Goal: Task Accomplishment & Management: Complete application form

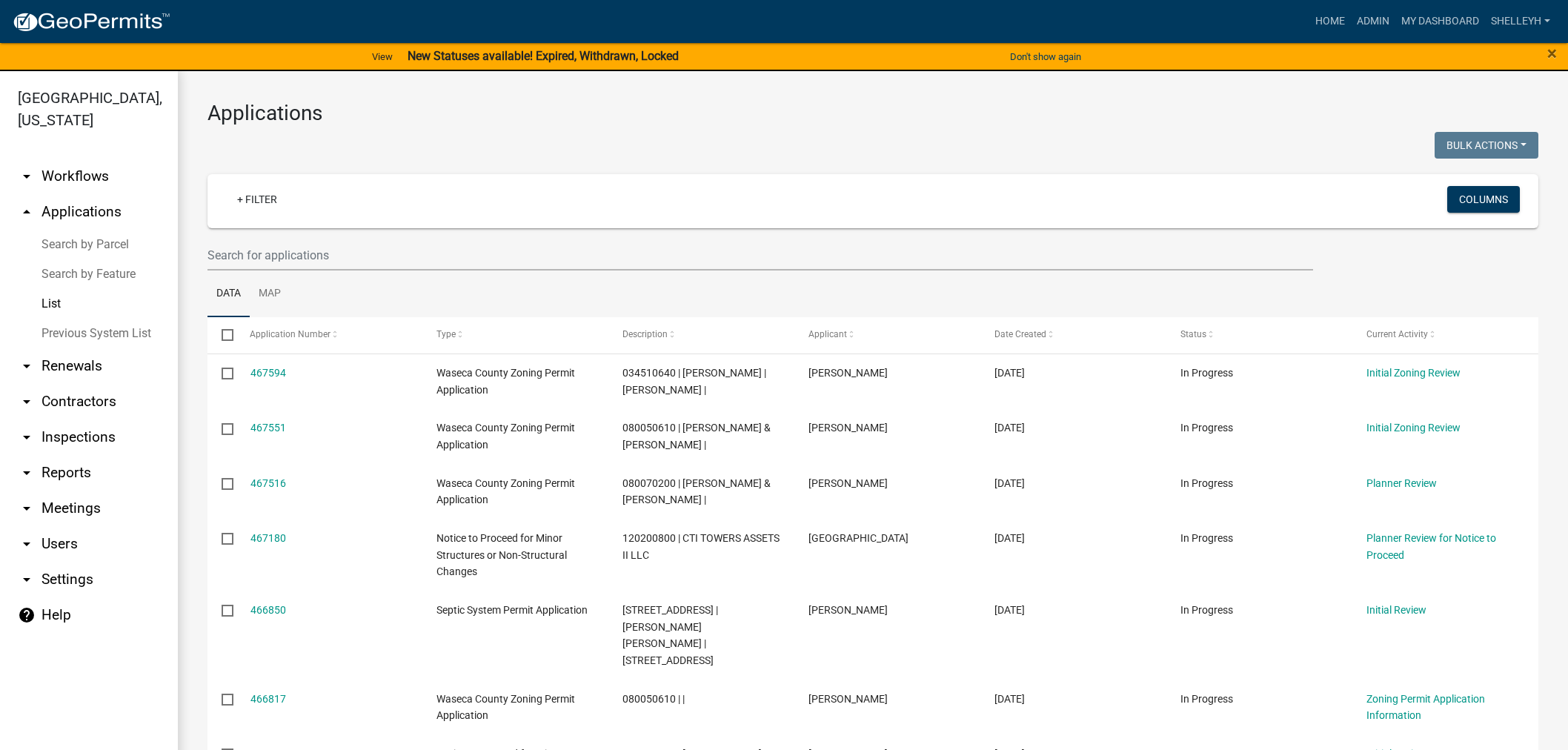
select select "1: 25"
click at [1327, 13] on link "Home" at bounding box center [1330, 21] width 42 height 28
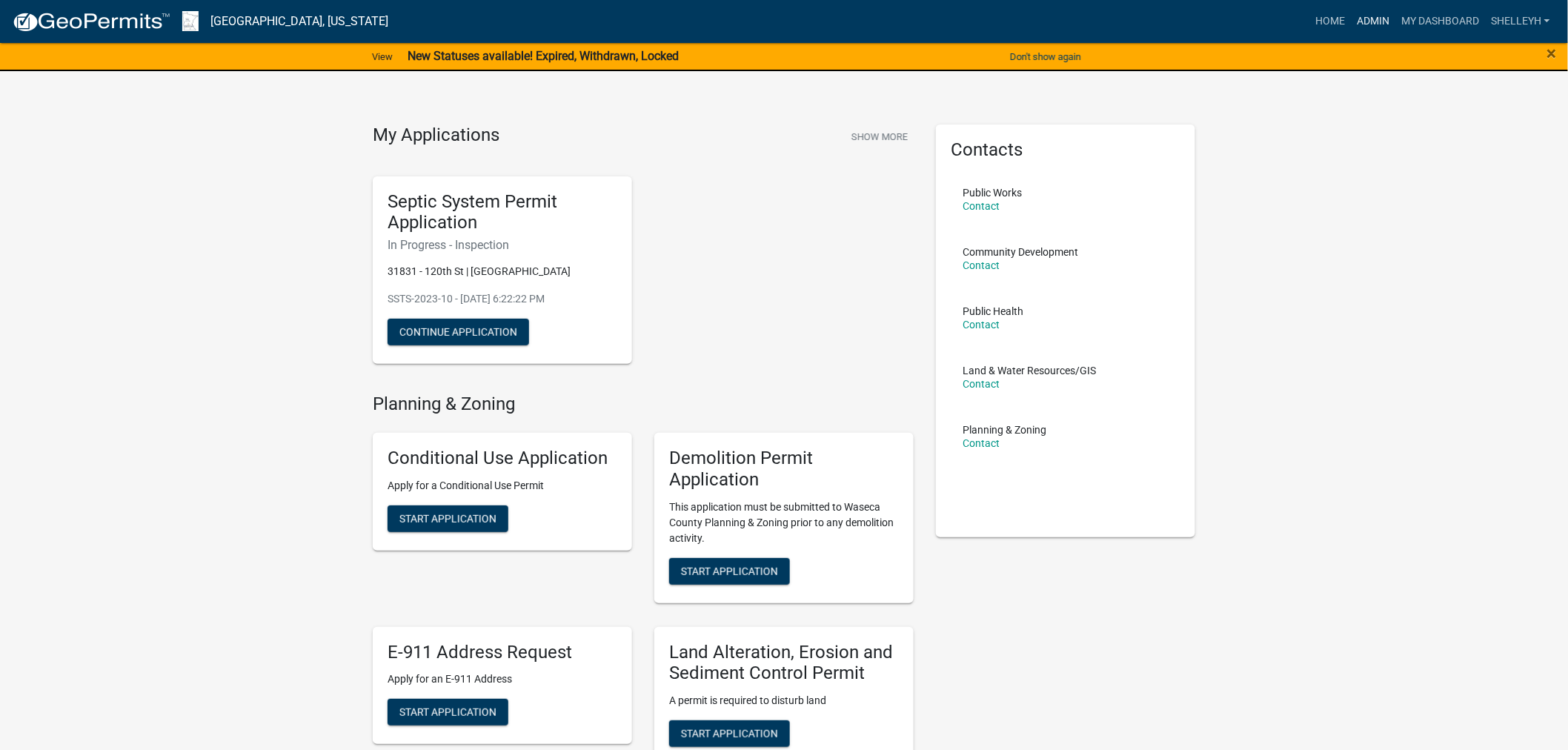
click at [1378, 17] on link "Admin" at bounding box center [1373, 21] width 44 height 28
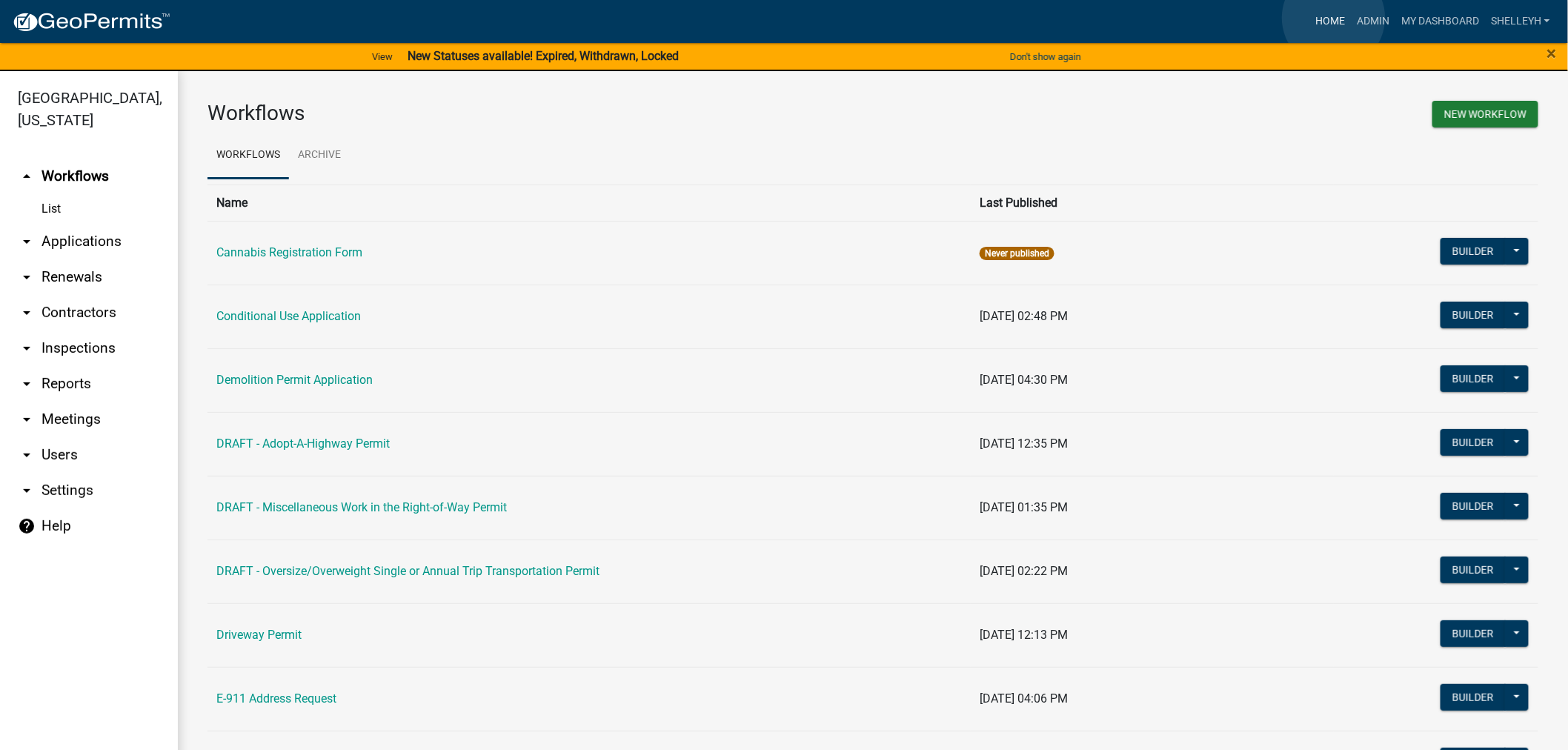
click at [1334, 18] on link "Home" at bounding box center [1330, 21] width 42 height 28
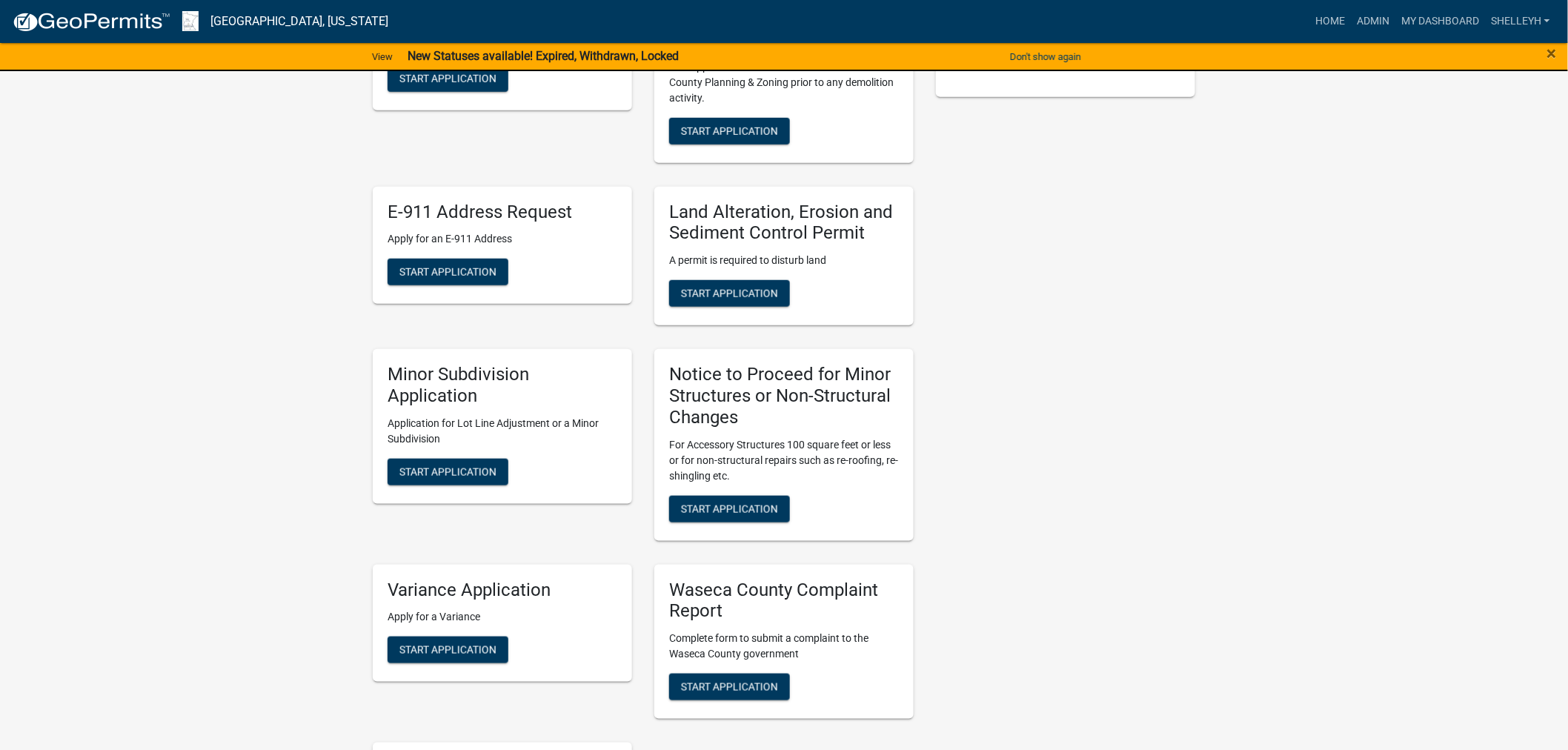
scroll to position [412, 0]
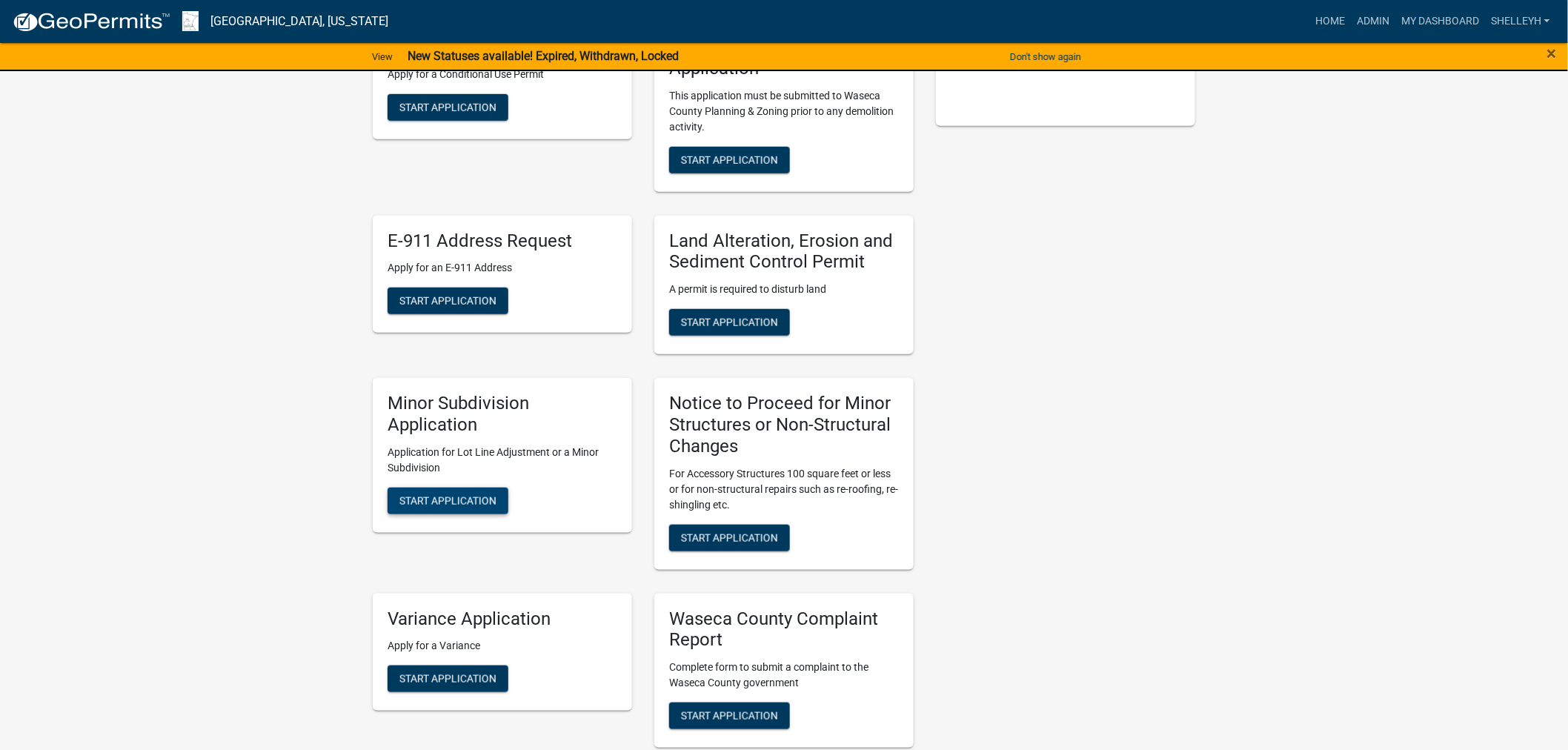
click at [432, 502] on span "Start Application" at bounding box center [448, 500] width 97 height 12
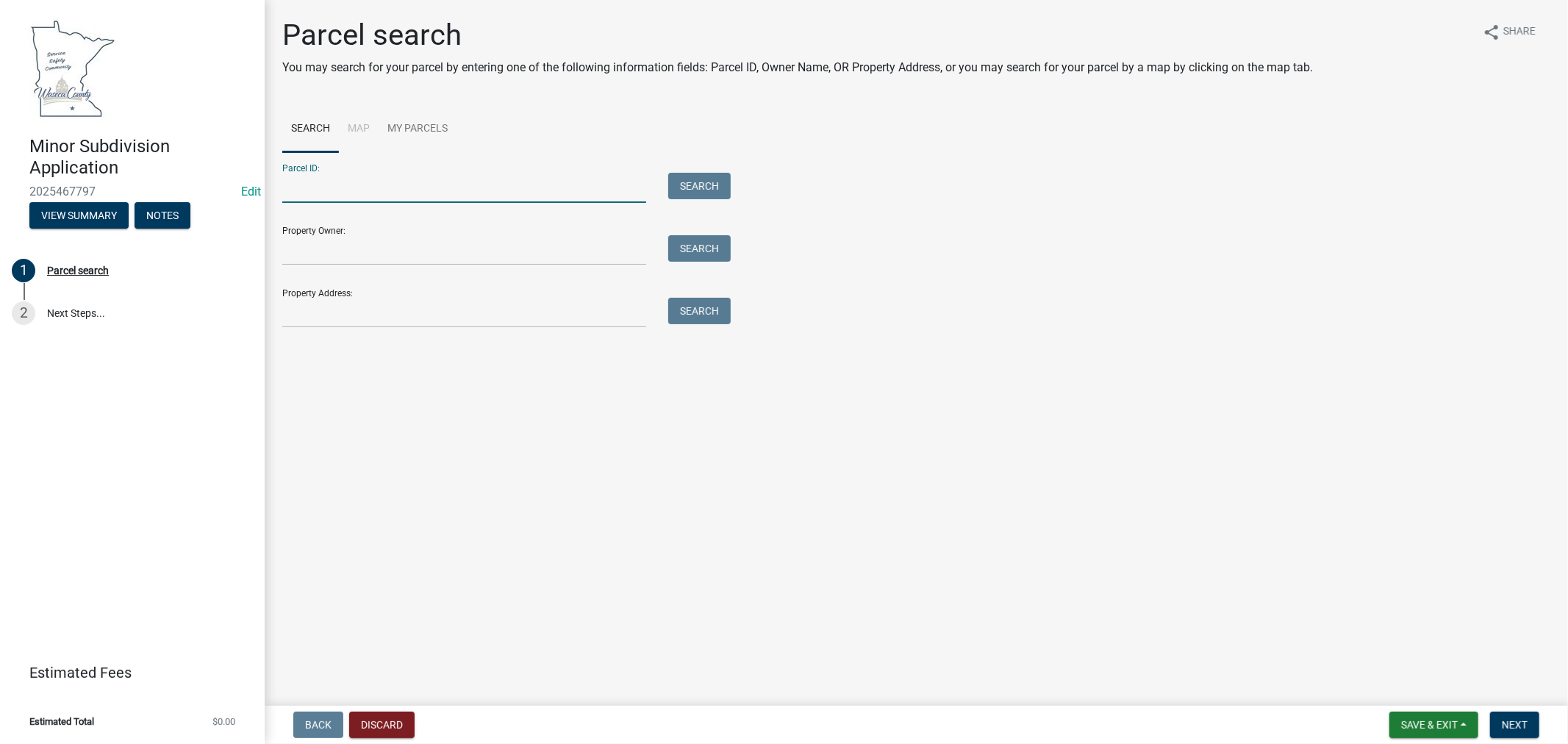
click at [369, 177] on input "Parcel ID:" at bounding box center [464, 188] width 364 height 30
click at [355, 187] on input "Parcel ID:" at bounding box center [464, 188] width 364 height 30
type input "120150210"
click at [1520, 726] on span "Next" at bounding box center [1515, 725] width 26 height 12
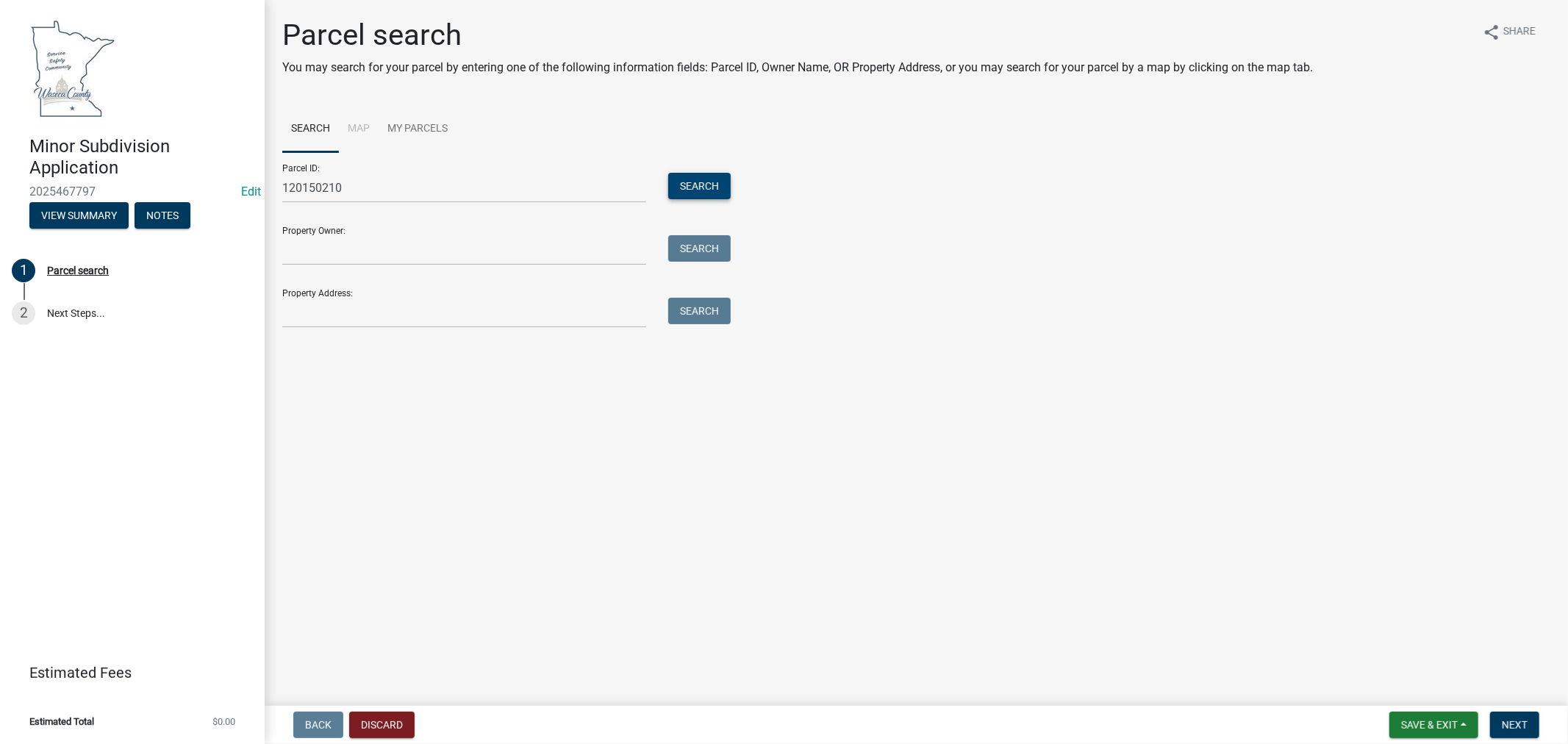
click at [706, 180] on button "Search" at bounding box center [700, 186] width 63 height 27
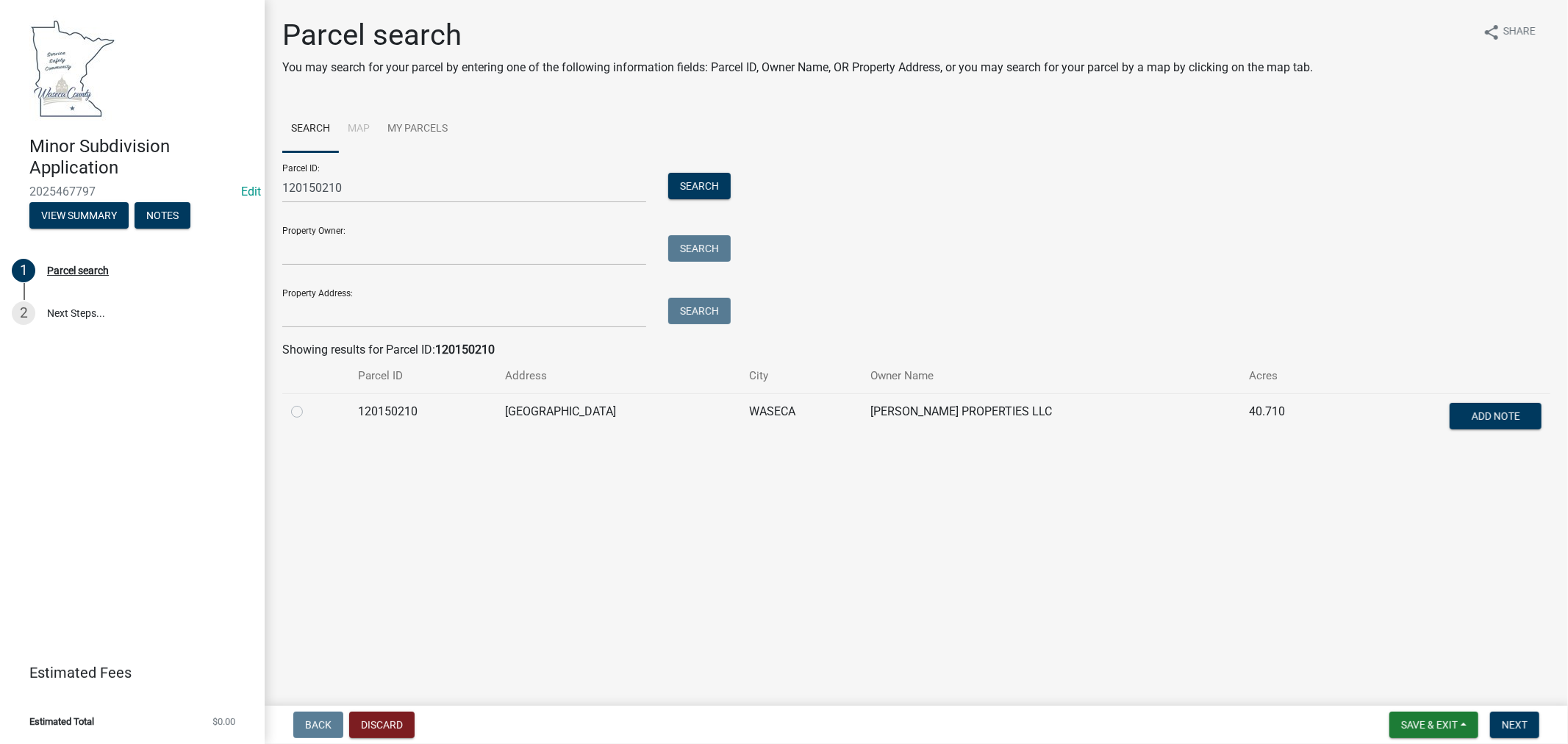
drag, startPoint x: 299, startPoint y: 413, endPoint x: 458, endPoint y: 429, distance: 159.8
click at [309, 403] on label at bounding box center [309, 403] width 0 height 0
click at [309, 413] on input "radio" at bounding box center [314, 407] width 9 height 9
radio input "true"
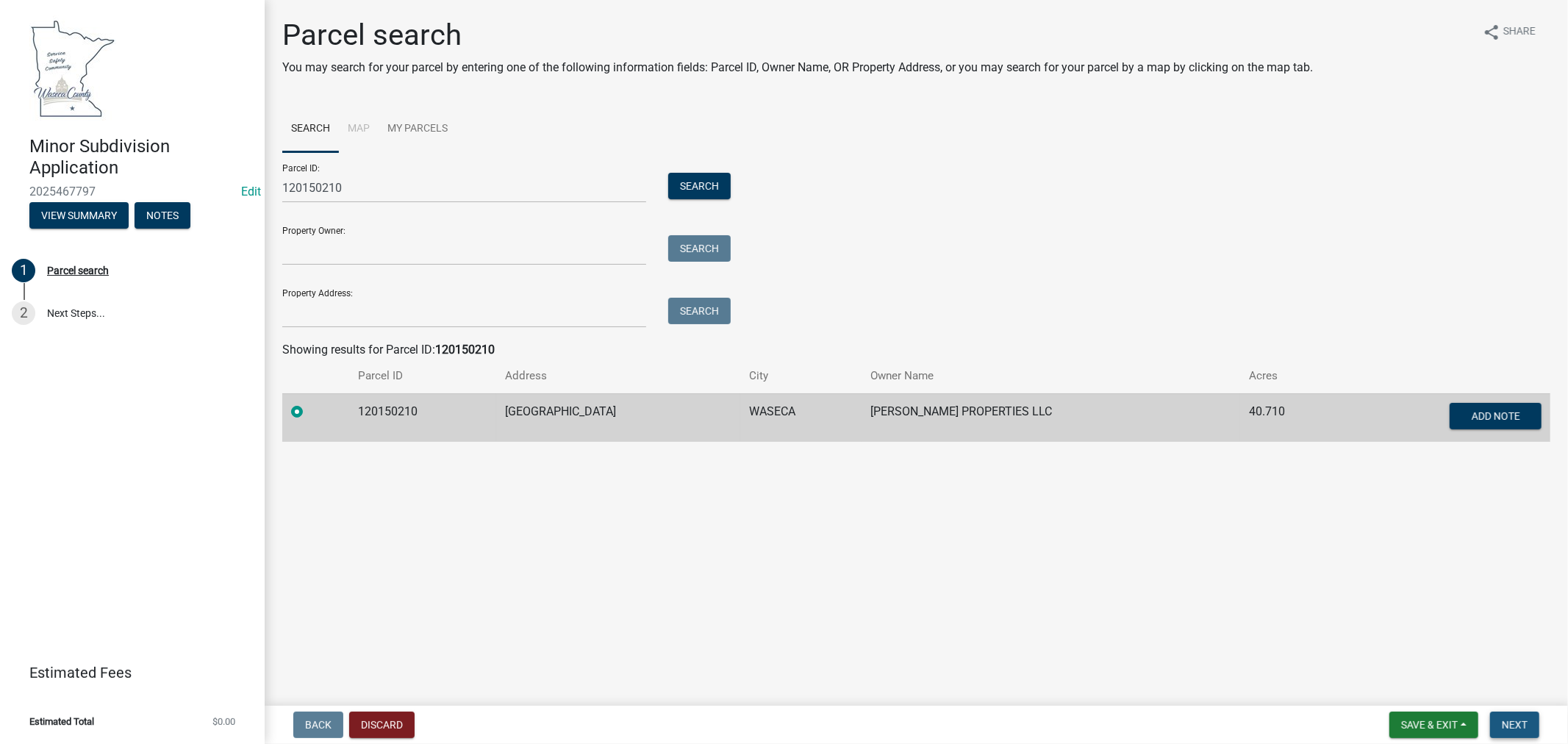
click at [1518, 722] on span "Next" at bounding box center [1515, 725] width 26 height 12
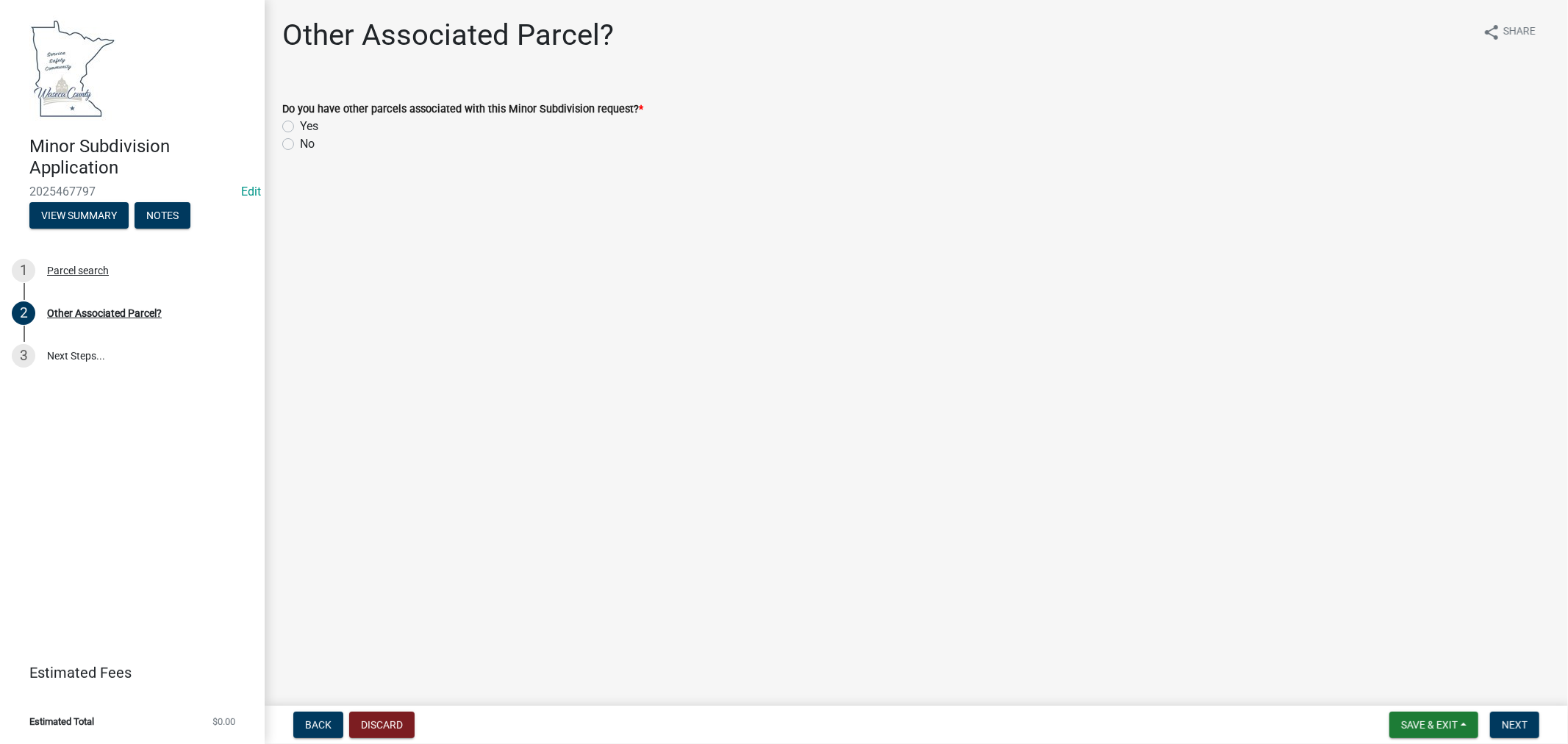
click at [300, 144] on label "No" at bounding box center [307, 143] width 15 height 17
click at [300, 144] on input "No" at bounding box center [304, 140] width 9 height 9
radio input "true"
click at [1504, 721] on span "Next" at bounding box center [1515, 725] width 26 height 12
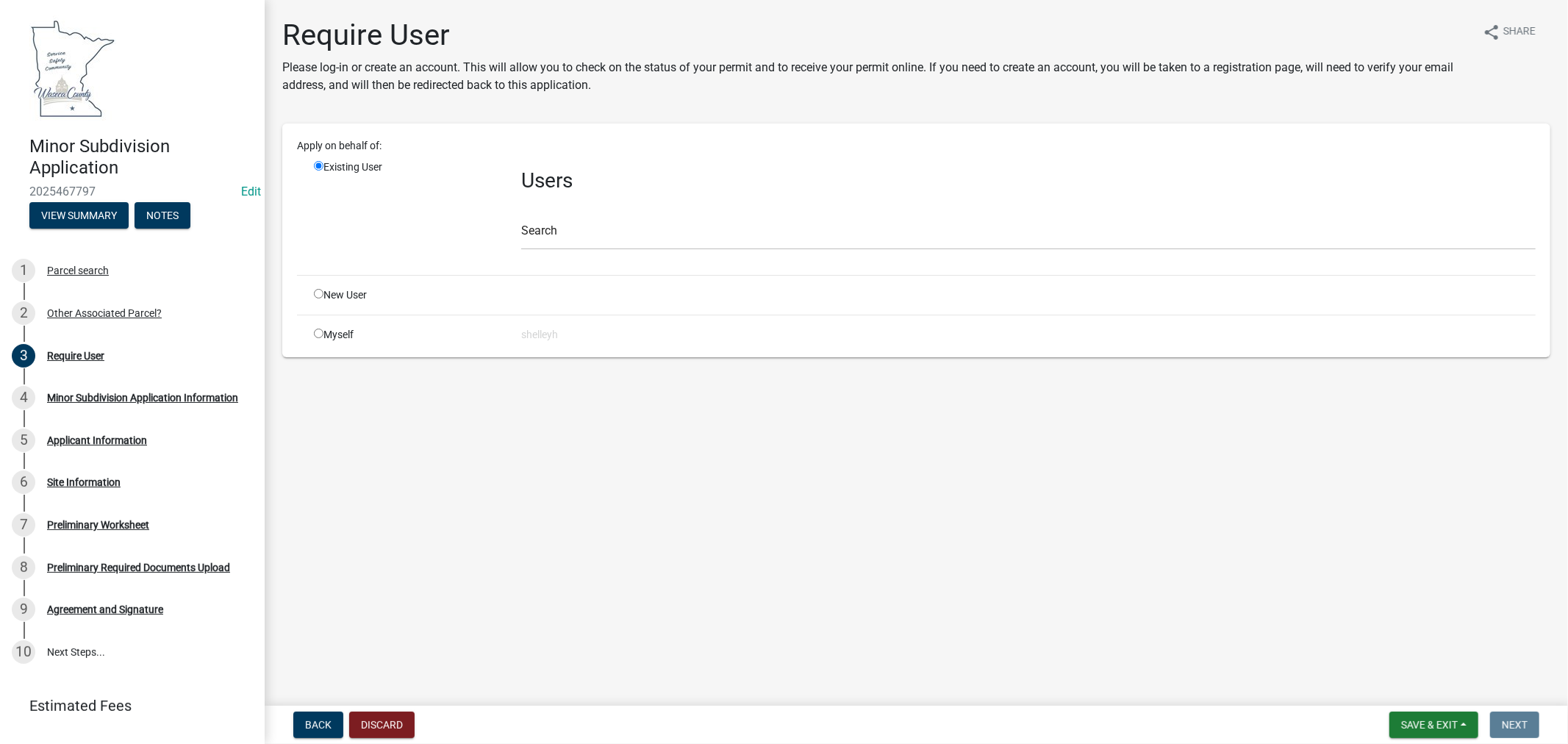
click at [325, 292] on div "New User" at bounding box center [406, 295] width 207 height 16
click at [313, 292] on div "New User" at bounding box center [406, 295] width 207 height 16
click at [328, 295] on div "New User" at bounding box center [406, 295] width 207 height 16
drag, startPoint x: 322, startPoint y: 297, endPoint x: 403, endPoint y: 280, distance: 82.8
click at [321, 296] on input "radio" at bounding box center [318, 293] width 9 height 9
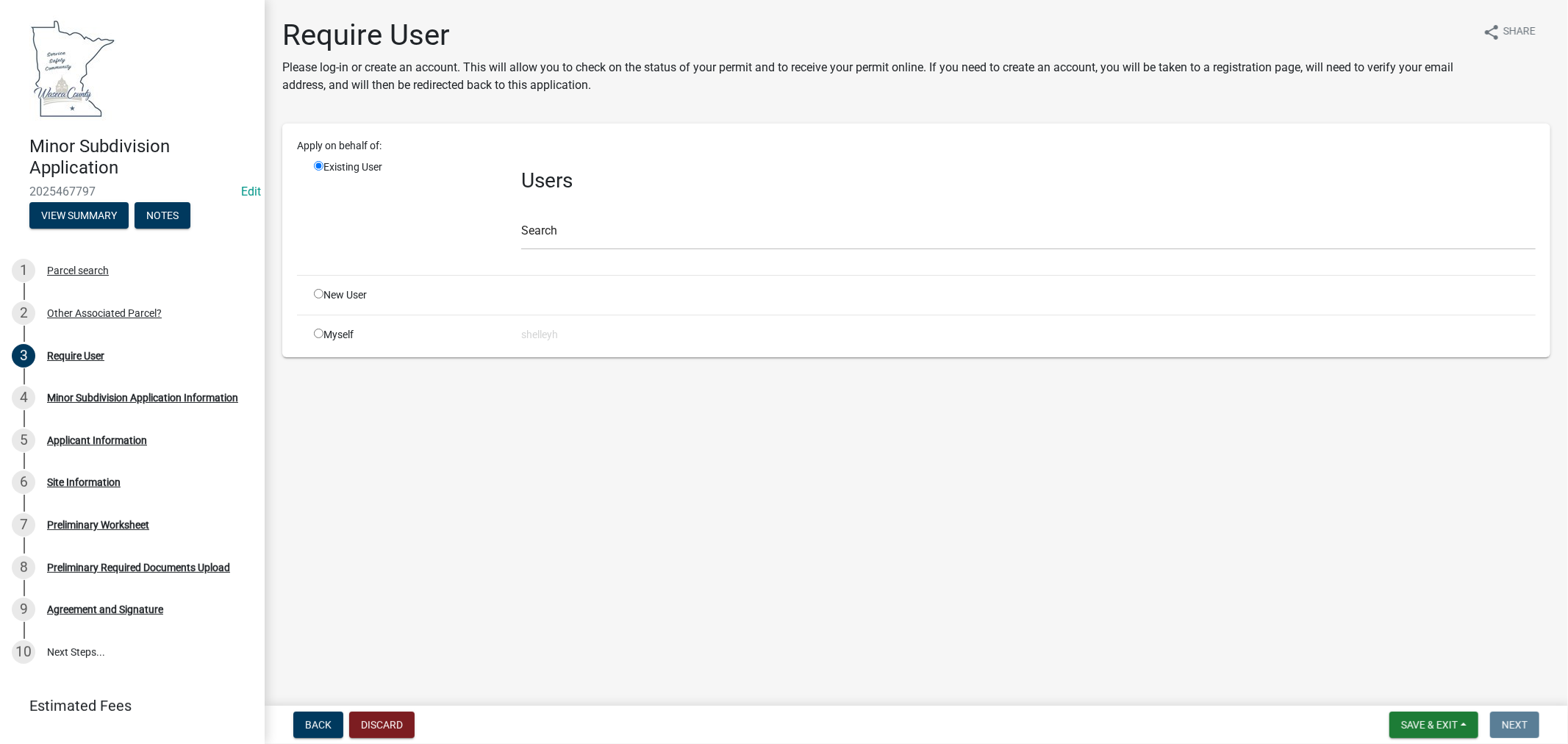
radio input "true"
radio input "false"
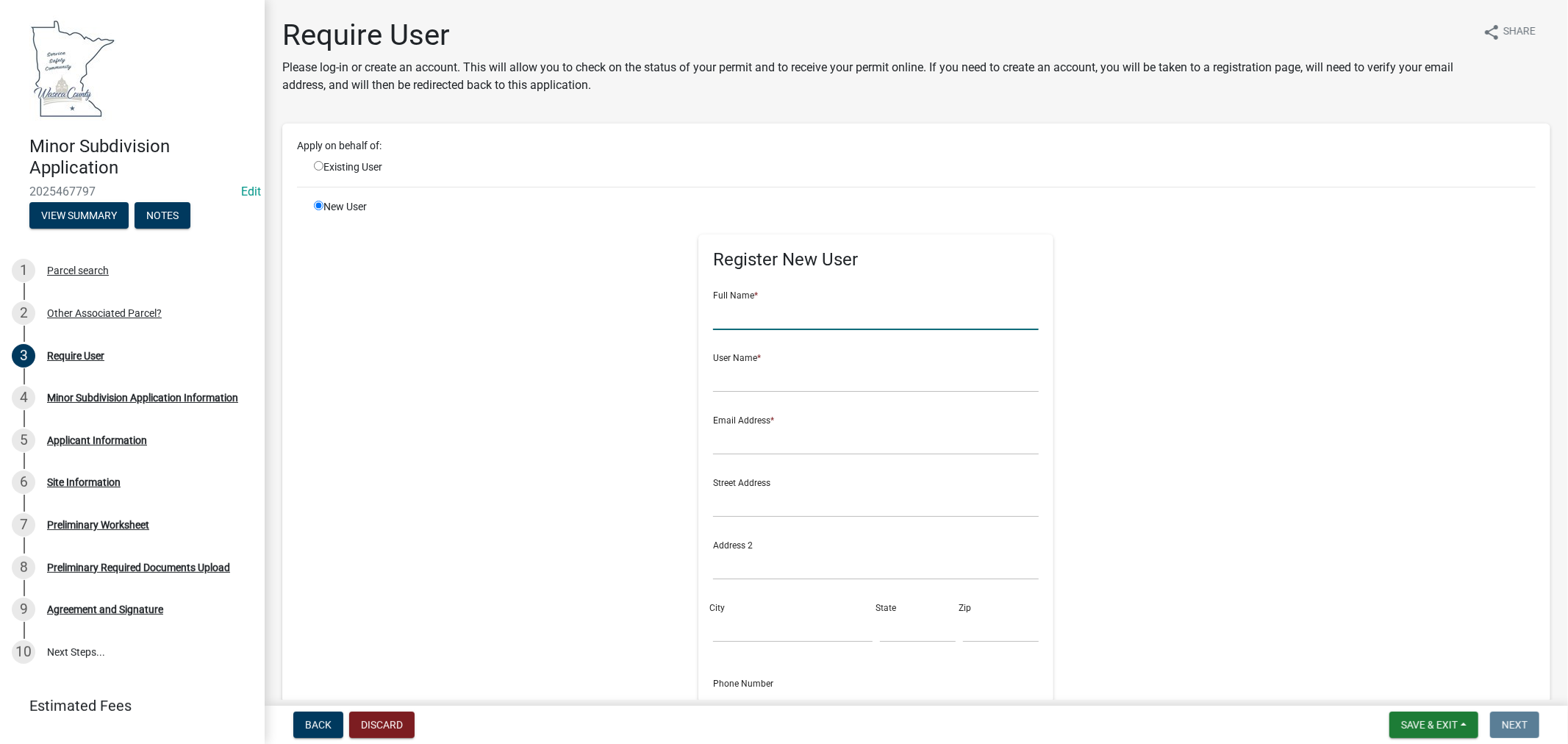
click at [753, 310] on input "text" at bounding box center [876, 315] width 326 height 30
type input "[PERSON_NAME]"
click at [732, 378] on input "text" at bounding box center [876, 377] width 326 height 30
type input "mikejevning"
click at [728, 439] on input "text" at bounding box center [876, 440] width 326 height 30
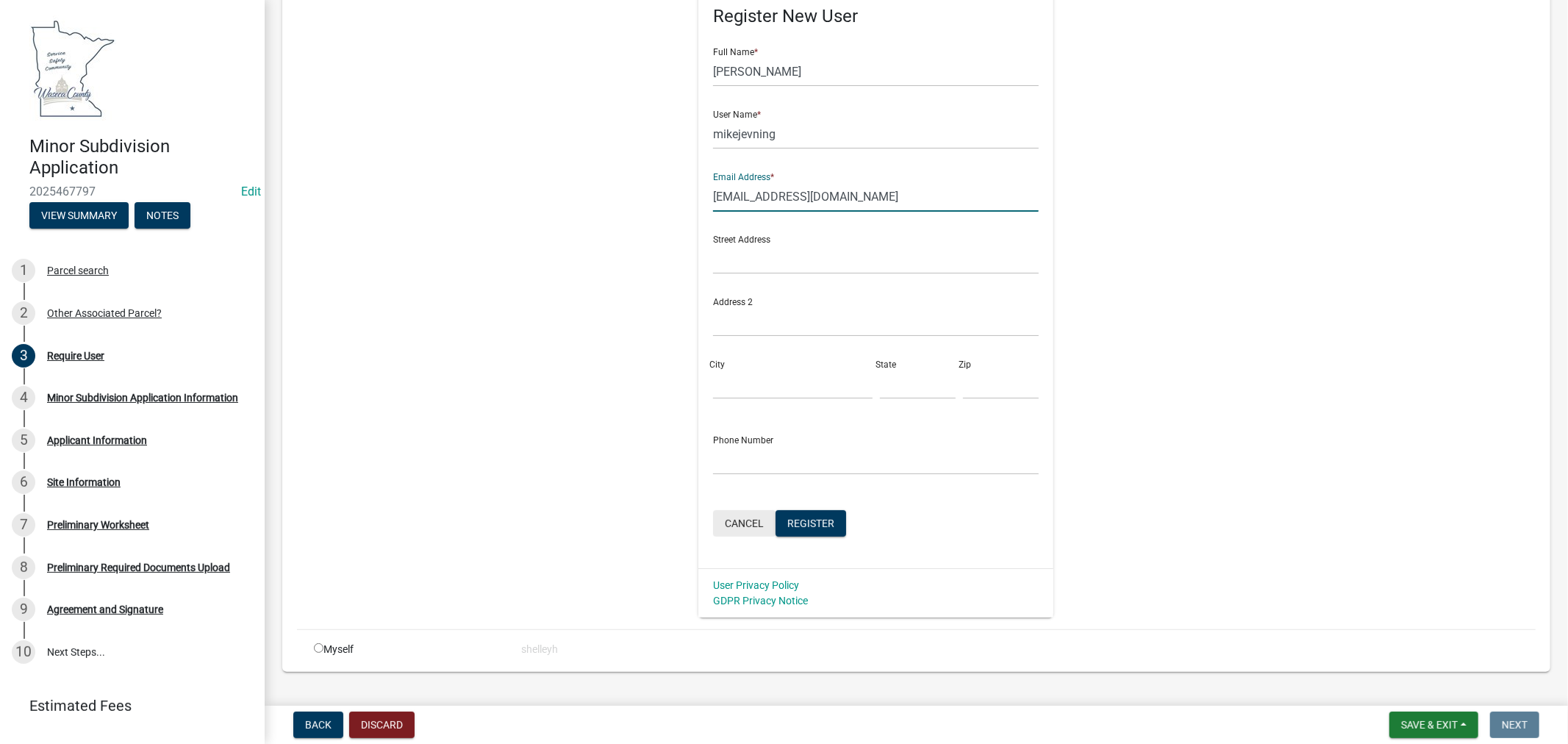
scroll to position [245, 0]
type input "mwjevning@hotmail.com"
click at [730, 464] on input "text" at bounding box center [876, 458] width 326 height 30
click at [730, 446] on input "text" at bounding box center [876, 458] width 326 height 30
type input "507-838-8888"
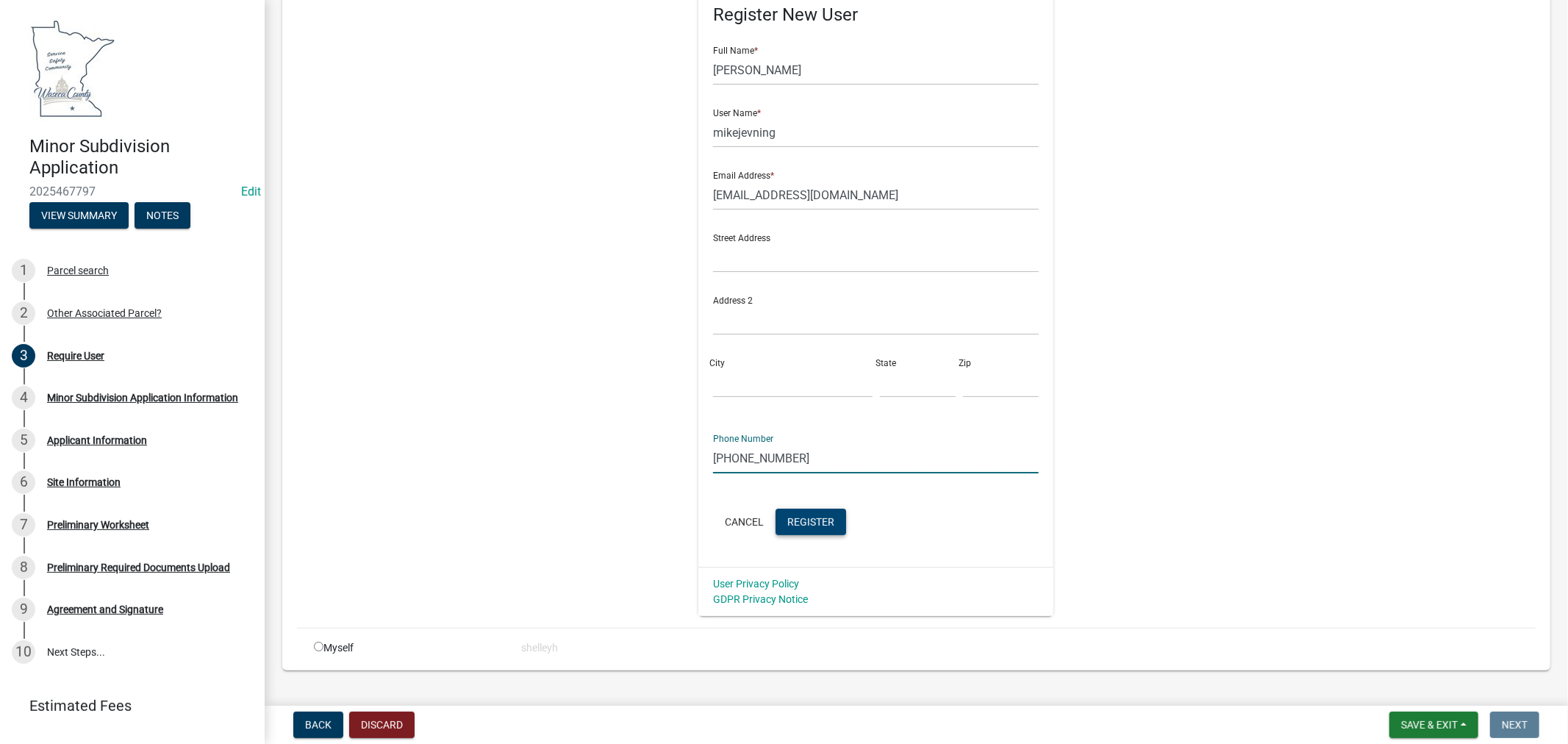
click at [813, 522] on span "Register" at bounding box center [810, 521] width 47 height 12
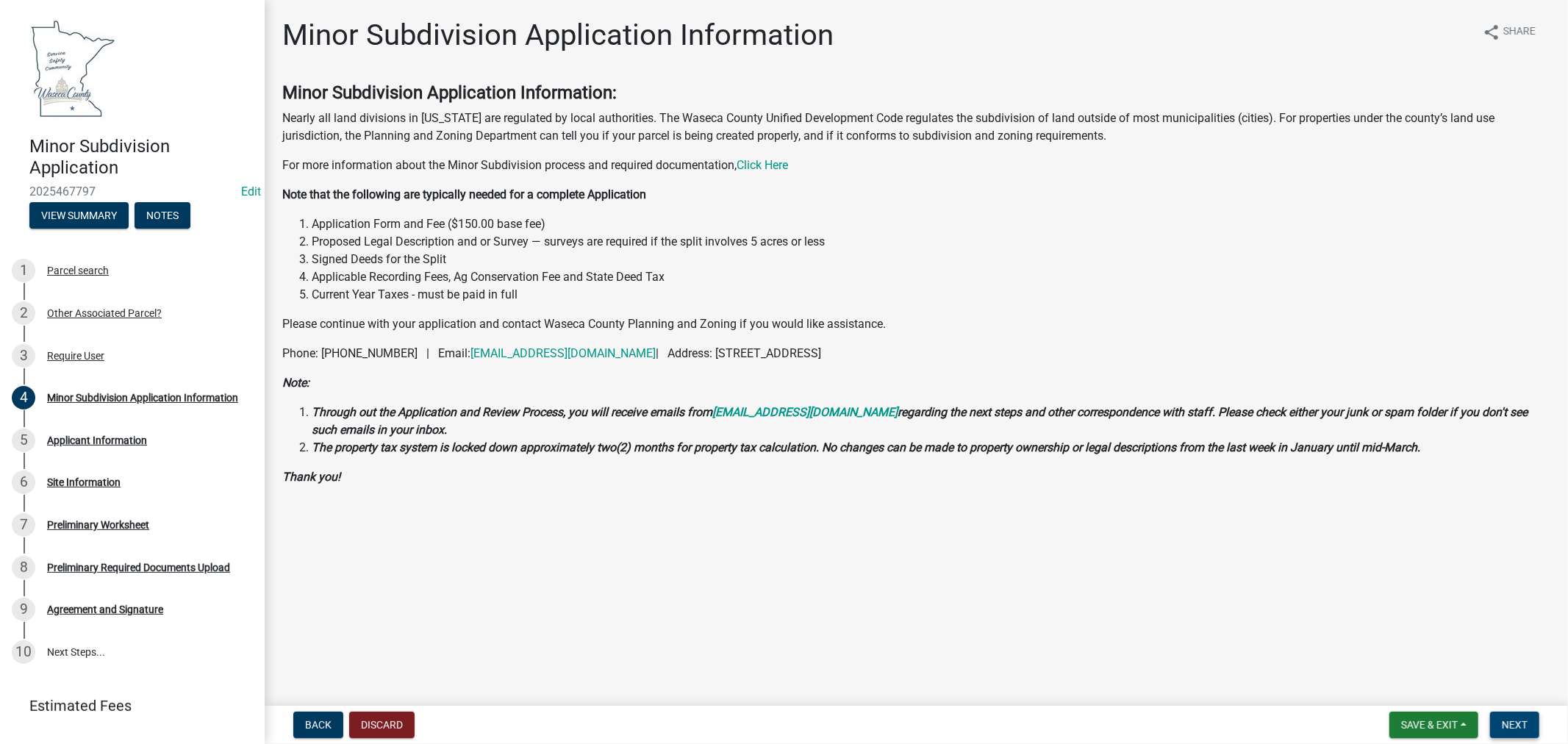
click at [1515, 725] on span "Next" at bounding box center [1515, 725] width 26 height 12
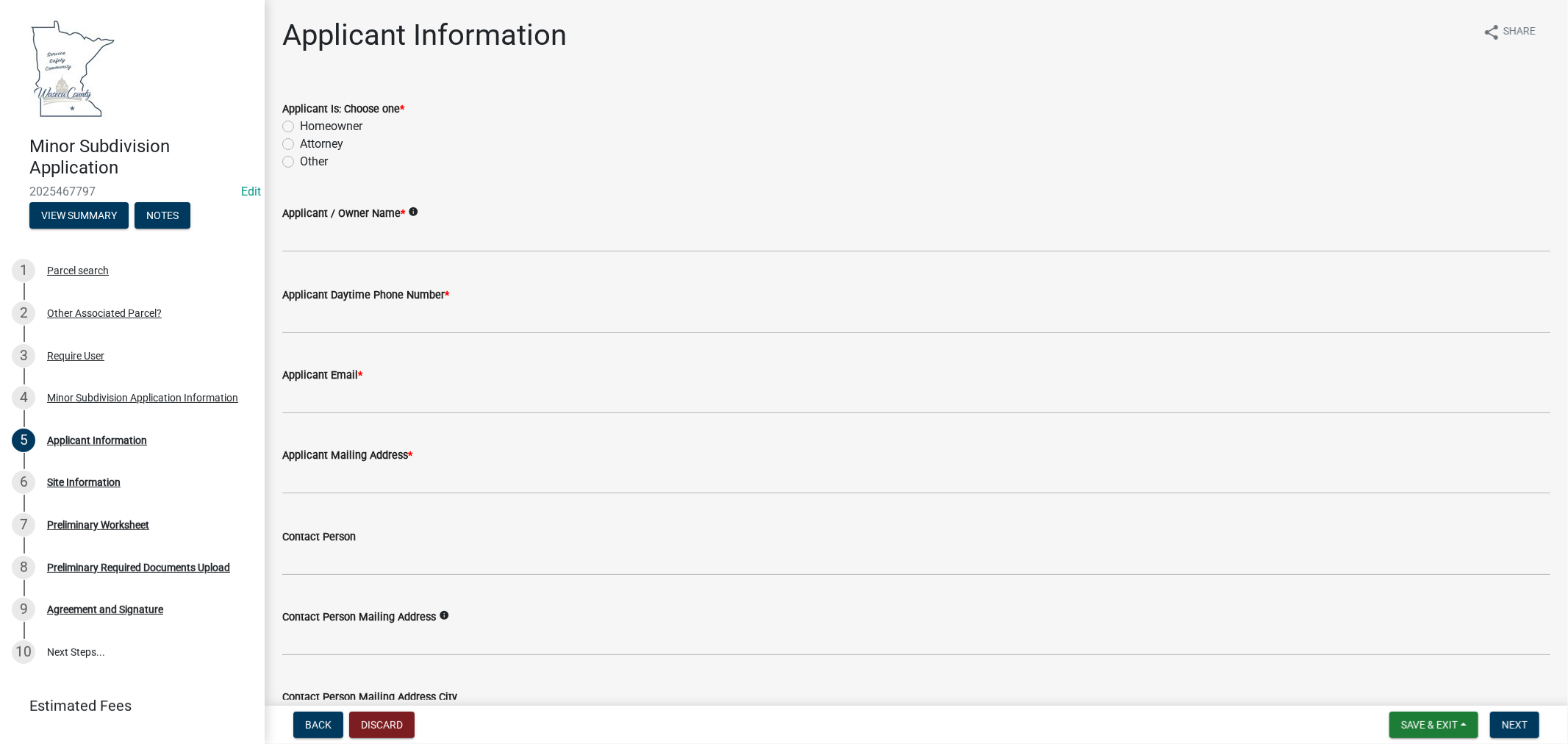
click at [300, 120] on label "Homeowner" at bounding box center [331, 126] width 63 height 17
click at [300, 120] on input "Homeowner" at bounding box center [304, 122] width 9 height 9
radio input "true"
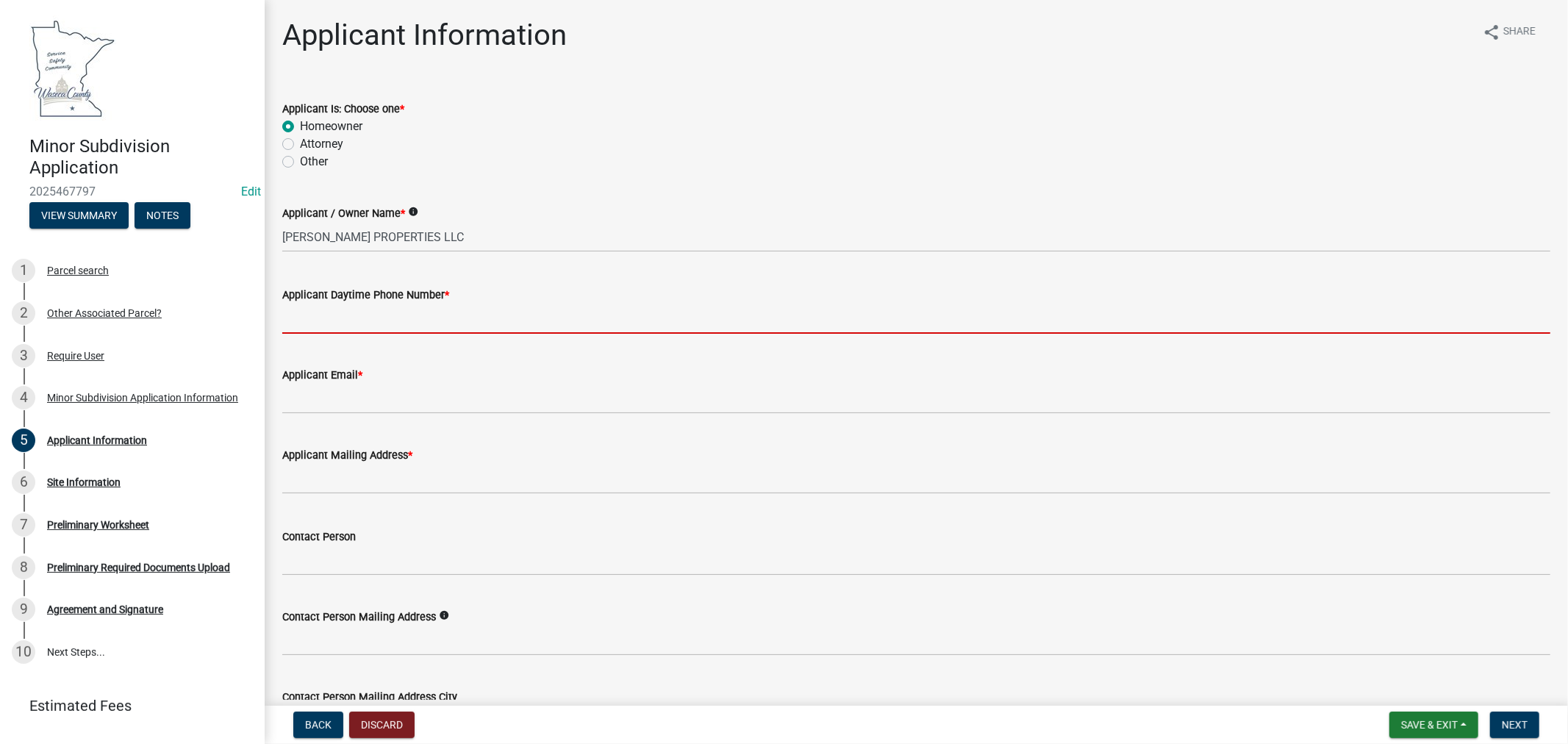
click at [446, 328] on input "Applicant Daytime Phone Number *" at bounding box center [916, 318] width 1268 height 30
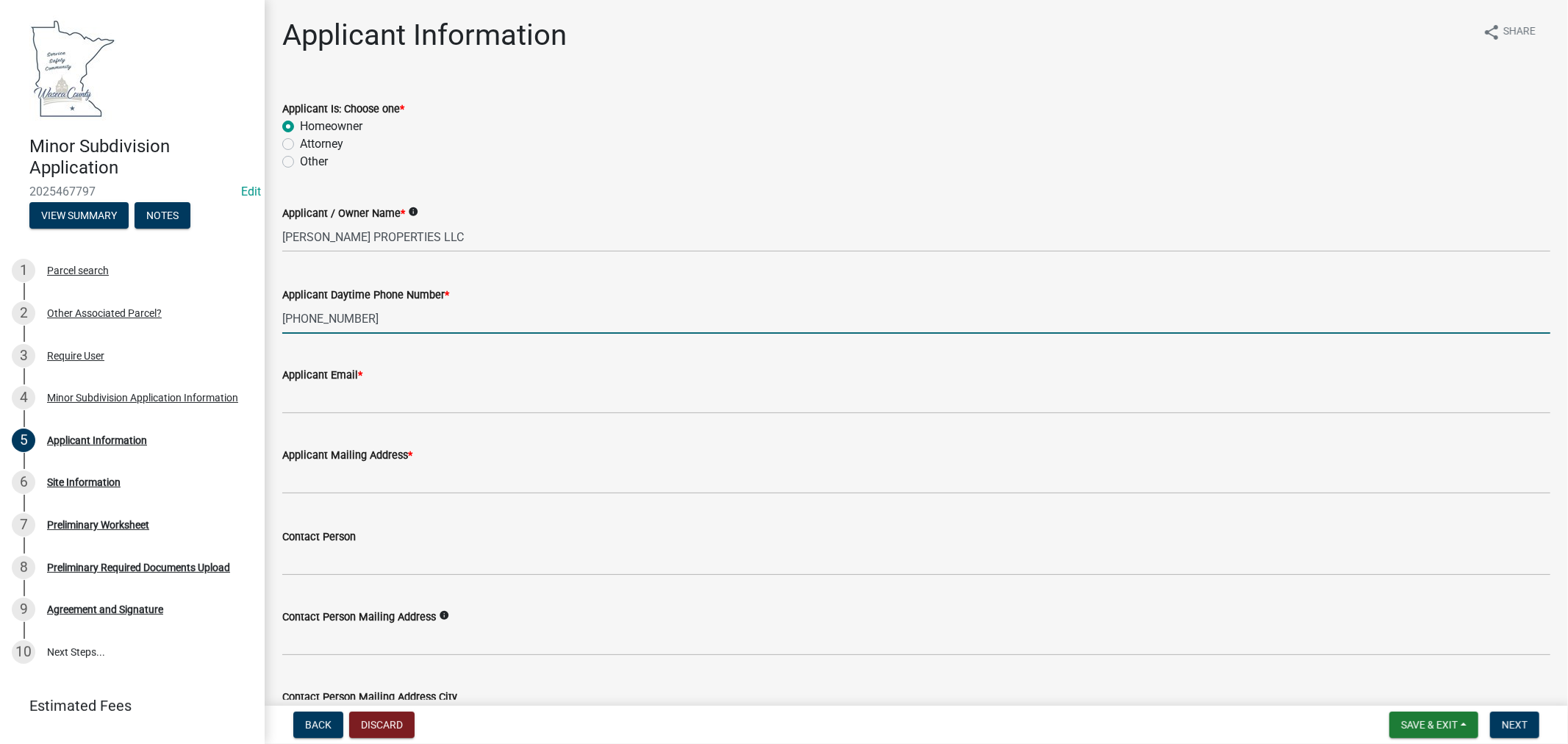
type input "507-838-8888"
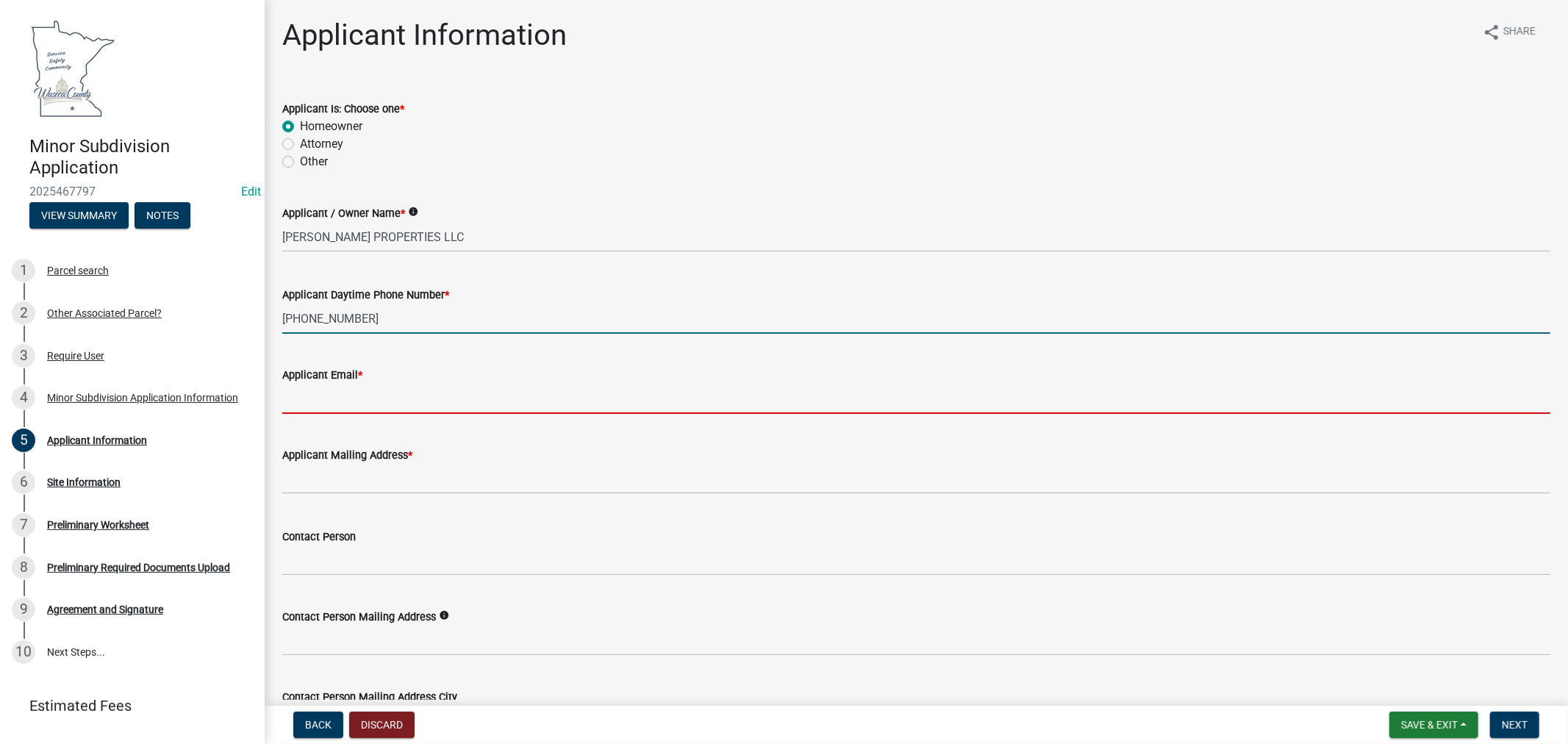
click at [365, 390] on input "Applicant Email *" at bounding box center [916, 398] width 1268 height 30
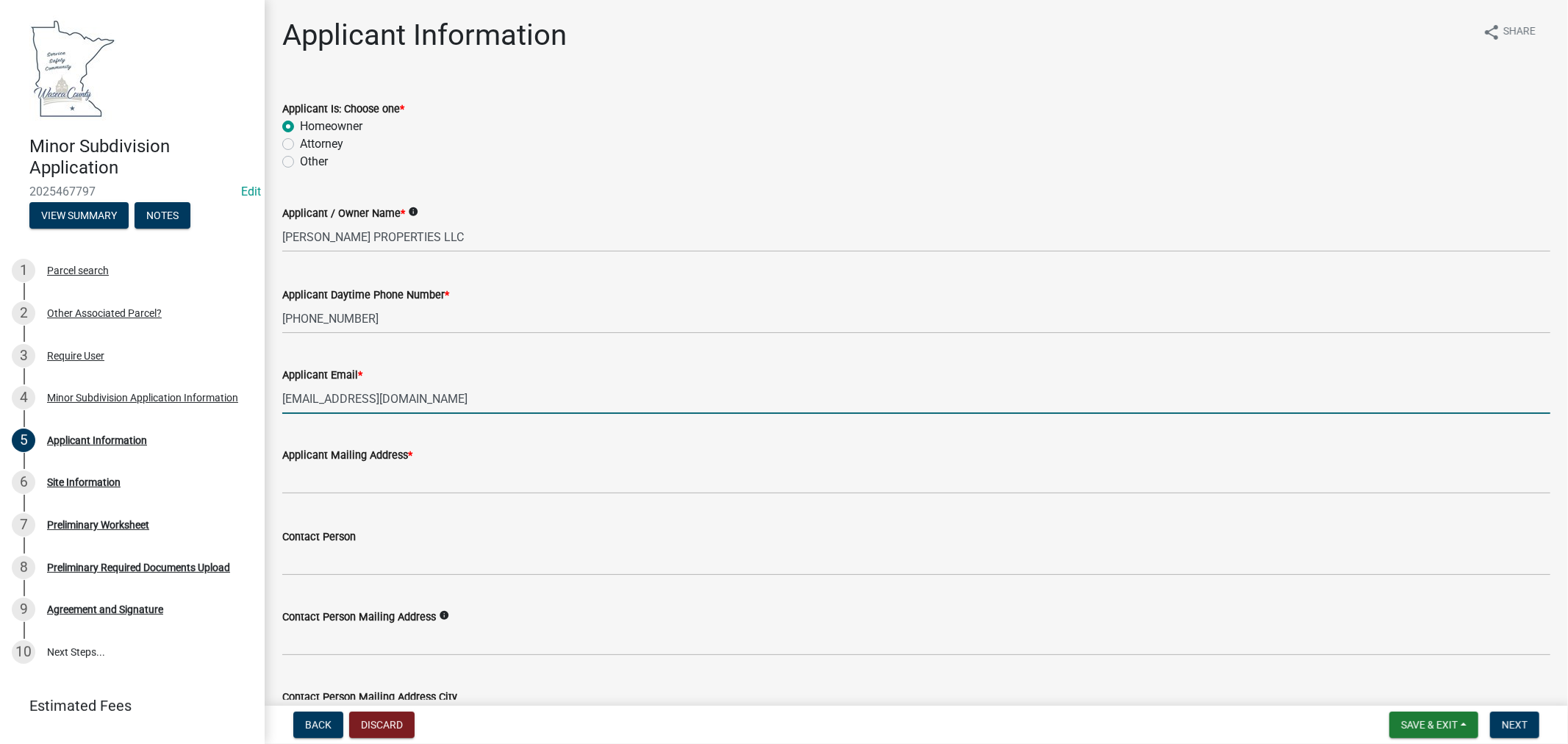
type input "mwjevning@hotmail.com"
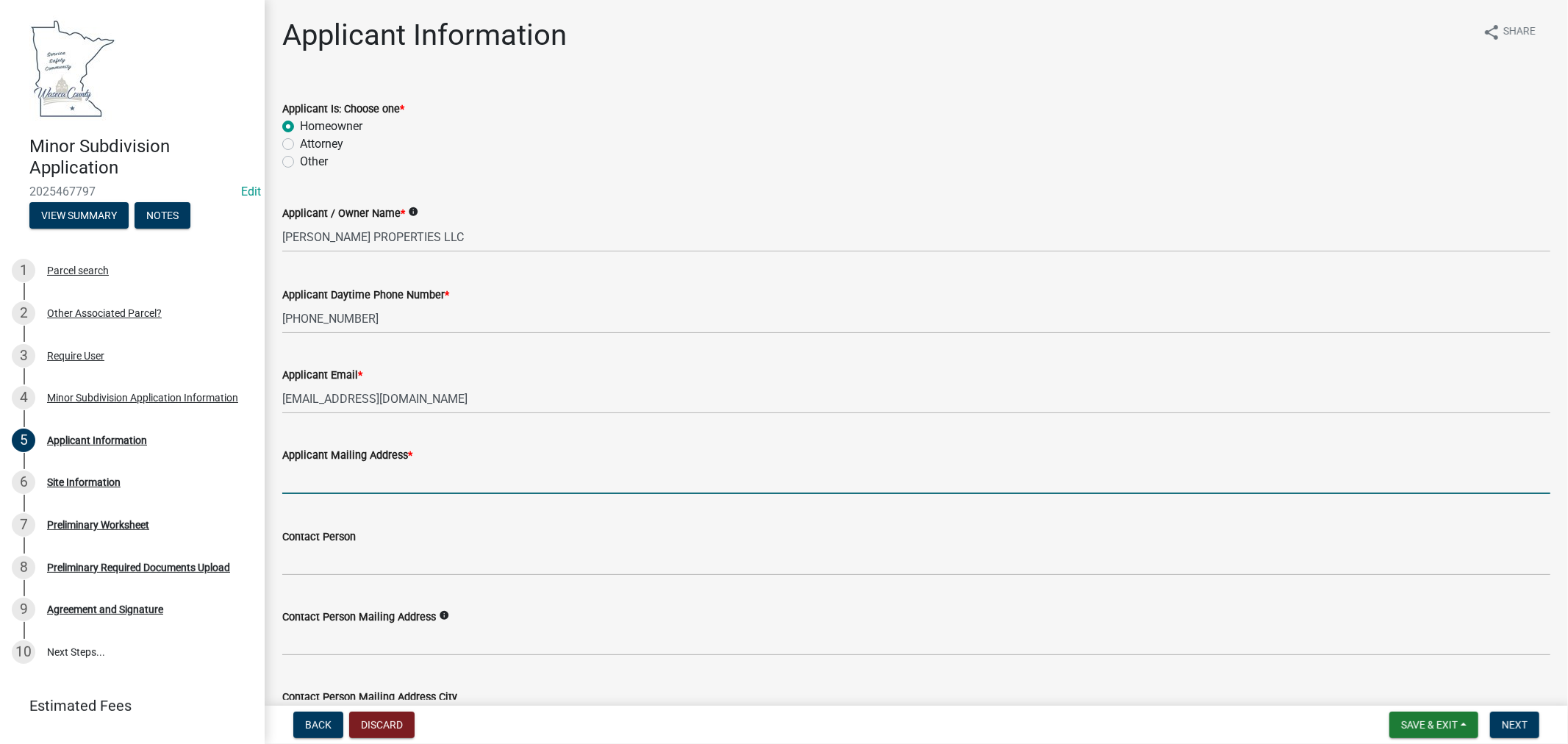
drag, startPoint x: 363, startPoint y: 482, endPoint x: 377, endPoint y: 452, distance: 33.1
click at [363, 482] on input "Applicant Mailing Address *" at bounding box center [916, 479] width 1268 height 30
type input "PO Box 266, Waseca, MN 56093"
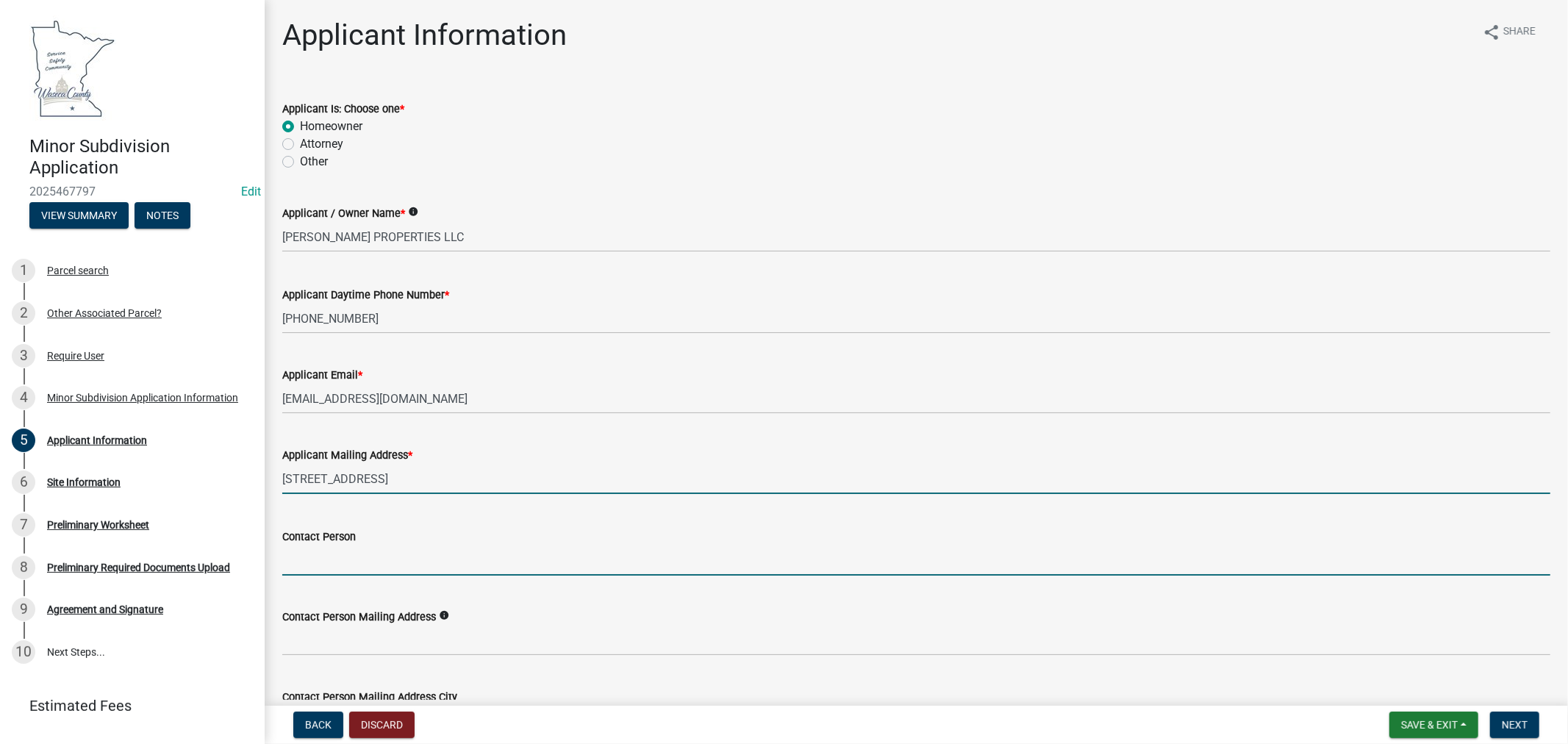
click at [340, 555] on input "Contact Person" at bounding box center [916, 560] width 1268 height 30
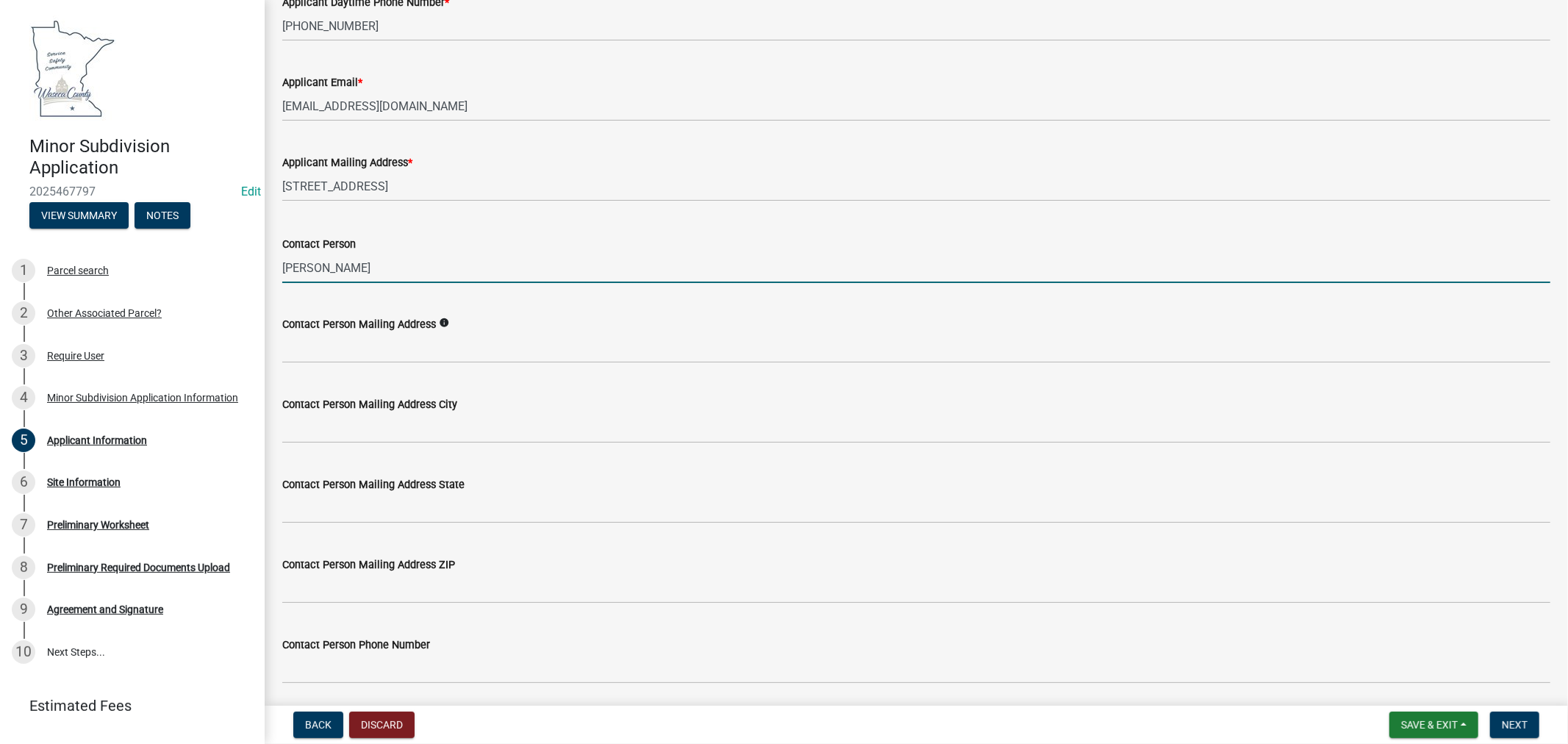
scroll to position [346, 0]
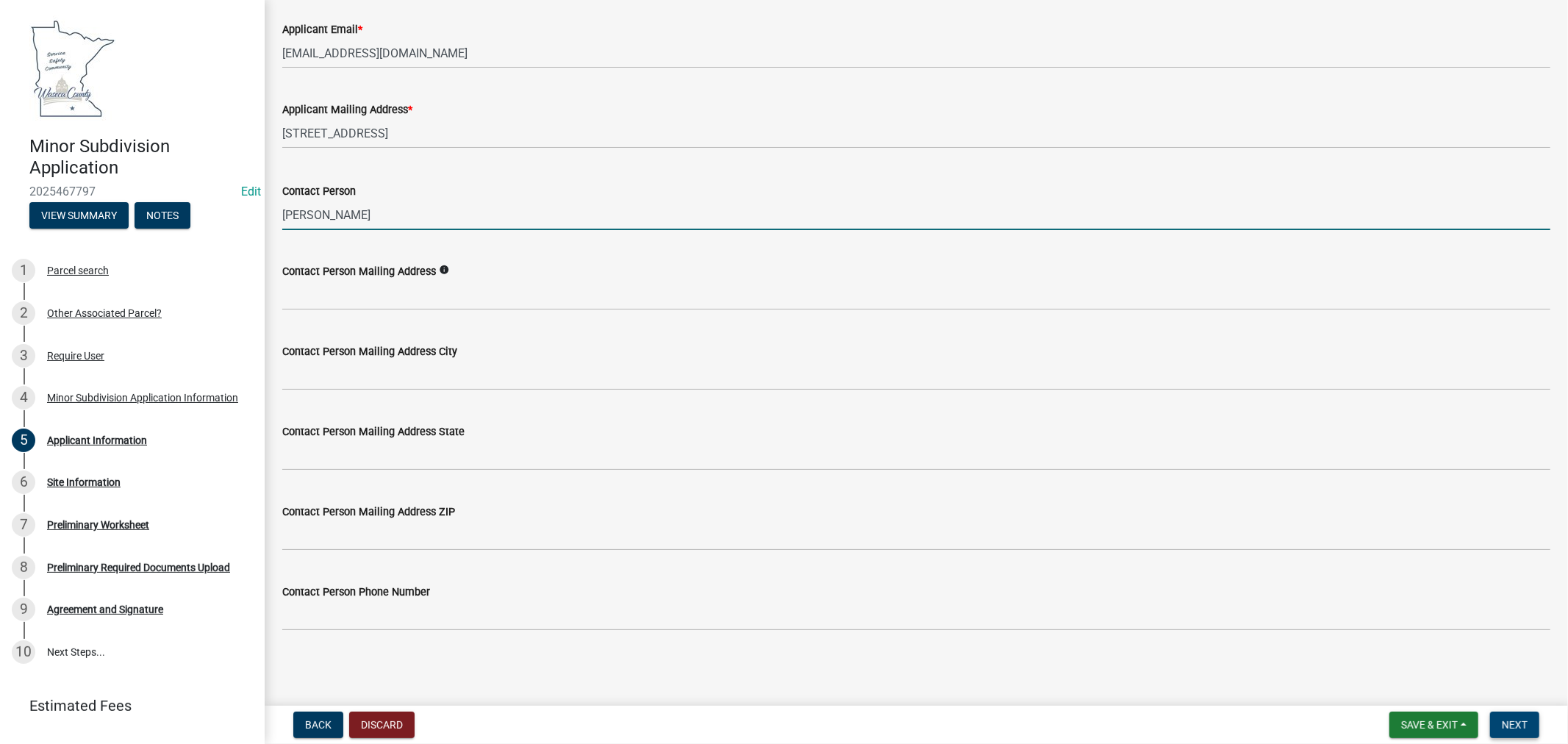
type input "[PERSON_NAME]"
click at [1519, 730] on button "Next" at bounding box center [1516, 725] width 50 height 27
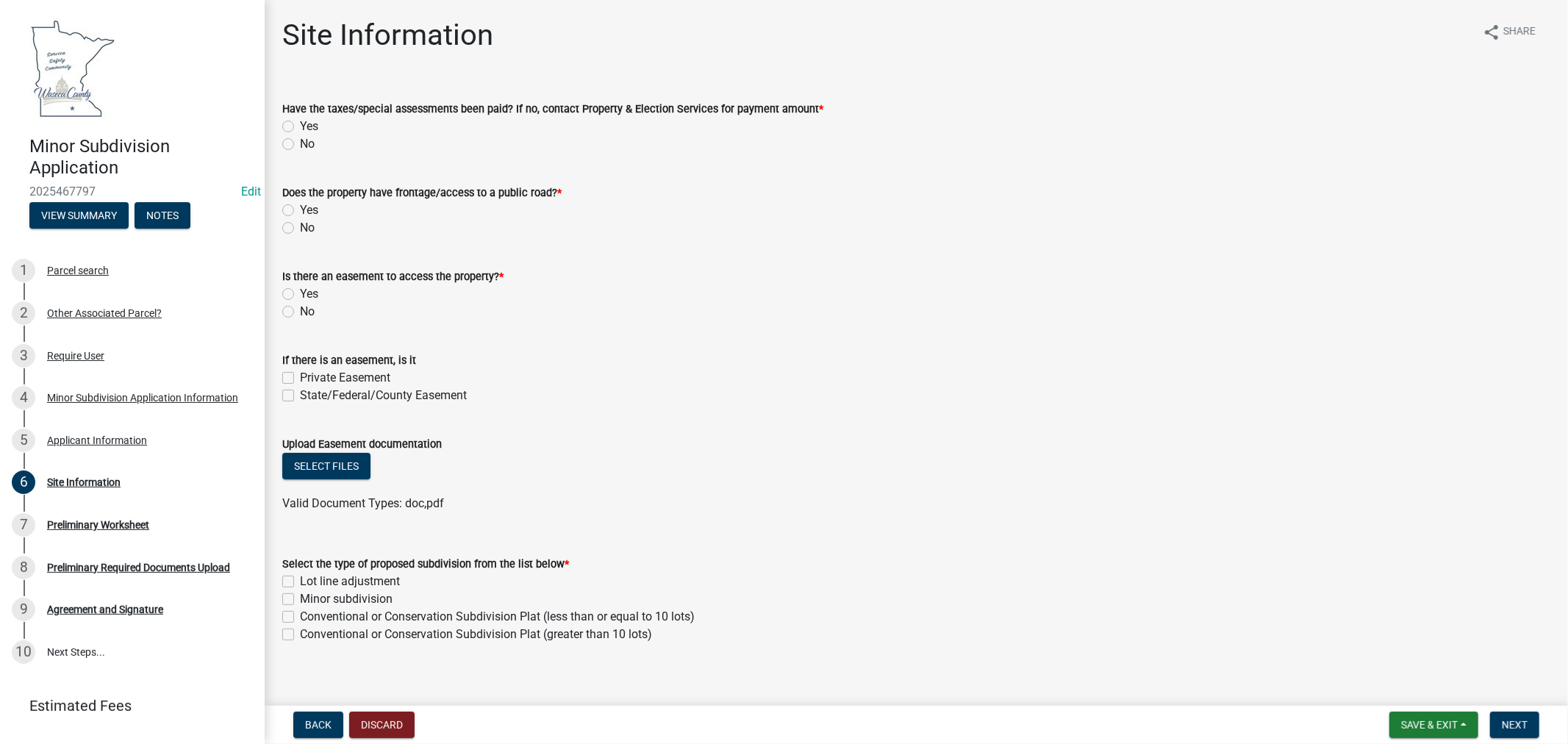
click at [300, 148] on label "No" at bounding box center [307, 143] width 15 height 17
click at [300, 145] on input "No" at bounding box center [304, 140] width 9 height 9
radio input "true"
click at [300, 211] on label "Yes" at bounding box center [309, 210] width 18 height 17
click at [300, 211] on input "Yes" at bounding box center [304, 206] width 9 height 9
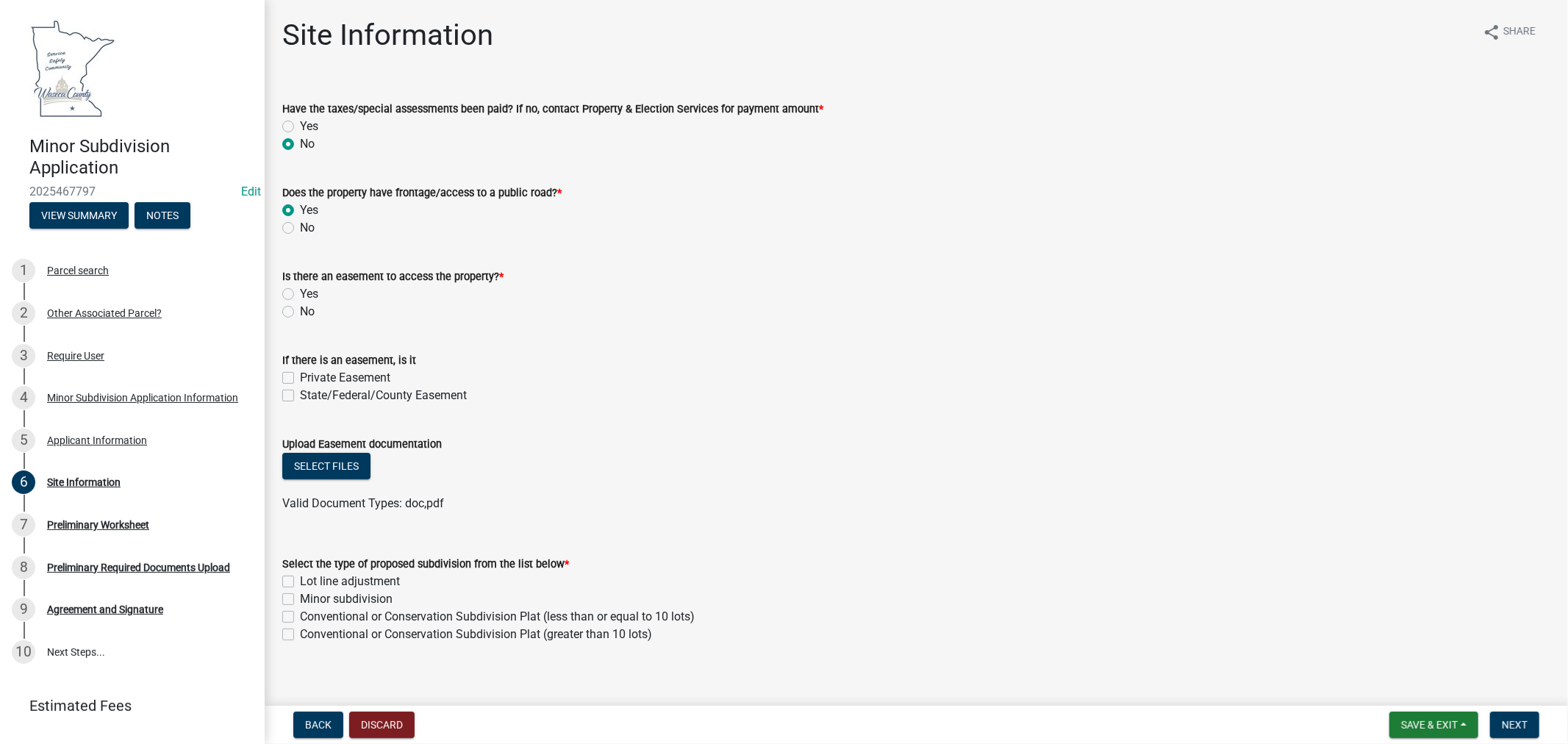
radio input "true"
click at [300, 311] on label "No" at bounding box center [307, 311] width 15 height 17
click at [300, 311] on input "No" at bounding box center [304, 307] width 9 height 9
radio input "true"
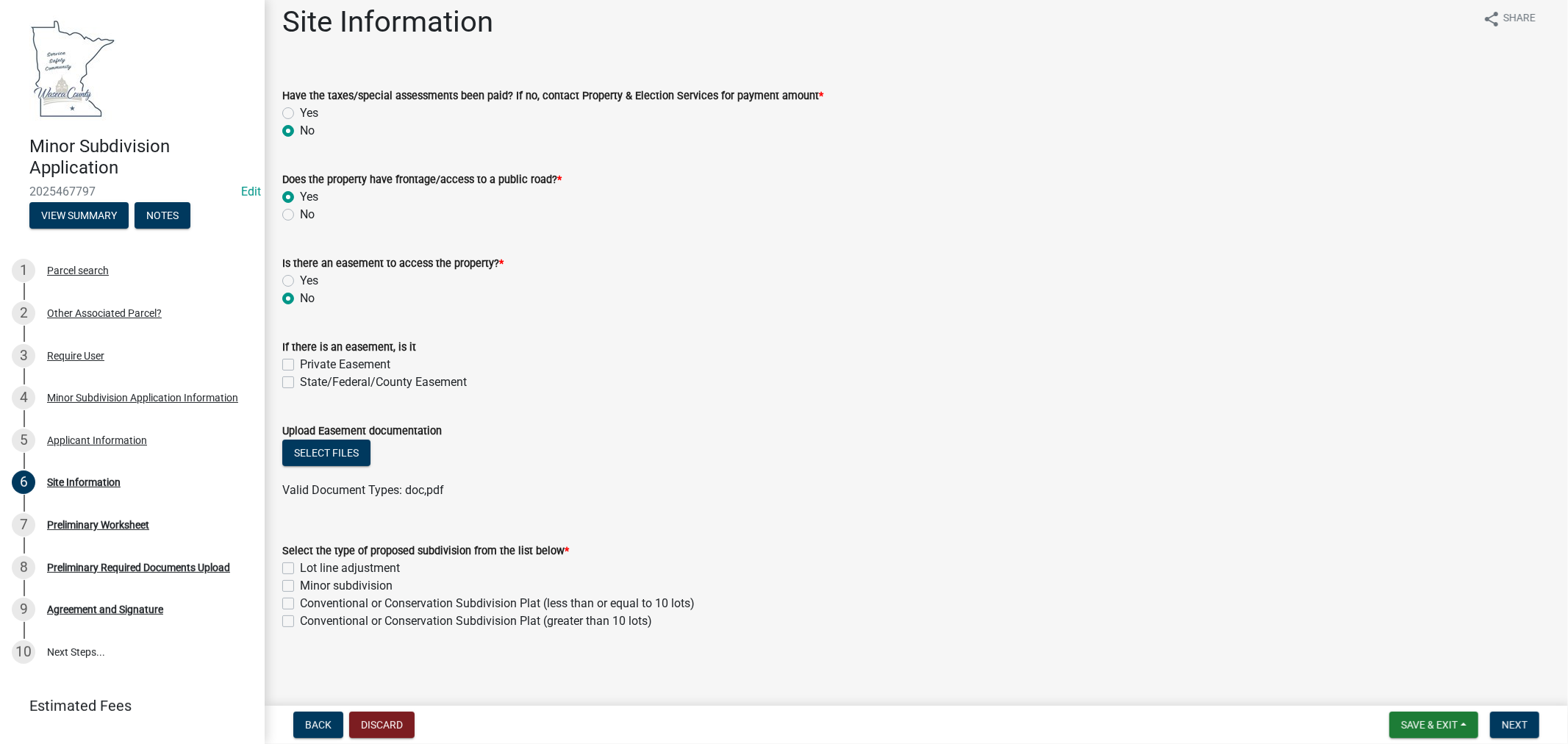
drag, startPoint x: 290, startPoint y: 586, endPoint x: 298, endPoint y: 586, distance: 8.0
click at [300, 586] on label "Minor subdivision" at bounding box center [346, 586] width 93 height 17
click at [300, 586] on input "Minor subdivision" at bounding box center [304, 582] width 9 height 9
checkbox input "true"
checkbox input "false"
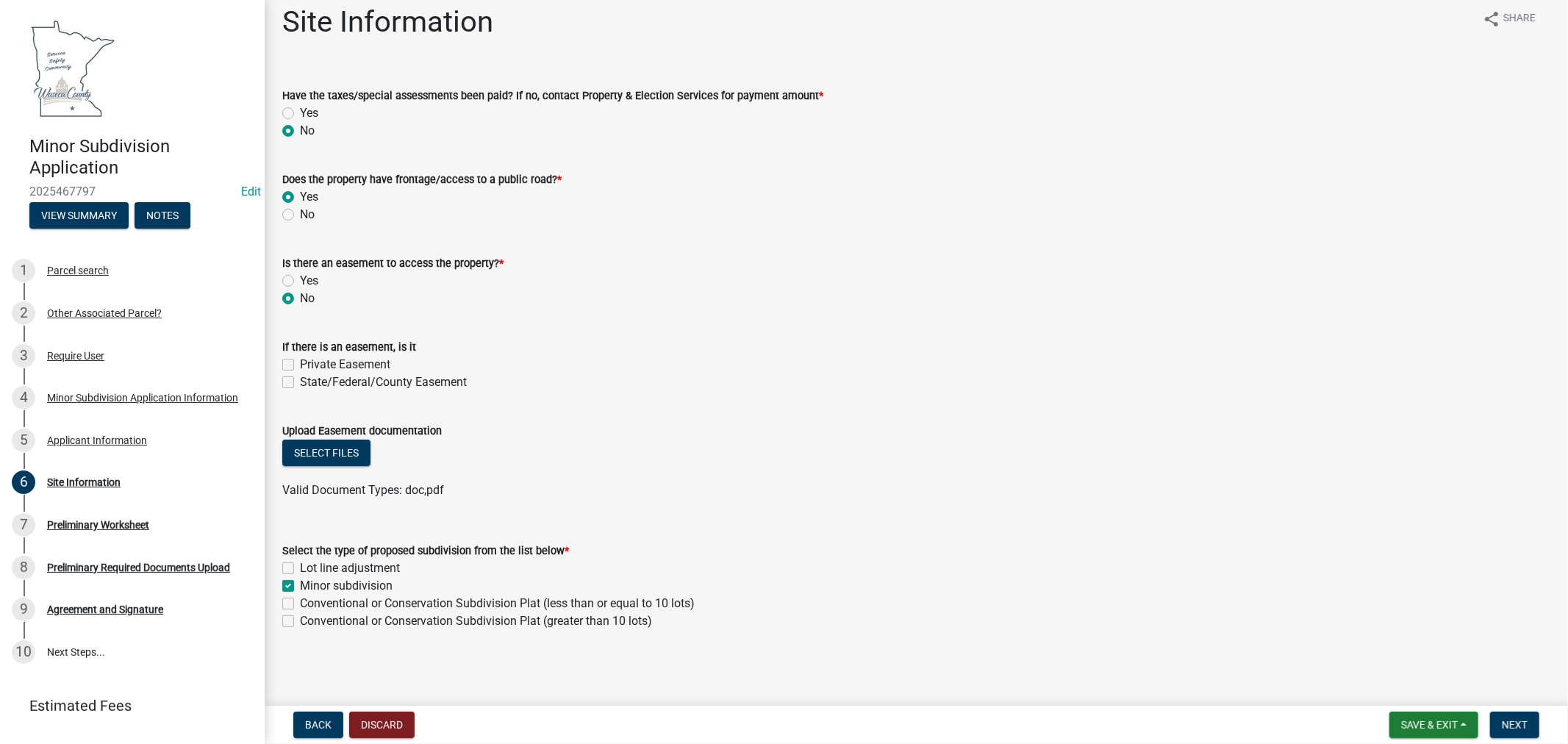
checkbox input "true"
checkbox input "false"
click at [1524, 726] on span "Next" at bounding box center [1515, 725] width 26 height 12
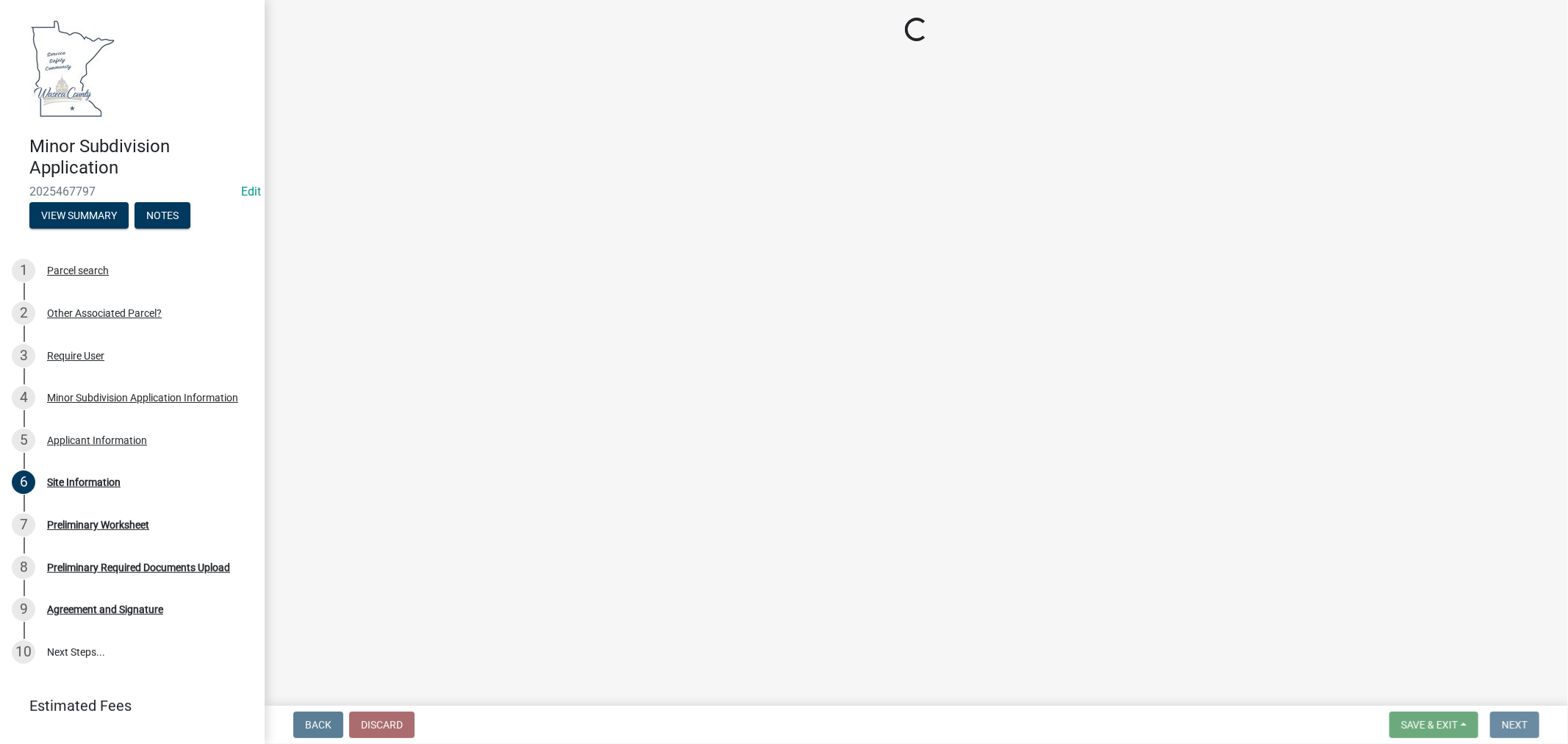
scroll to position [0, 0]
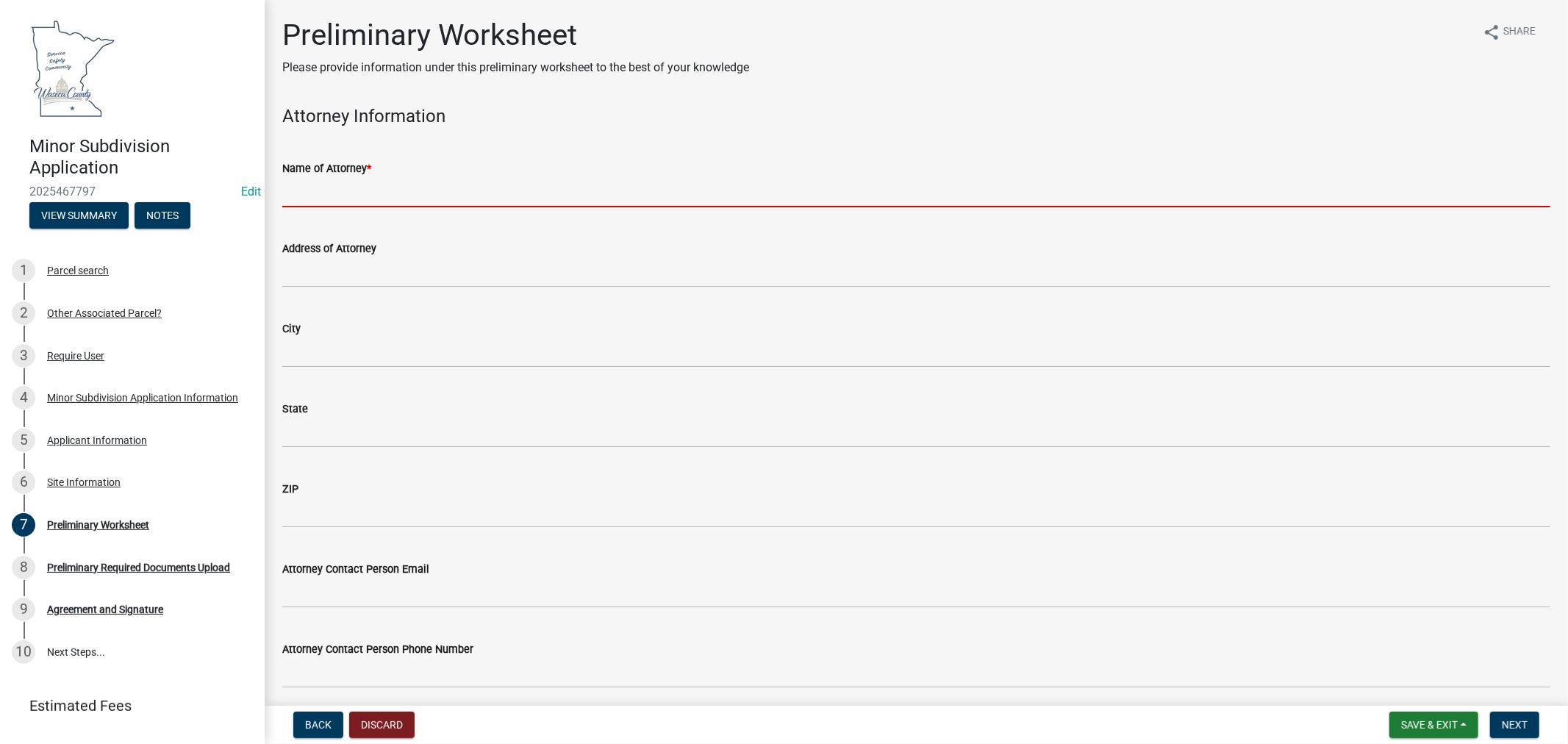
click at [397, 181] on input "Name of Attorney *" at bounding box center [916, 192] width 1268 height 30
type input "Byron Law Office - Molly Bryon"
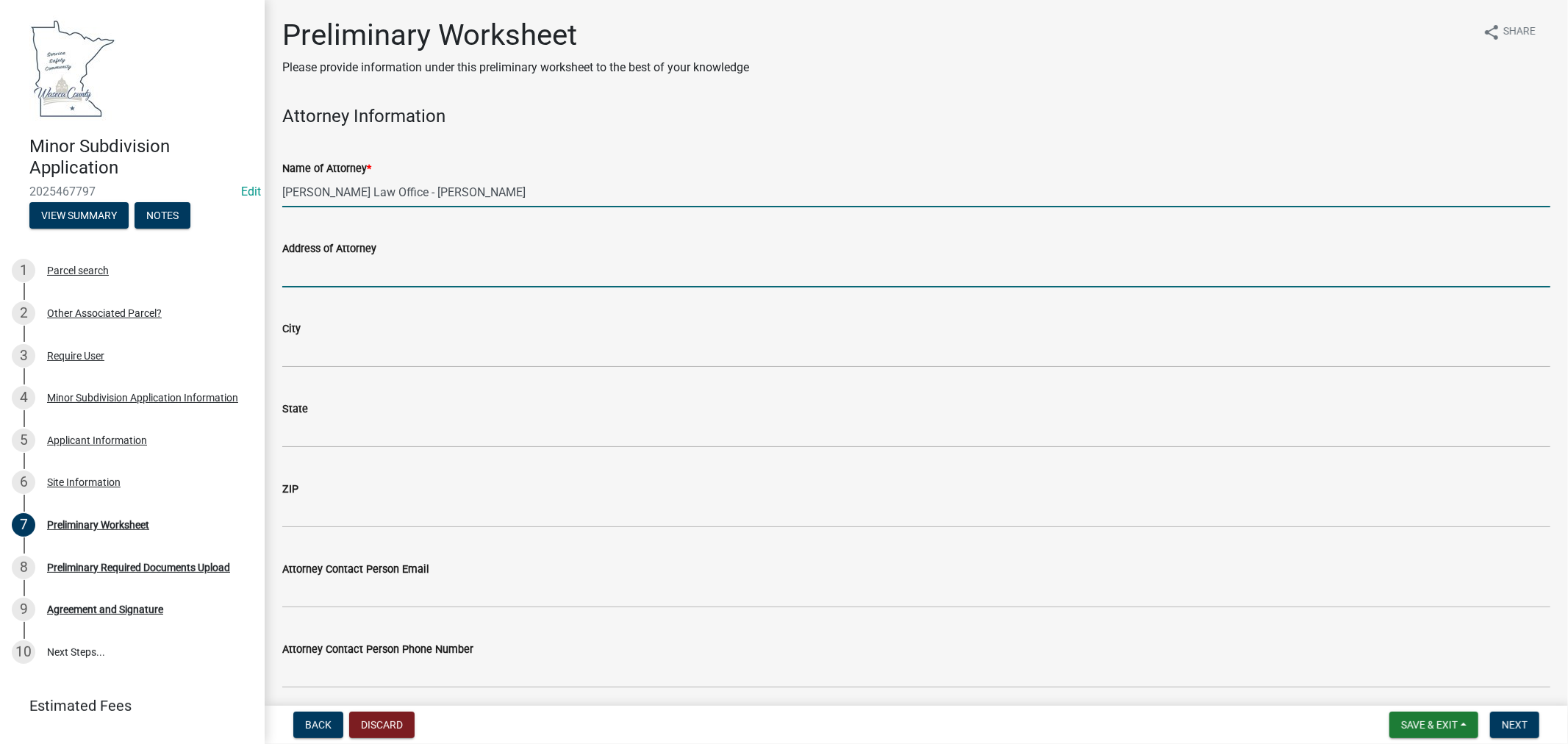
click at [384, 276] on input "Address of Attorney" at bounding box center [916, 272] width 1268 height 30
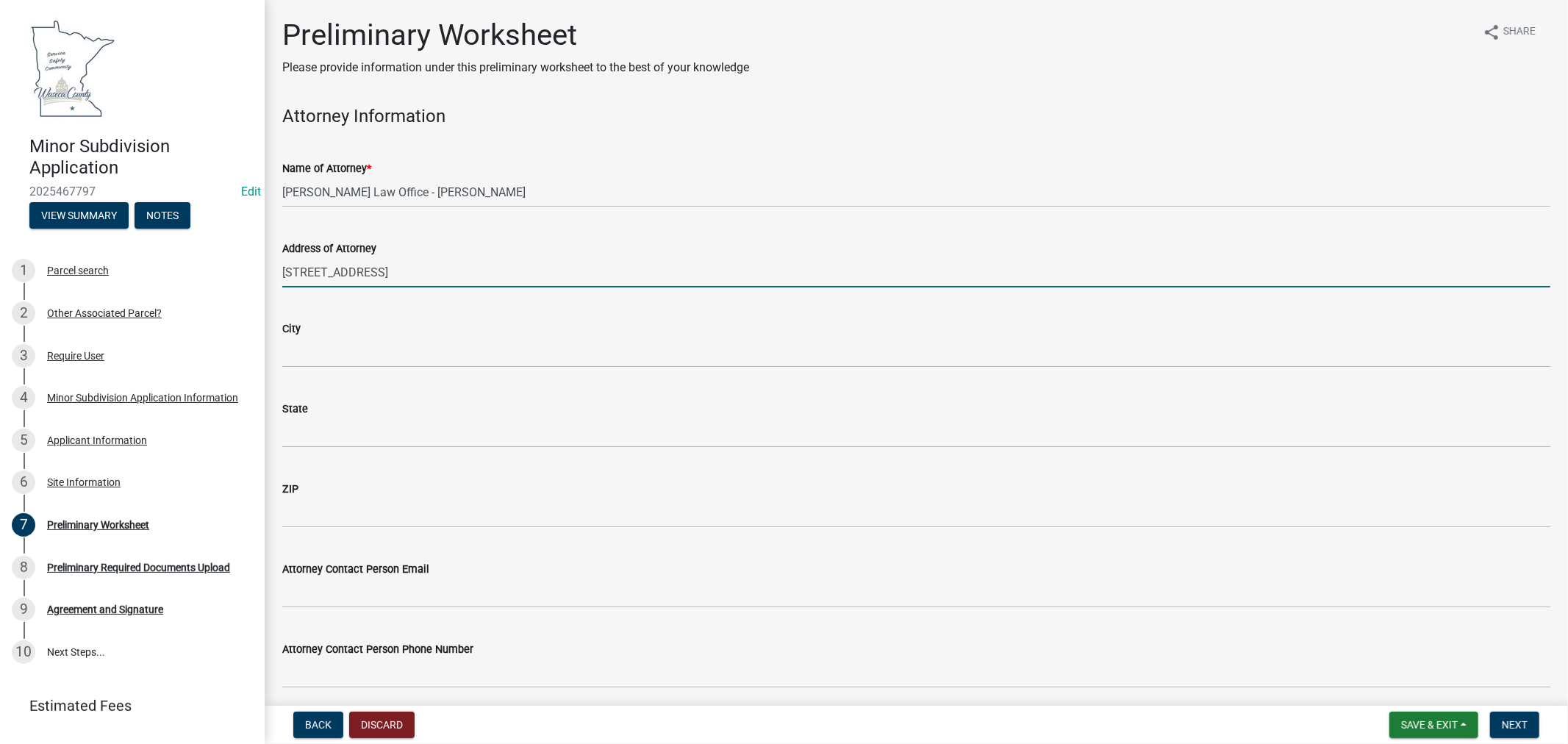
type input "122 North State Street"
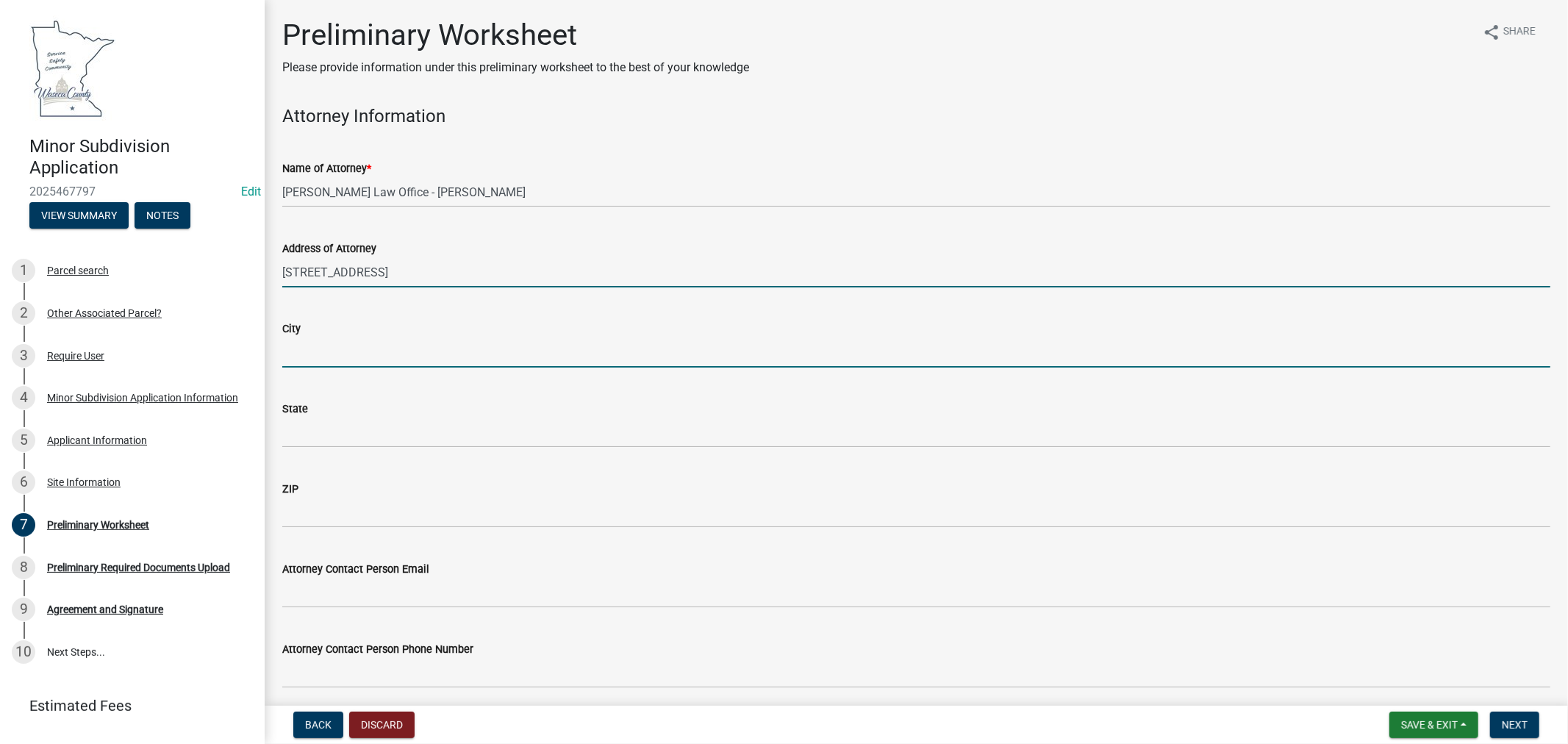
click at [429, 355] on input "City" at bounding box center [916, 352] width 1268 height 30
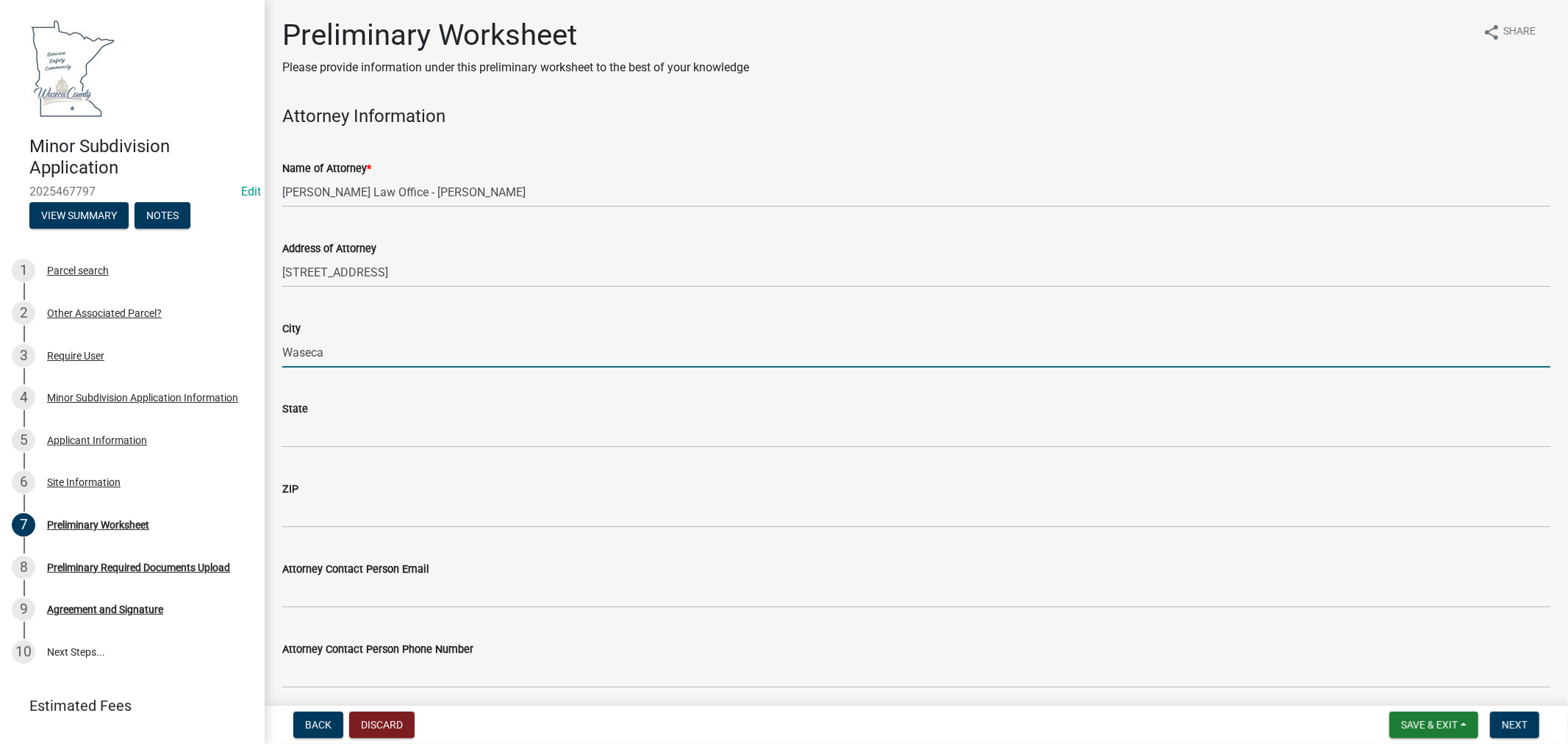
type input "Waseca"
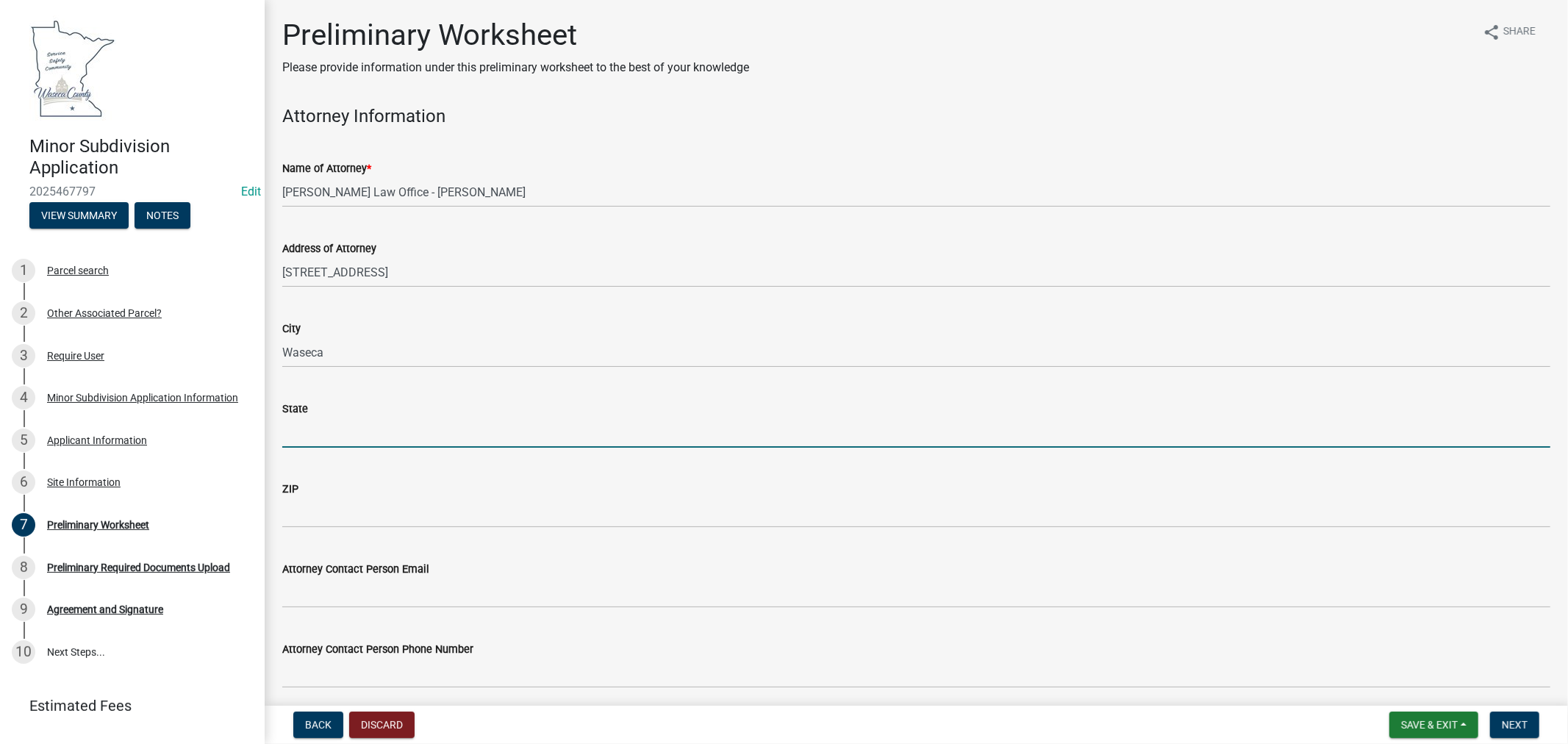
click at [361, 428] on input "State" at bounding box center [916, 432] width 1268 height 30
type input "MN"
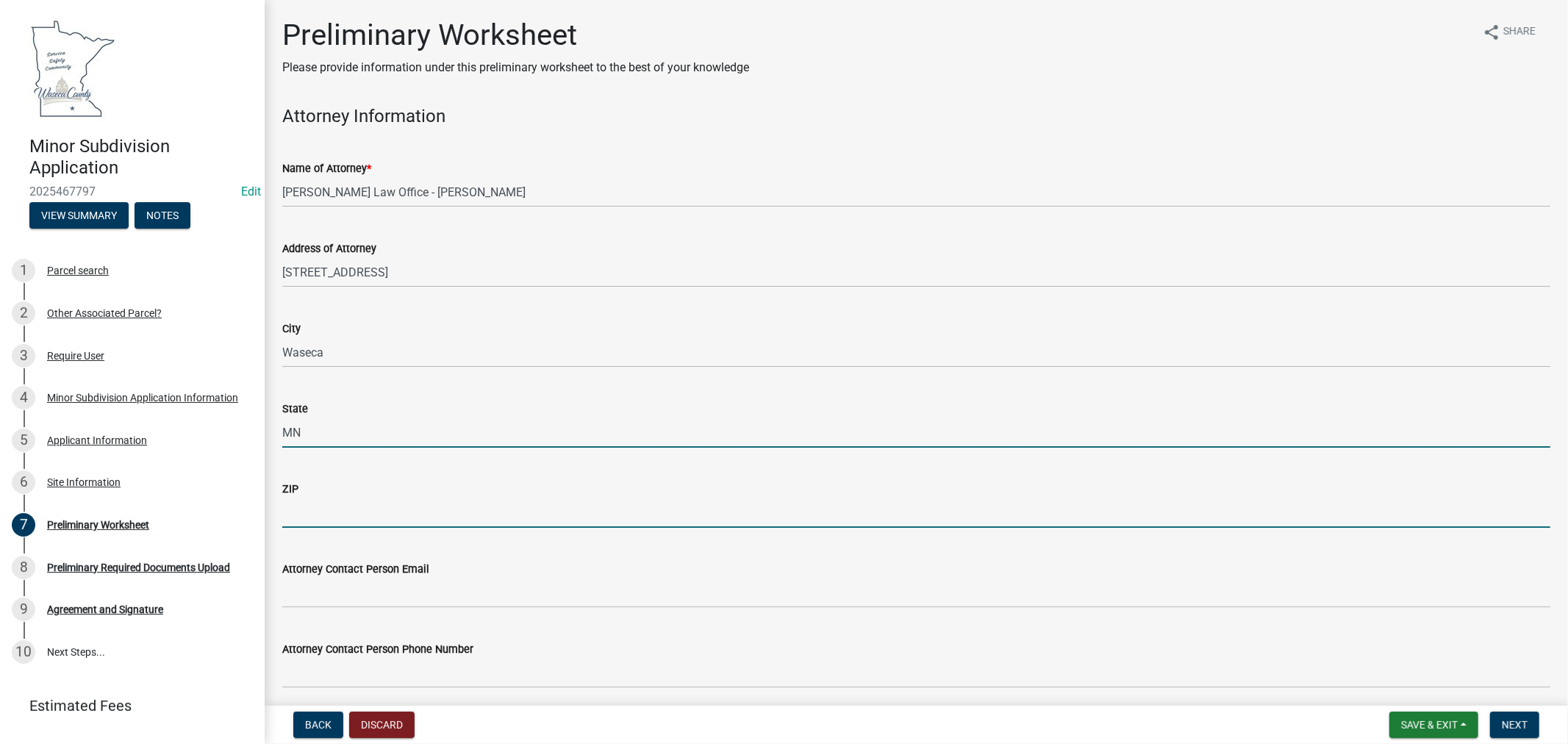
click at [325, 509] on input "ZIP" at bounding box center [916, 512] width 1268 height 30
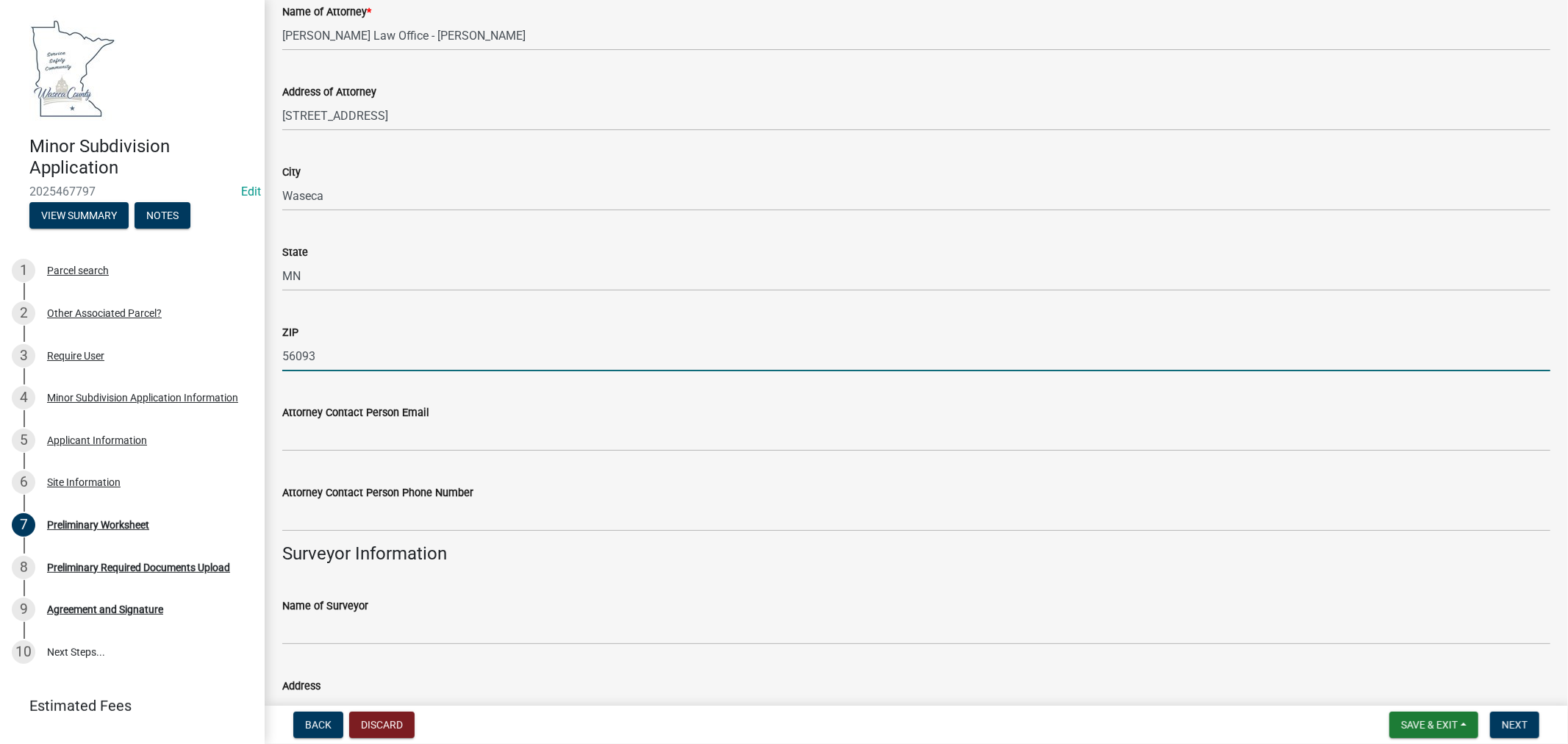
scroll to position [164, 0]
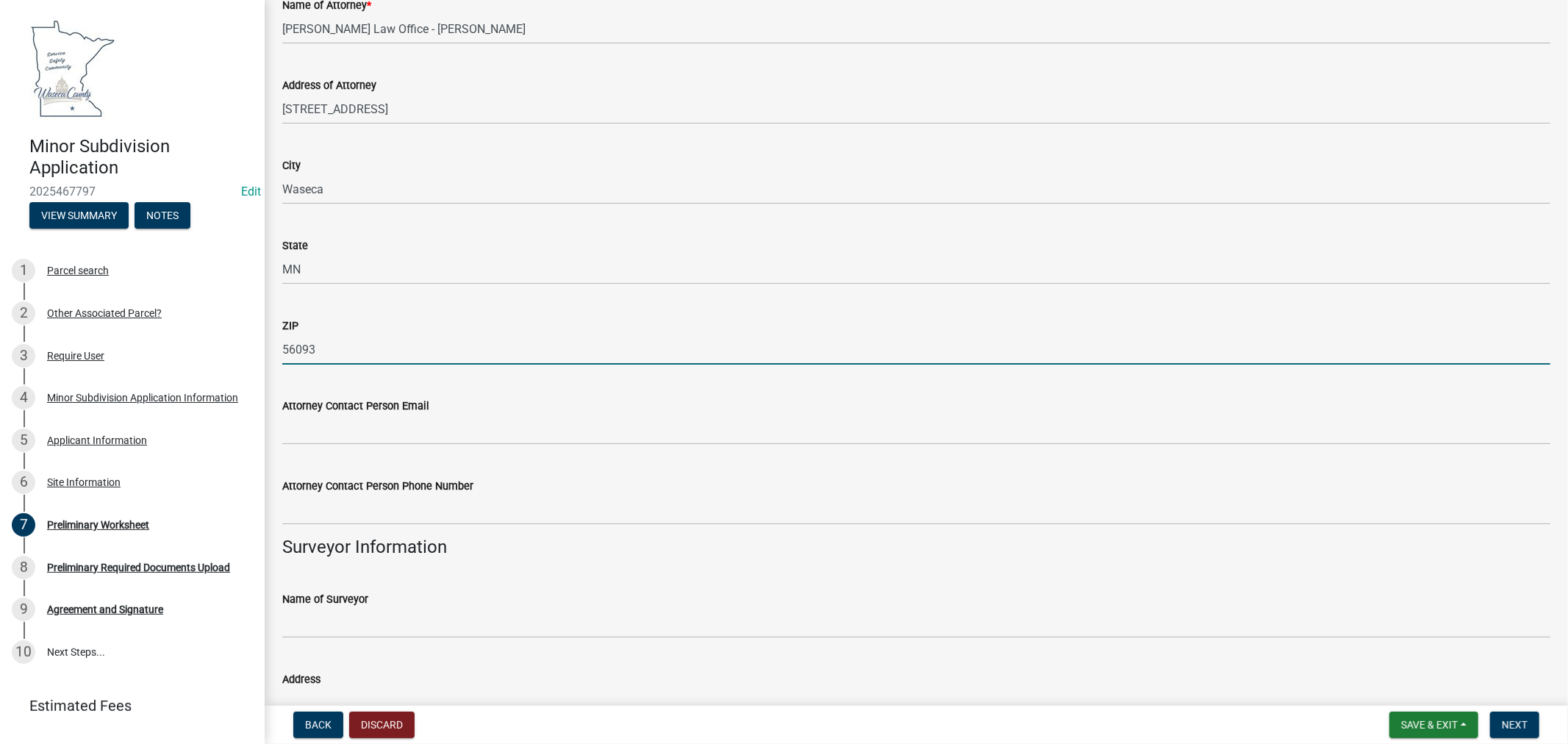
type input "56093"
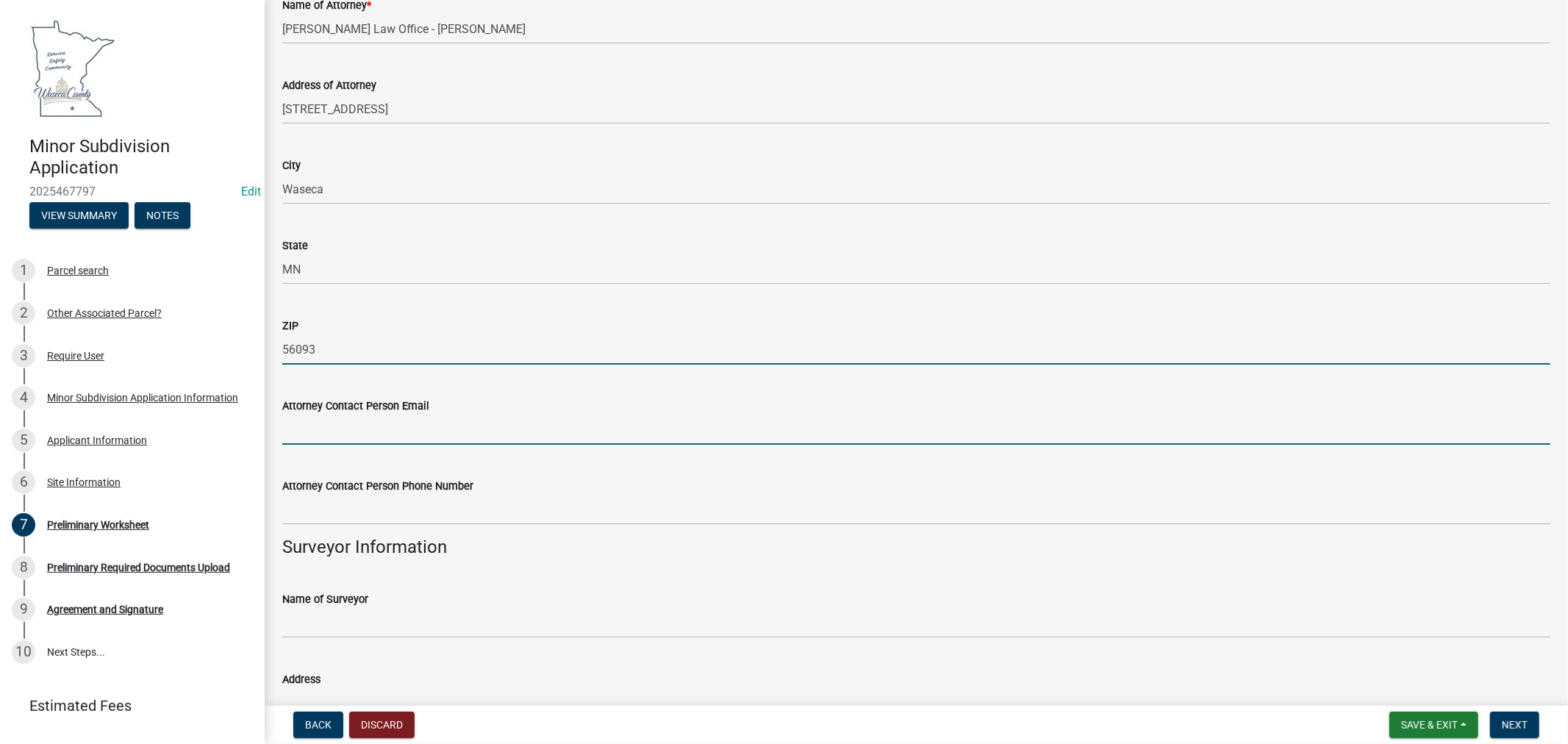
click at [384, 430] on input "Attorney Contact Person Email" at bounding box center [916, 429] width 1268 height 30
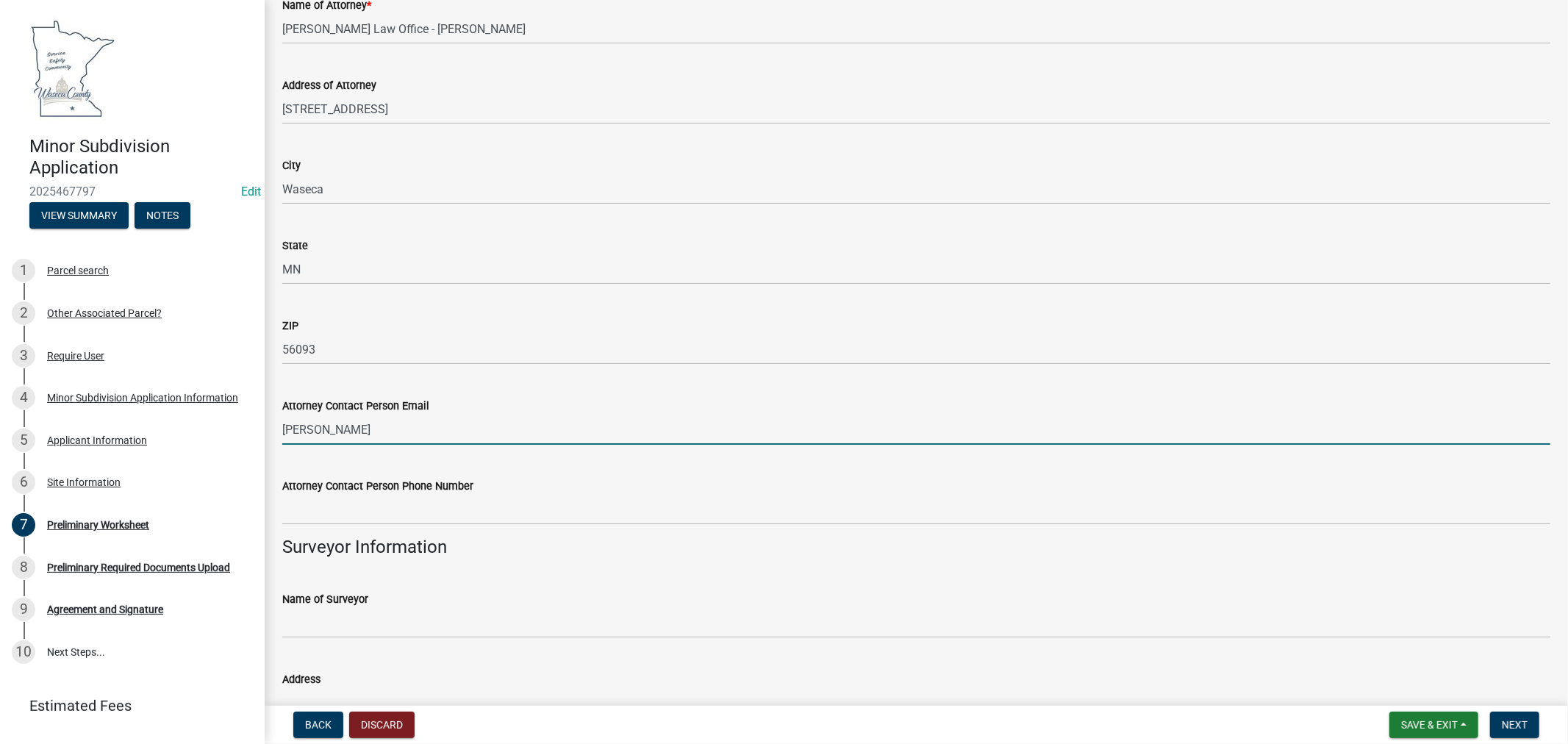
type input "byronlawofficewaseca@gmail.com"
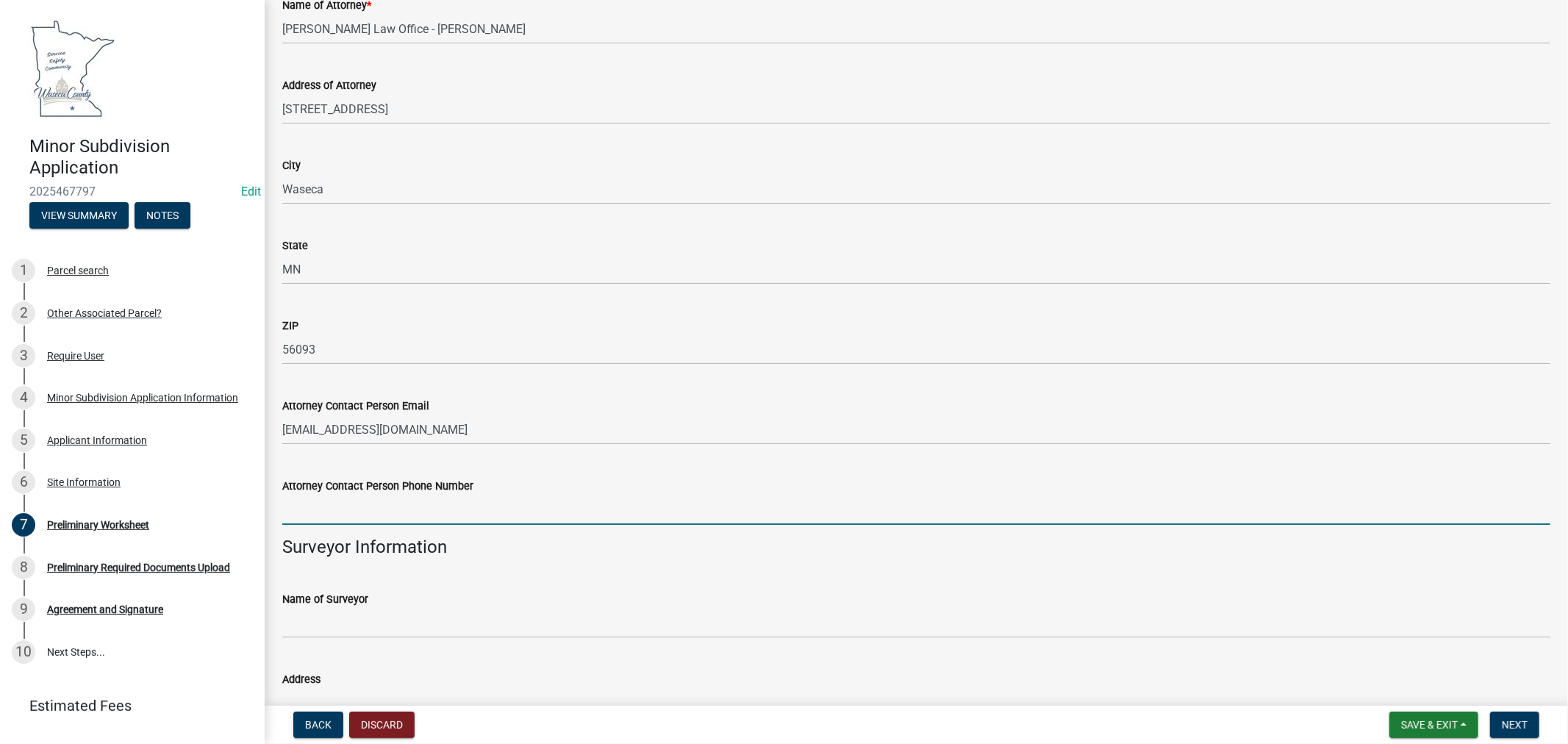
click at [381, 510] on input "Attorney Contact Person Phone Number" at bounding box center [916, 509] width 1268 height 30
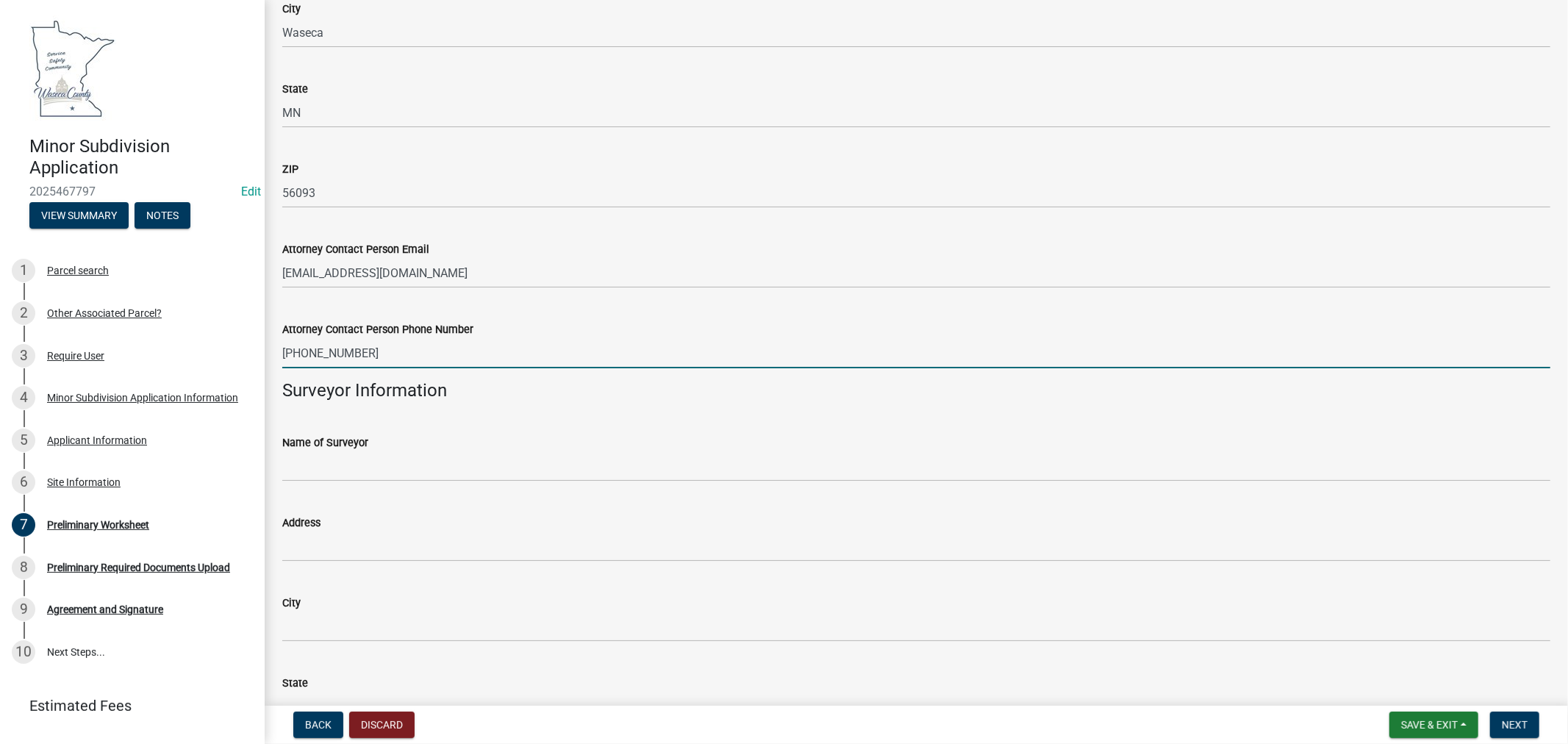
scroll to position [326, 0]
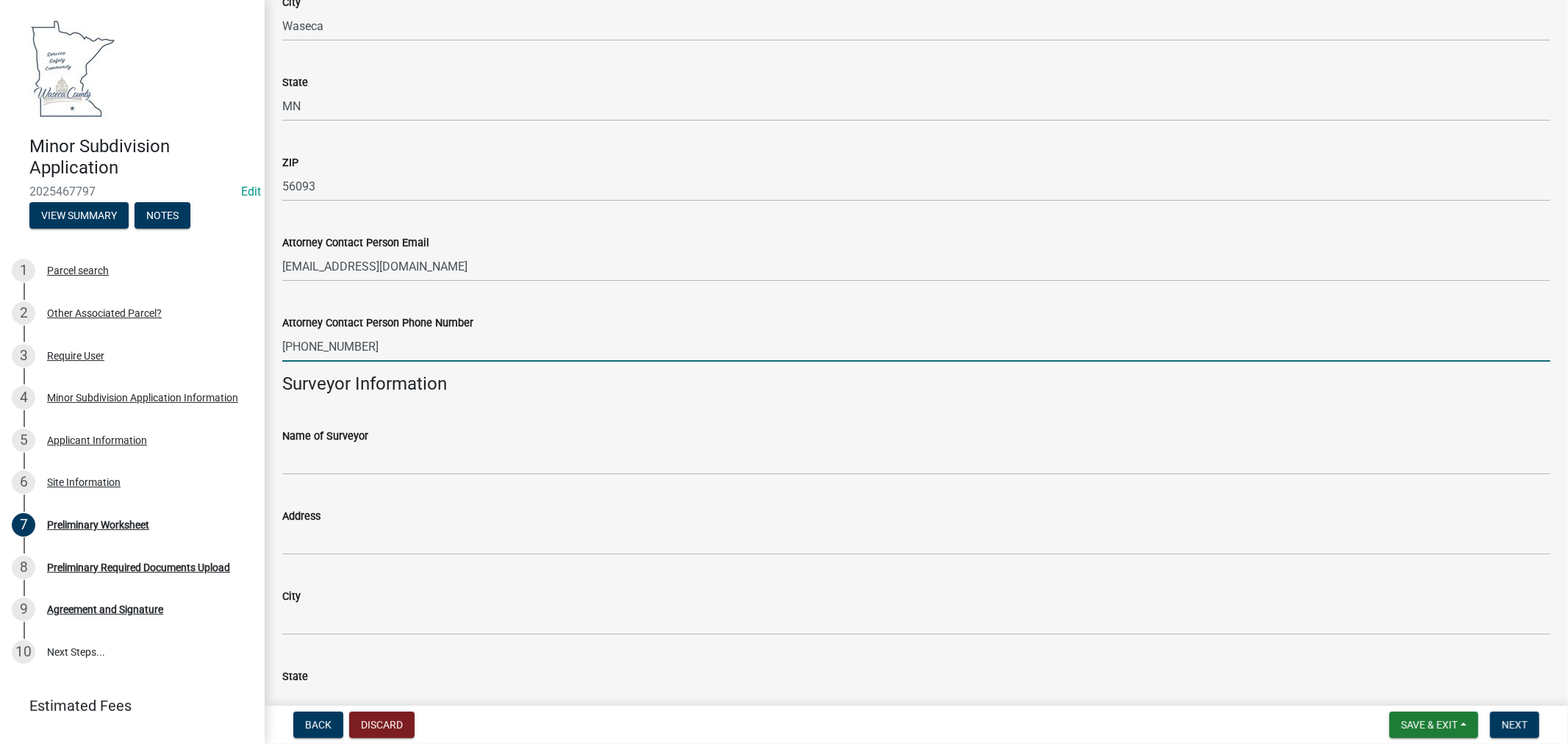
type input "507-835-3355"
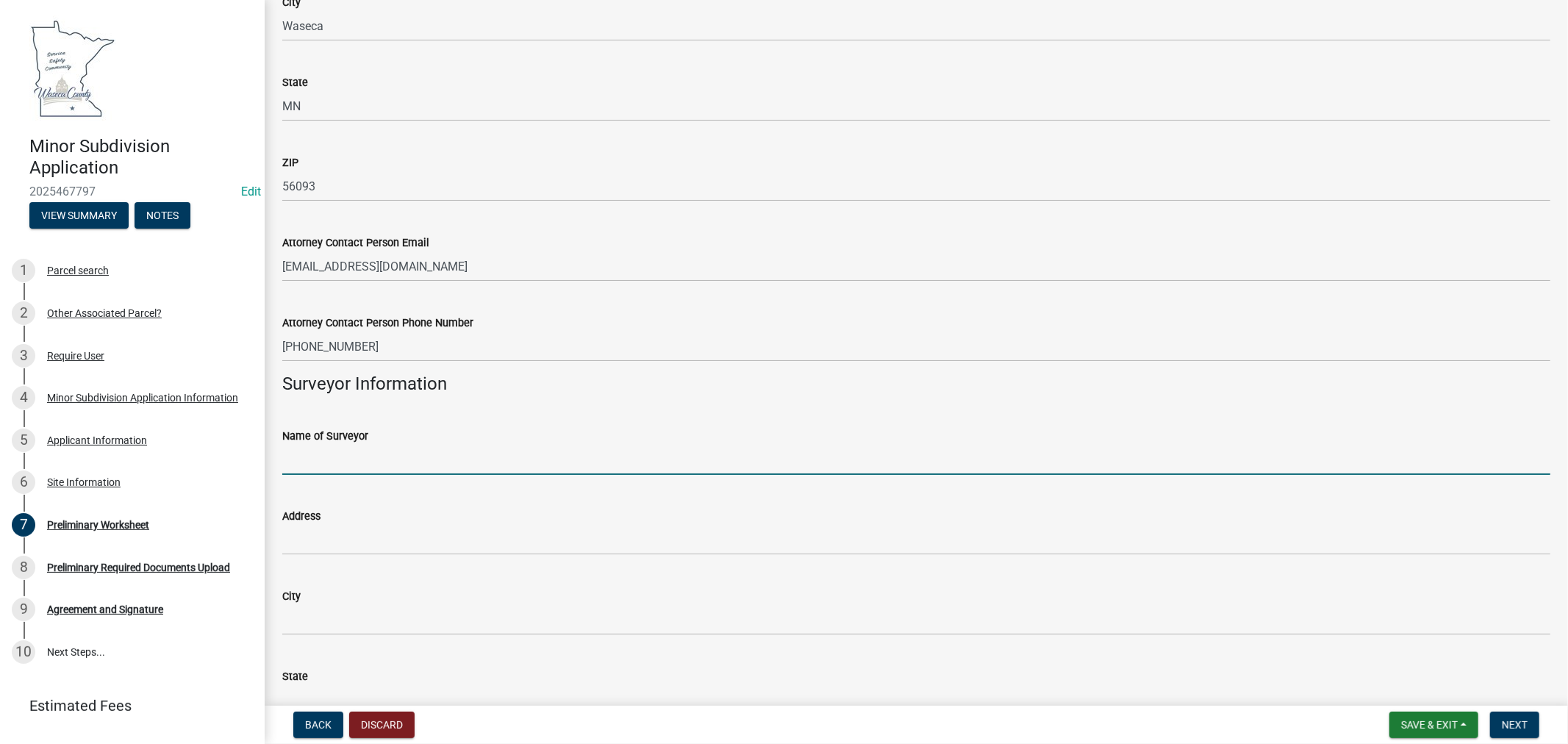
click at [343, 456] on input "Name of Surveyor" at bounding box center [916, 460] width 1268 height 30
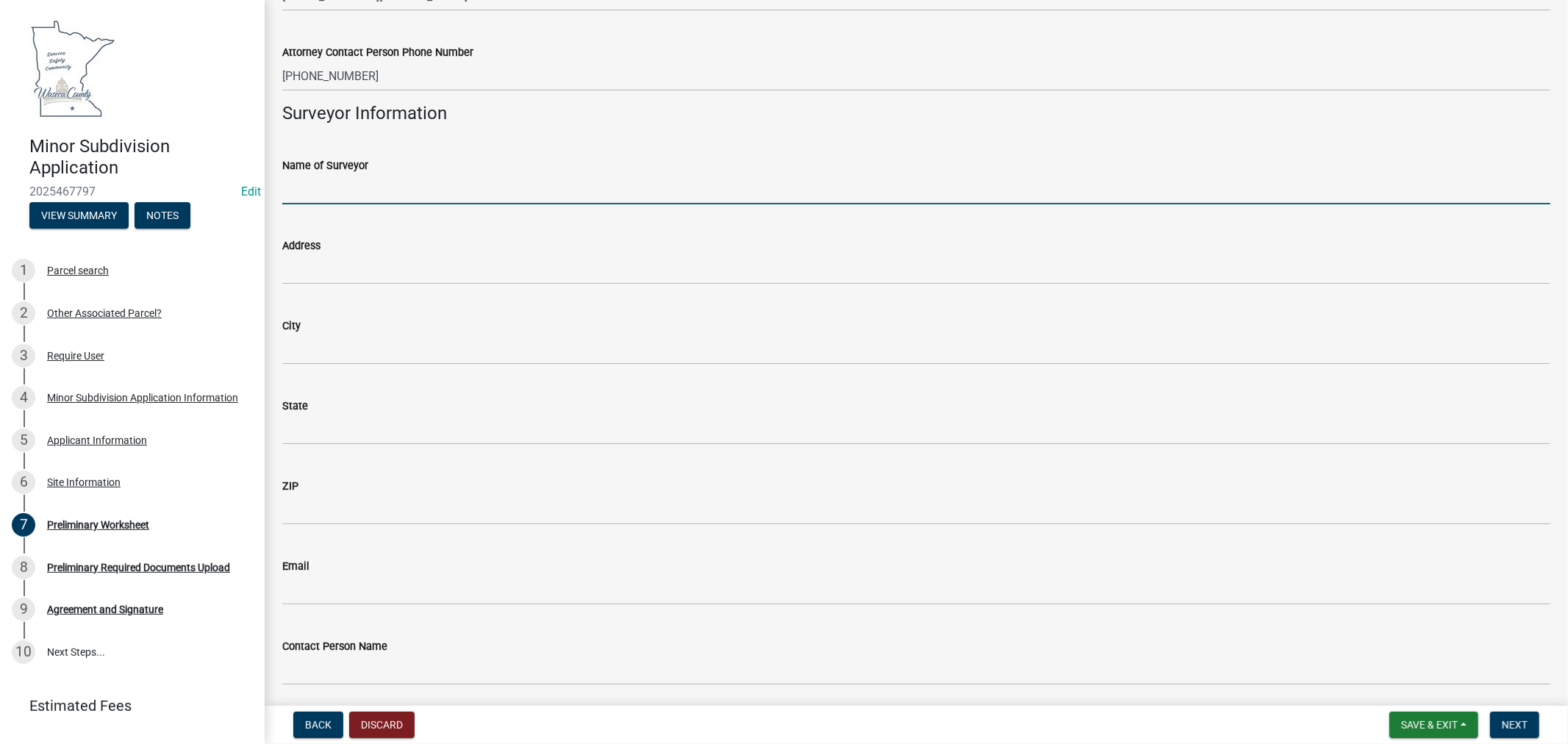
scroll to position [571, 0]
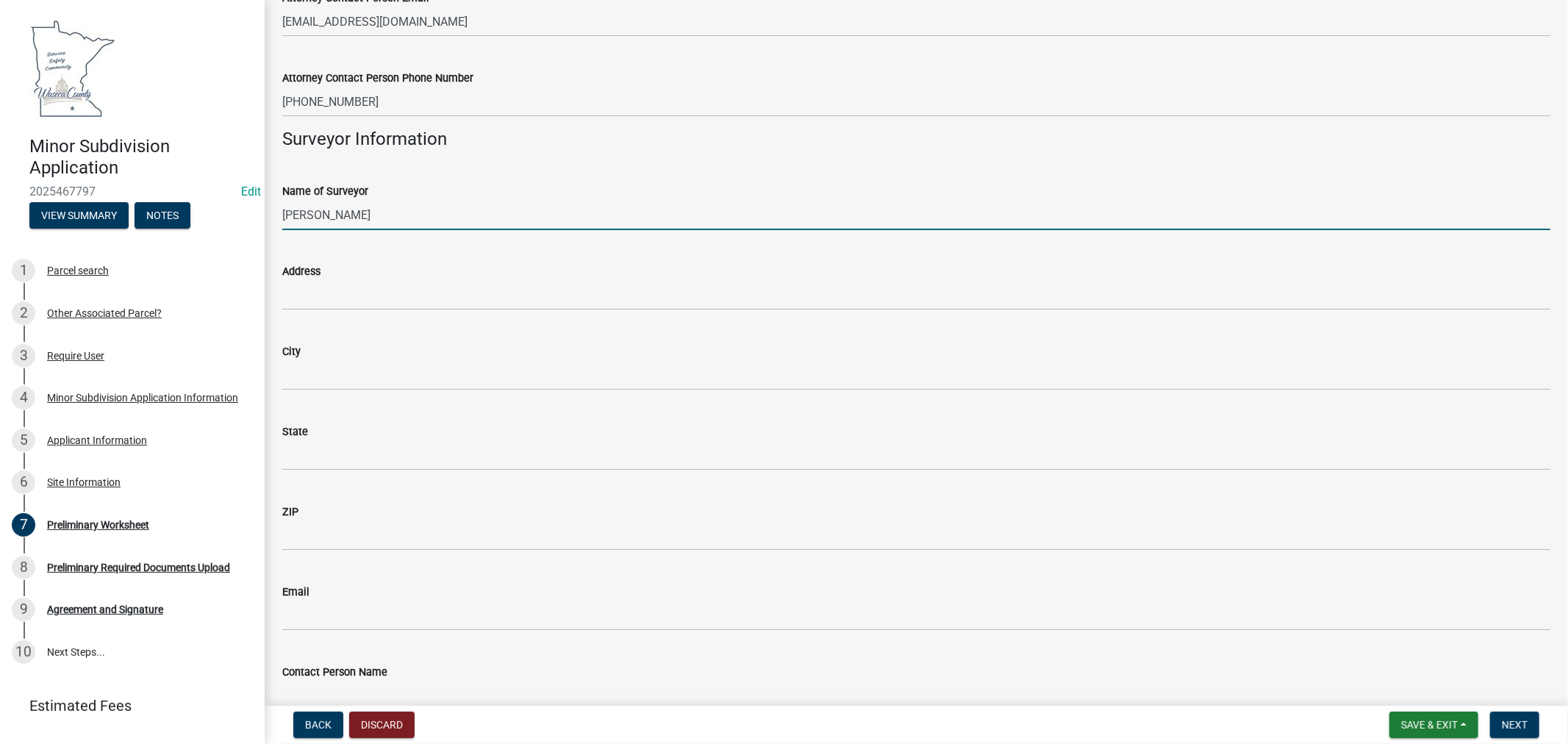
type input "Jones Haugh and Smith"
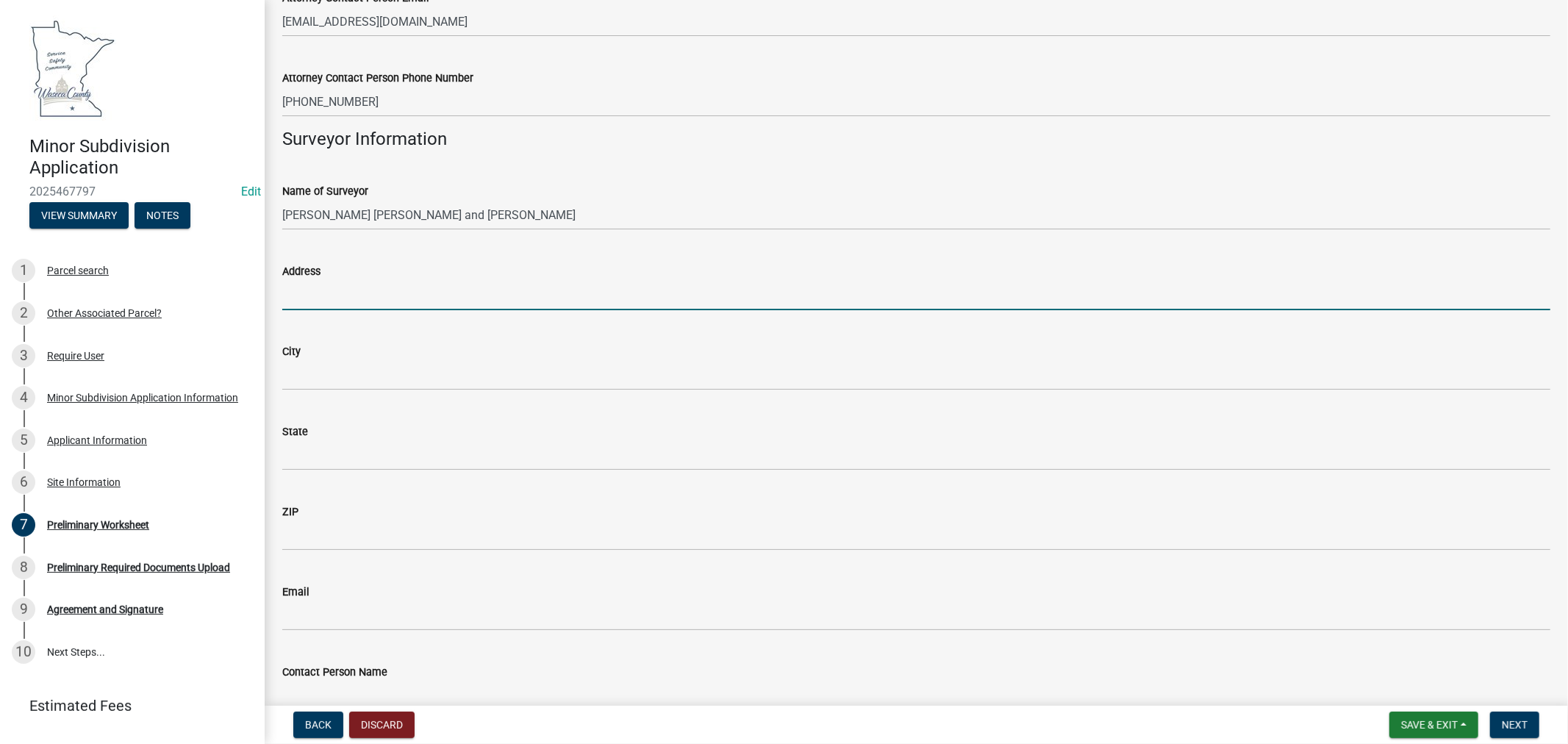
click at [346, 302] on input "Address" at bounding box center [916, 295] width 1268 height 30
type input "518 South Washington Ave"
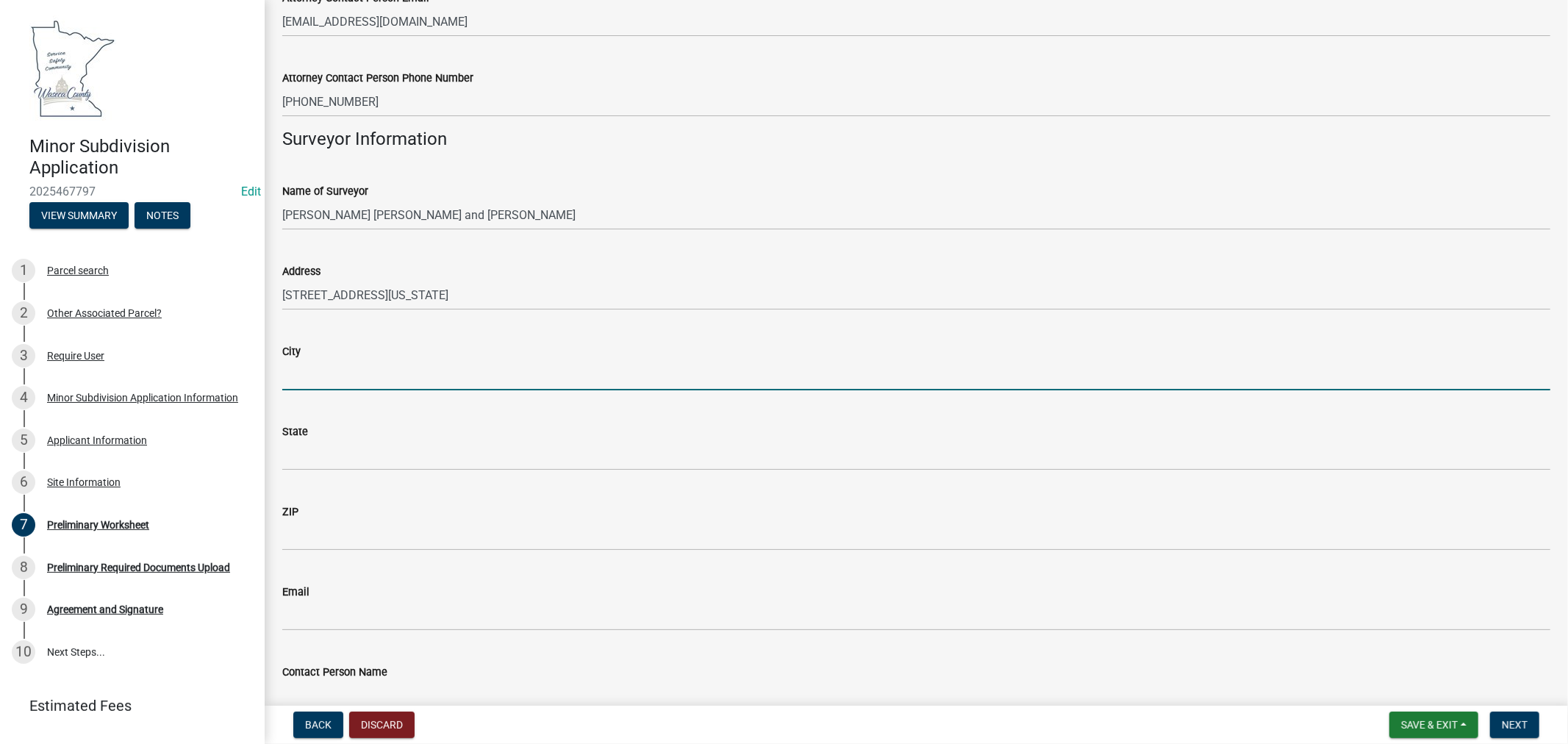
click at [338, 366] on input "City" at bounding box center [916, 375] width 1268 height 30
type input "Albert Lea"
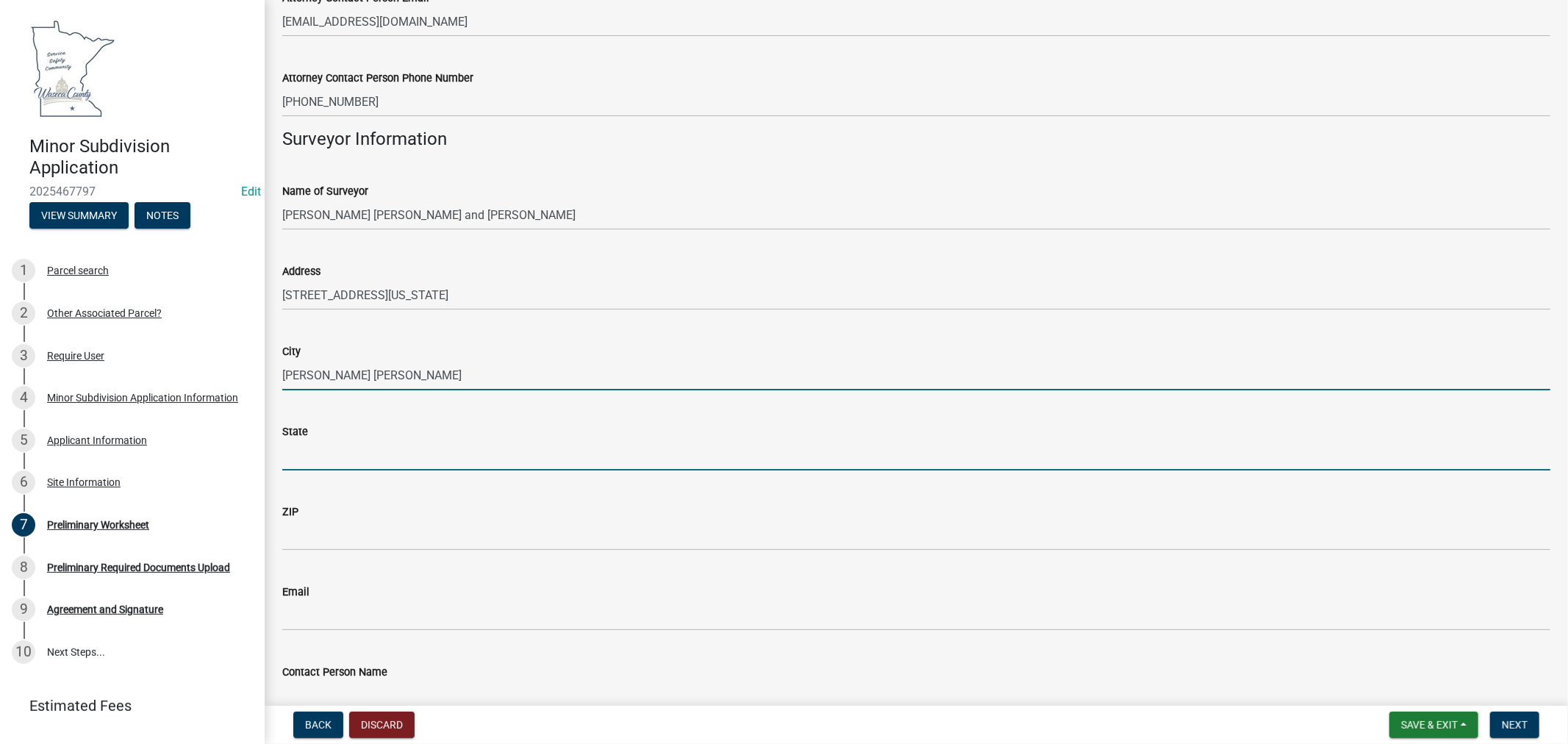
click at [351, 443] on input "State" at bounding box center [916, 455] width 1268 height 30
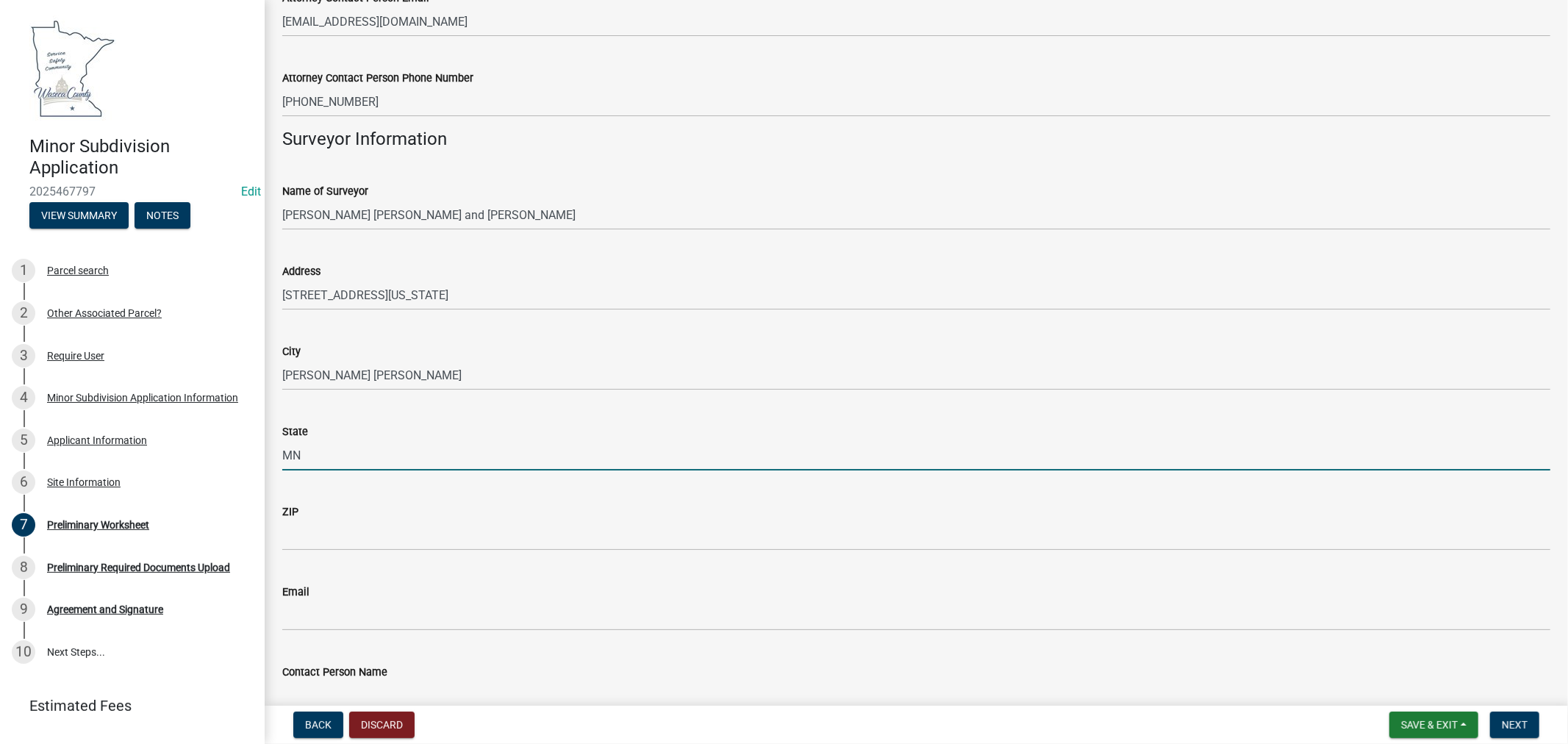
type input "MN"
click at [325, 519] on form "ZIP" at bounding box center [916, 527] width 1268 height 48
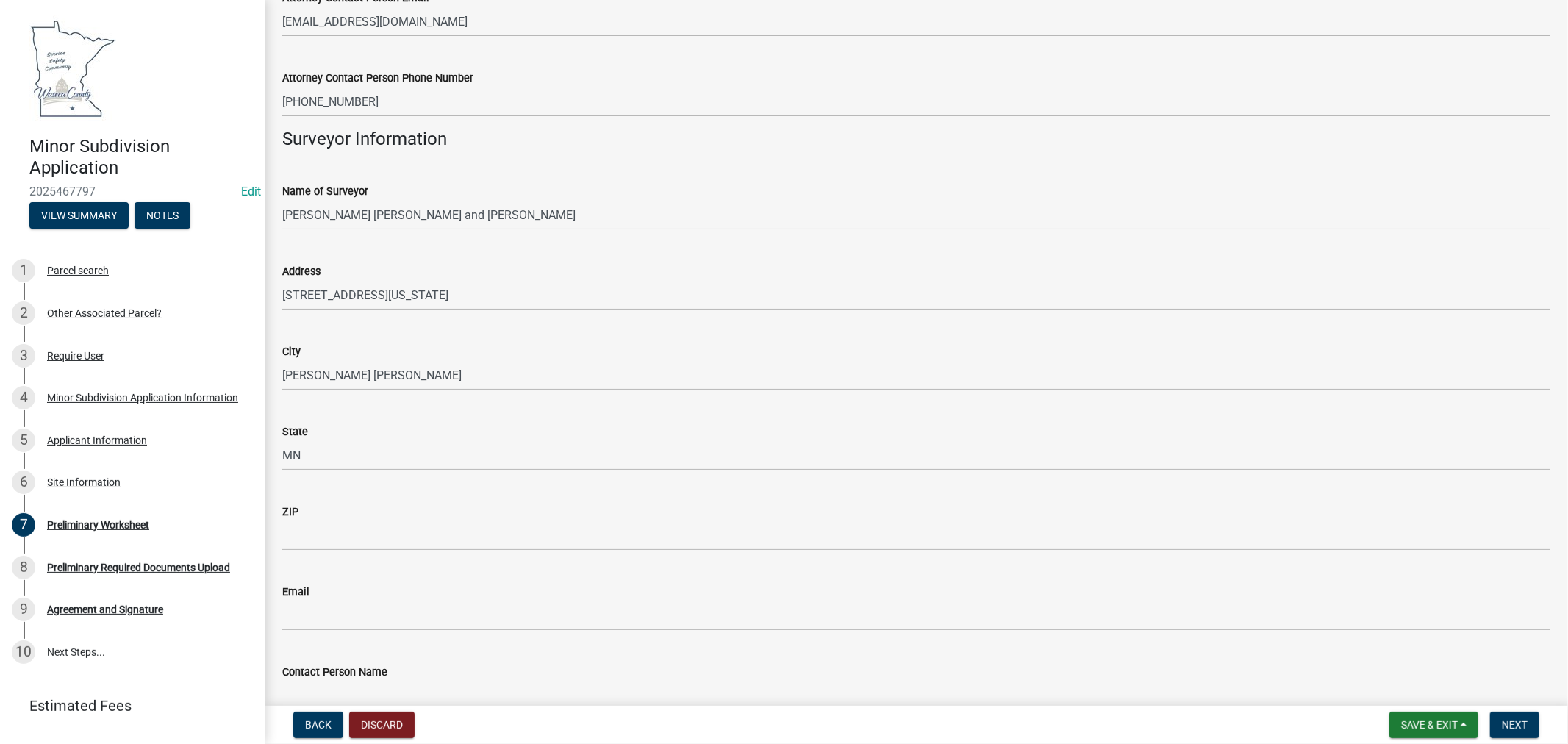
click at [336, 519] on form "ZIP" at bounding box center [916, 527] width 1268 height 48
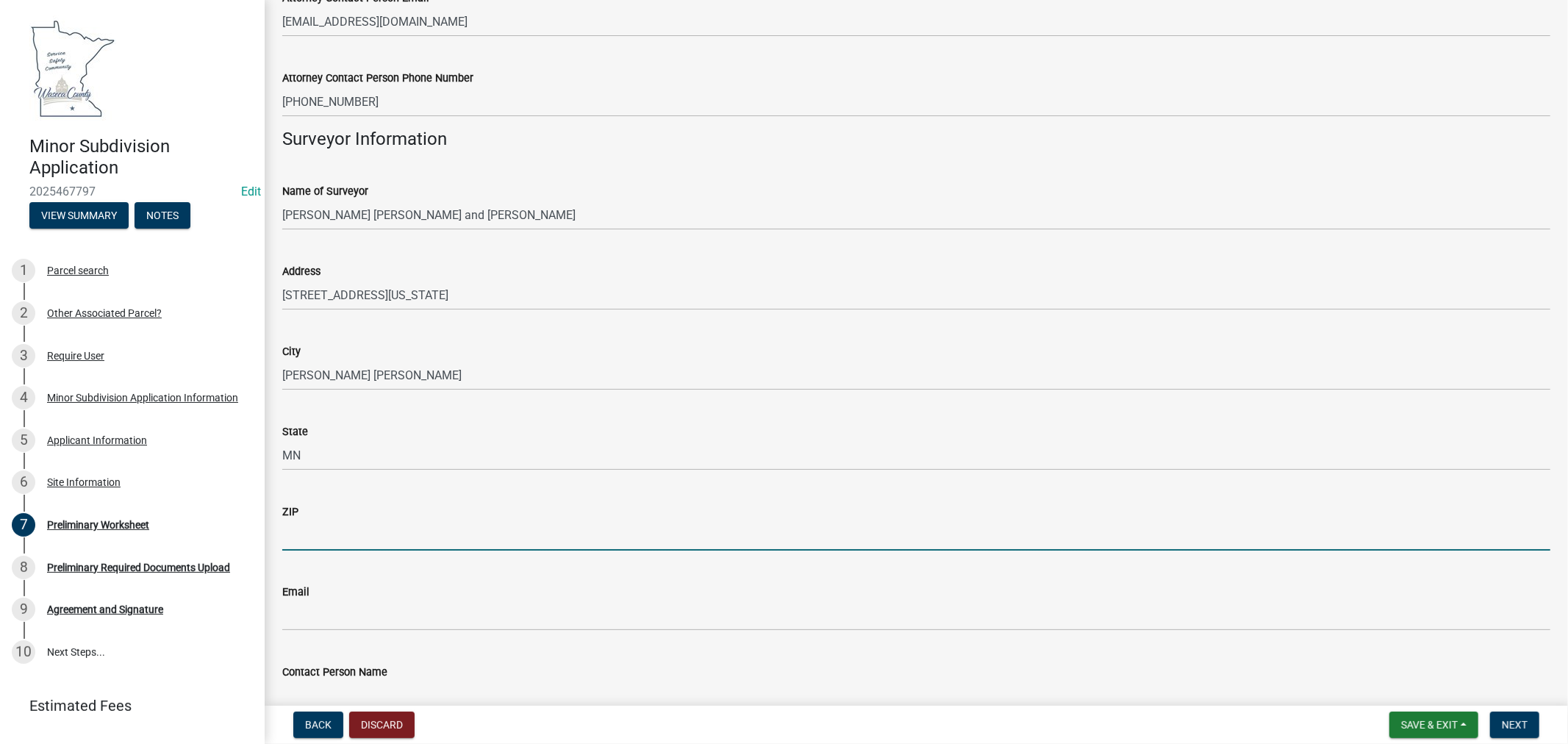
click at [339, 523] on input "ZIP" at bounding box center [916, 535] width 1268 height 30
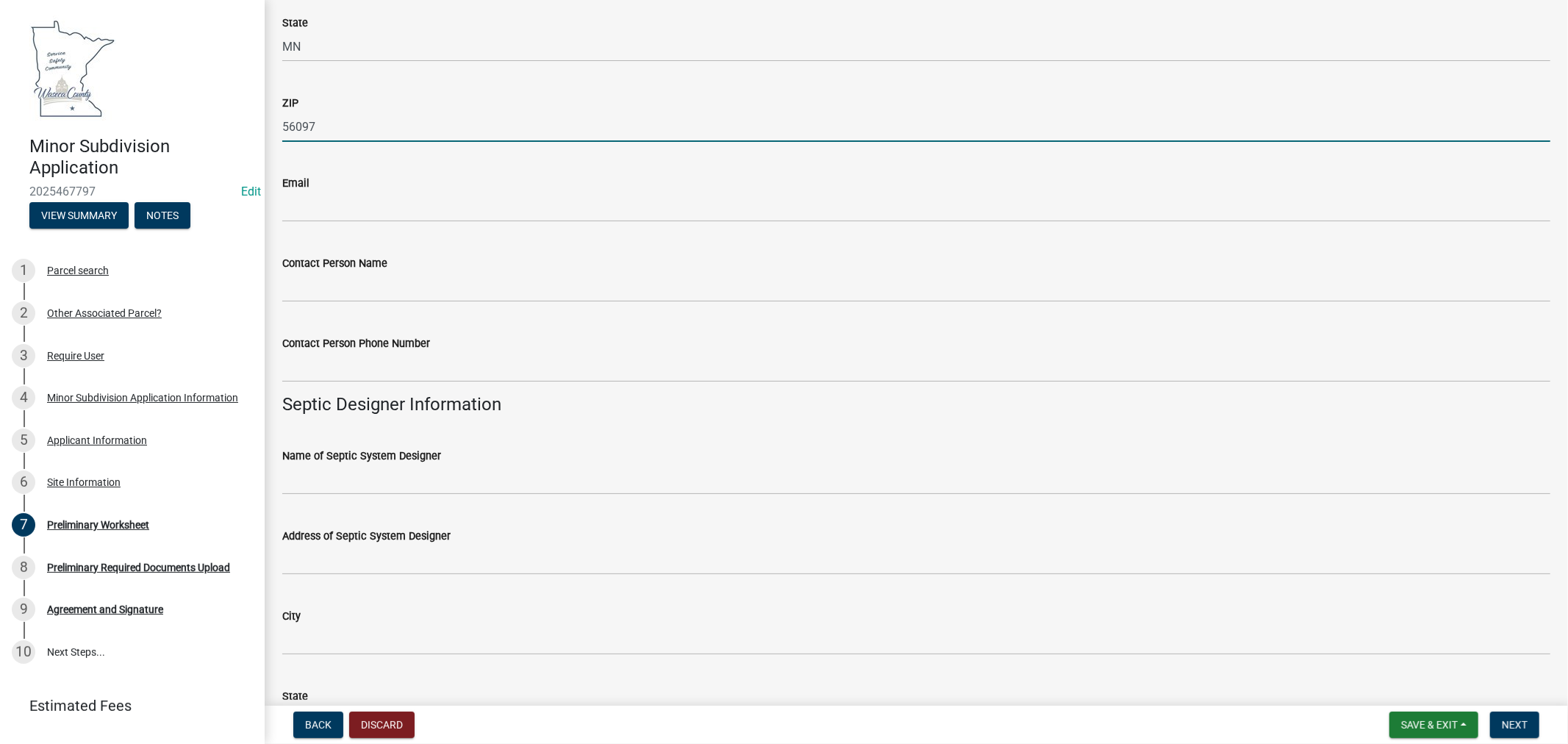
scroll to position [736, 0]
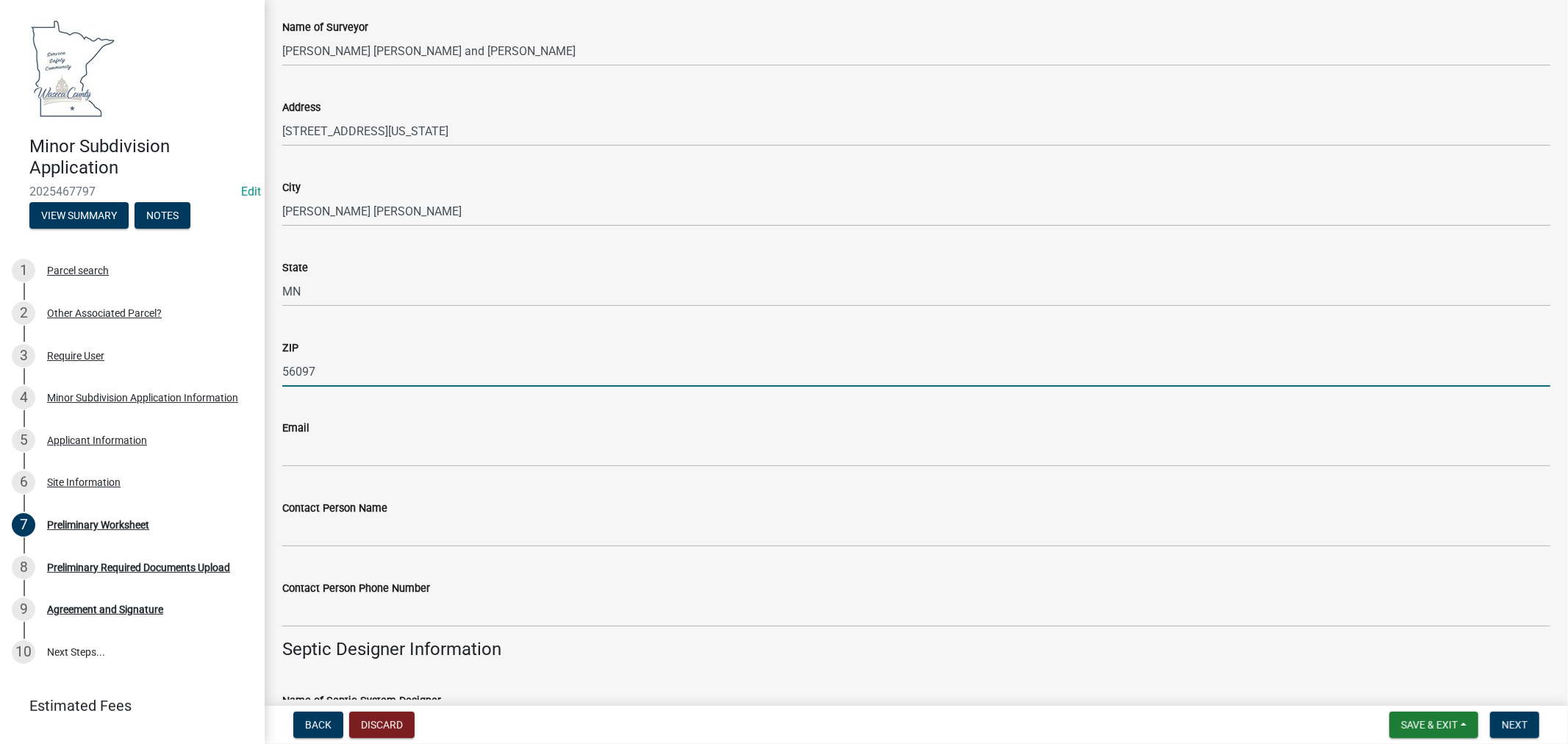
type input "56097"
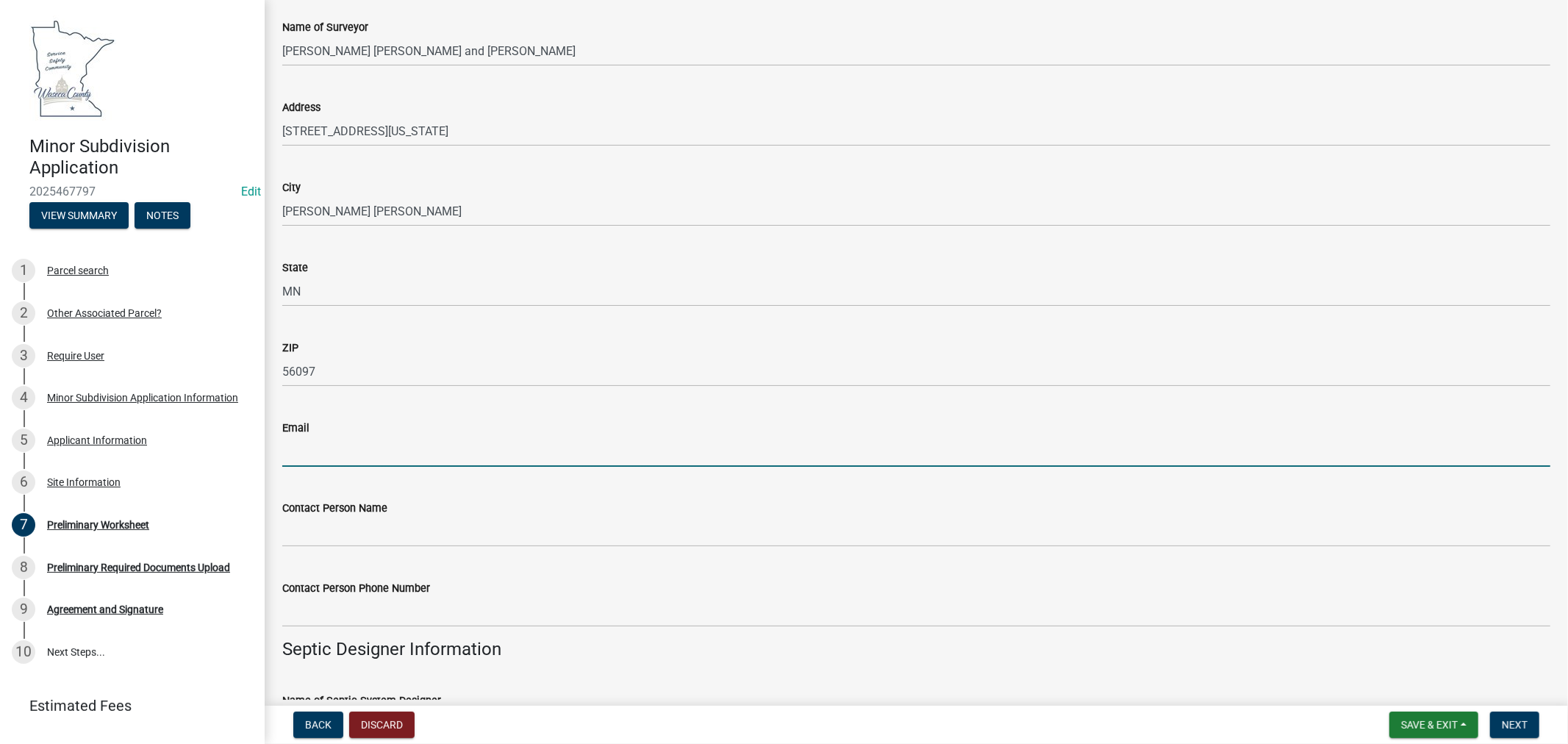
click at [446, 460] on input "Email" at bounding box center [916, 452] width 1268 height 30
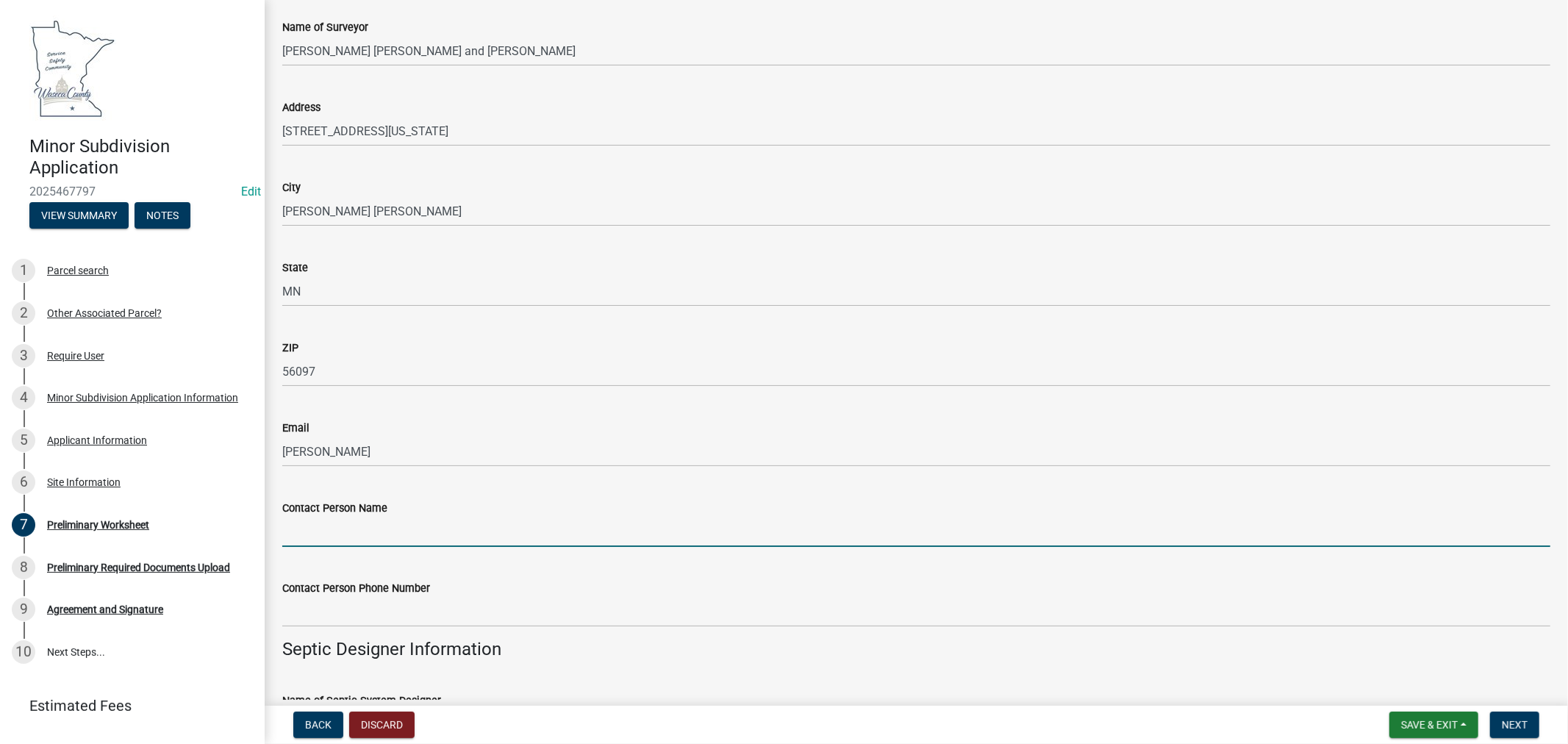
click at [321, 522] on input "Contact Person Name" at bounding box center [916, 532] width 1268 height 30
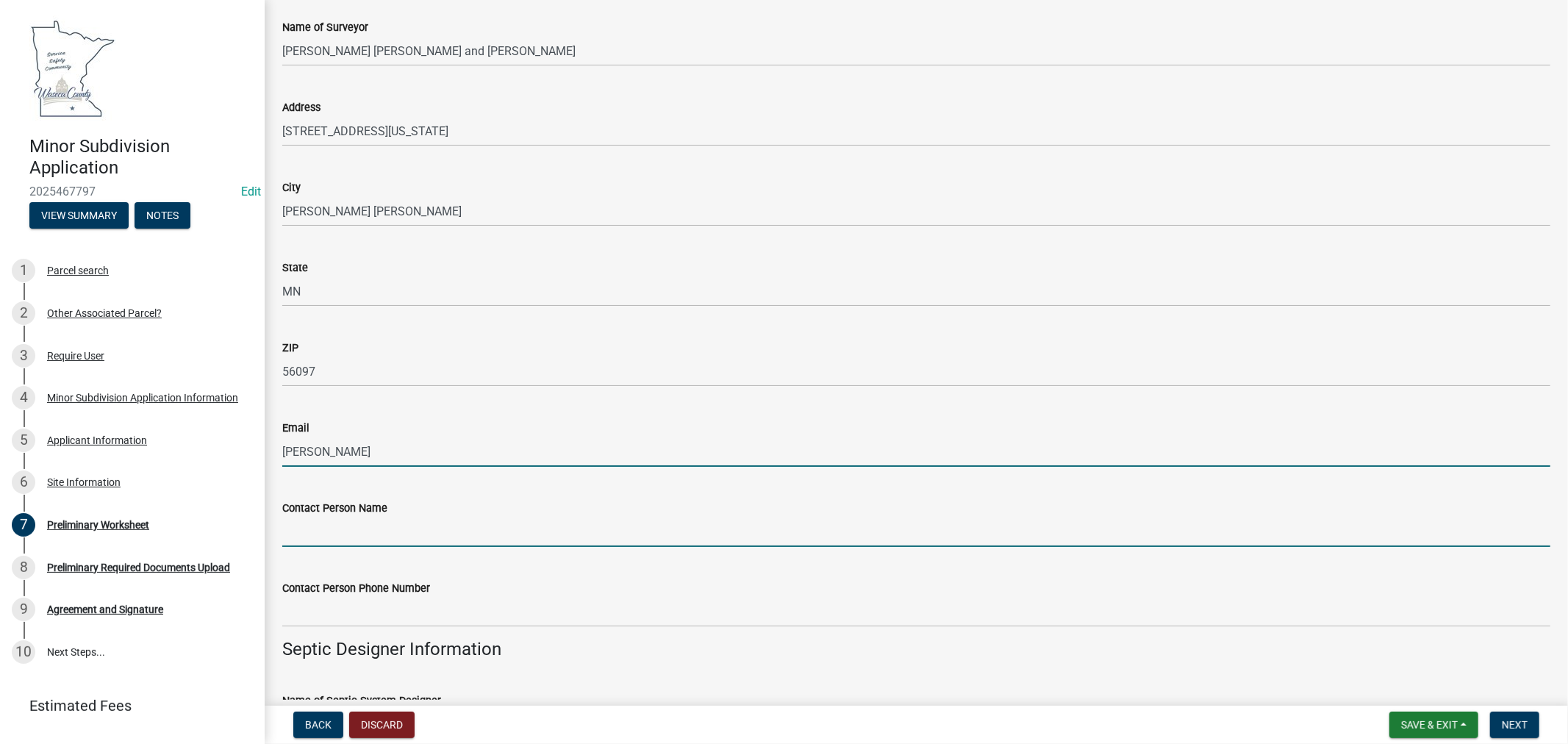
click at [320, 440] on input "steve" at bounding box center [916, 452] width 1268 height 30
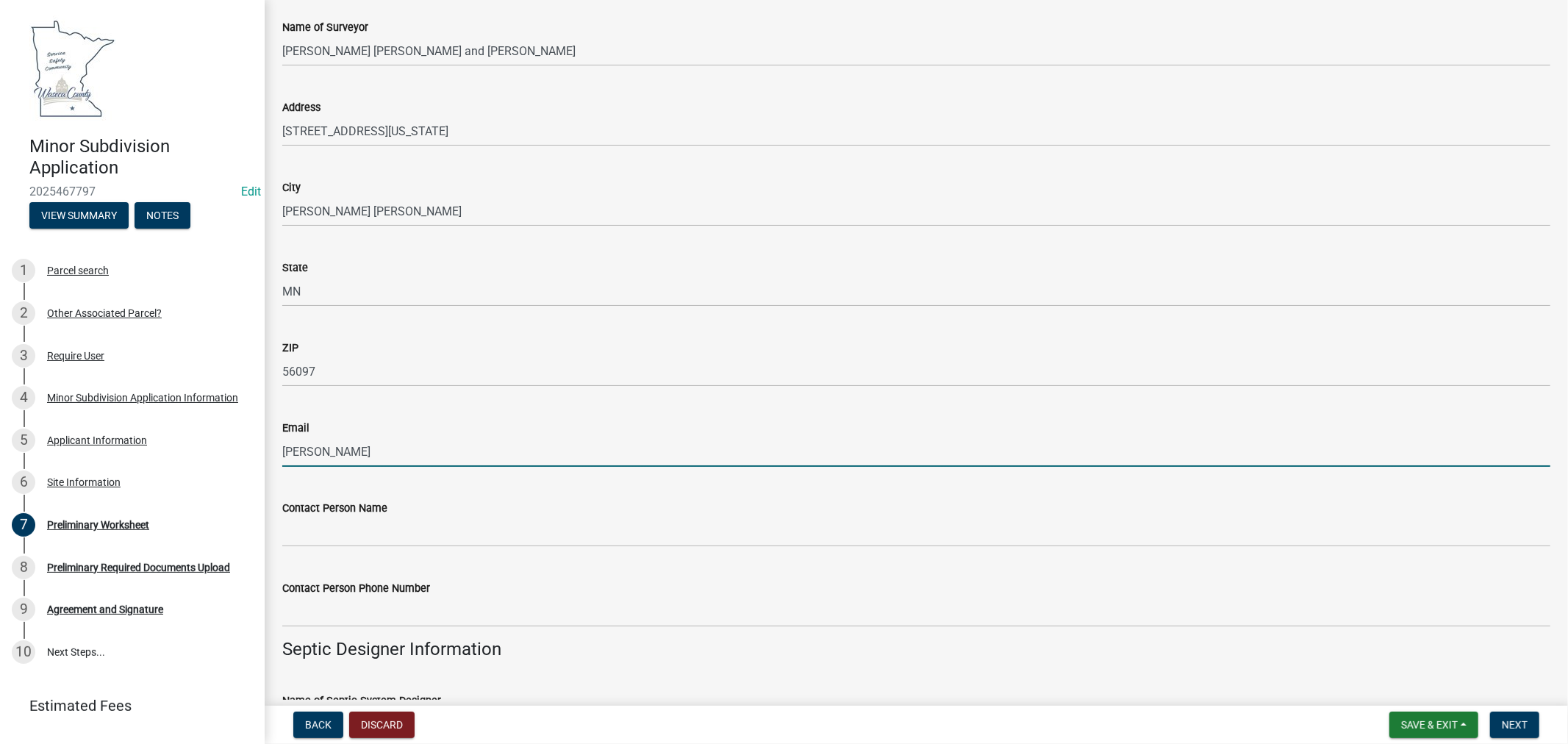
drag, startPoint x: 319, startPoint y: 447, endPoint x: 274, endPoint y: 449, distance: 45.0
click at [274, 449] on div "Email steve" at bounding box center [916, 432] width 1290 height 68
paste input "Steve Thompson <stevet@jhseng.com>"
click at [519, 453] on input "Steve Thompson <stevet@jhseng.com>" at bounding box center [916, 452] width 1268 height 30
click at [377, 446] on input "Steve Thompson <stevet@jhseng.com" at bounding box center [916, 452] width 1268 height 30
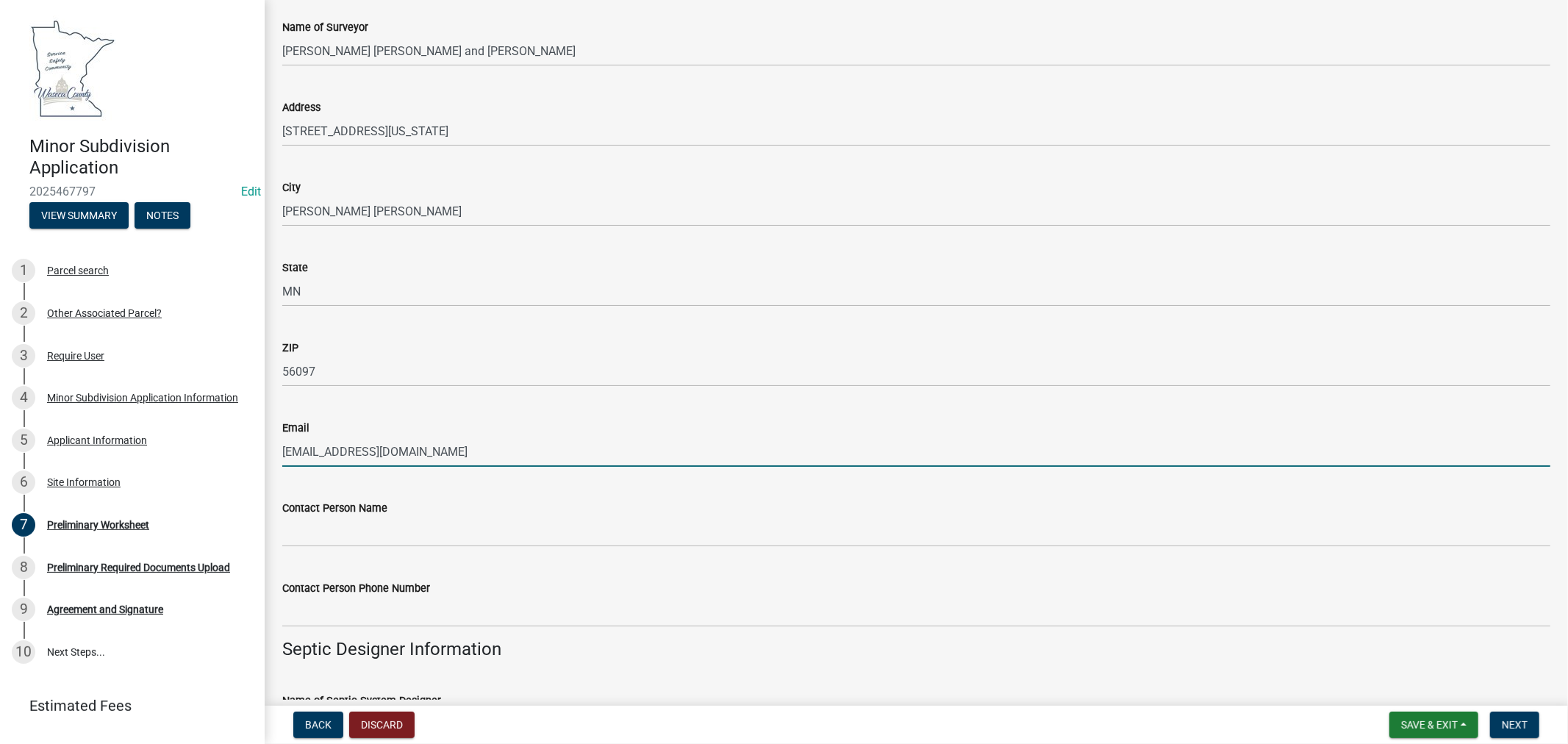
type input "stevet@jhseng.com"
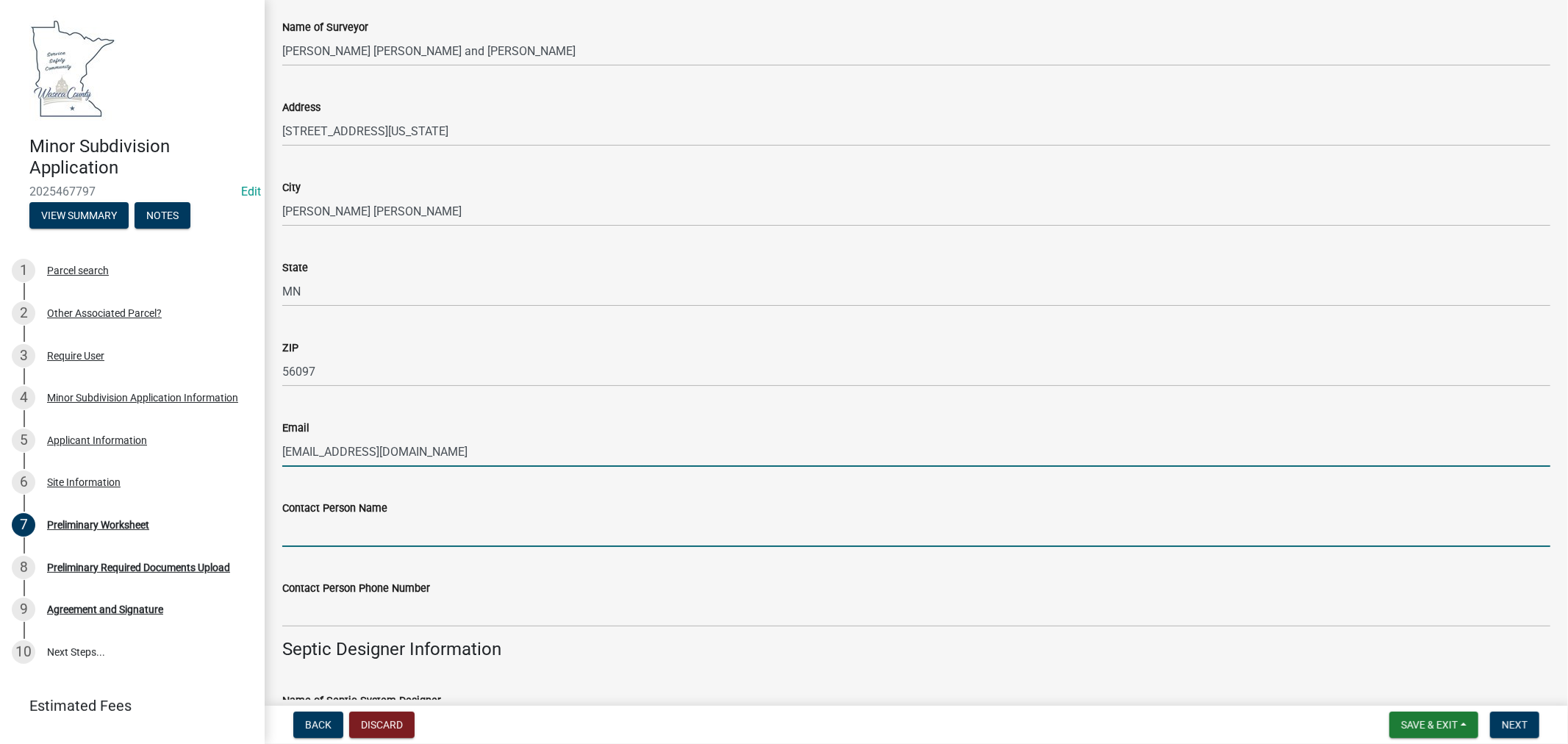
click at [372, 517] on input "Contact Person Name" at bounding box center [916, 532] width 1268 height 30
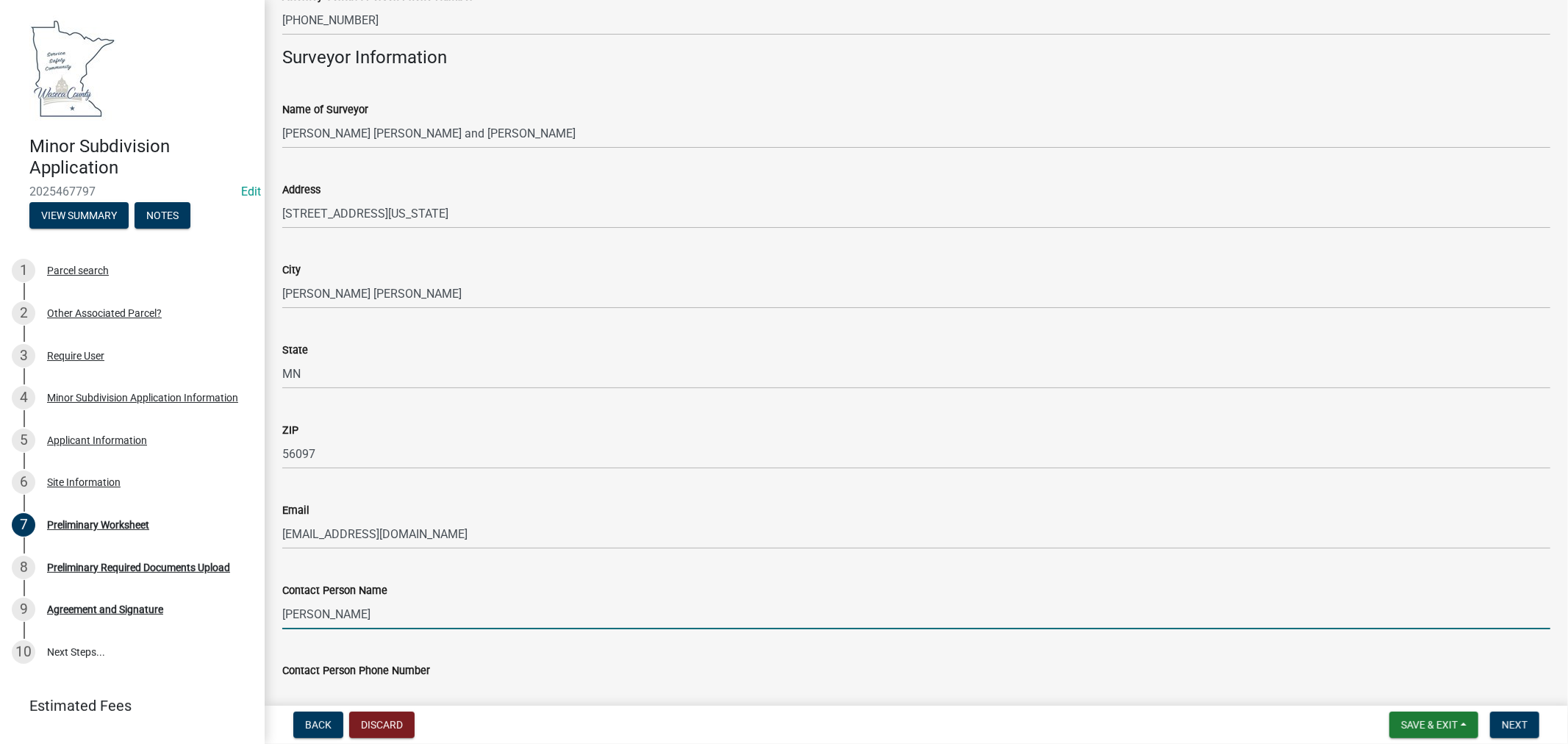
scroll to position [817, 0]
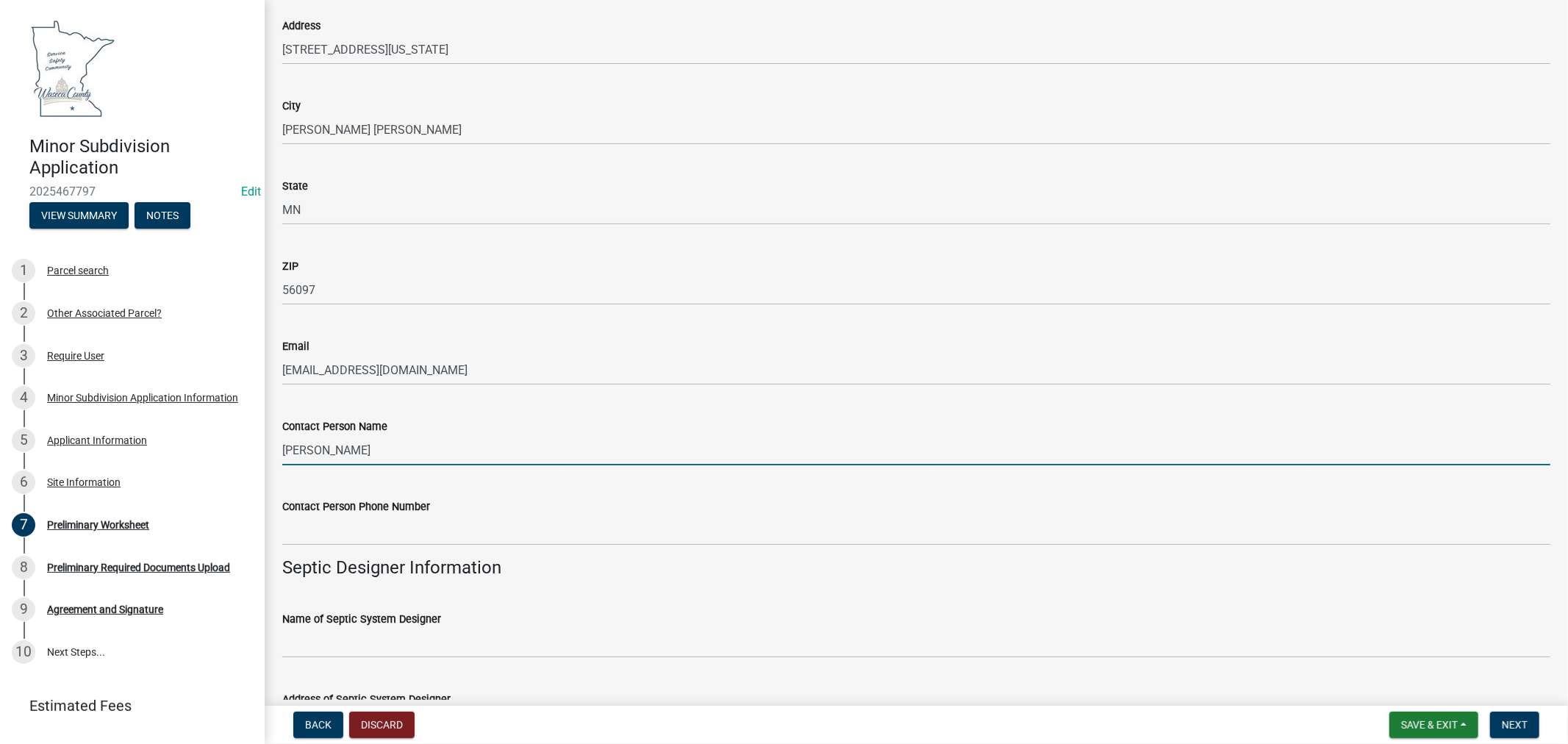
type input "Steve Thompson"
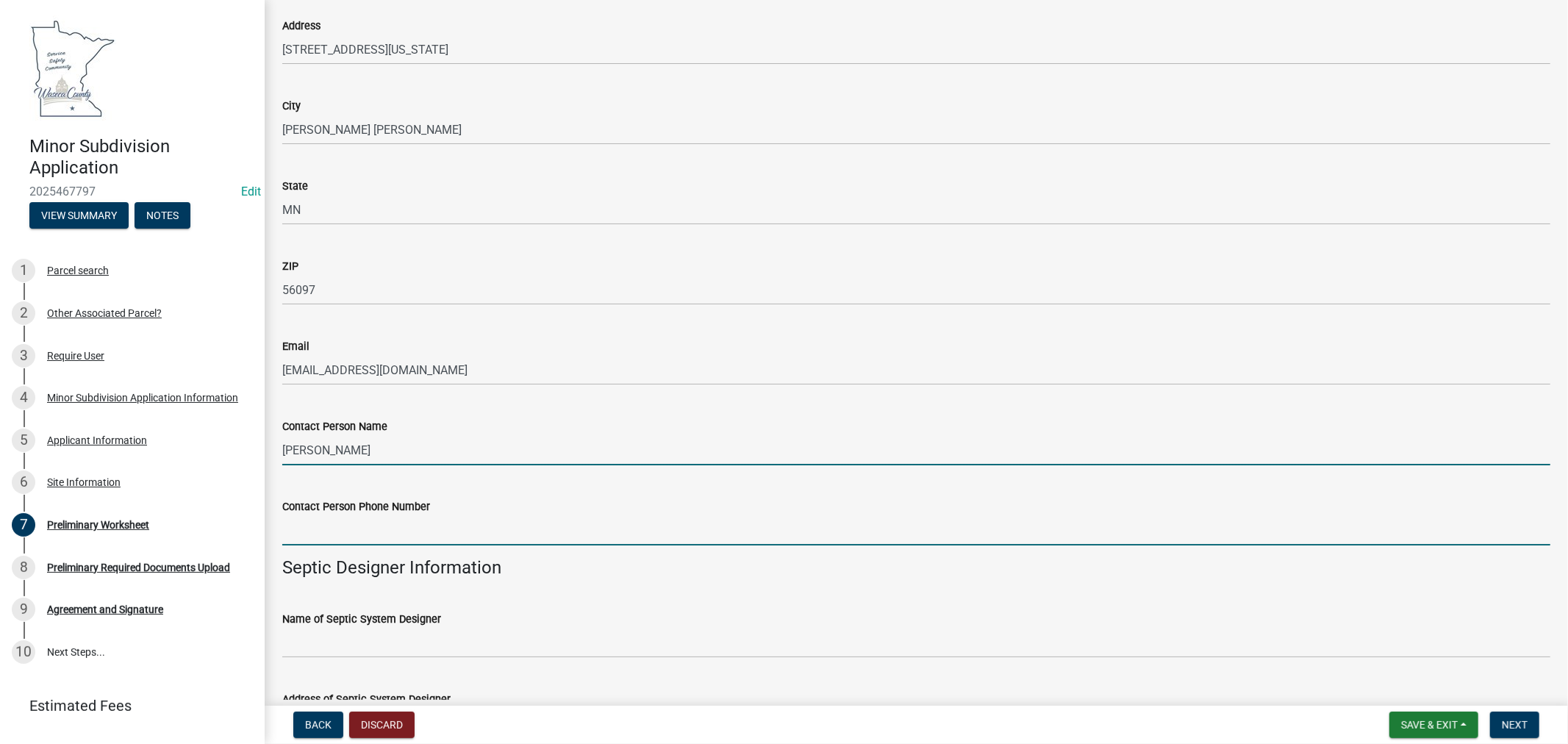
click at [408, 530] on input "Contact Person Phone Number" at bounding box center [916, 530] width 1268 height 30
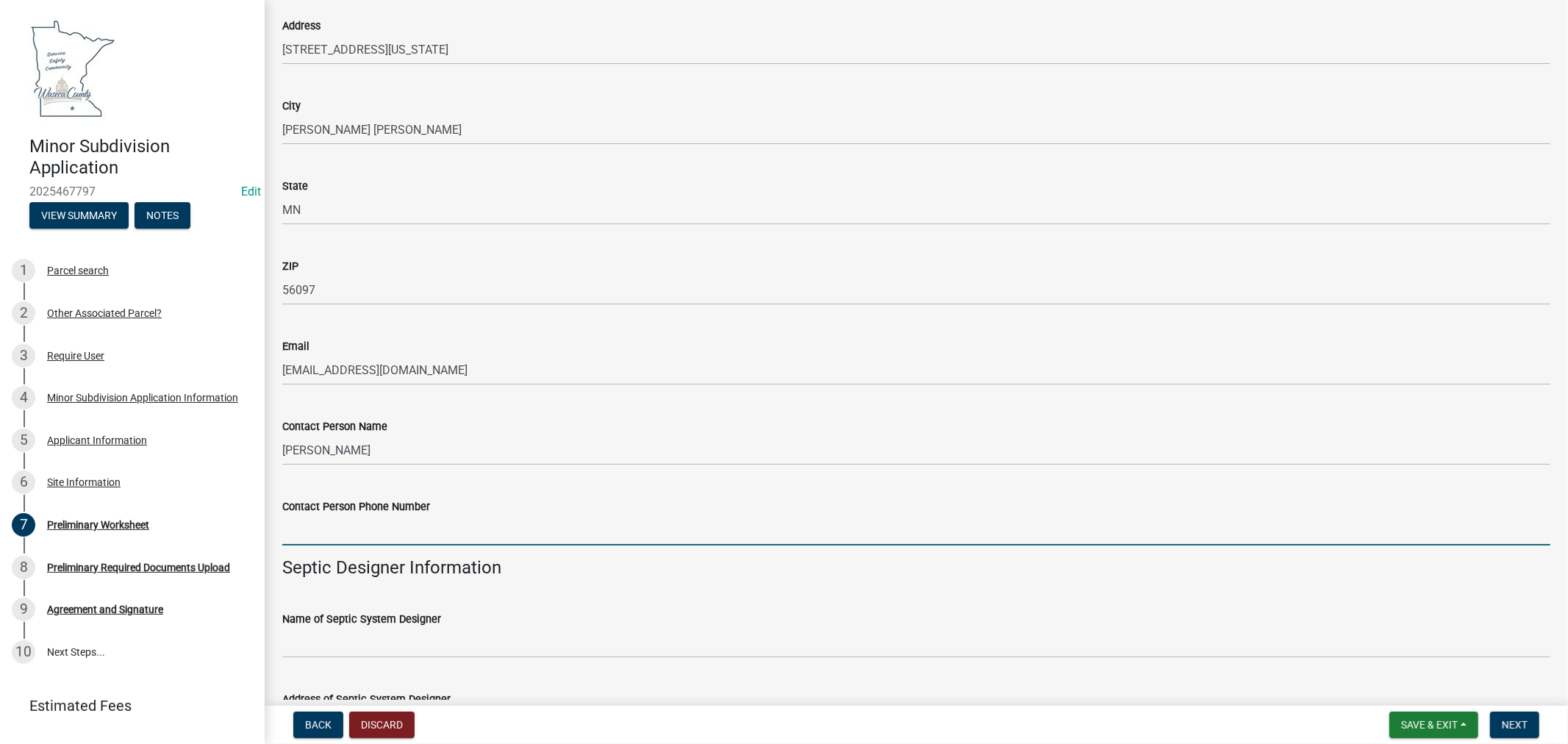
paste input "507-373-4876"
type input "507-373-4876"
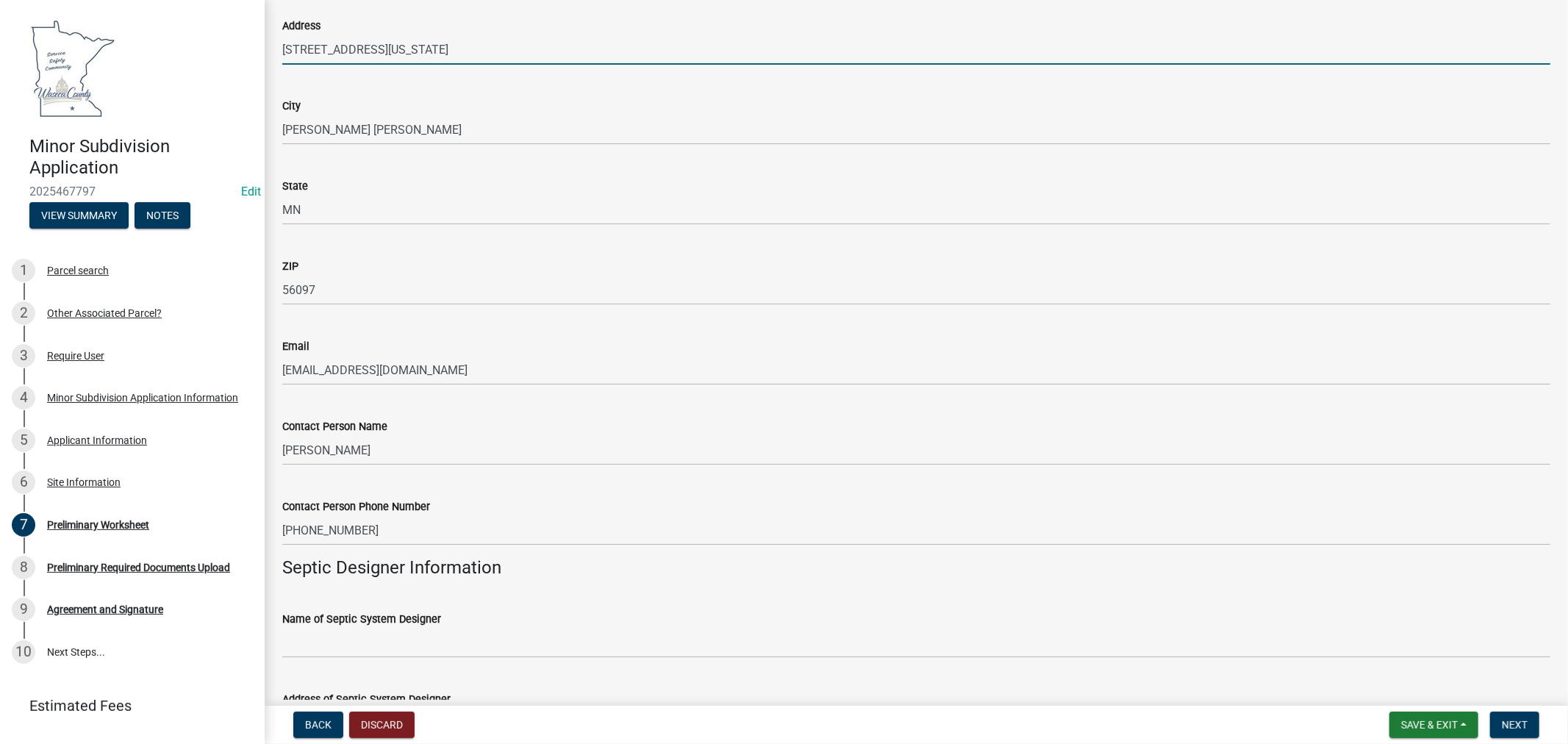
click at [454, 49] on input "518 South Washington Ave" at bounding box center [916, 50] width 1268 height 30
type input "518 South Washington"
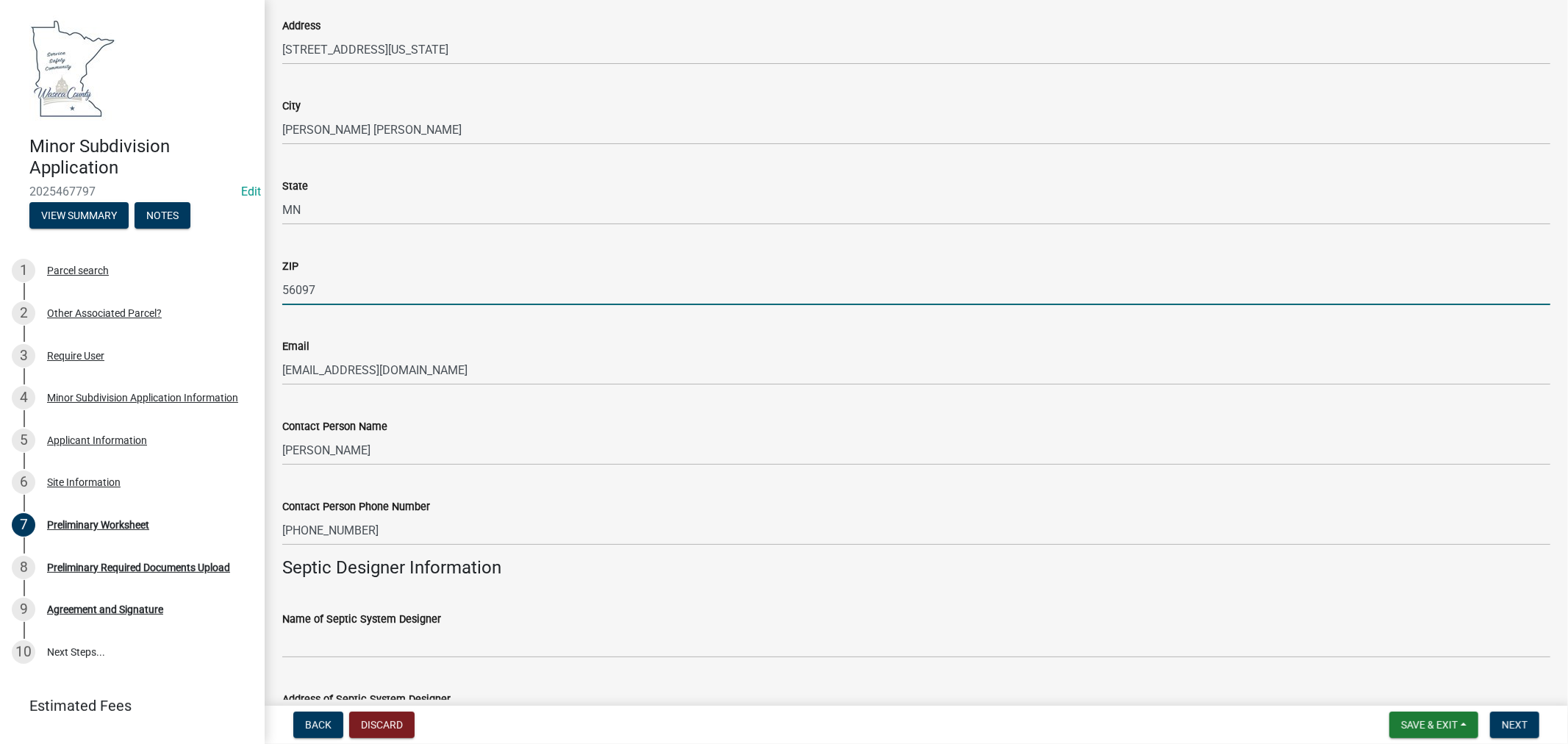
click at [316, 287] on input "56097" at bounding box center [916, 290] width 1268 height 30
type input "56007"
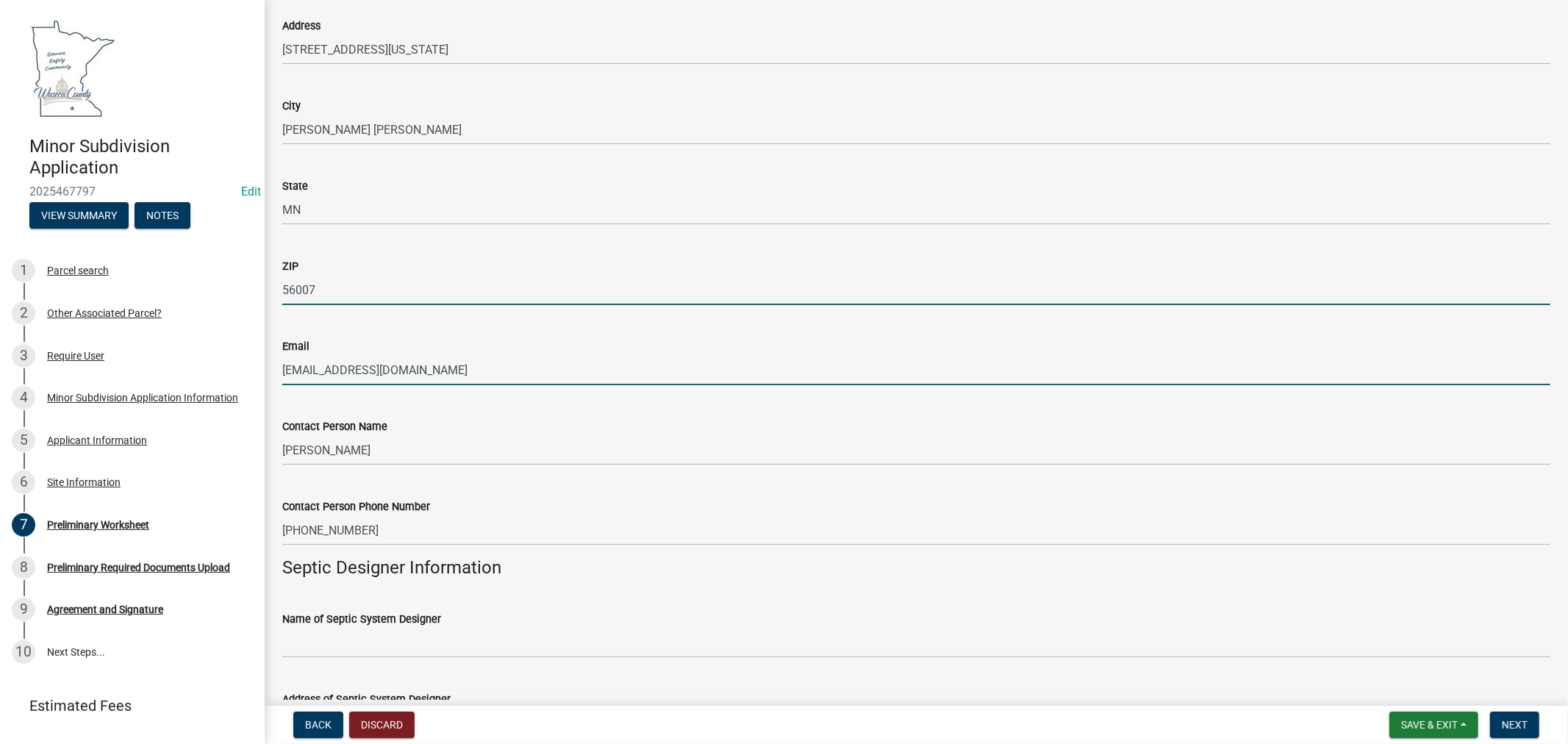
click at [612, 378] on input "stevet@jhseng.com" at bounding box center [916, 370] width 1268 height 30
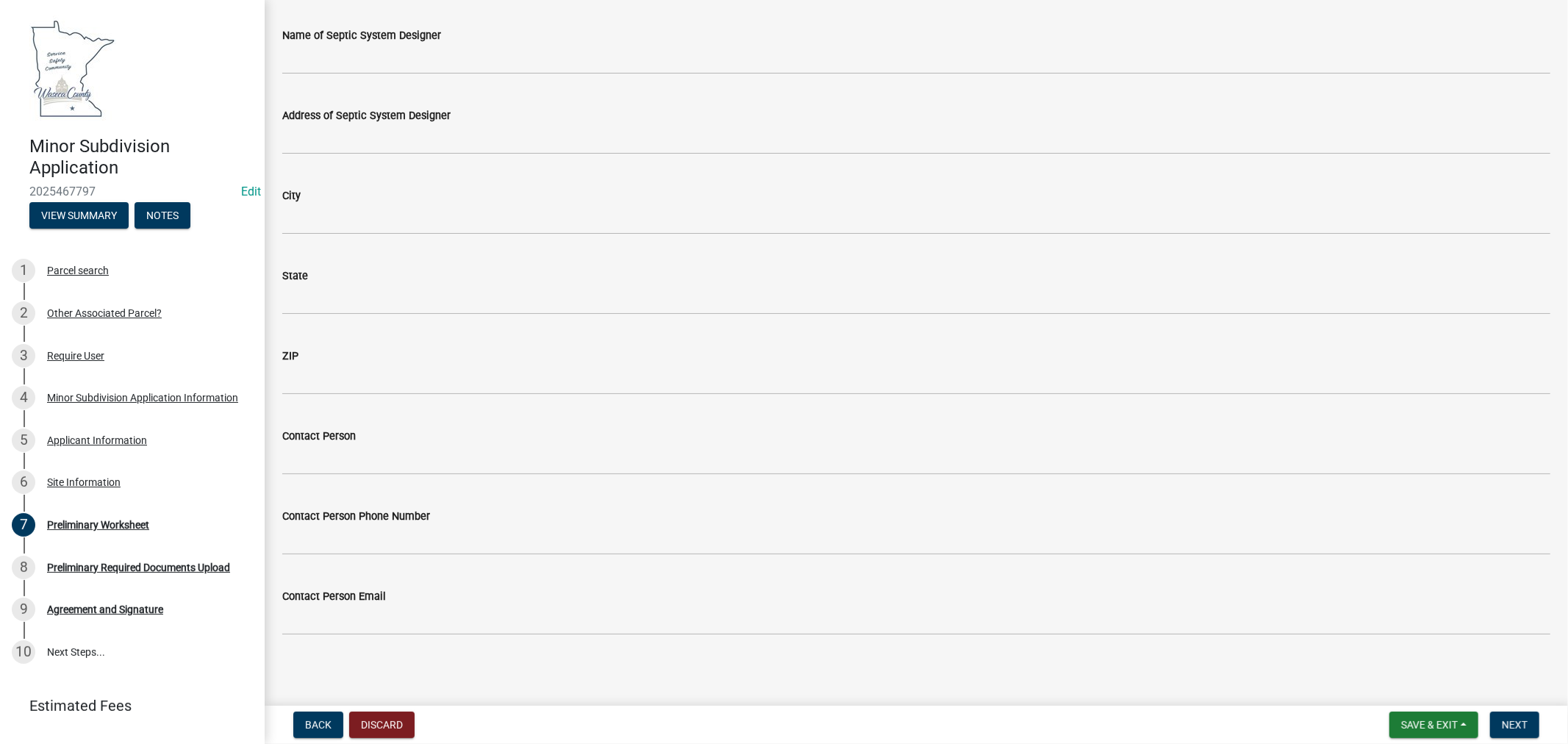
scroll to position [1404, 0]
click at [1513, 729] on span "Next" at bounding box center [1515, 725] width 26 height 12
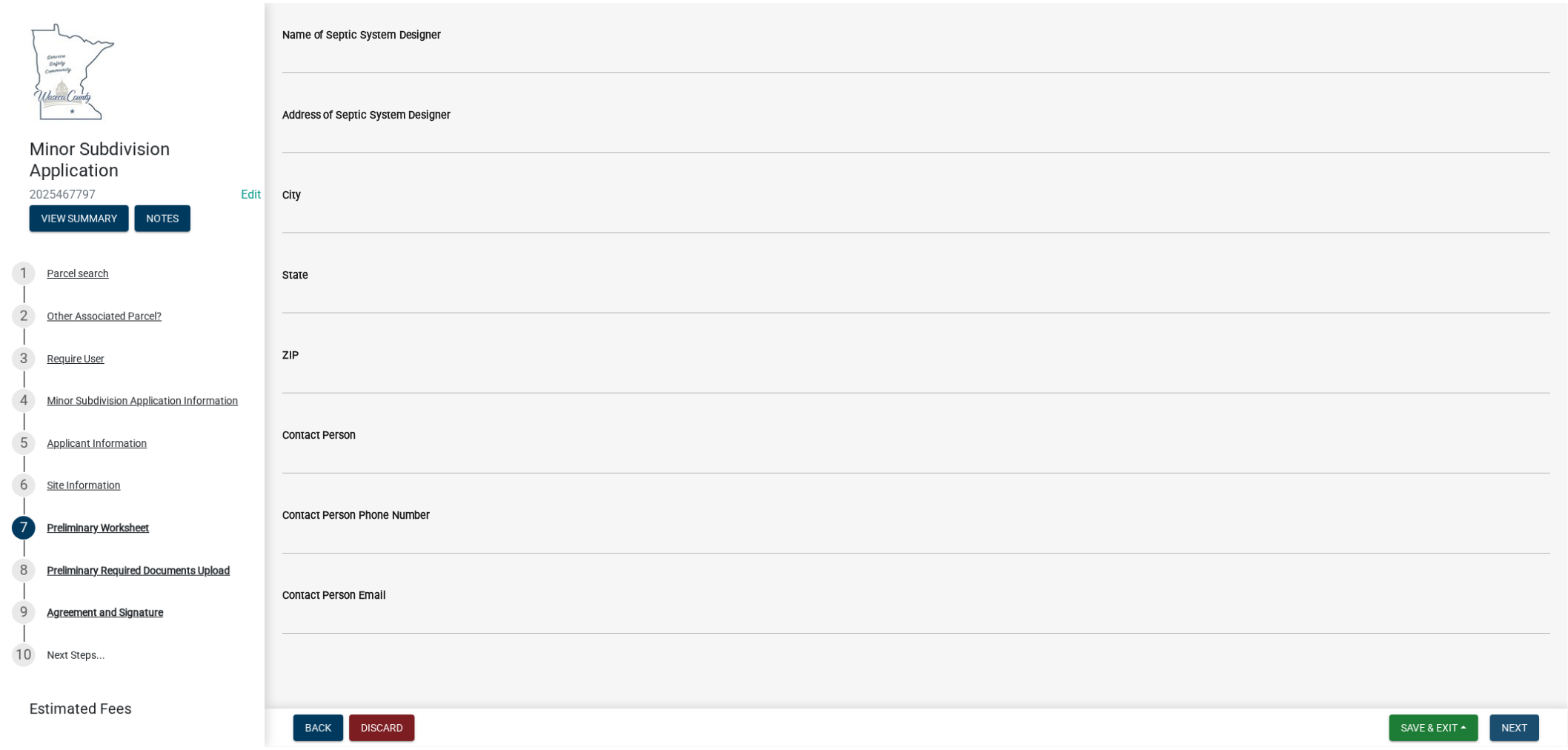
scroll to position [0, 0]
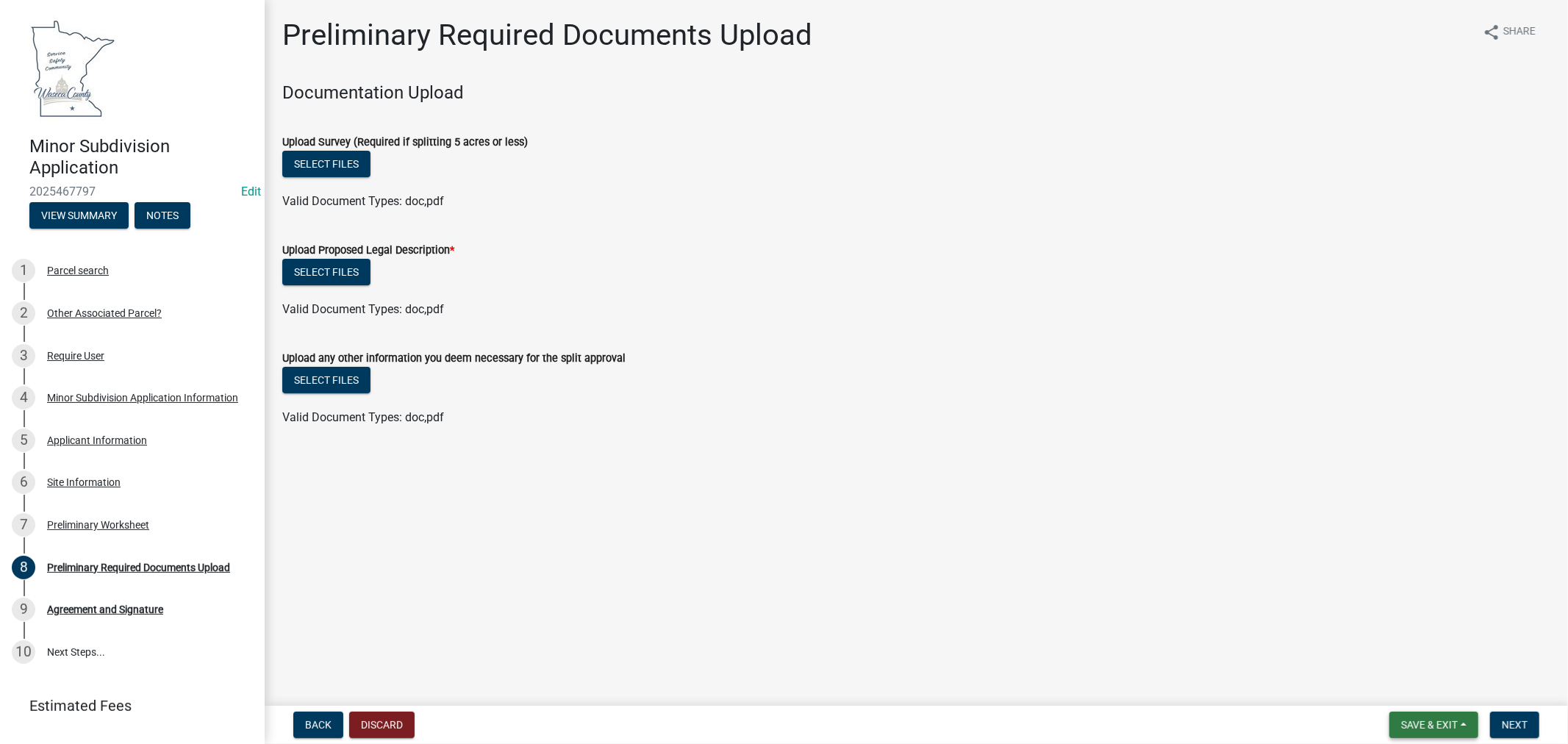
click at [1436, 726] on span "Save & Exit" at bounding box center [1430, 725] width 57 height 12
click at [1413, 690] on button "Save & Exit" at bounding box center [1420, 687] width 118 height 35
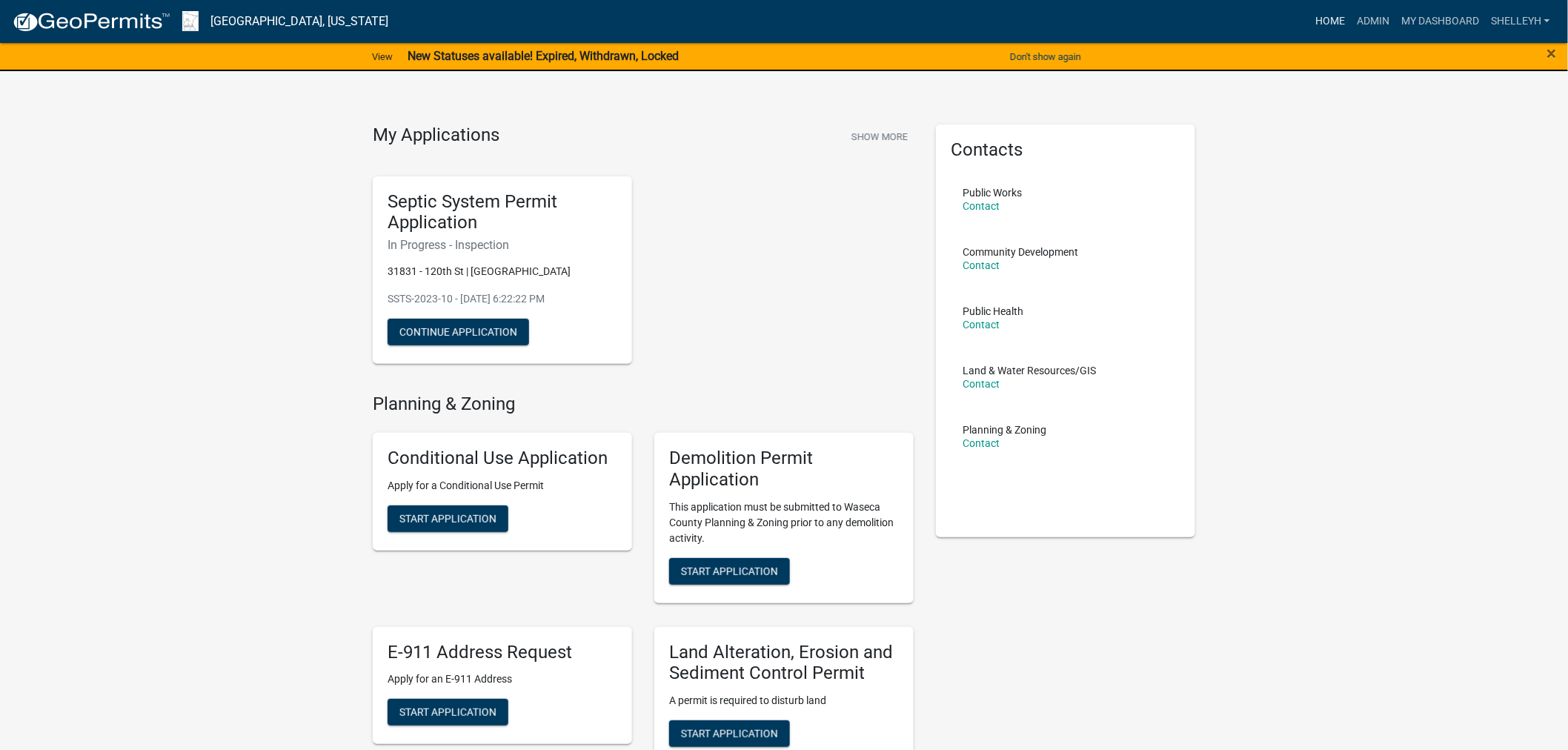
click at [1335, 24] on link "Home" at bounding box center [1330, 21] width 42 height 28
click at [1370, 19] on link "Admin" at bounding box center [1373, 21] width 44 height 28
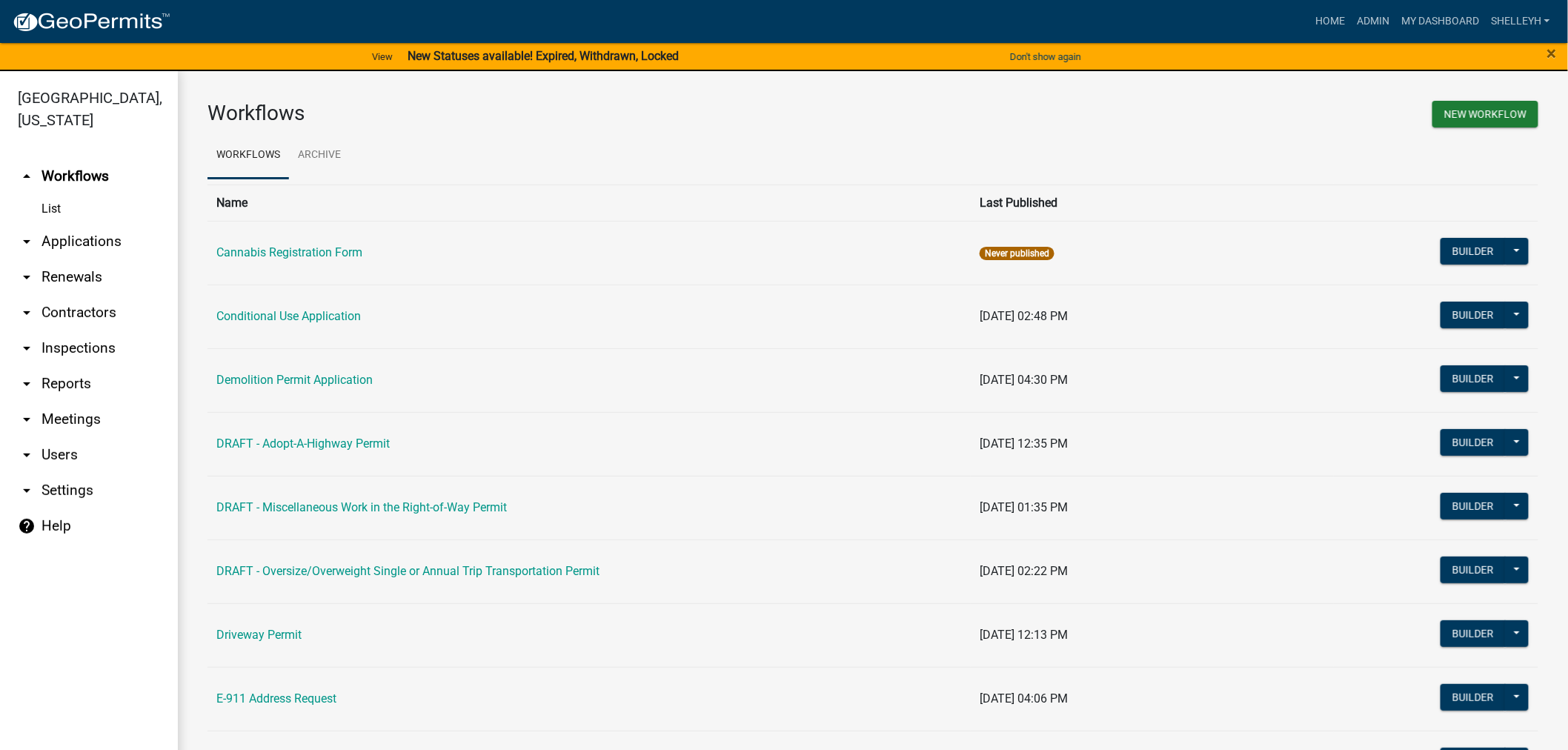
click at [80, 245] on link "arrow_drop_down Applications" at bounding box center [89, 241] width 178 height 35
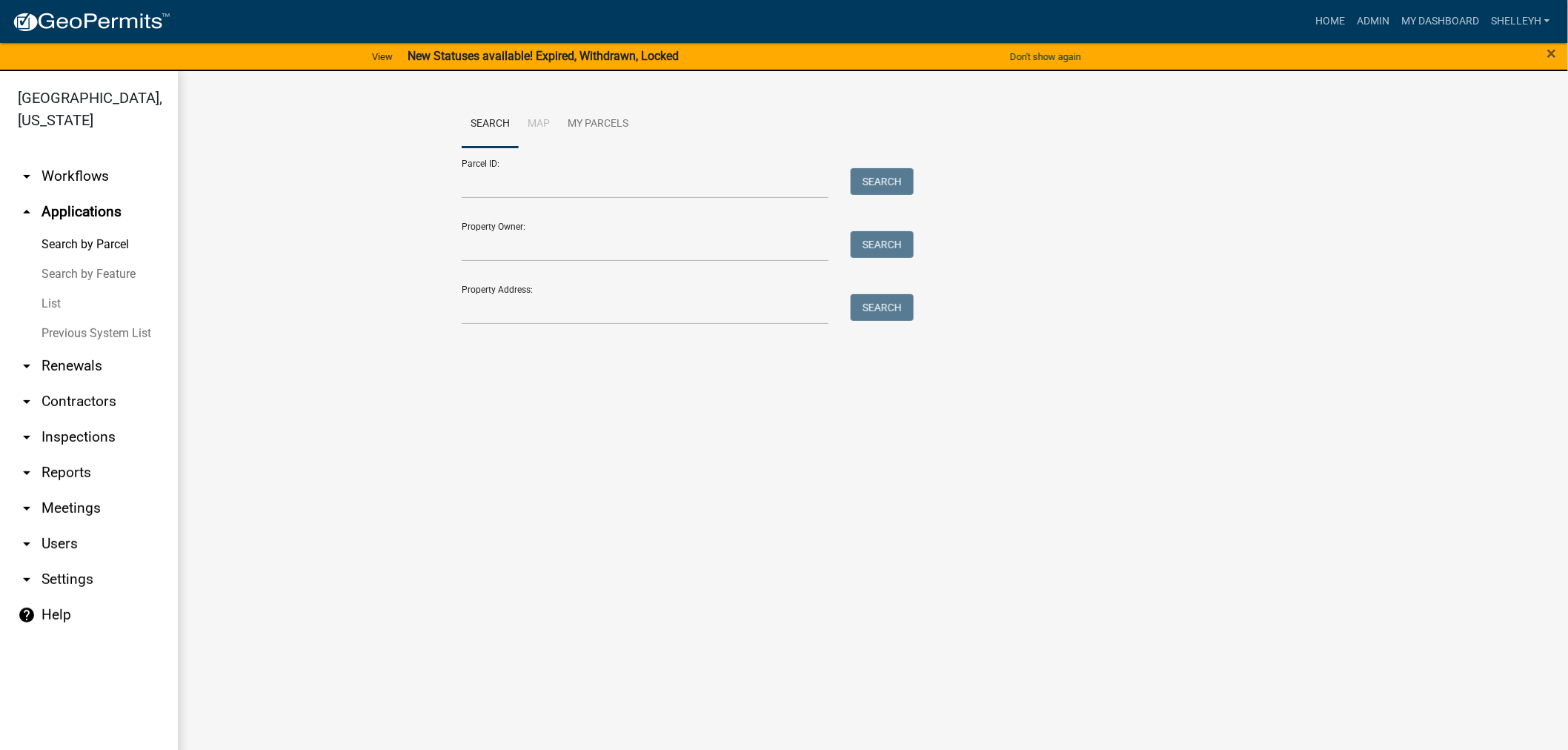
click at [48, 294] on link "List" at bounding box center [89, 304] width 178 height 30
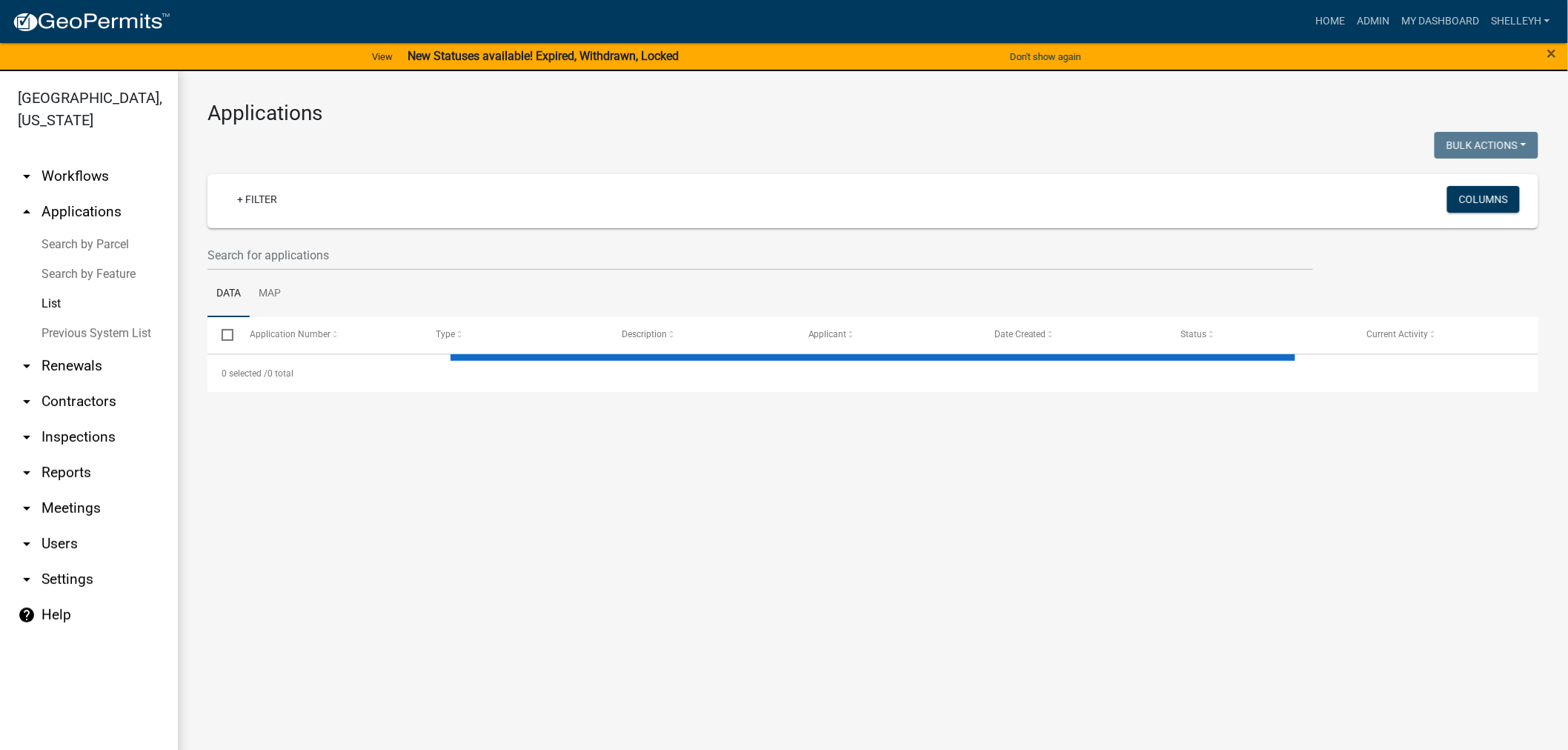
select select "1: 25"
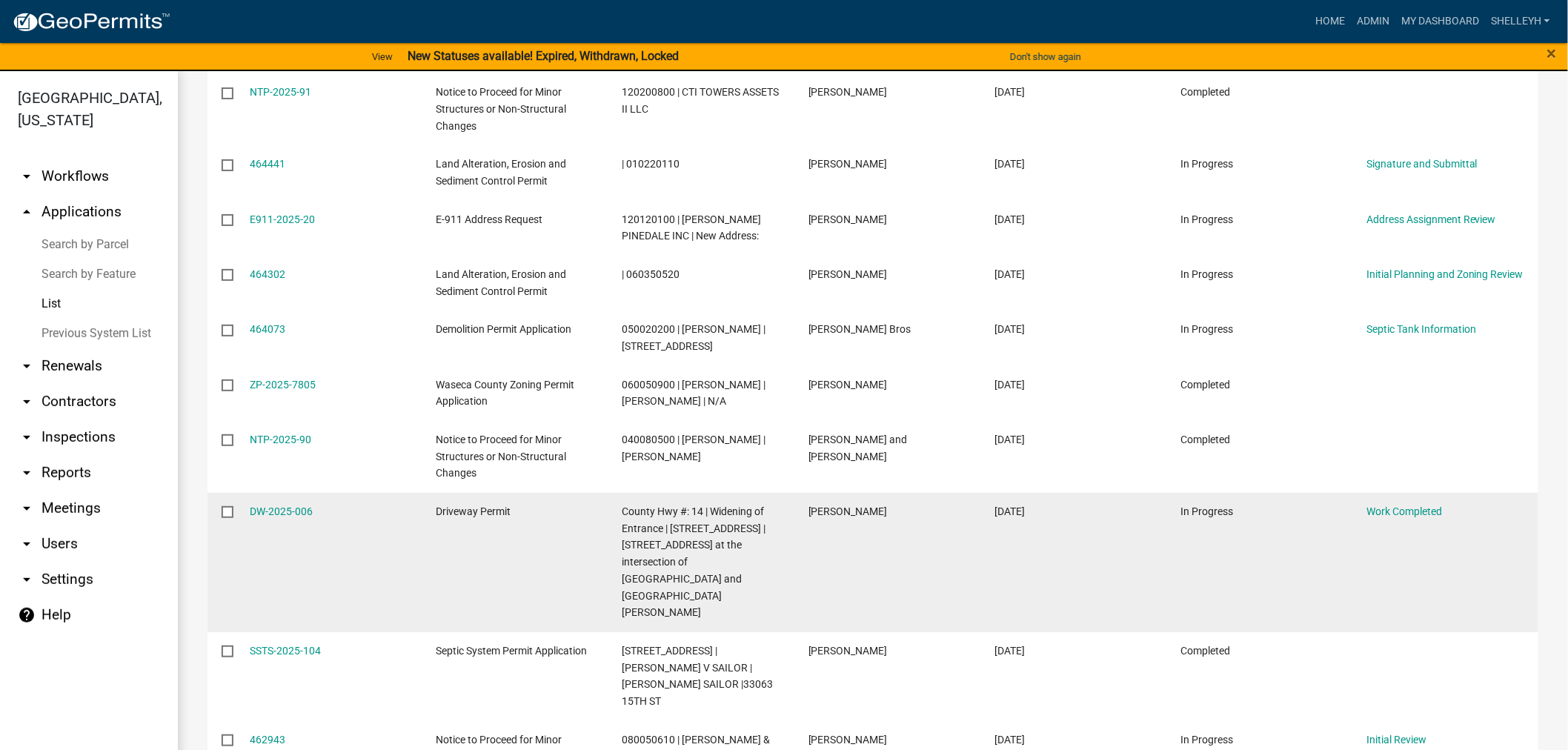
scroll to position [1235, 0]
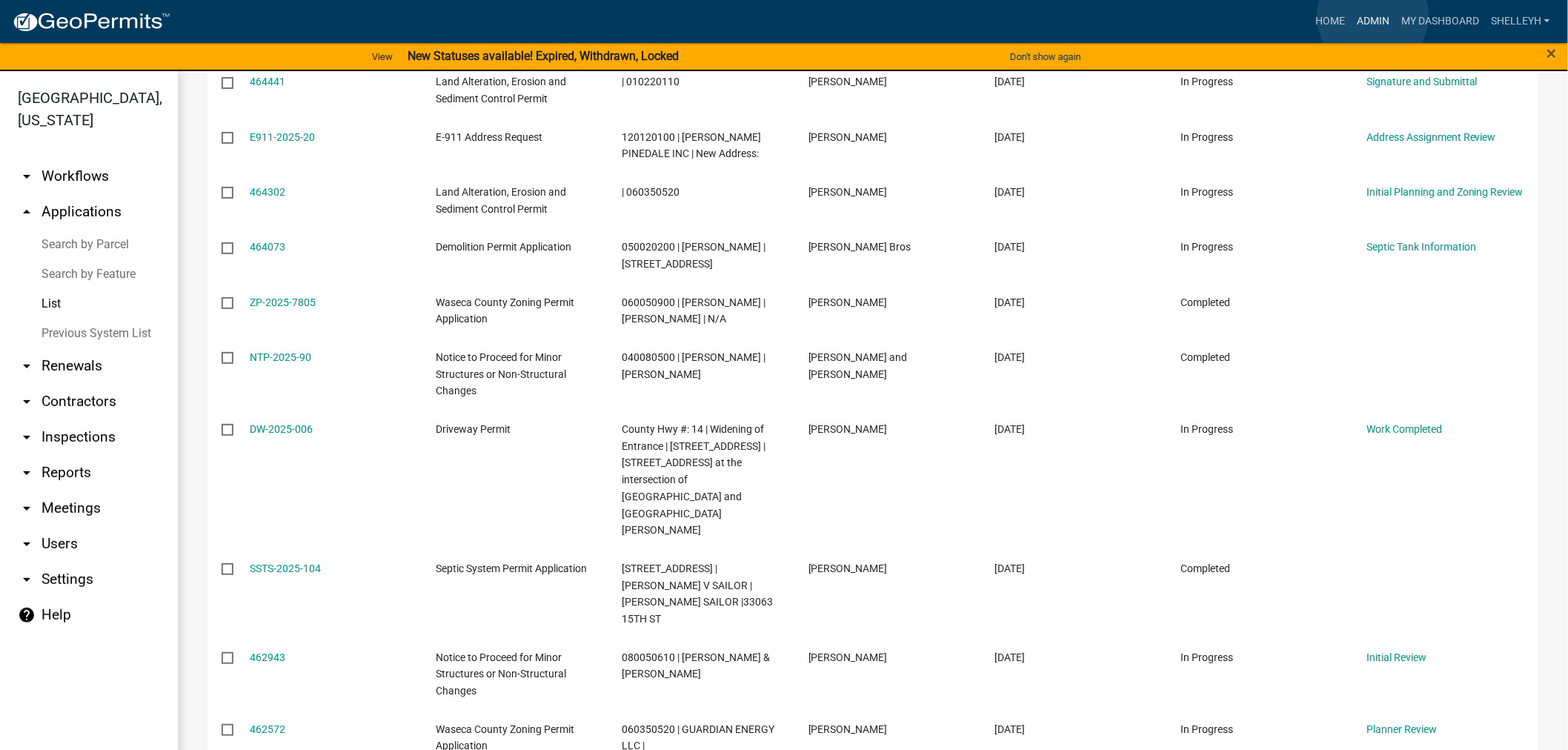
click at [1373, 17] on link "Admin" at bounding box center [1373, 21] width 44 height 28
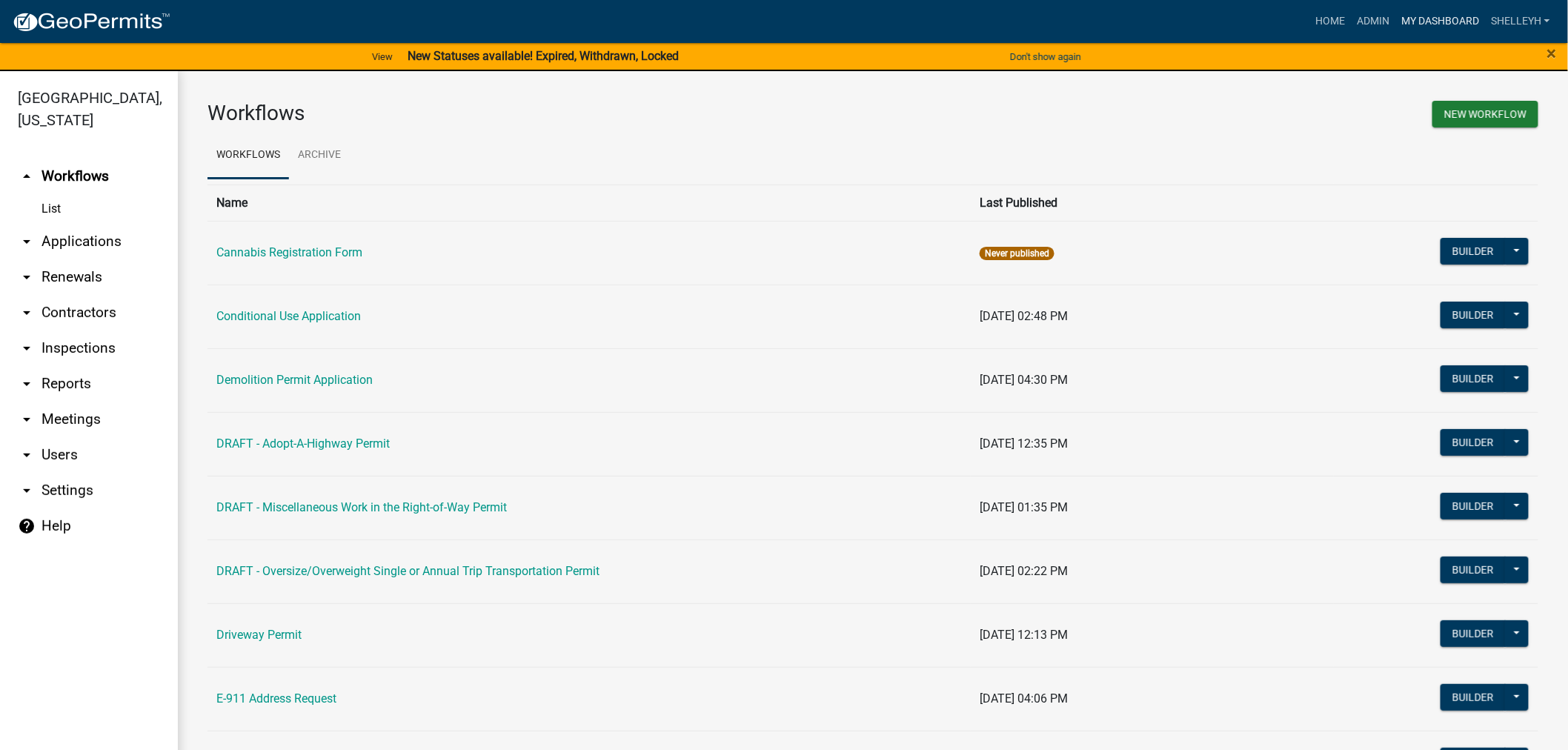
click at [1439, 17] on link "My Dashboard" at bounding box center [1440, 21] width 90 height 28
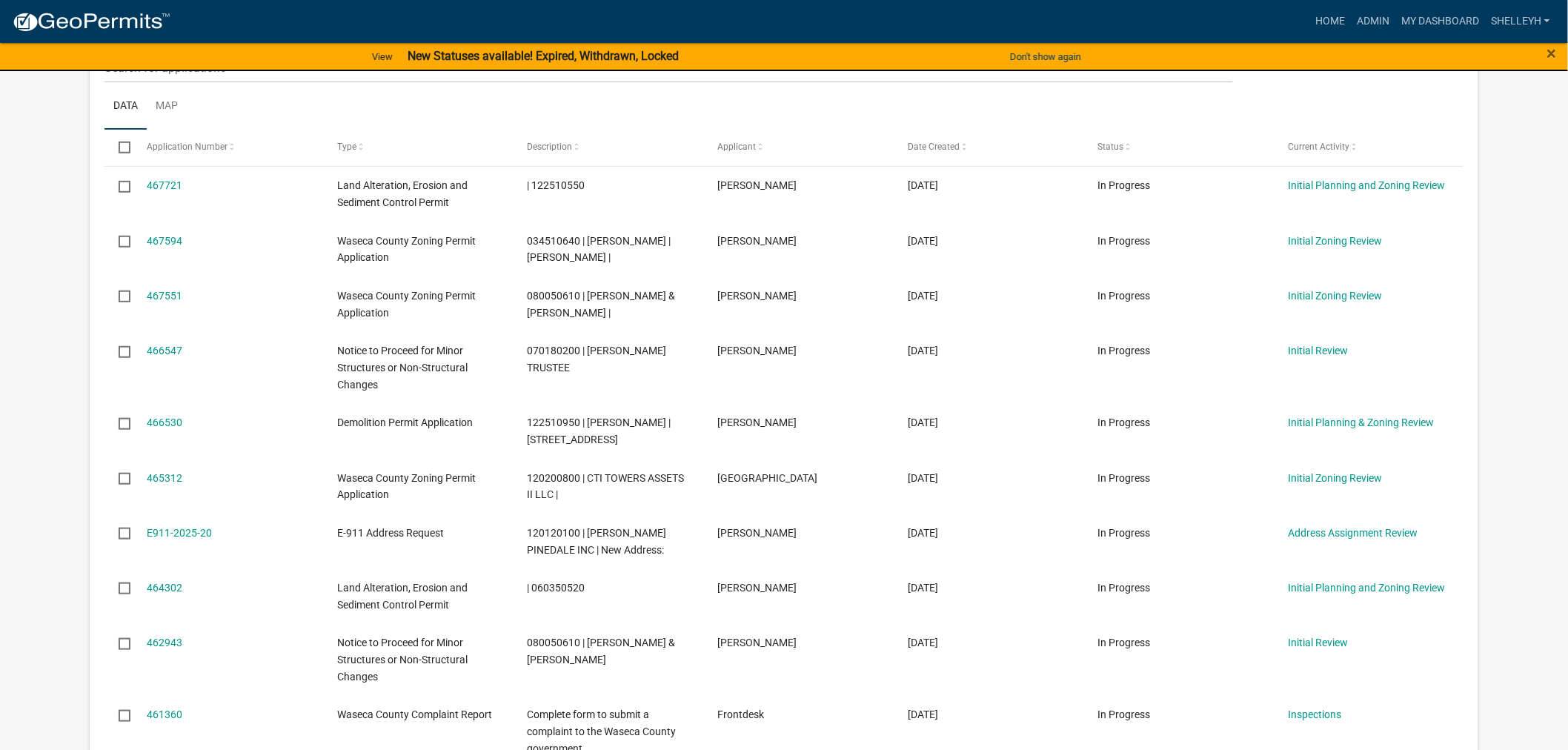
scroll to position [576, 0]
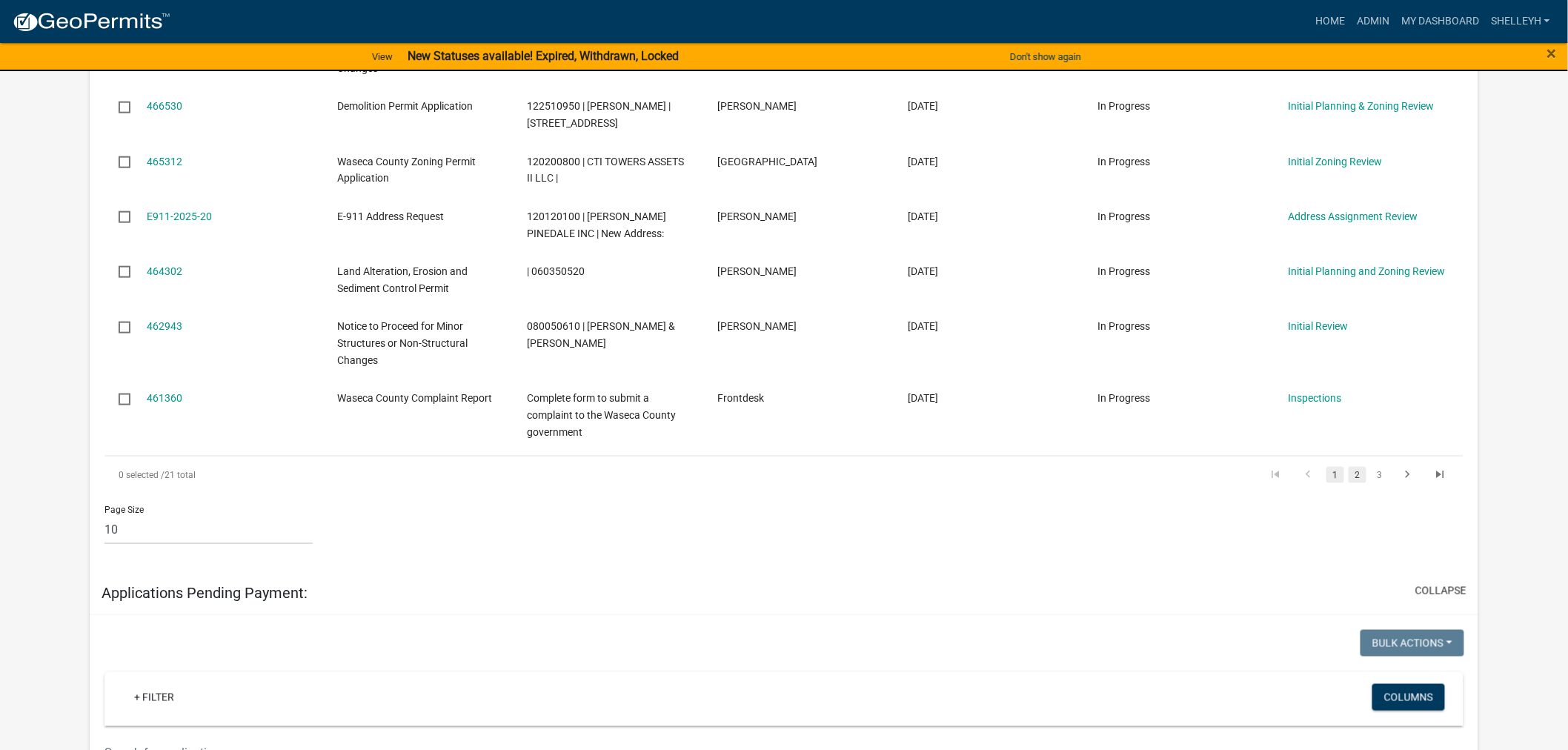
click at [1355, 477] on link "2" at bounding box center [1357, 476] width 18 height 17
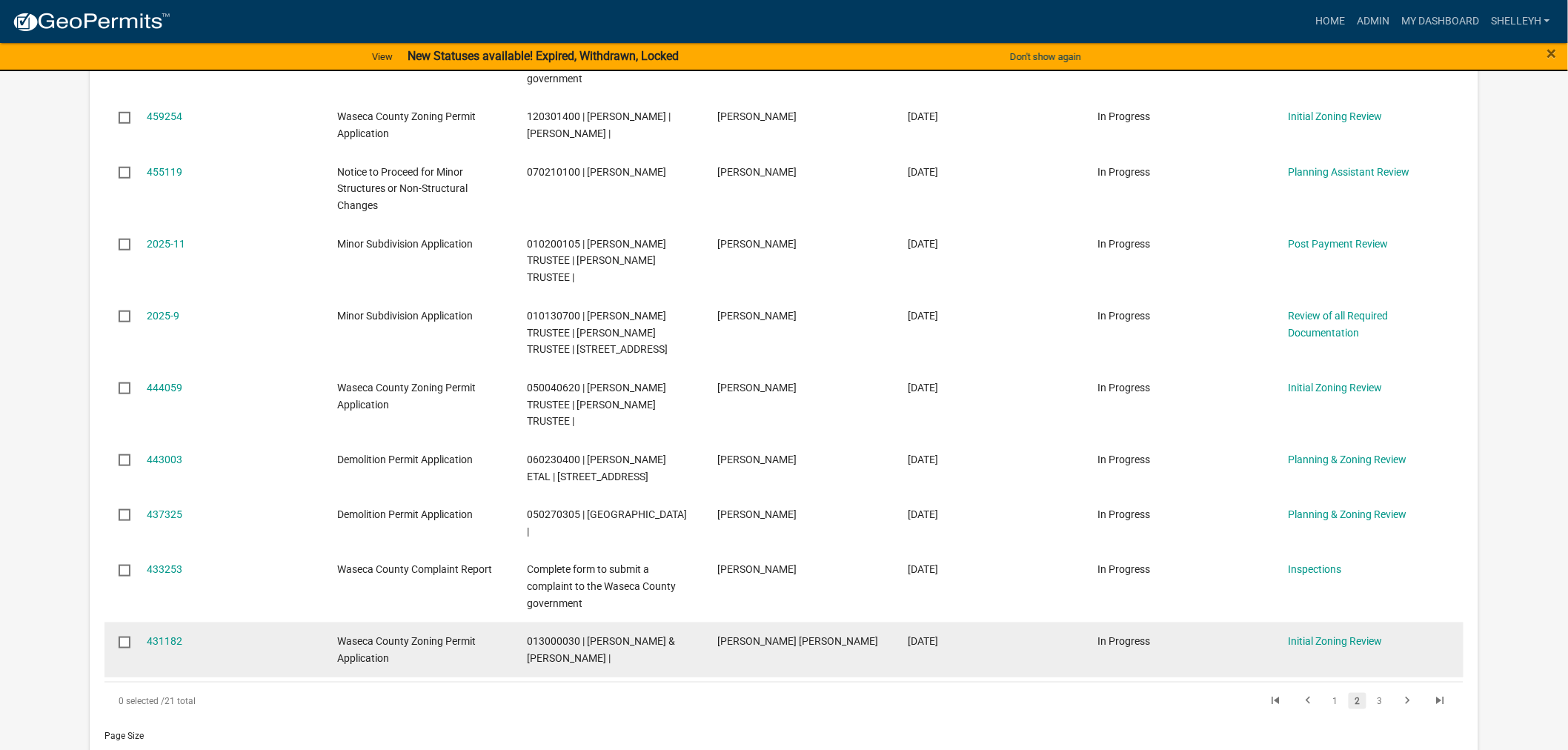
scroll to position [428, 0]
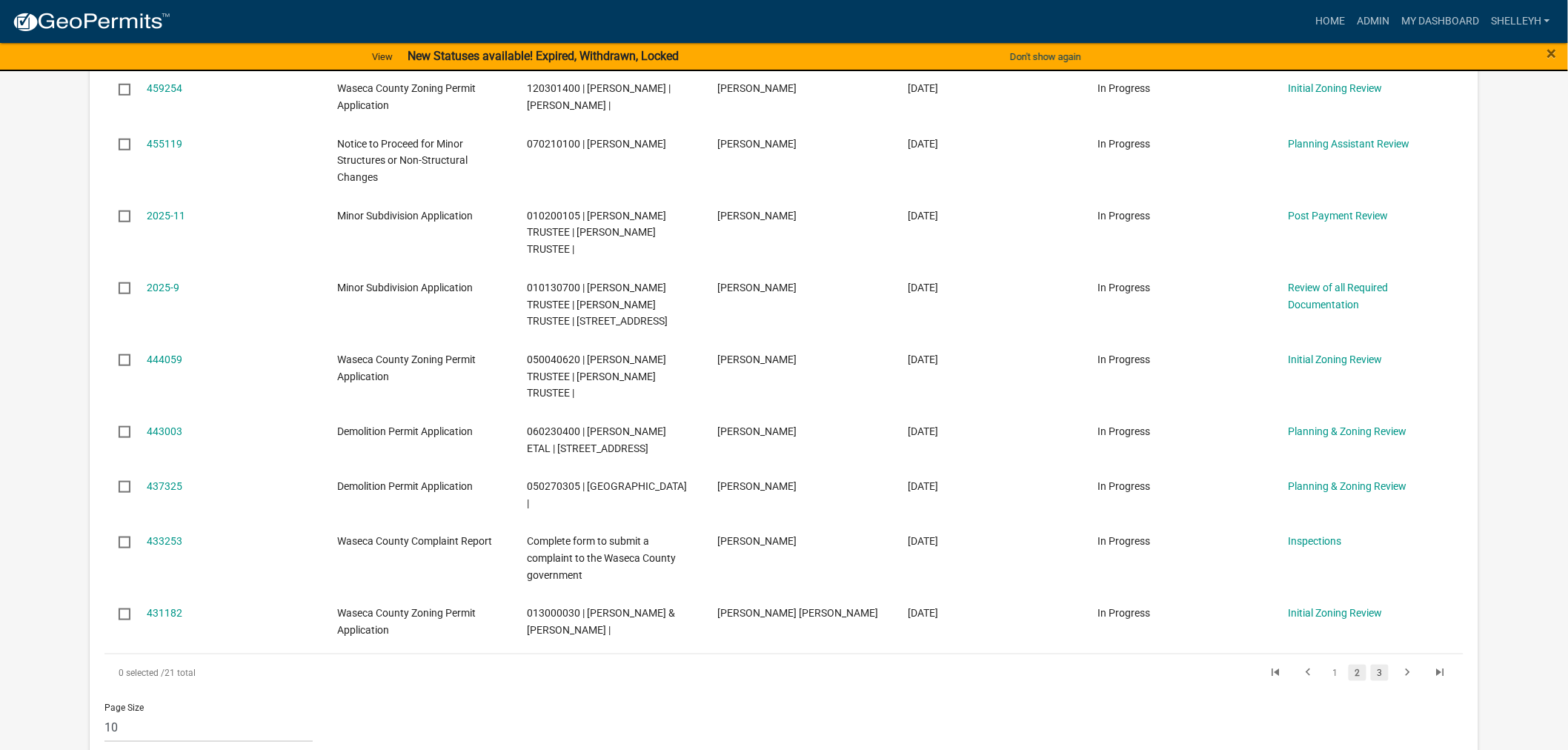
click at [1377, 673] on link "3" at bounding box center [1379, 673] width 18 height 17
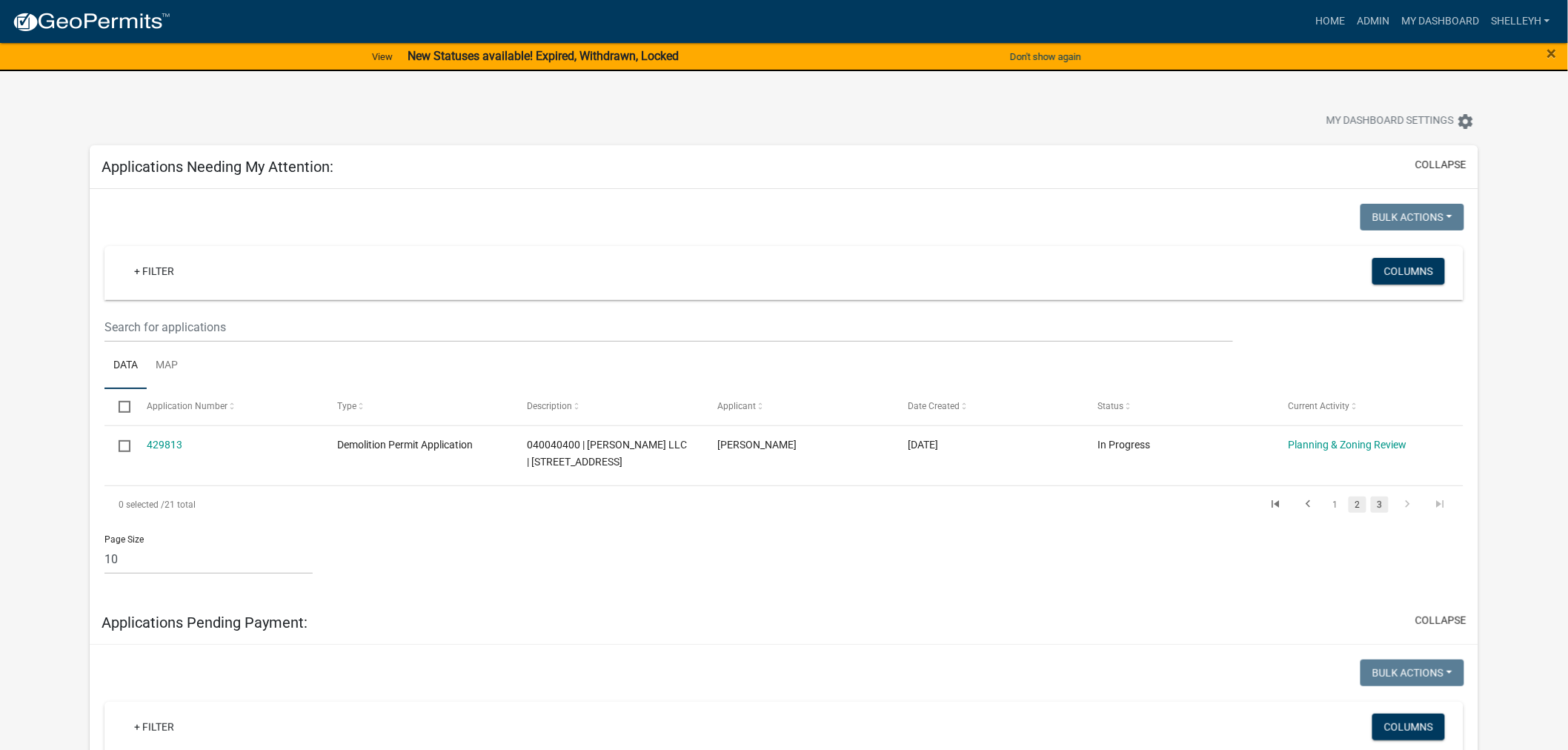
click at [1359, 507] on link "2" at bounding box center [1357, 505] width 18 height 17
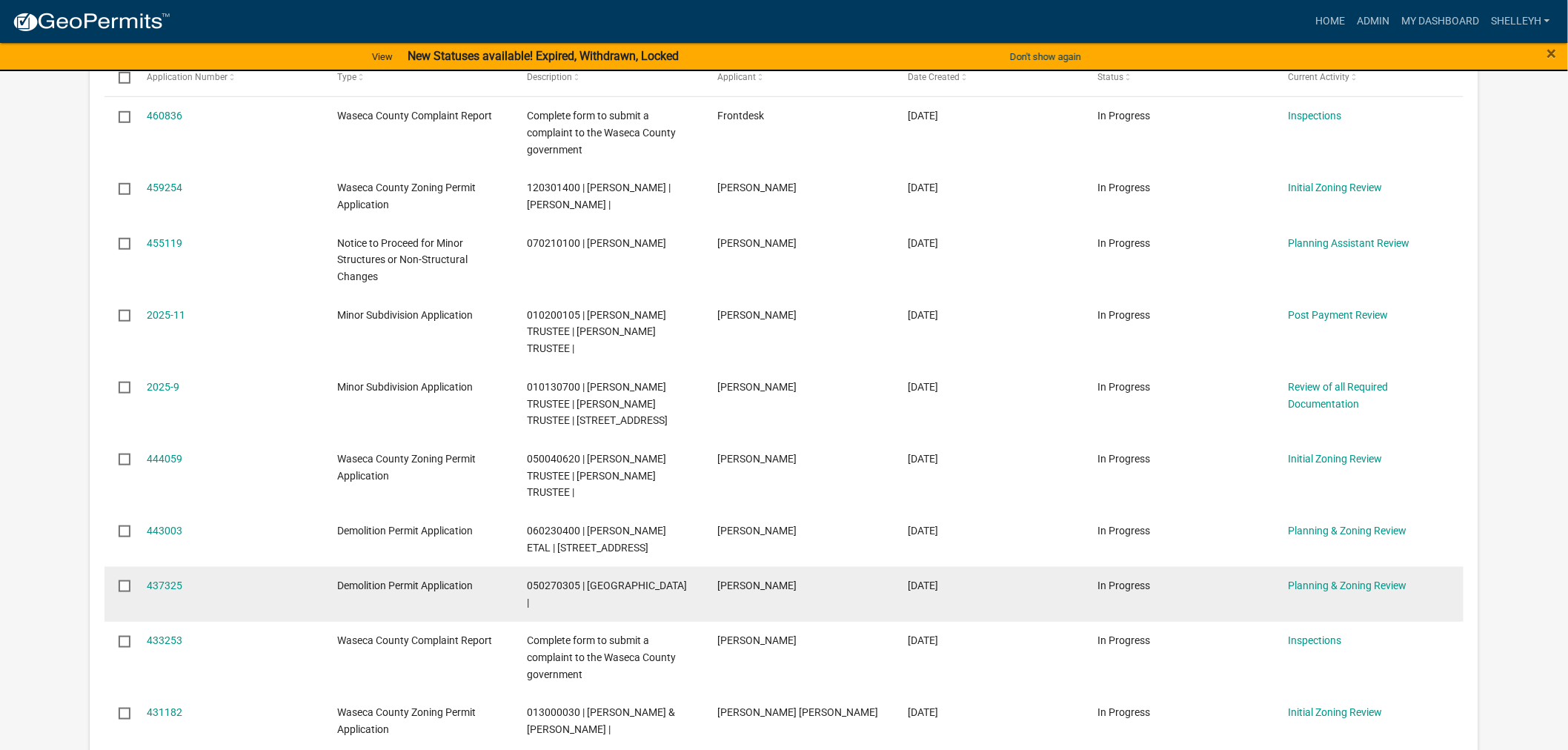
scroll to position [658, 0]
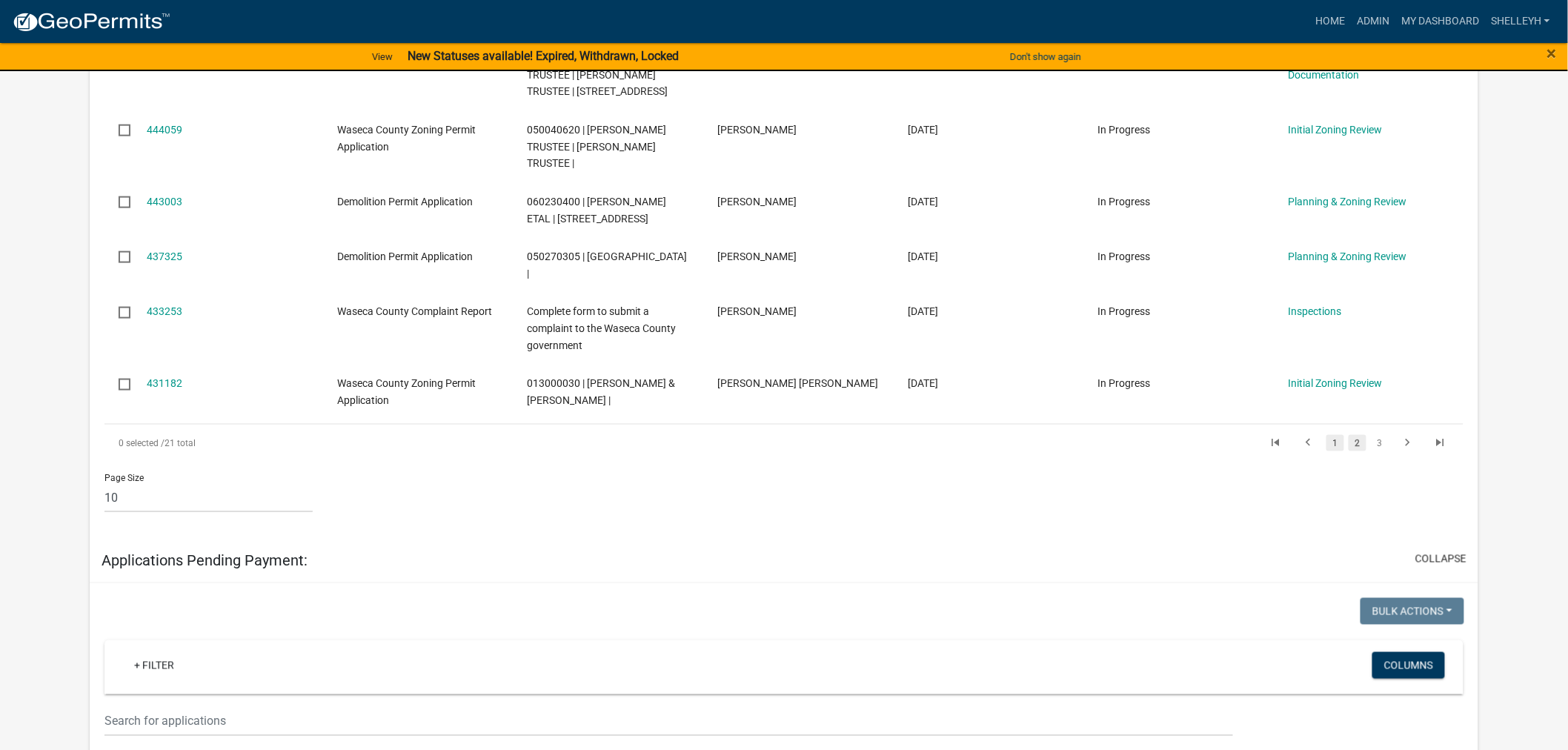
click at [1334, 441] on link "1" at bounding box center [1334, 443] width 18 height 17
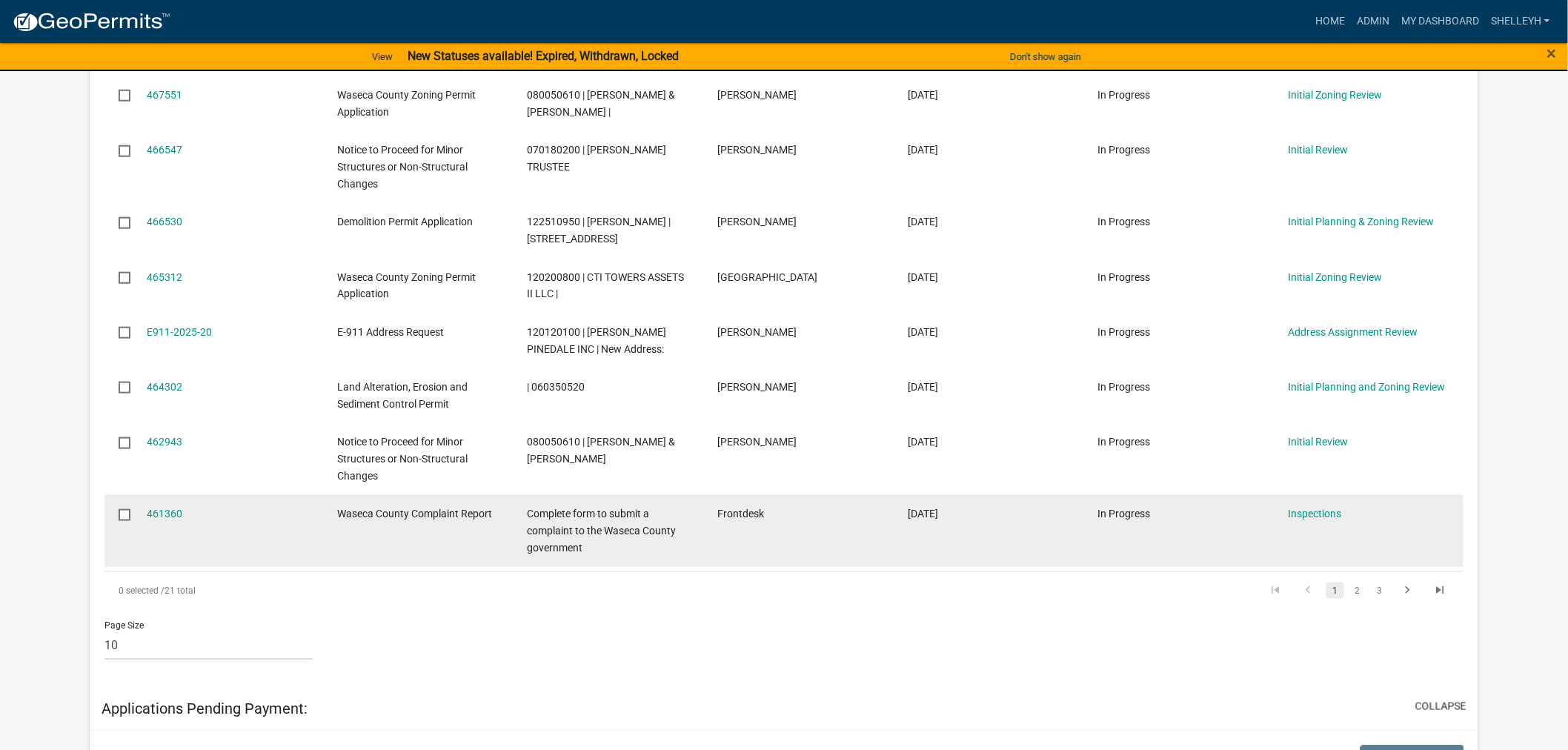
scroll to position [378, 0]
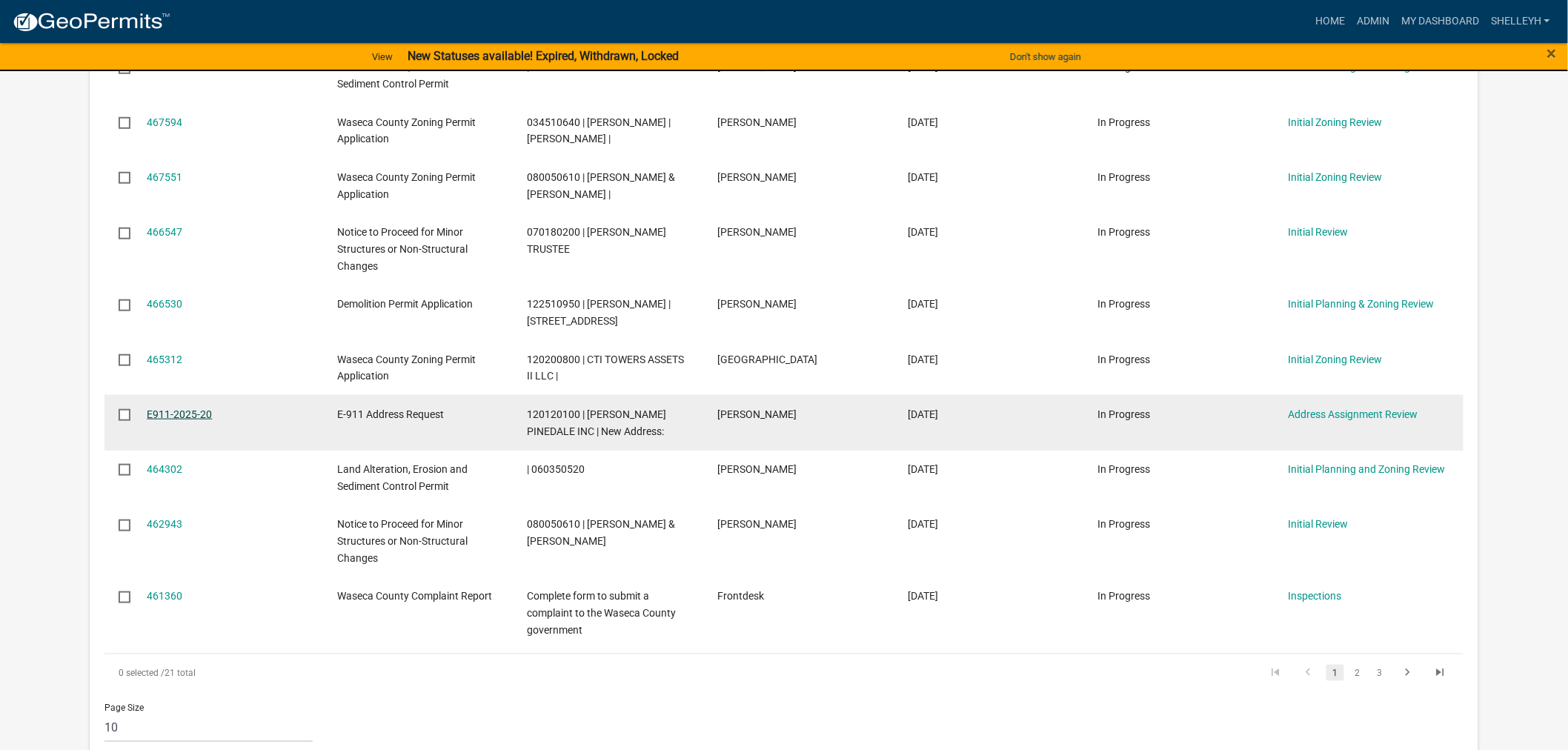
click at [174, 419] on link "E911-2025-20" at bounding box center [179, 414] width 65 height 12
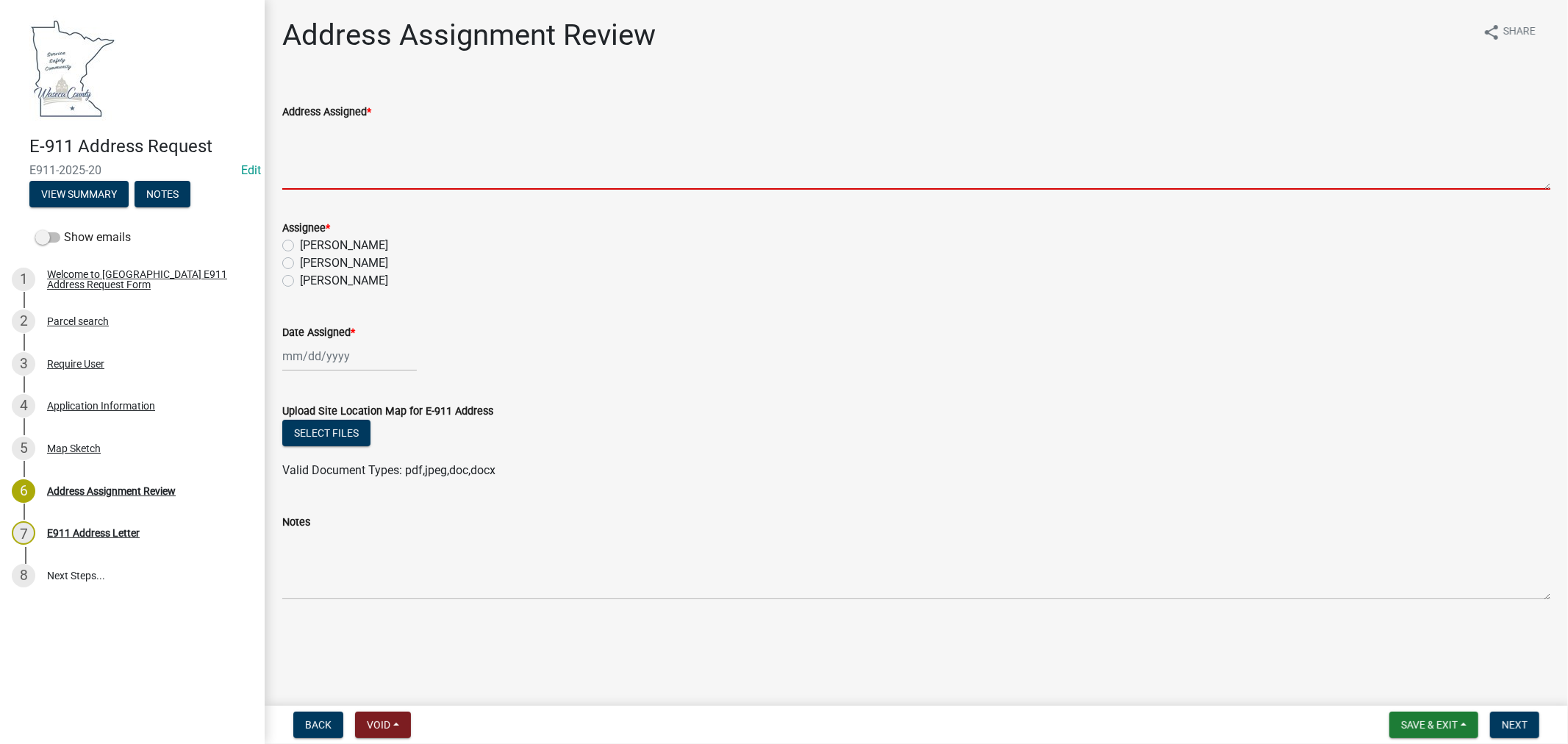
click at [407, 164] on textarea "Address Assigned *" at bounding box center [916, 155] width 1268 height 69
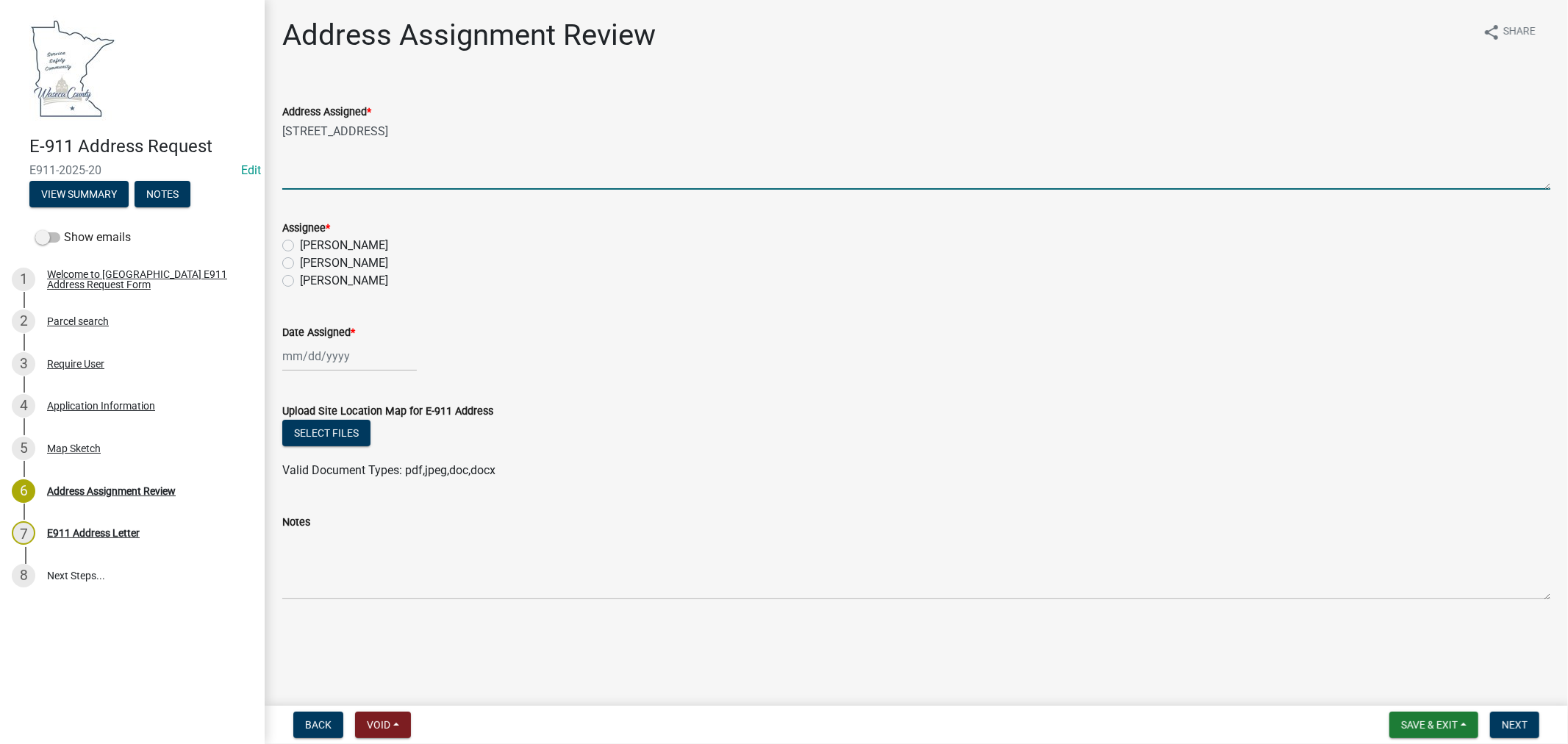
type textarea "17938 - 370th Ave, Waseca, MN 56093"
click at [300, 246] on label "[PERSON_NAME]" at bounding box center [344, 245] width 88 height 17
click at [300, 246] on input "[PERSON_NAME]" at bounding box center [304, 241] width 9 height 9
radio input "true"
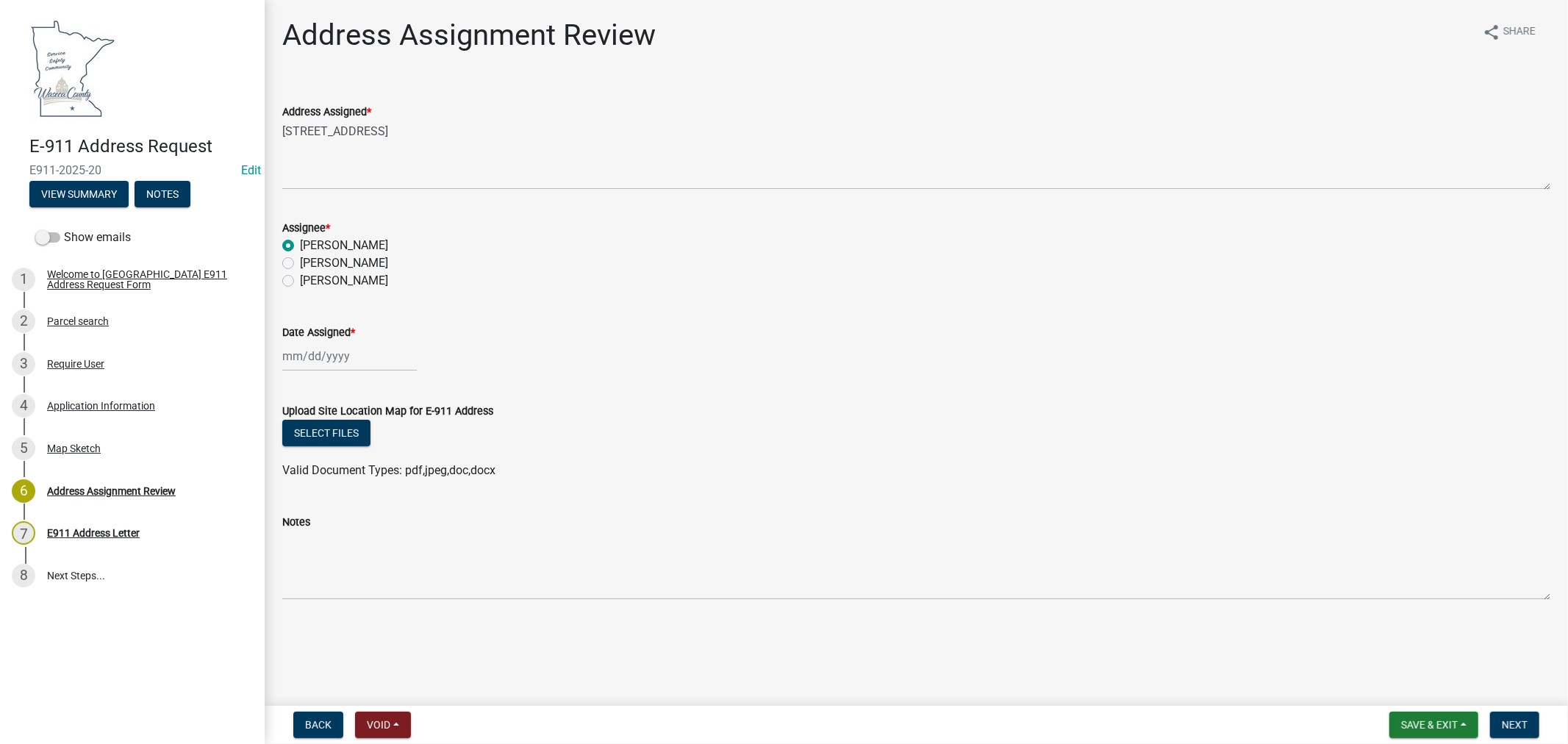
click at [328, 350] on div at bounding box center [349, 356] width 134 height 30
select select "8"
select select "2025"
click at [385, 504] on div "22" at bounding box center [392, 505] width 24 height 24
type input "[DATE]"
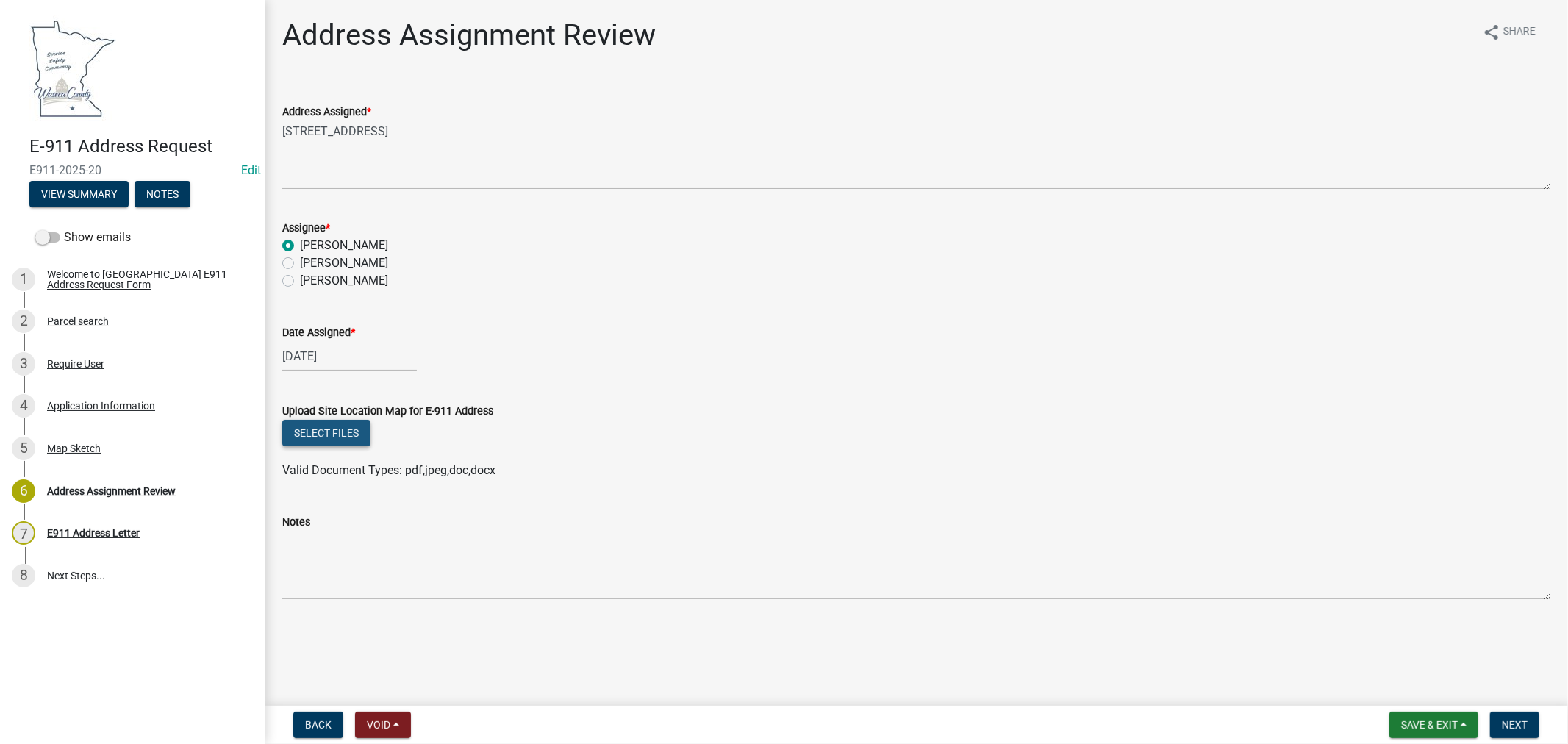
click at [339, 430] on button "Select files" at bounding box center [326, 433] width 88 height 27
click at [297, 483] on link "E911.pdf" at bounding box center [306, 480] width 47 height 14
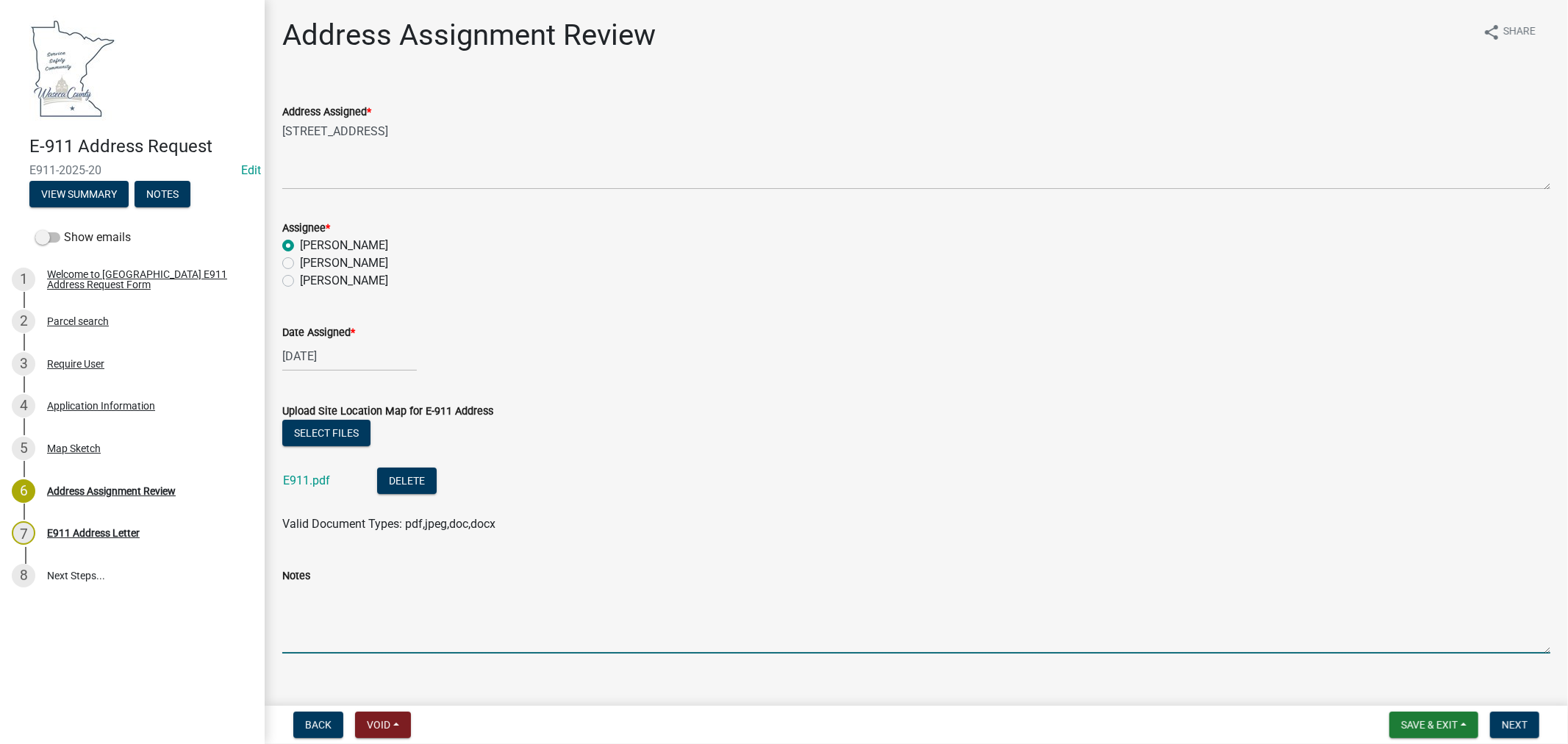
click at [336, 618] on textarea "Notes" at bounding box center [916, 619] width 1268 height 69
type textarea "Ask Public Works to add street signs to the intersection"
click at [1402, 721] on span "Save & Exit" at bounding box center [1430, 725] width 57 height 12
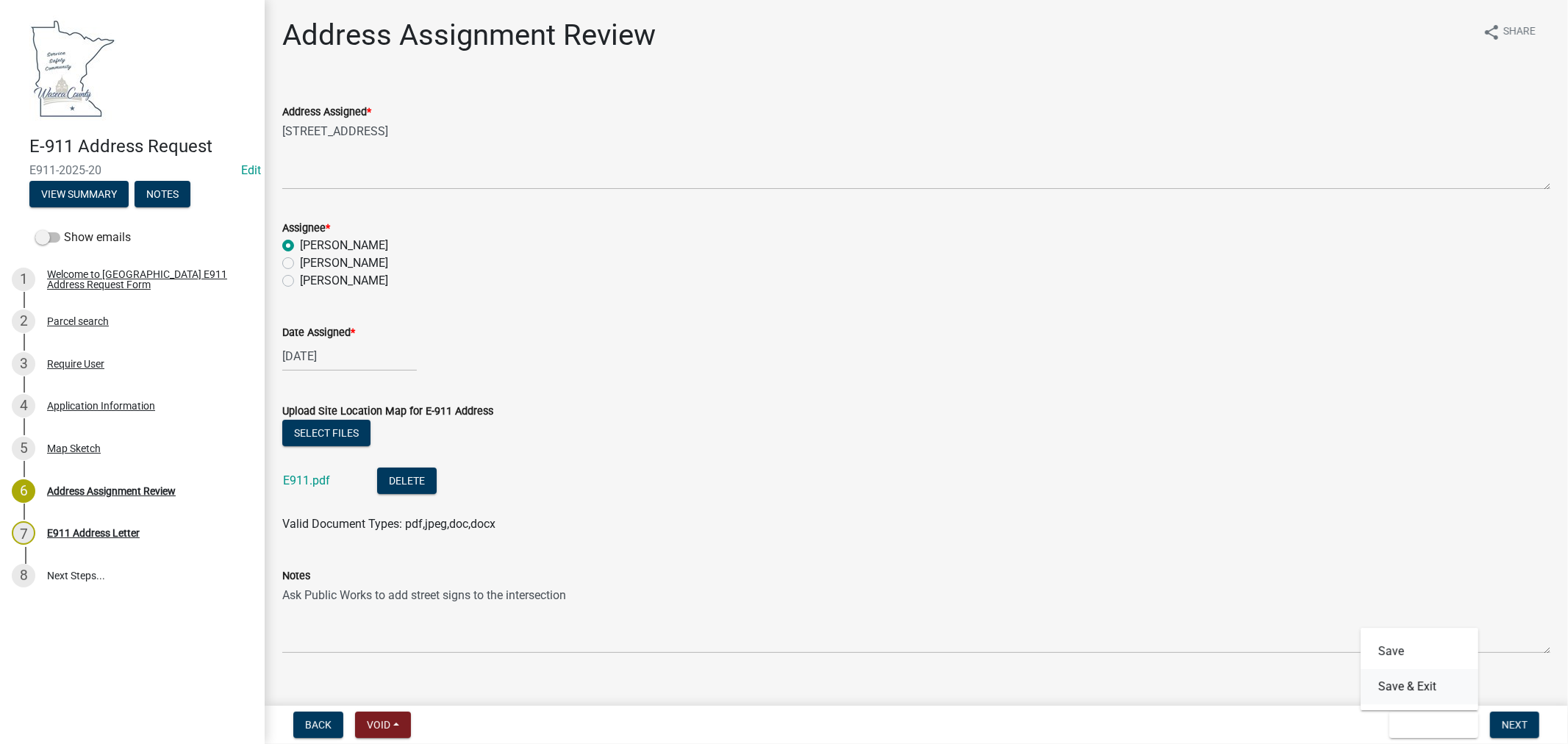
click at [1402, 686] on button "Save & Exit" at bounding box center [1420, 687] width 118 height 35
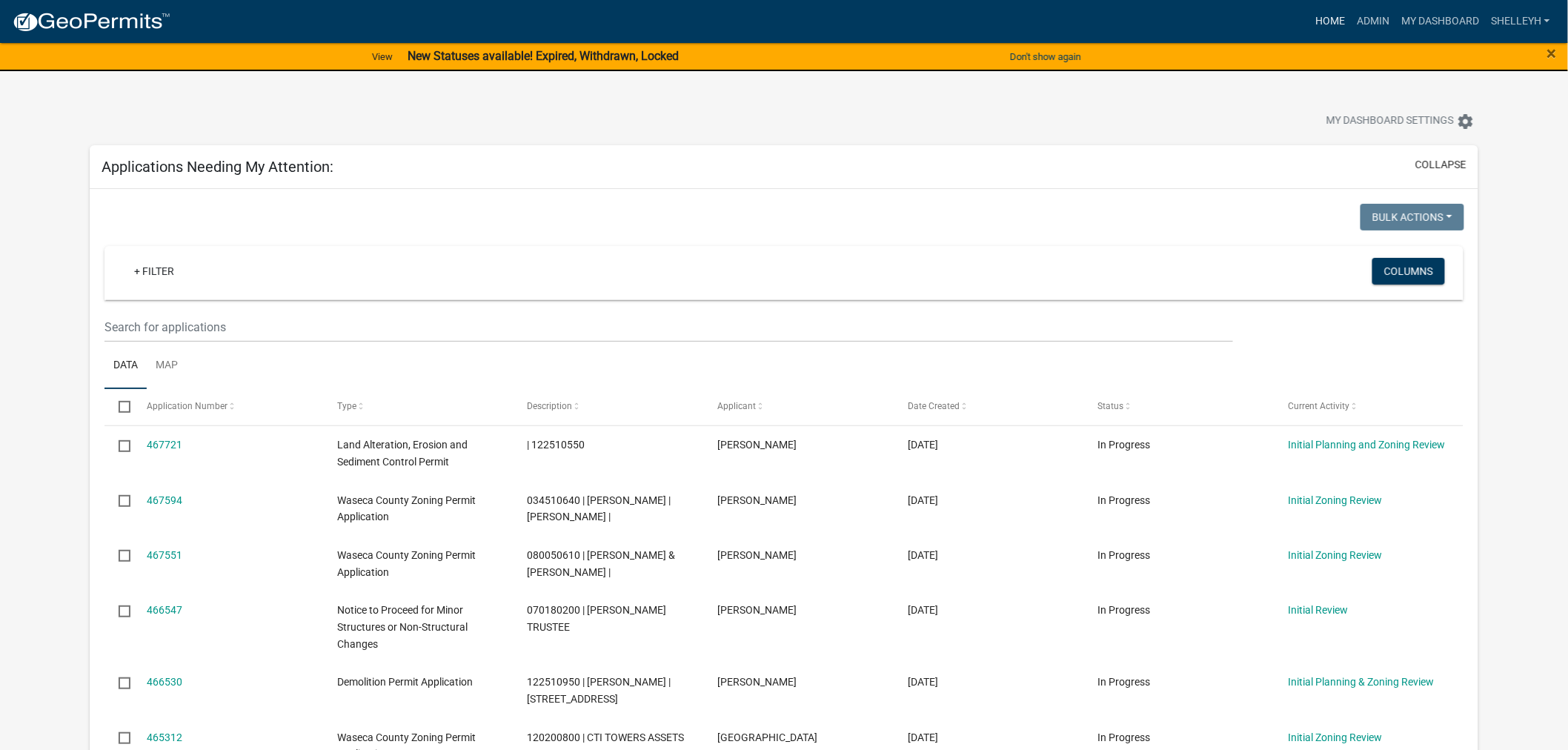
click at [1323, 15] on link "Home" at bounding box center [1330, 21] width 42 height 28
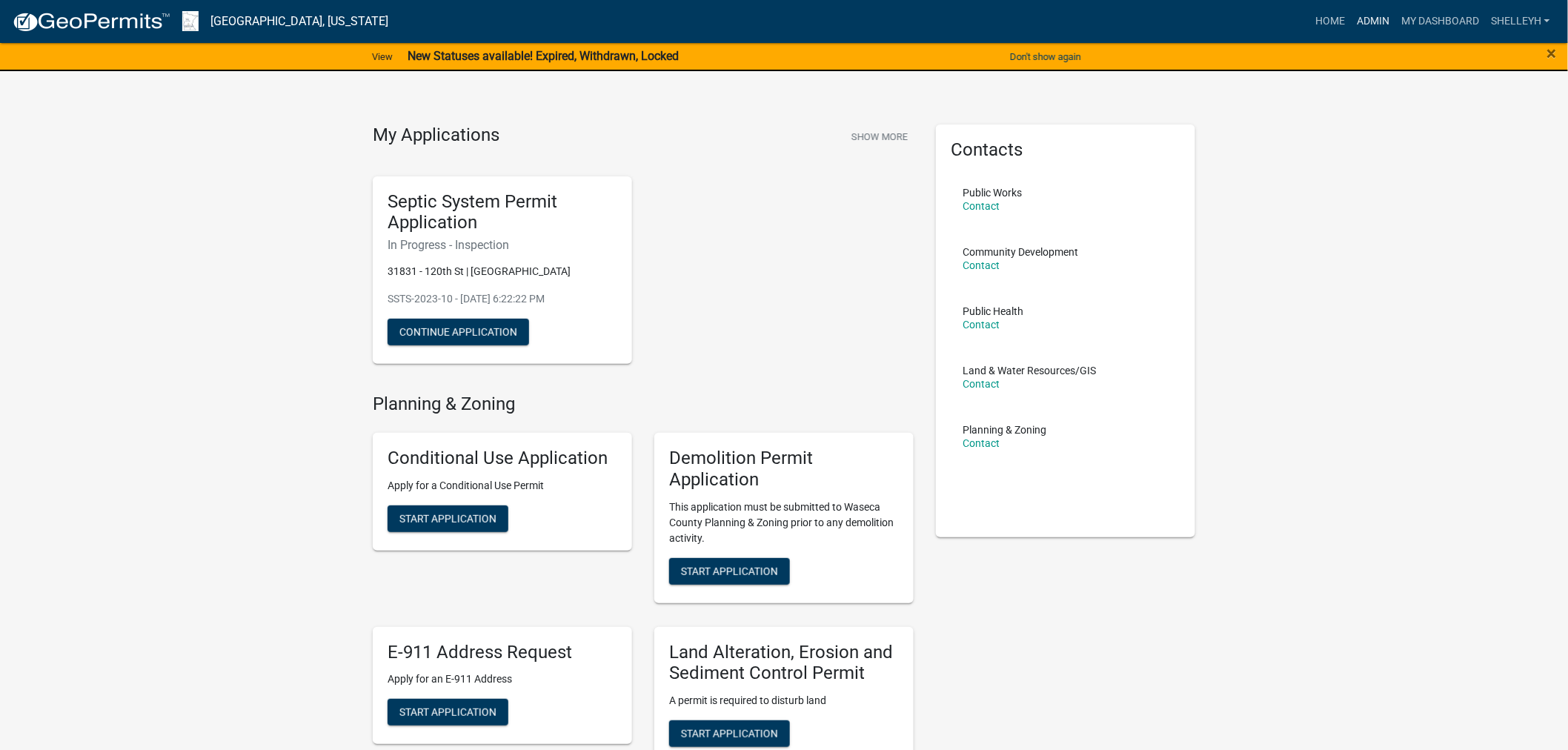
click at [1379, 13] on link "Admin" at bounding box center [1373, 21] width 44 height 28
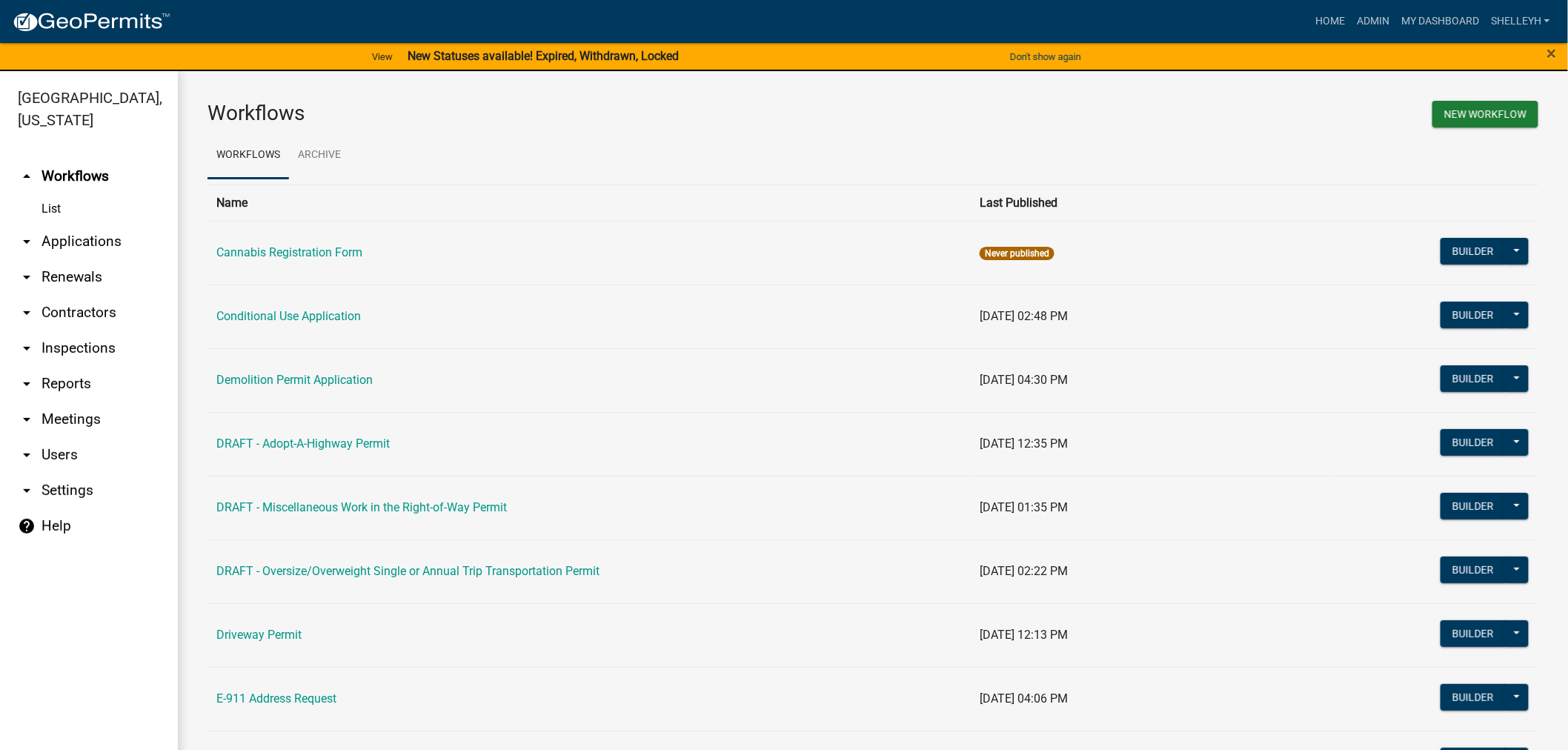
click at [77, 235] on link "arrow_drop_down Applications" at bounding box center [89, 241] width 178 height 35
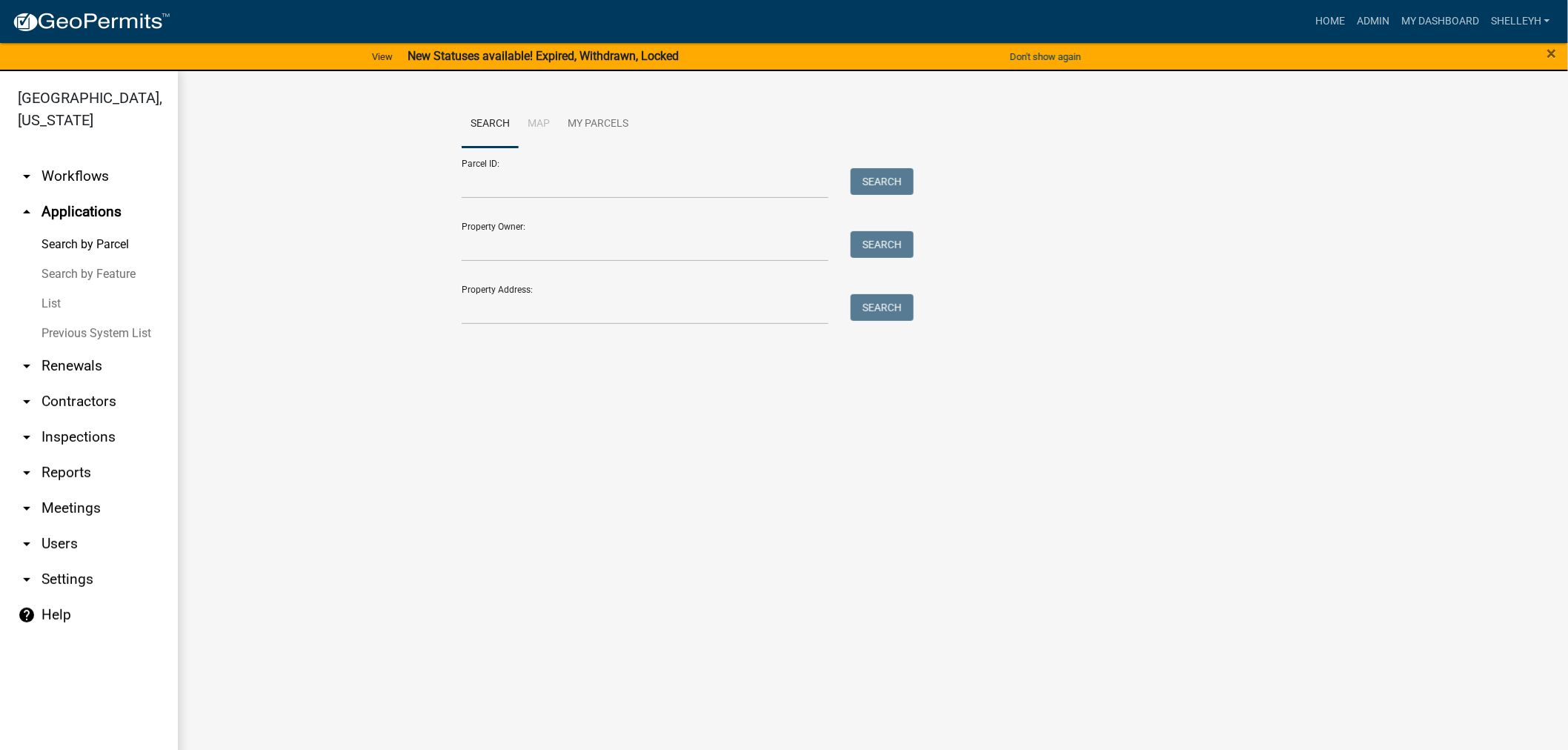
click at [53, 306] on link "List" at bounding box center [89, 304] width 178 height 30
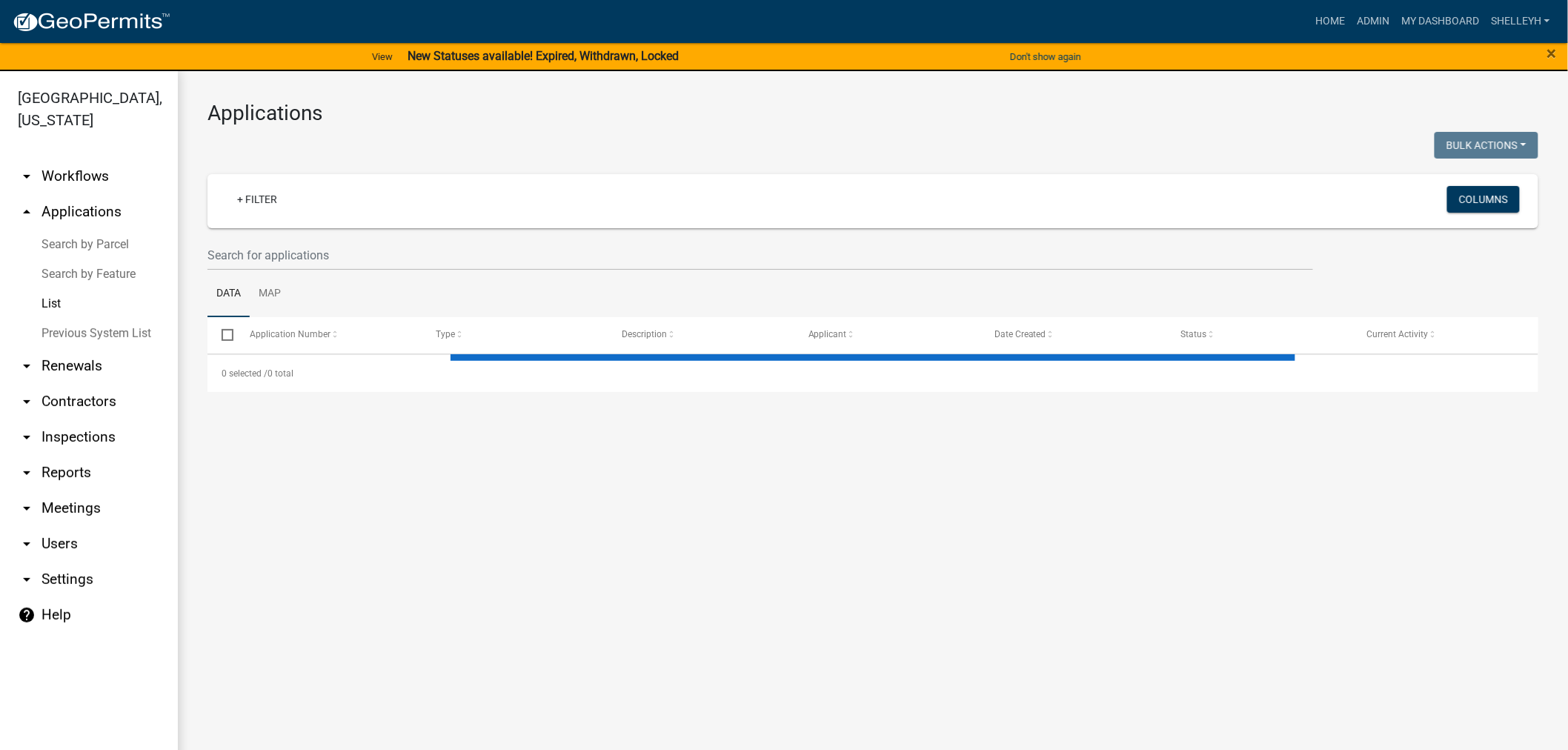
select select "1: 25"
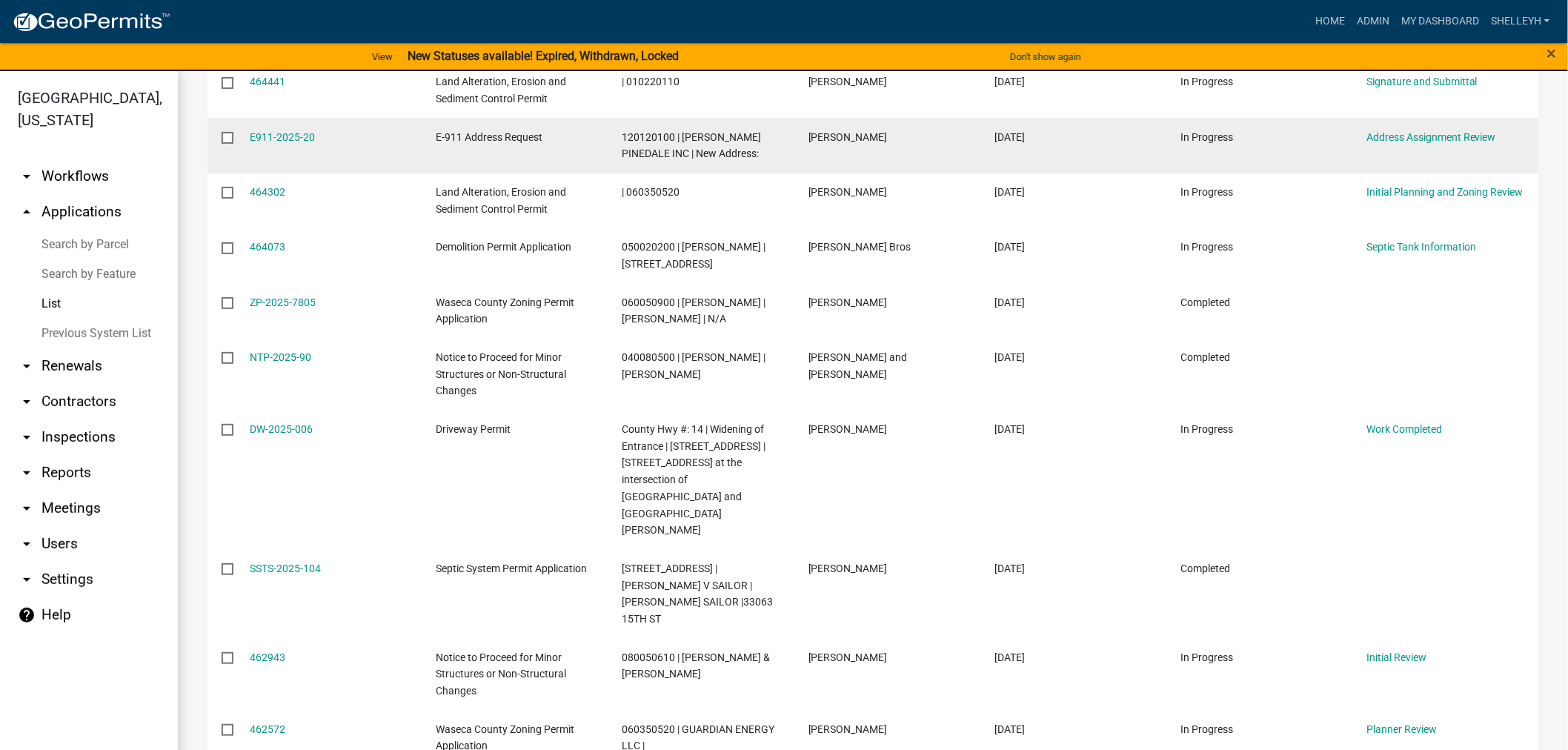
scroll to position [1300, 0]
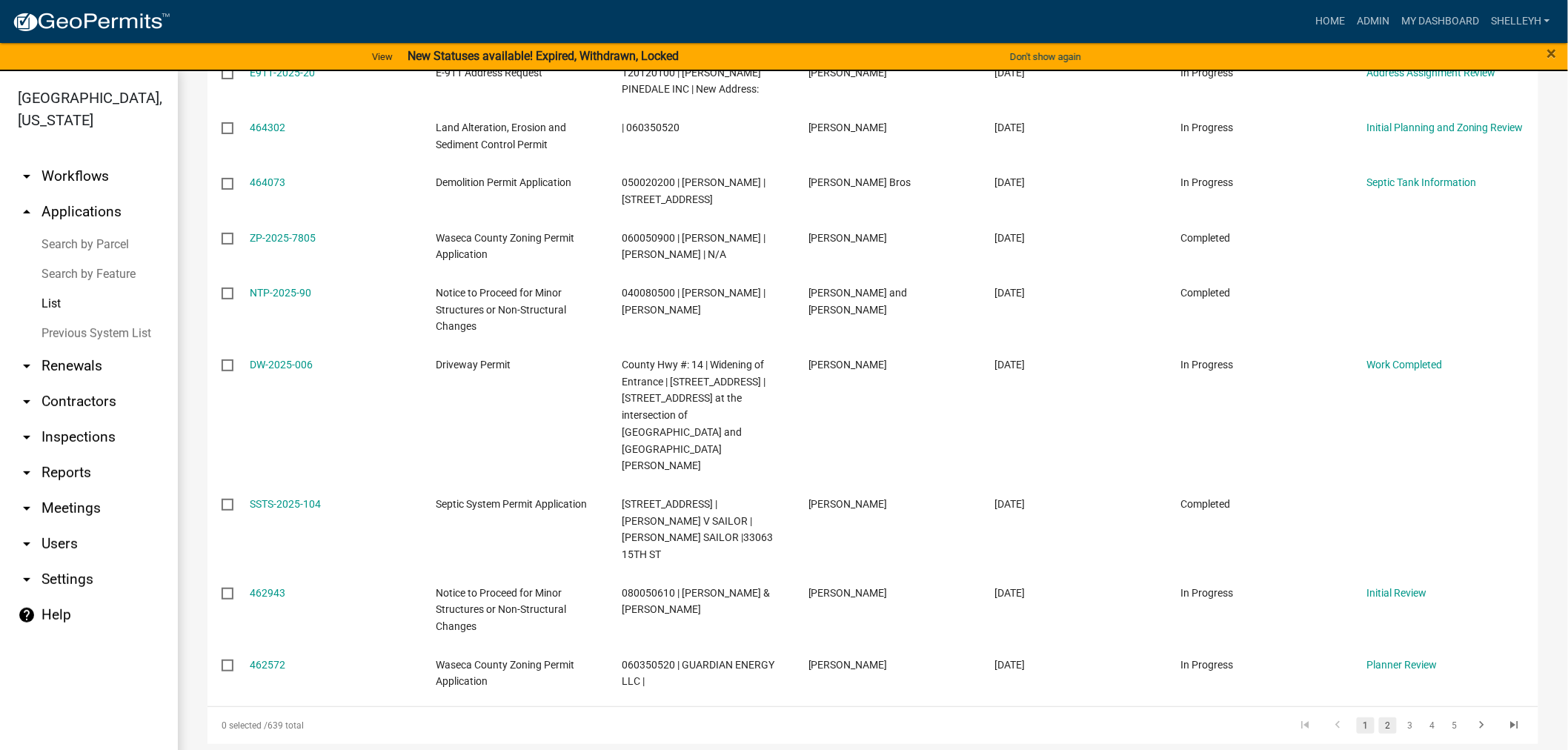
click at [1379, 718] on link "2" at bounding box center [1387, 726] width 18 height 17
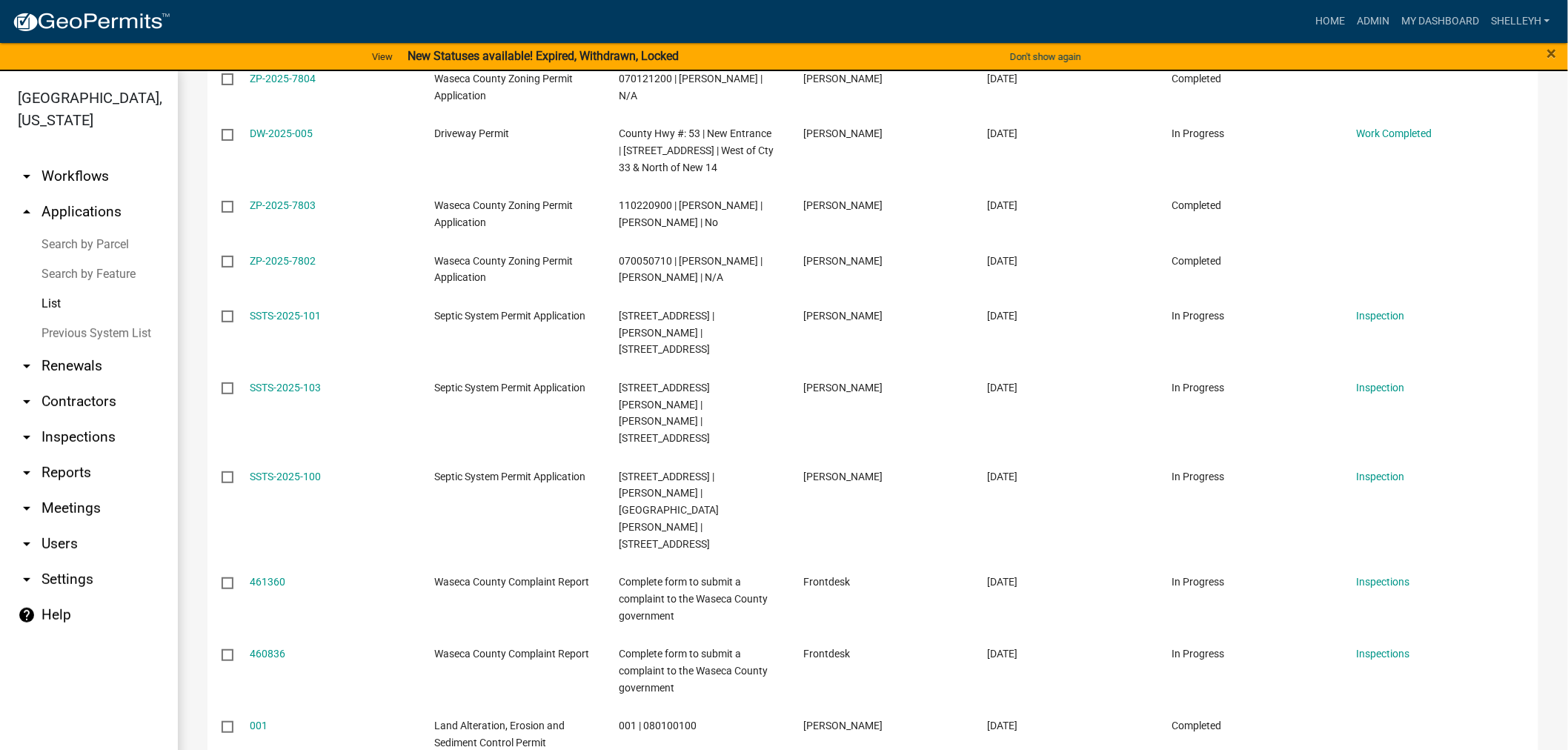
scroll to position [47, 0]
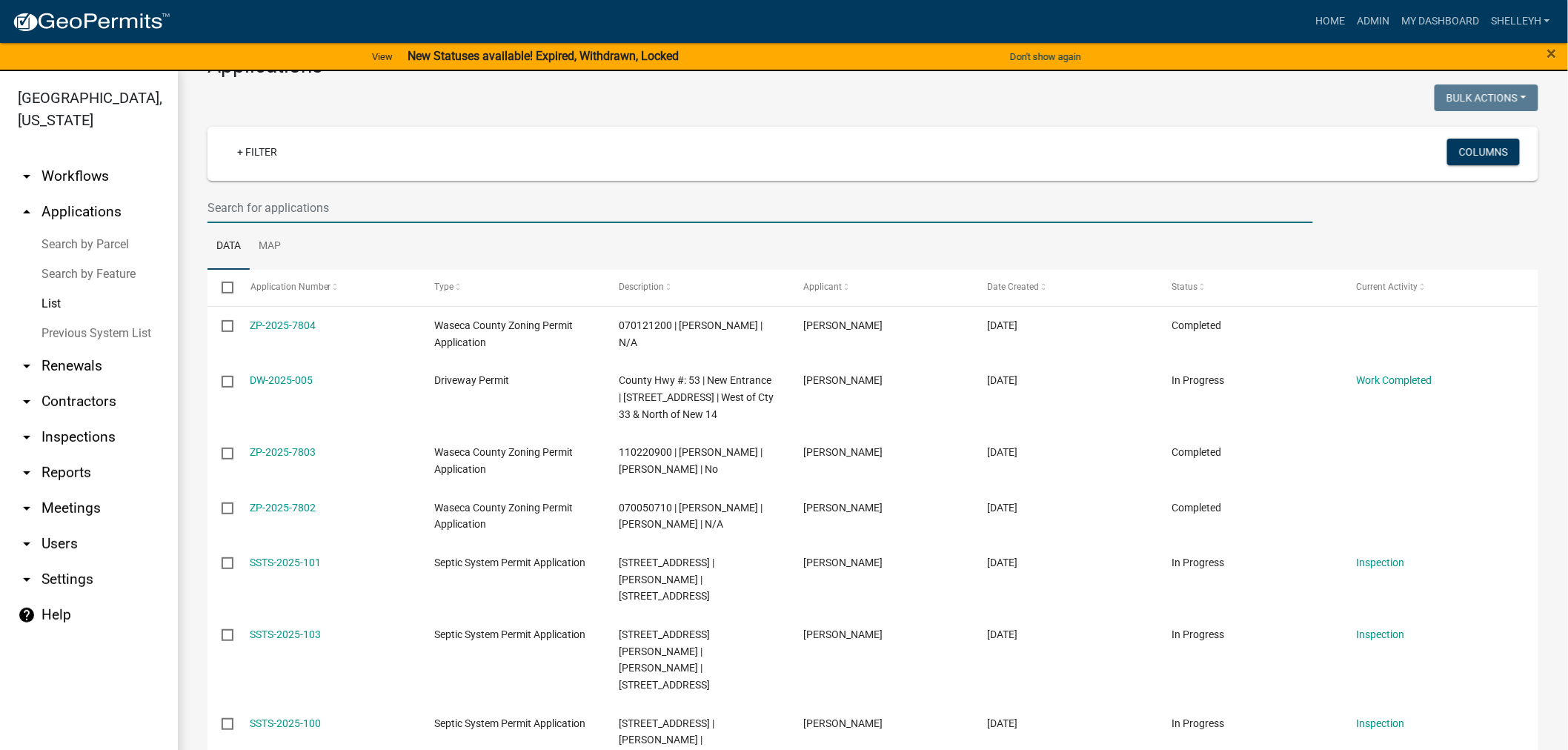
click at [260, 197] on input "text" at bounding box center [760, 208] width 1106 height 31
type input "eaton"
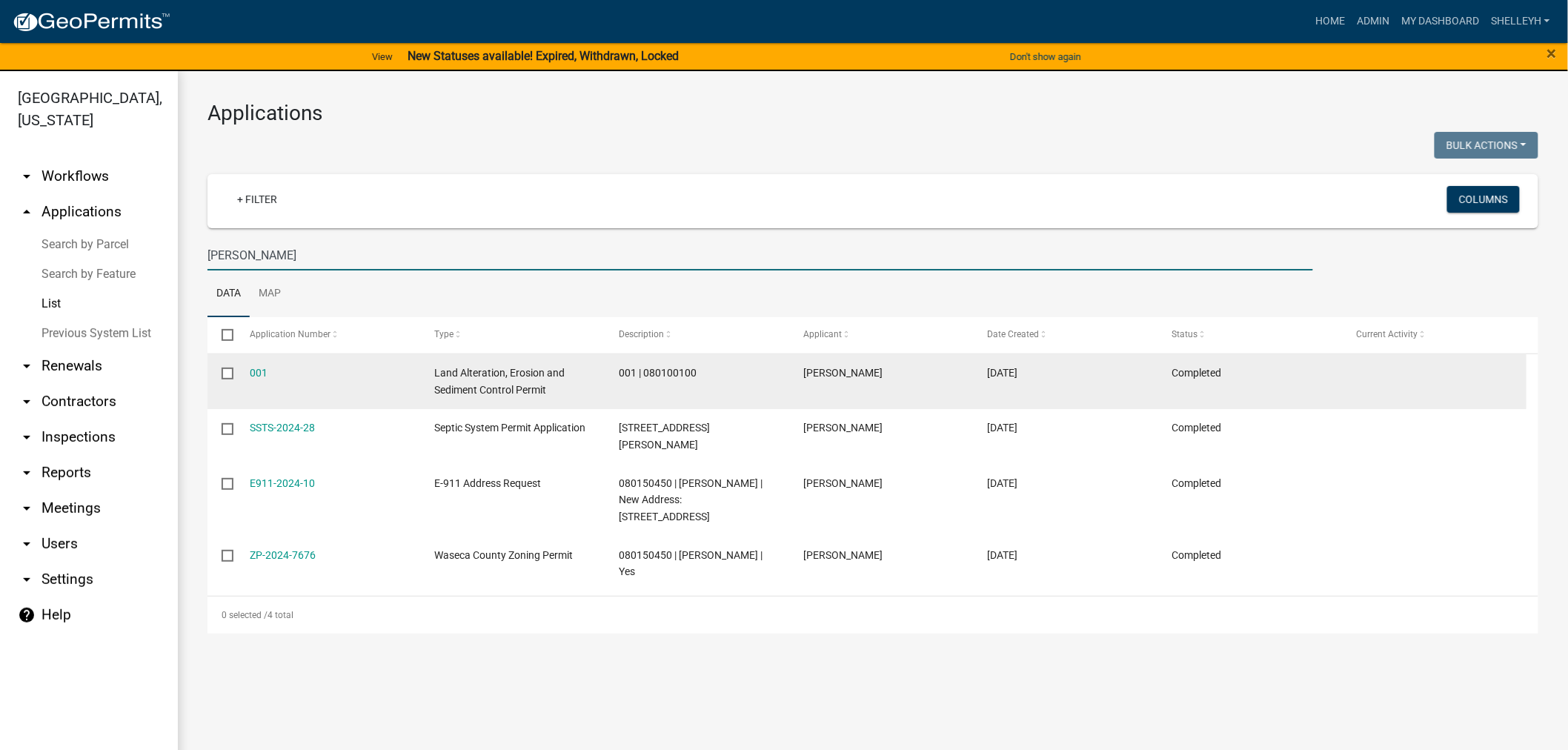
scroll to position [0, 0]
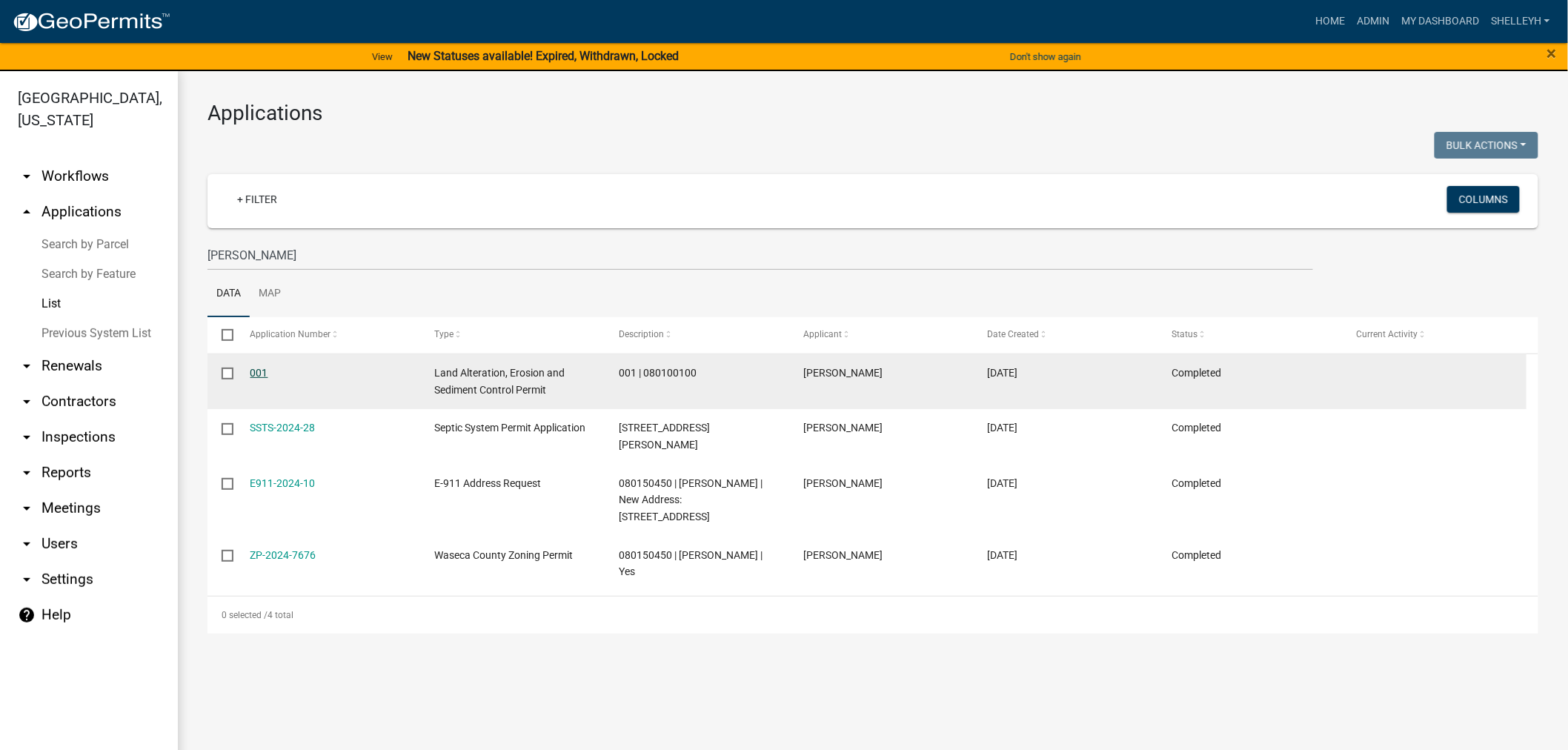
click at [261, 375] on link "001" at bounding box center [259, 373] width 18 height 12
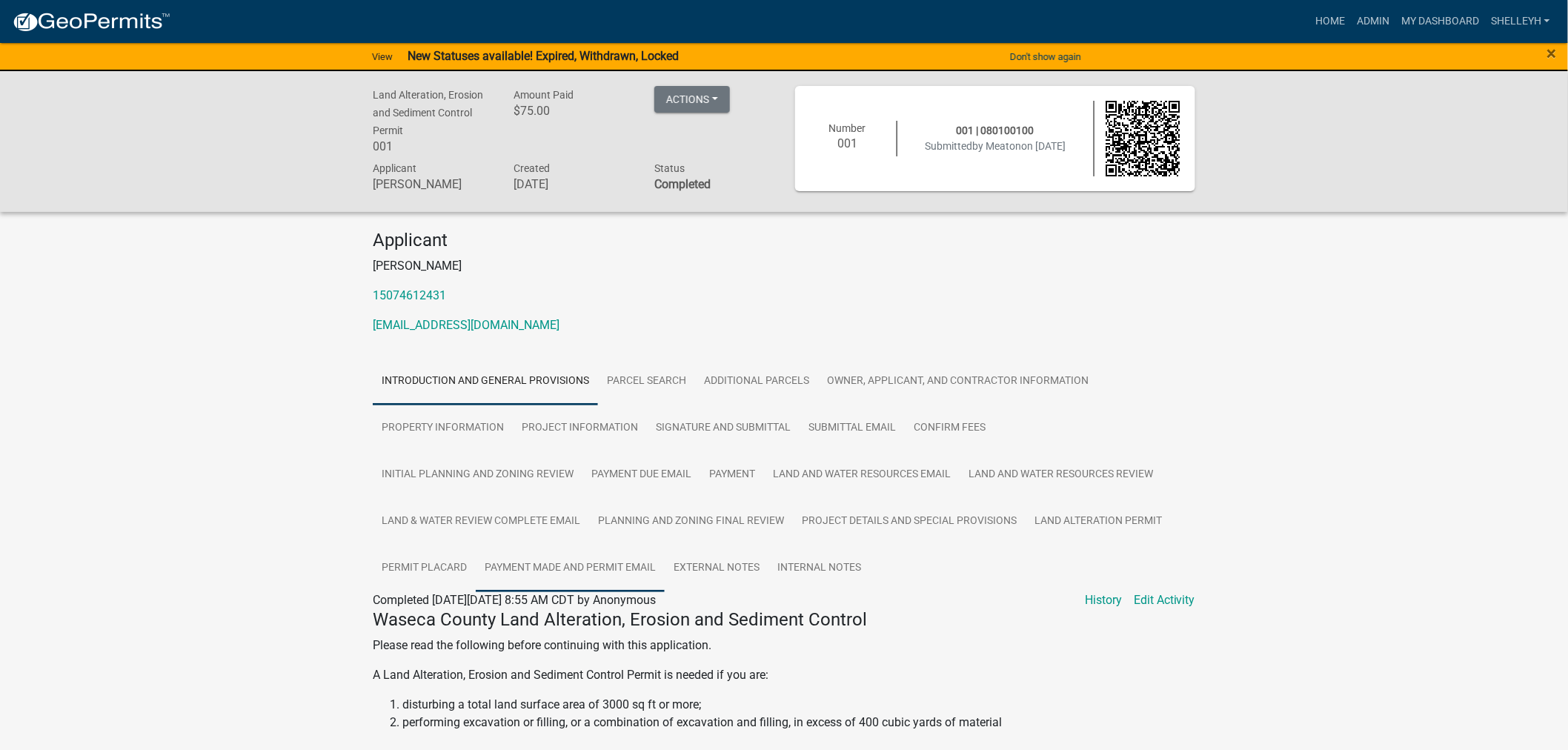
click at [558, 568] on link "Payment Made and Permit Email" at bounding box center [570, 568] width 189 height 47
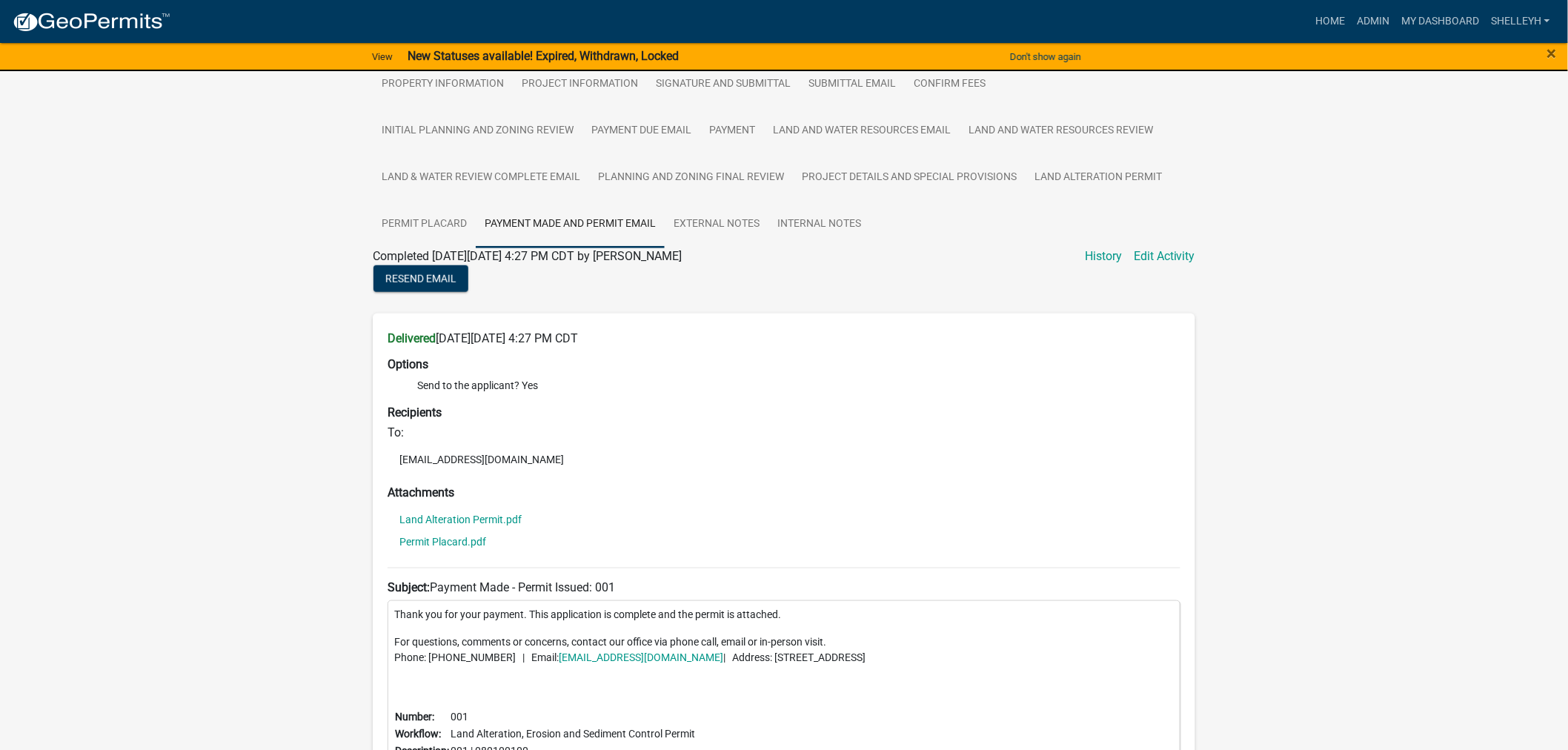
scroll to position [339, 0]
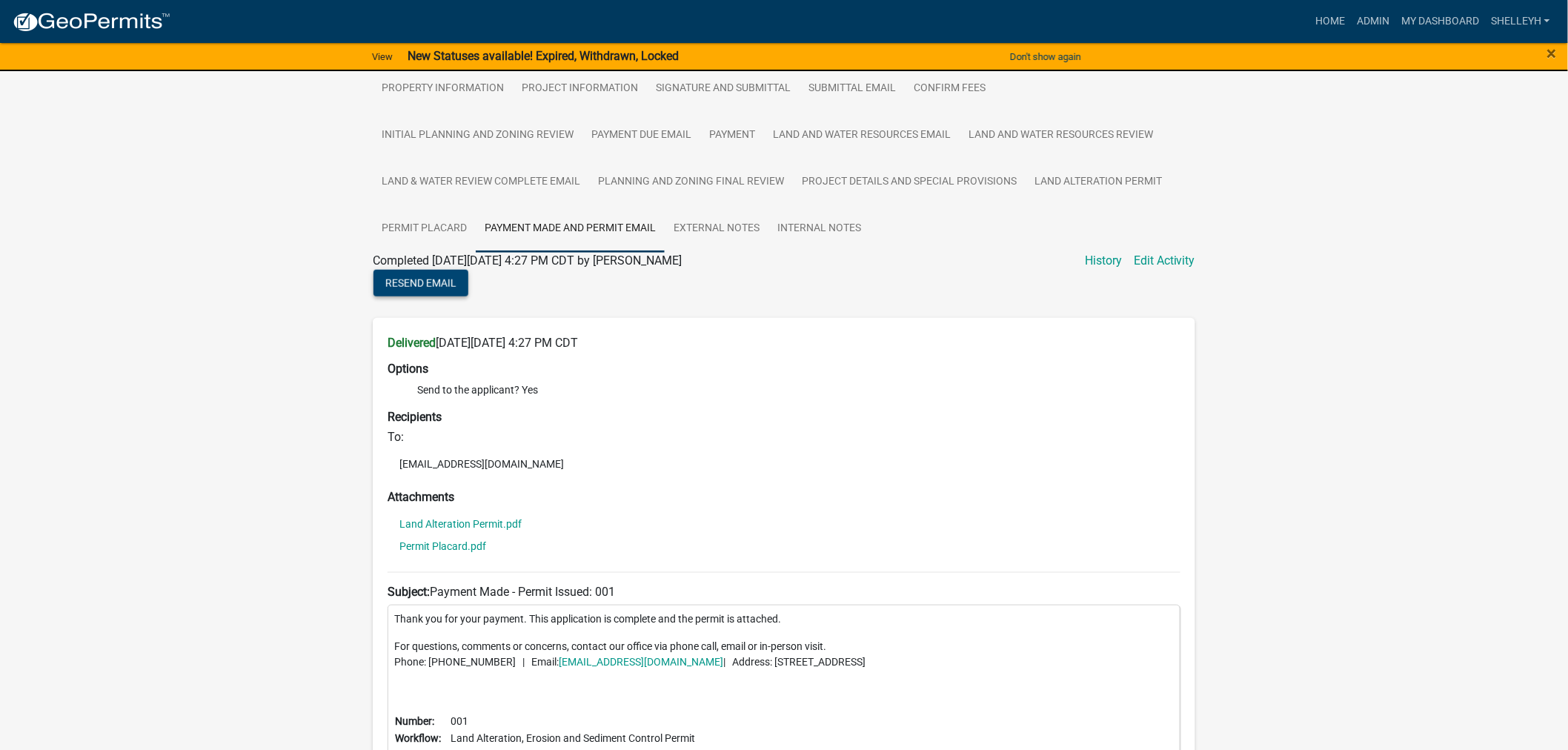
click at [415, 279] on span "Resend Email" at bounding box center [421, 283] width 71 height 12
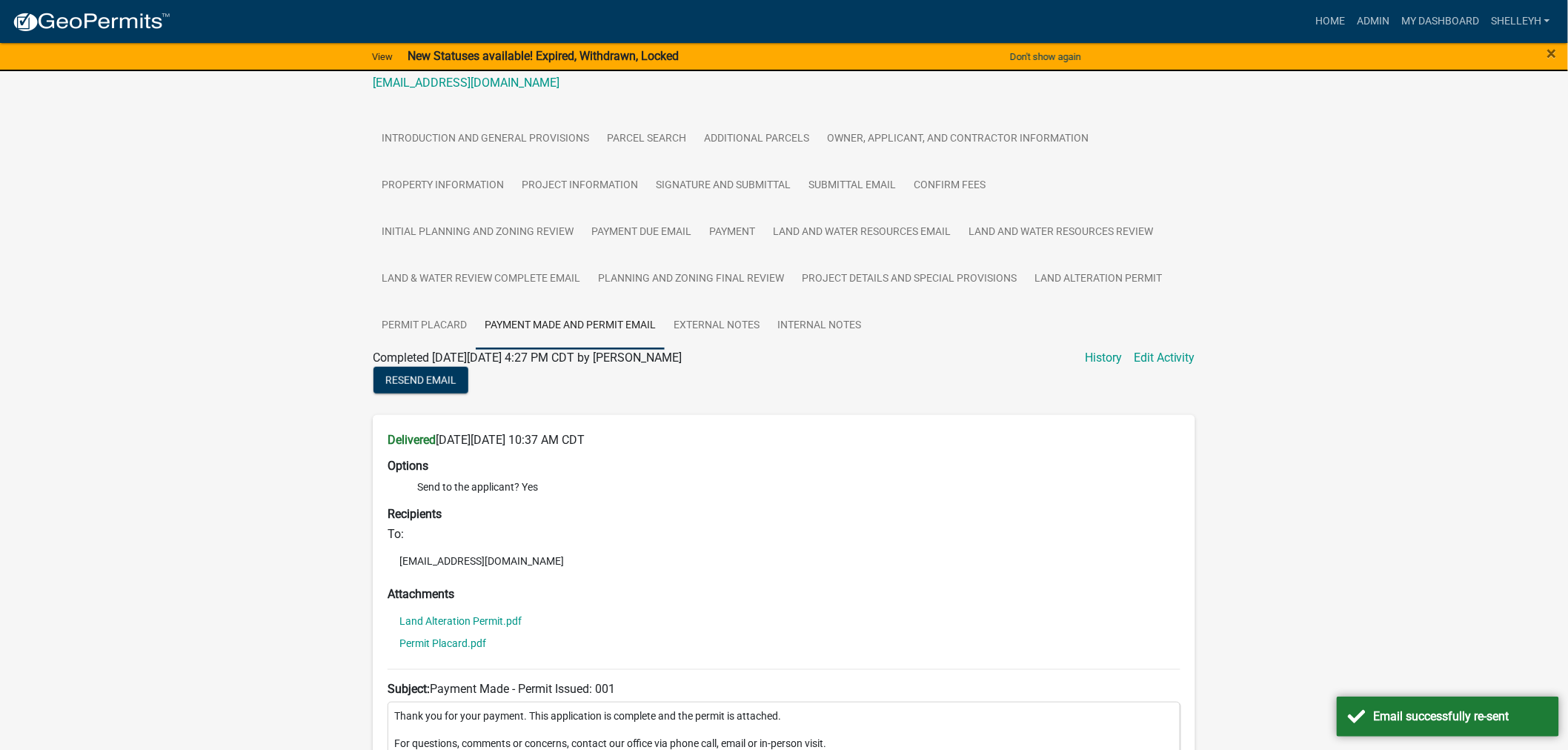
scroll to position [93, 0]
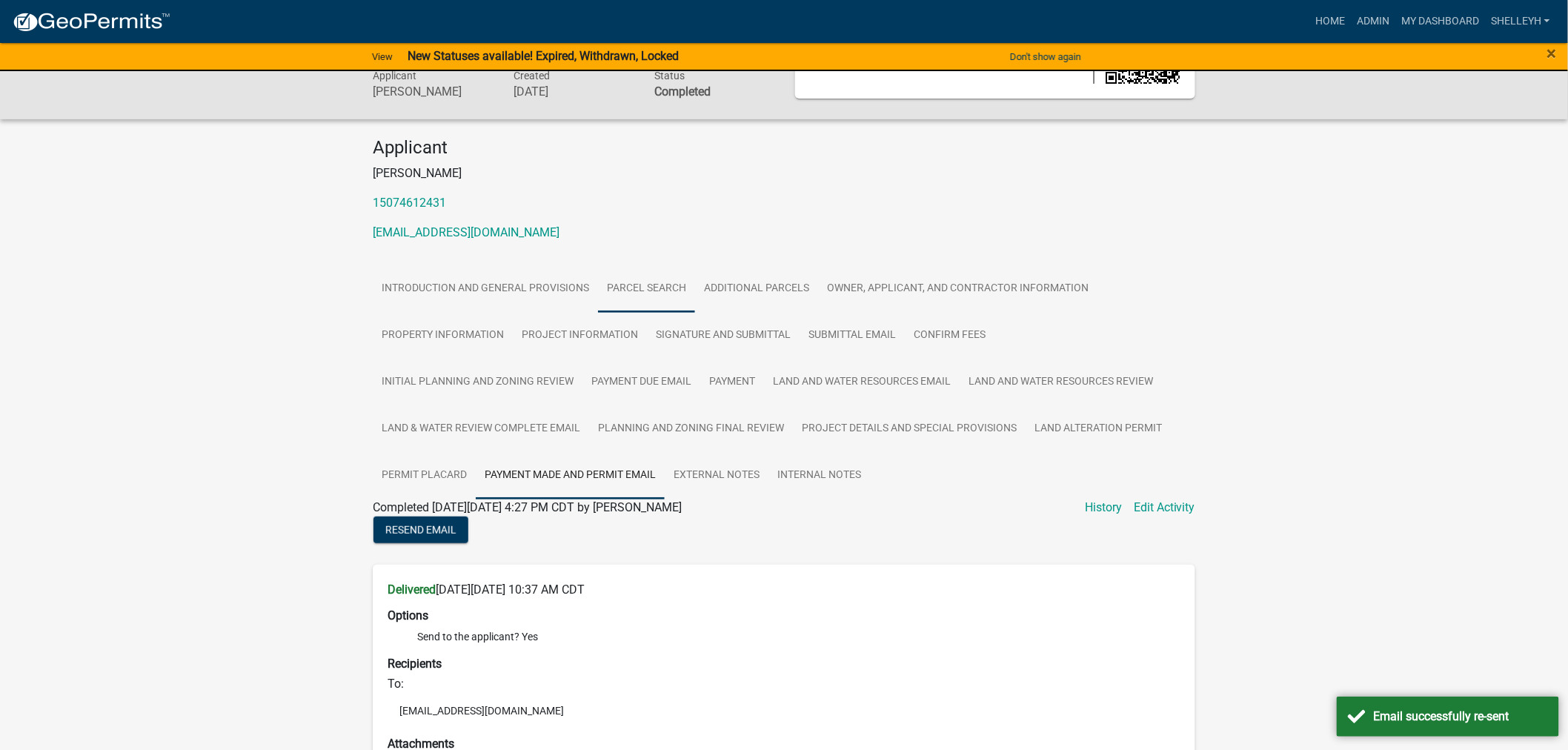
click at [663, 293] on link "Parcel search" at bounding box center [646, 288] width 97 height 47
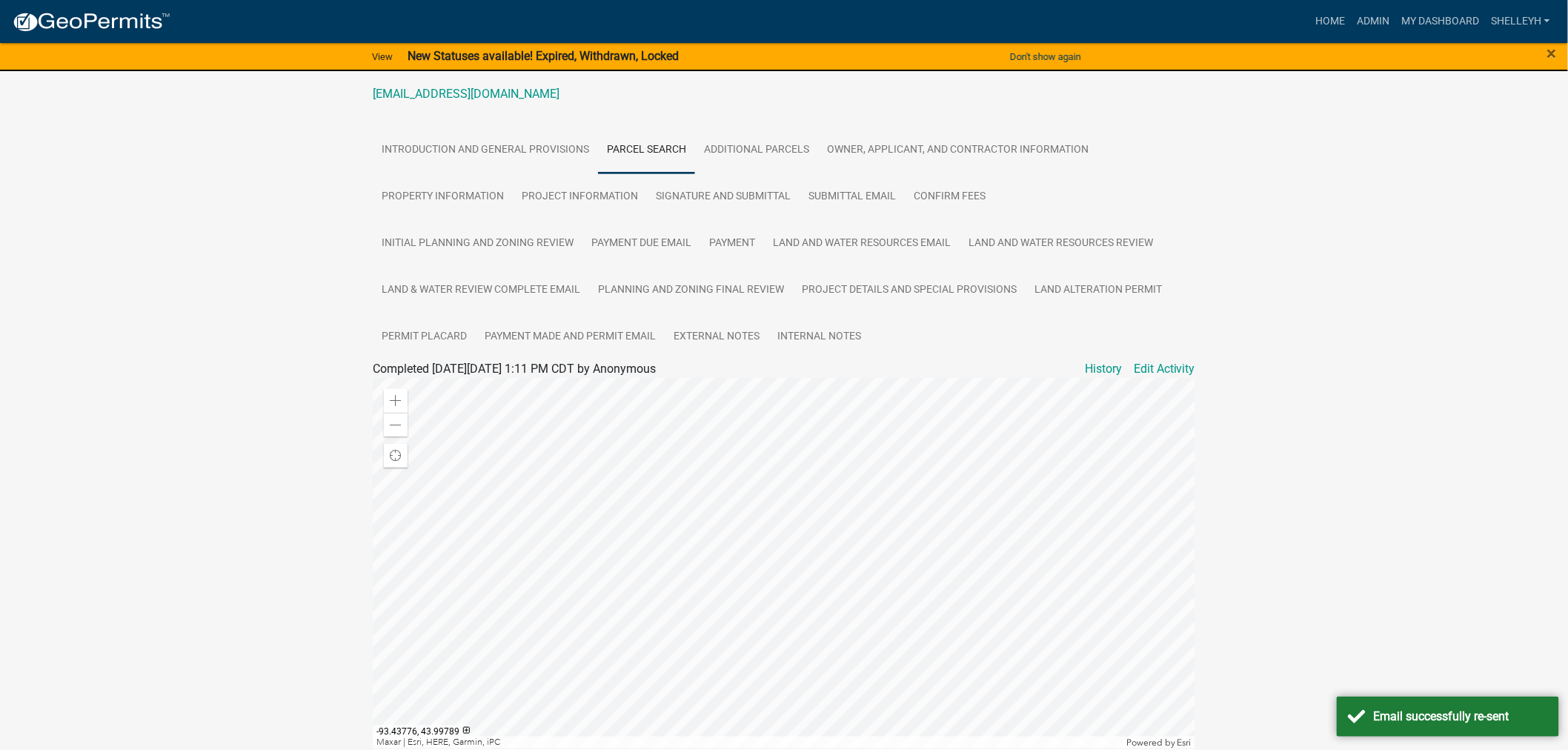
scroll to position [257, 0]
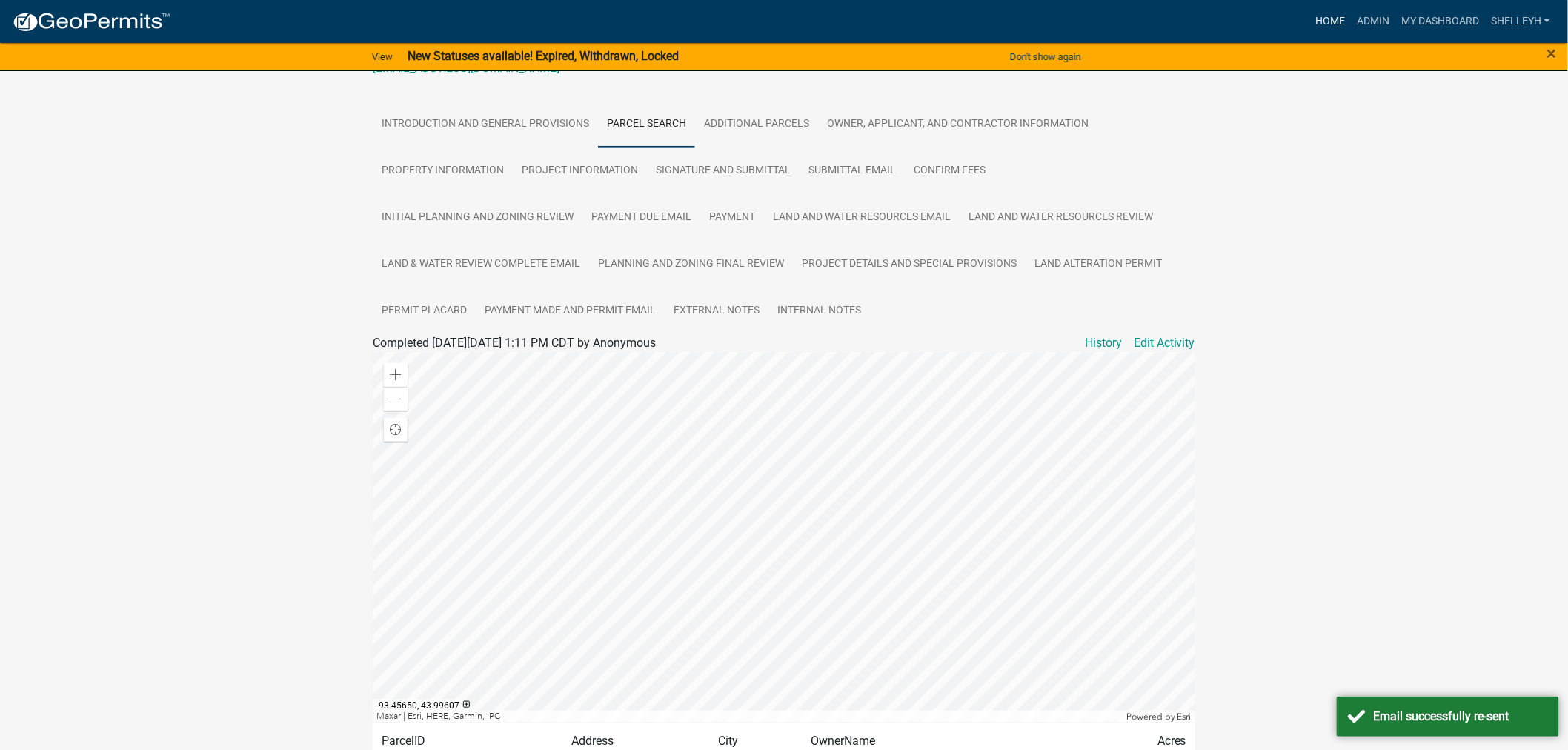
click at [1336, 24] on link "Home" at bounding box center [1330, 21] width 42 height 28
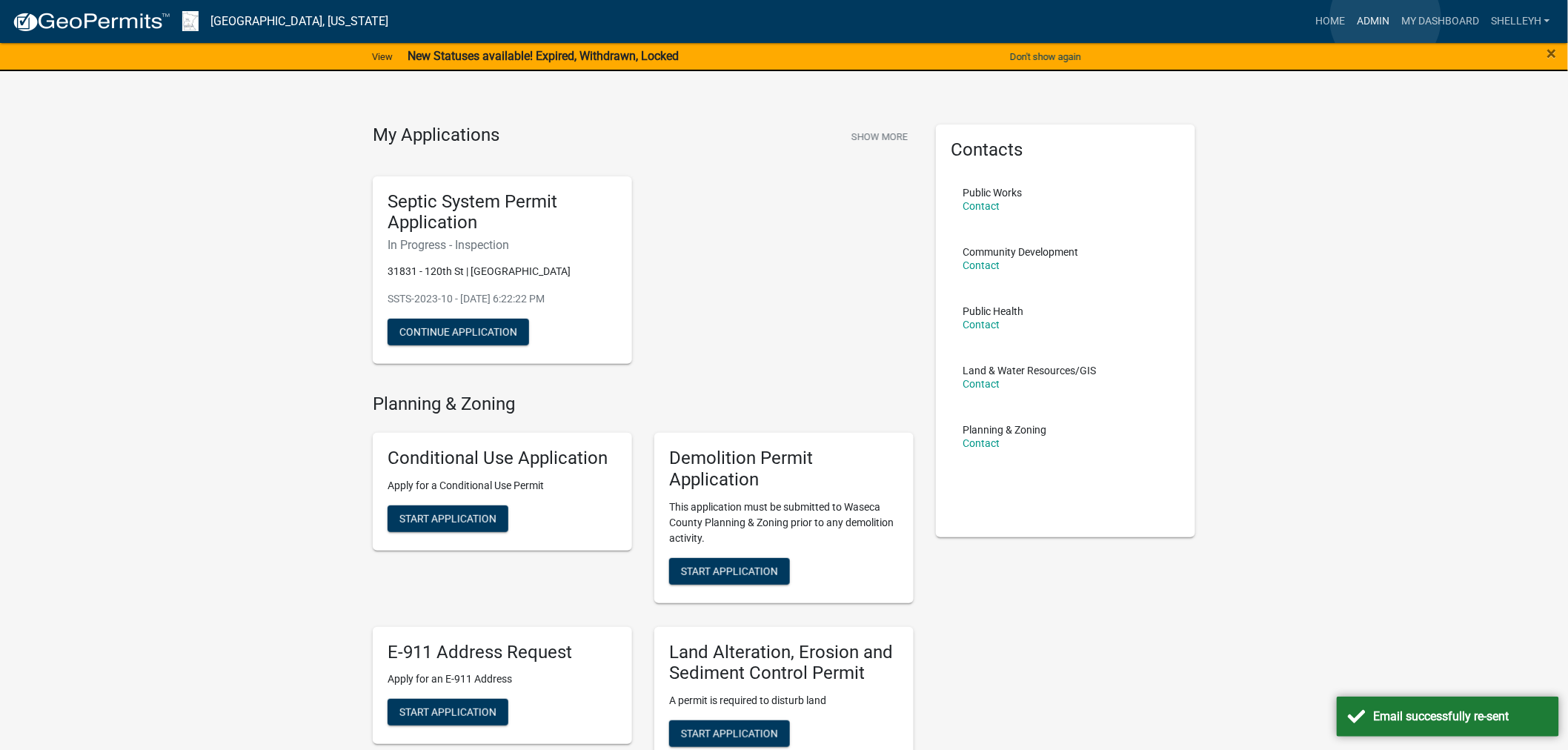
click at [1385, 19] on link "Admin" at bounding box center [1373, 21] width 44 height 28
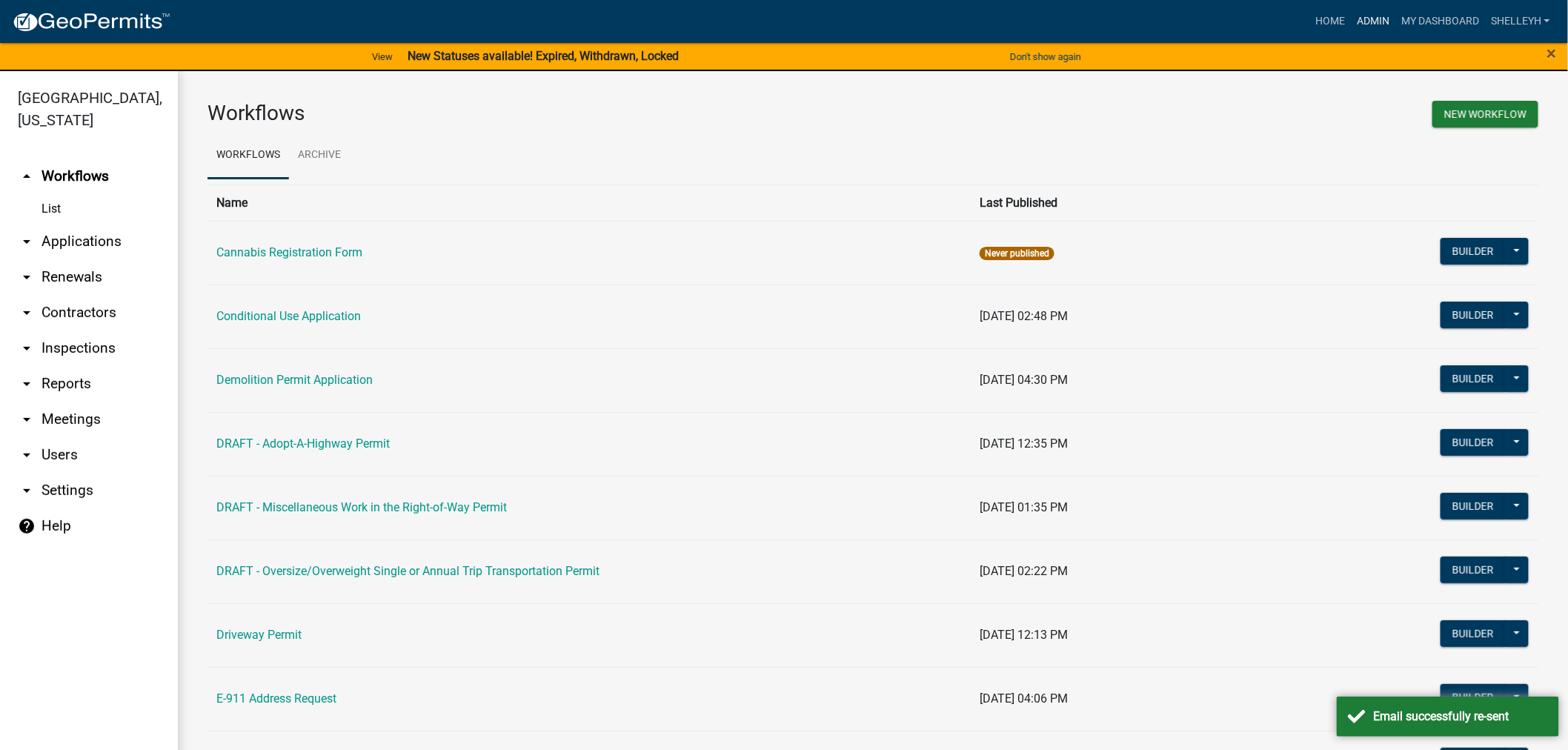
click at [1370, 19] on link "Admin" at bounding box center [1373, 21] width 44 height 28
click at [1433, 13] on link "My Dashboard" at bounding box center [1440, 21] width 90 height 28
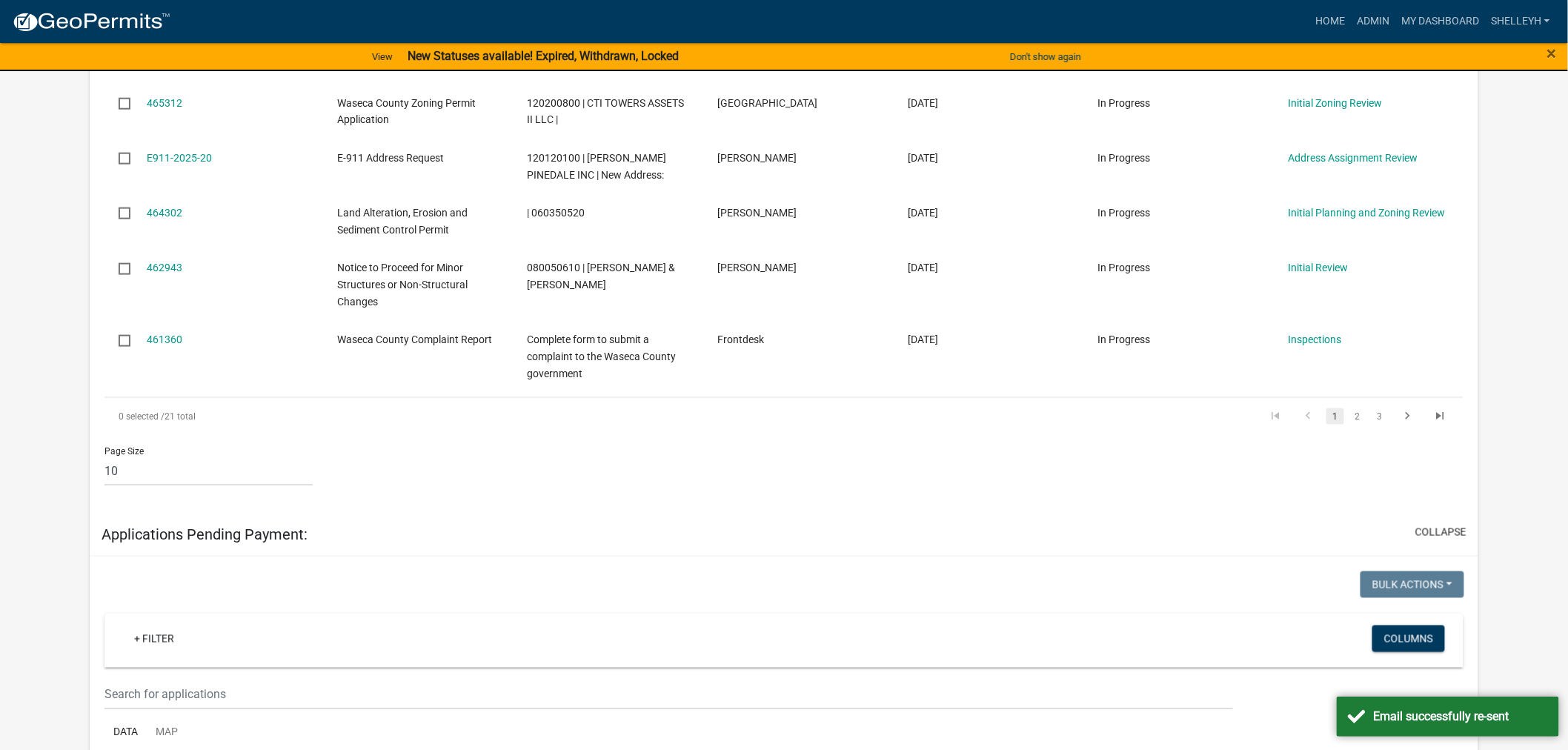
scroll to position [412, 0]
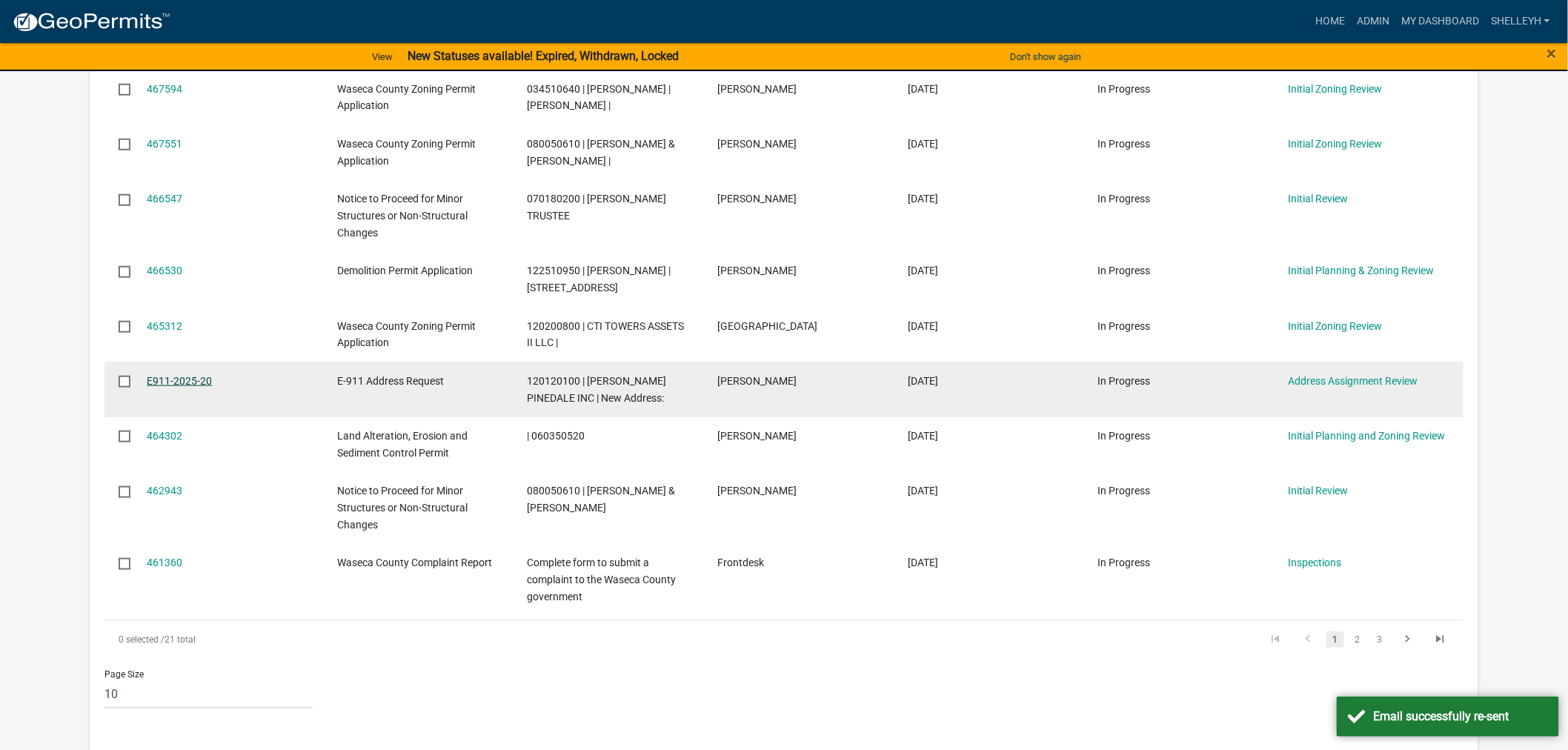
click at [183, 375] on link "E911-2025-20" at bounding box center [179, 381] width 65 height 12
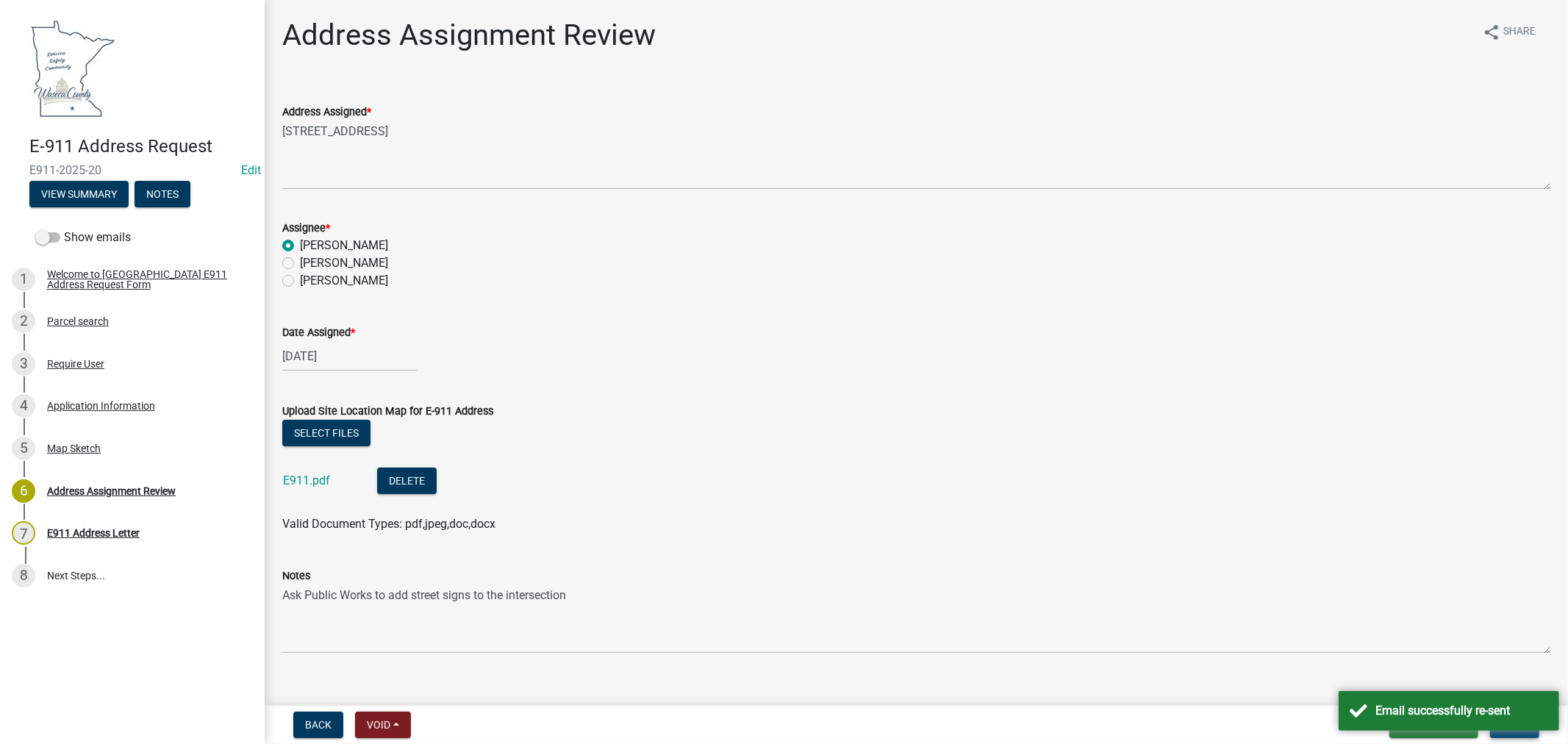
click at [1526, 734] on button "Next" at bounding box center [1516, 725] width 50 height 27
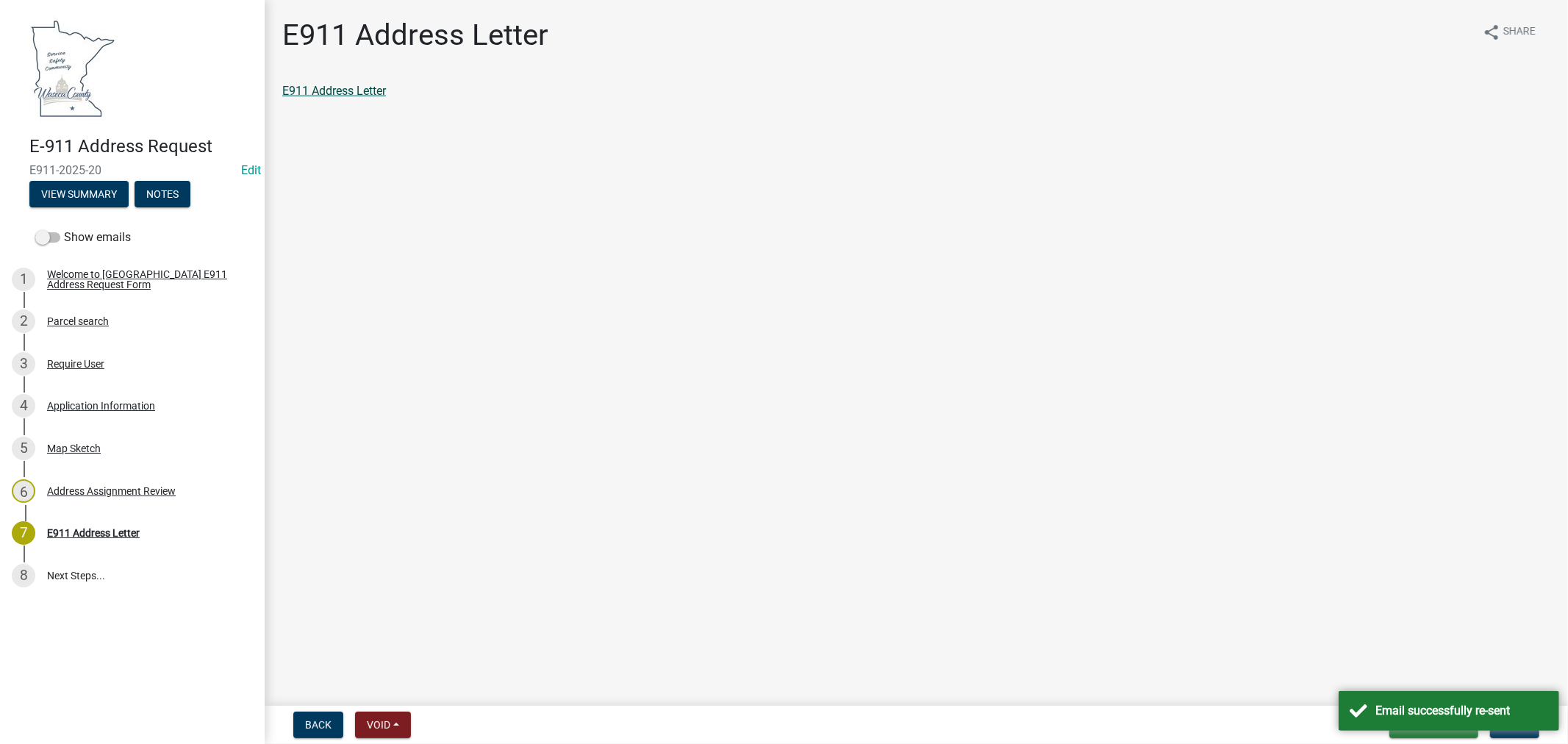
click at [355, 89] on link "E911 Address Letter" at bounding box center [334, 90] width 104 height 14
click at [1512, 732] on button "Next" at bounding box center [1516, 725] width 50 height 27
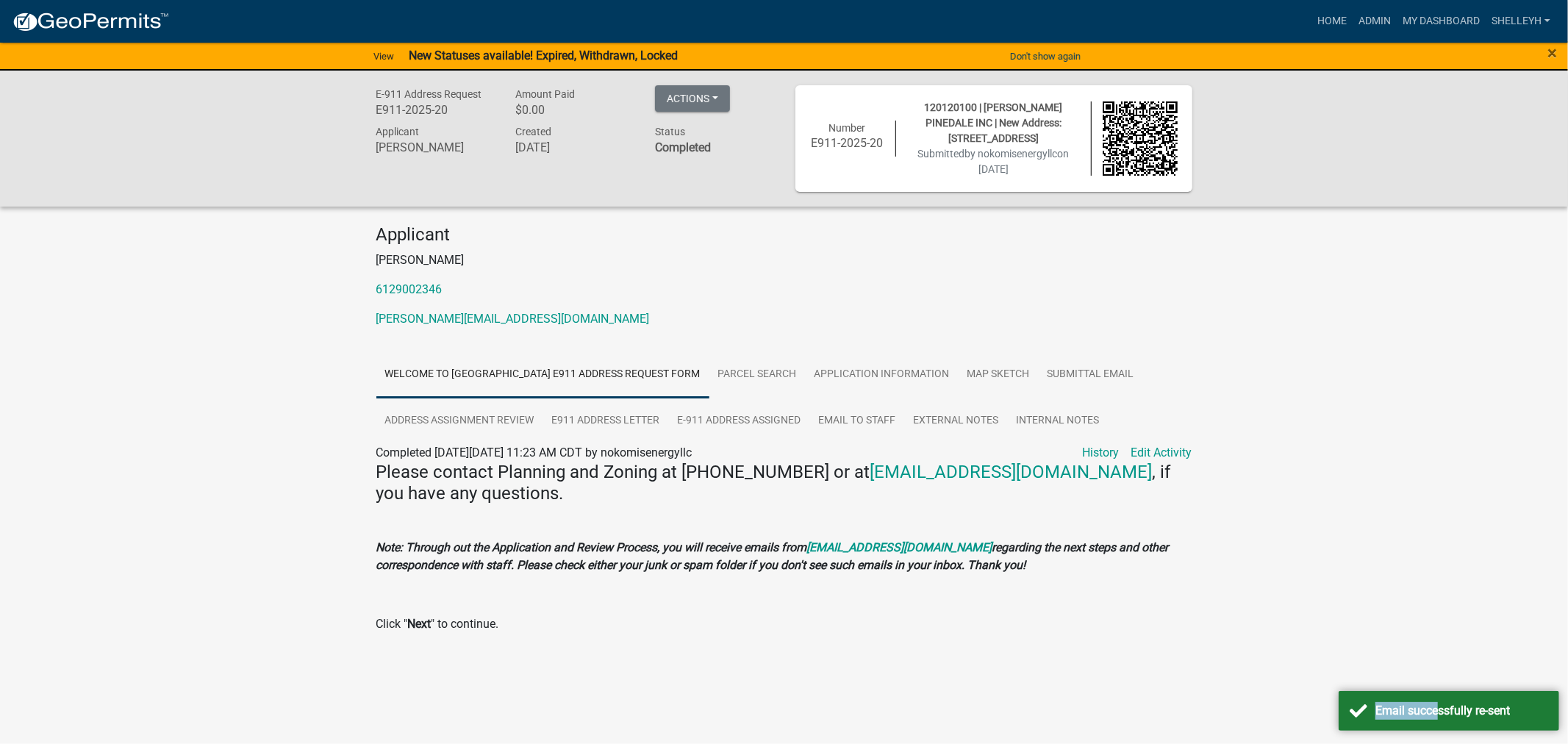
drag, startPoint x: 1433, startPoint y: 697, endPoint x: 1424, endPoint y: 663, distance: 35.2
click at [1424, 663] on body "Internet Explorer does NOT work with GeoPermits. Get a new browser for more sec…" at bounding box center [784, 372] width 1568 height 744
click at [1520, 715] on div "Email successfully re-sent" at bounding box center [1462, 711] width 173 height 17
click at [1432, 687] on div "E-911 Address Request E911-2025-20 Amount Paid $0.00 Actions Printer Friendly R…" at bounding box center [784, 380] width 1568 height 618
click at [1494, 715] on body "Internet Explorer does NOT work with GeoPermits. Get a new browser for more sec…" at bounding box center [784, 372] width 1568 height 744
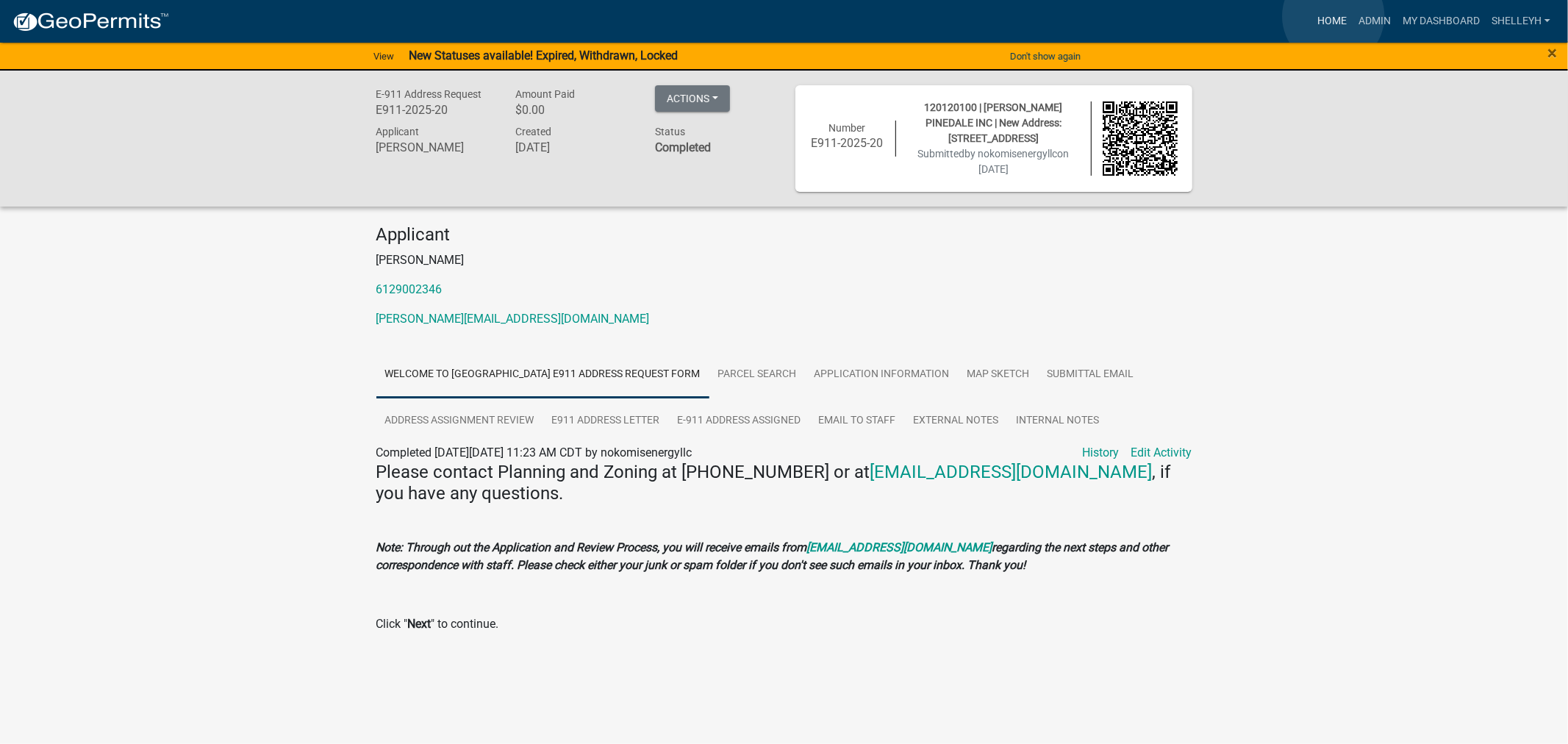
click at [1333, 17] on link "Home" at bounding box center [1332, 21] width 41 height 28
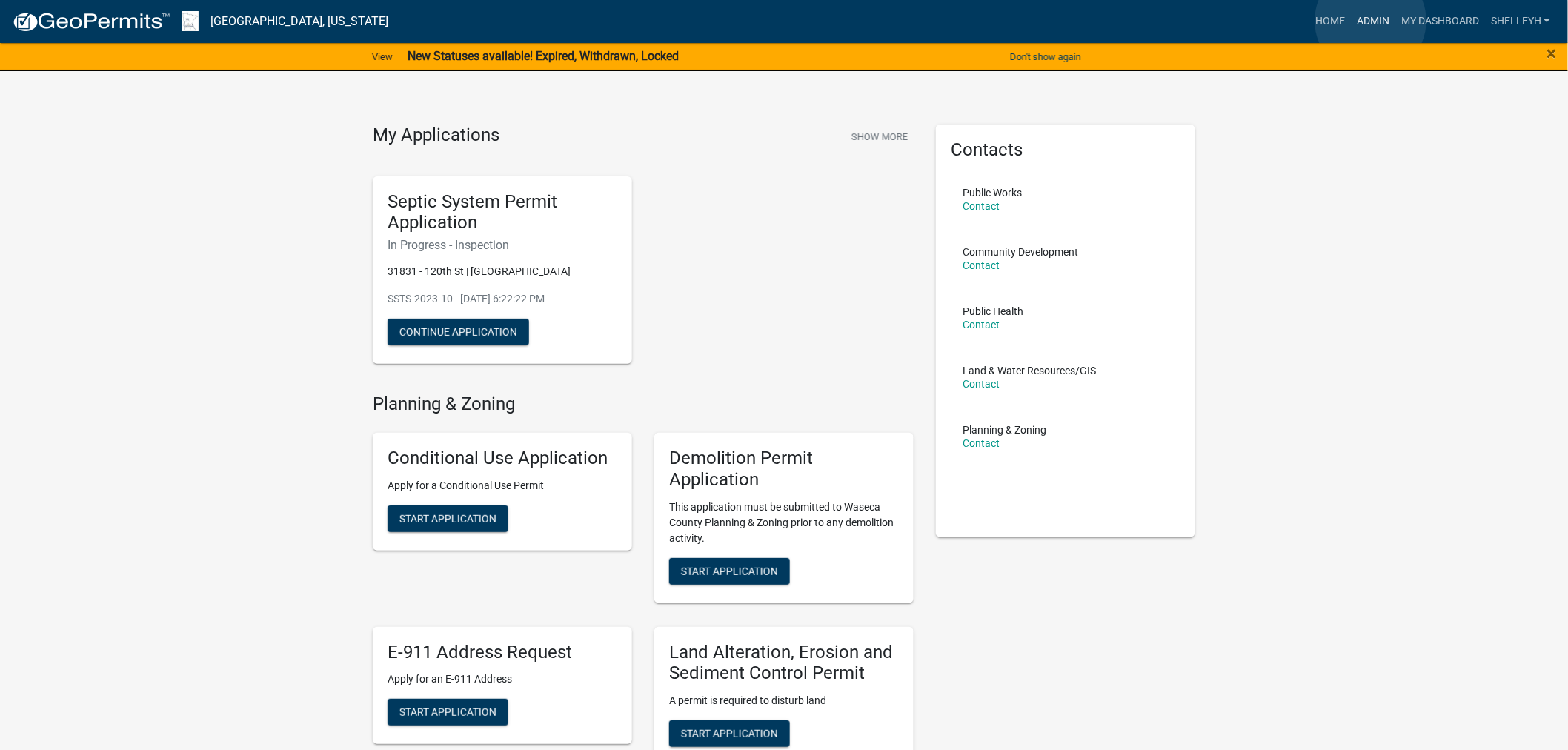
click at [1371, 20] on link "Admin" at bounding box center [1373, 21] width 44 height 28
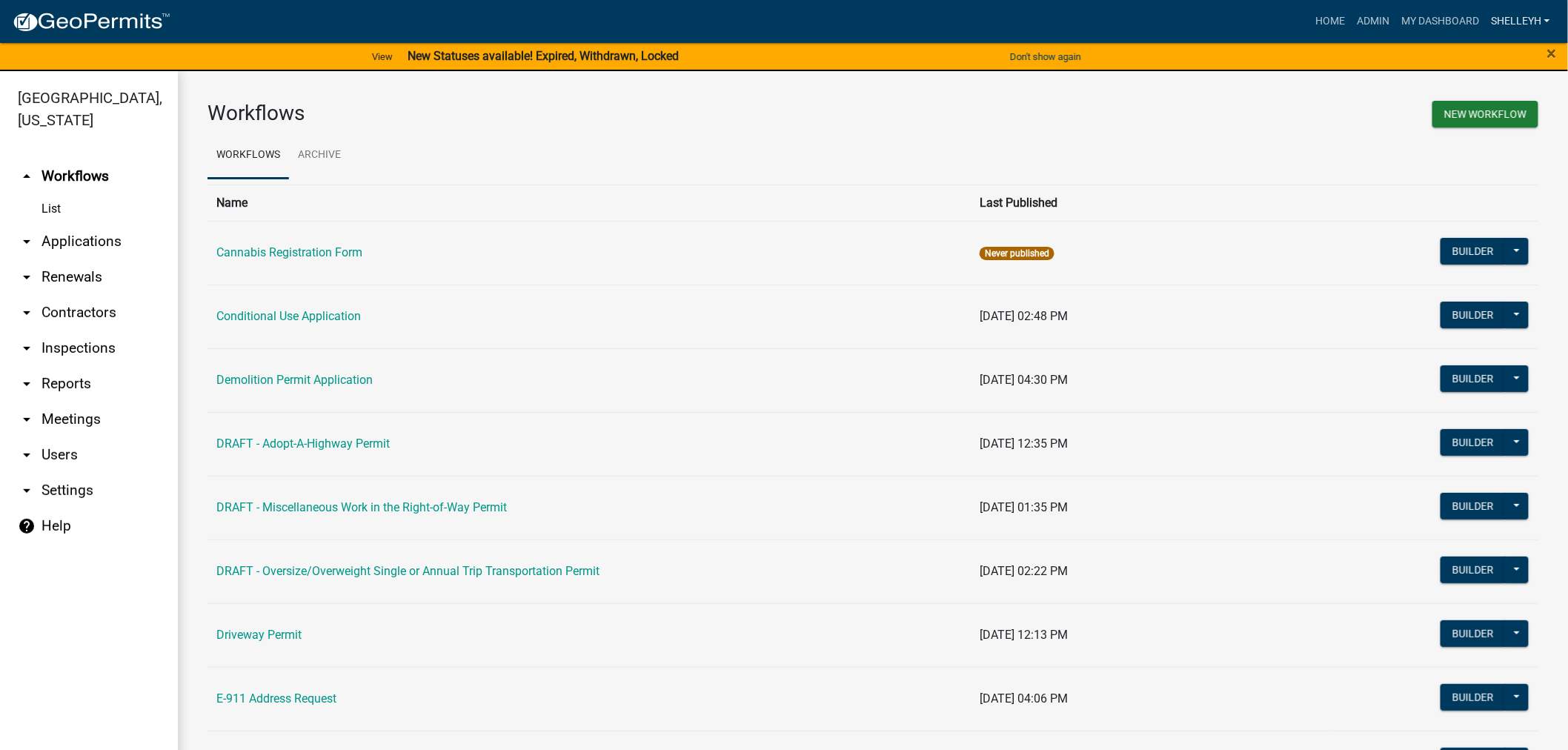
click at [1512, 13] on link "shelleyh" at bounding box center [1520, 21] width 71 height 28
click at [1466, 145] on link "Logout" at bounding box center [1497, 145] width 119 height 35
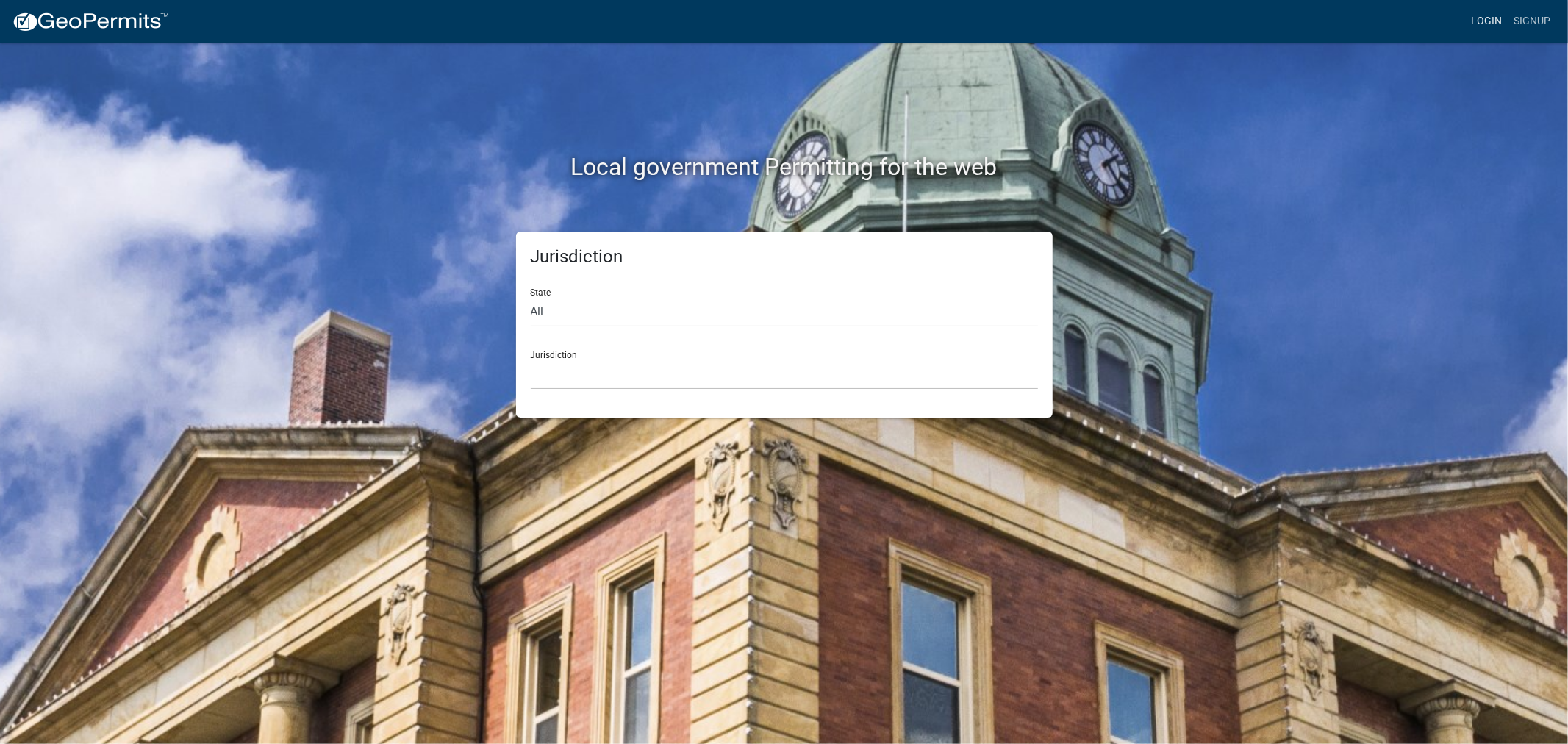
click at [1486, 17] on link "Login" at bounding box center [1487, 21] width 42 height 28
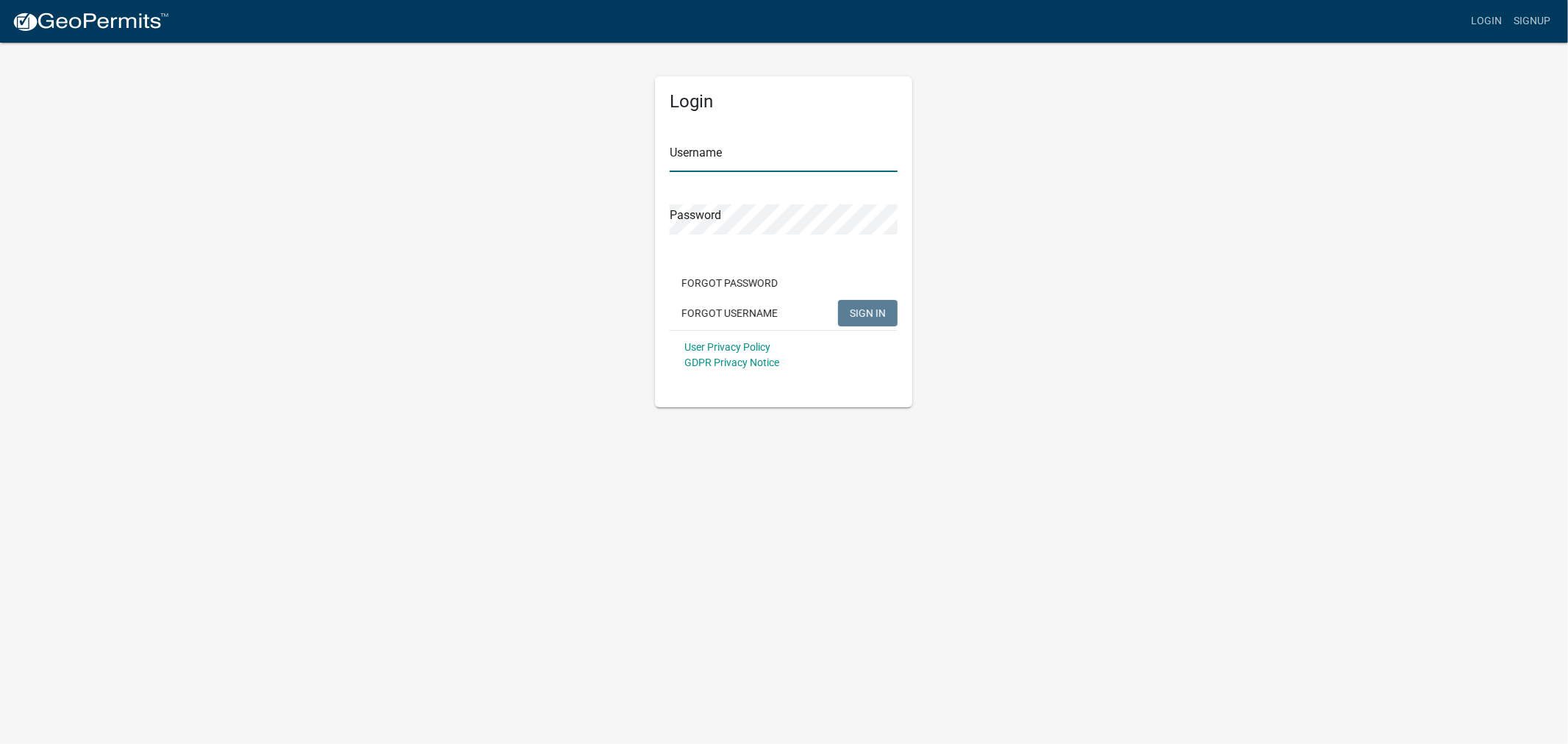
type input "shelleyh"
click at [872, 311] on span "SIGN IN" at bounding box center [867, 312] width 36 height 12
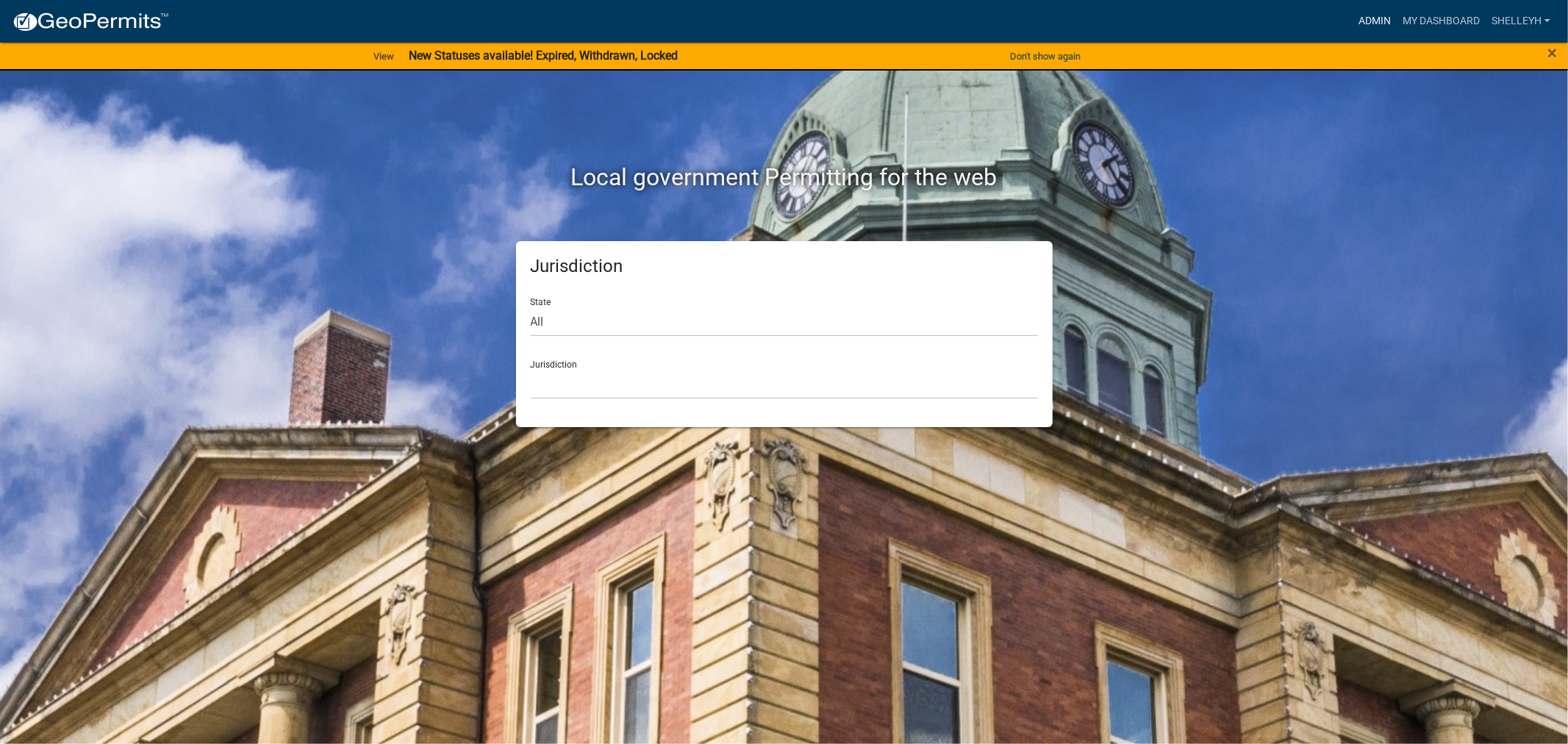
click at [1372, 24] on link "Admin" at bounding box center [1375, 21] width 44 height 28
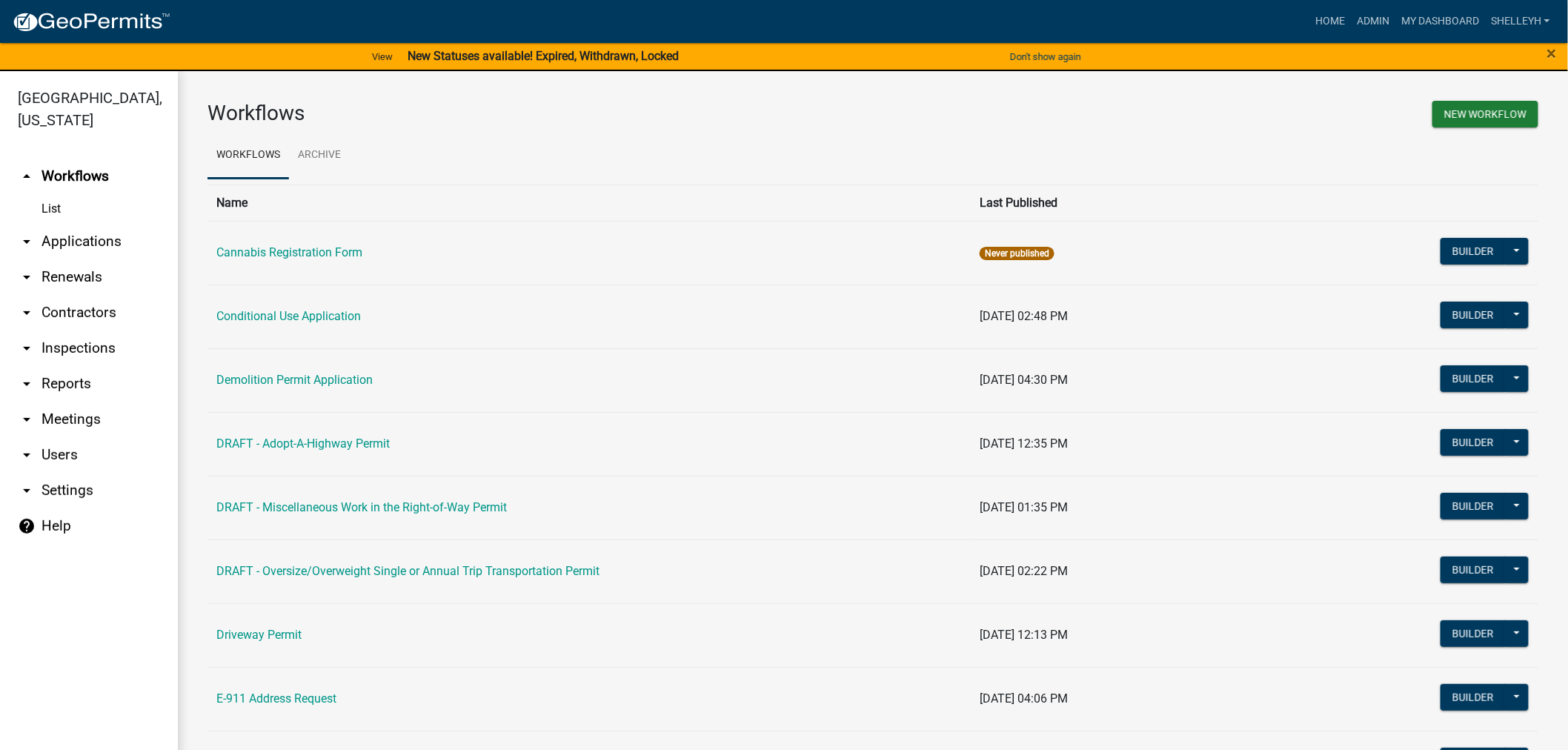
click at [71, 246] on link "arrow_drop_down Applications" at bounding box center [89, 241] width 178 height 35
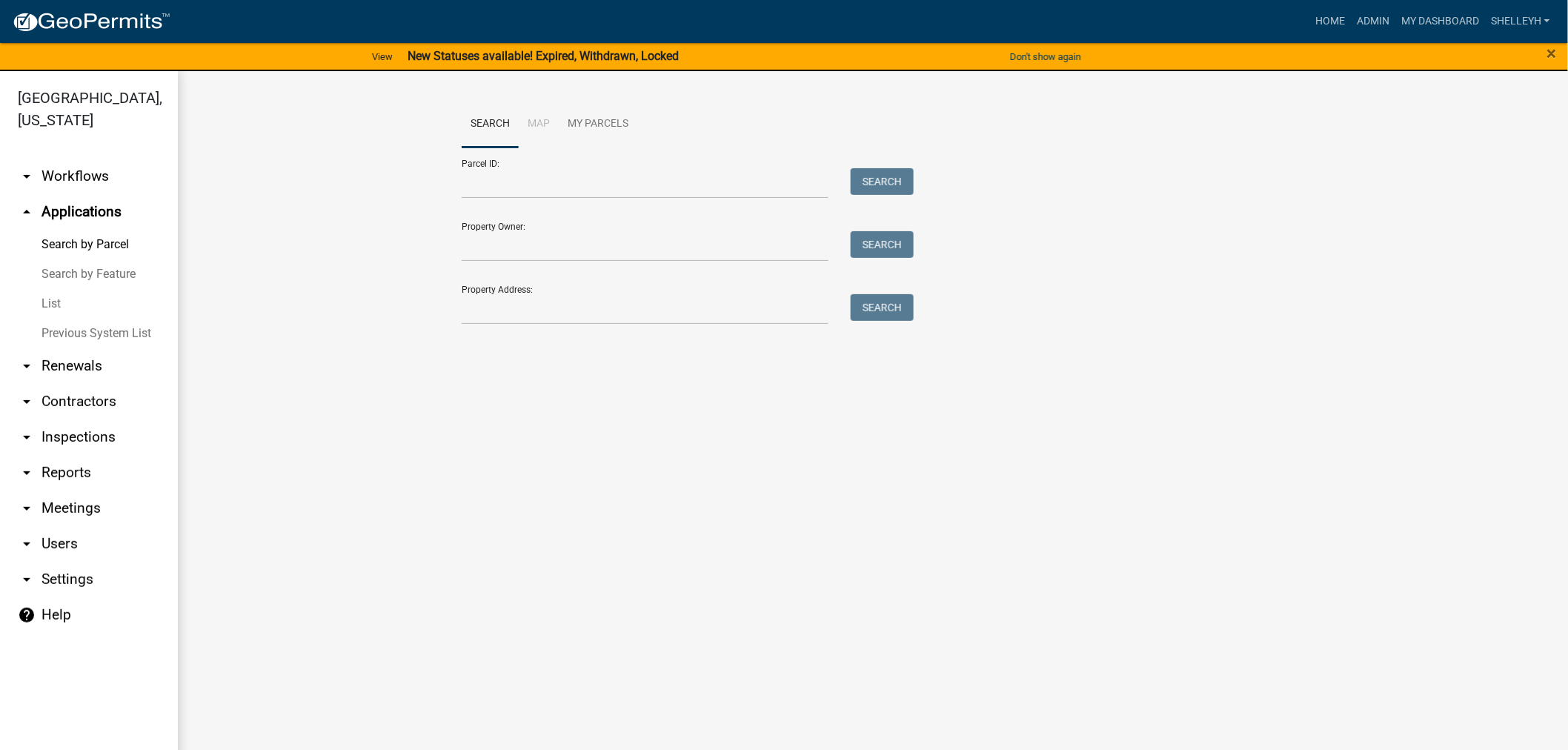
click at [45, 307] on link "List" at bounding box center [89, 304] width 178 height 30
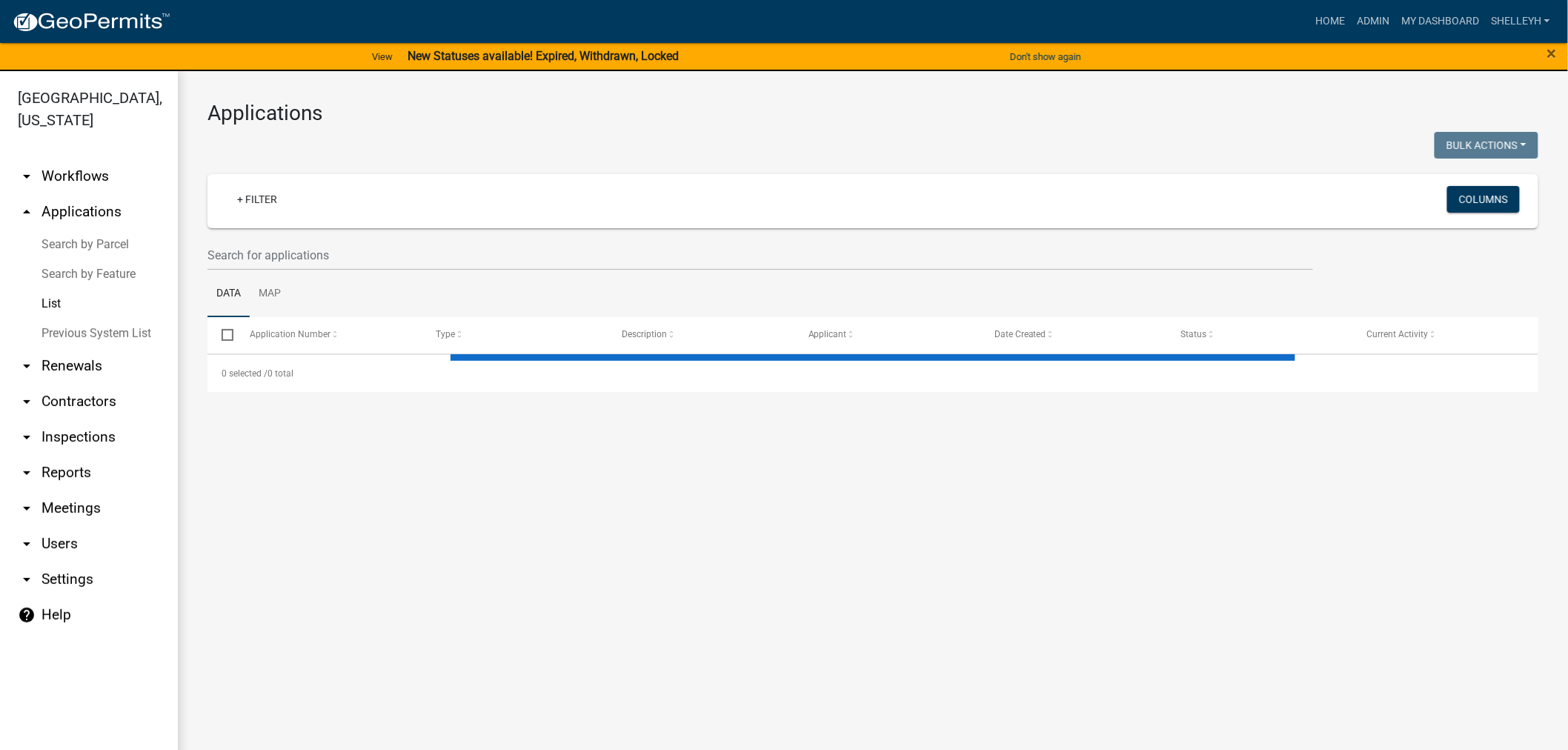
select select "1: 25"
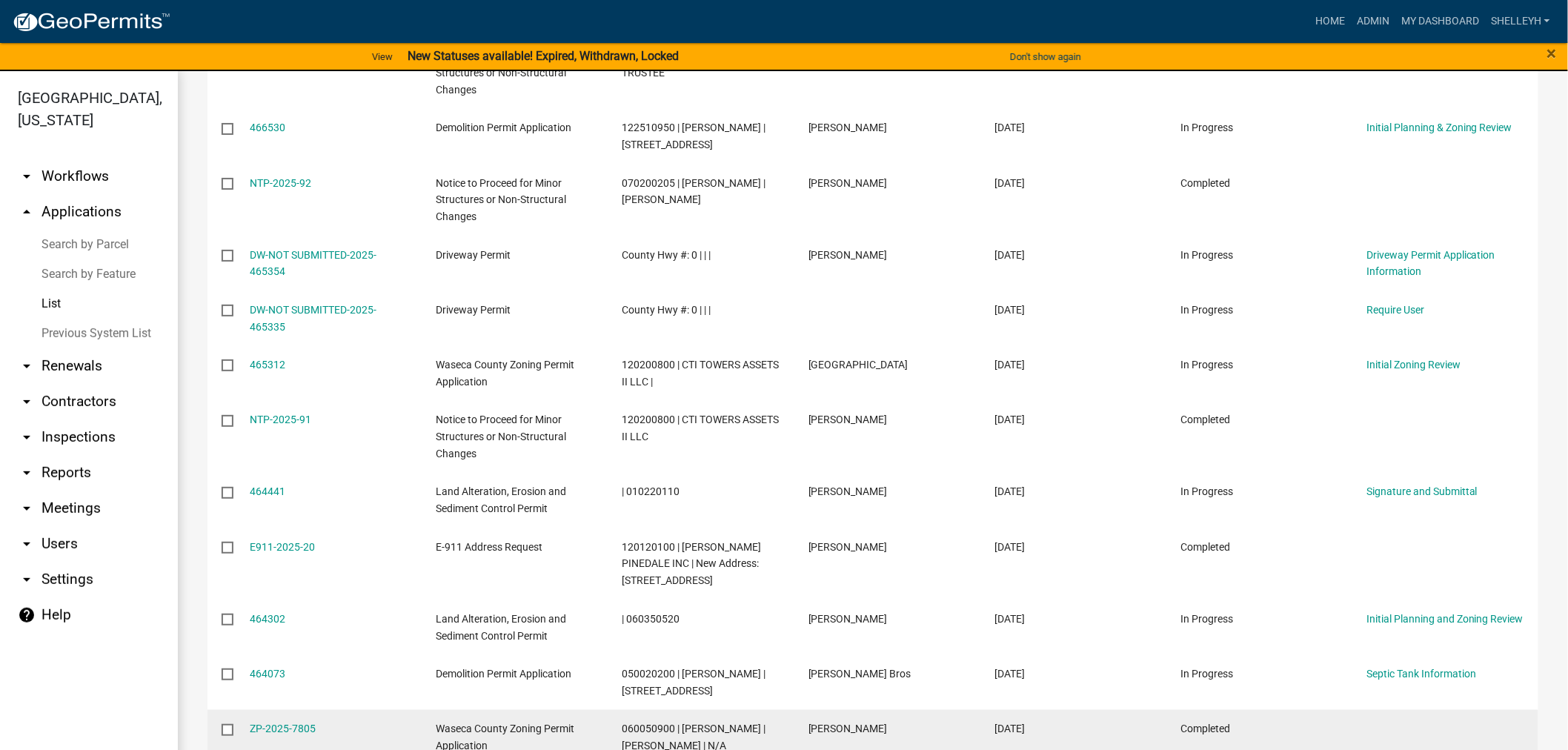
scroll to position [823, 0]
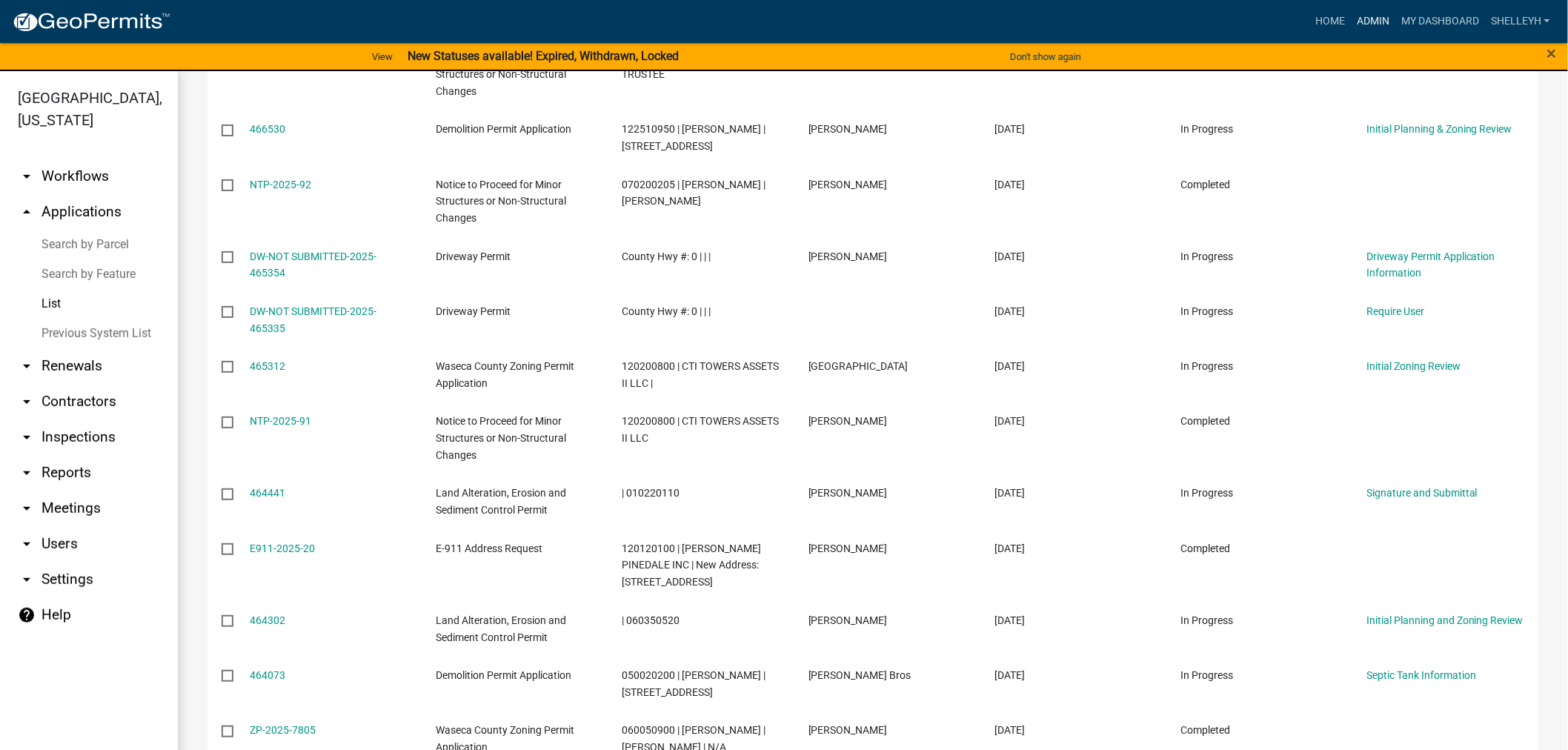
click at [1379, 17] on link "Admin" at bounding box center [1373, 21] width 44 height 28
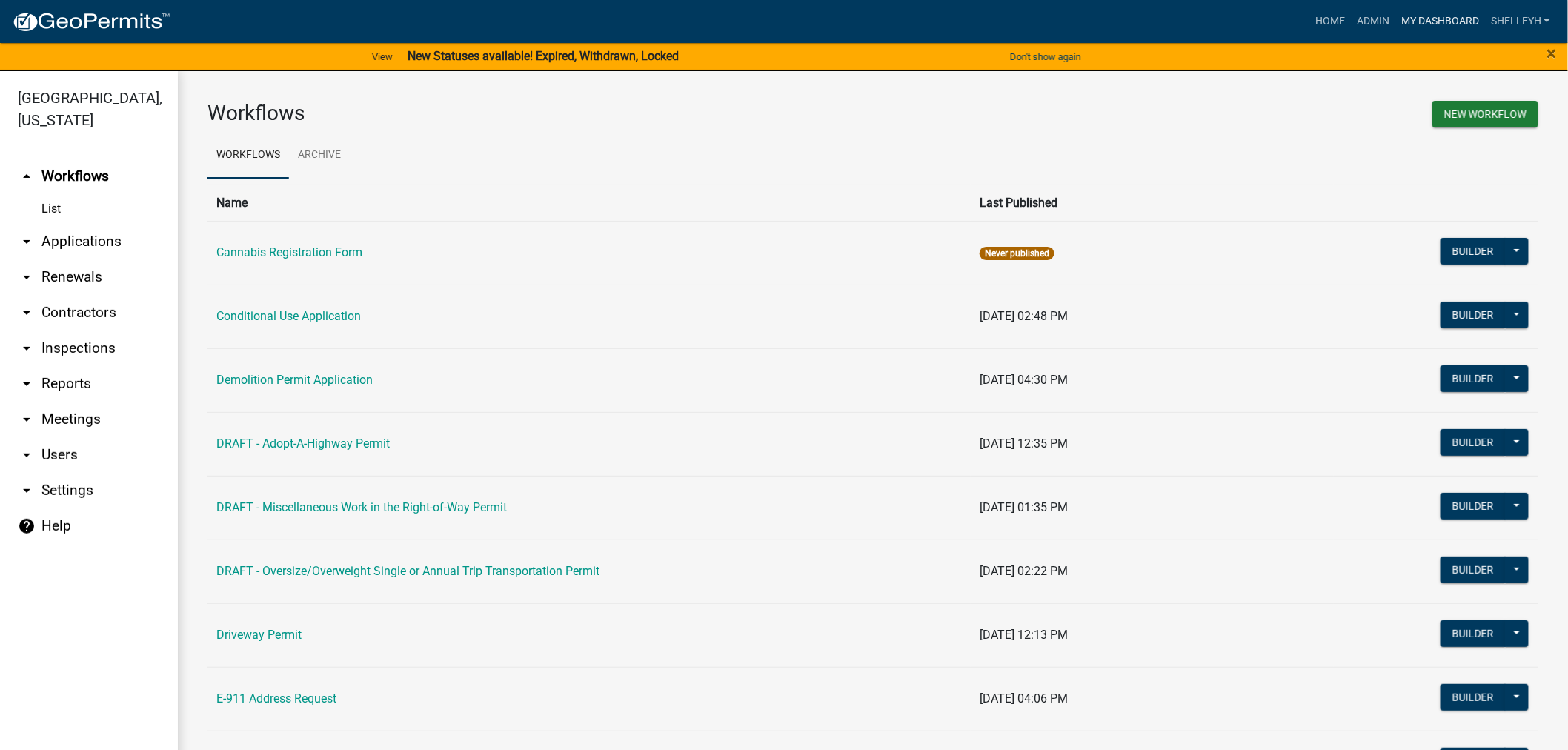
click at [1421, 17] on link "My Dashboard" at bounding box center [1440, 21] width 90 height 28
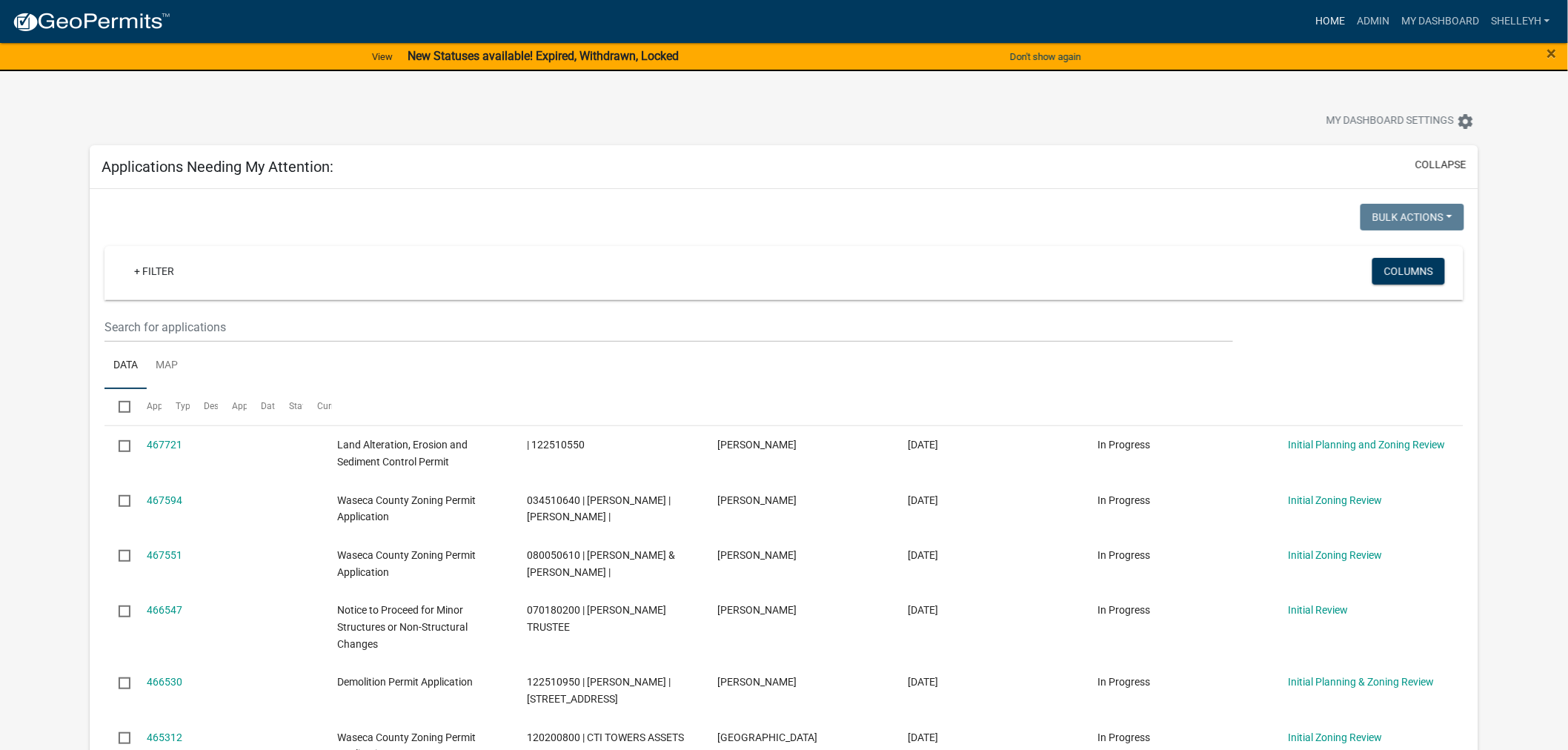
click at [1331, 16] on link "Home" at bounding box center [1330, 21] width 42 height 28
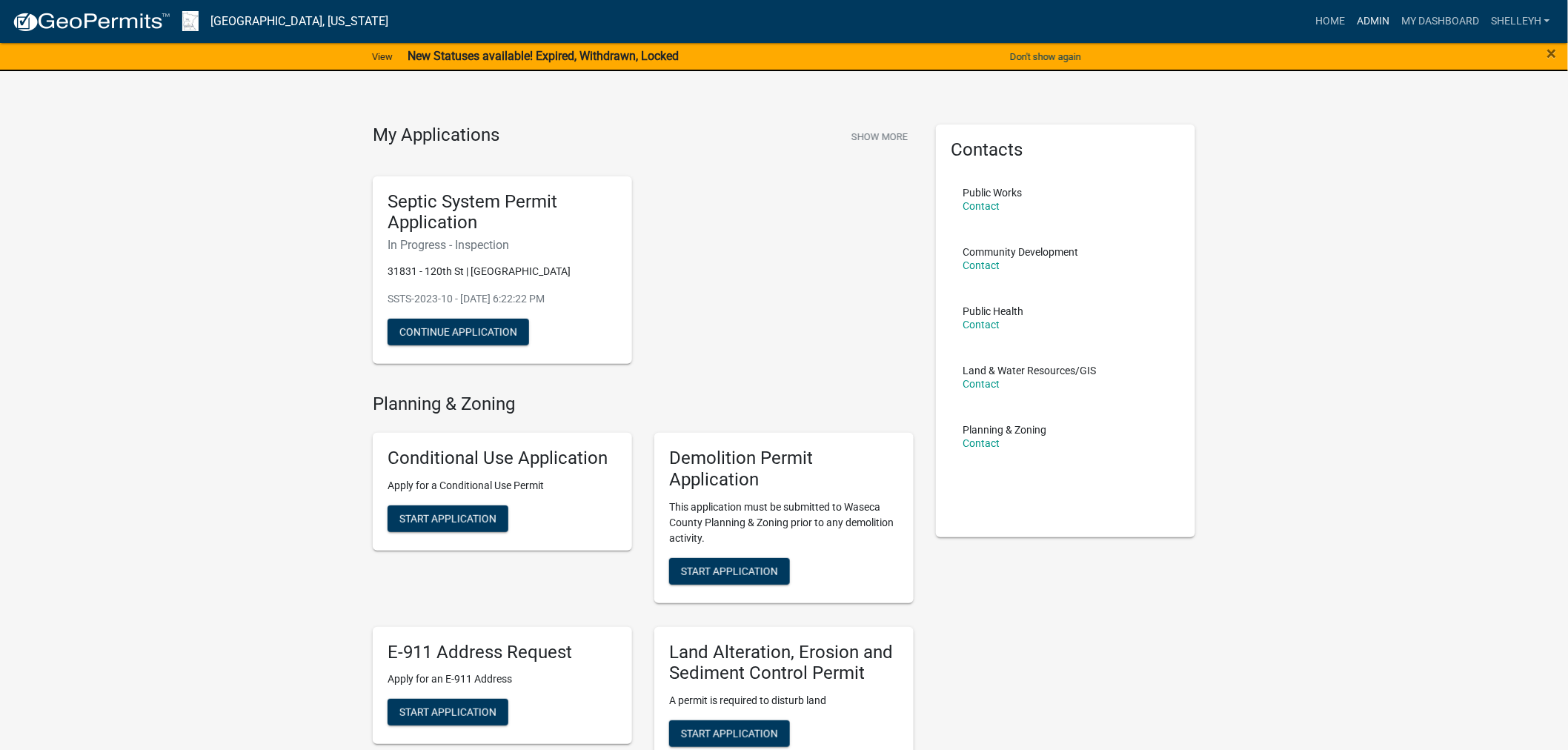
click at [1379, 18] on link "Admin" at bounding box center [1373, 21] width 44 height 28
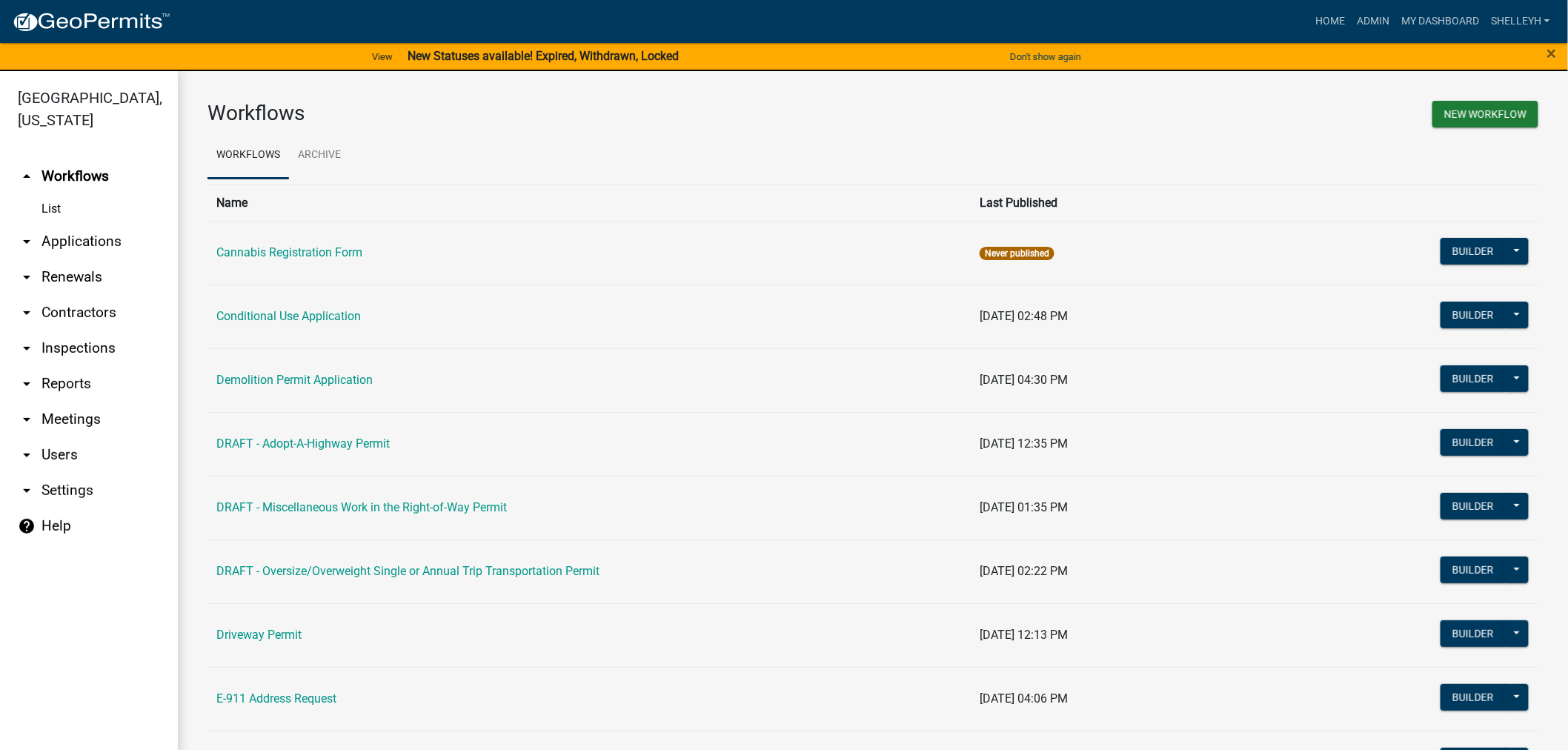
click at [71, 235] on link "arrow_drop_down Applications" at bounding box center [89, 241] width 178 height 35
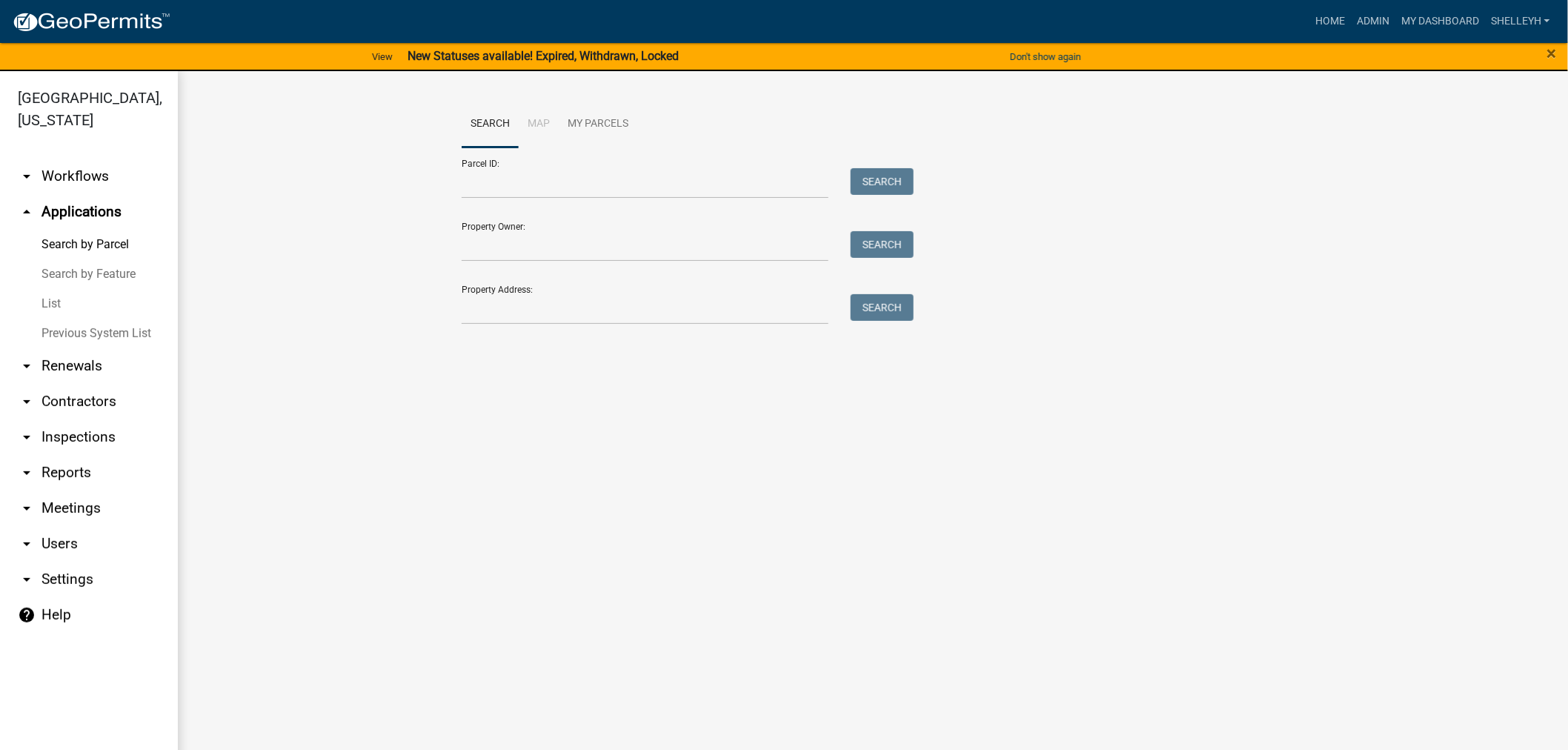
click at [62, 309] on link "List" at bounding box center [89, 304] width 178 height 30
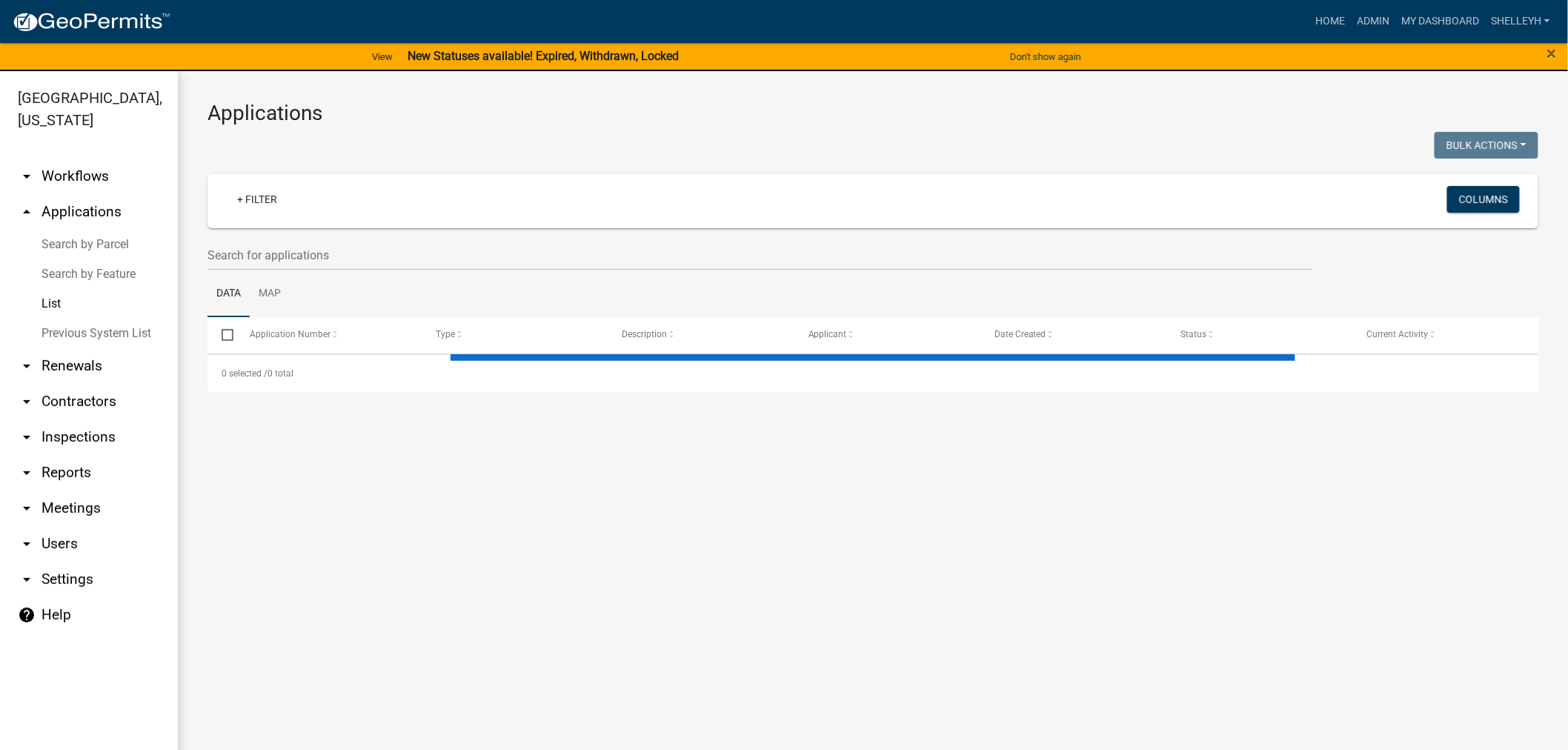
select select "1: 25"
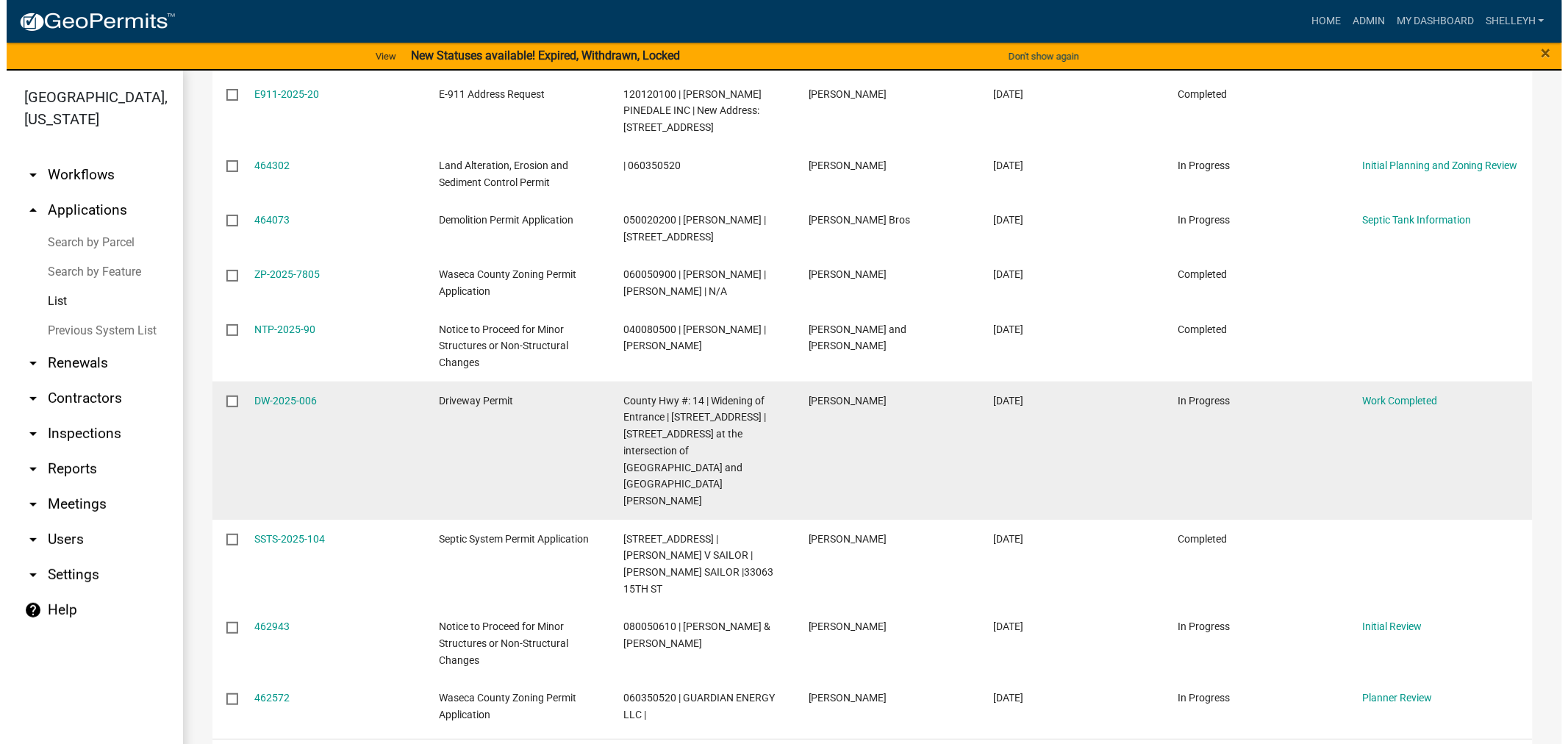
scroll to position [1241, 0]
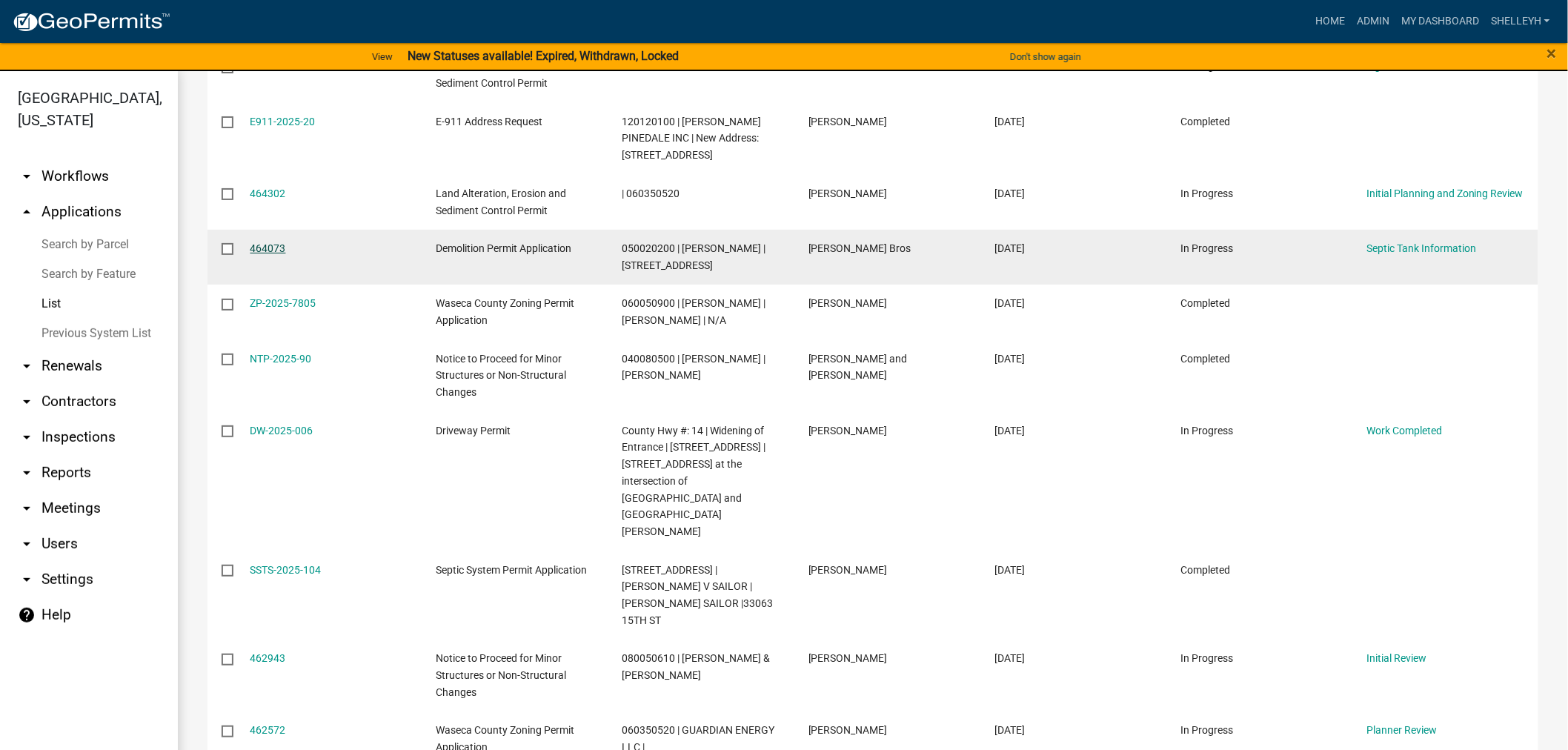
click at [259, 242] on link "464073" at bounding box center [268, 248] width 35 height 12
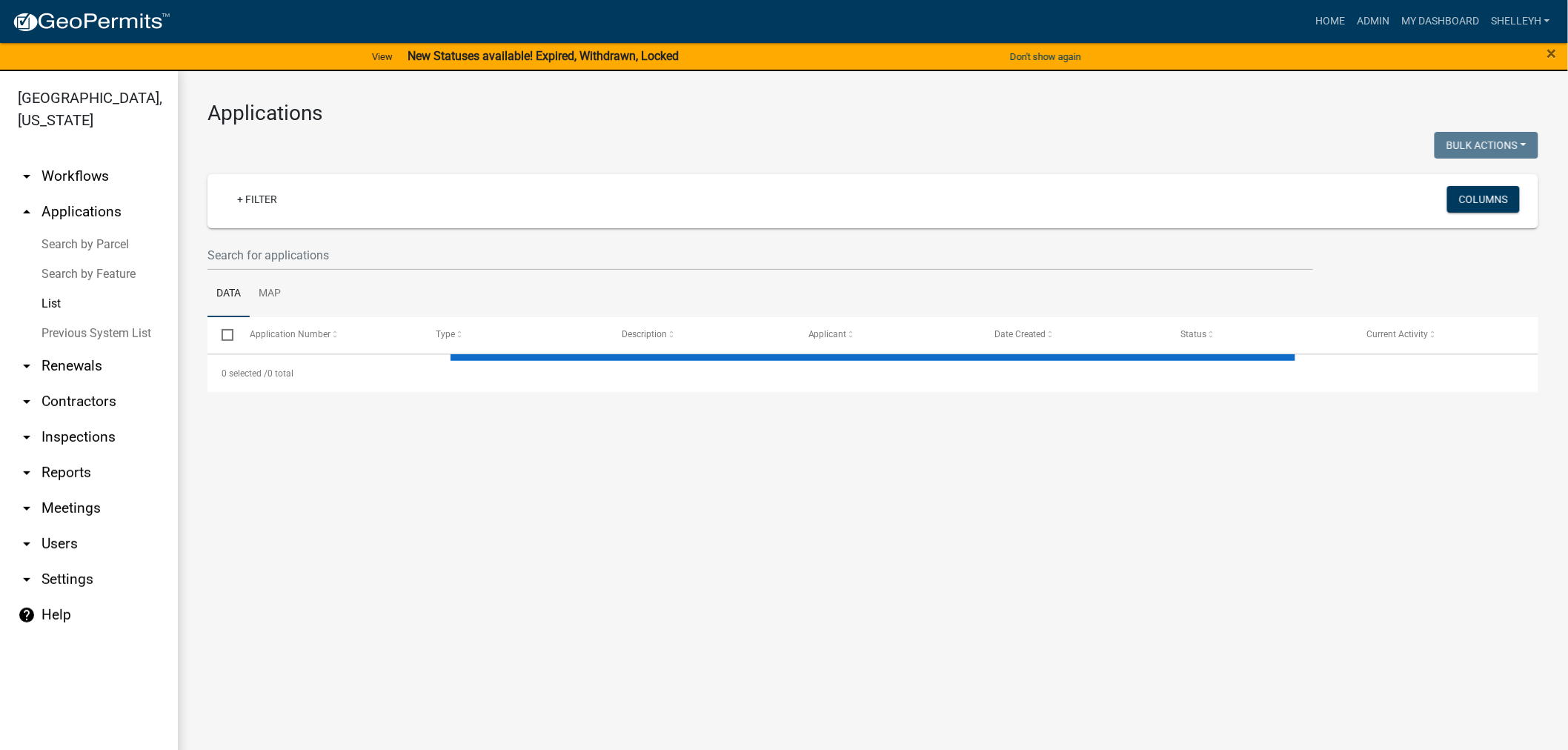
select select "1: 25"
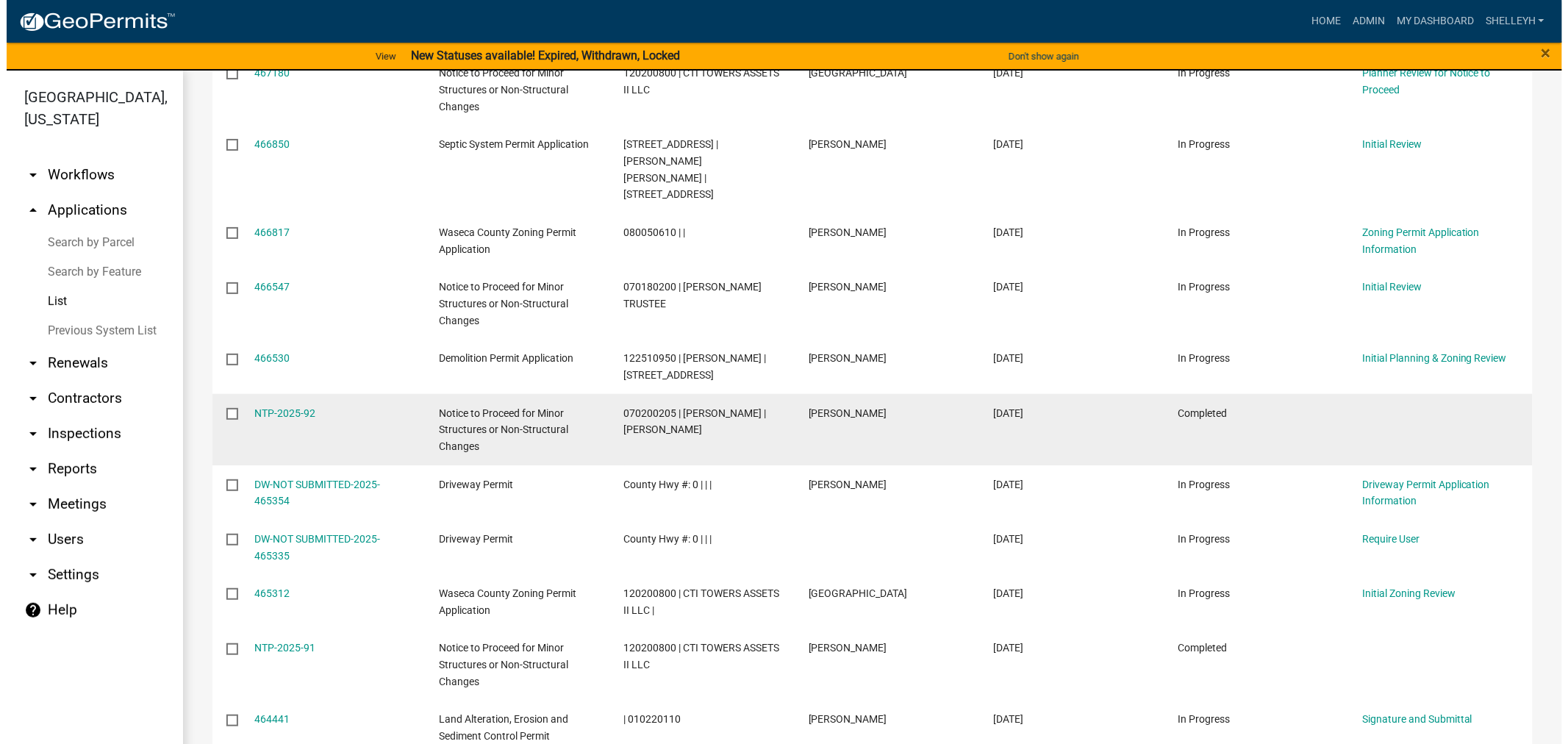
scroll to position [505, 0]
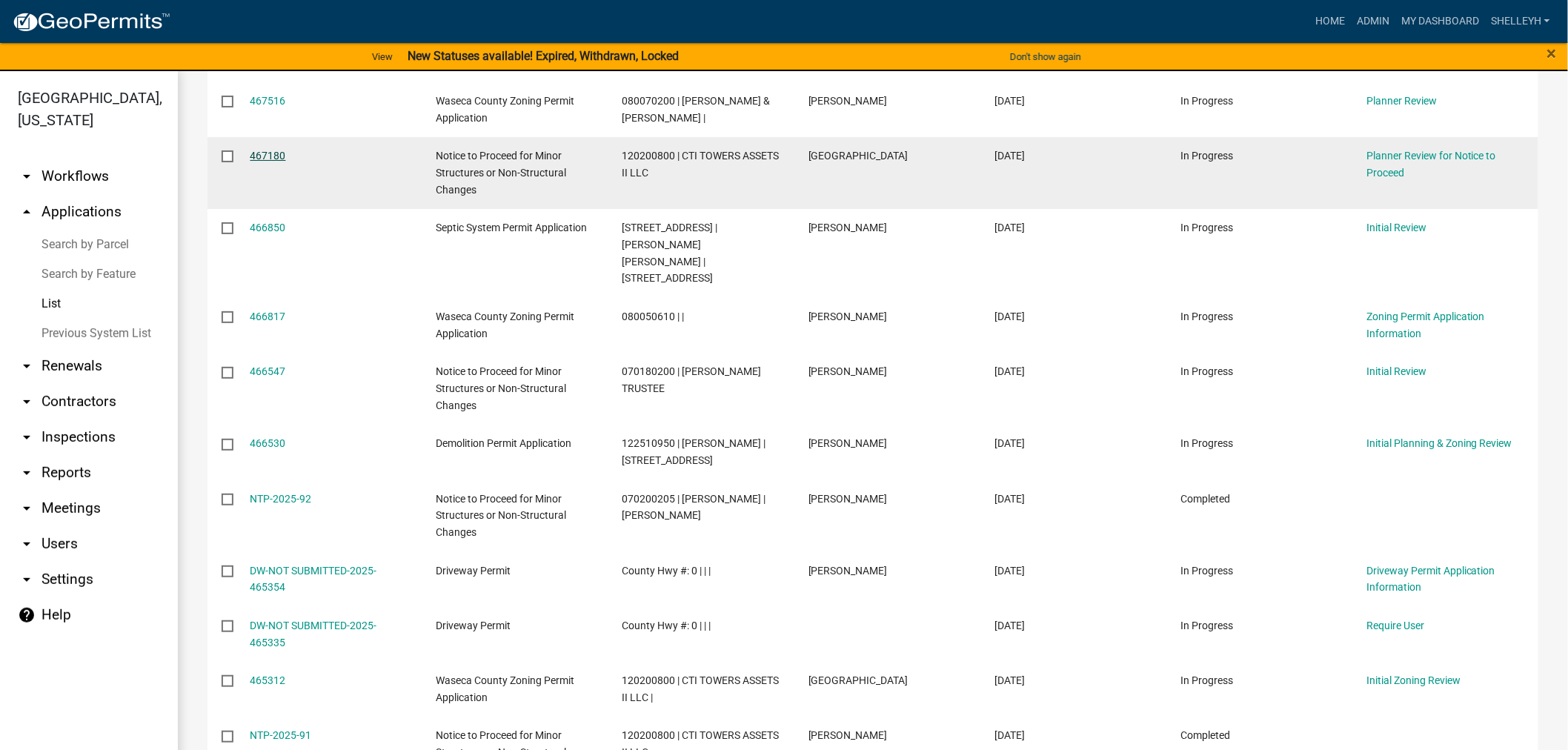
click at [260, 157] on link "467180" at bounding box center [268, 156] width 35 height 12
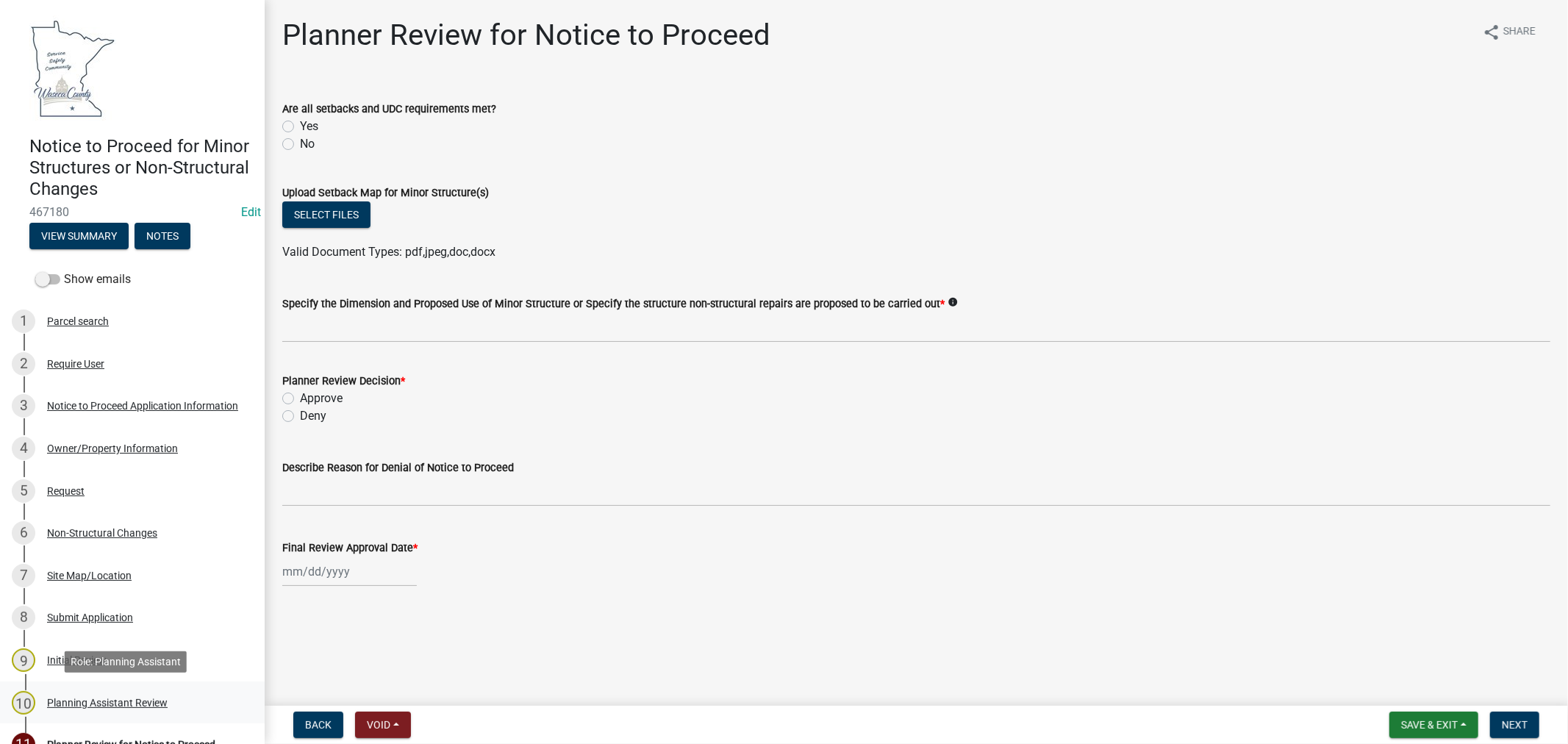
click at [97, 700] on div "Planning Assistant Review" at bounding box center [107, 703] width 120 height 10
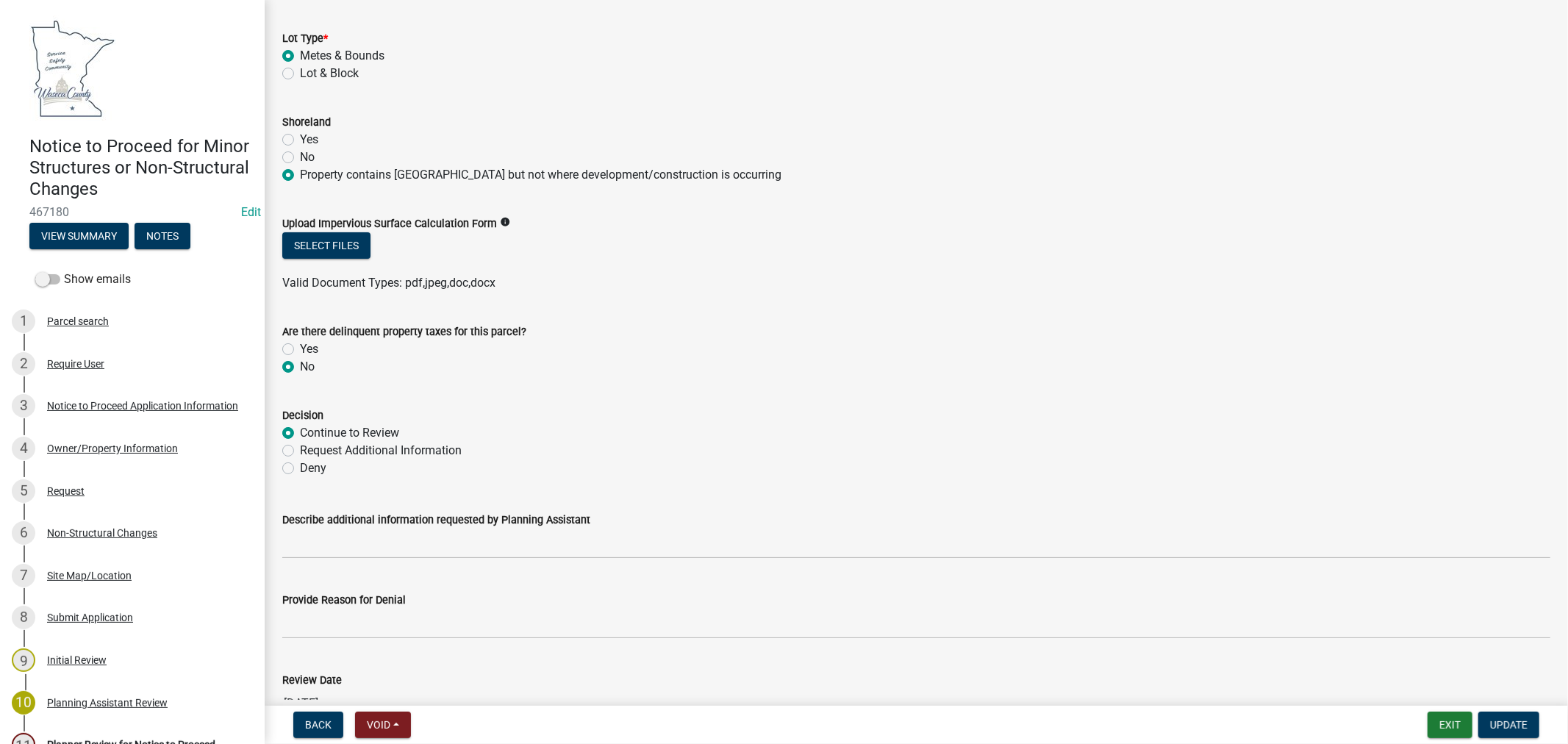
scroll to position [245, 0]
click at [94, 401] on div "Notice to Proceed Application Information" at bounding box center [143, 406] width 191 height 10
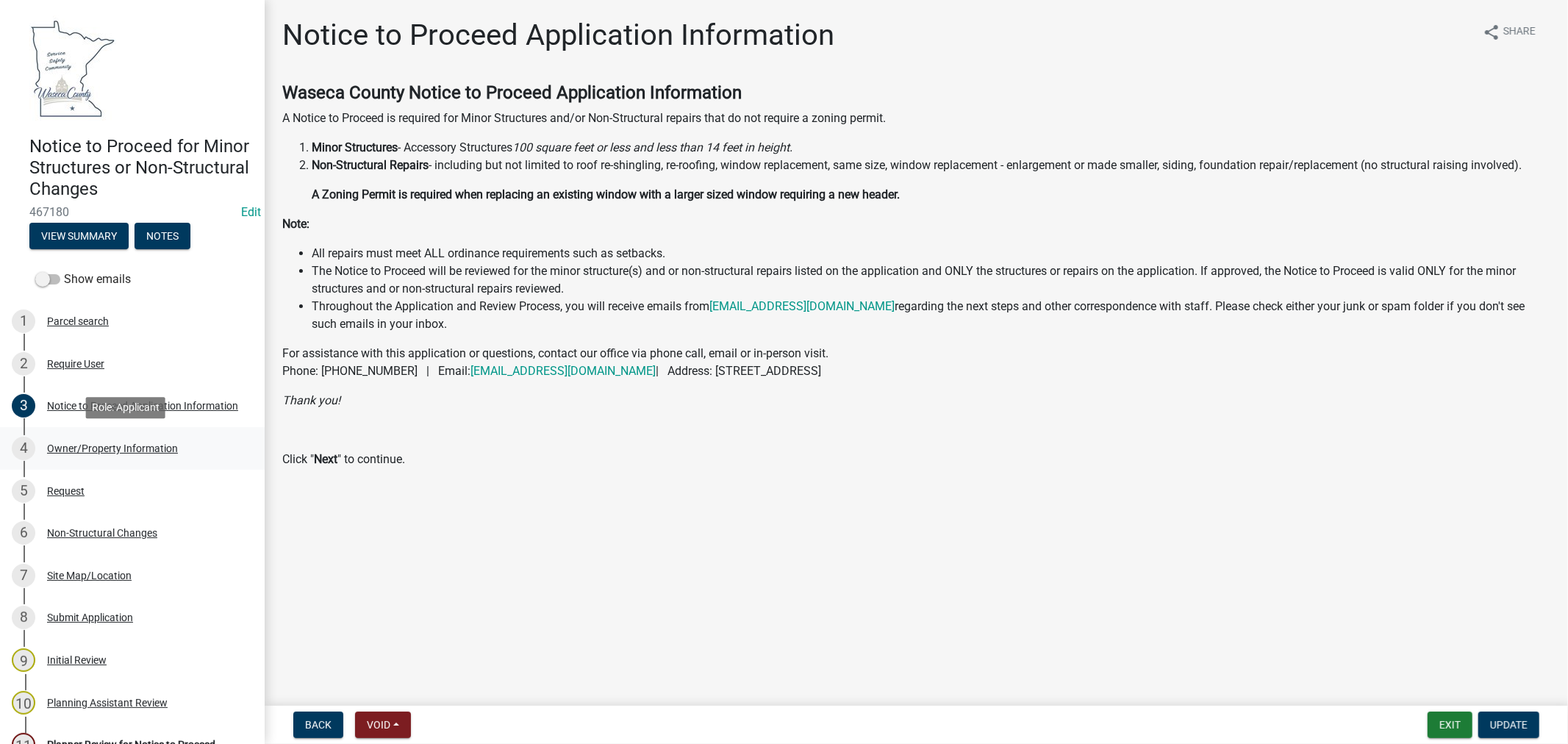
click at [62, 446] on div "Owner/Property Information" at bounding box center [112, 448] width 131 height 10
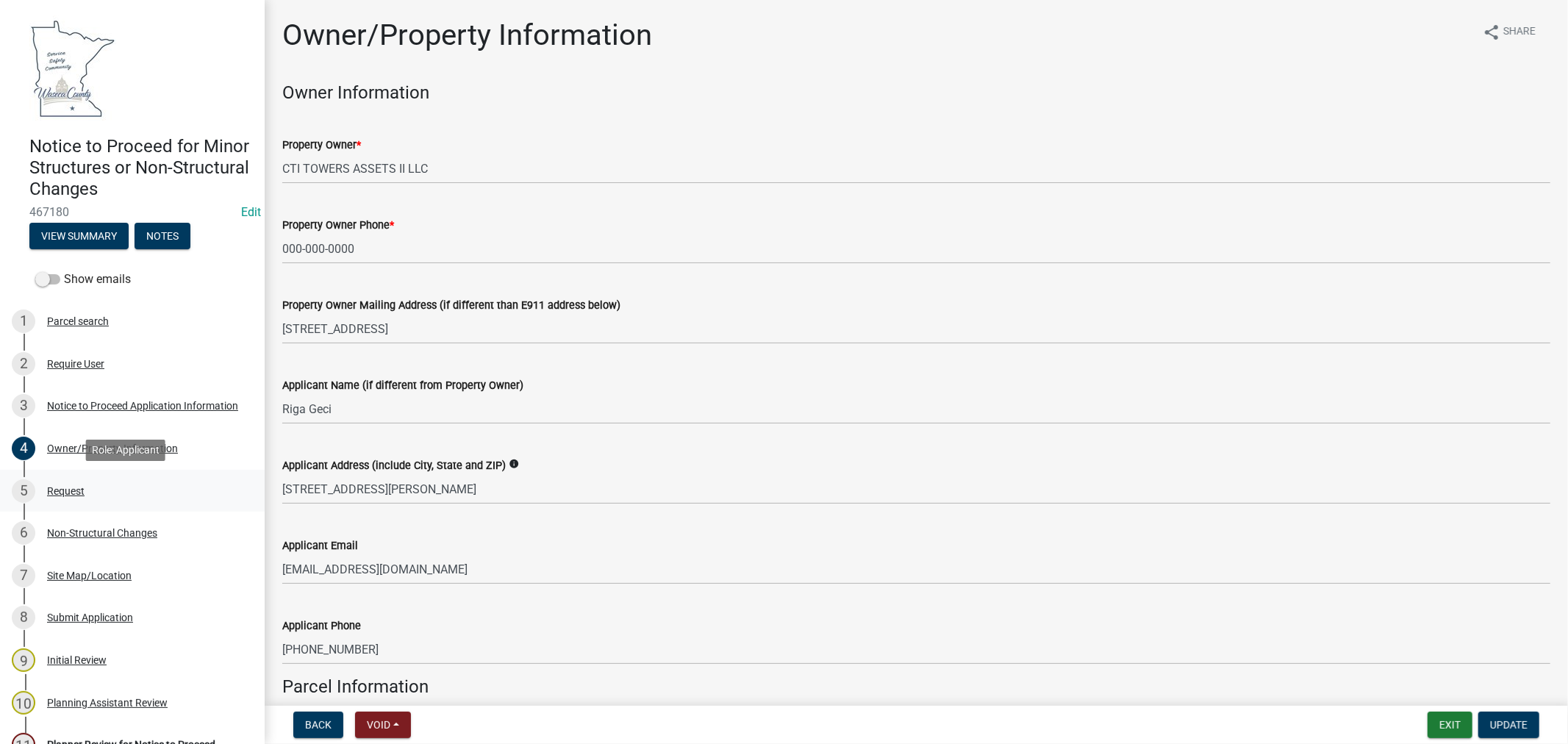
click at [64, 501] on div "5 Request" at bounding box center [126, 491] width 229 height 24
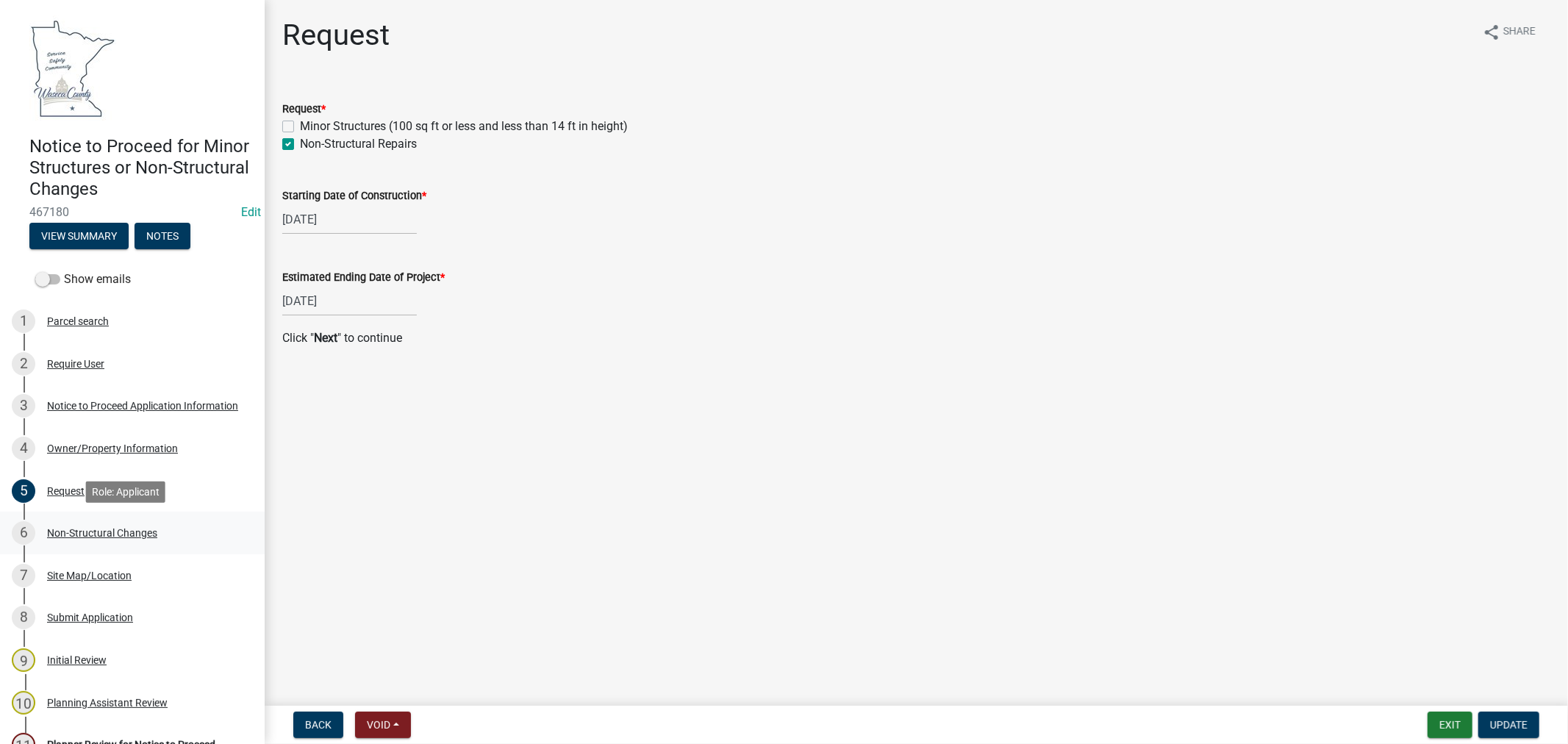
click at [74, 537] on div "Non-Structural Changes" at bounding box center [102, 532] width 110 height 10
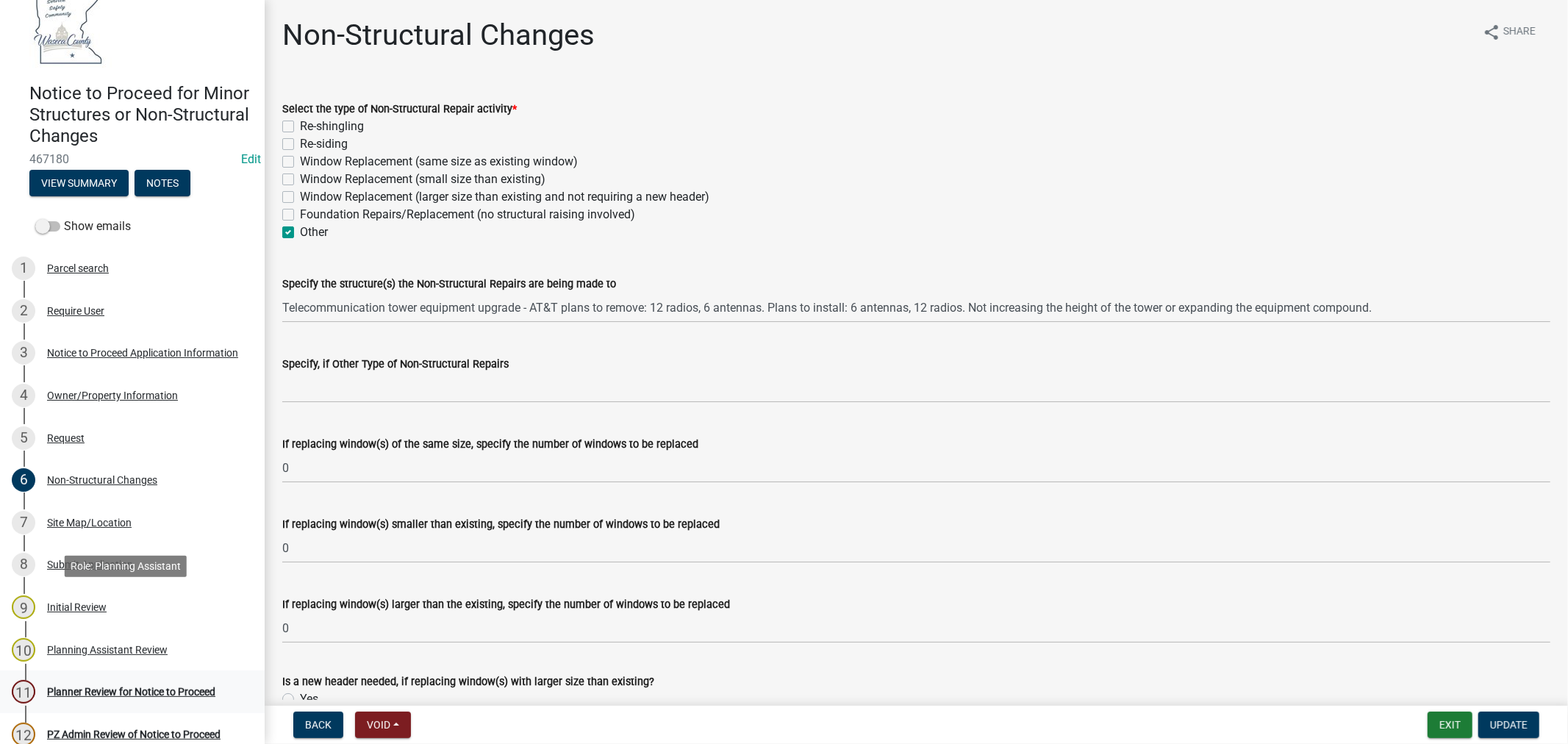
scroll to position [82, 0]
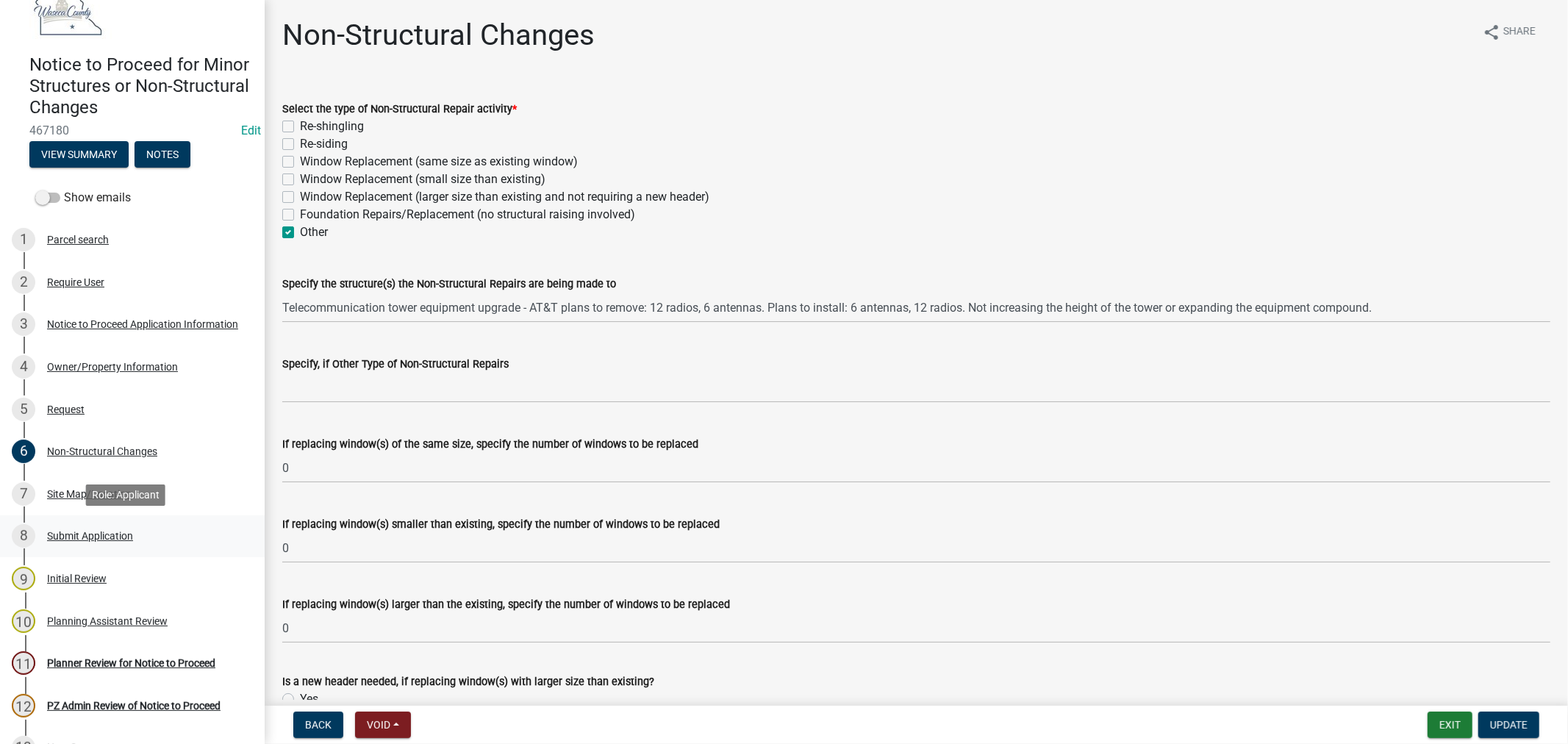
click at [71, 532] on div "Submit Application" at bounding box center [90, 535] width 86 height 10
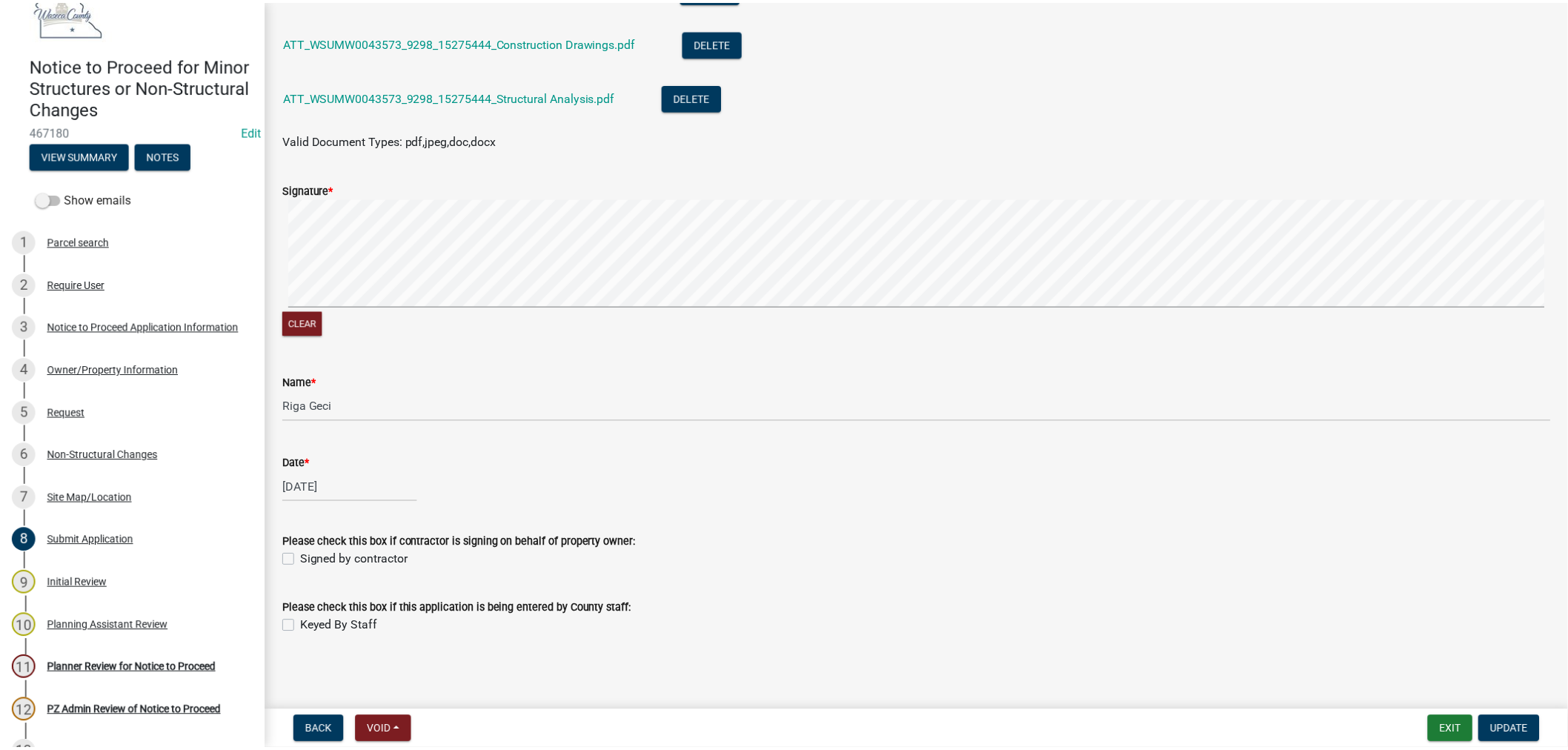
scroll to position [0, 0]
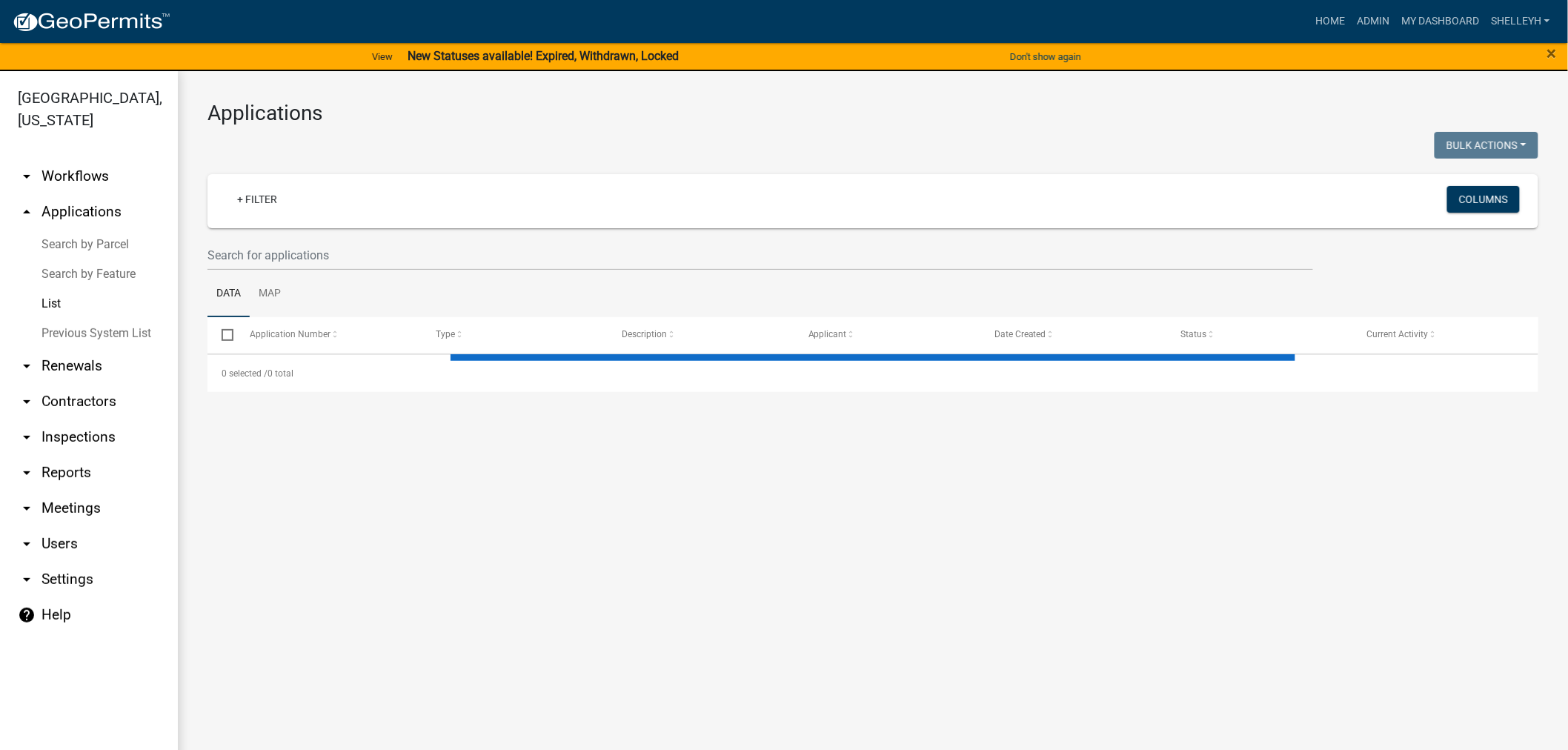
select select "1: 25"
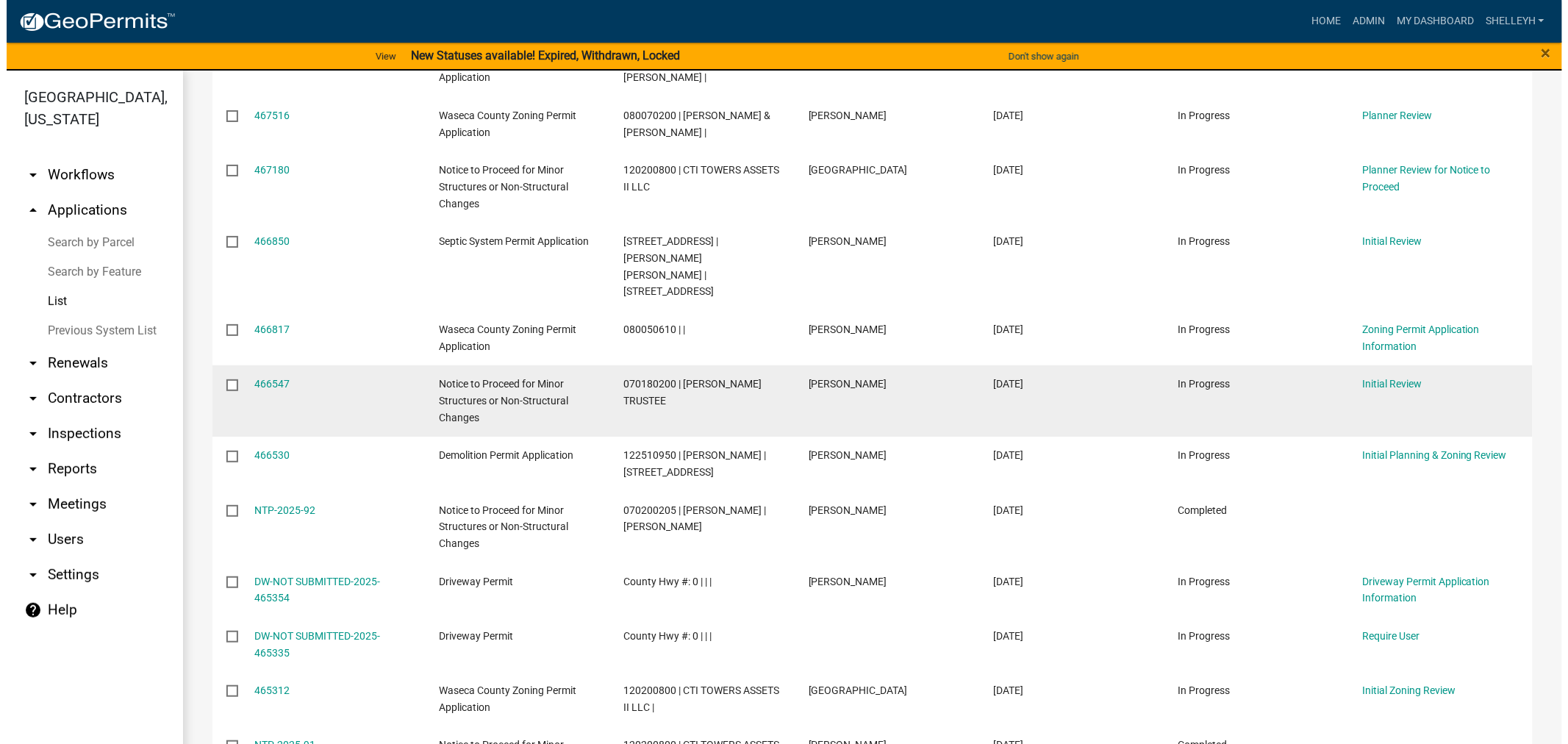
scroll to position [408, 0]
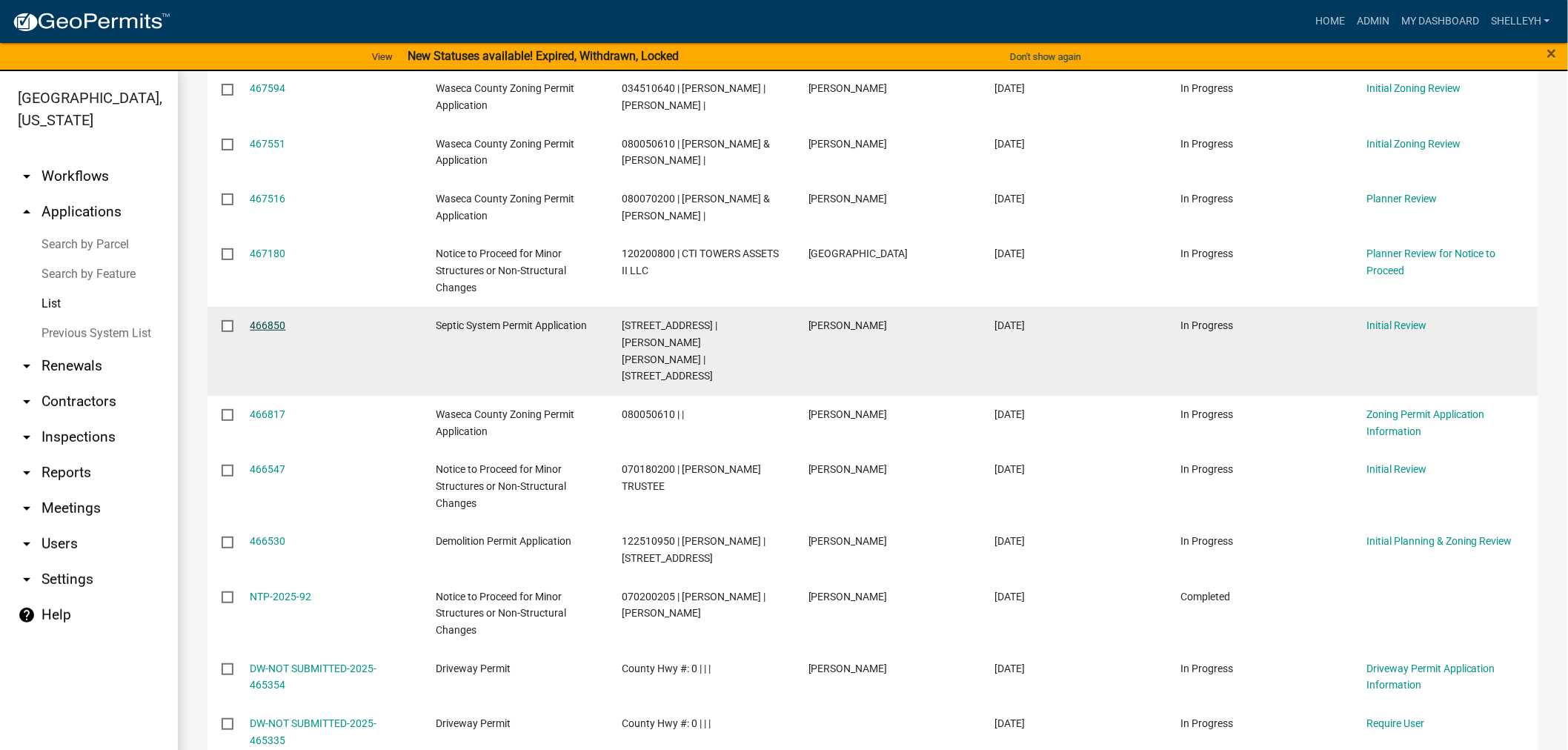
click at [264, 329] on link "466850" at bounding box center [268, 325] width 35 height 12
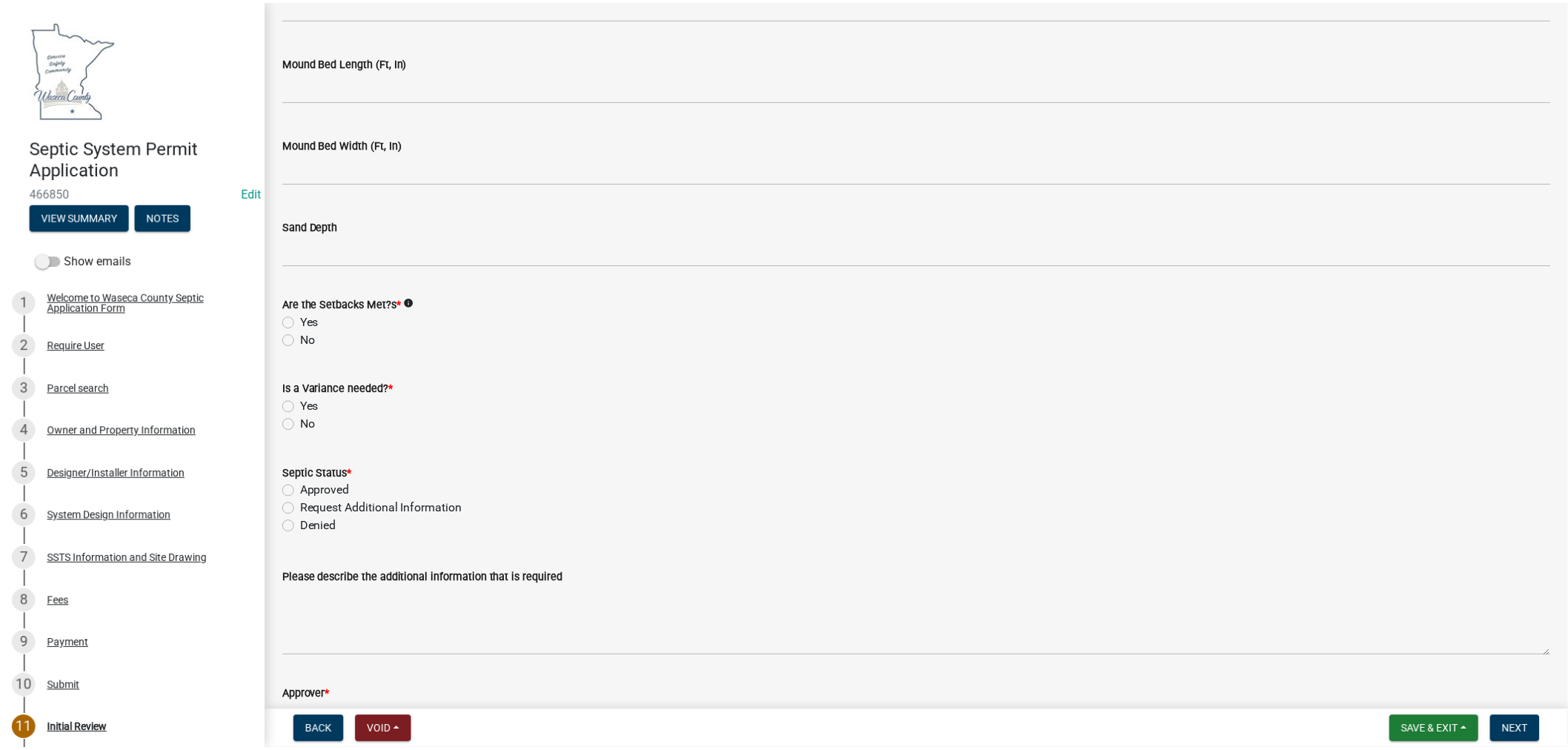
scroll to position [3400, 0]
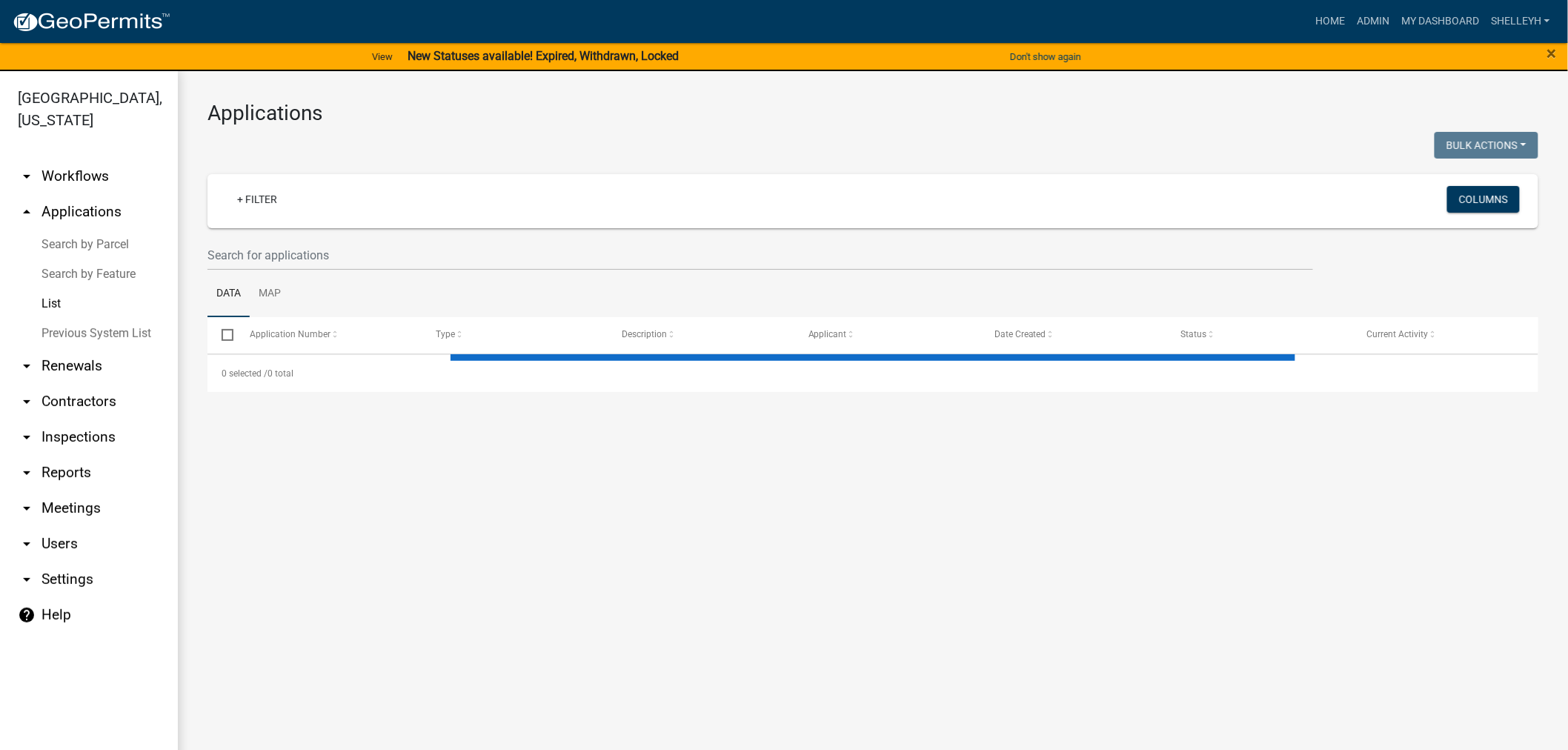
select select "1: 25"
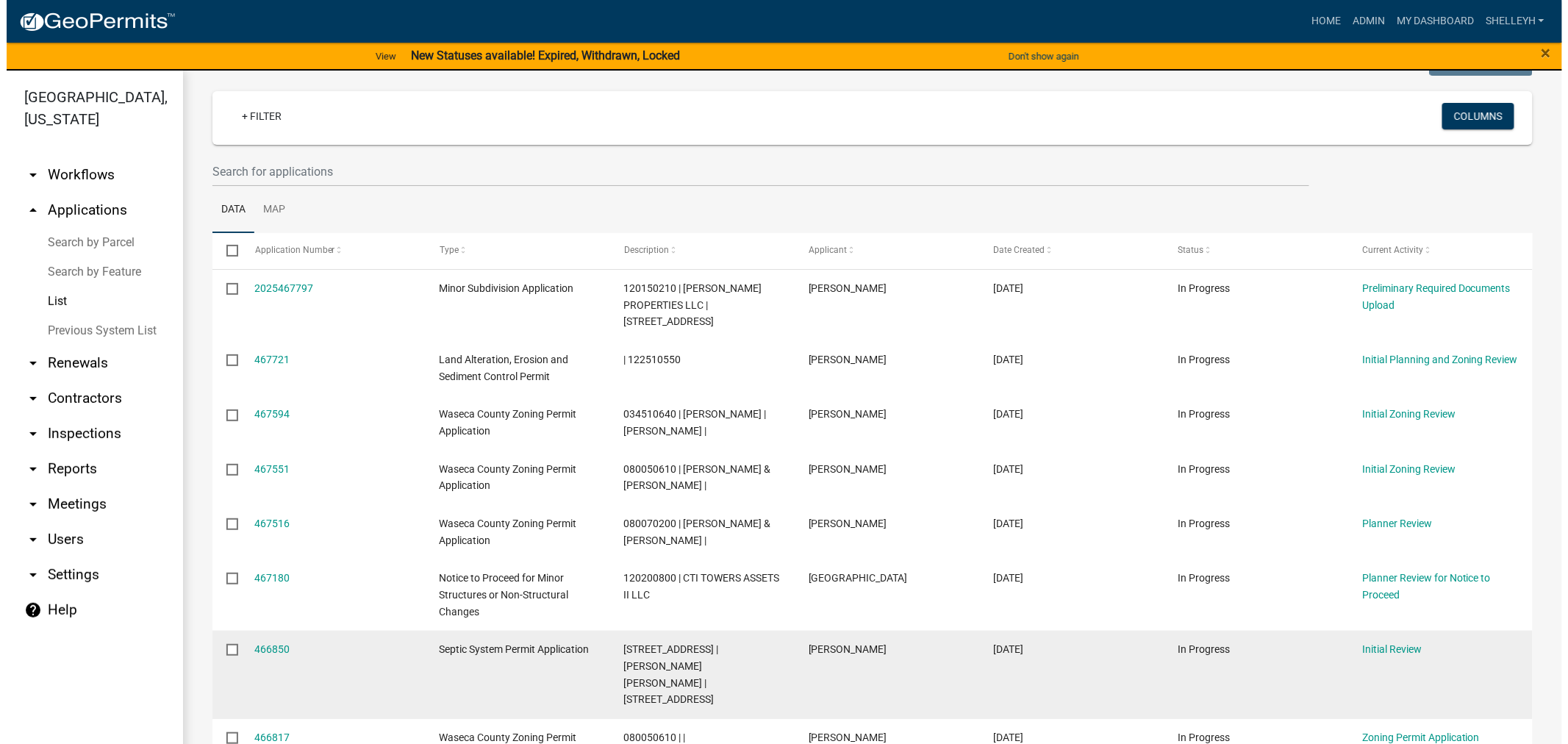
scroll to position [164, 0]
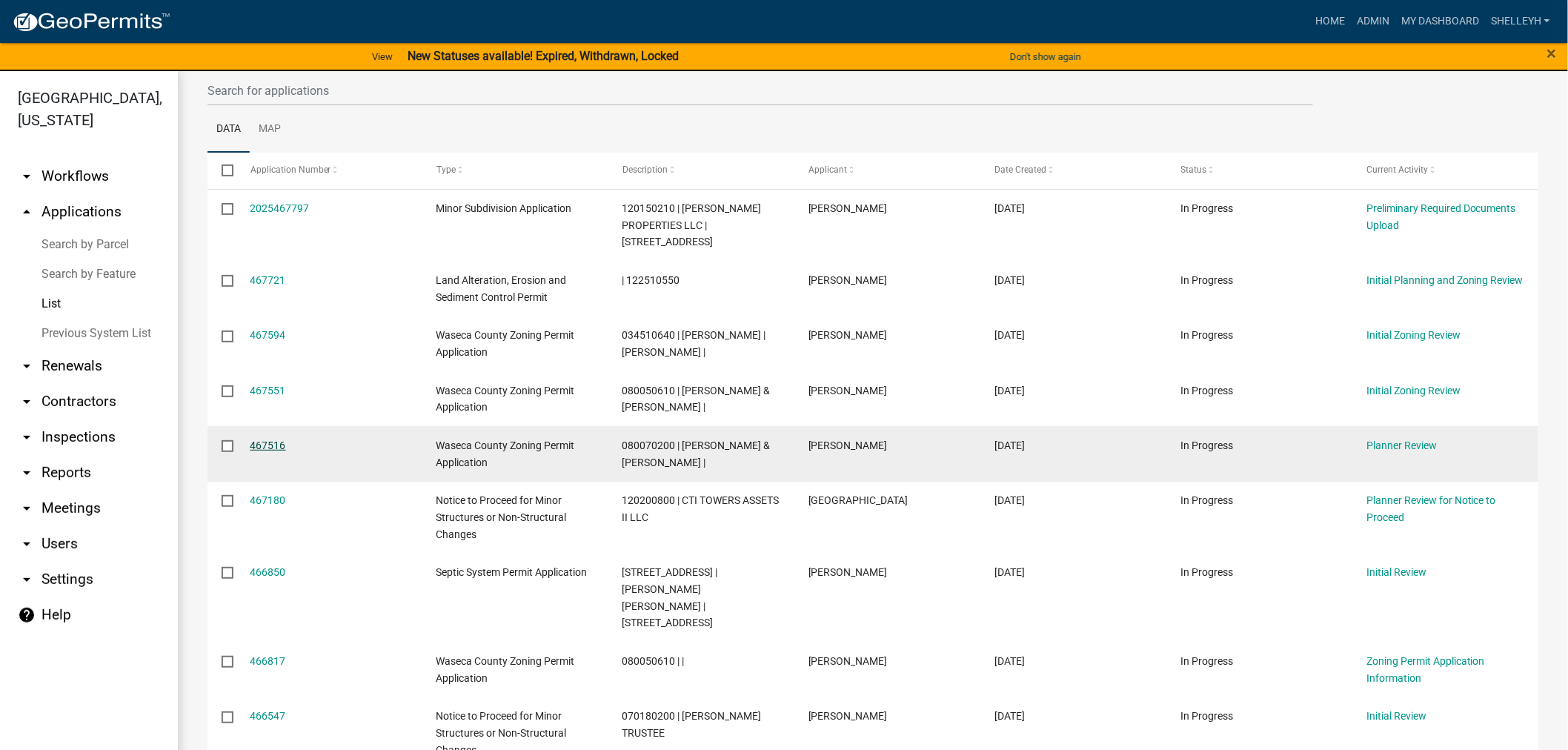
drag, startPoint x: 265, startPoint y: 443, endPoint x: 272, endPoint y: 446, distance: 7.6
click at [265, 443] on link "467516" at bounding box center [268, 445] width 35 height 12
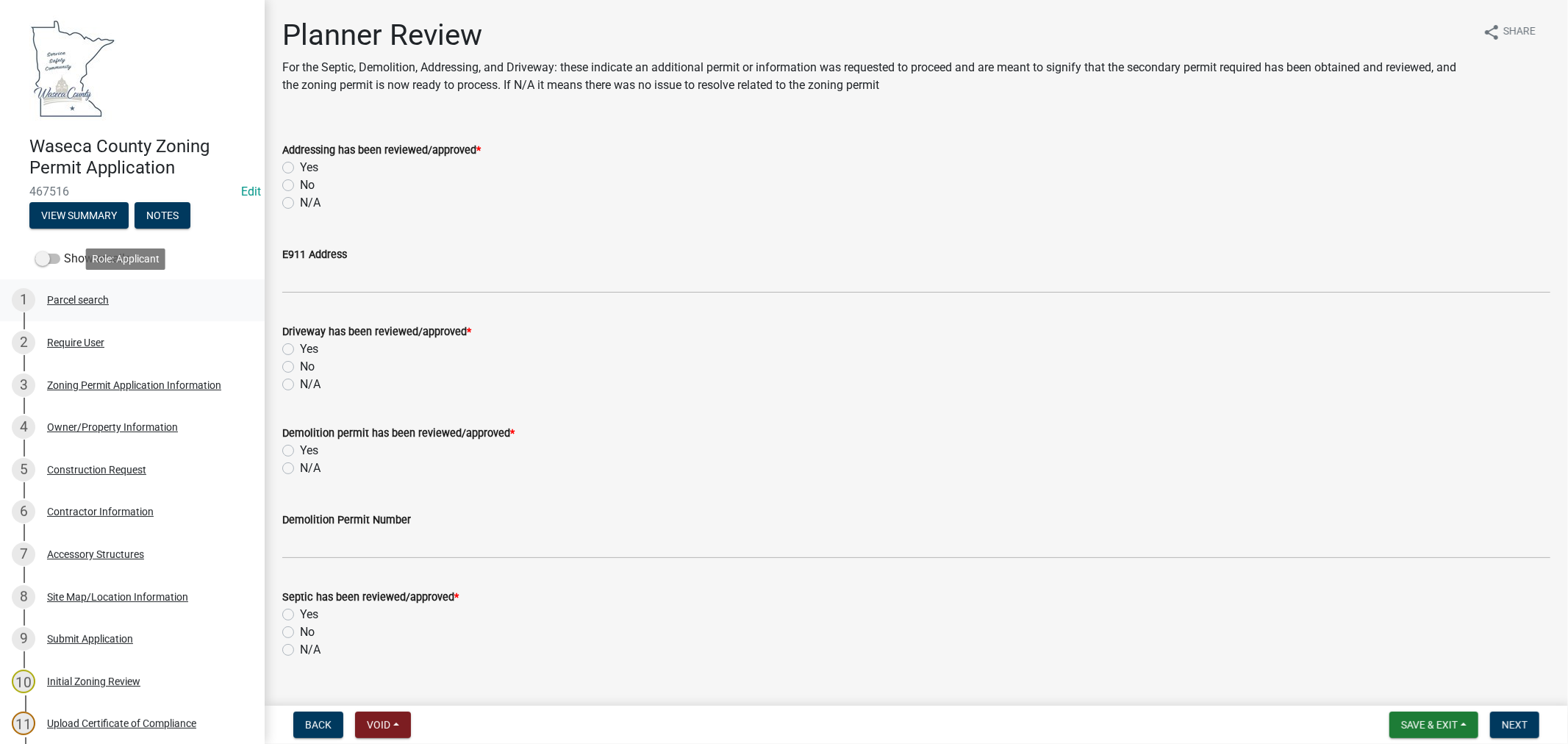
click at [92, 295] on div "Parcel search" at bounding box center [77, 300] width 62 height 10
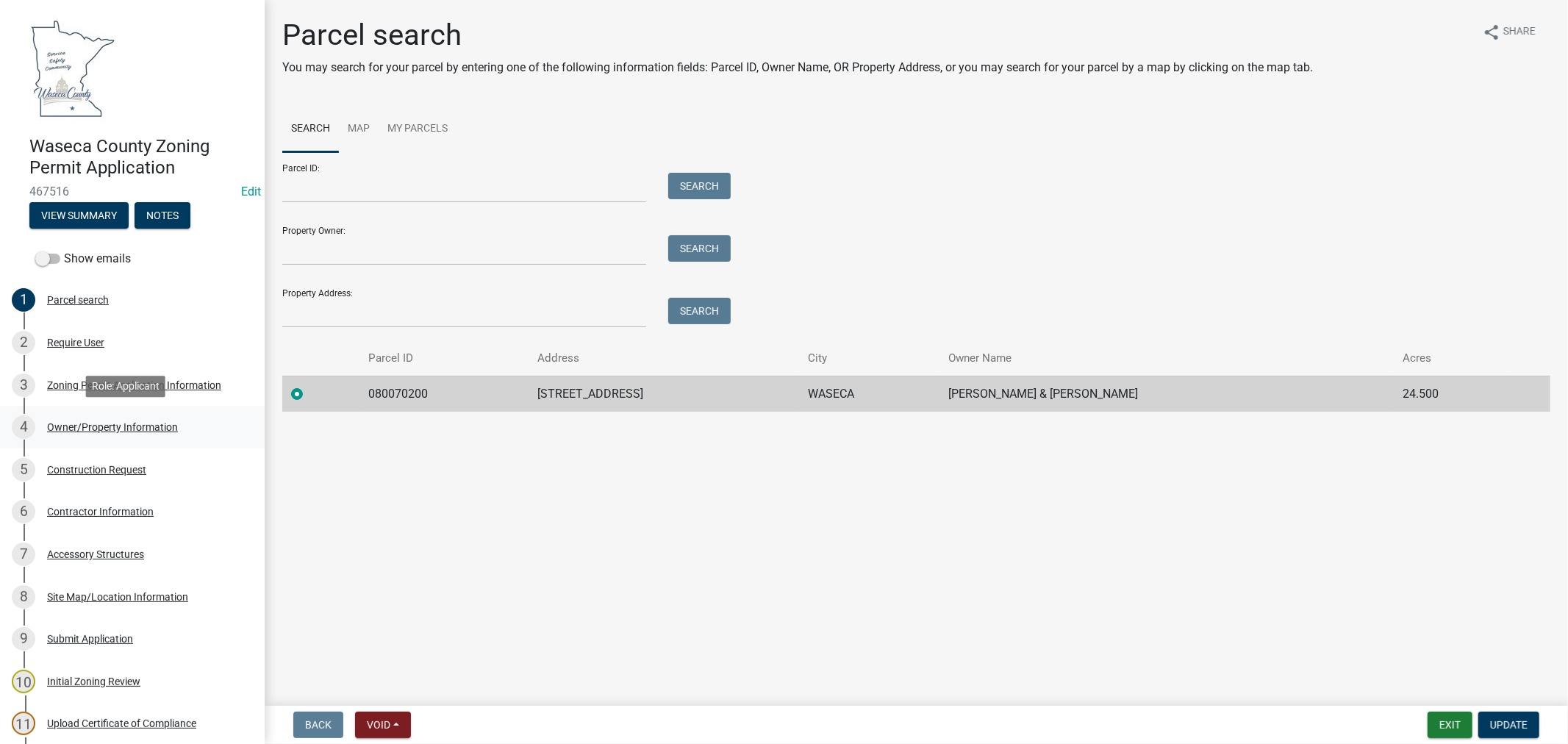
click at [101, 429] on div "Owner/Property Information" at bounding box center [112, 427] width 131 height 10
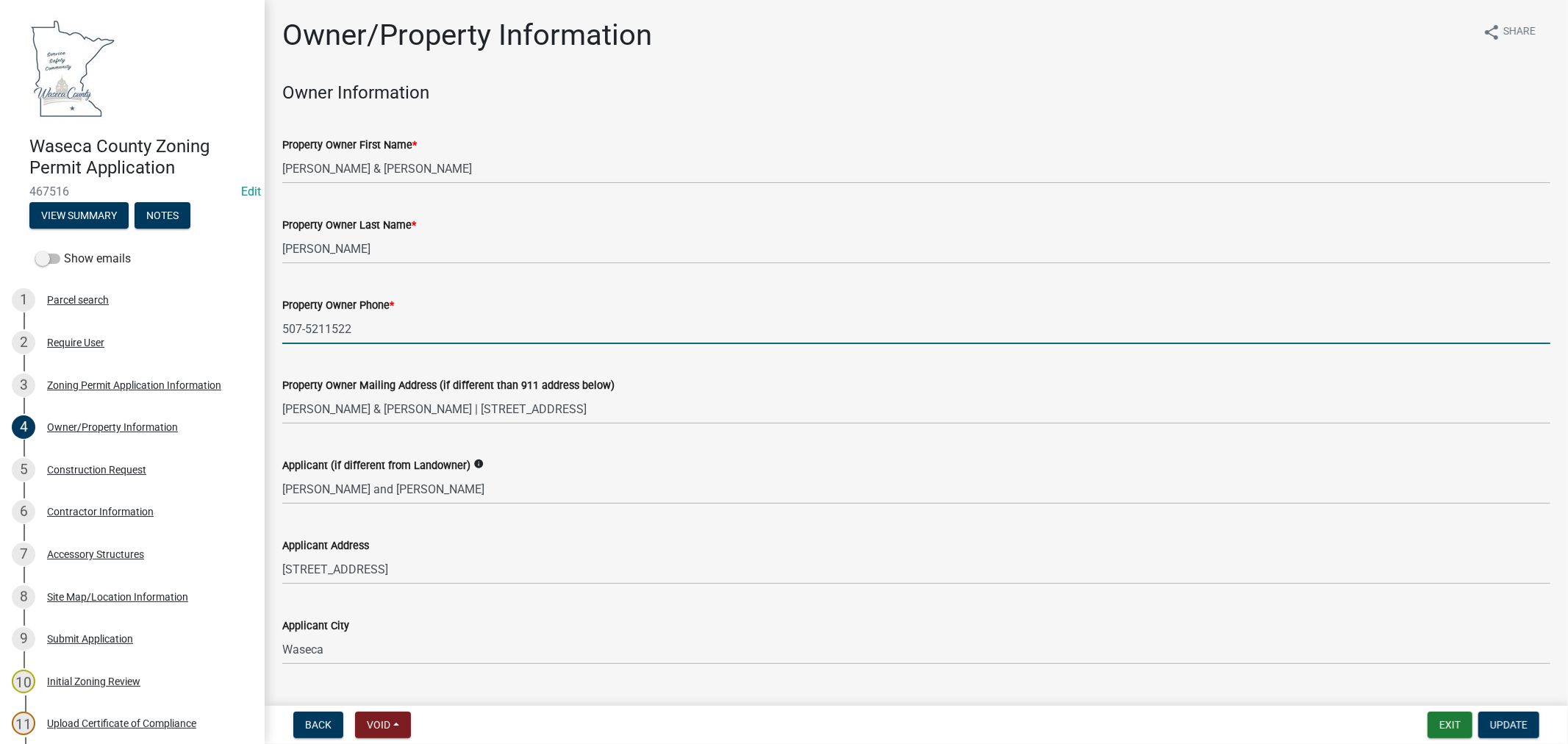
click at [327, 328] on input "507-5211522" at bounding box center [916, 328] width 1268 height 30
drag, startPoint x: 372, startPoint y: 325, endPoint x: 287, endPoint y: 328, distance: 85.1
click at [274, 328] on div "Property Owner Phone * [PHONE_NUMBER]" at bounding box center [916, 310] width 1290 height 68
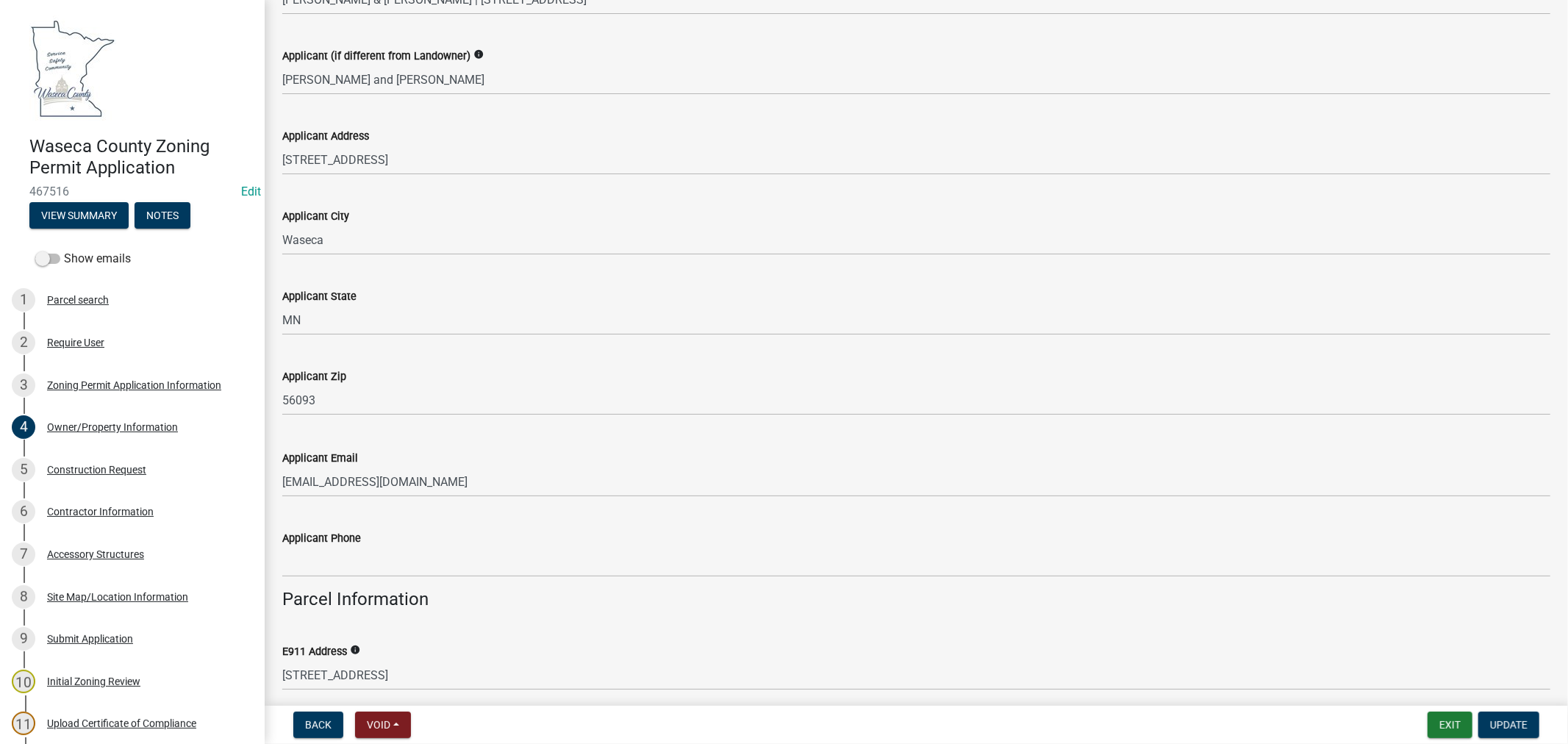
scroll to position [571, 0]
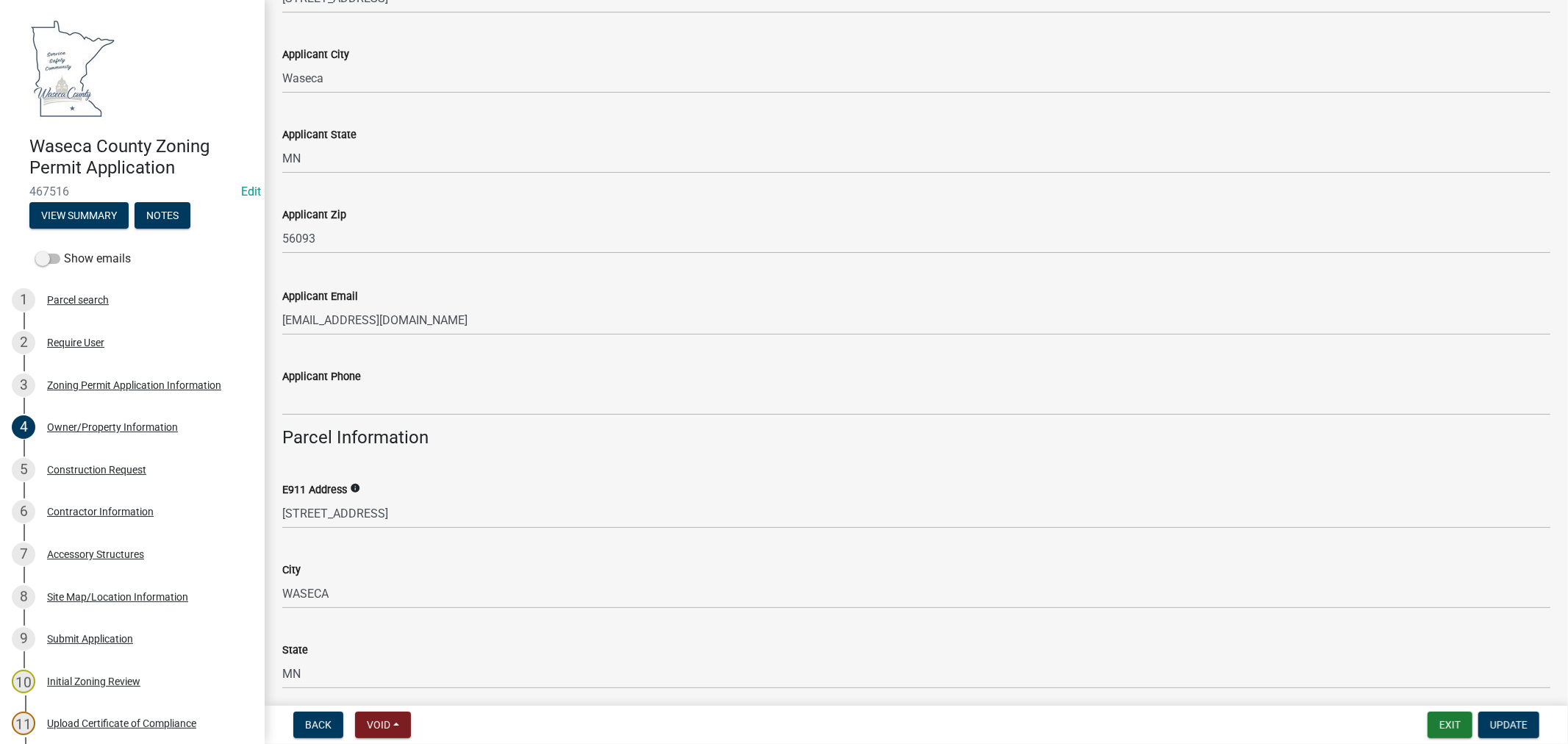
type input "[PHONE_NUMBER]"
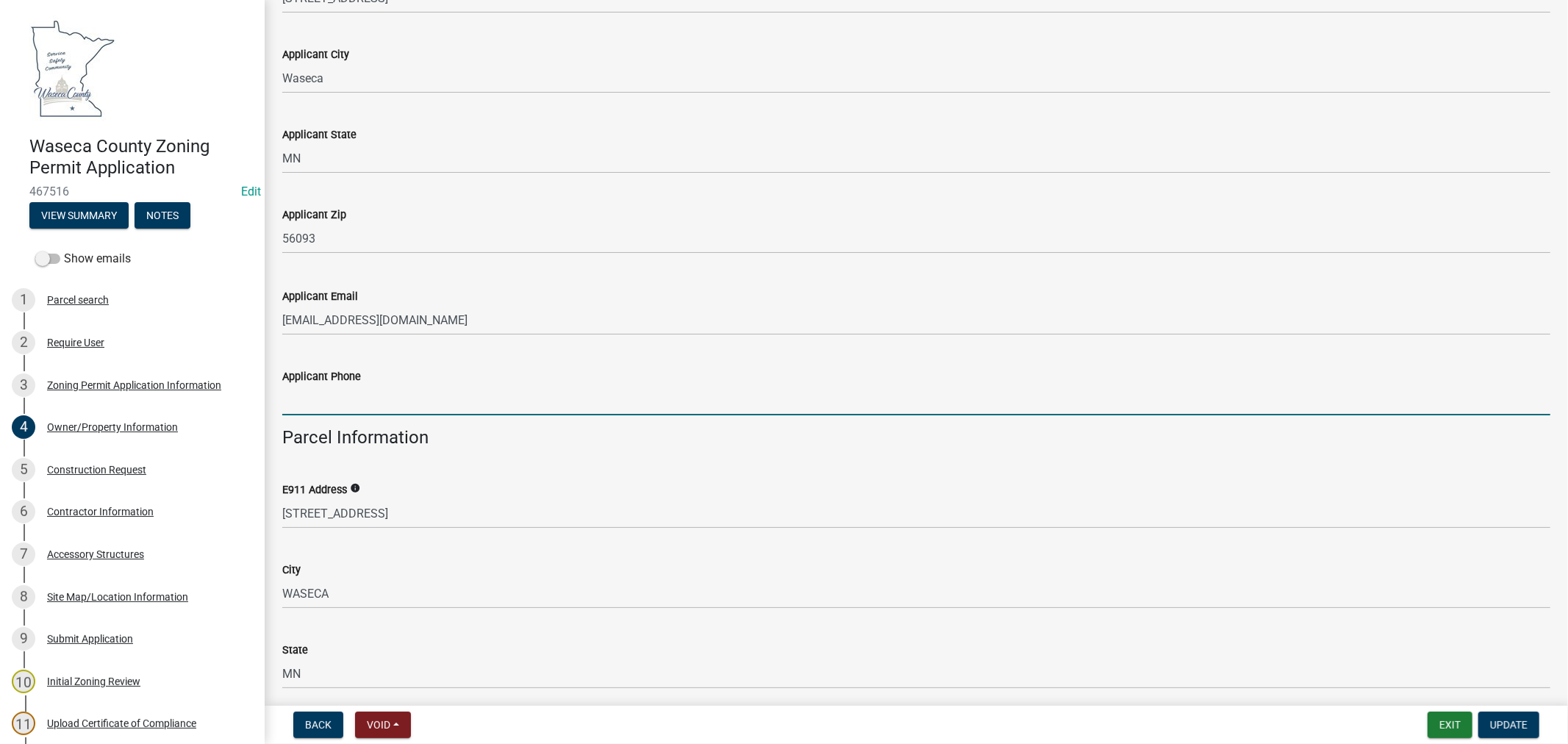
click at [353, 395] on input "Applicant Phone" at bounding box center [916, 400] width 1268 height 30
paste input "[PHONE_NUMBER]"
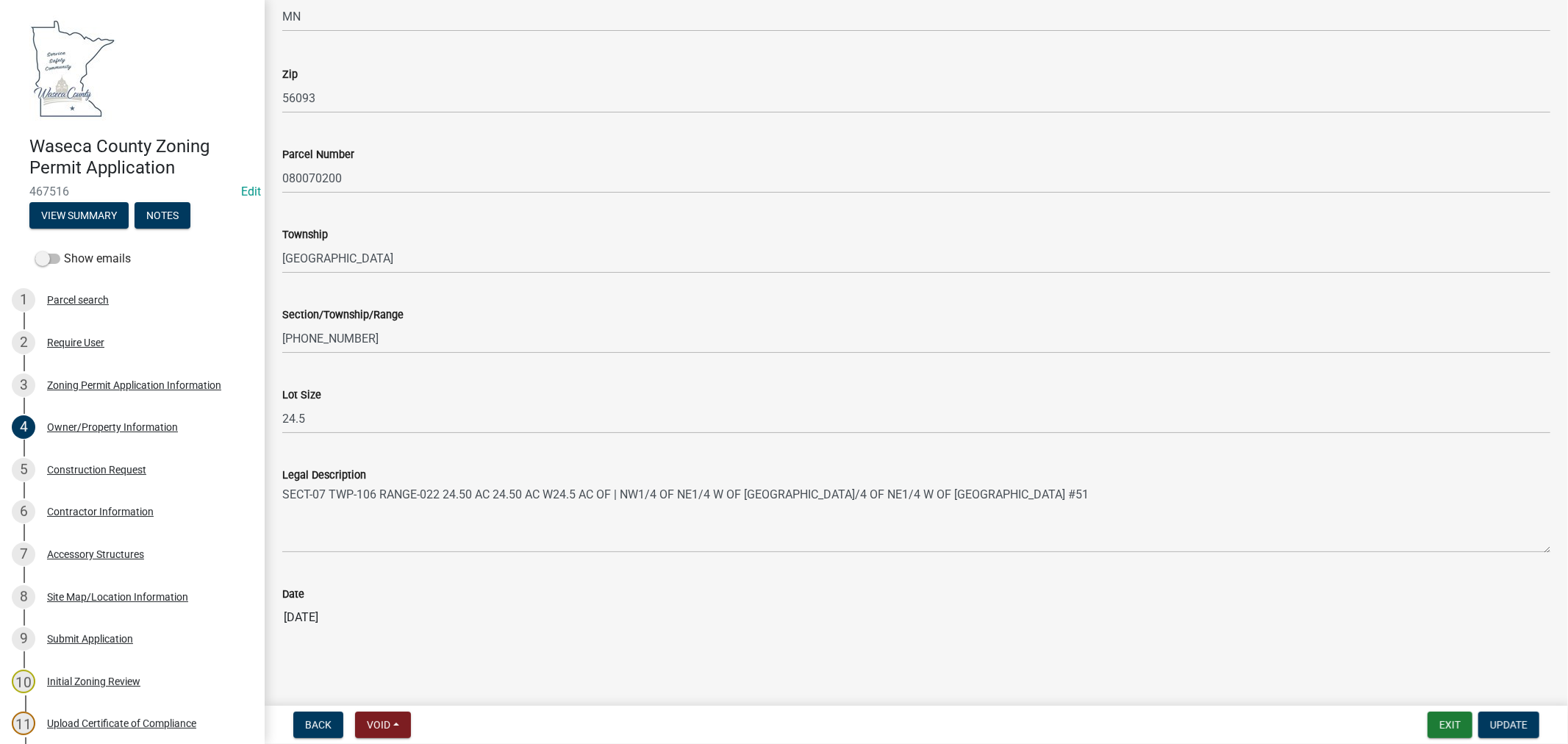
scroll to position [1230, 0]
type input "[PHONE_NUMBER]"
click at [1509, 724] on span "Update" at bounding box center [1509, 725] width 38 height 12
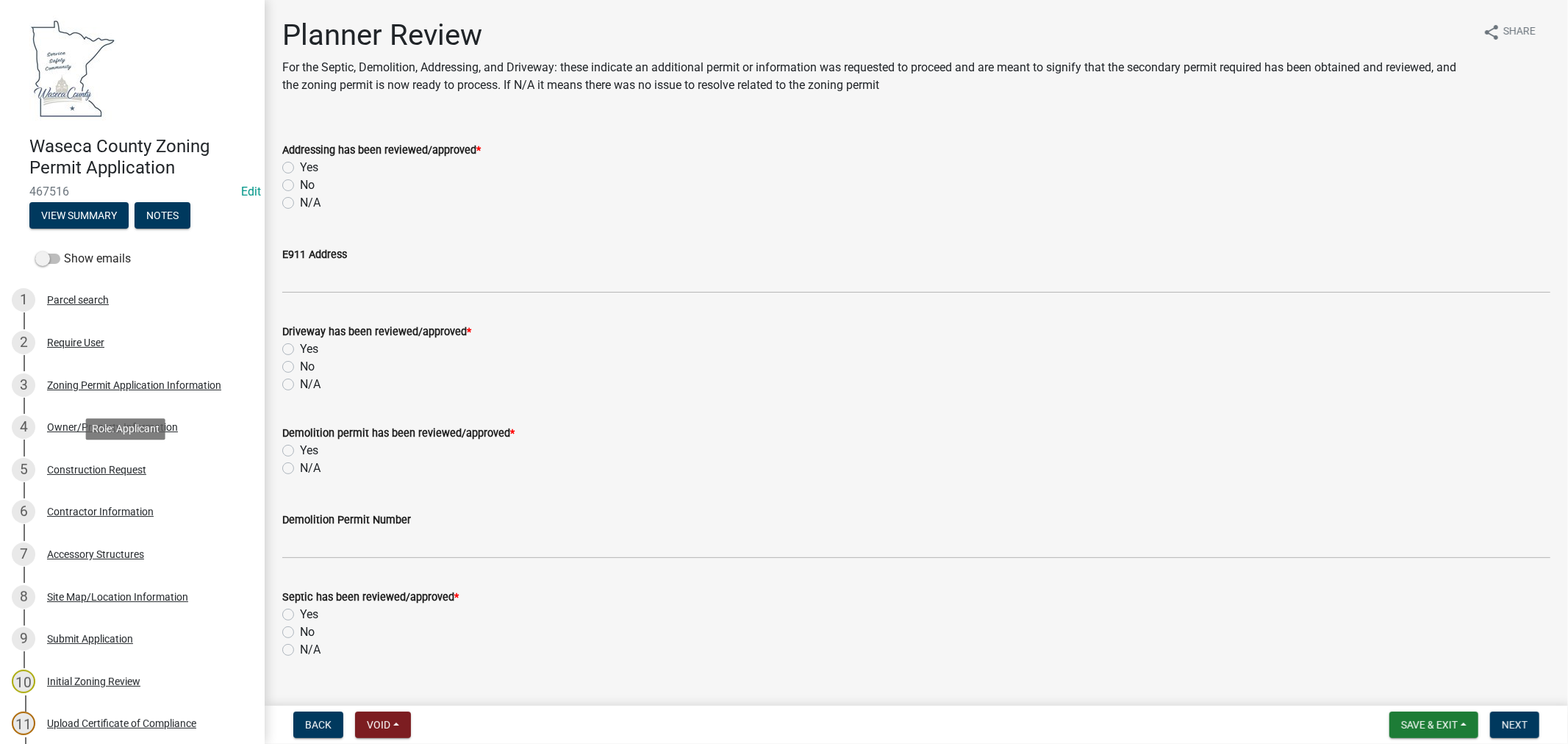
click at [121, 471] on div "Construction Request" at bounding box center [97, 469] width 99 height 10
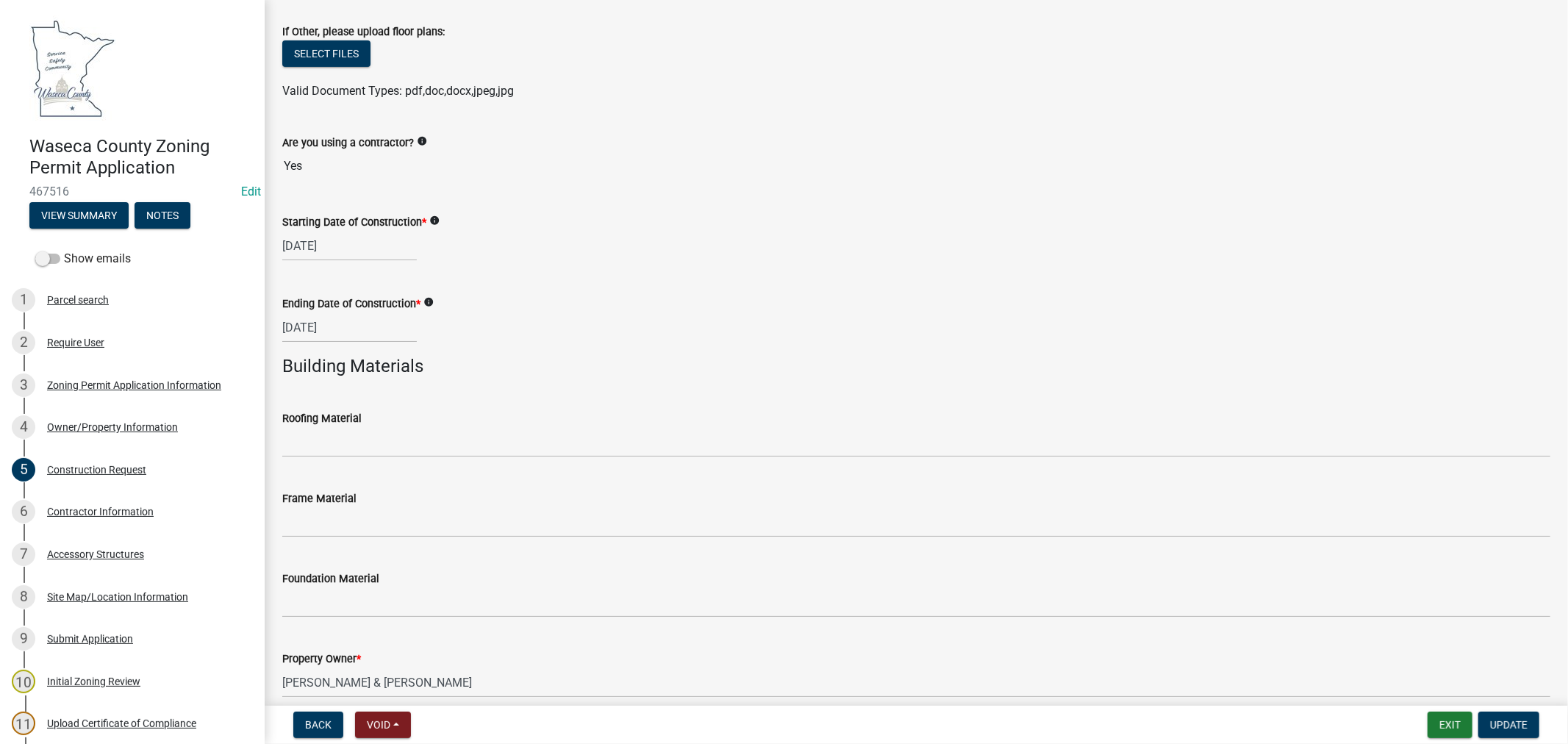
scroll to position [326, 0]
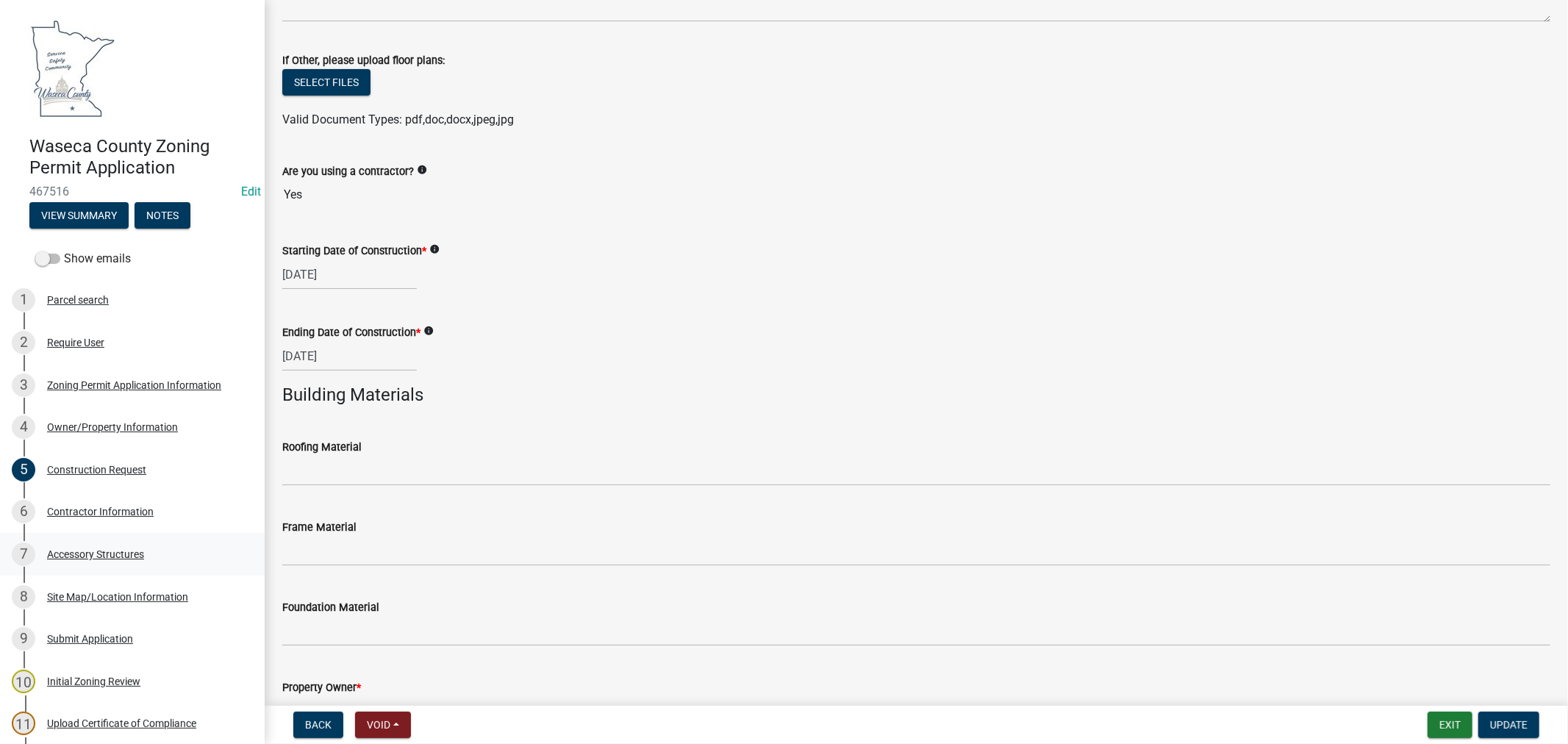
click at [67, 555] on div "Accessory Structures" at bounding box center [96, 554] width 97 height 10
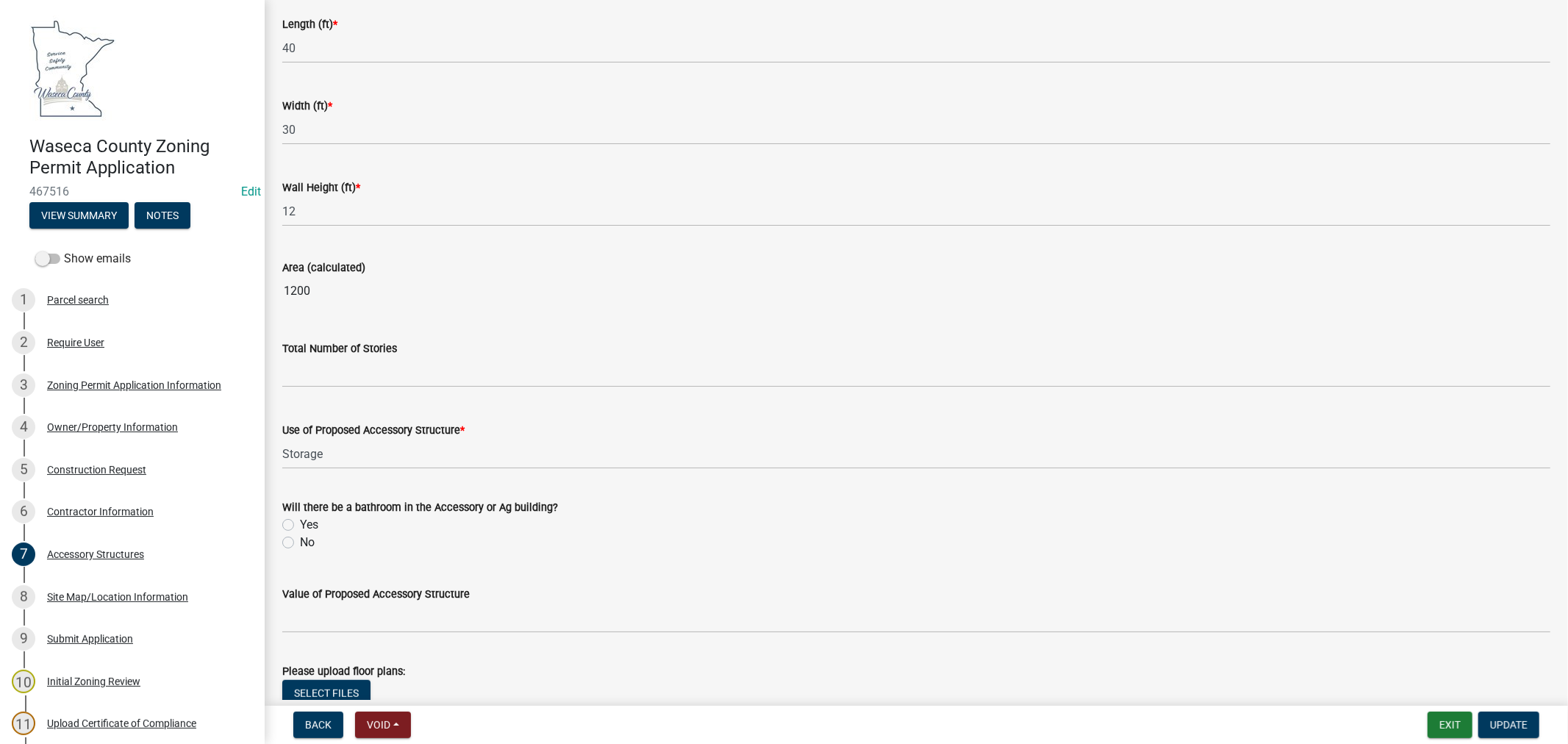
scroll to position [886, 0]
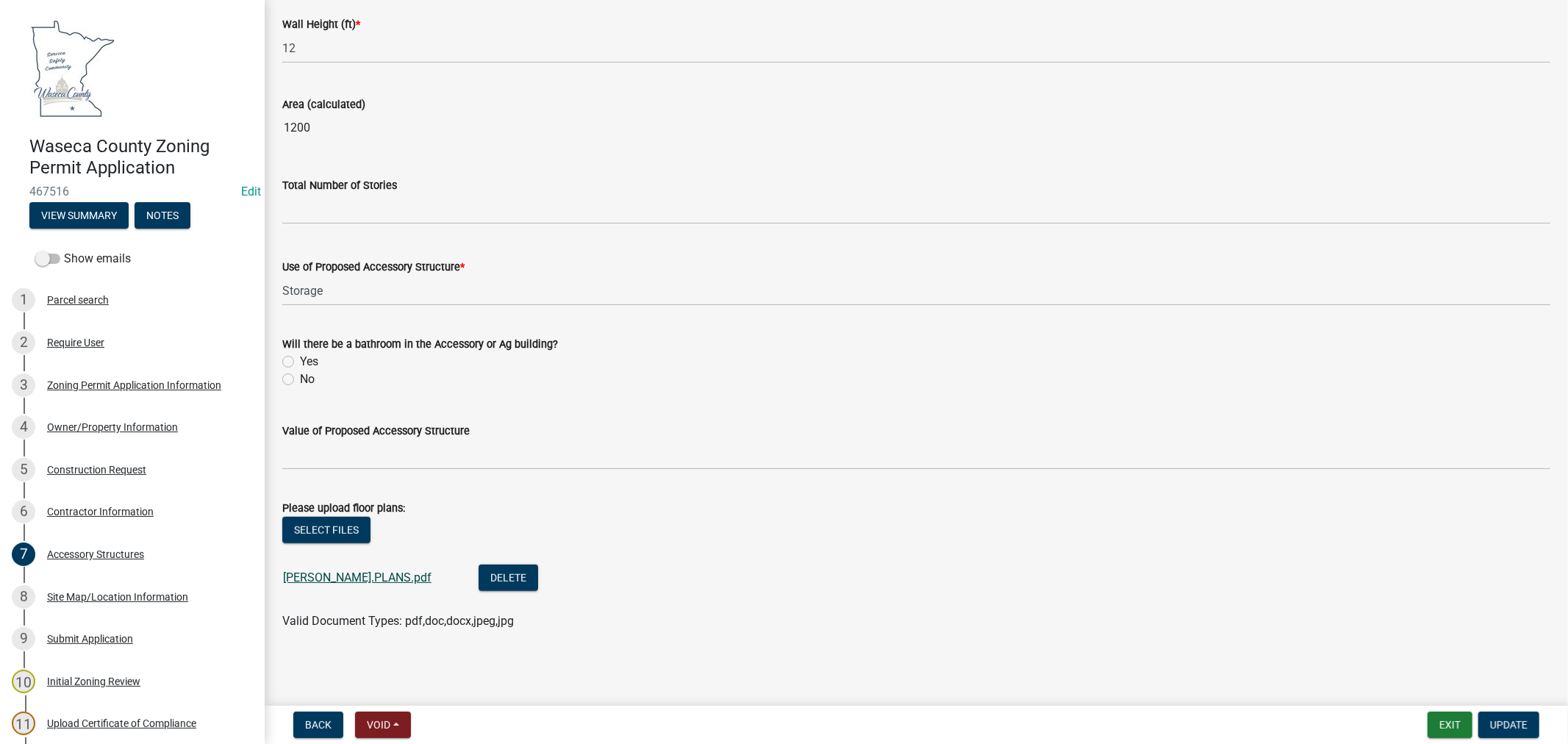
click at [328, 574] on link "[PERSON_NAME].PLANS.pdf" at bounding box center [358, 577] width 149 height 14
drag, startPoint x: 105, startPoint y: 466, endPoint x: 116, endPoint y: 464, distance: 11.2
click at [105, 467] on div "Construction Request" at bounding box center [97, 469] width 99 height 10
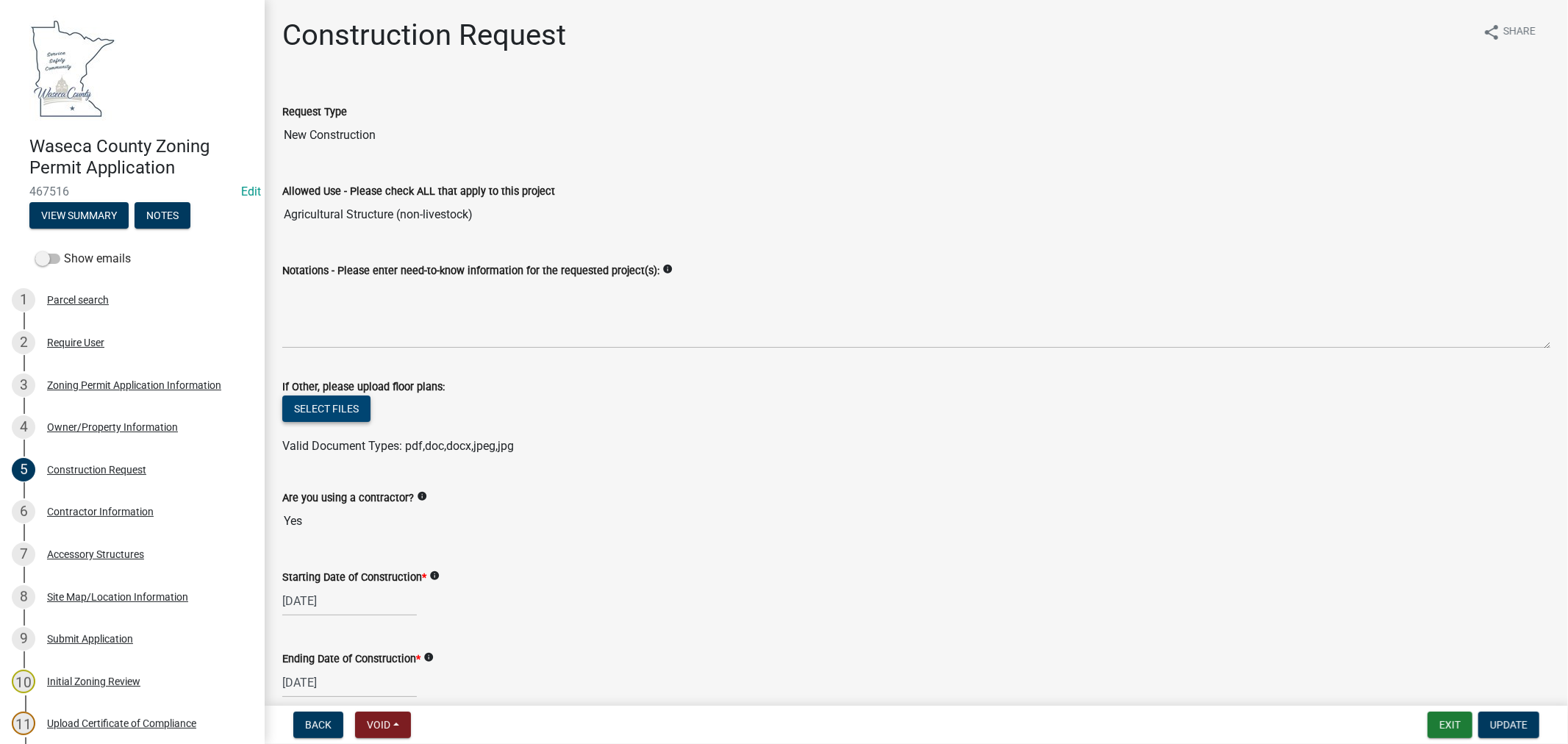
click at [321, 413] on button "Select files" at bounding box center [326, 408] width 88 height 27
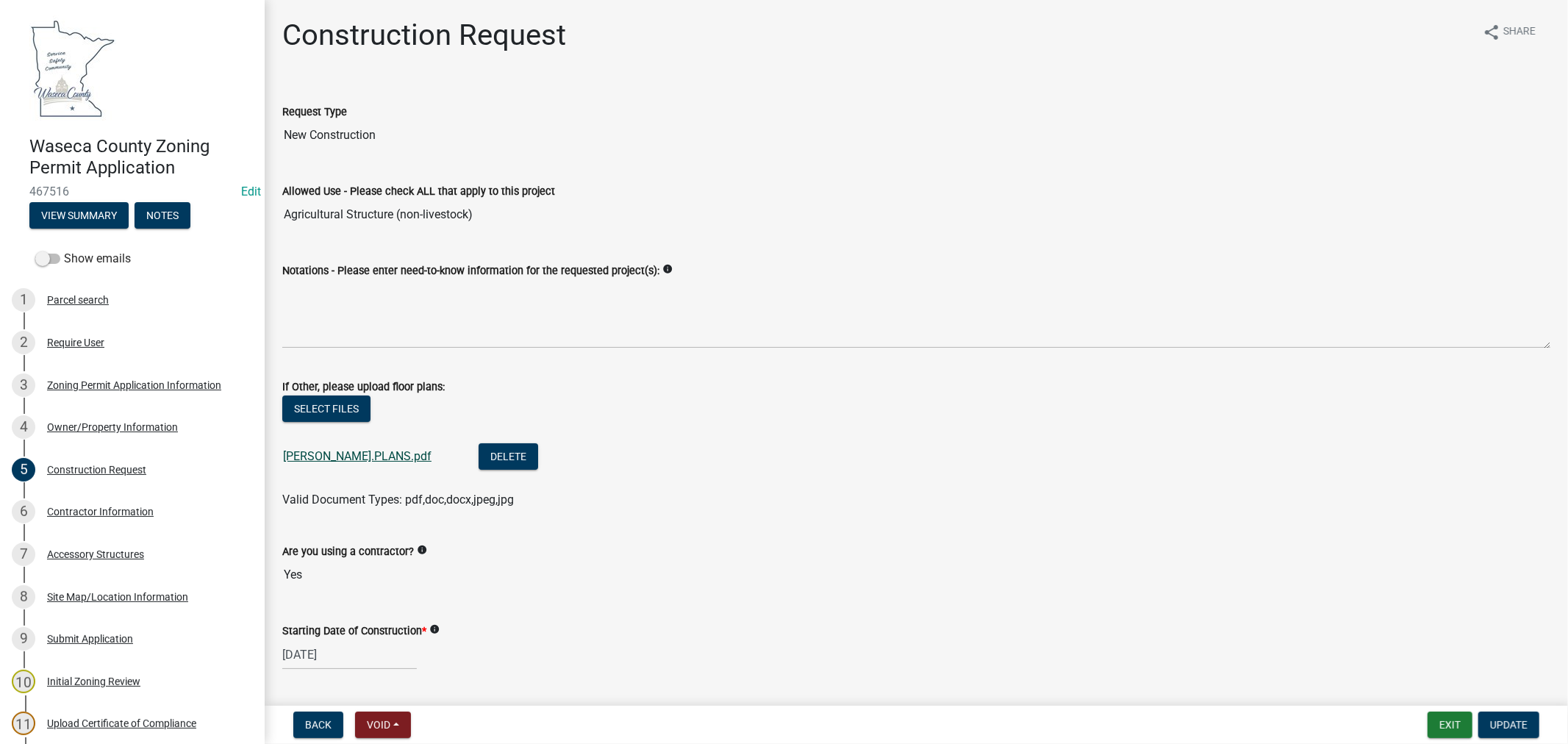
click at [328, 457] on link "[PERSON_NAME].PLANS.pdf" at bounding box center [358, 456] width 149 height 14
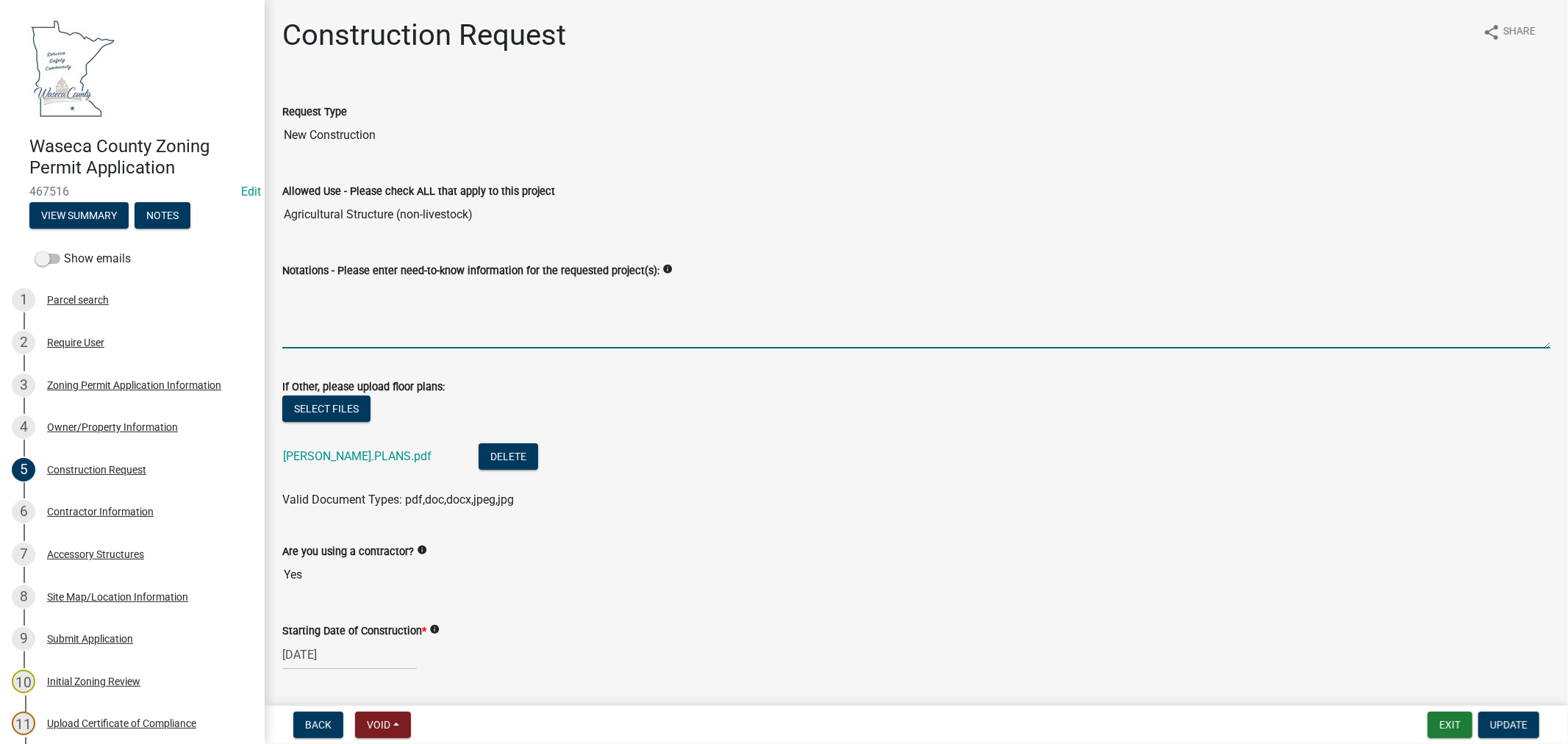
click at [464, 295] on textarea "Notations - Please enter need-to-know information for the requested project(s):" at bounding box center [916, 314] width 1268 height 69
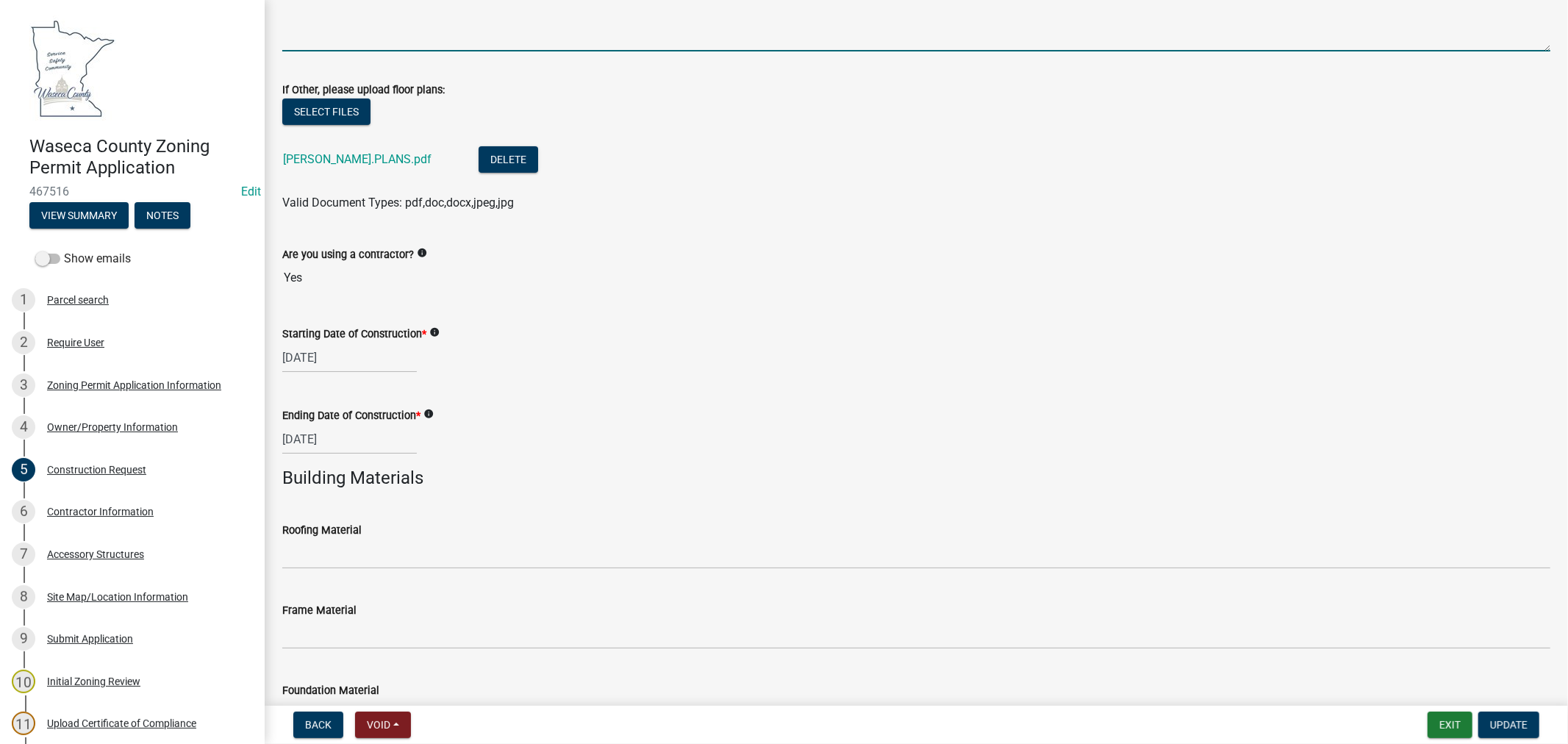
scroll to position [326, 0]
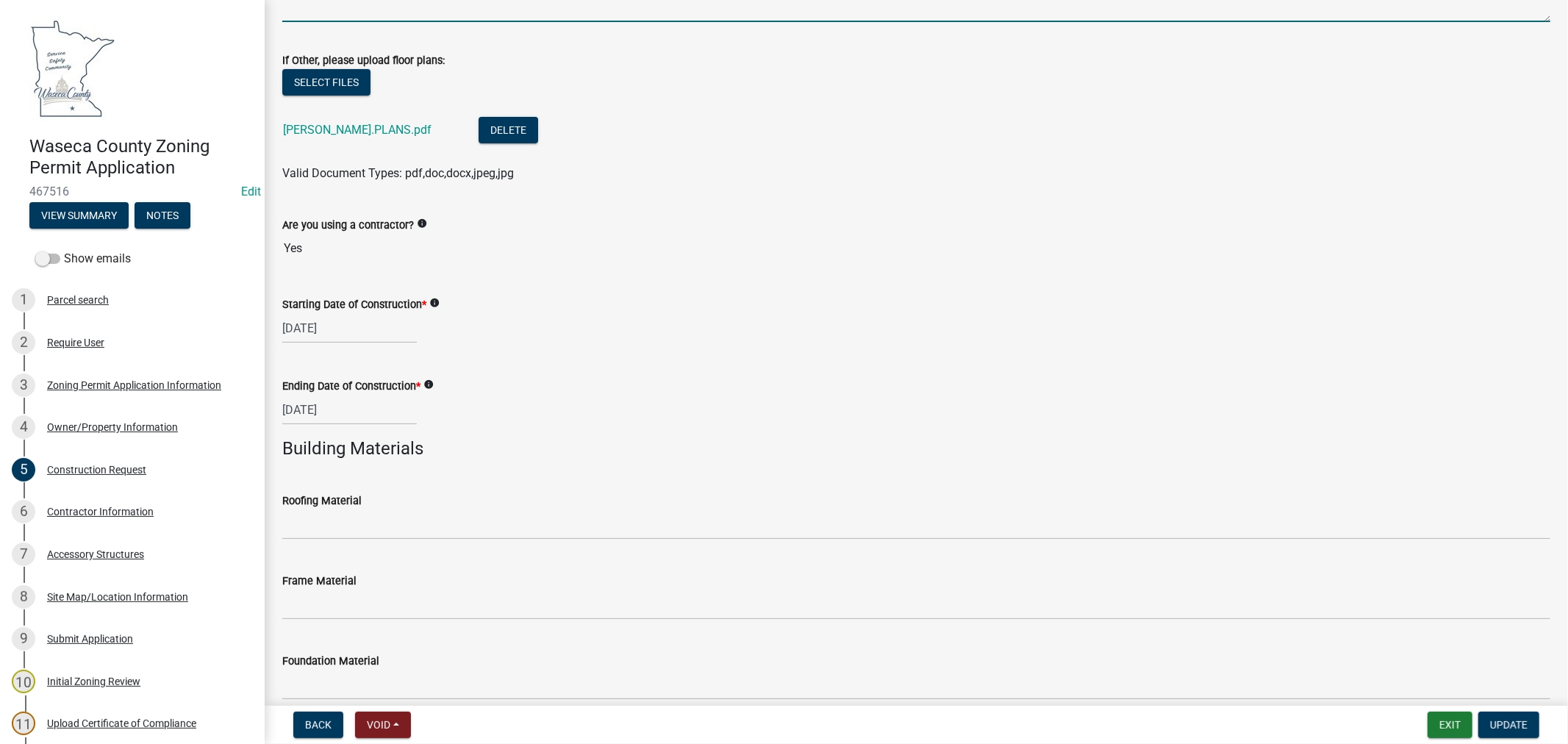
type textarea "40'x30'x13' personal storage shed"
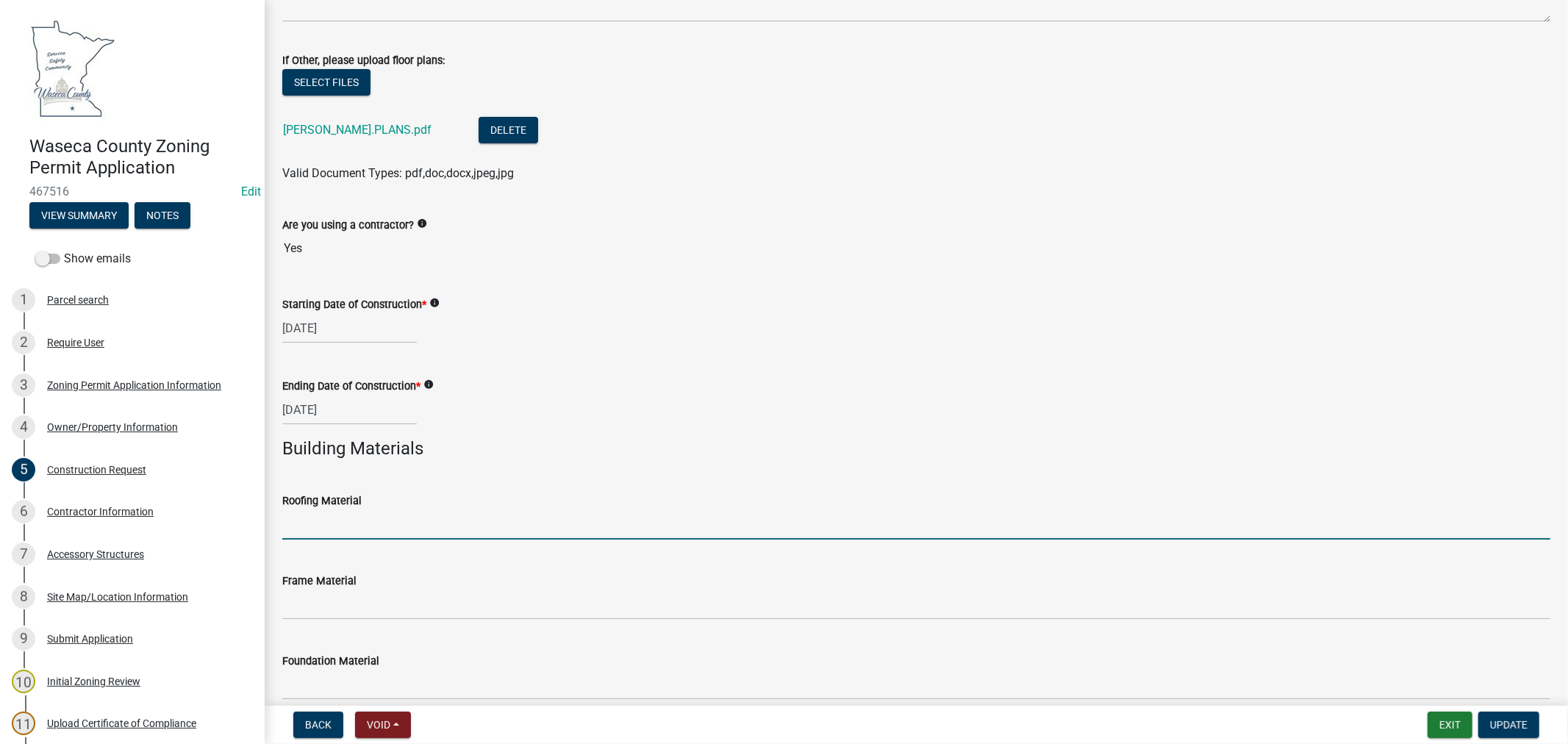
click at [406, 524] on input "Roofing Material" at bounding box center [916, 524] width 1268 height 30
type input "Metal Roofing"
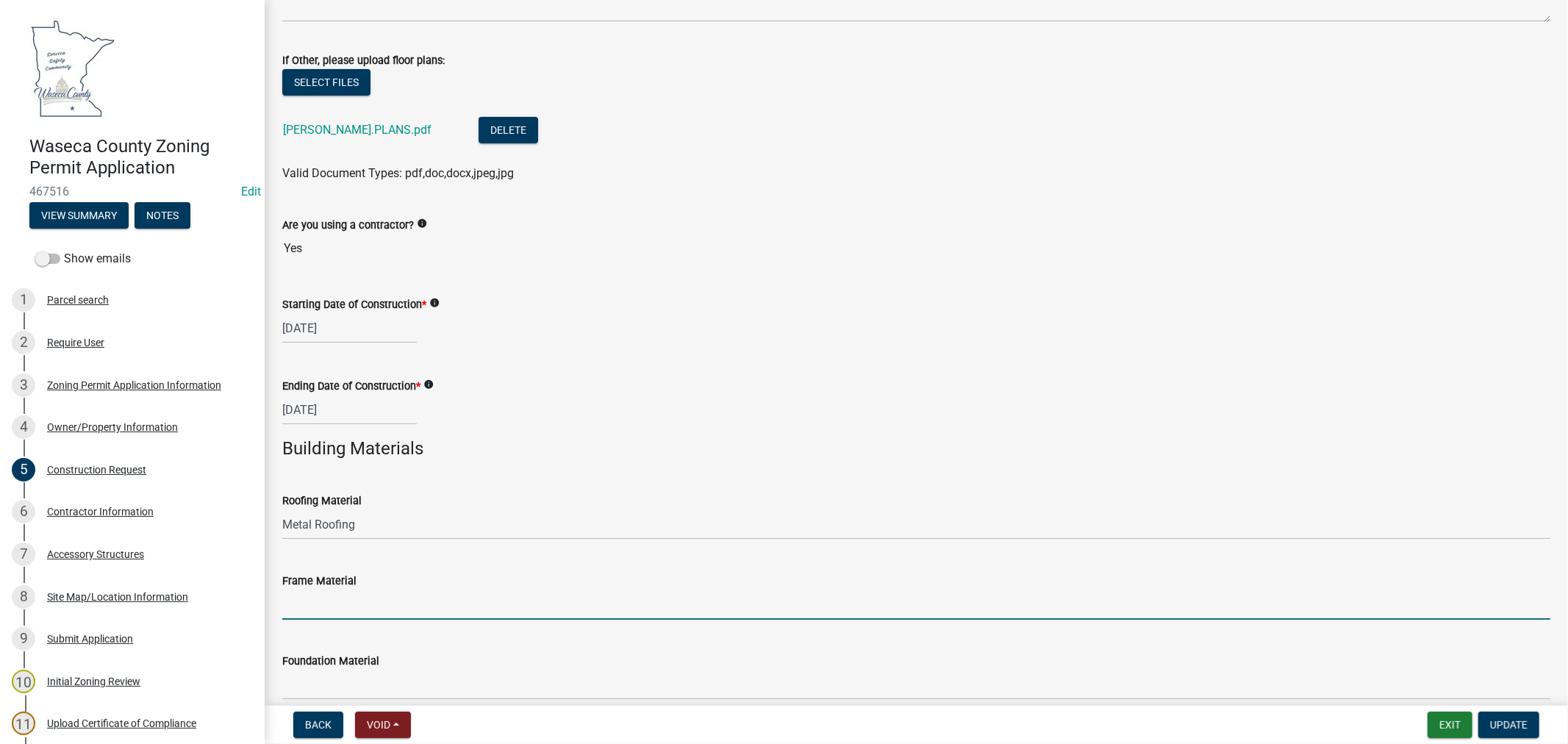
click at [341, 605] on input "Frame Material" at bounding box center [916, 604] width 1268 height 30
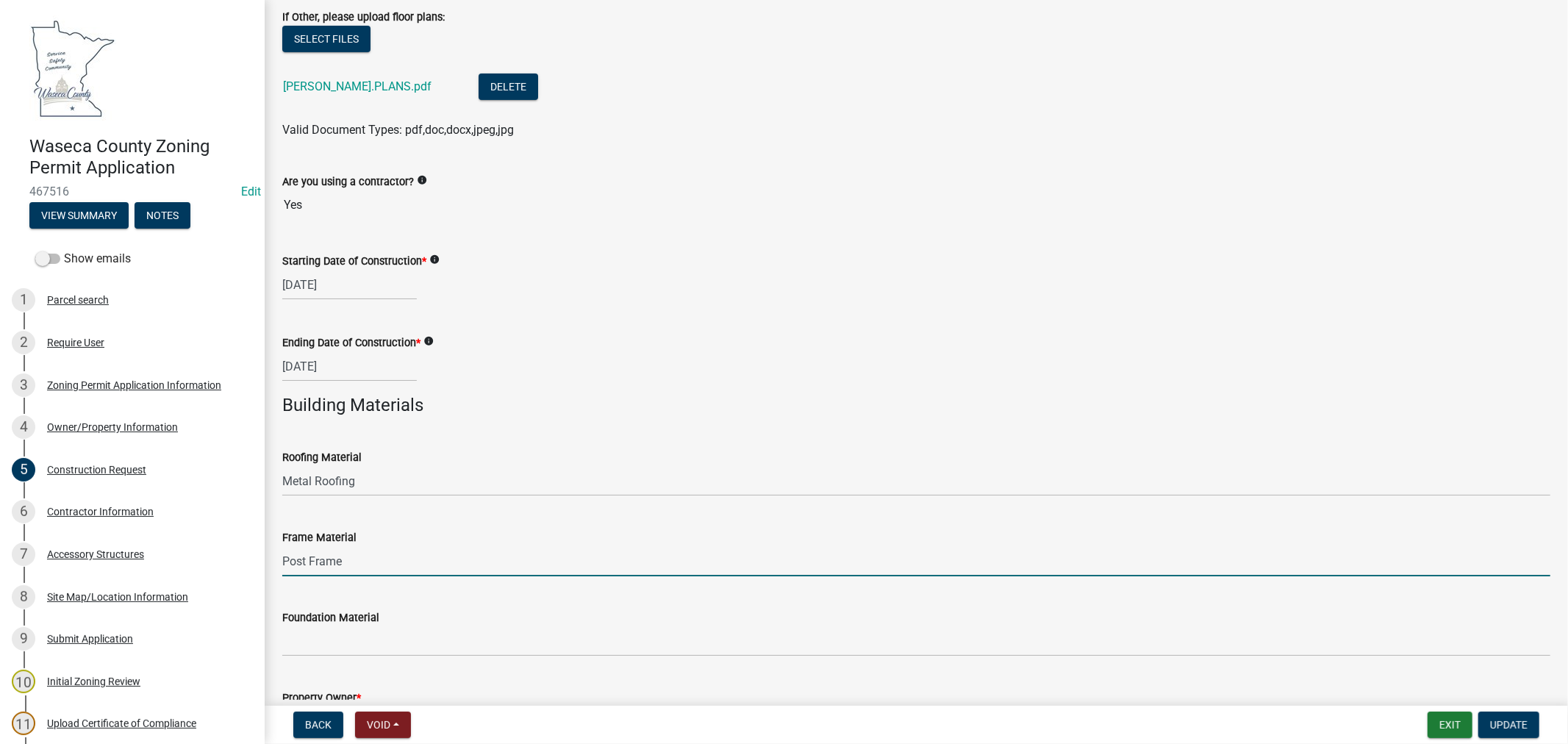
scroll to position [408, 0]
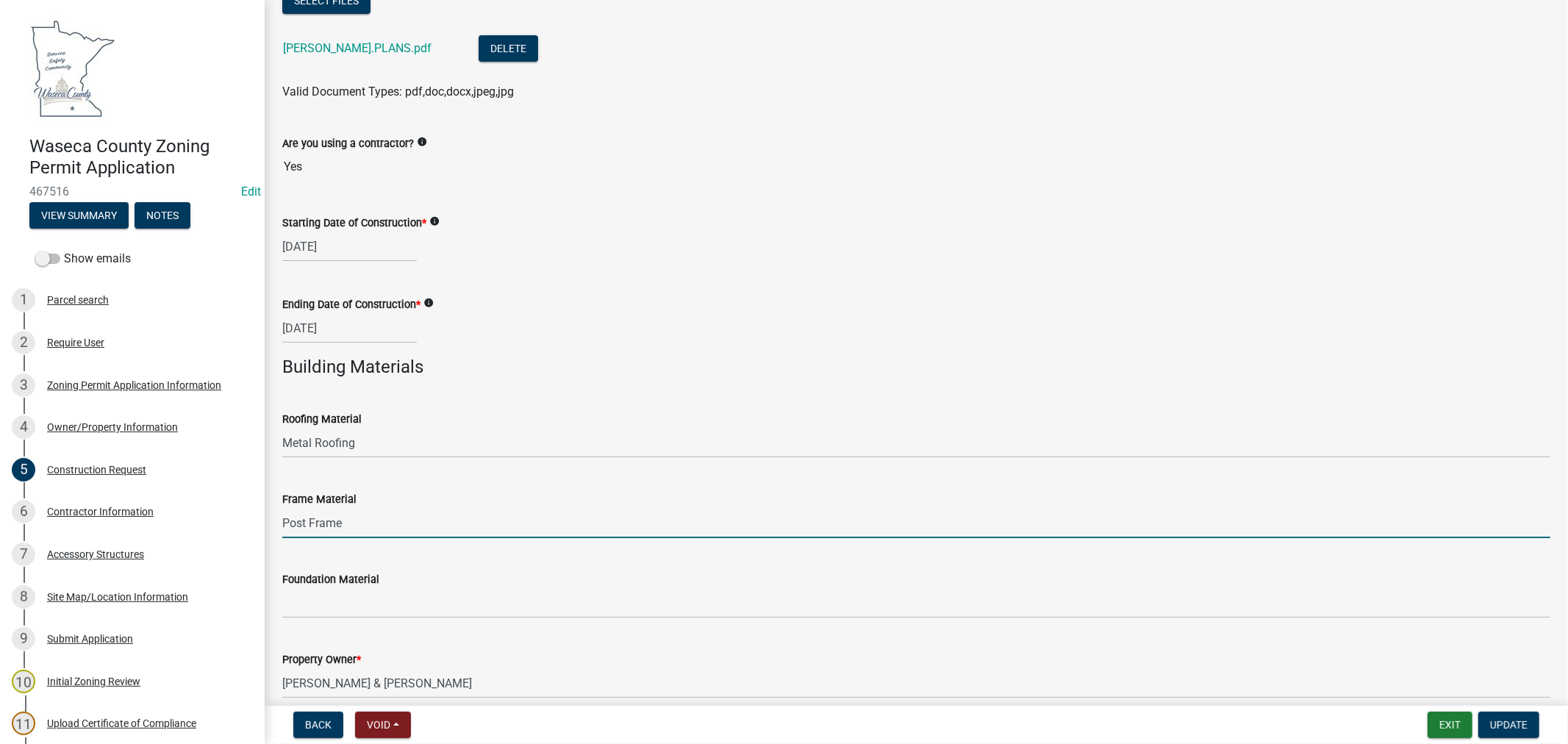
type input "Post Frame"
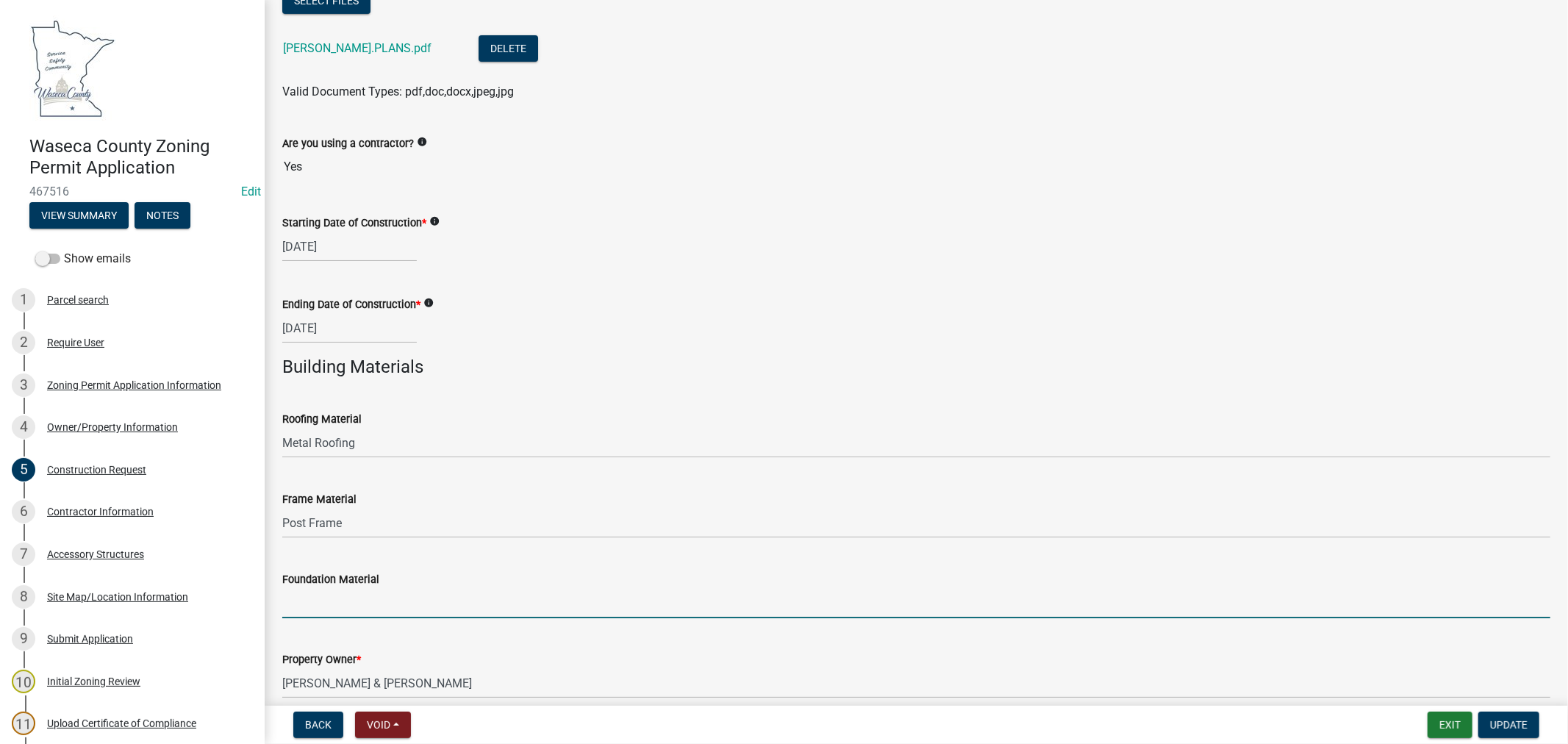
click at [351, 600] on input "Foundation Material" at bounding box center [916, 603] width 1268 height 30
click at [346, 609] on input "Foundation Material" at bounding box center [916, 603] width 1268 height 30
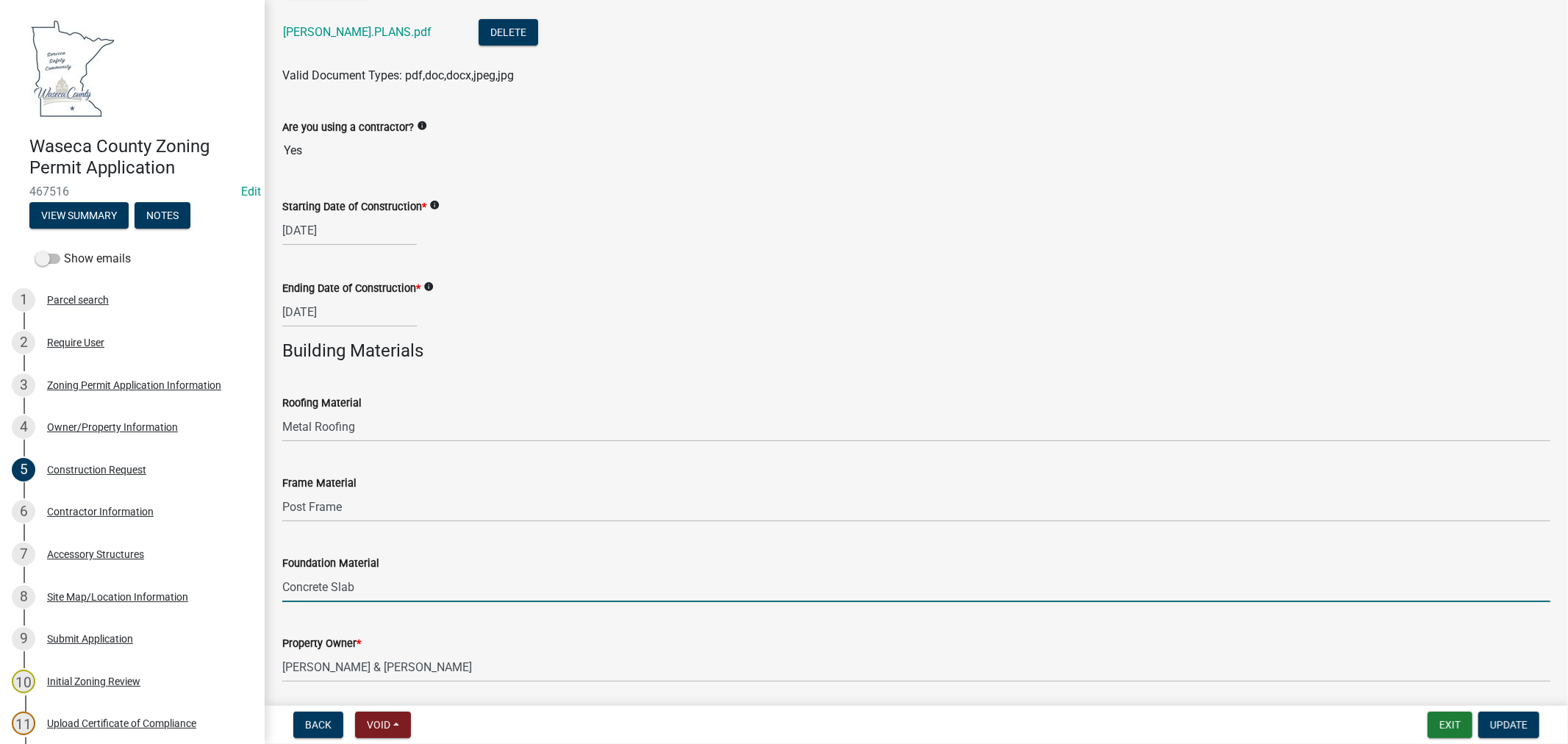
scroll to position [475, 0]
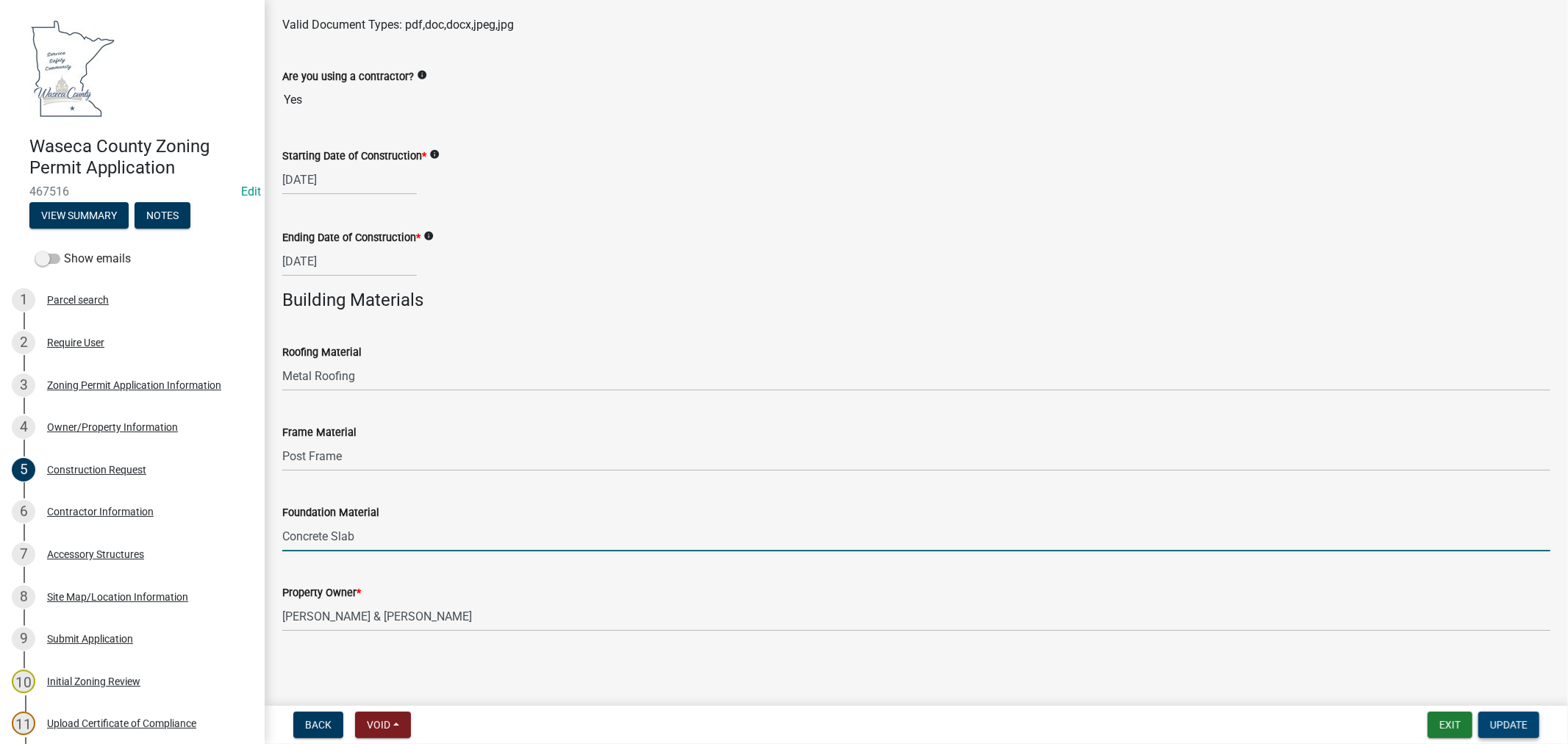
type input "Concrete Slab"
click at [1523, 731] on button "Update" at bounding box center [1509, 725] width 61 height 27
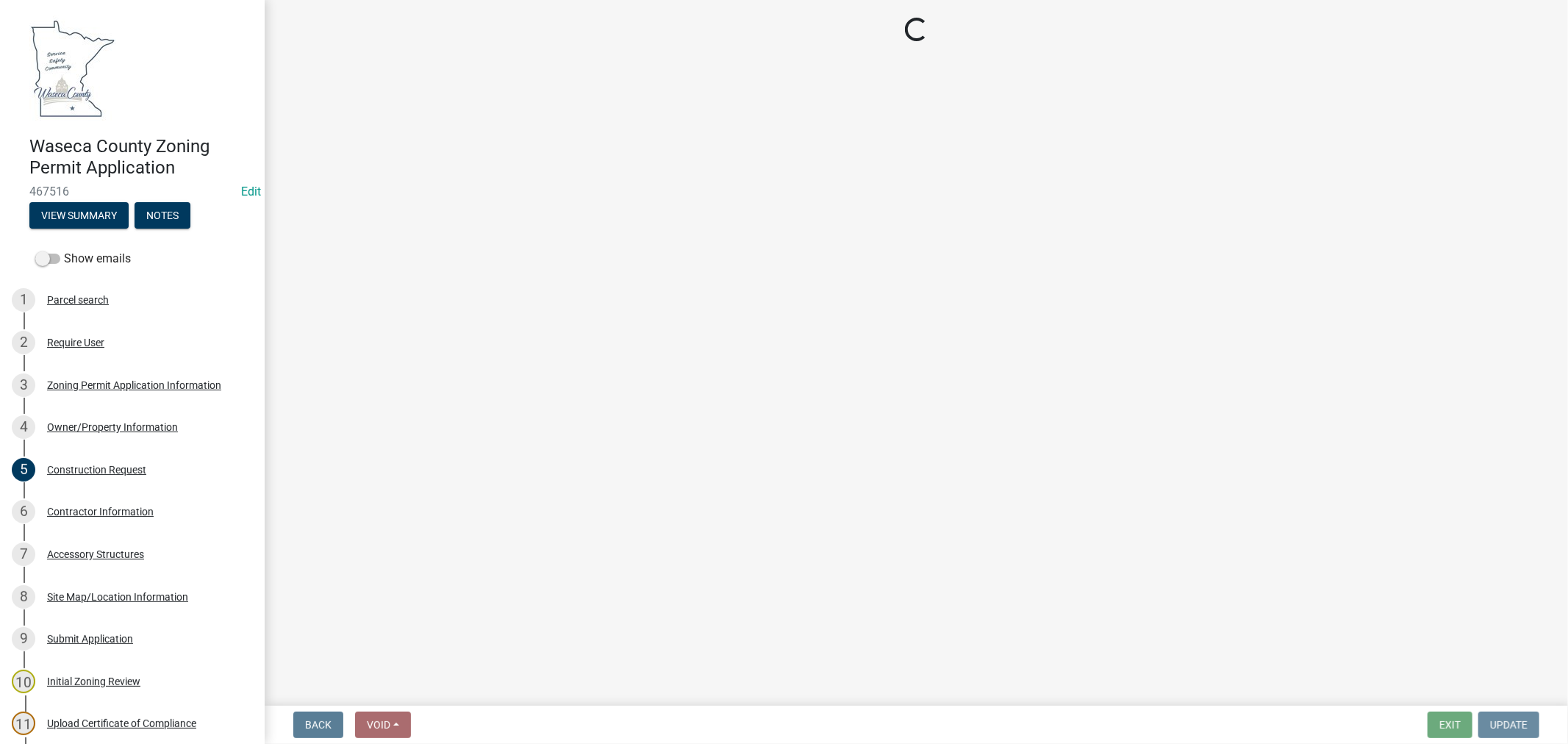
scroll to position [0, 0]
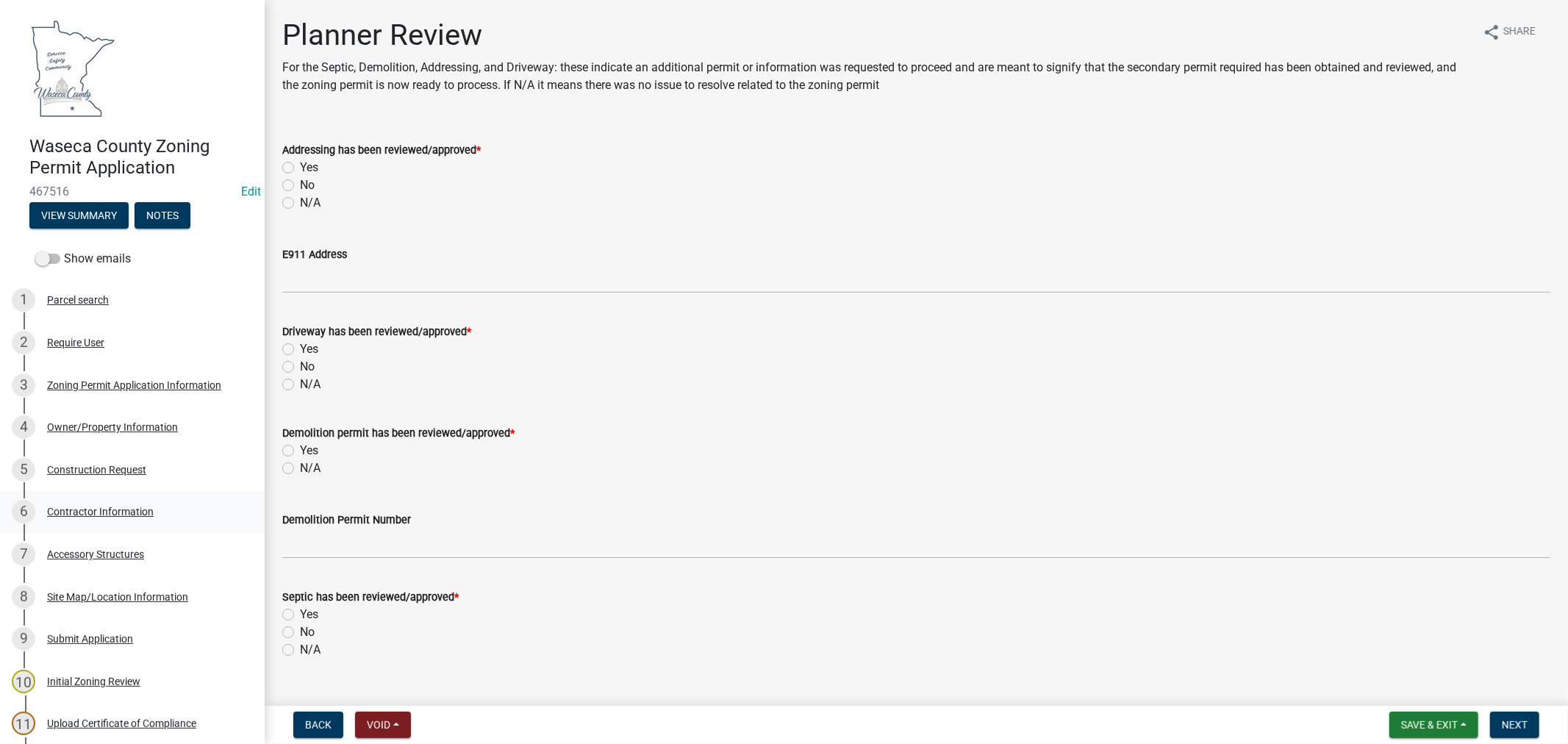
click at [89, 507] on div "Contractor Information" at bounding box center [100, 511] width 107 height 10
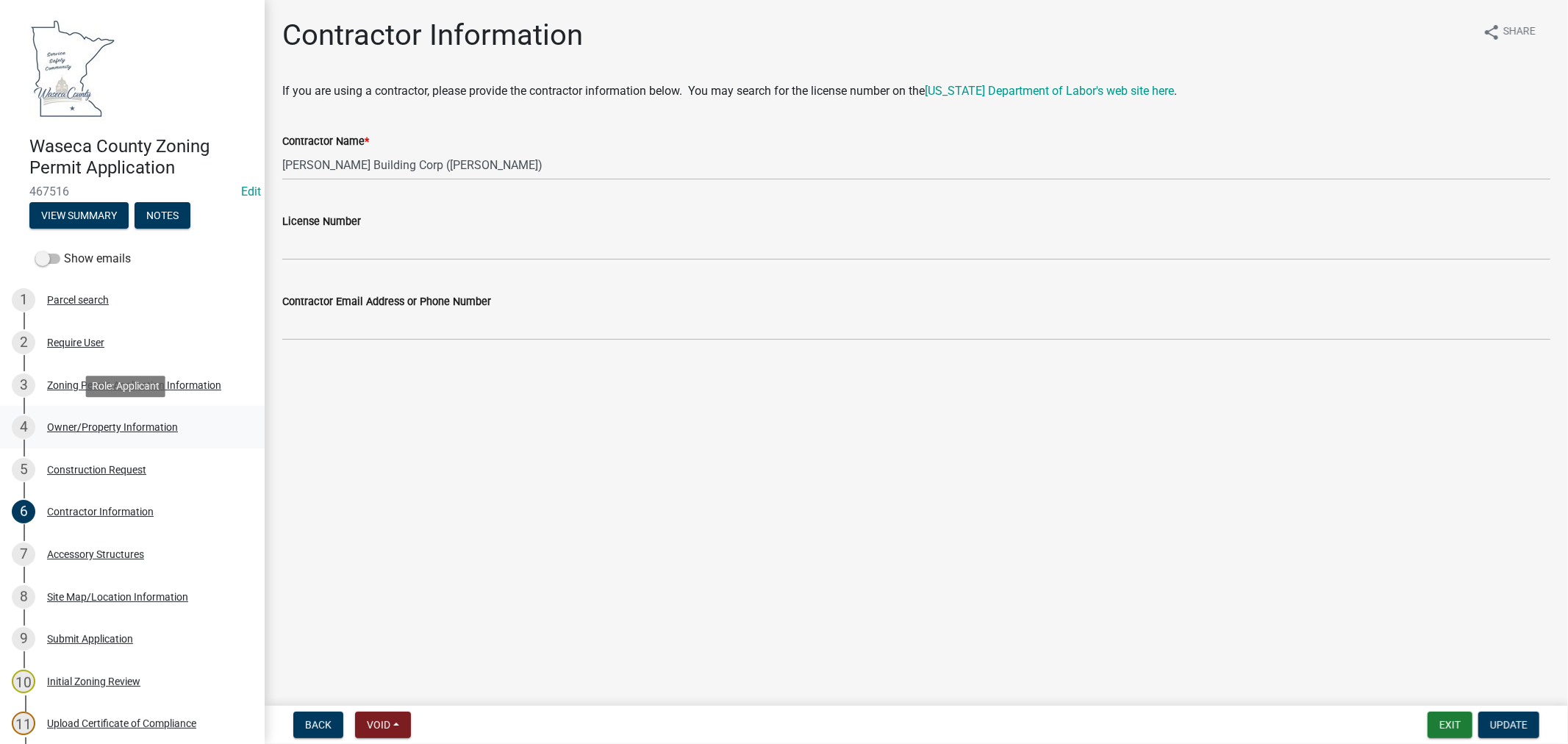
click at [120, 428] on div "Owner/Property Information" at bounding box center [112, 427] width 131 height 10
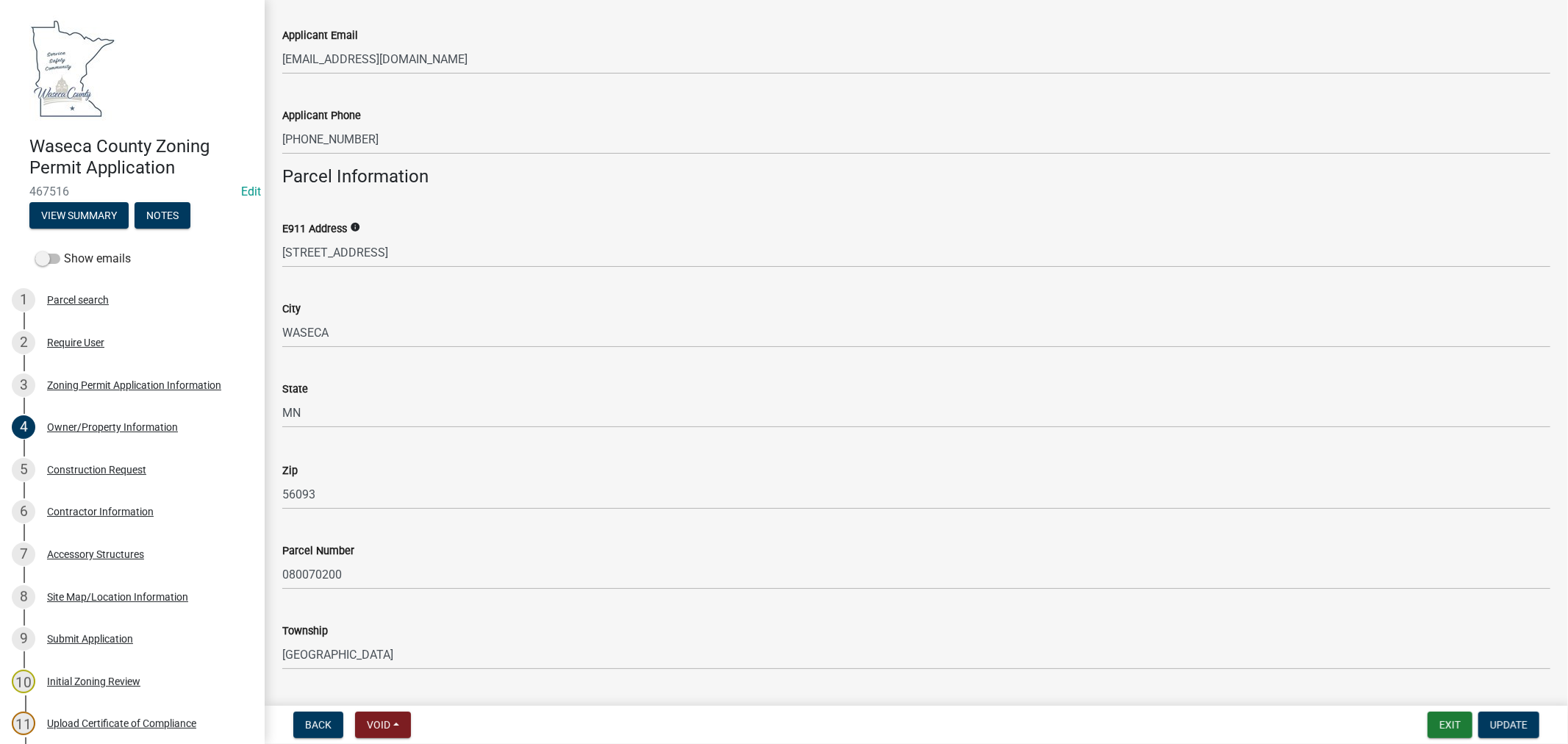
scroll to position [1062, 0]
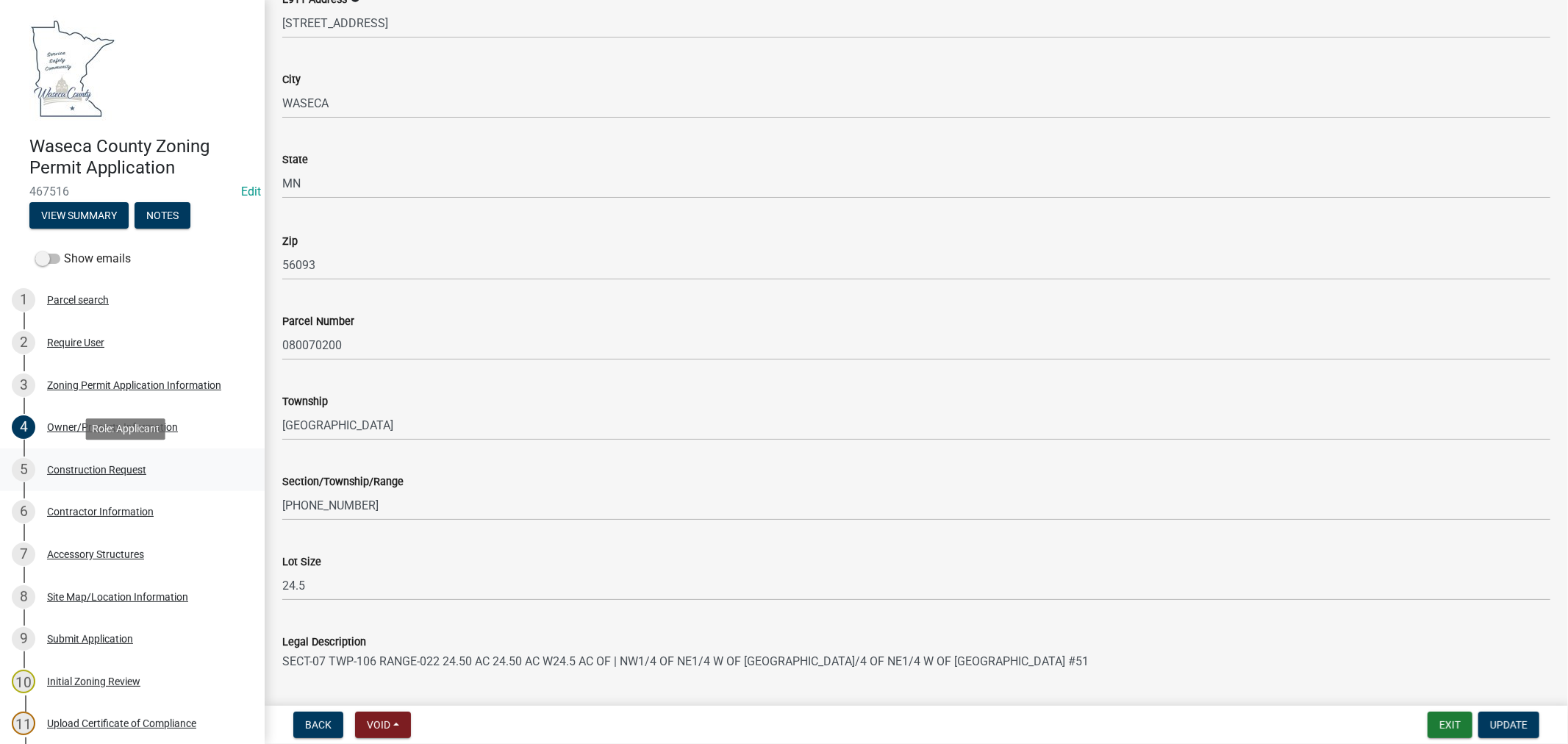
click at [47, 464] on div "Construction Request" at bounding box center [97, 469] width 99 height 10
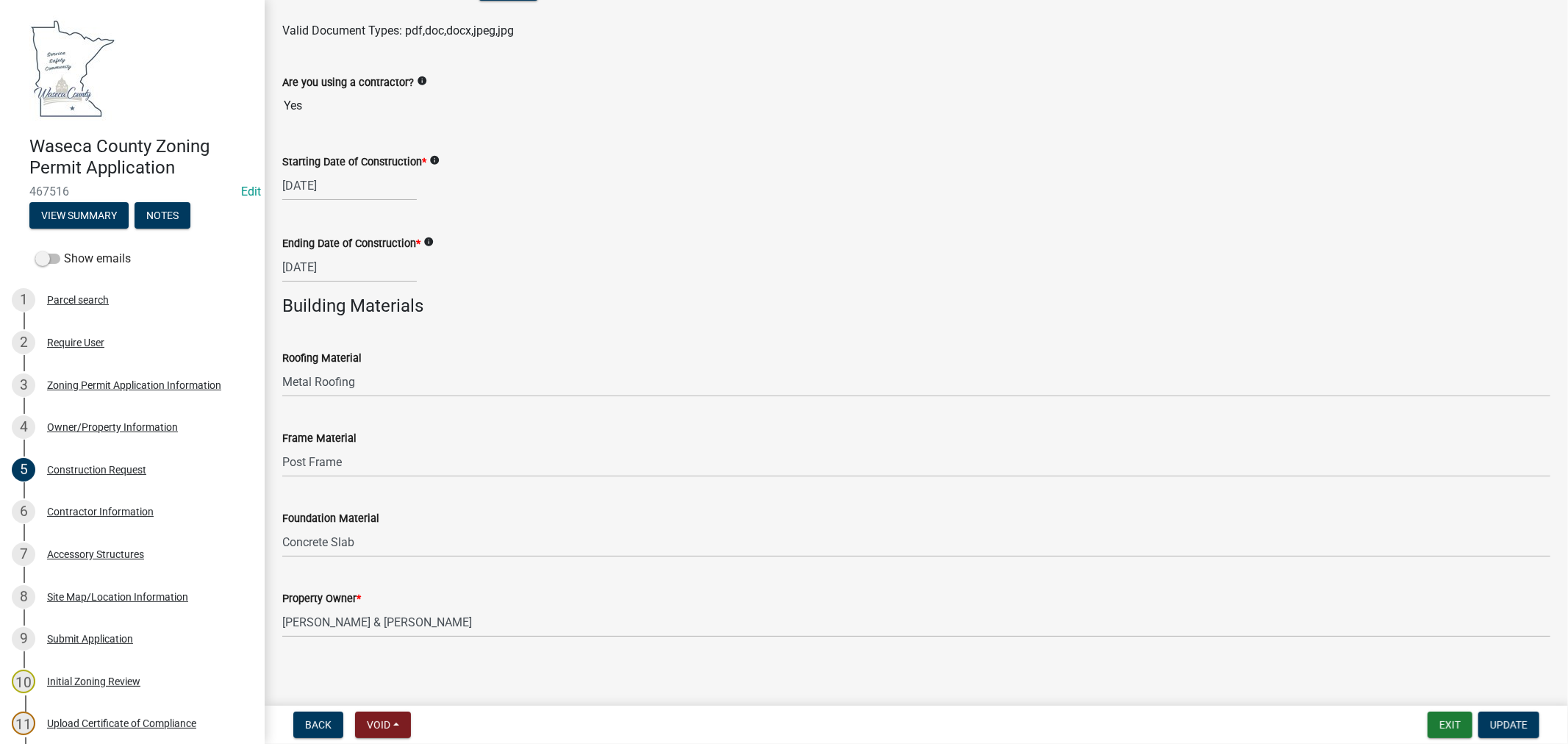
scroll to position [475, 0]
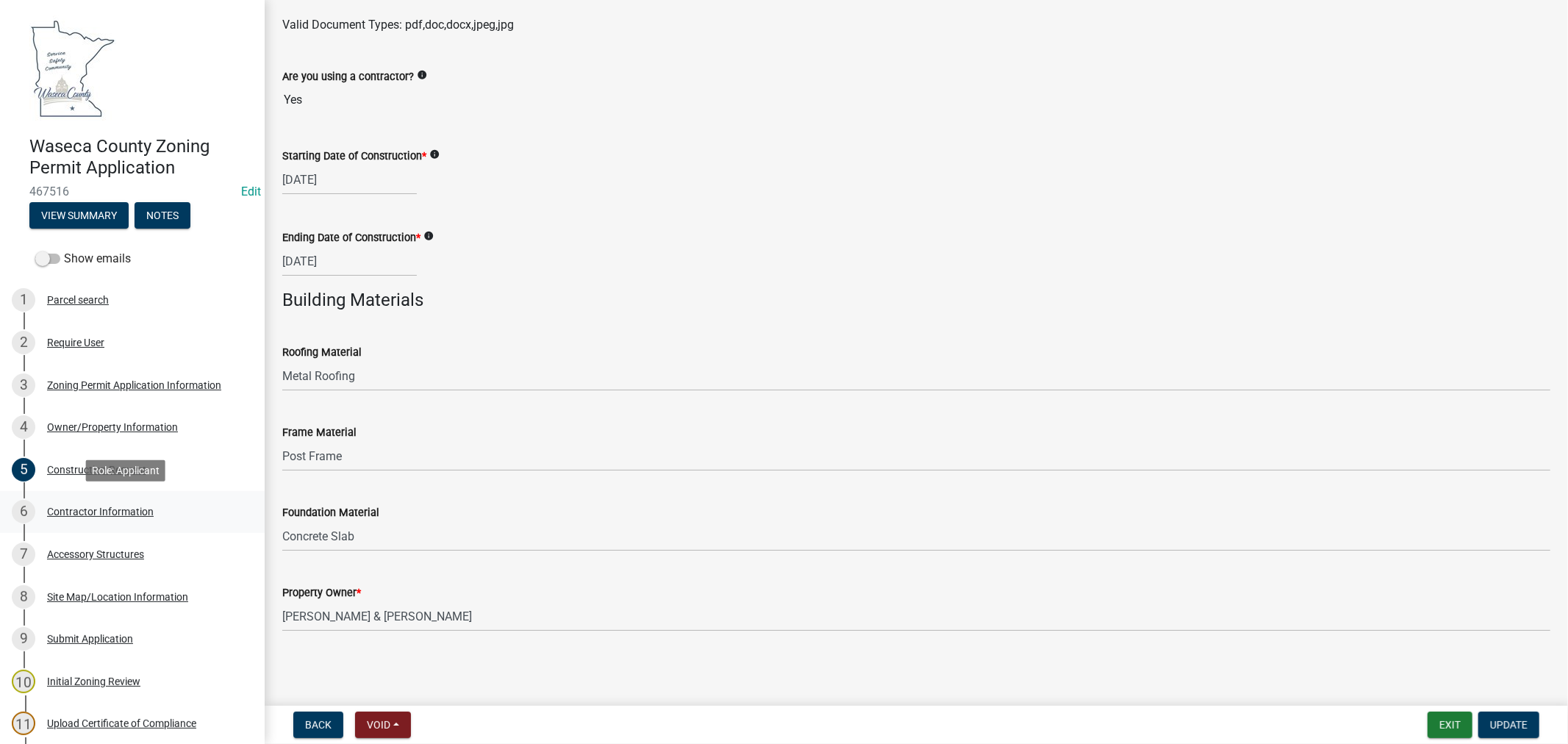
click at [132, 511] on div "Contractor Information" at bounding box center [100, 511] width 107 height 10
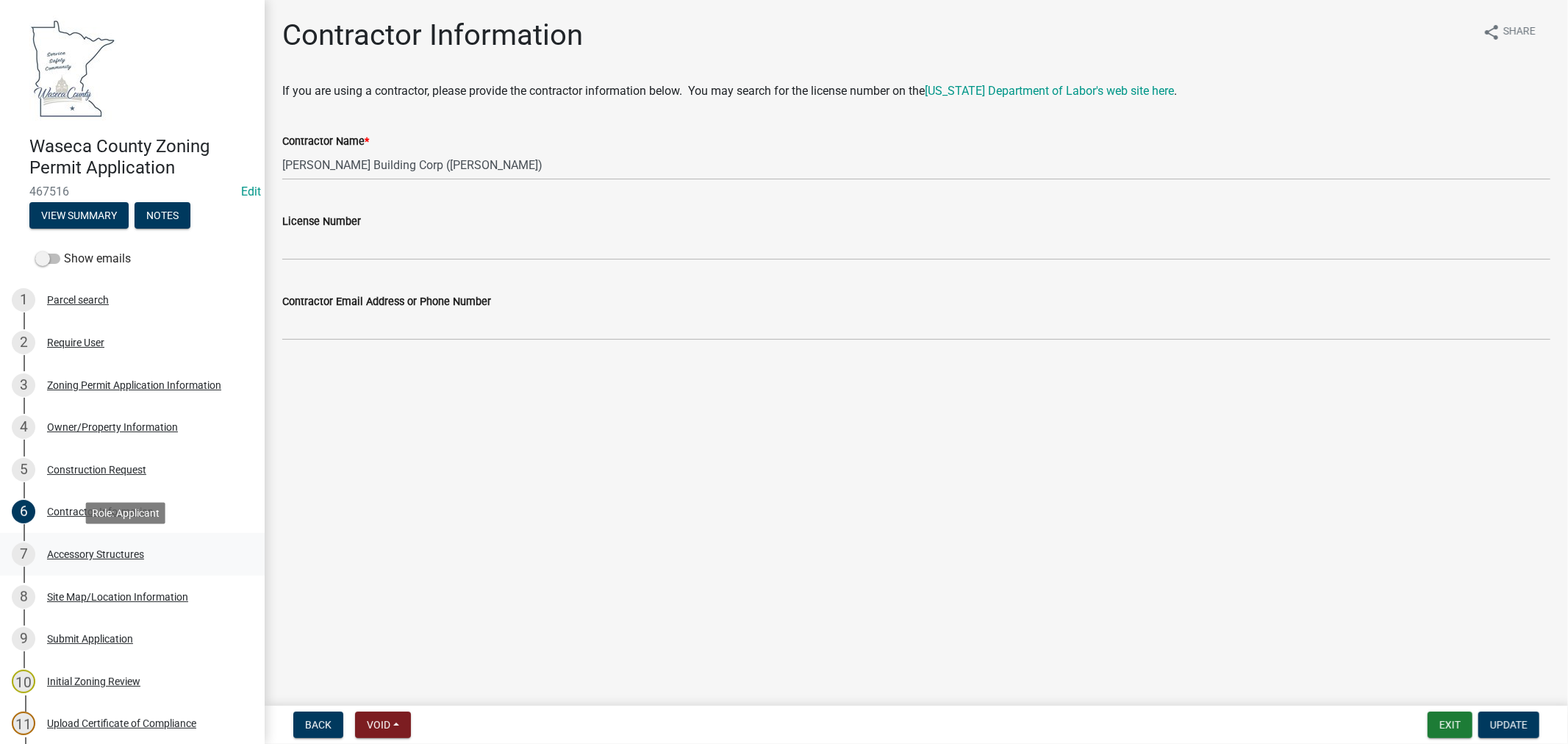
click at [78, 553] on div "Accessory Structures" at bounding box center [96, 554] width 97 height 10
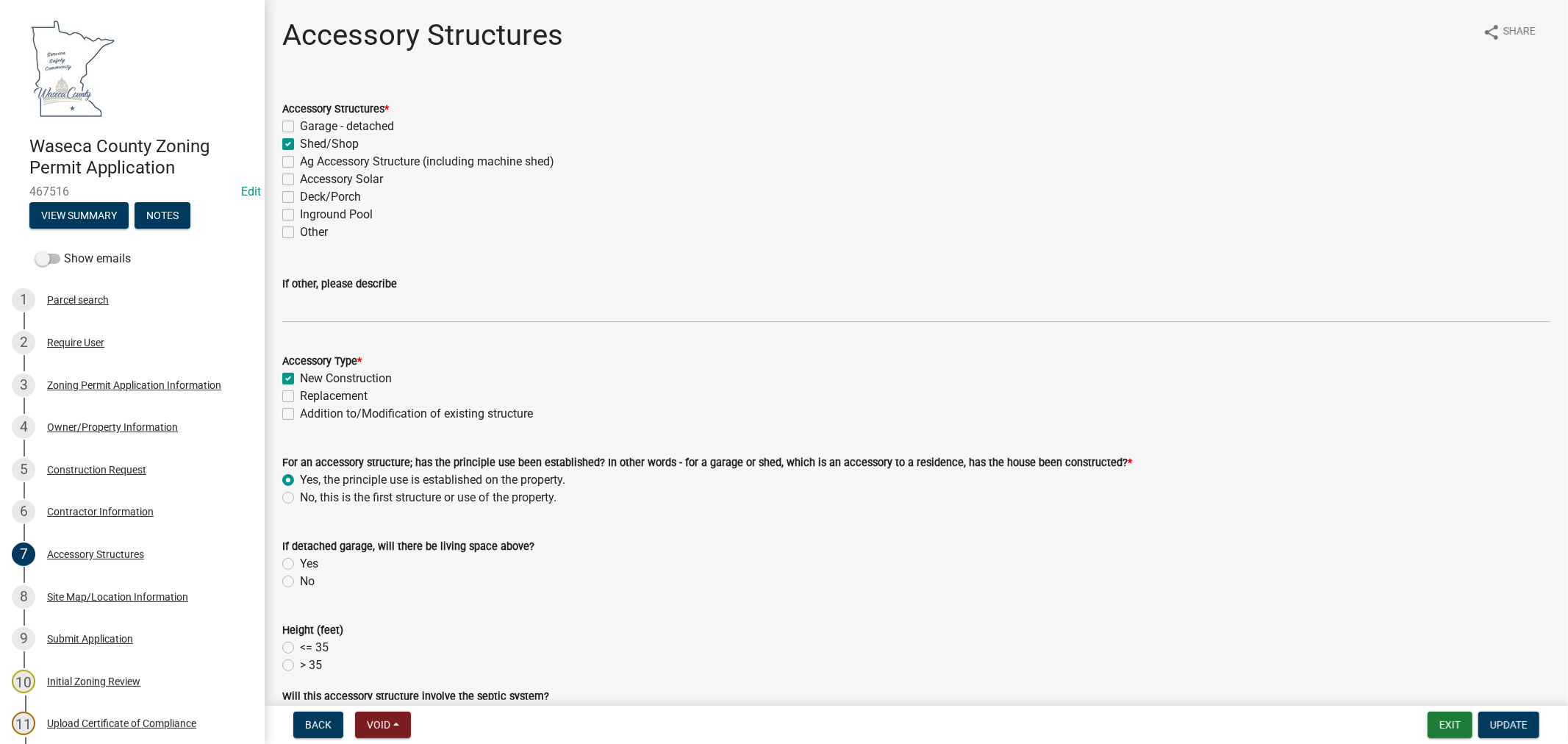
click at [300, 584] on label "No" at bounding box center [307, 581] width 15 height 17
click at [300, 582] on input "No" at bounding box center [304, 578] width 9 height 9
radio input "true"
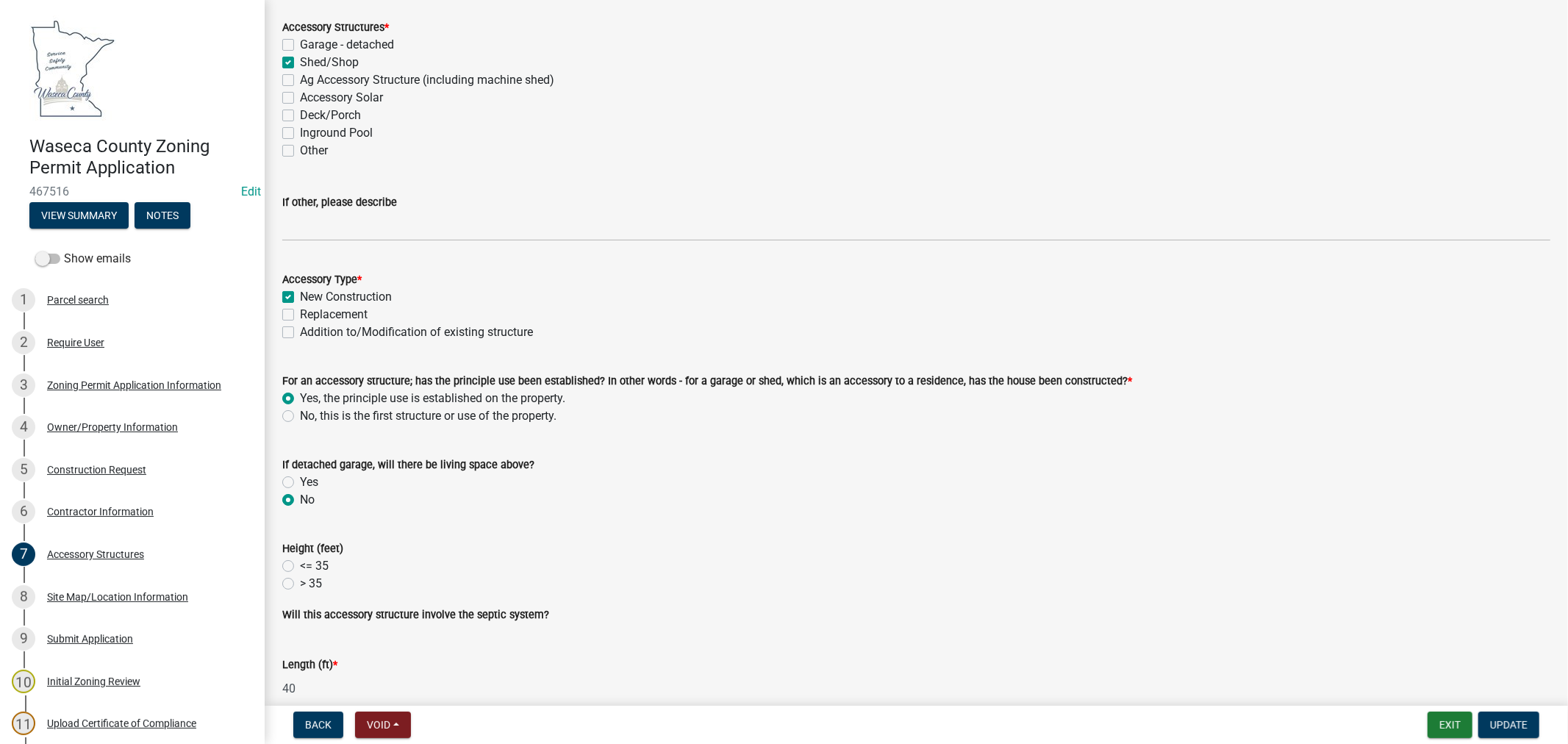
click at [300, 567] on label "<= 35" at bounding box center [314, 566] width 29 height 17
click at [300, 567] on input "<= 35" at bounding box center [304, 562] width 9 height 9
radio input "true"
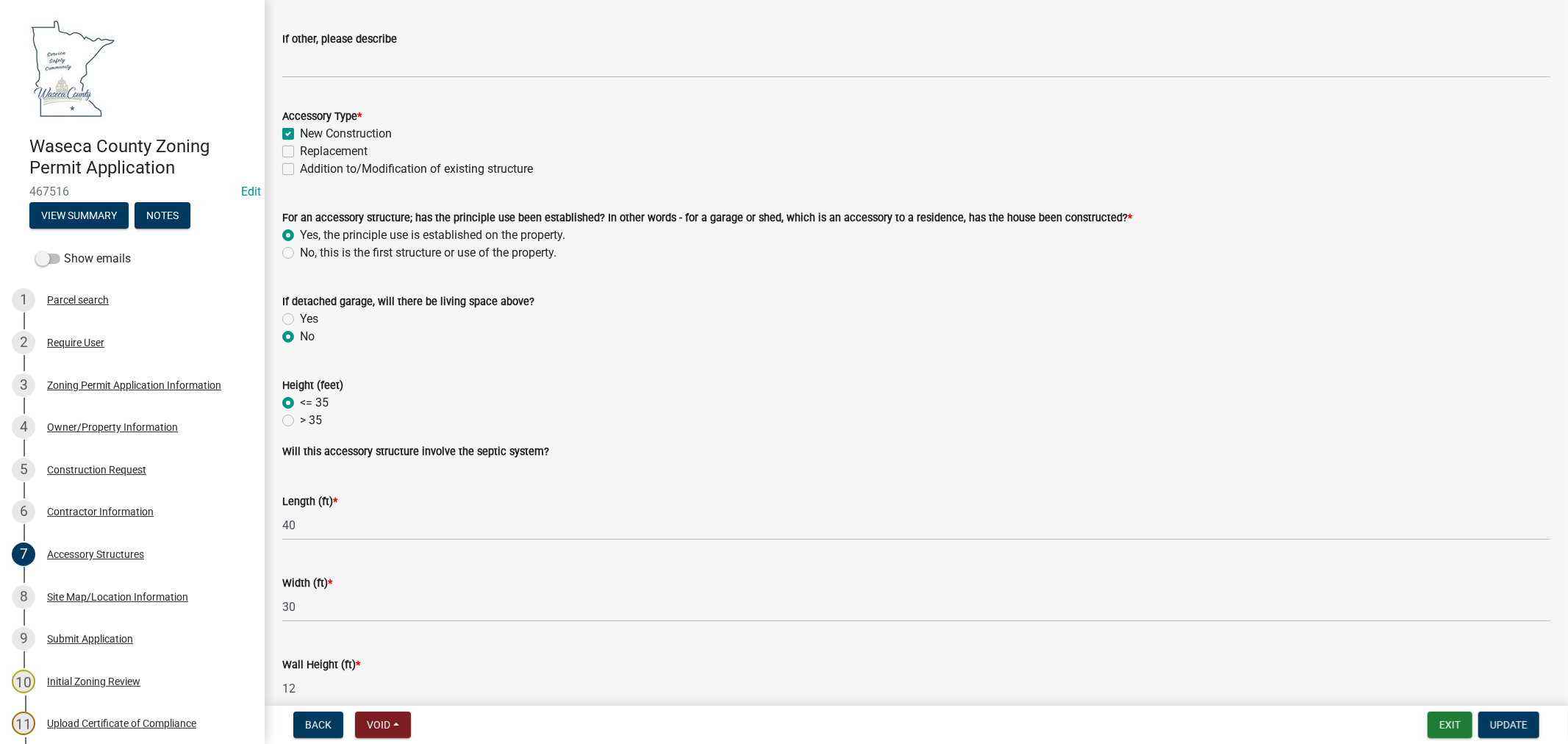
scroll to position [326, 0]
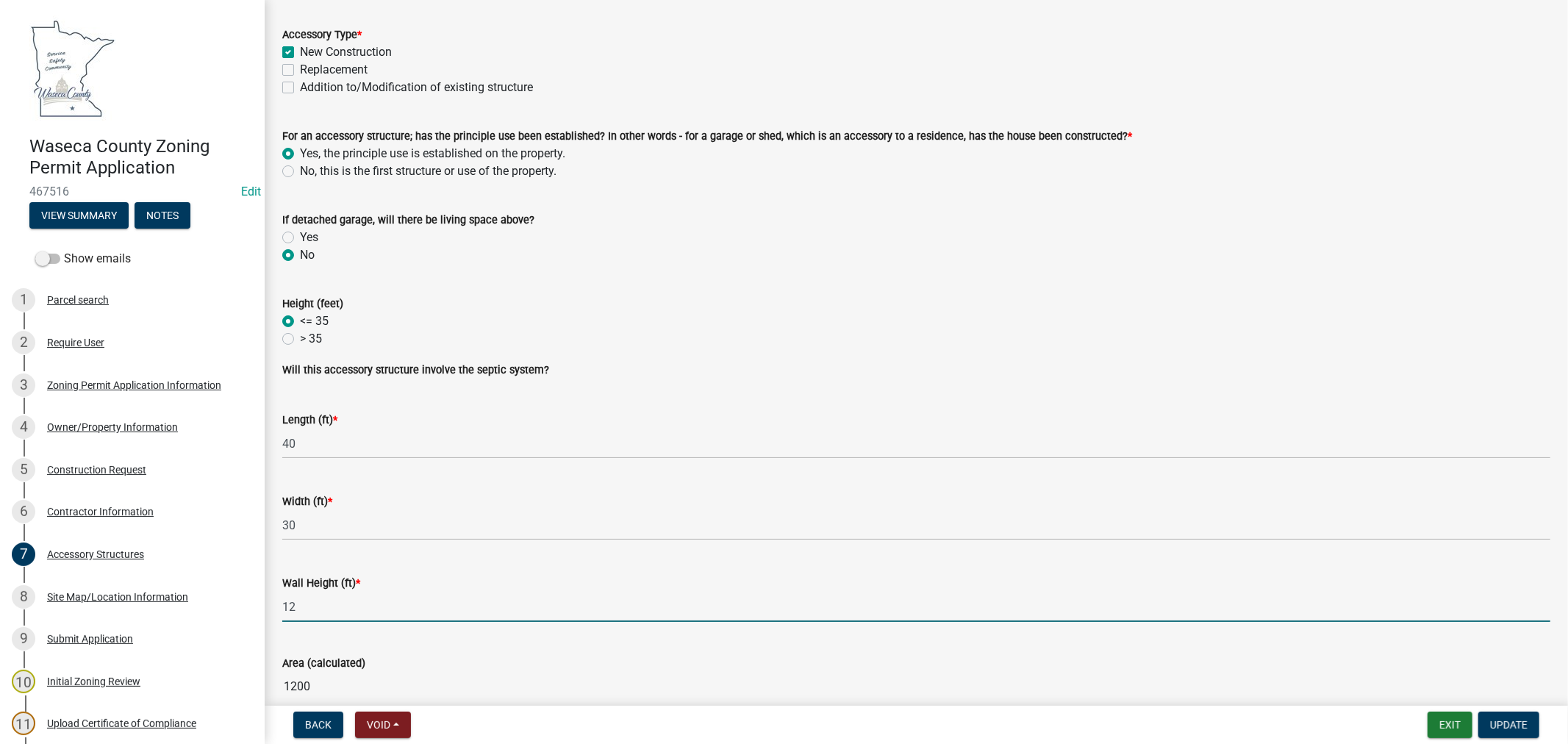
click at [332, 607] on input "12" at bounding box center [916, 607] width 1268 height 30
type input "13"
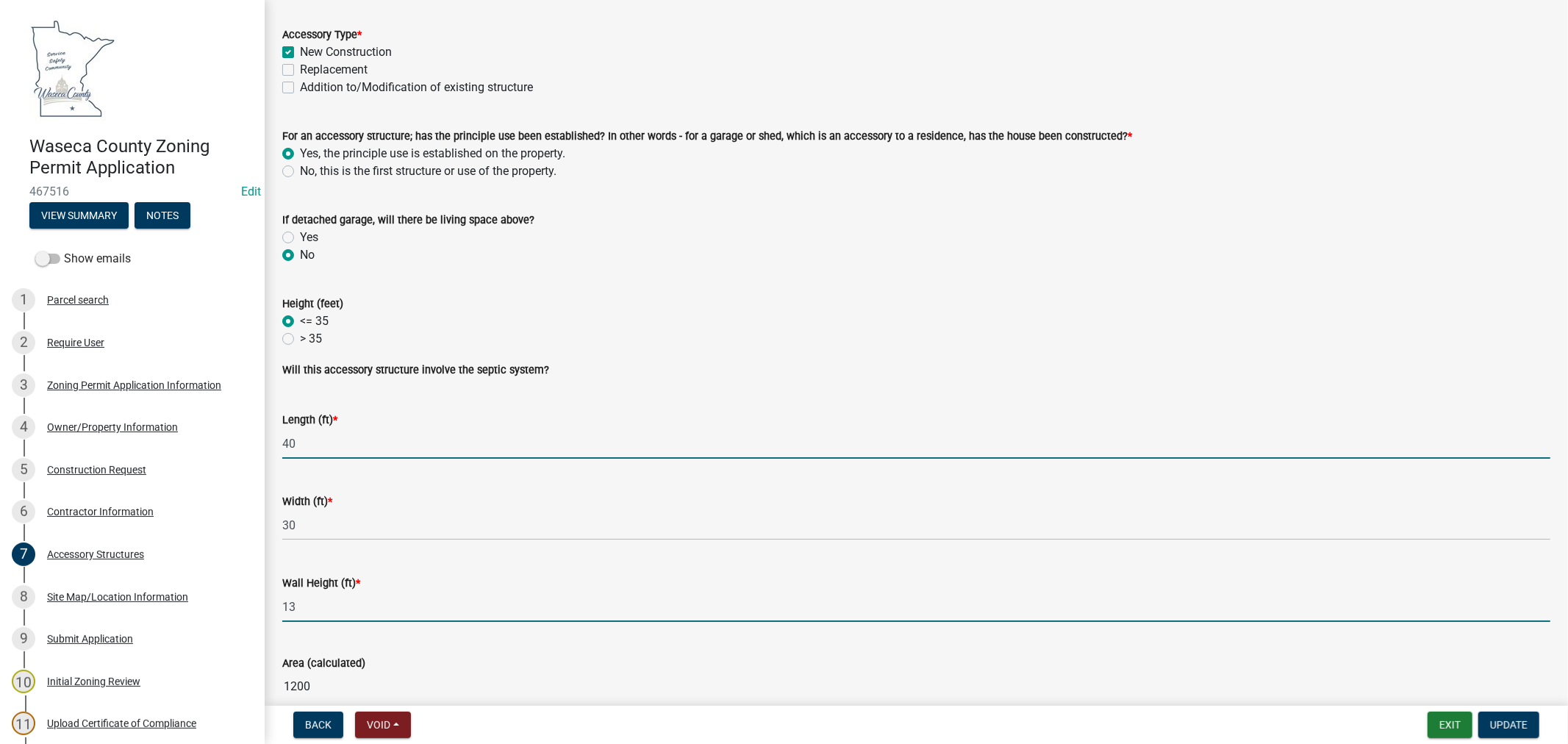
click at [830, 457] on input "40" at bounding box center [916, 443] width 1268 height 30
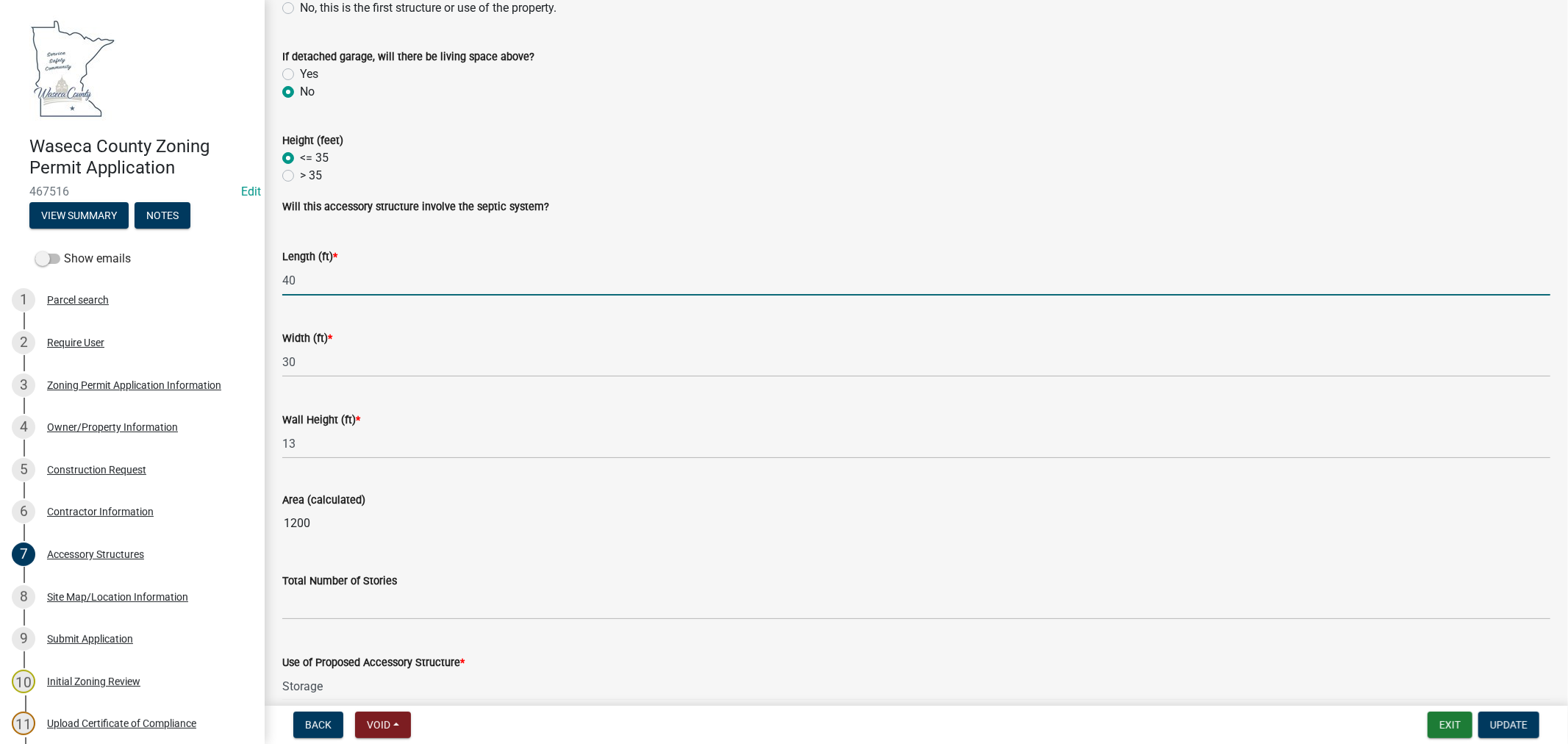
scroll to position [571, 0]
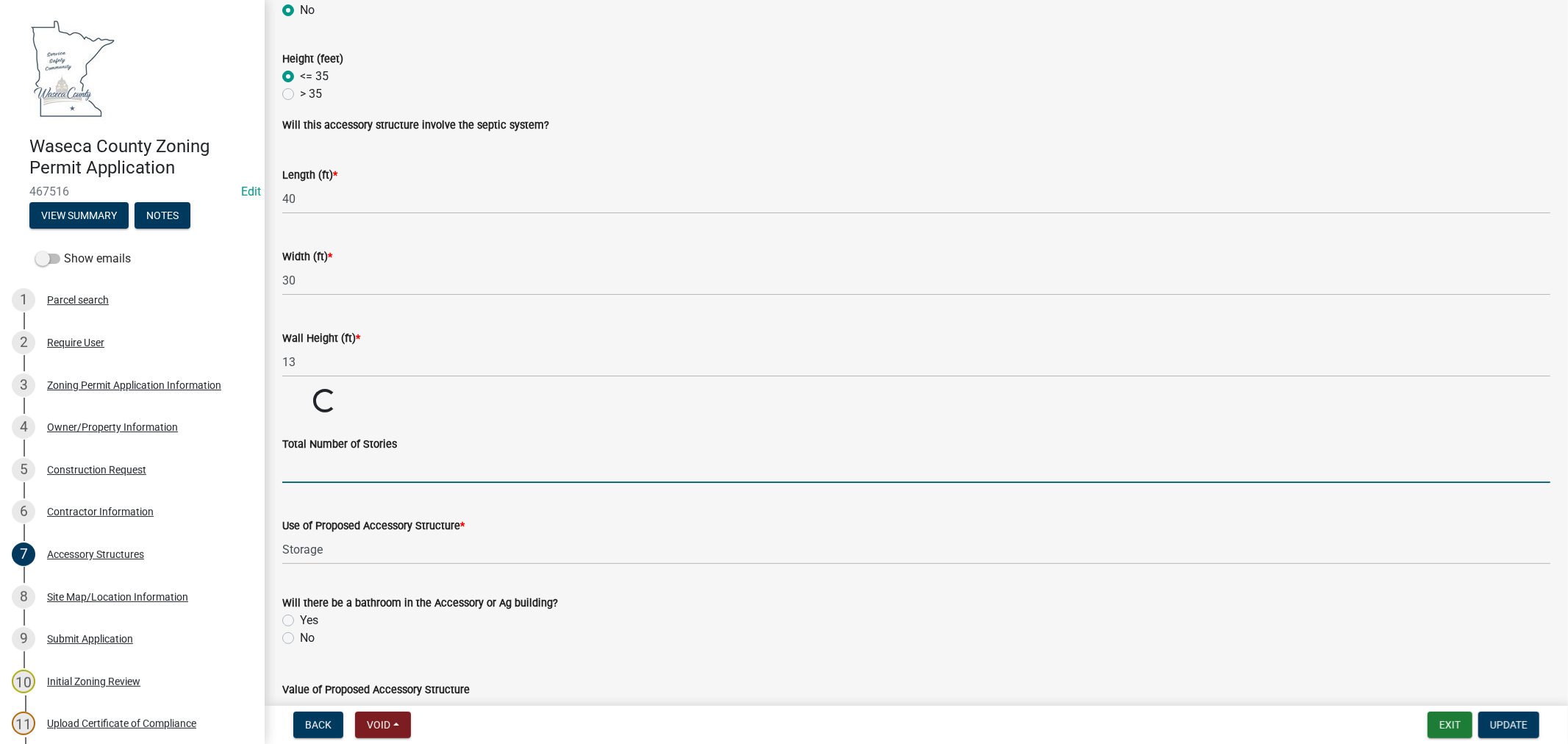
click at [674, 523] on wm-data-entity-input-list "Accessory Structures * Garage - detached Shed/Shop Ag Accessory Structure (incl…" at bounding box center [916, 206] width 1268 height 1391
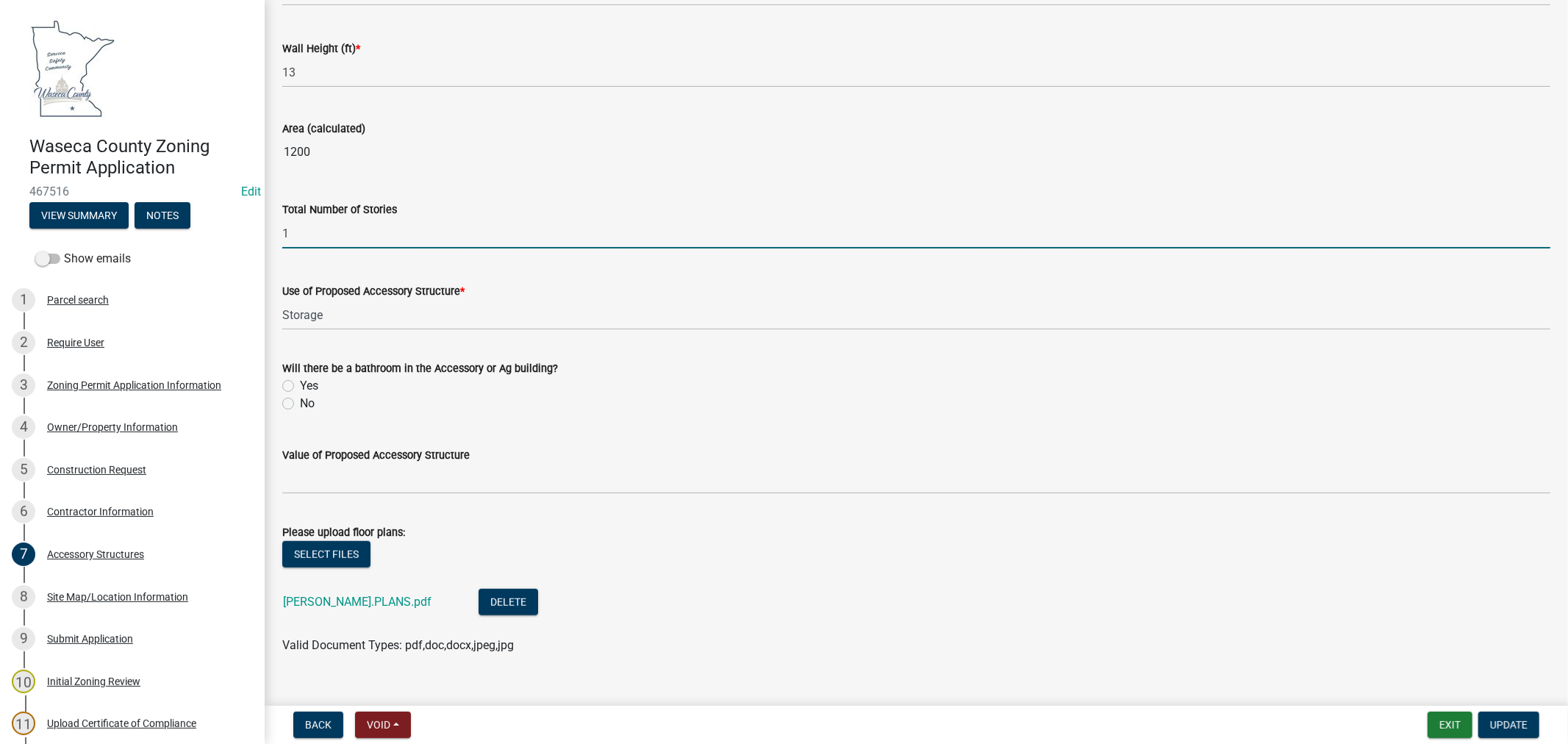
scroll to position [886, 0]
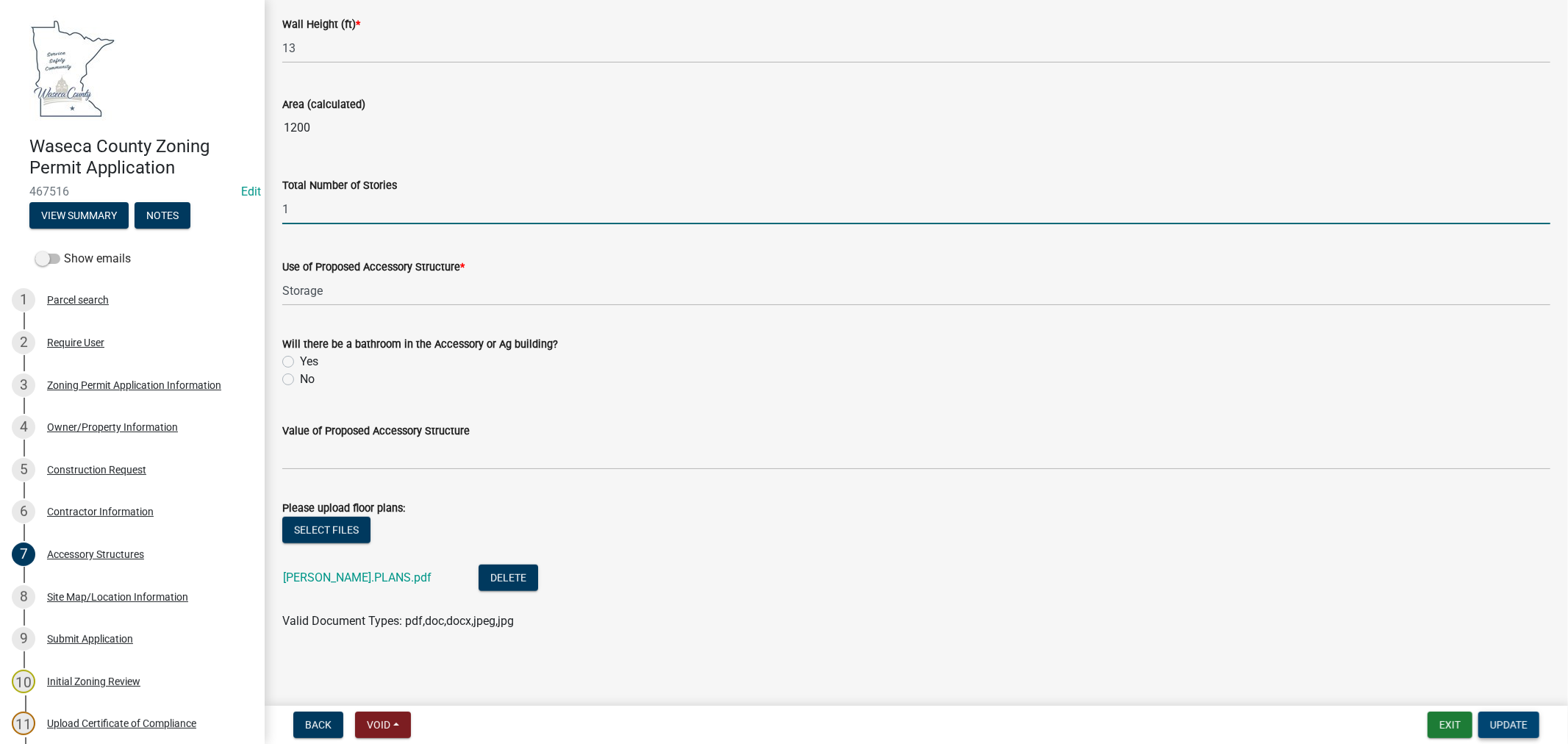
type input "1"
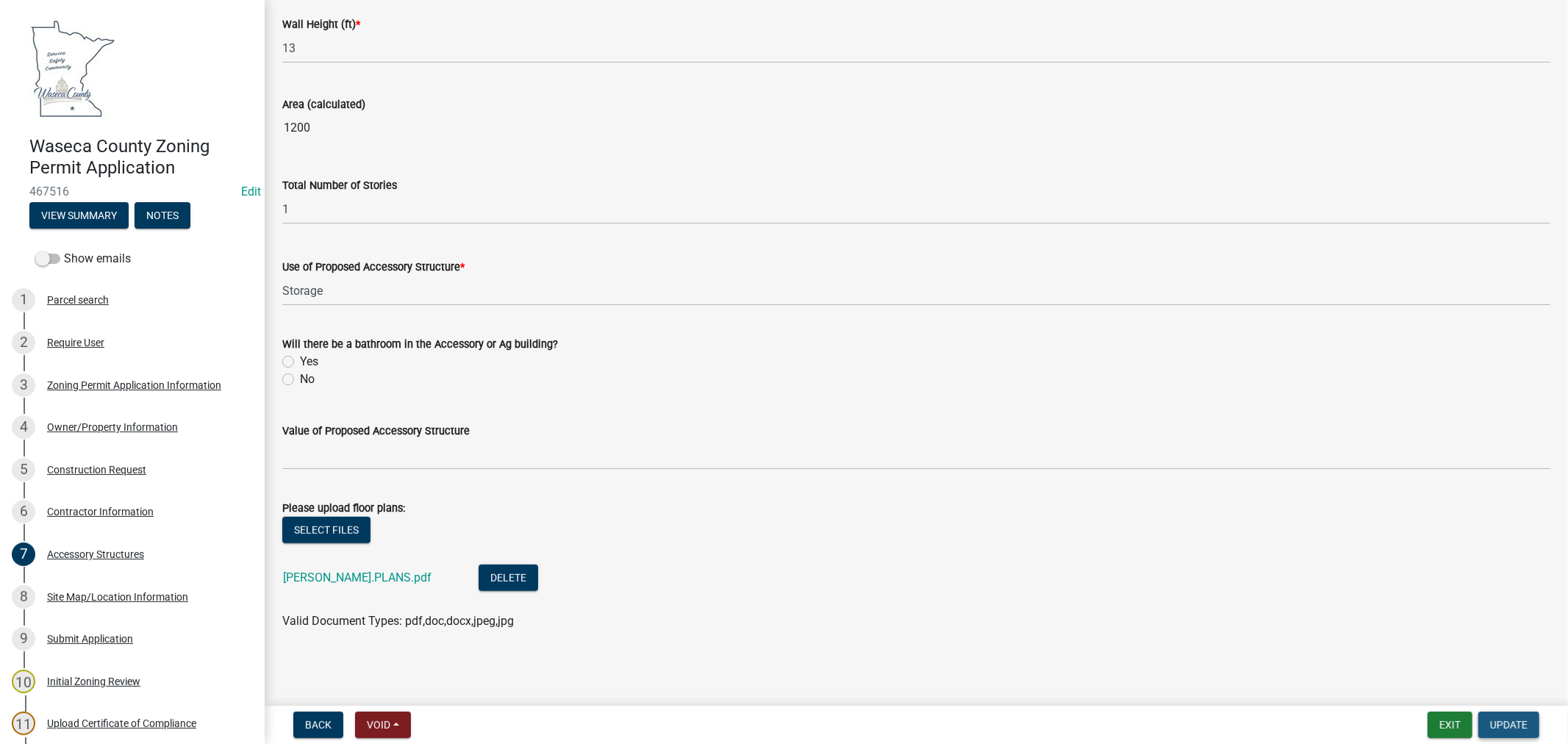
click at [1504, 723] on span "Update" at bounding box center [1509, 725] width 38 height 12
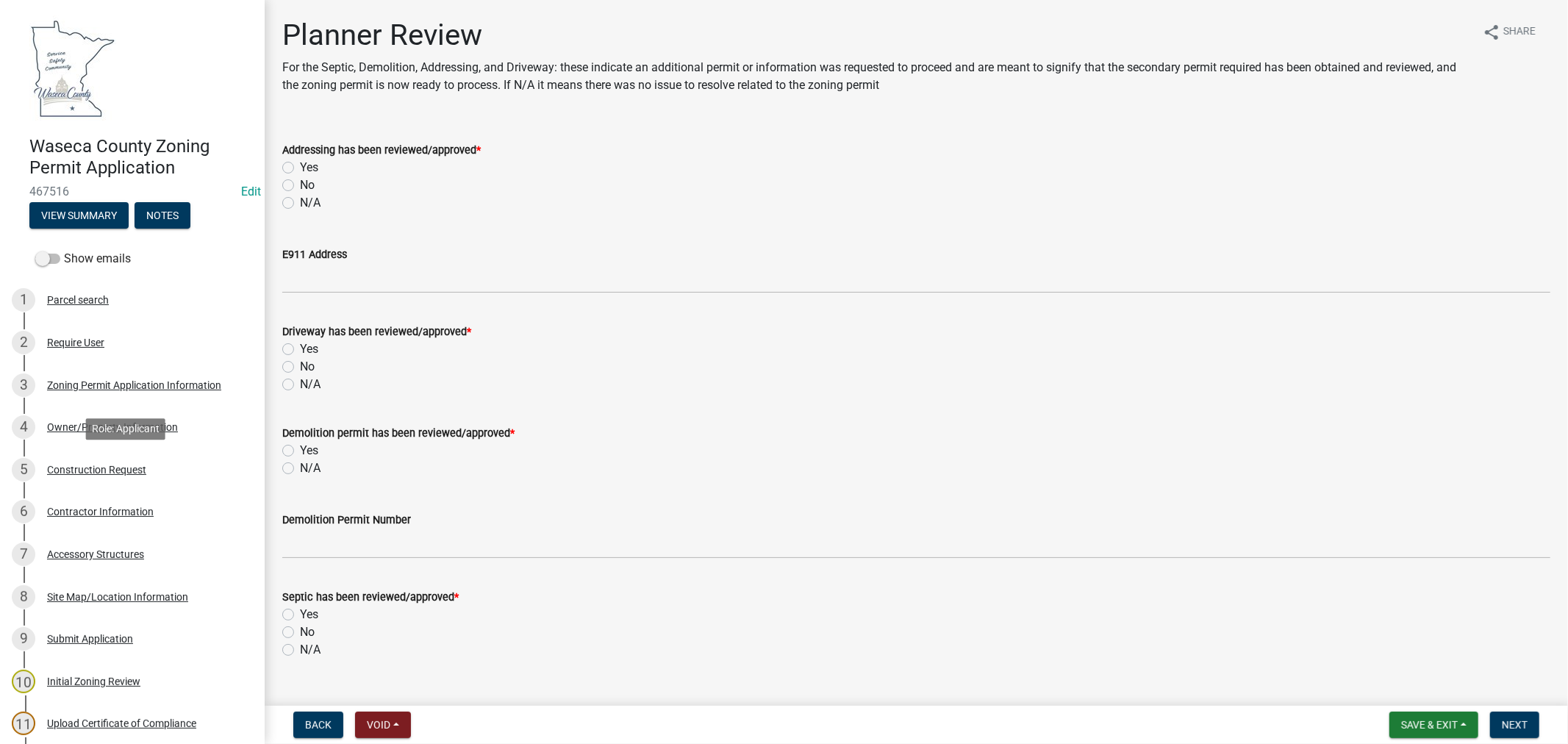
click at [133, 469] on div "Construction Request" at bounding box center [97, 469] width 99 height 10
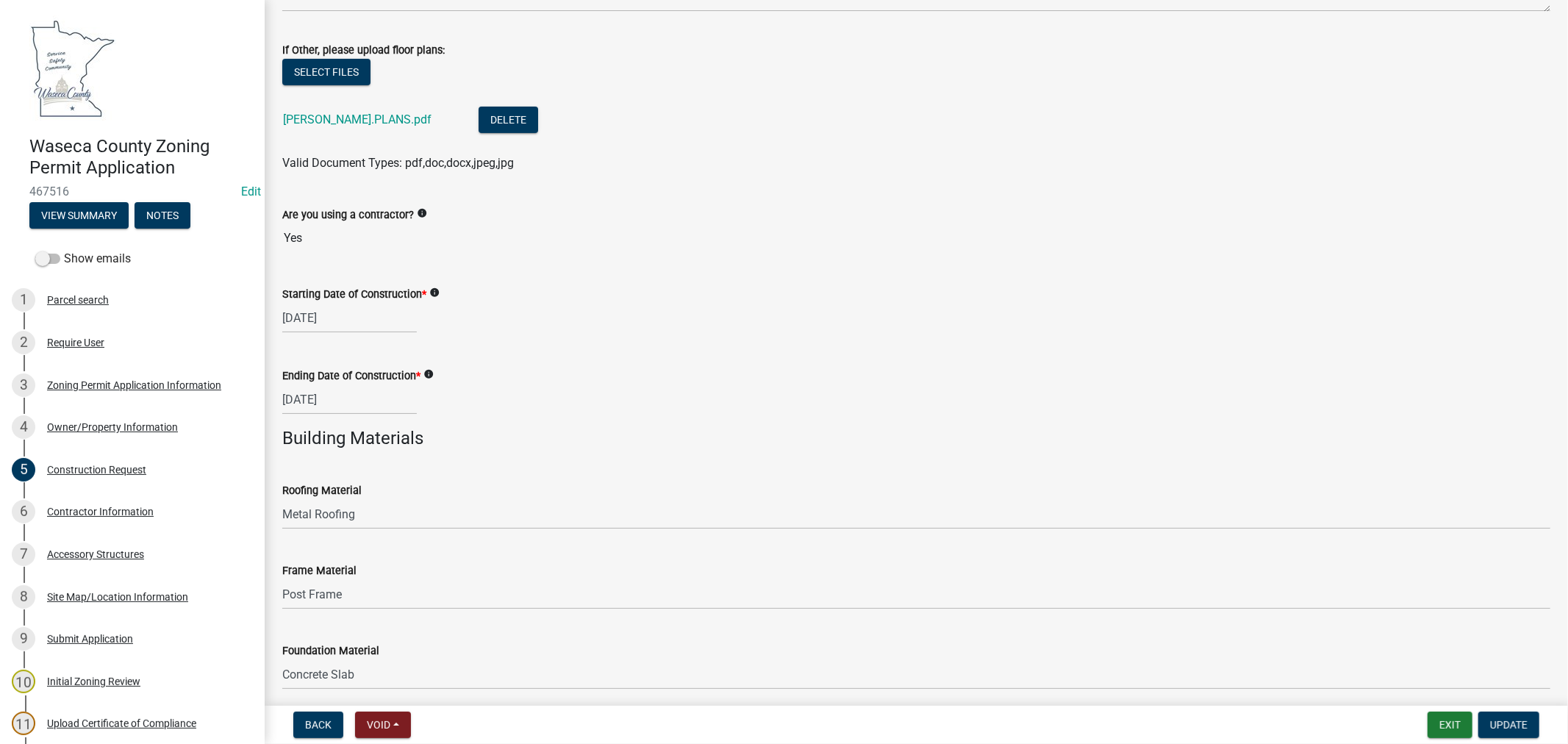
scroll to position [149, 0]
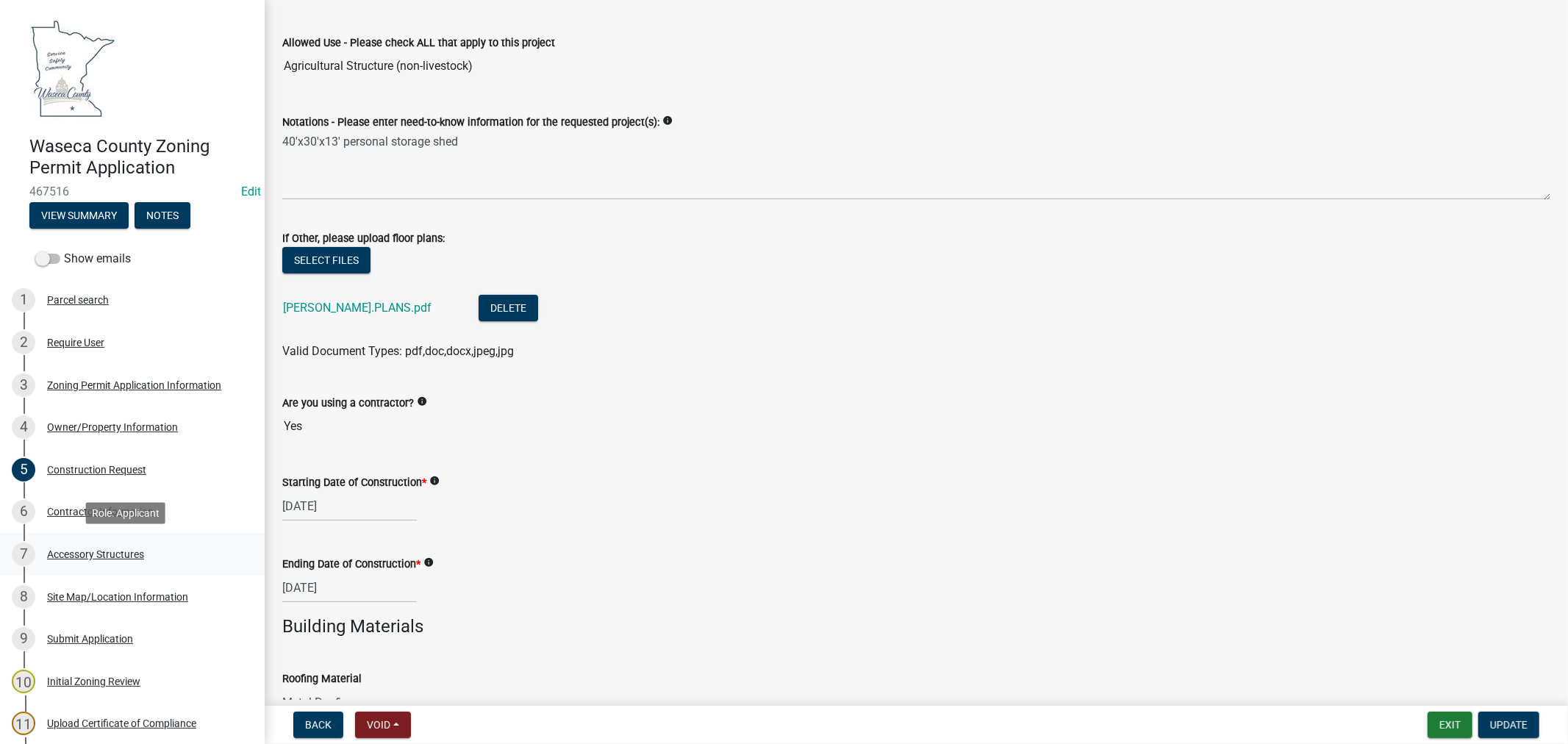
click at [115, 557] on div "Accessory Structures" at bounding box center [96, 554] width 97 height 10
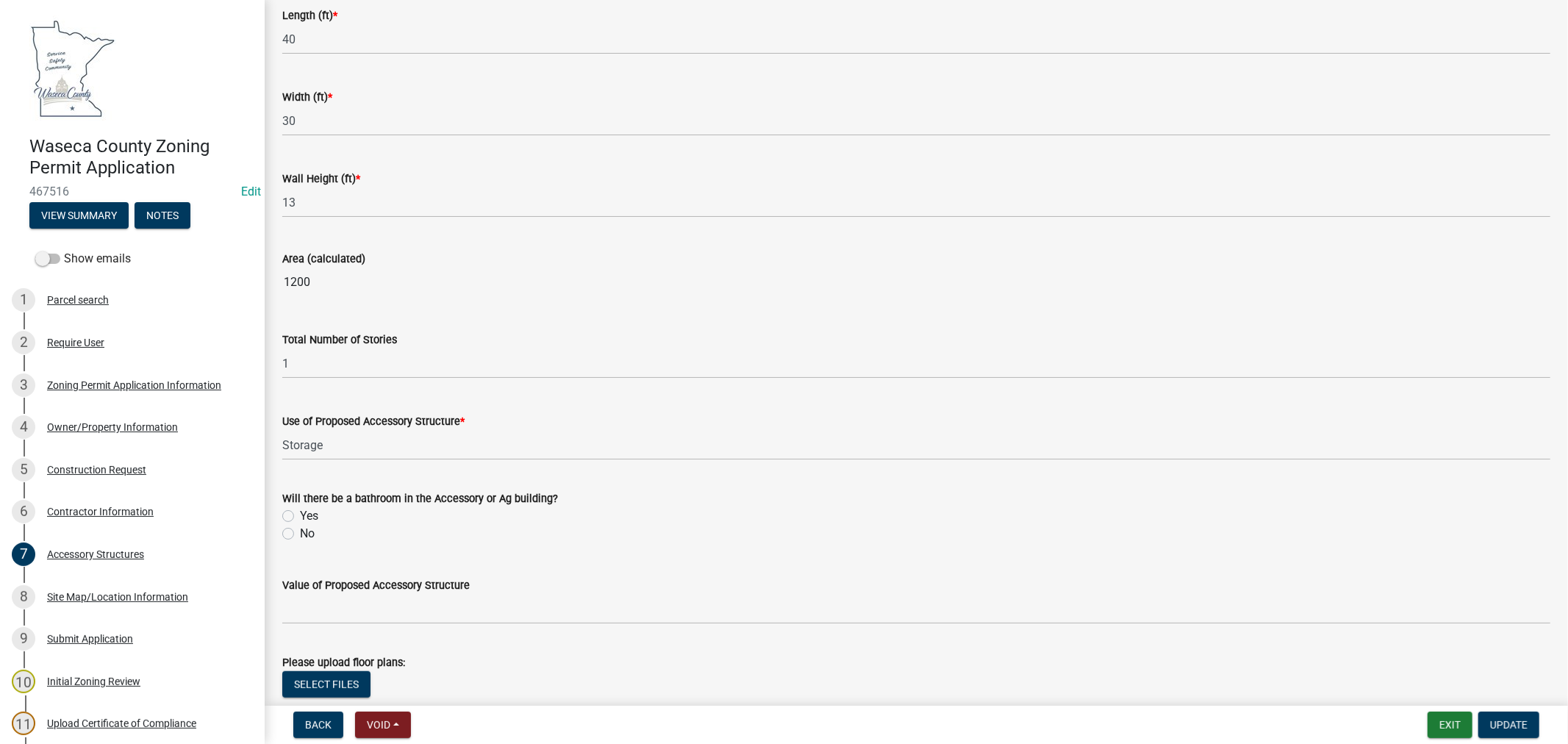
scroll to position [886, 0]
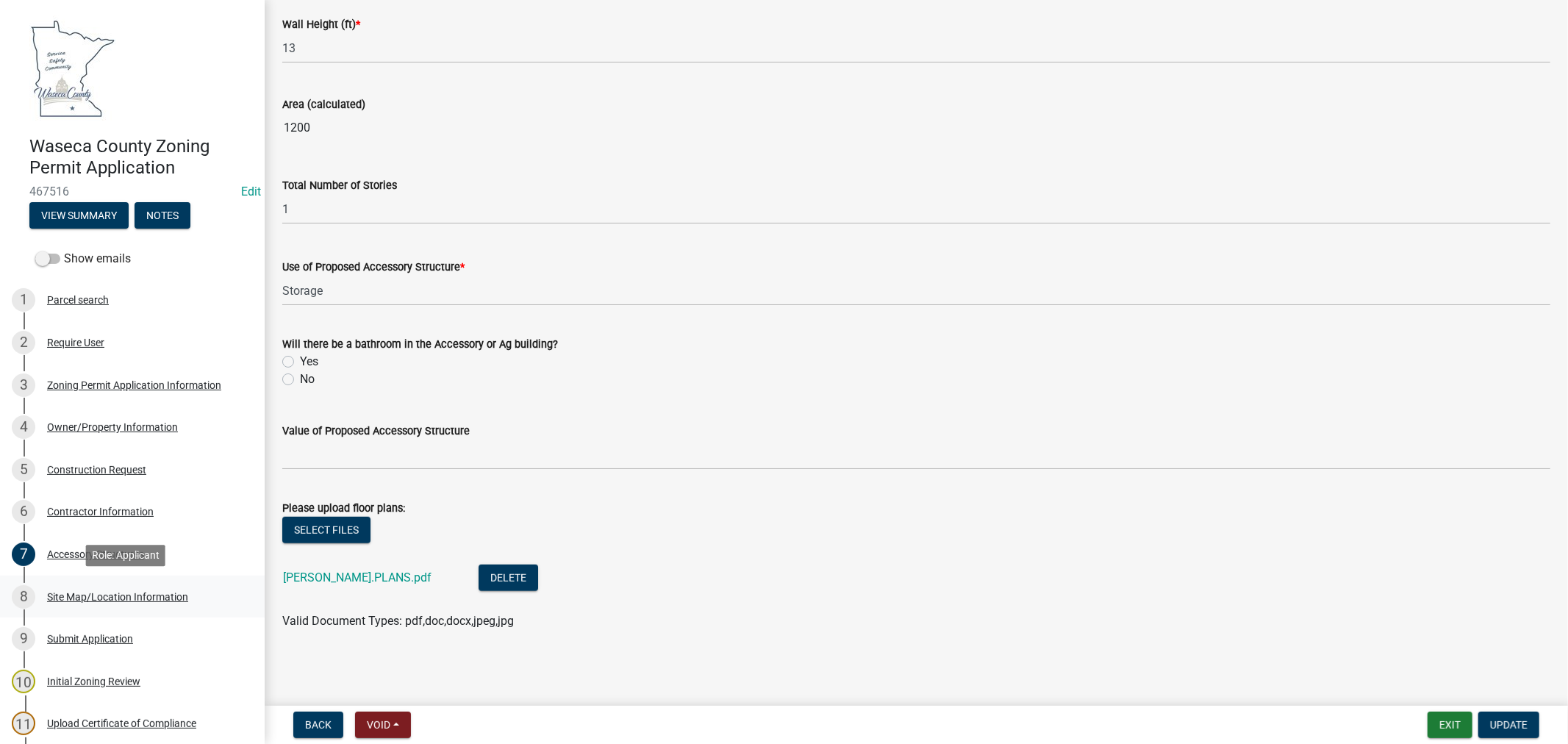
click at [75, 597] on div "Site Map/Location Information" at bounding box center [118, 597] width 142 height 10
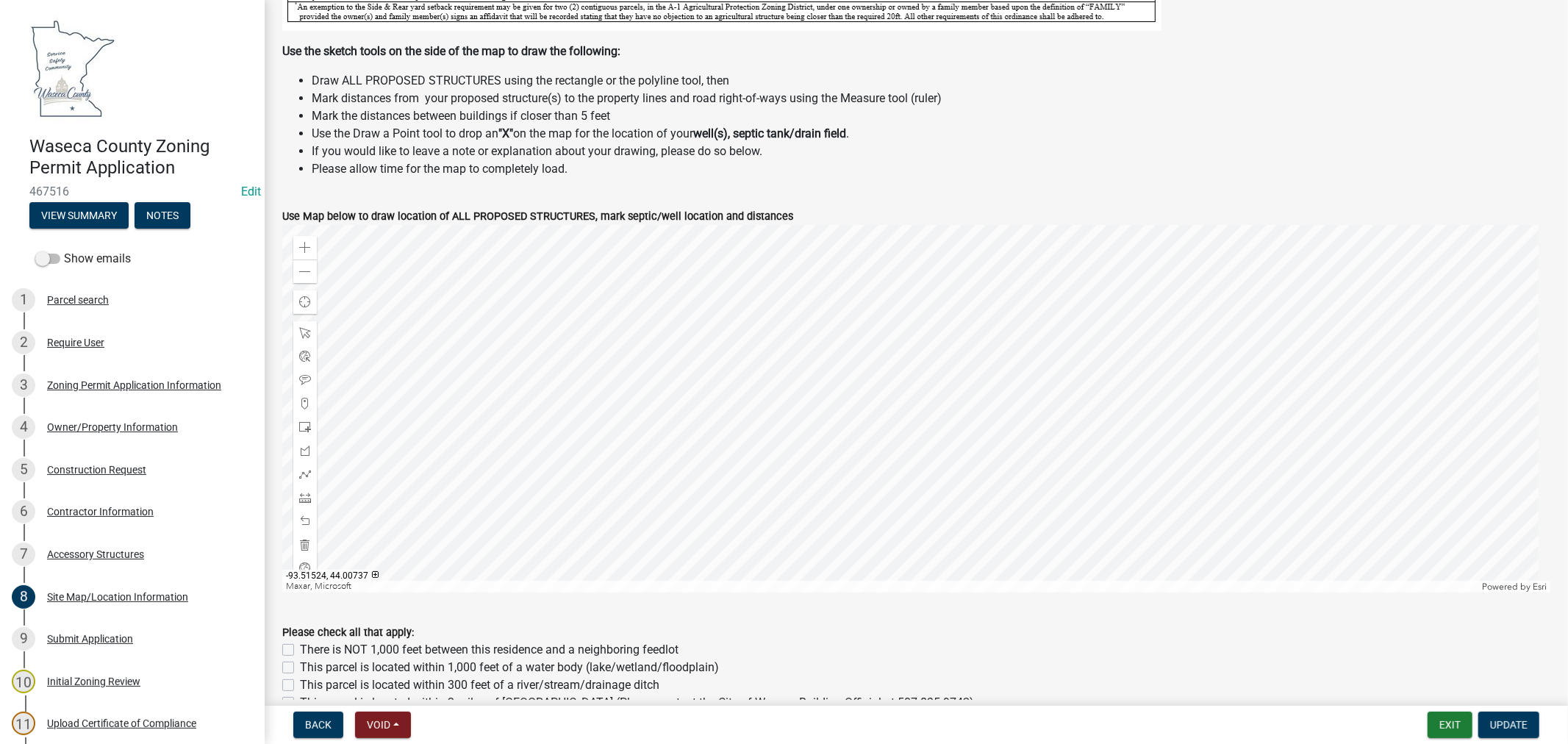
scroll to position [490, 0]
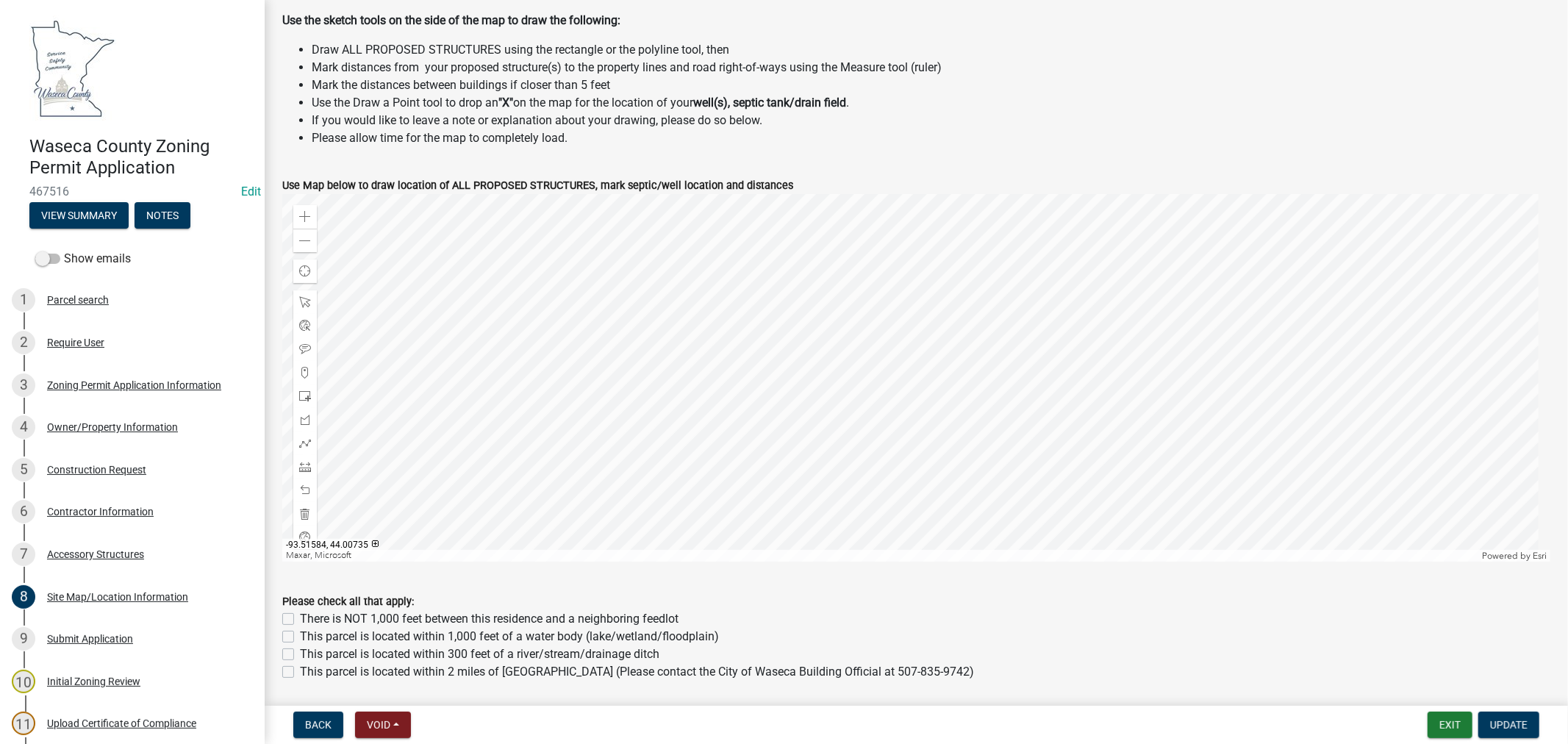
click at [300, 635] on label "This parcel is located within 1,000 feet of a water body (lake/wetland/floodpla…" at bounding box center [509, 636] width 419 height 17
click at [300, 635] on input "This parcel is located within 1,000 feet of a water body (lake/wetland/floodpla…" at bounding box center [304, 633] width 9 height 9
checkbox input "true"
checkbox input "false"
checkbox input "true"
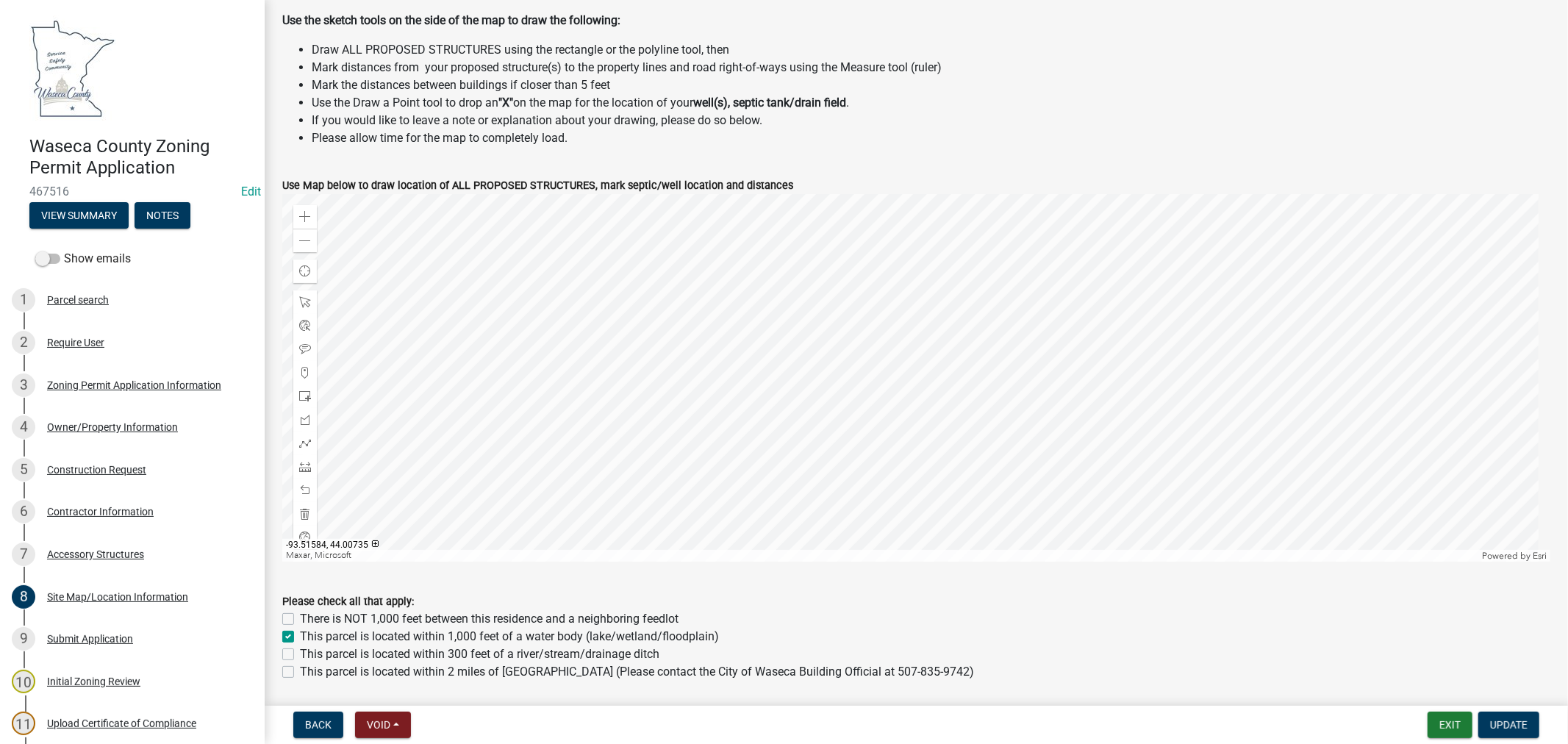
checkbox input "false"
click at [300, 648] on label "This parcel is located within 300 feet of a river/stream/drainage ditch" at bounding box center [479, 654] width 360 height 17
click at [300, 648] on input "This parcel is located within 300 feet of a river/stream/drainage ditch" at bounding box center [304, 650] width 9 height 9
checkbox input "true"
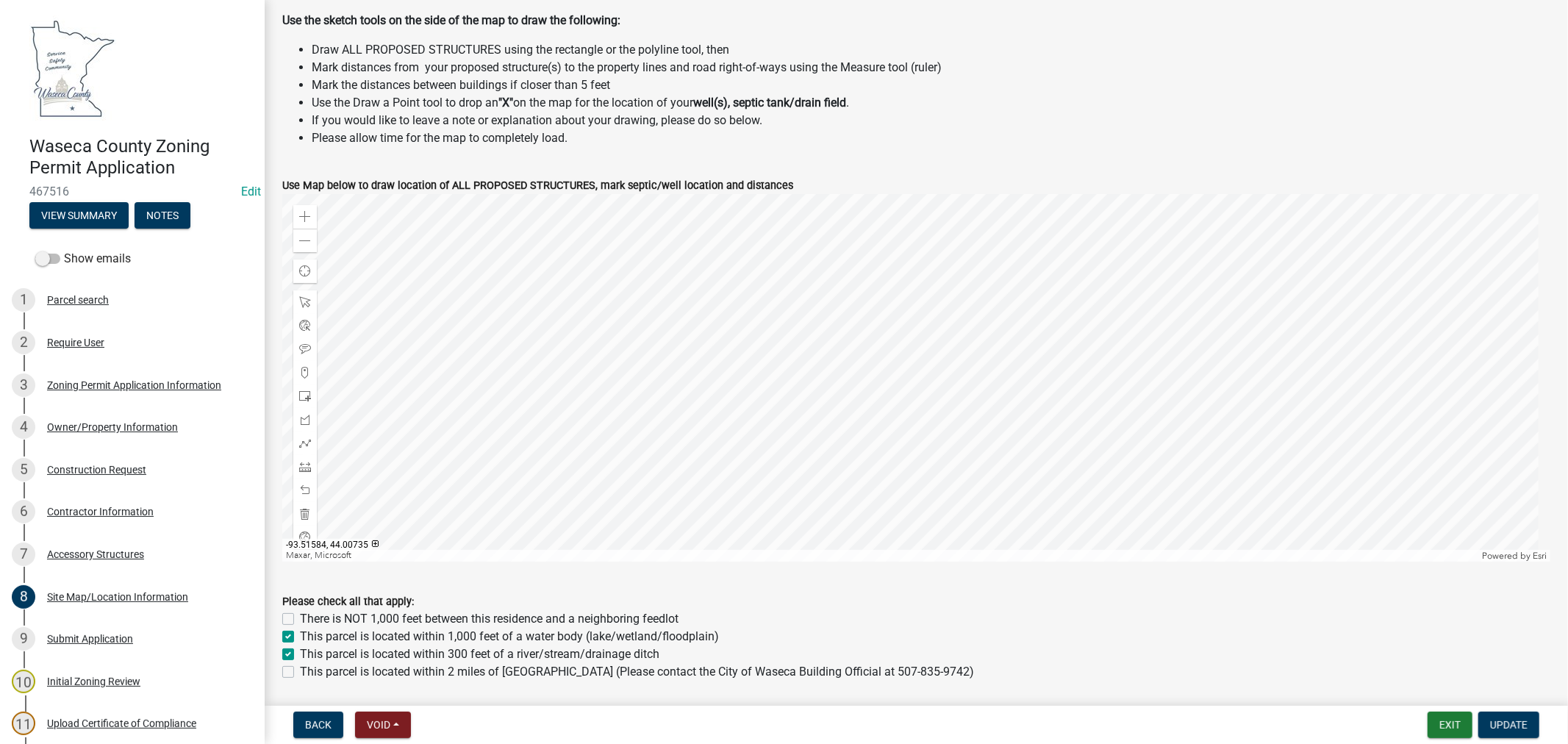
checkbox input "false"
checkbox input "true"
checkbox input "false"
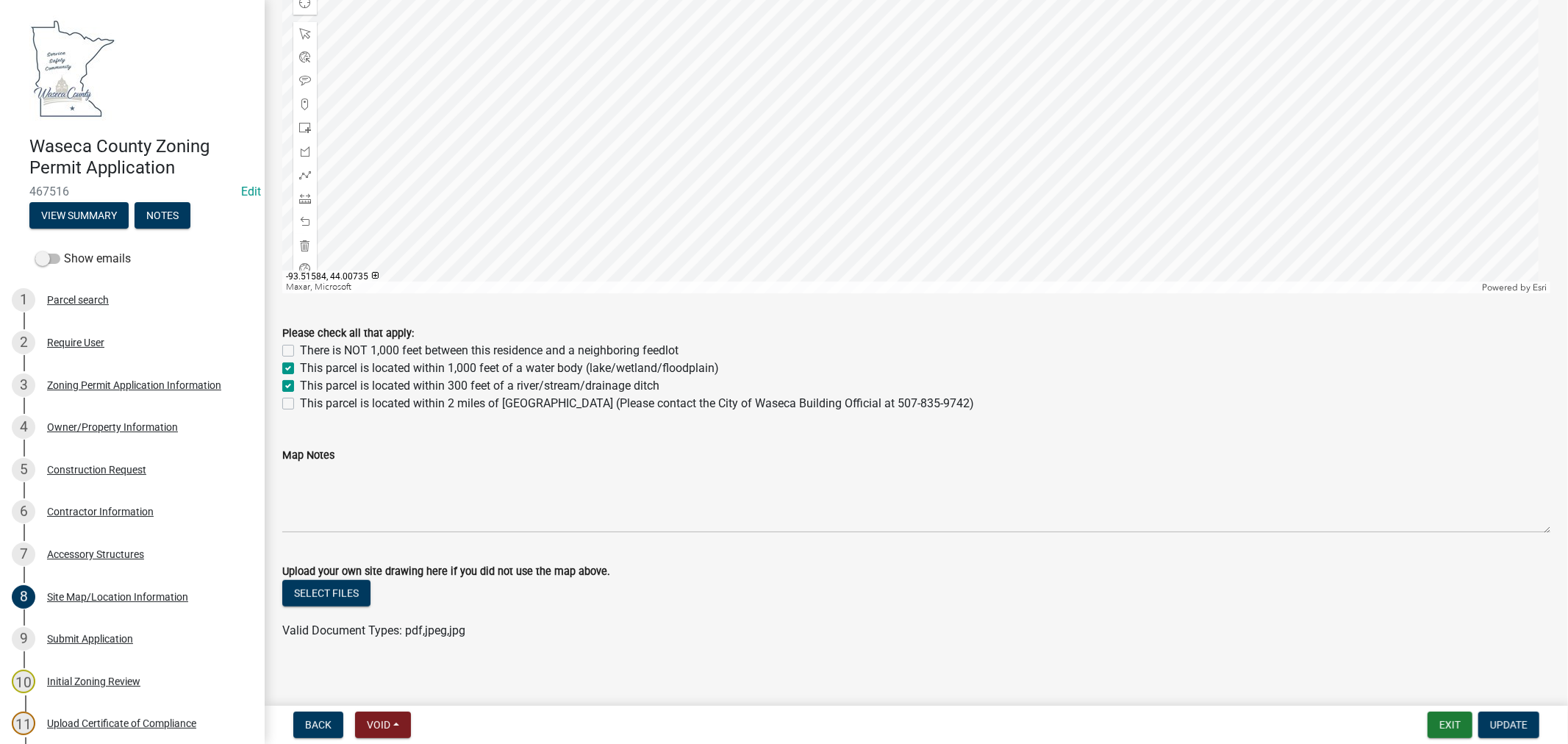
scroll to position [768, 0]
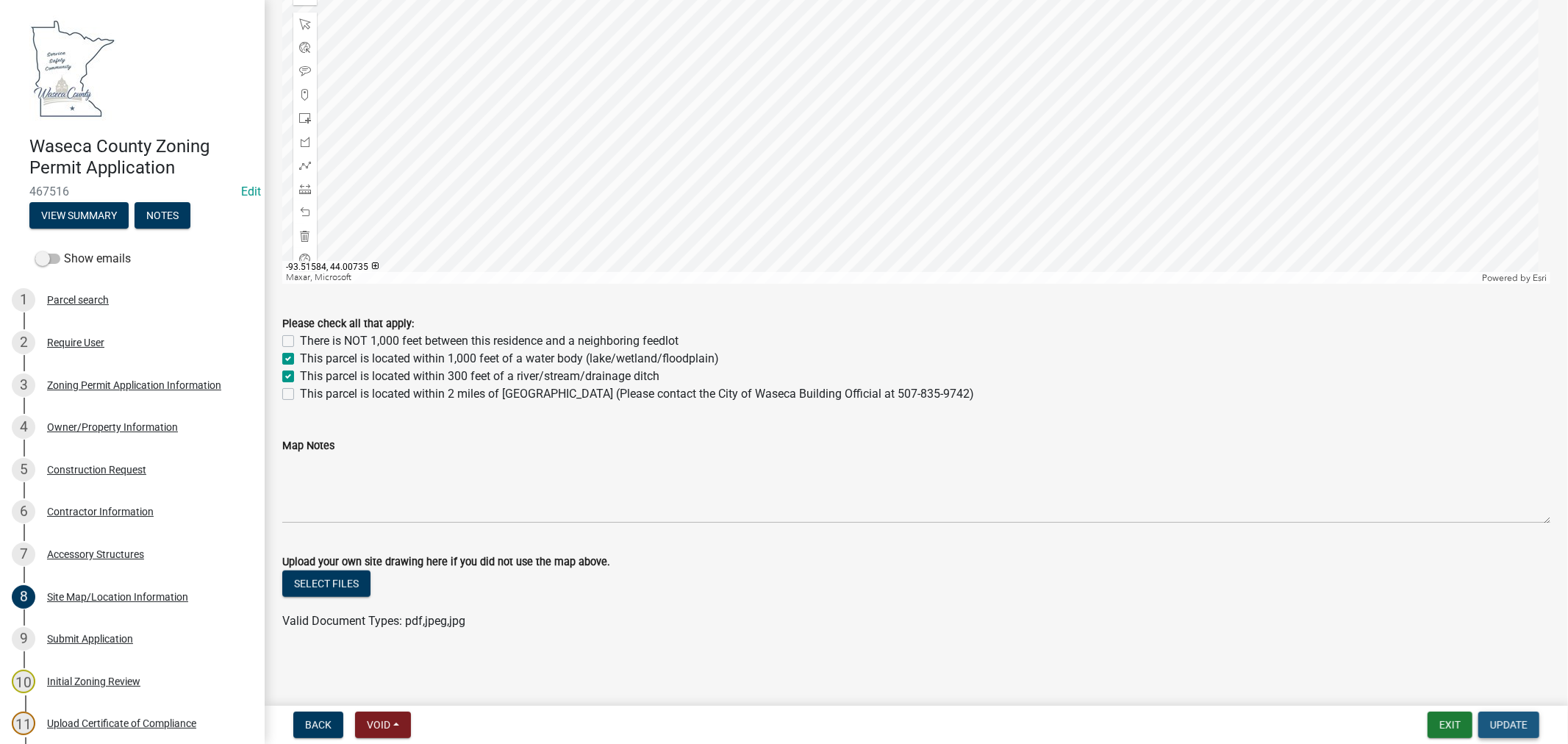
click at [1505, 726] on span "Update" at bounding box center [1509, 725] width 38 height 12
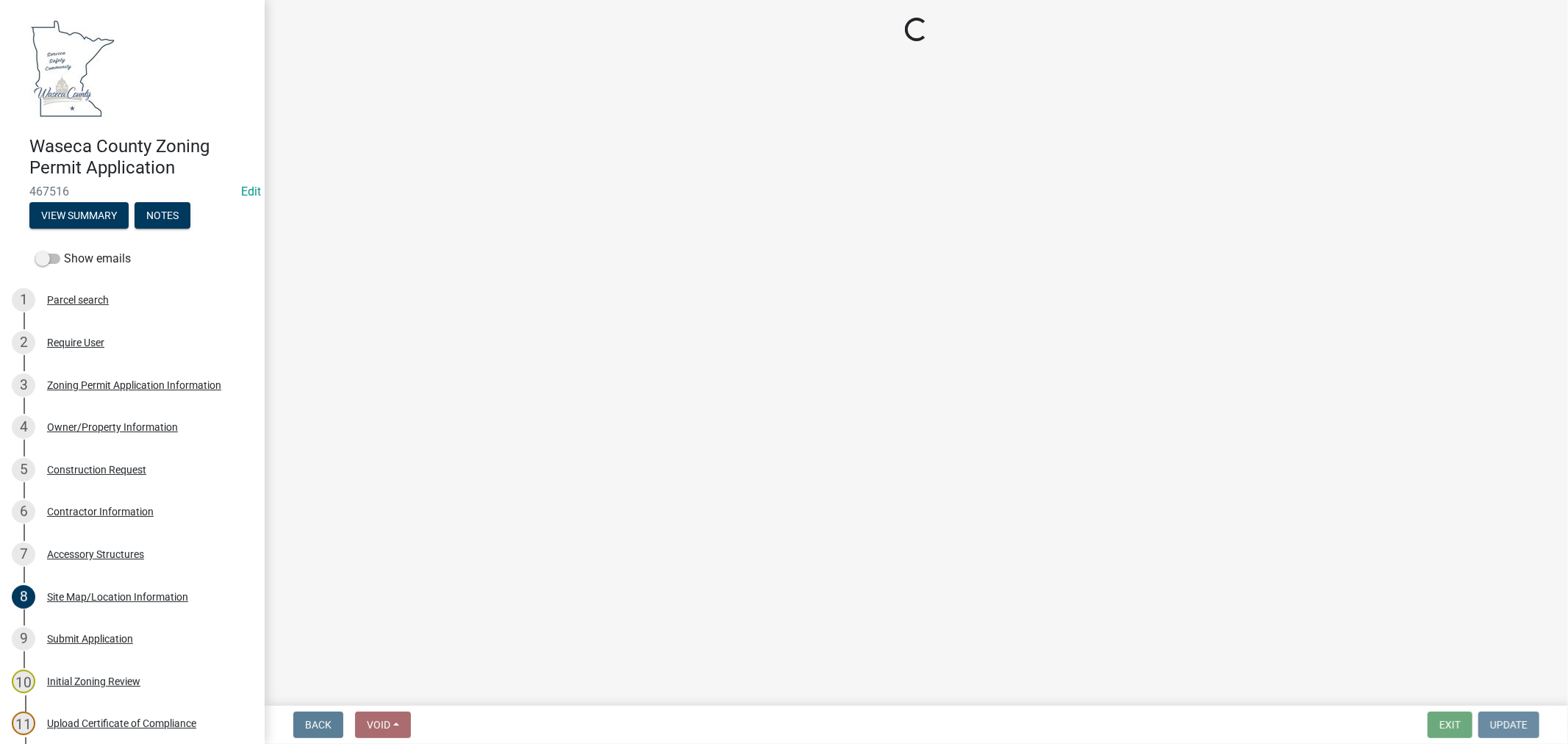
scroll to position [0, 0]
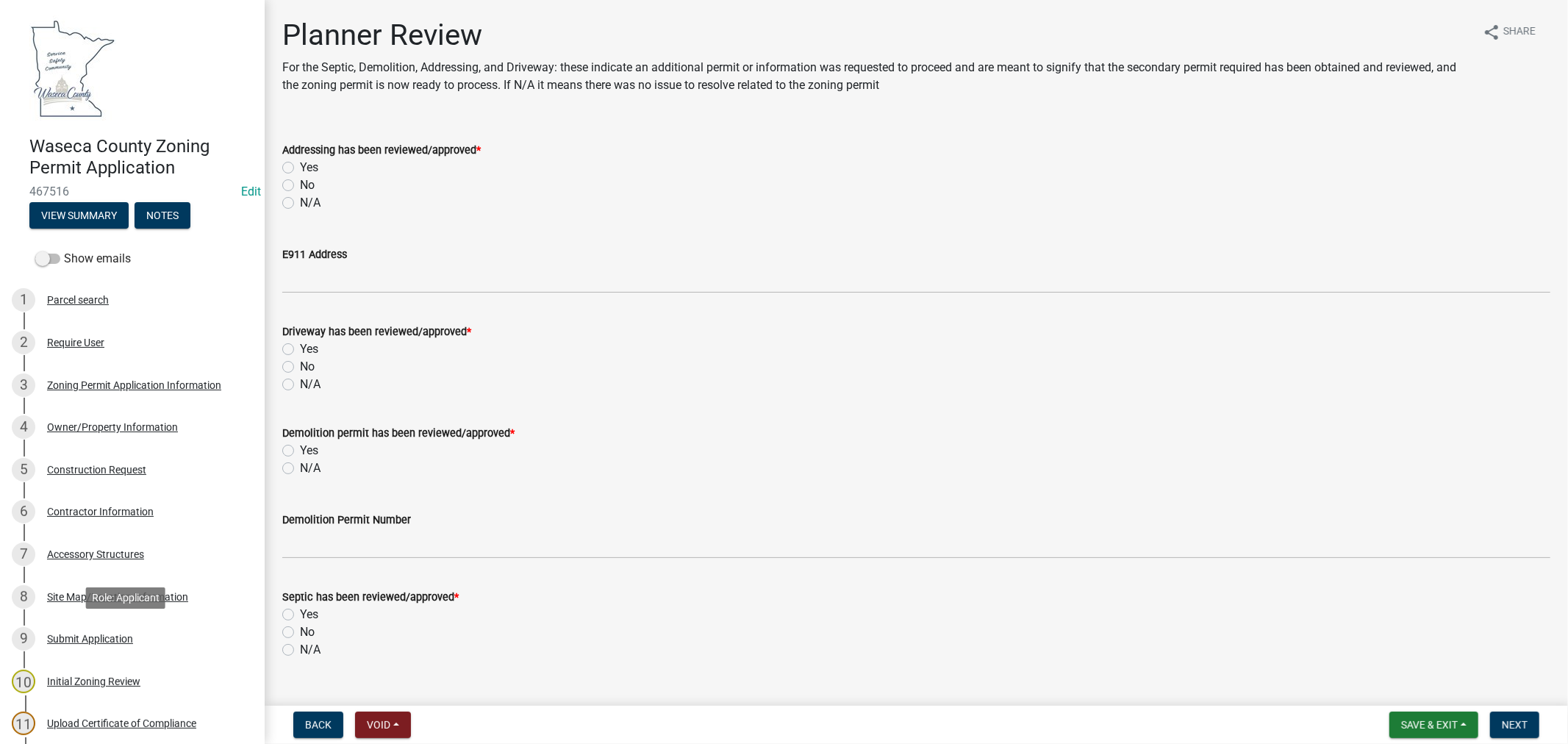
click at [88, 638] on div "Submit Application" at bounding box center [90, 638] width 86 height 10
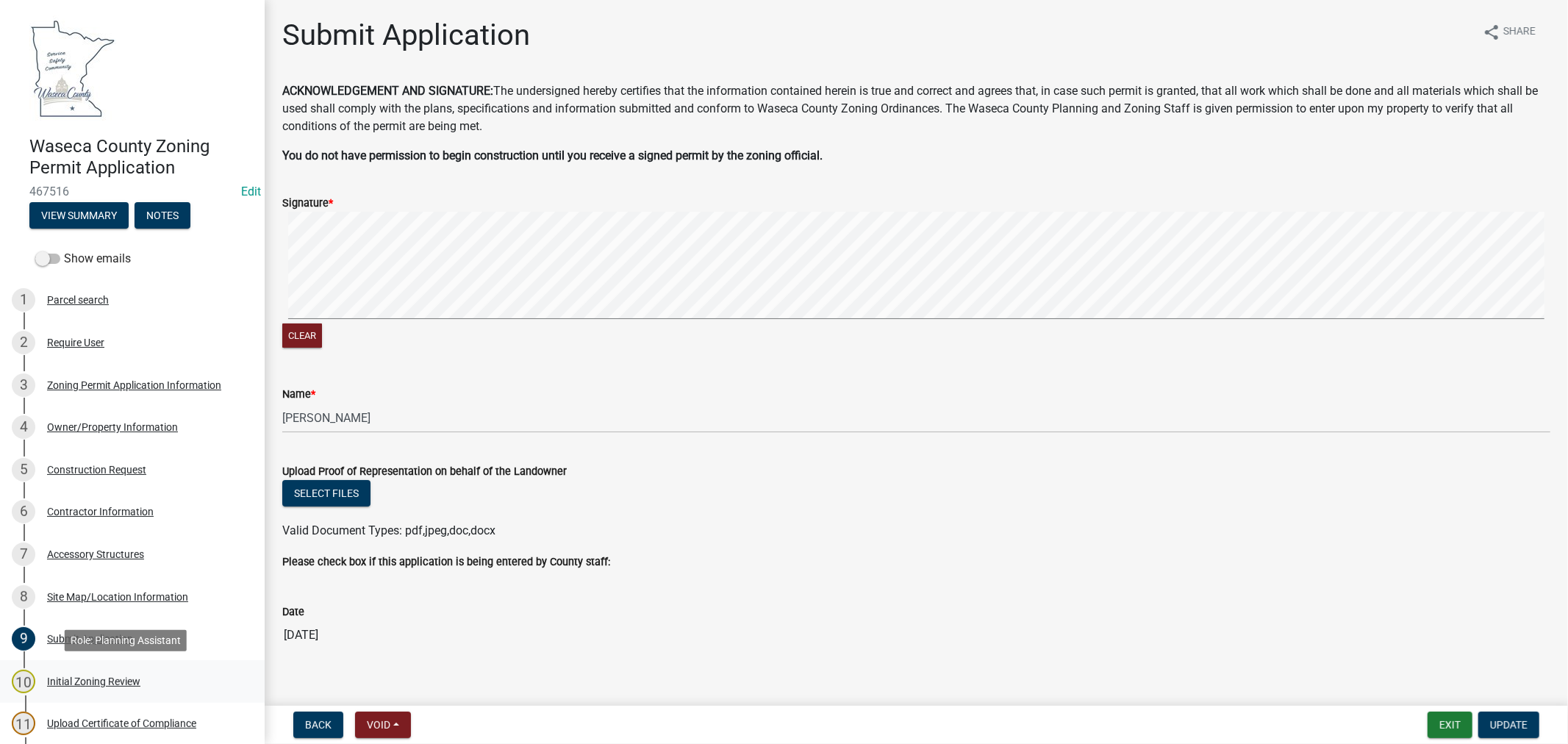
click at [84, 681] on div "Initial Zoning Review" at bounding box center [94, 681] width 94 height 10
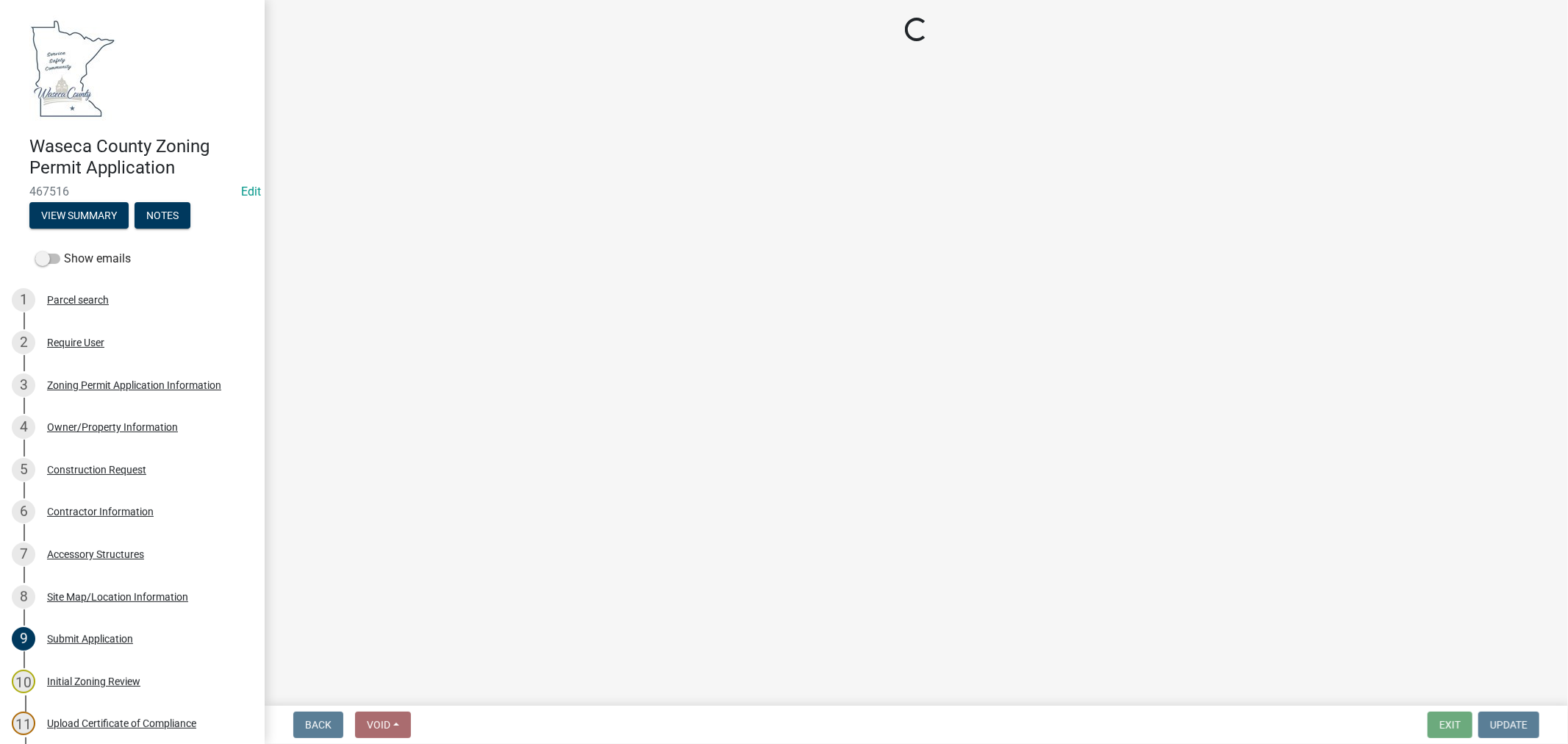
select select "9e7e0f1a-162d-468c-937f-cc7884b0d28a"
select select "6d839d38-f784-434a-a355-9dbcceaeb93c"
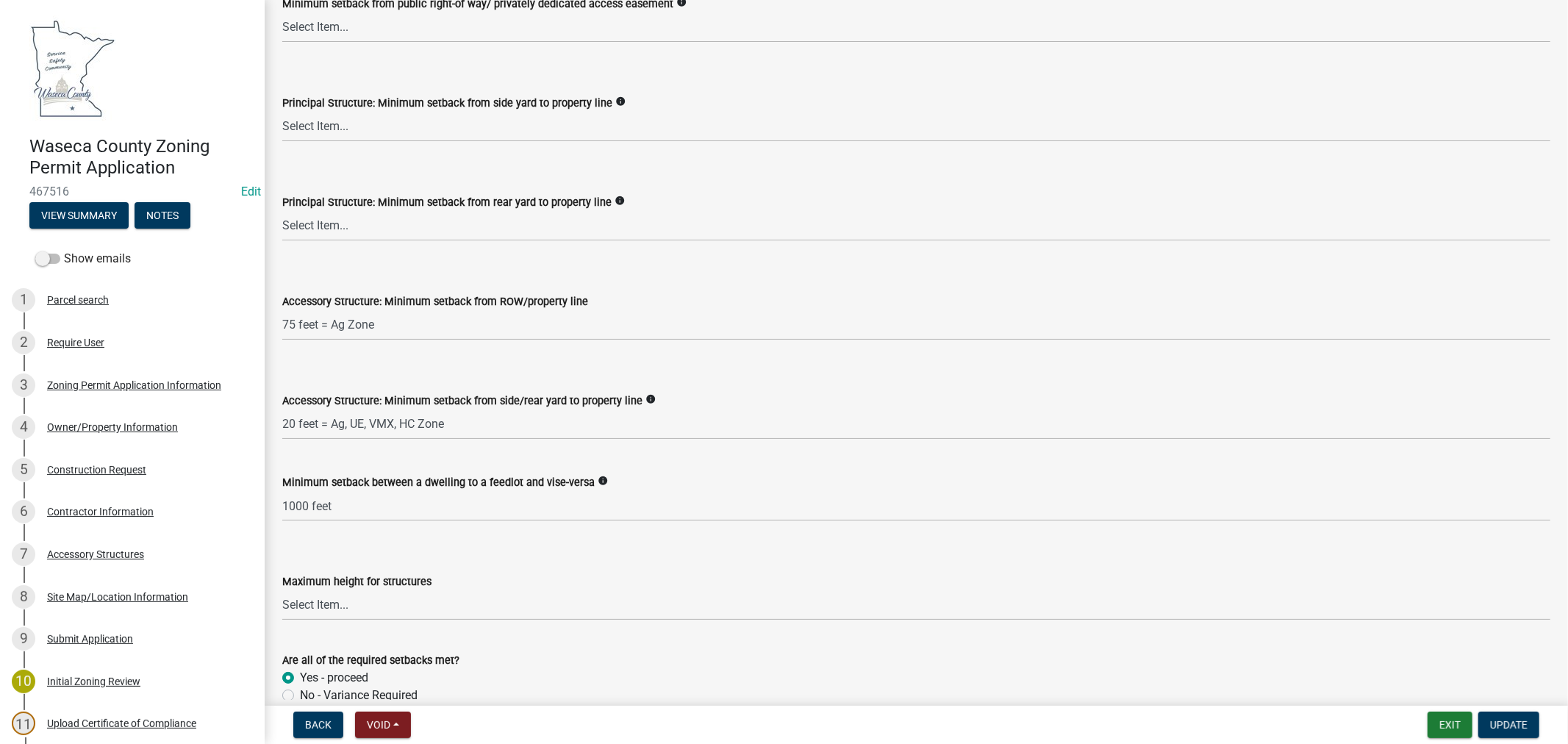
scroll to position [2287, 0]
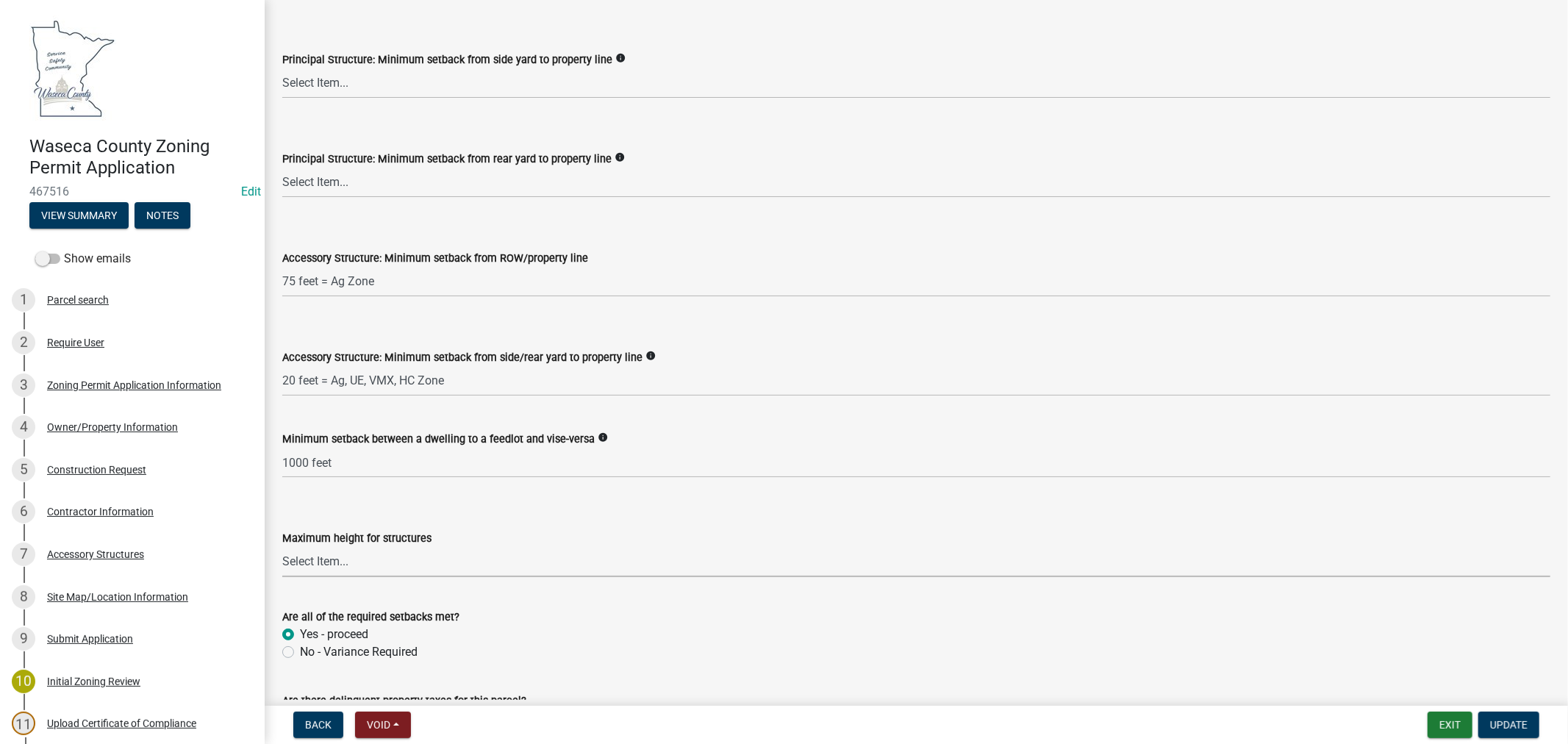
click at [334, 556] on select "Select Item... 35 feet 70 feet" at bounding box center [916, 562] width 1268 height 30
click at [282, 547] on select "Select Item... 35 feet 70 feet" at bounding box center [916, 562] width 1268 height 30
select select "f85b0be6-0ba0-4e52-abd8-9a831d915a76"
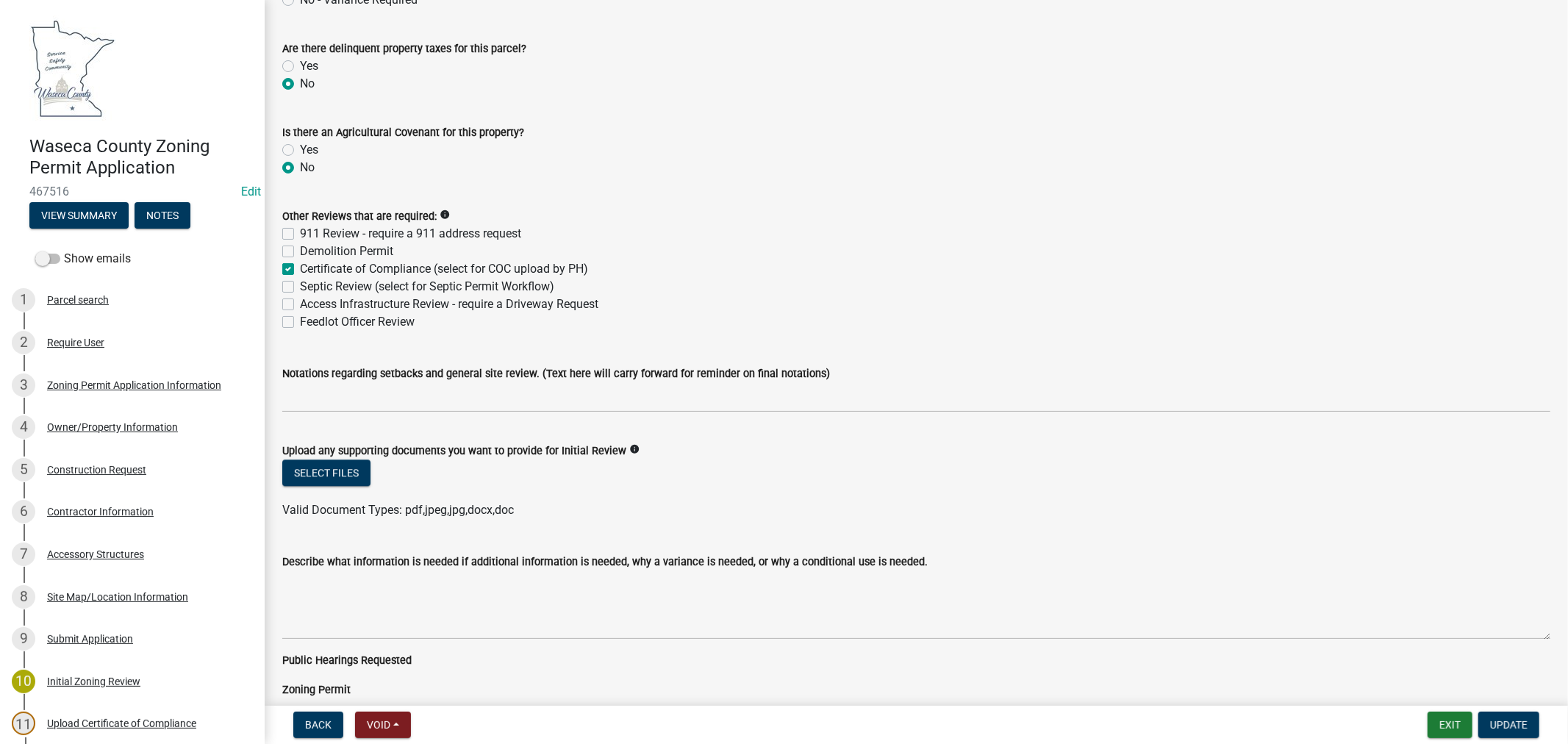
scroll to position [2941, 0]
click at [344, 475] on button "Select files" at bounding box center [326, 471] width 88 height 27
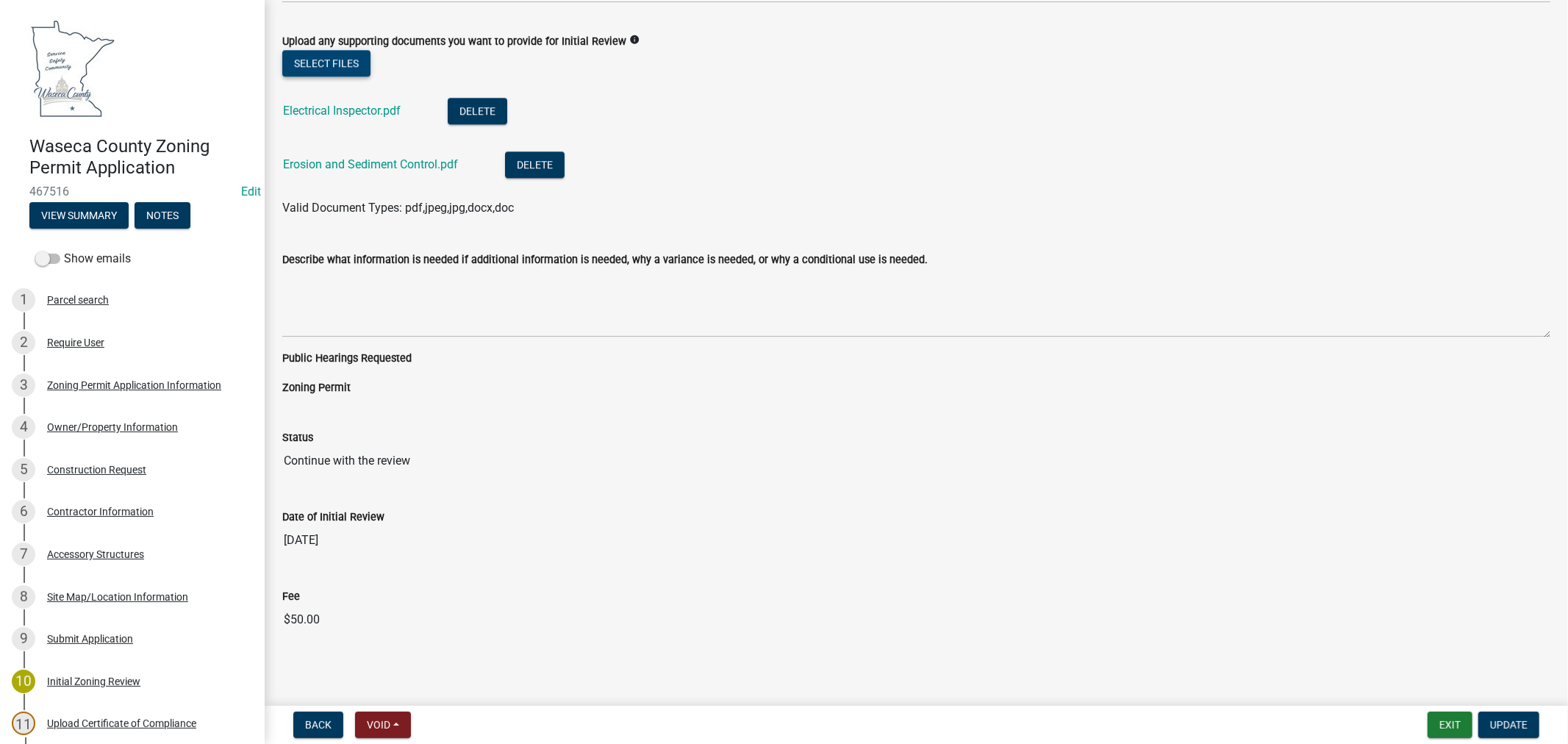
scroll to position [3354, 0]
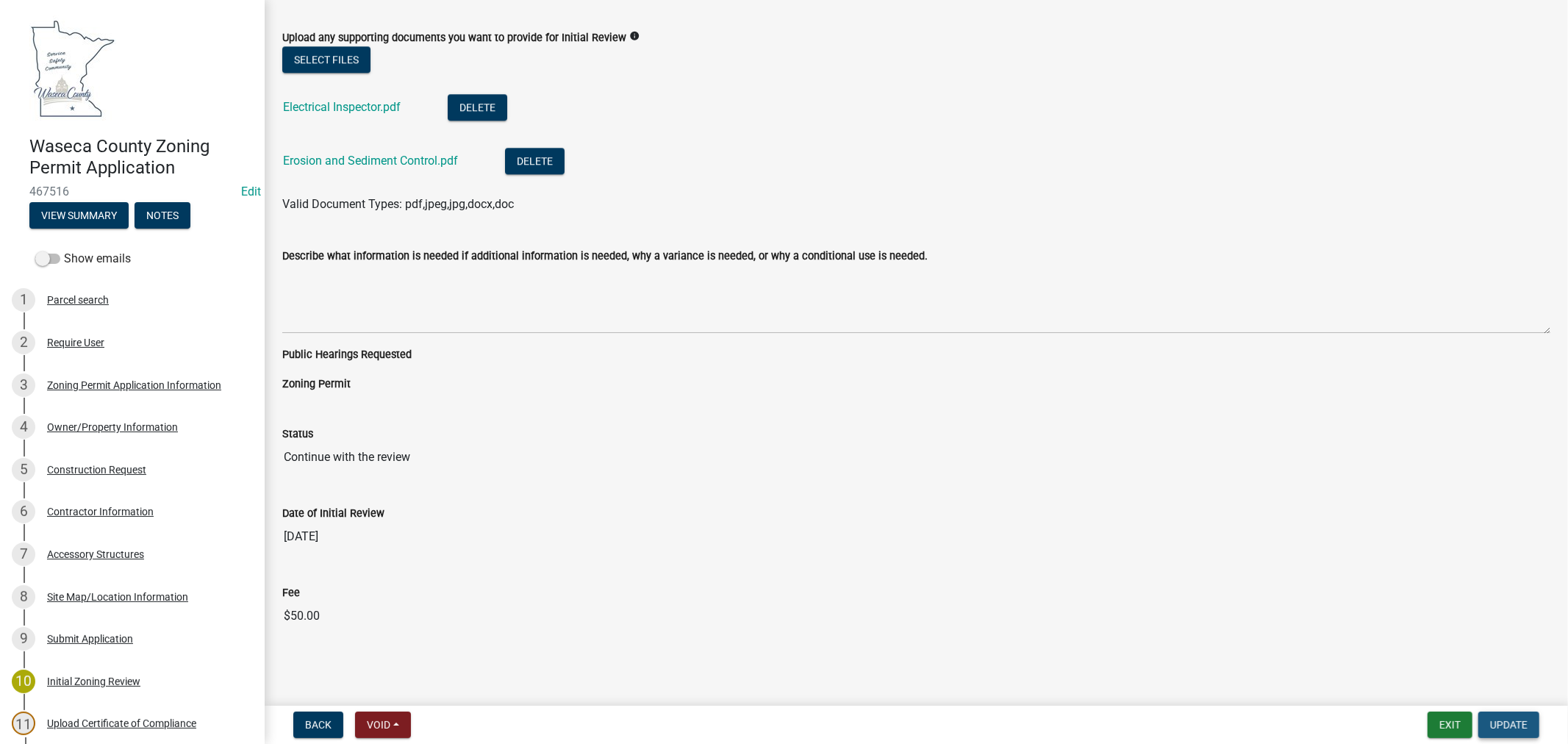
click at [1513, 722] on span "Update" at bounding box center [1509, 725] width 38 height 12
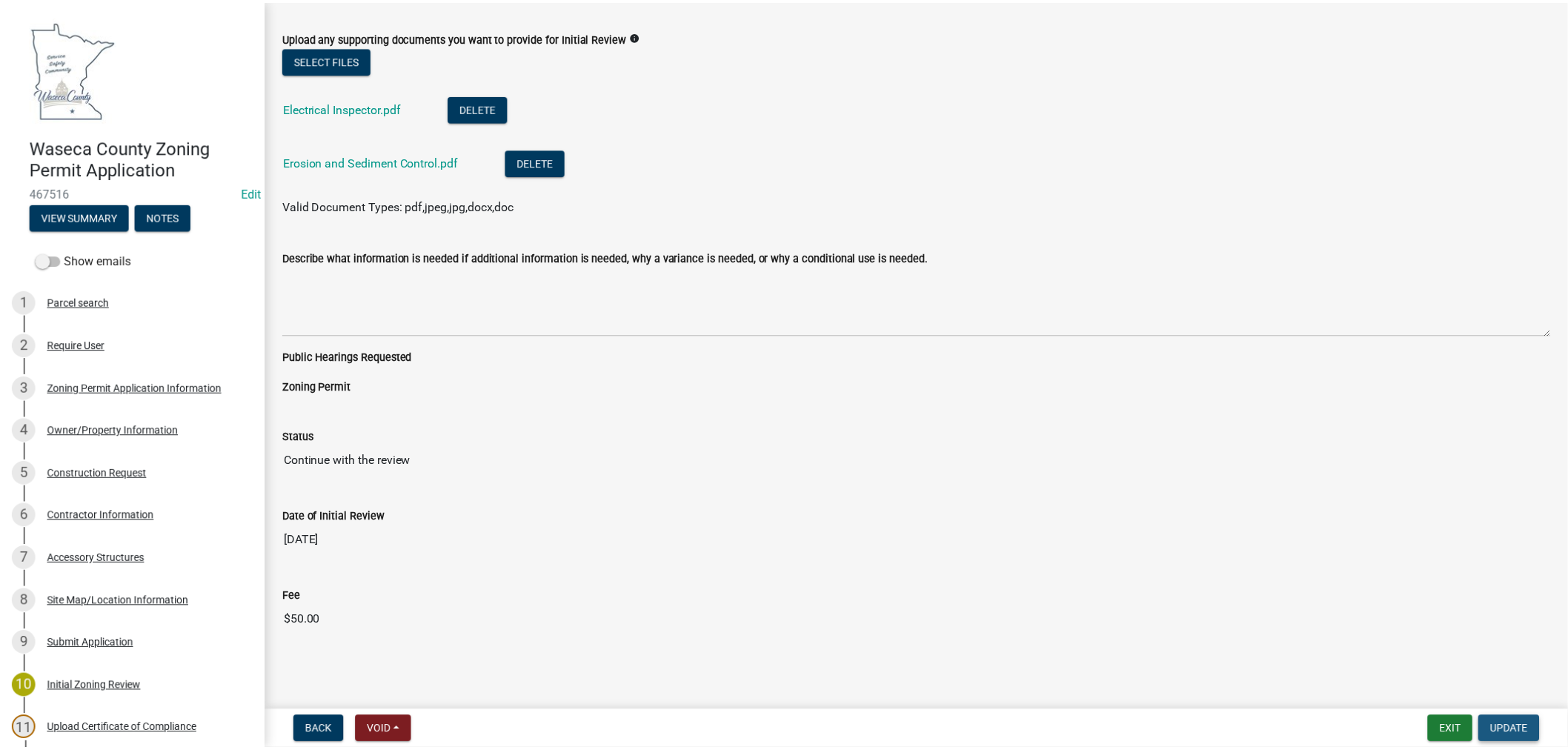
scroll to position [0, 0]
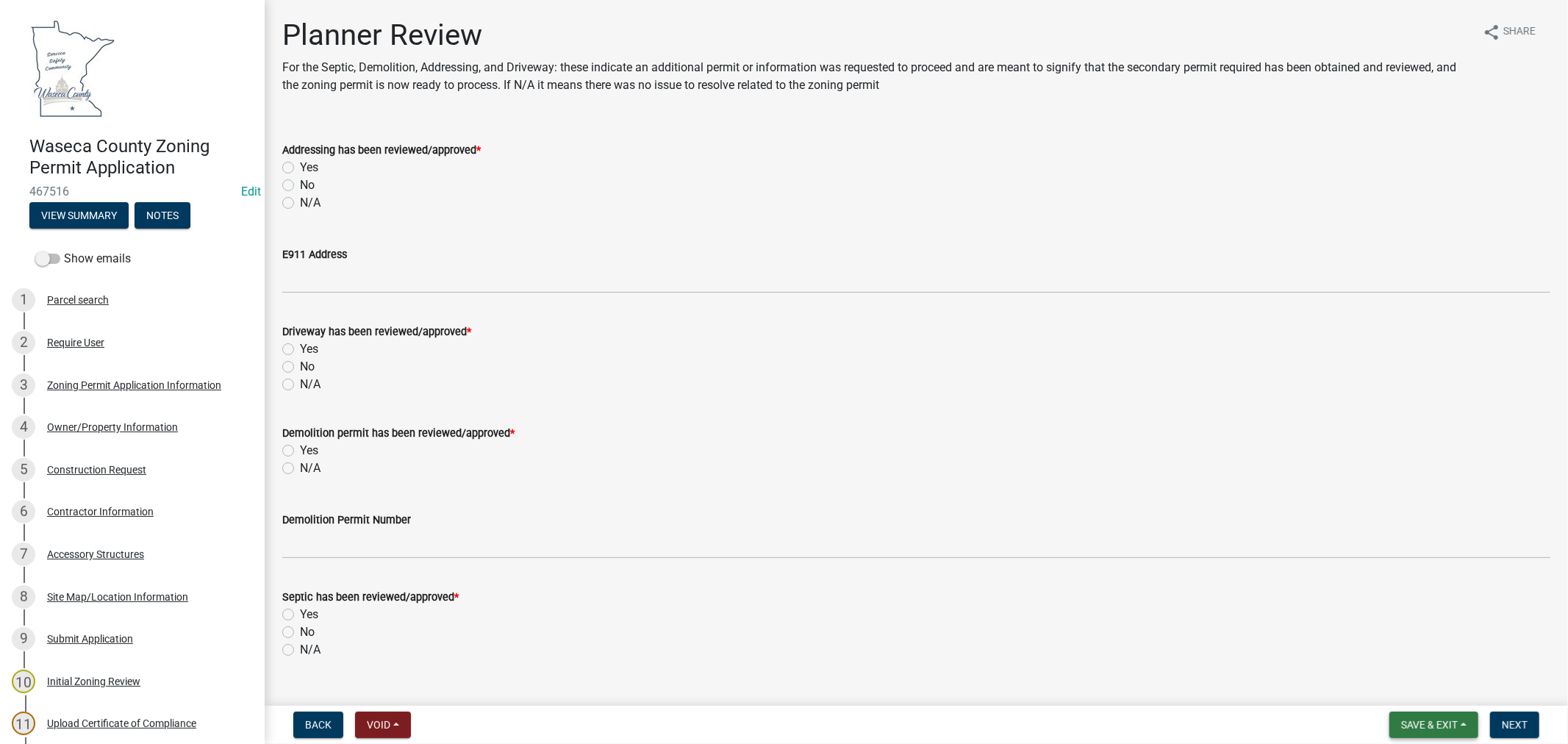
click at [1425, 727] on span "Save & Exit" at bounding box center [1430, 725] width 57 height 12
click at [1403, 693] on button "Save & Exit" at bounding box center [1420, 687] width 118 height 35
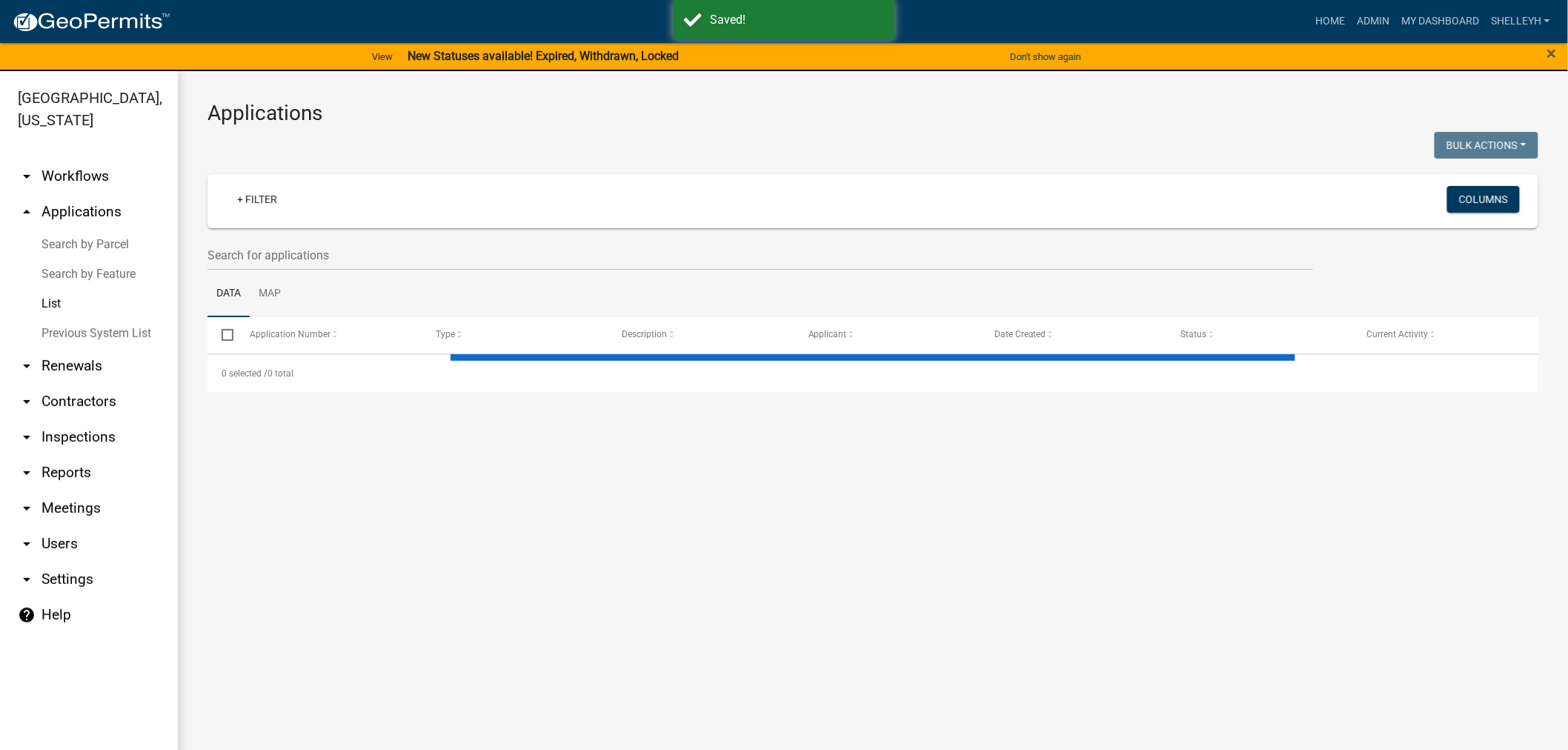
select select "1: 25"
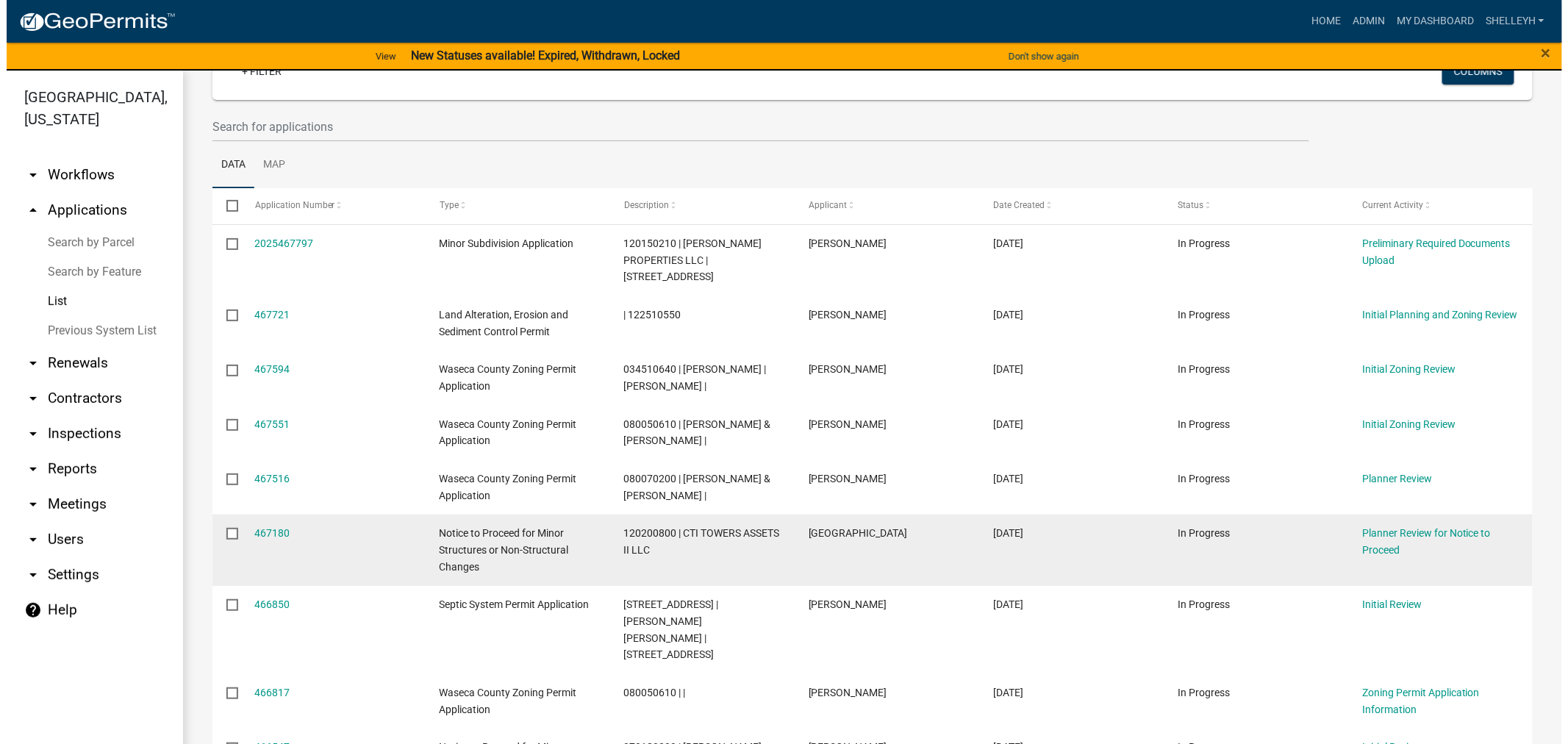
scroll to position [164, 0]
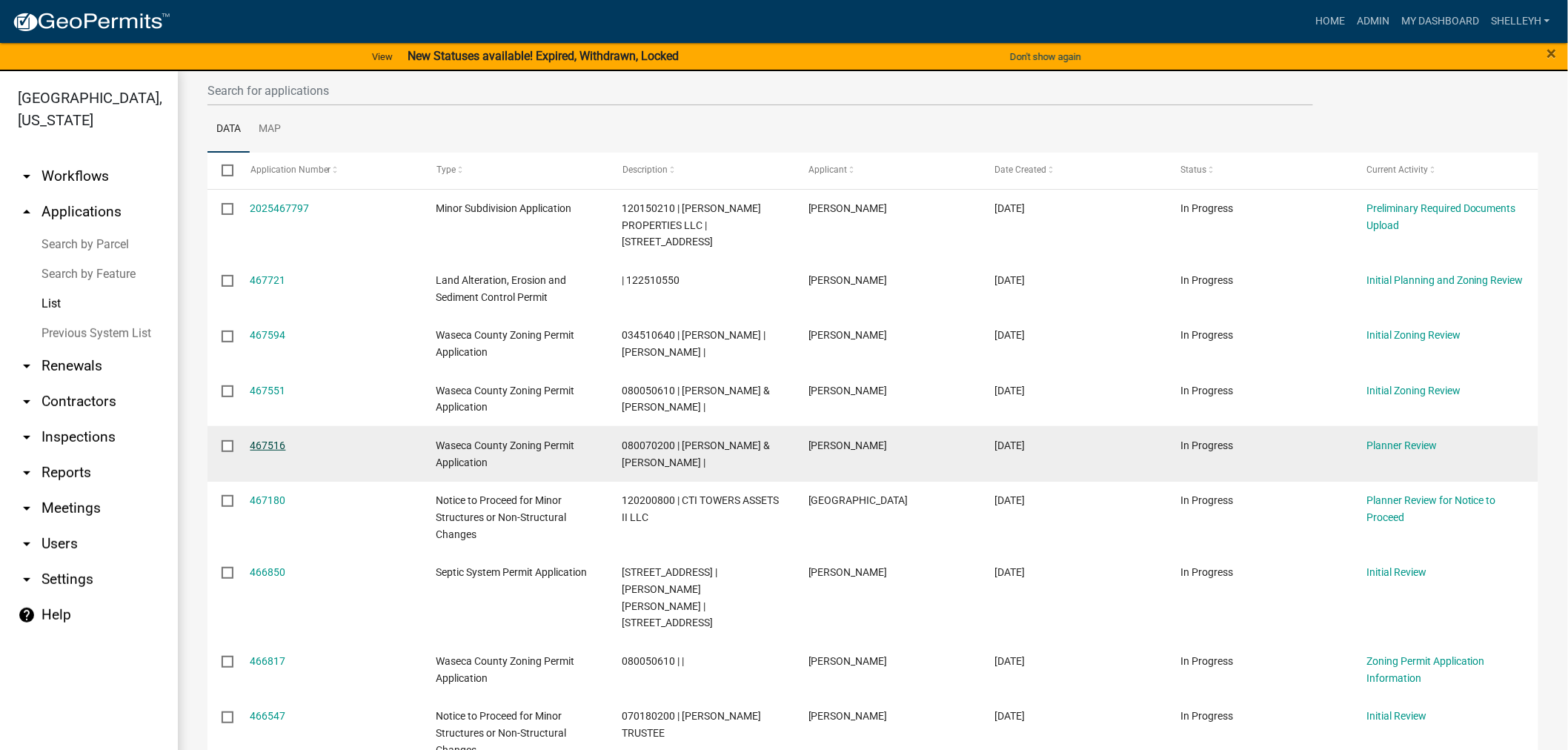
click at [265, 441] on link "467516" at bounding box center [268, 445] width 35 height 12
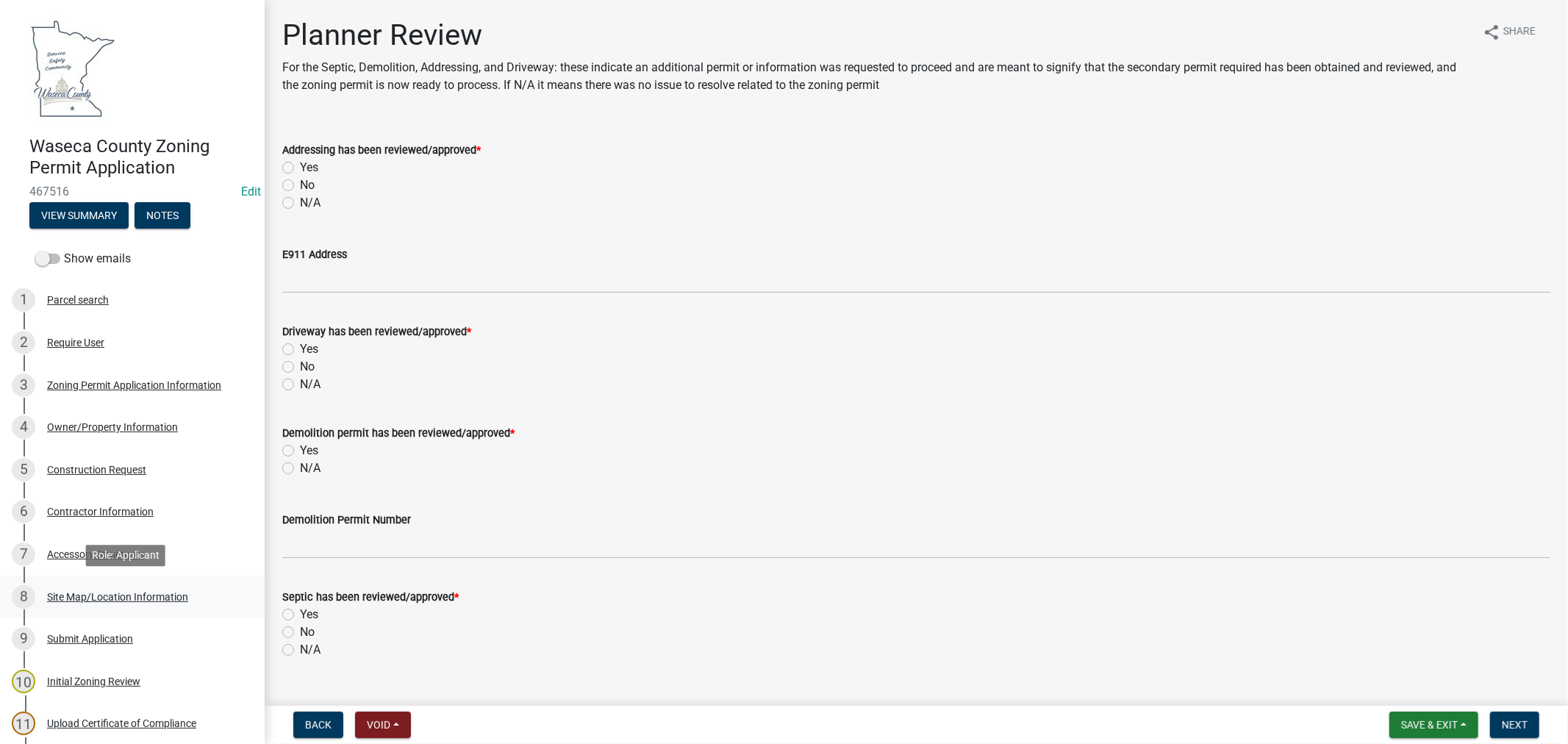
click at [116, 596] on div "Site Map/Location Information" at bounding box center [118, 597] width 142 height 10
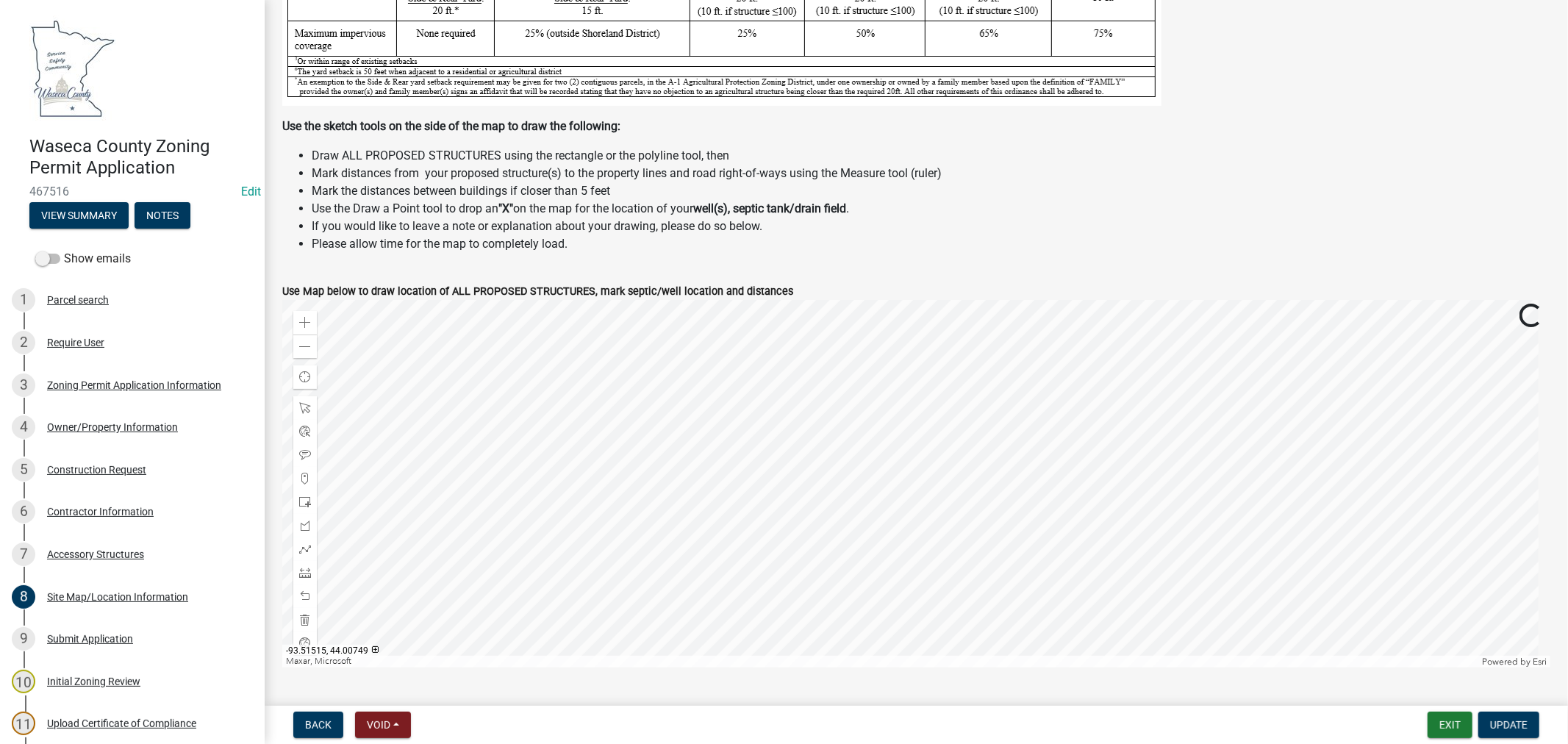
scroll to position [408, 0]
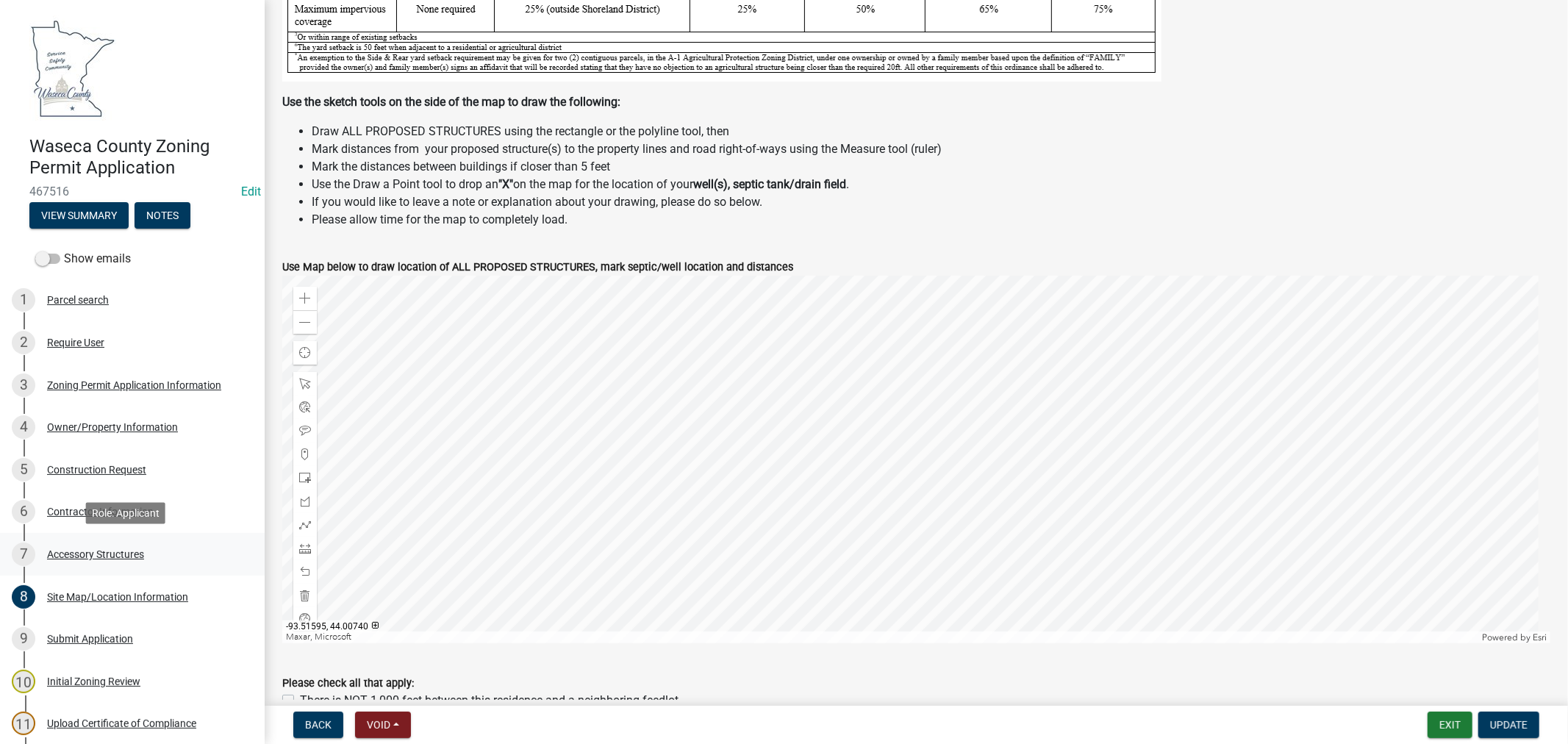
click at [92, 552] on div "Accessory Structures" at bounding box center [96, 554] width 97 height 10
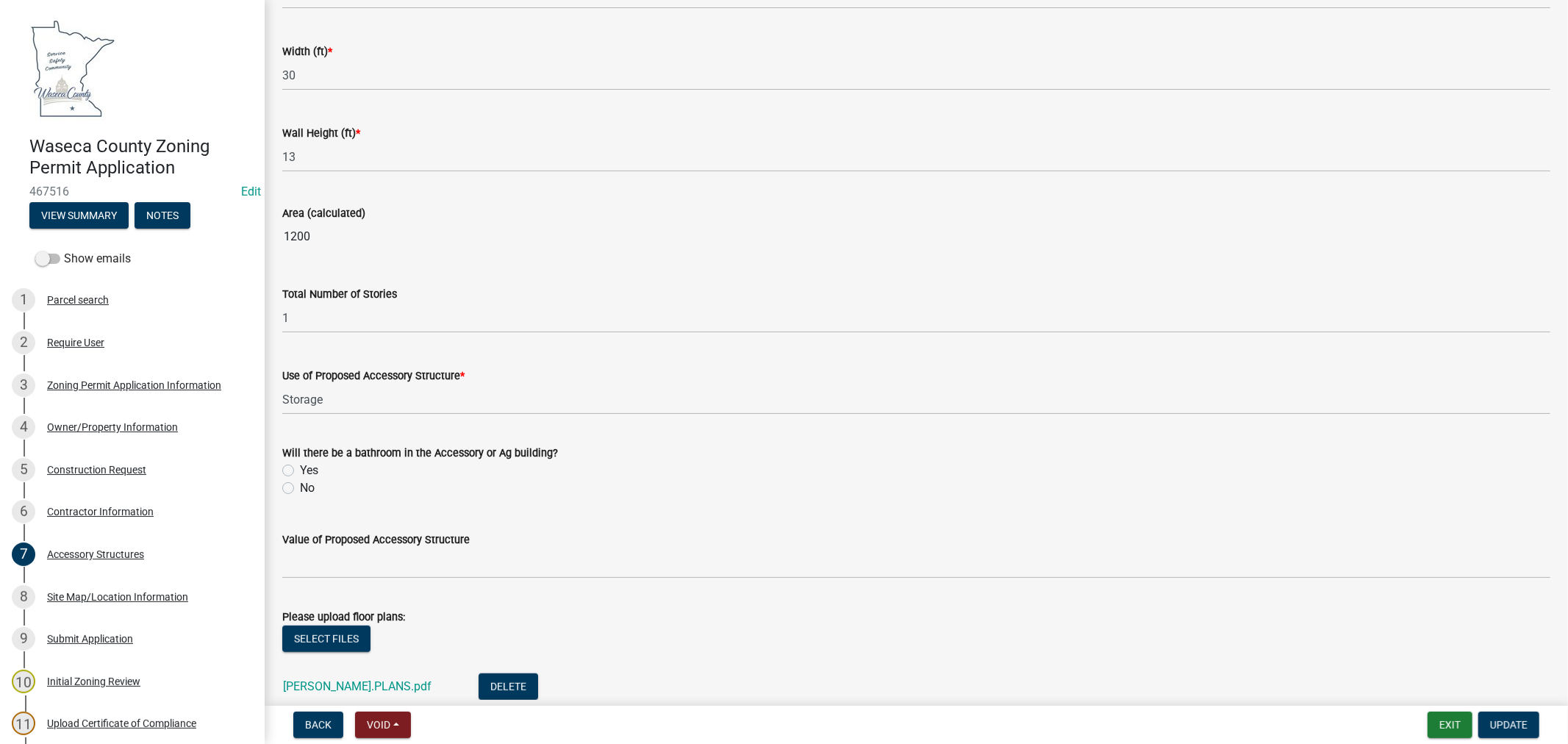
scroll to position [886, 0]
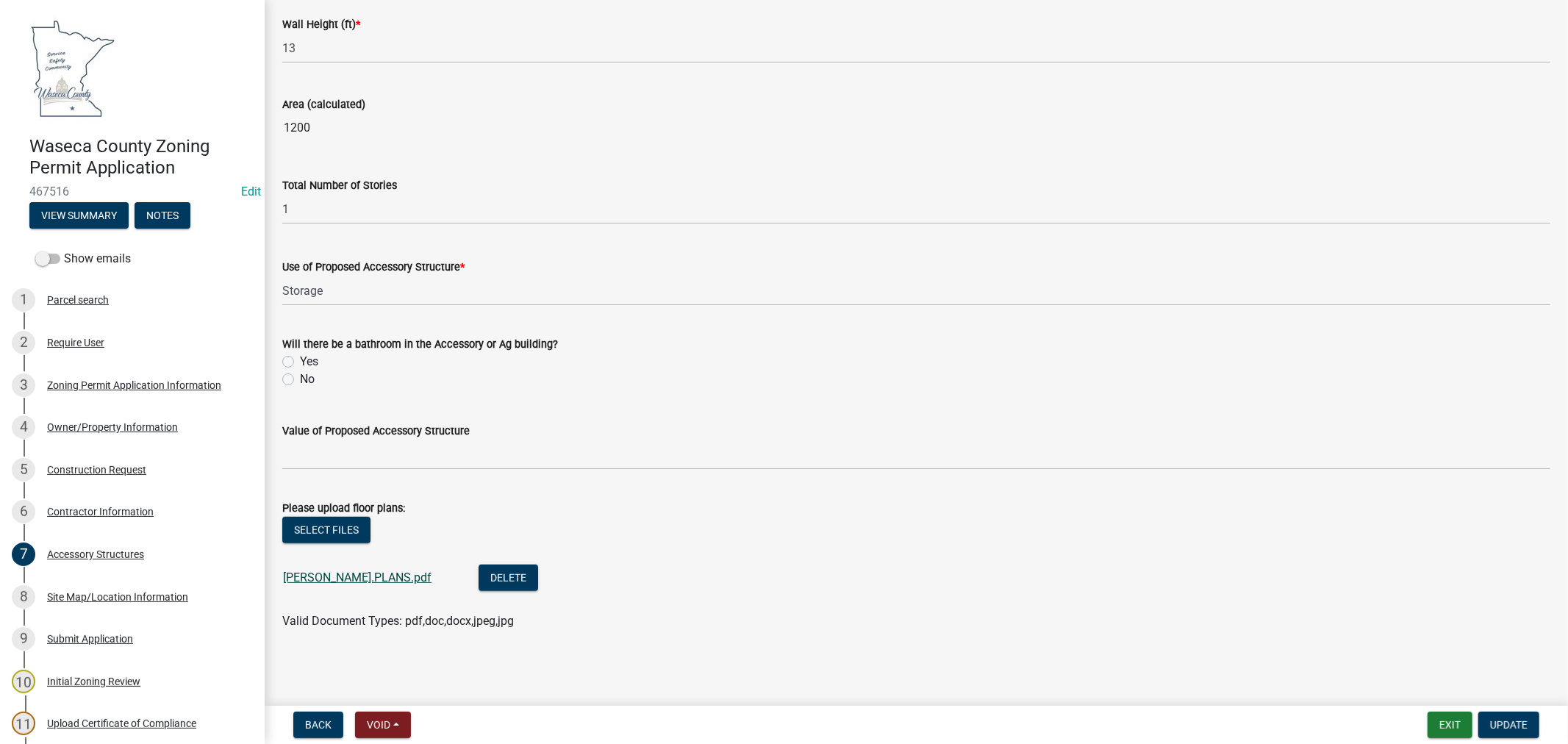
click at [313, 581] on link "[PERSON_NAME].PLANS.pdf" at bounding box center [358, 577] width 149 height 14
click at [88, 596] on div "Site Map/Location Information" at bounding box center [118, 597] width 142 height 10
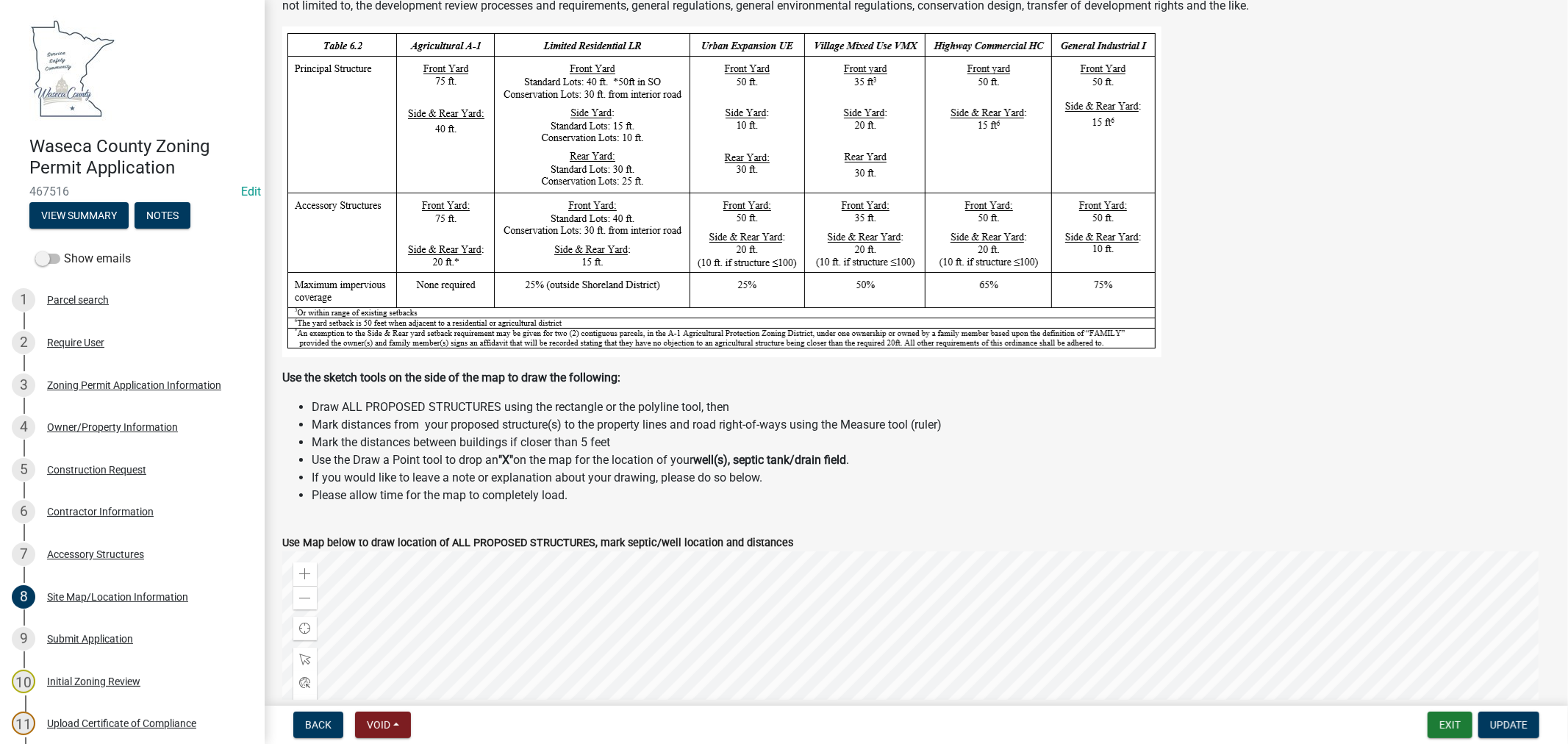
scroll to position [408, 0]
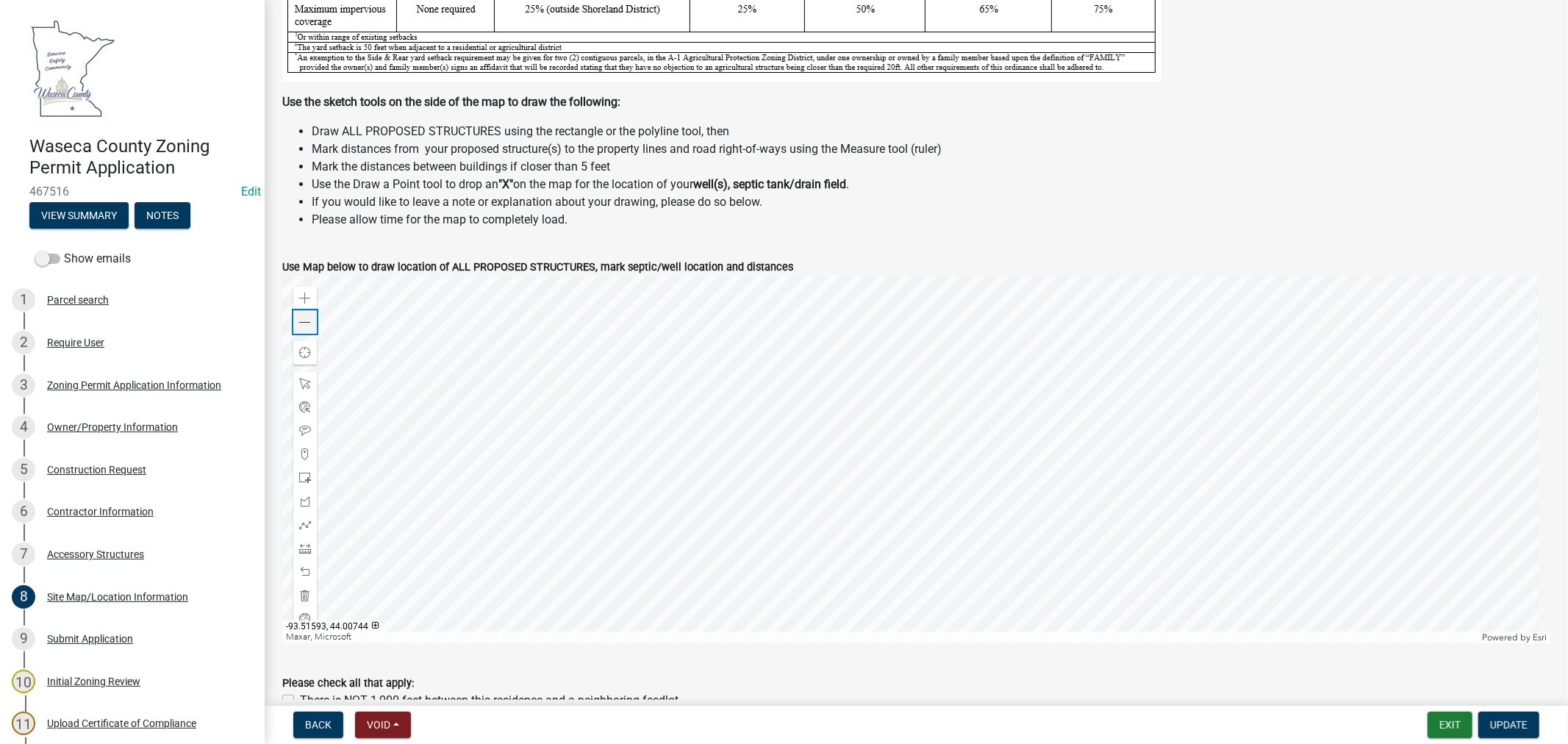
click at [304, 322] on span at bounding box center [304, 323] width 12 height 12
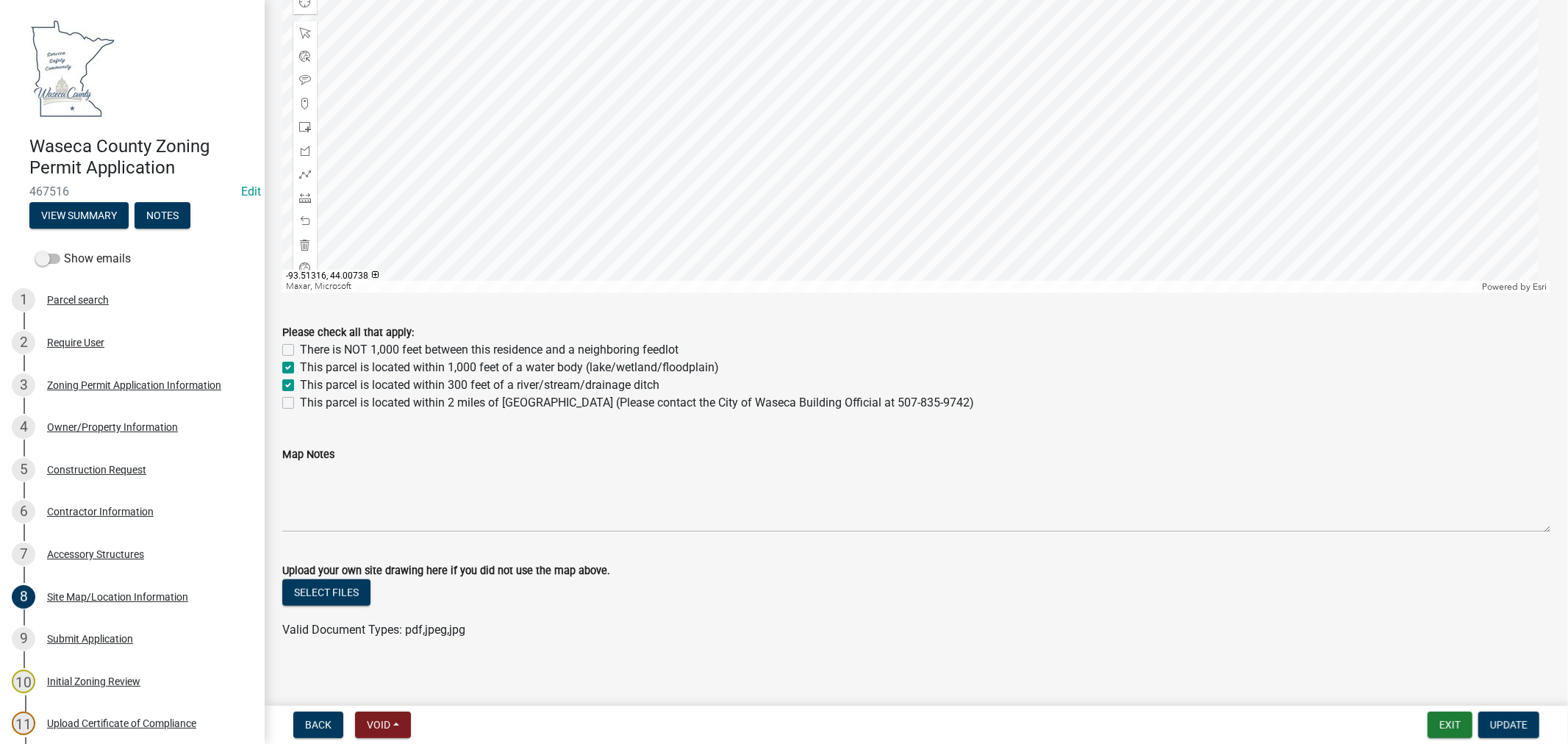
scroll to position [768, 0]
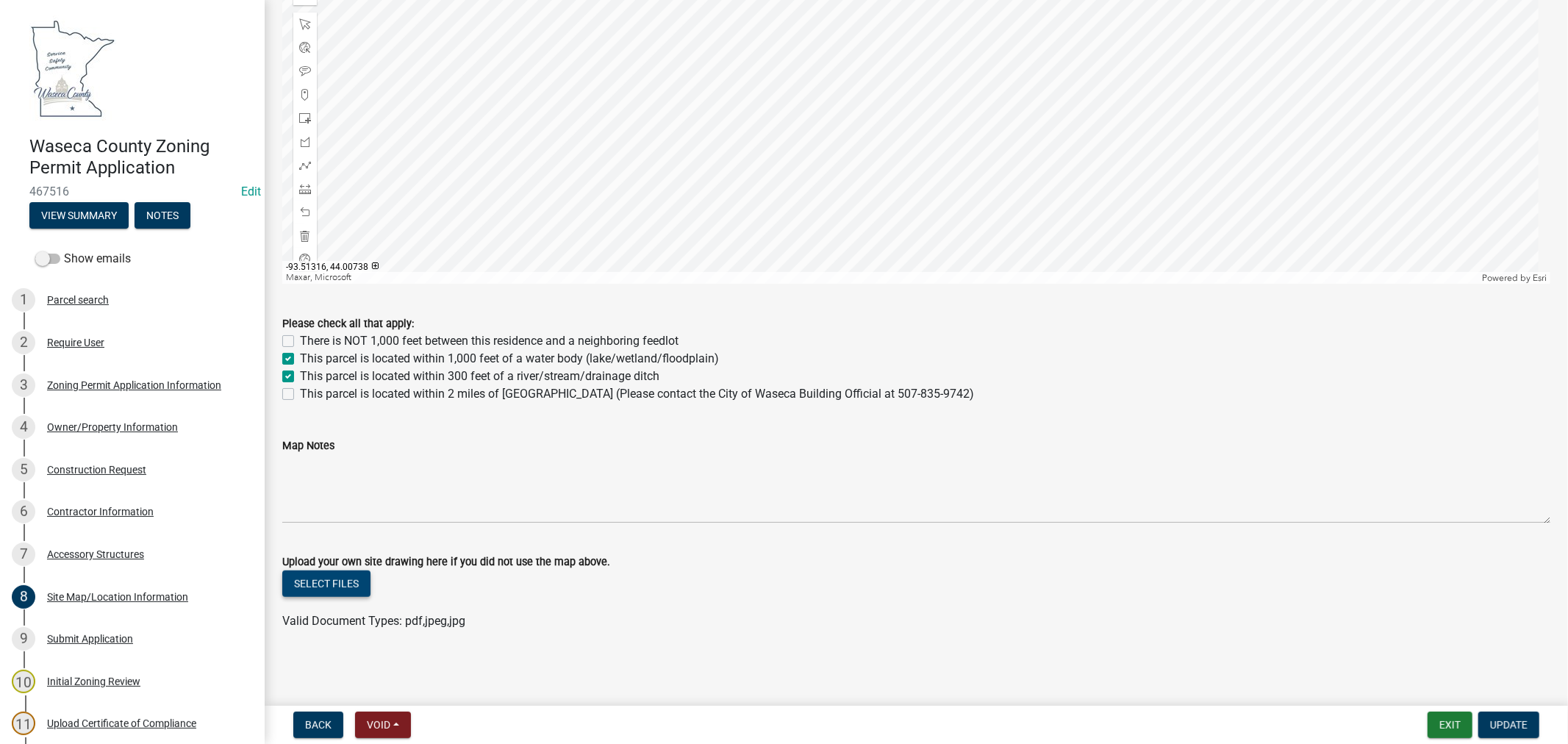
click at [339, 585] on button "Select files" at bounding box center [326, 583] width 88 height 27
click at [314, 628] on link "setbacks.pdf" at bounding box center [316, 631] width 67 height 14
click at [1516, 721] on span "Update" at bounding box center [1509, 725] width 38 height 12
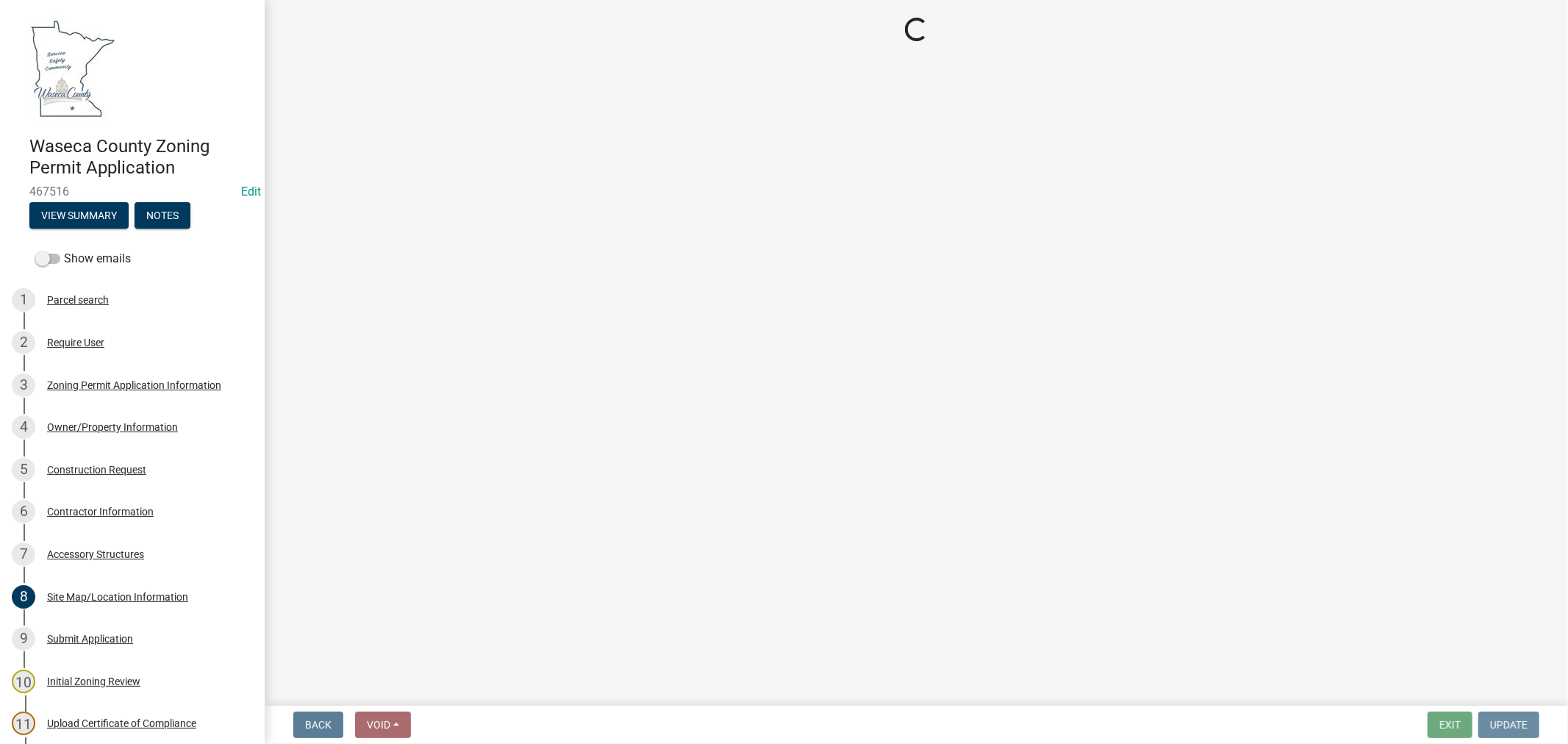
scroll to position [0, 0]
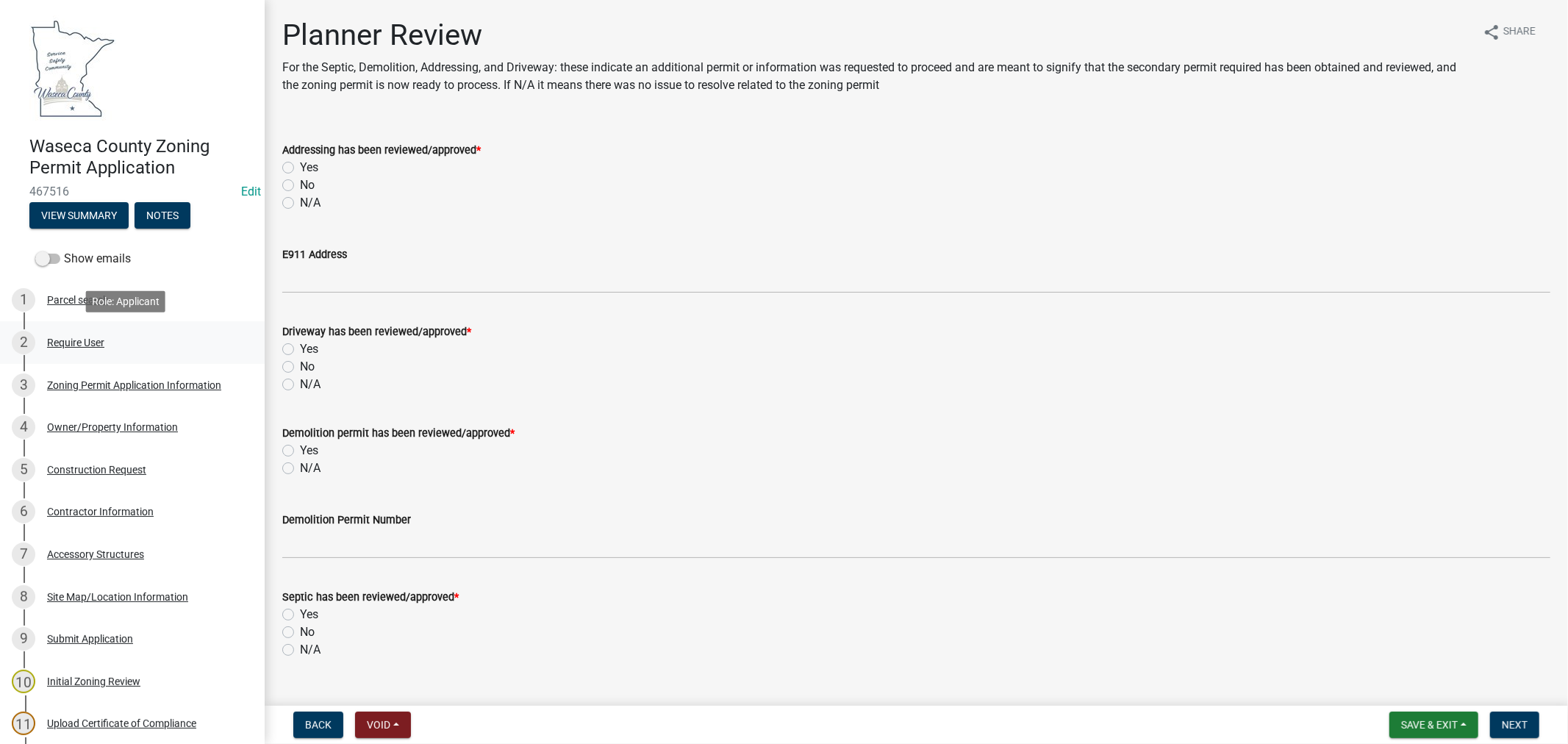
click at [72, 342] on div "Require User" at bounding box center [75, 342] width 57 height 10
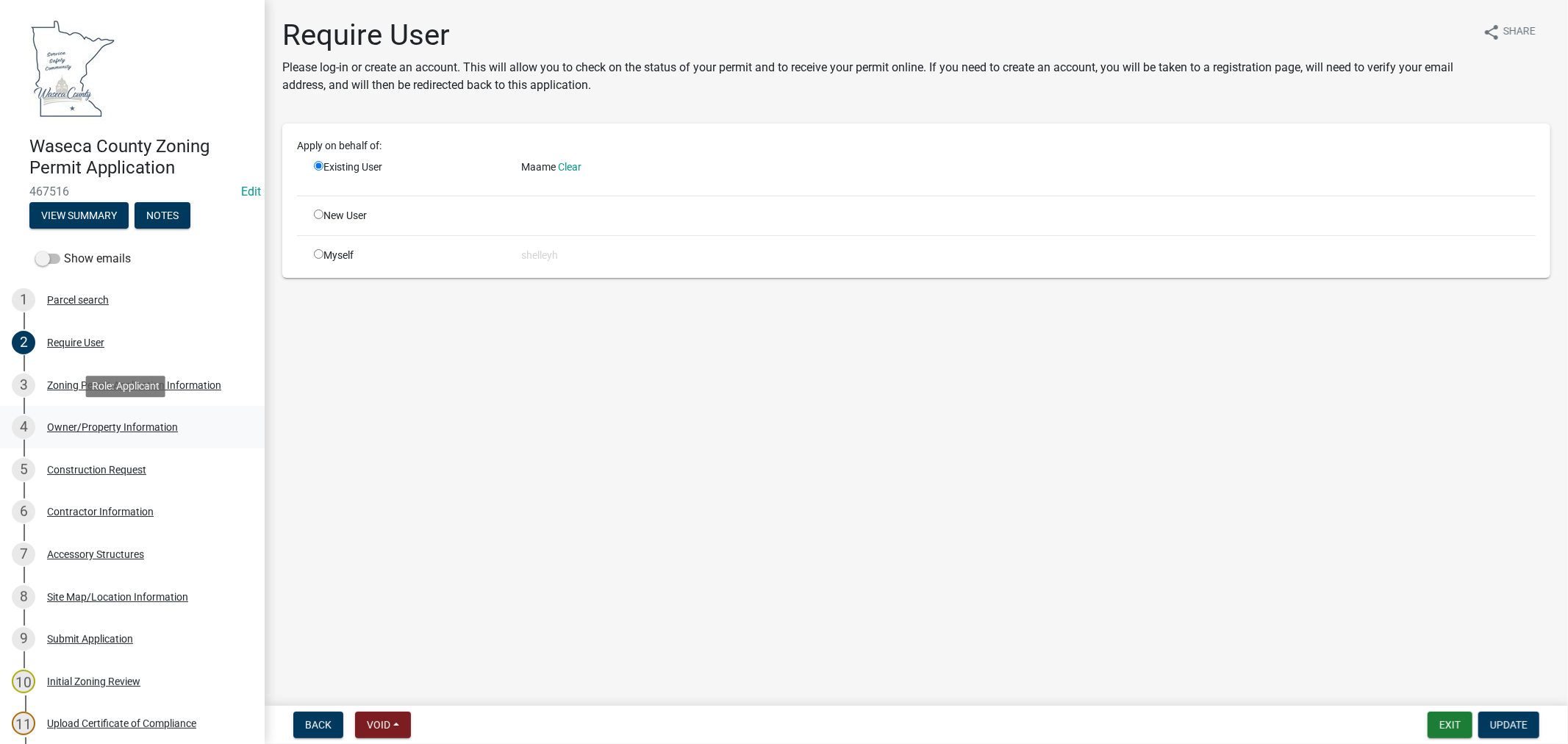
drag, startPoint x: 109, startPoint y: 424, endPoint x: 120, endPoint y: 431, distance: 13.0
click at [109, 425] on div "Owner/Property Information" at bounding box center [112, 427] width 131 height 10
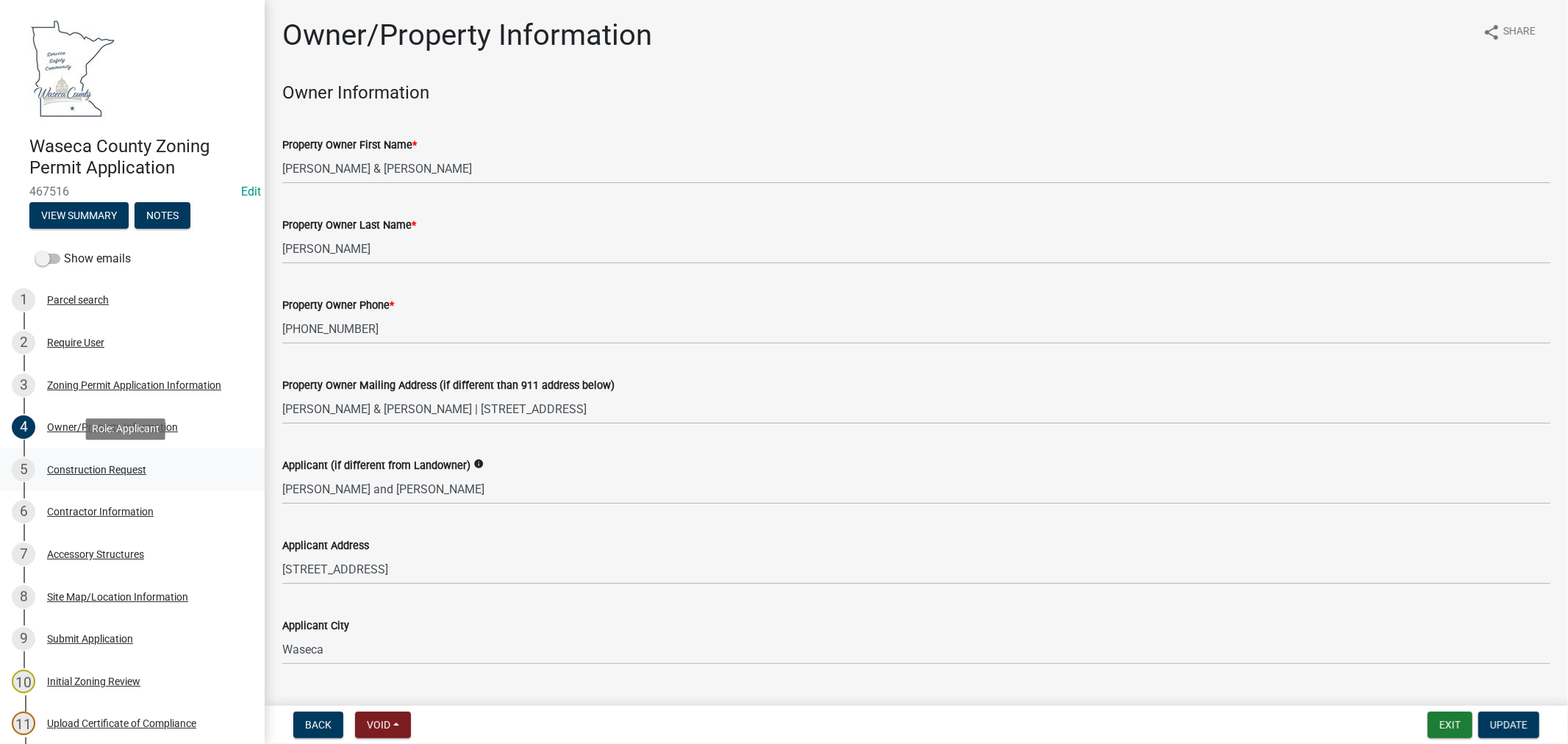
click at [94, 461] on div "5 Construction Request" at bounding box center [126, 470] width 229 height 24
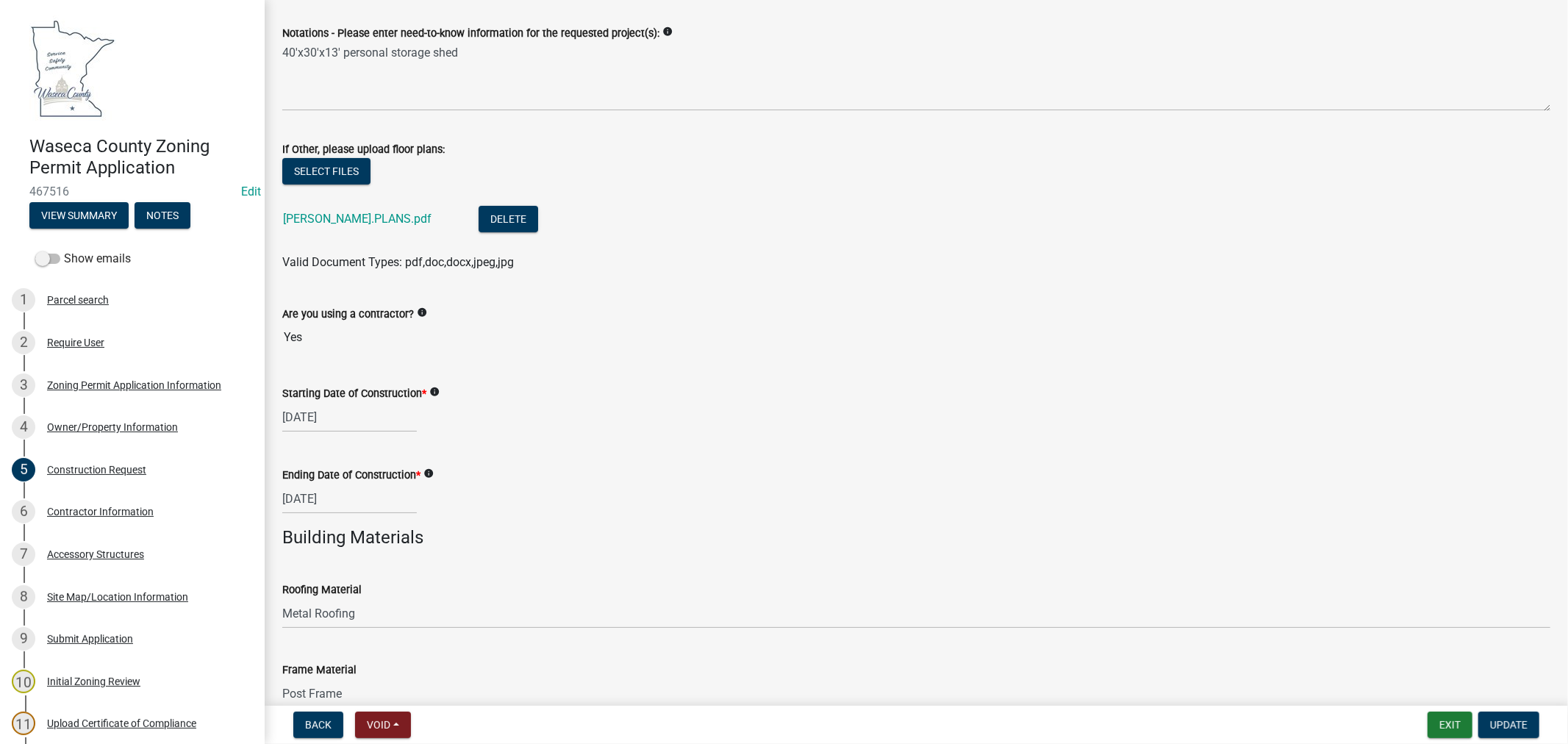
scroll to position [230, 0]
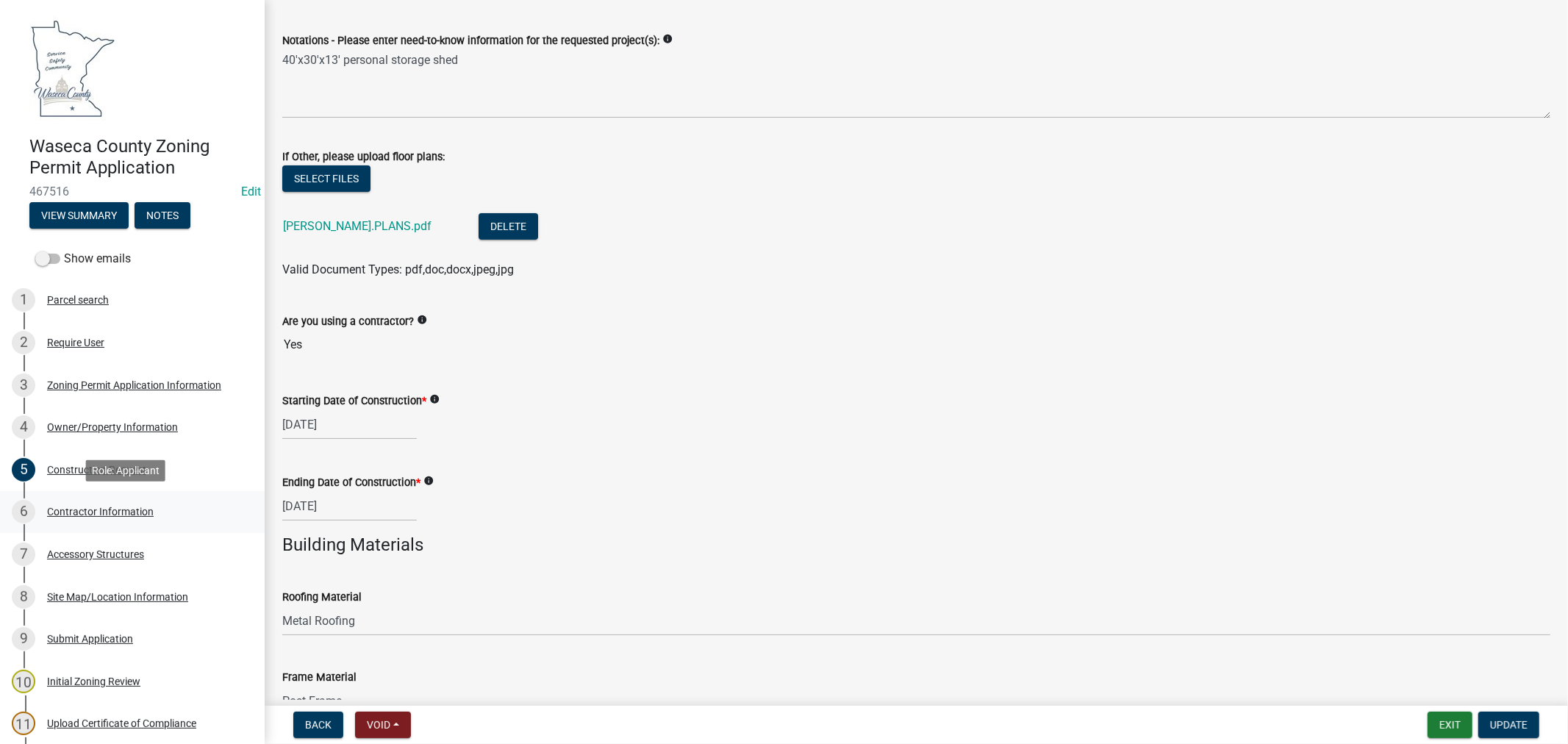
click at [108, 511] on div "Contractor Information" at bounding box center [100, 511] width 107 height 10
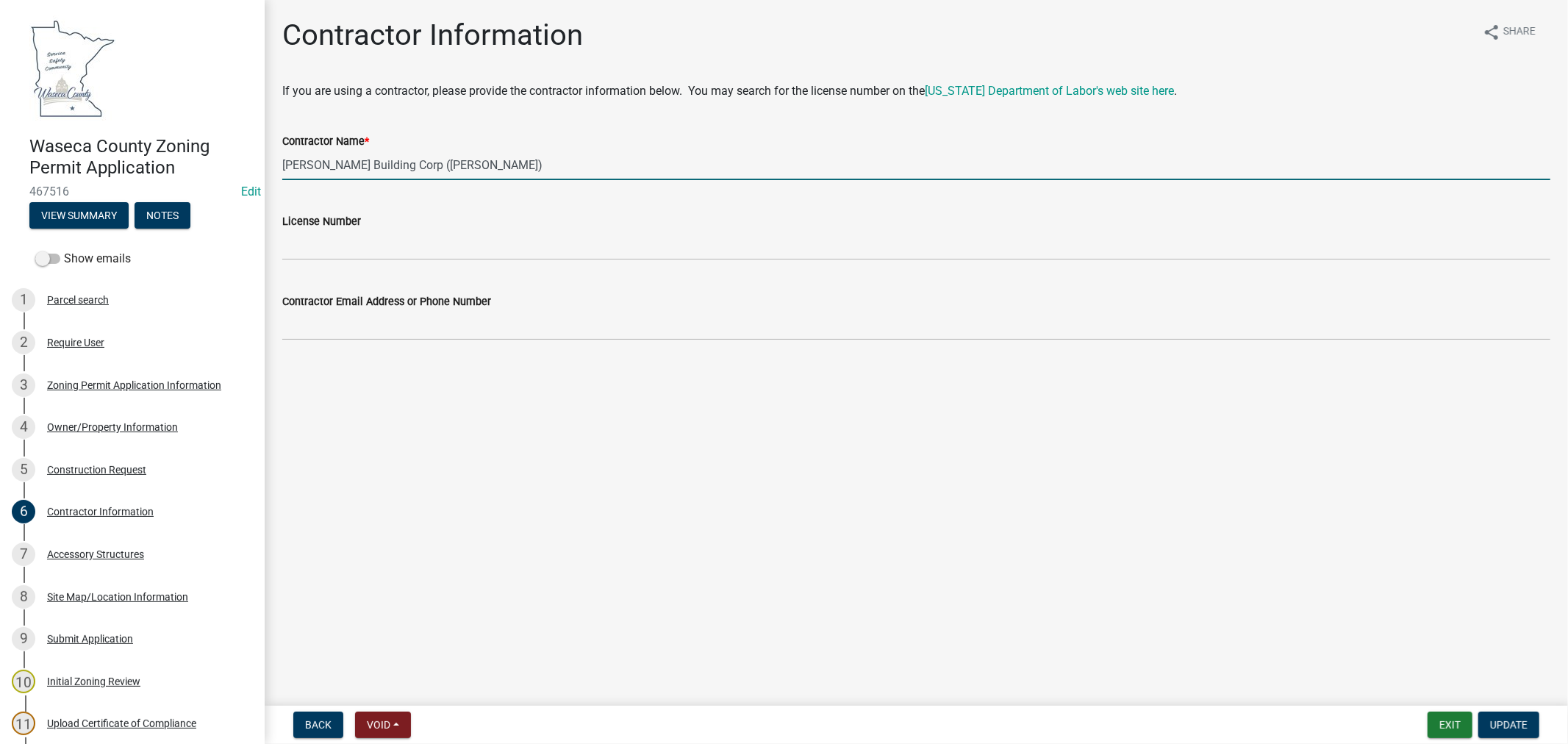
click at [473, 163] on input "[PERSON_NAME] Building Corp ([PERSON_NAME])" at bounding box center [916, 165] width 1268 height 30
type input "[PERSON_NAME] Building Corp ([PERSON_NAME]), [PERSON_NAME]"
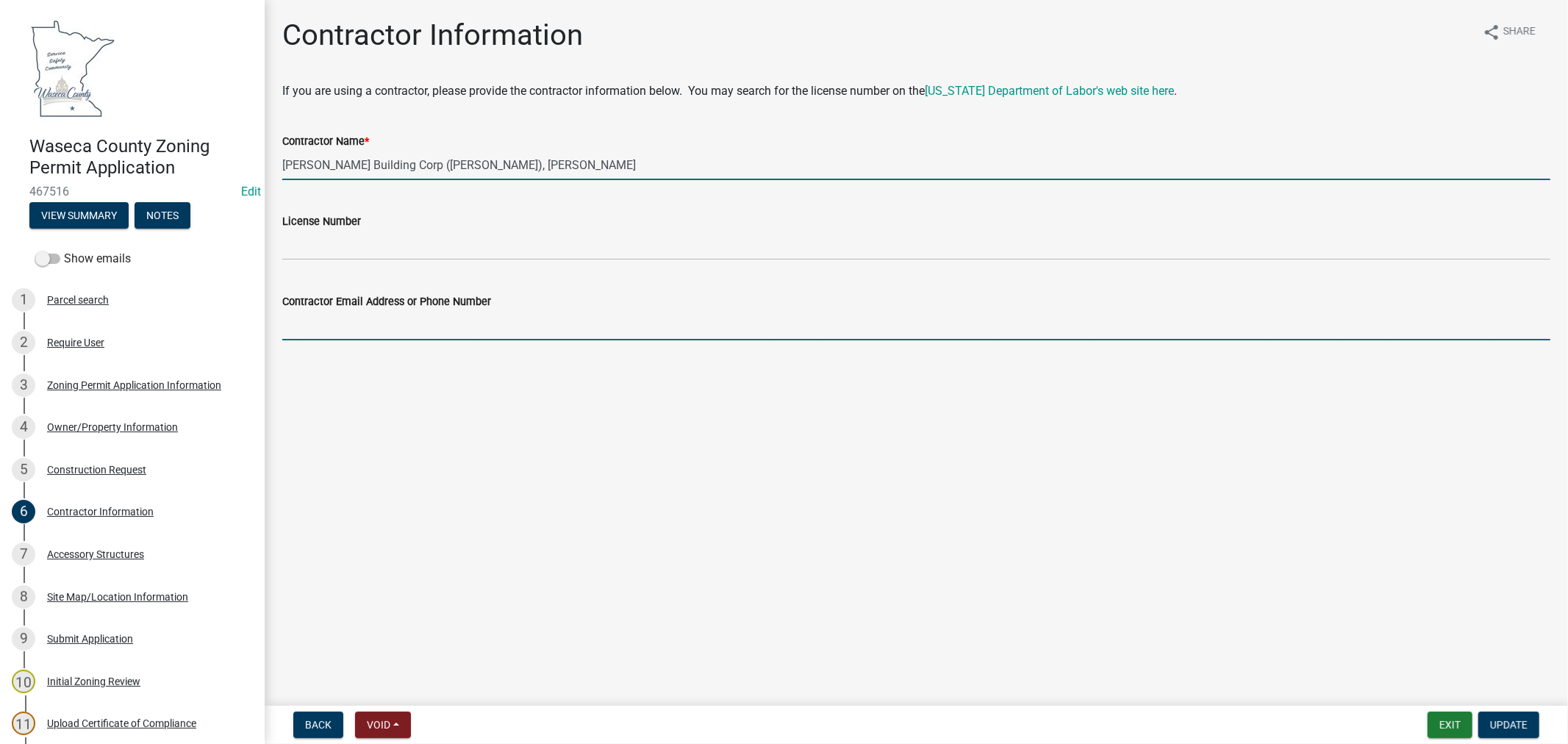
click at [358, 329] on input "Contractor Email Address or Phone Number" at bounding box center [916, 325] width 1268 height 30
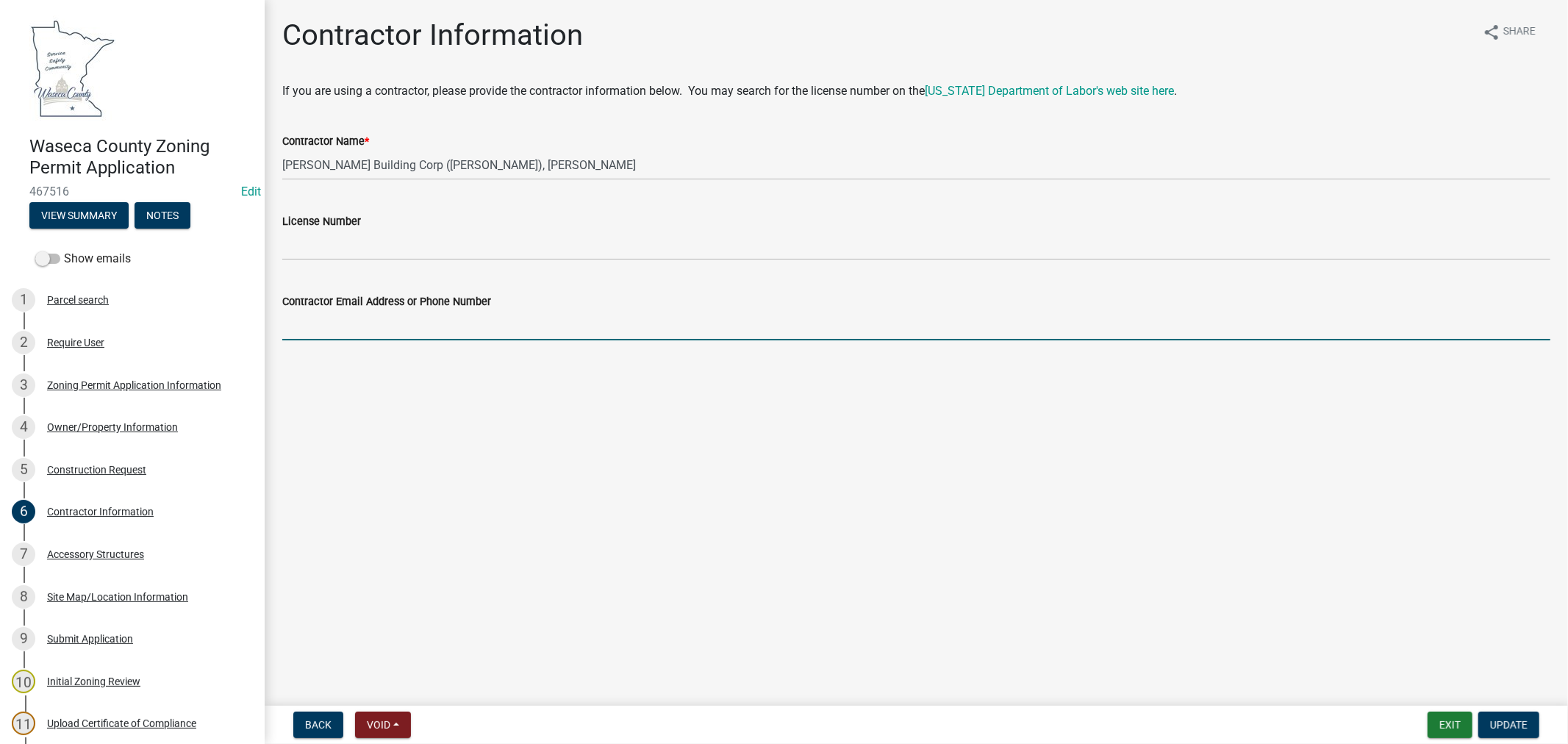
paste input "[PHONE_NUMBER]"
type input "[PHONE_NUMBER]"
click at [1516, 728] on span "Update" at bounding box center [1509, 725] width 38 height 12
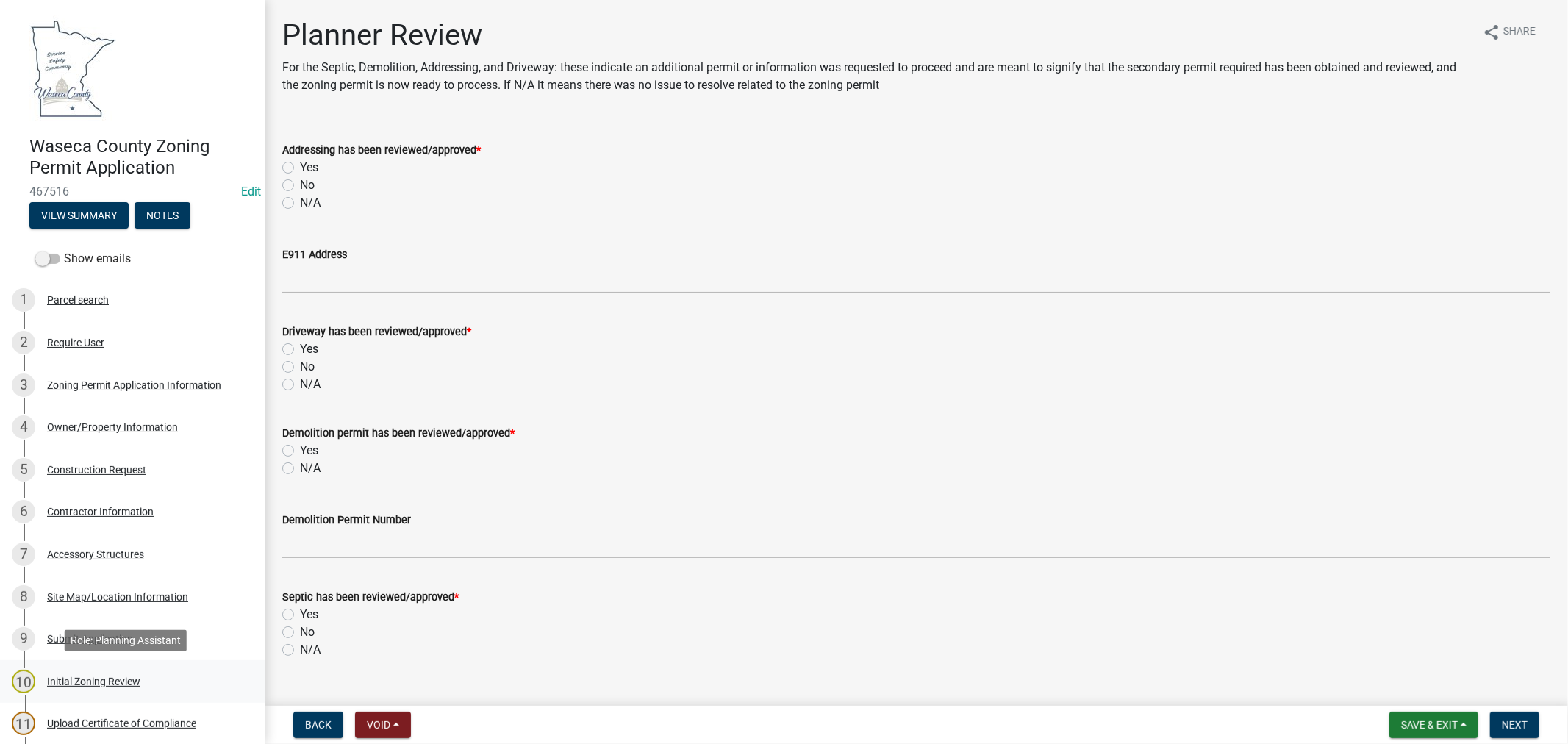
click at [99, 684] on div "Initial Zoning Review" at bounding box center [94, 681] width 94 height 10
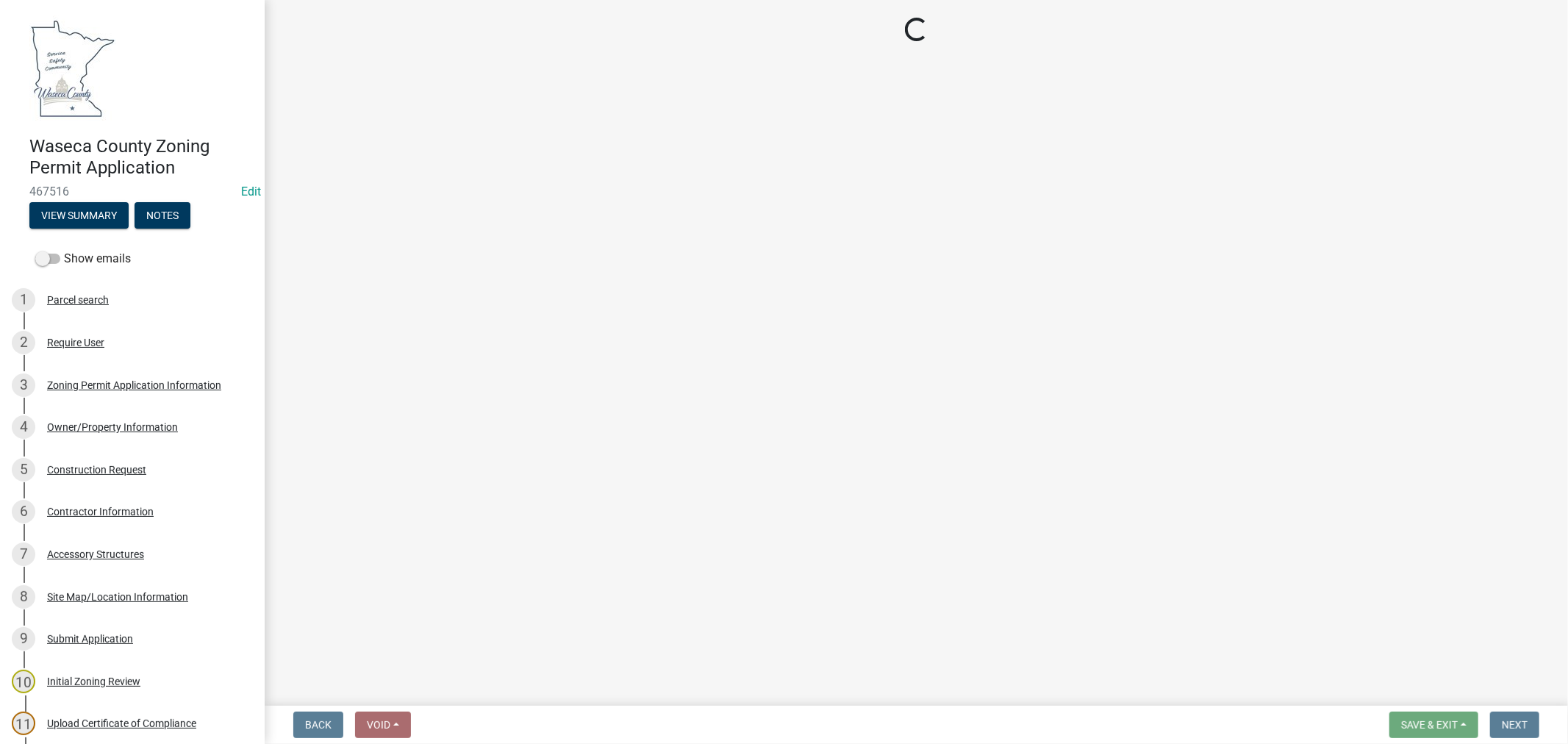
select select "9e7e0f1a-162d-468c-937f-cc7884b0d28a"
select select "6d839d38-f784-434a-a355-9dbcceaeb93c"
select select "f85b0be6-0ba0-4e52-abd8-9a831d915a76"
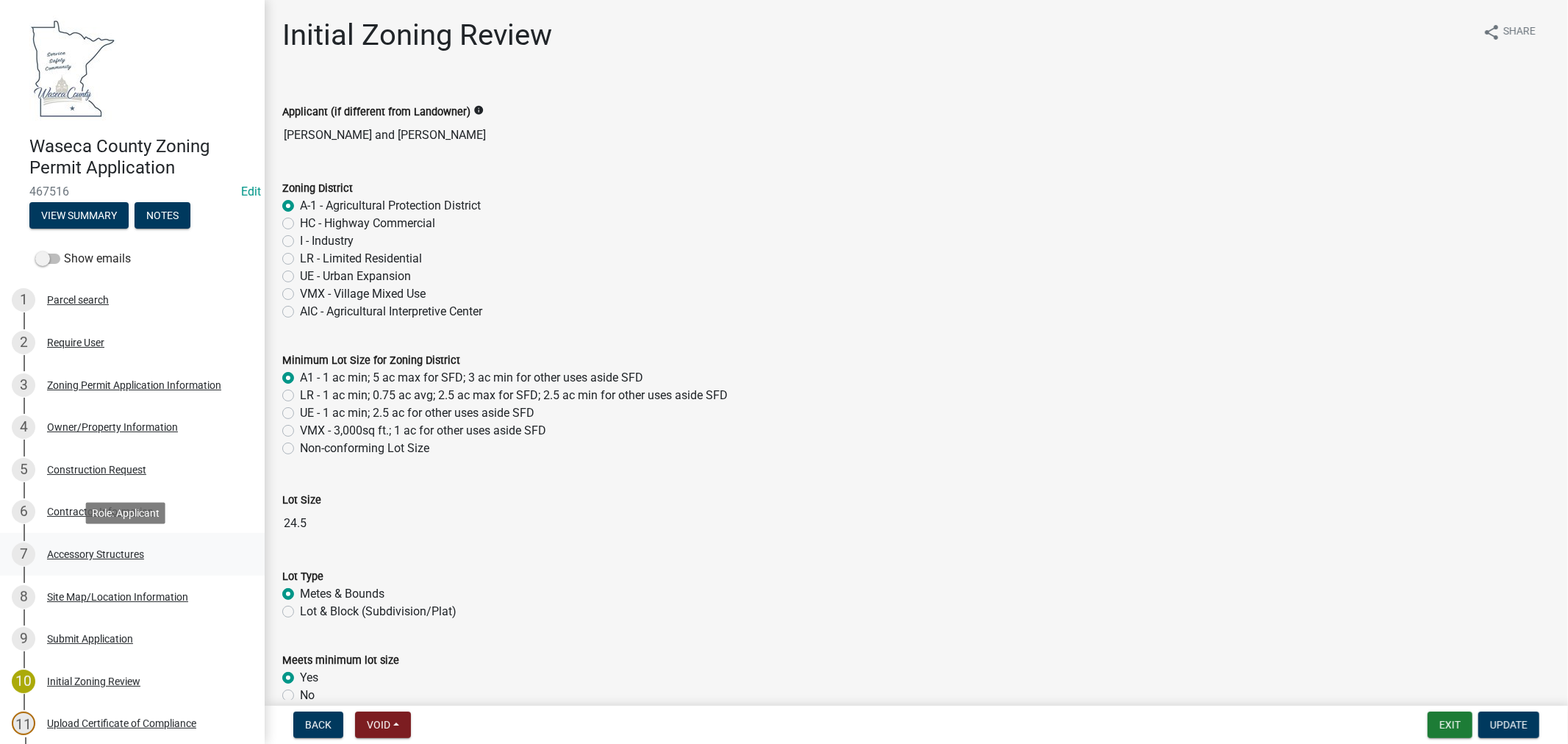
click at [94, 553] on div "Accessory Structures" at bounding box center [96, 554] width 97 height 10
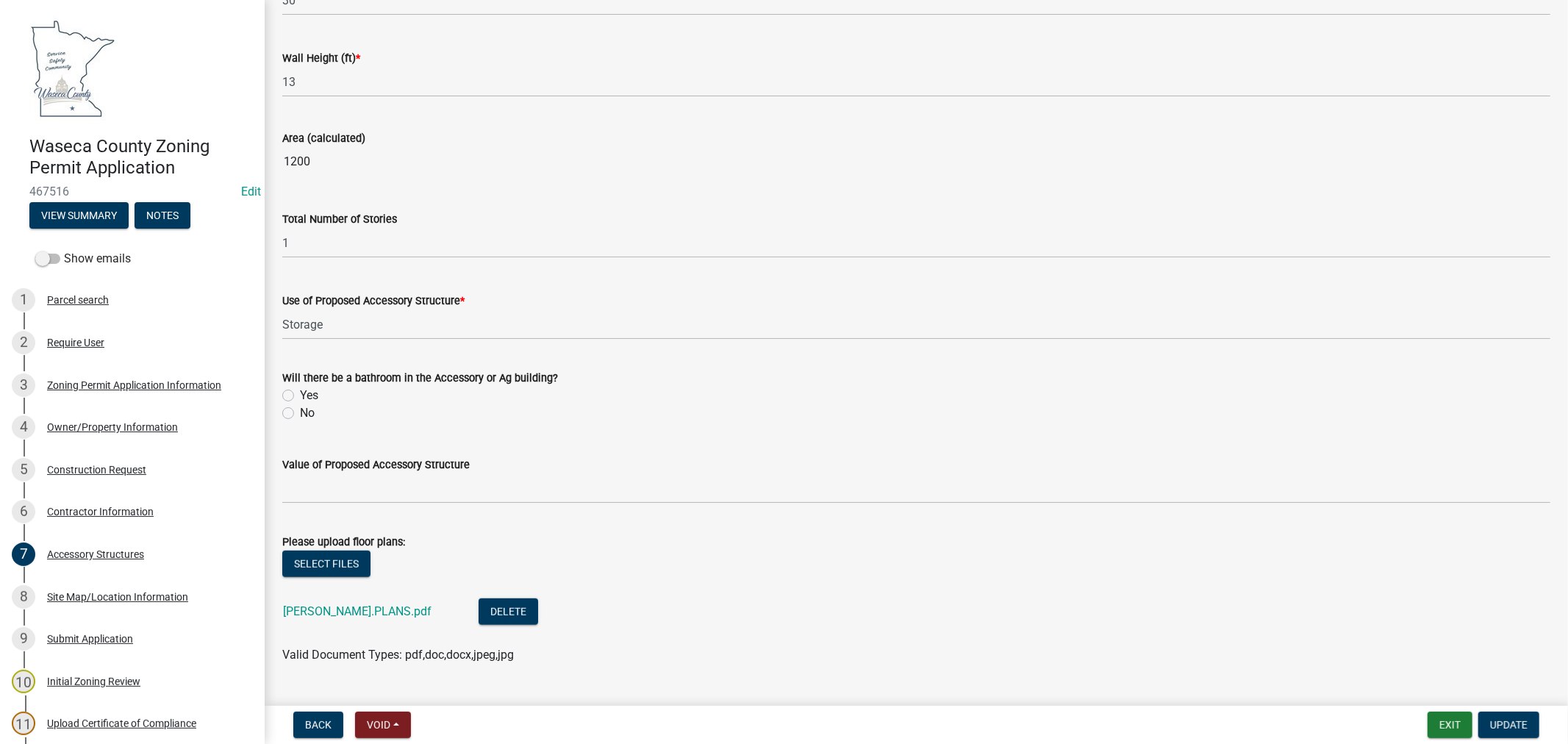
scroll to position [886, 0]
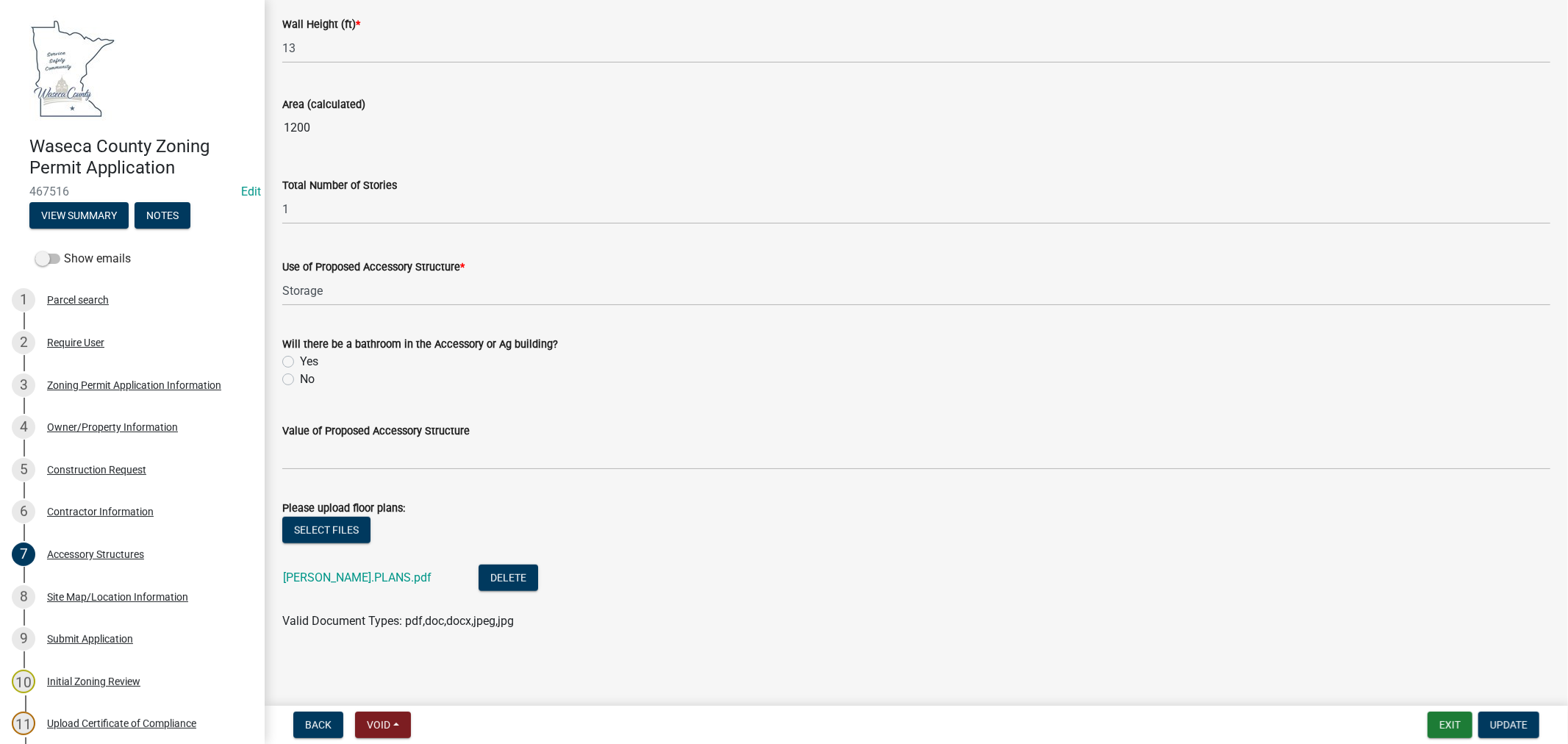
click at [300, 383] on label "No" at bounding box center [307, 379] width 15 height 17
click at [300, 380] on input "No" at bounding box center [304, 375] width 9 height 9
radio input "true"
click at [1491, 725] on span "Update" at bounding box center [1509, 725] width 38 height 12
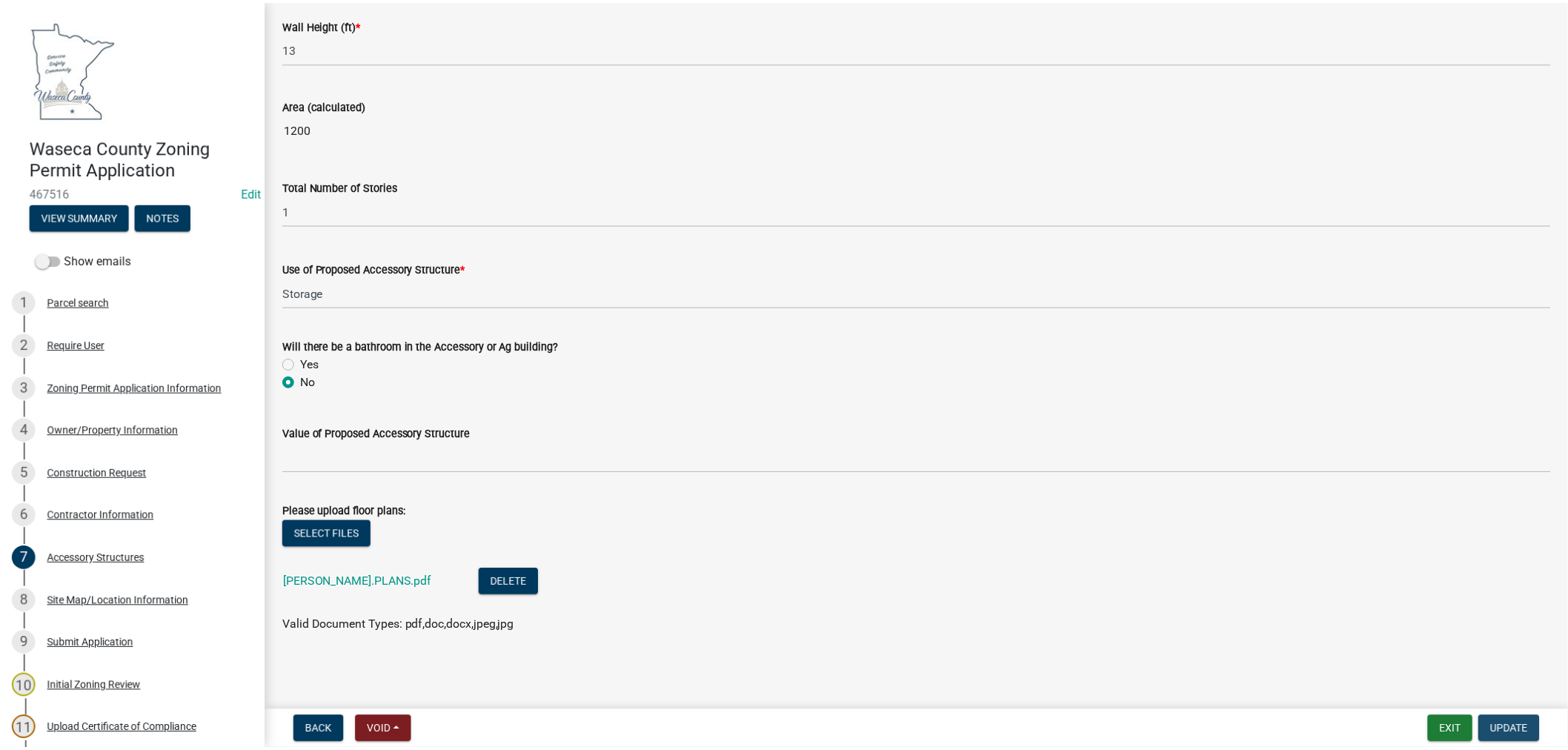
scroll to position [0, 0]
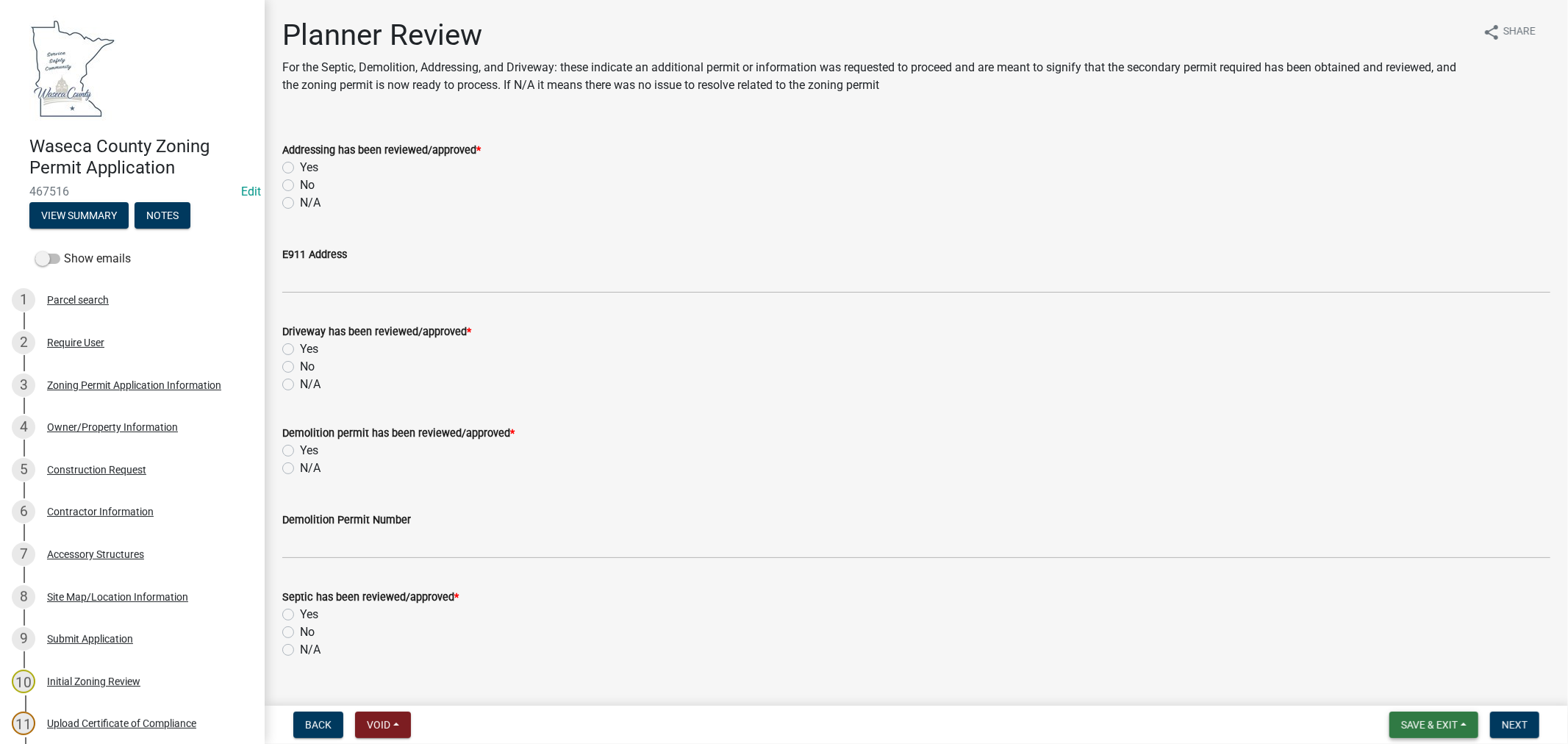
click at [1409, 727] on span "Save & Exit" at bounding box center [1430, 725] width 57 height 12
click at [1391, 681] on button "Save & Exit" at bounding box center [1420, 687] width 118 height 35
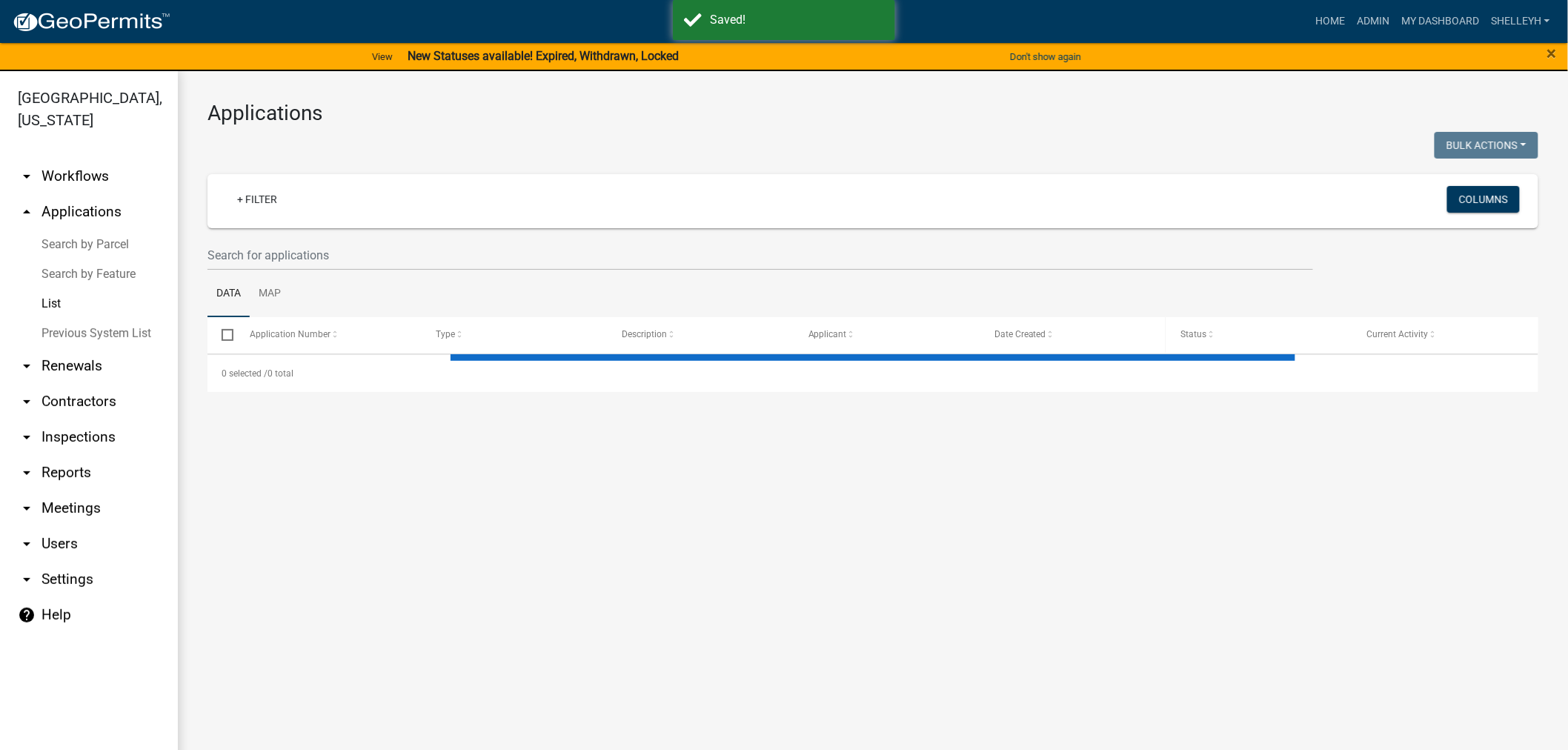
select select "1: 25"
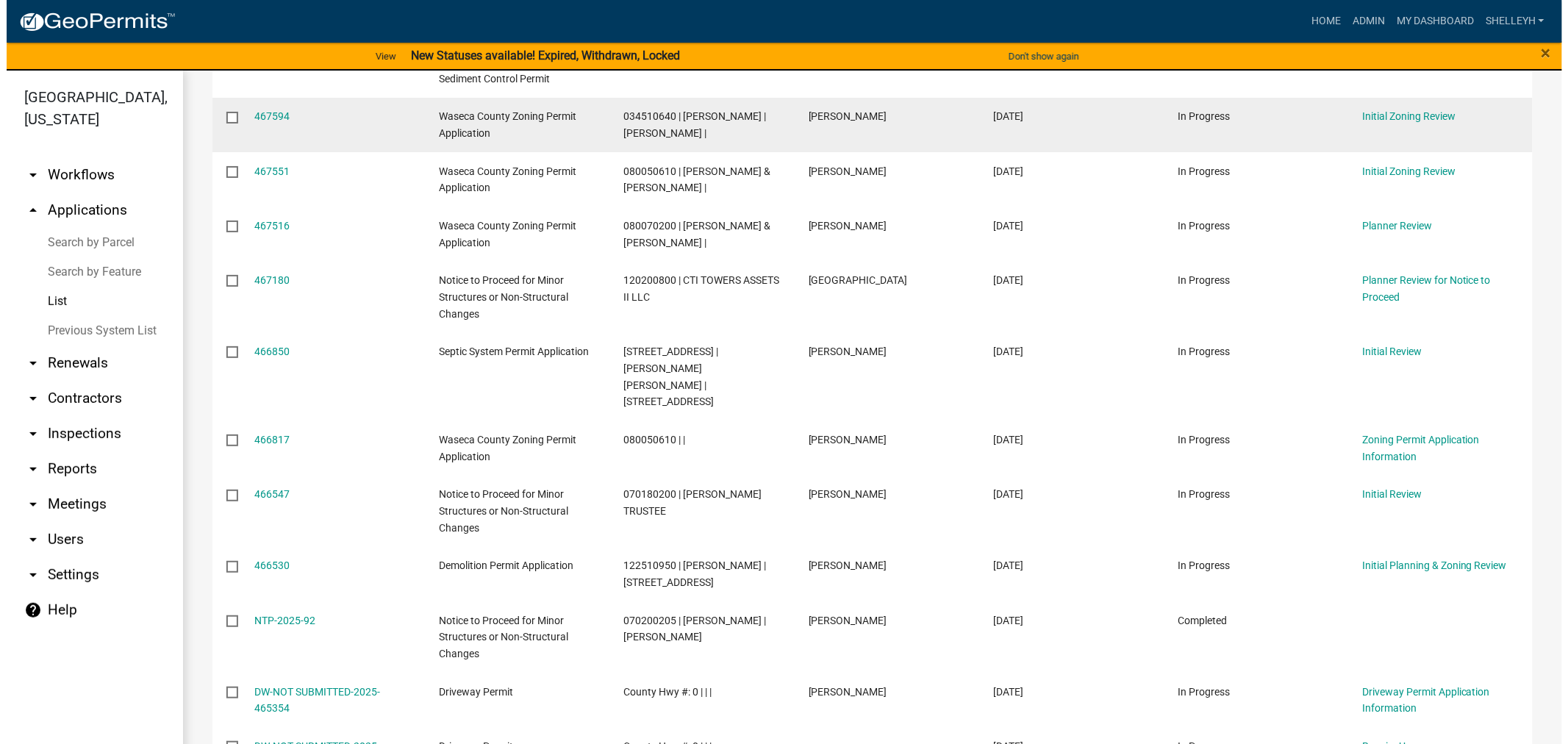
scroll to position [408, 0]
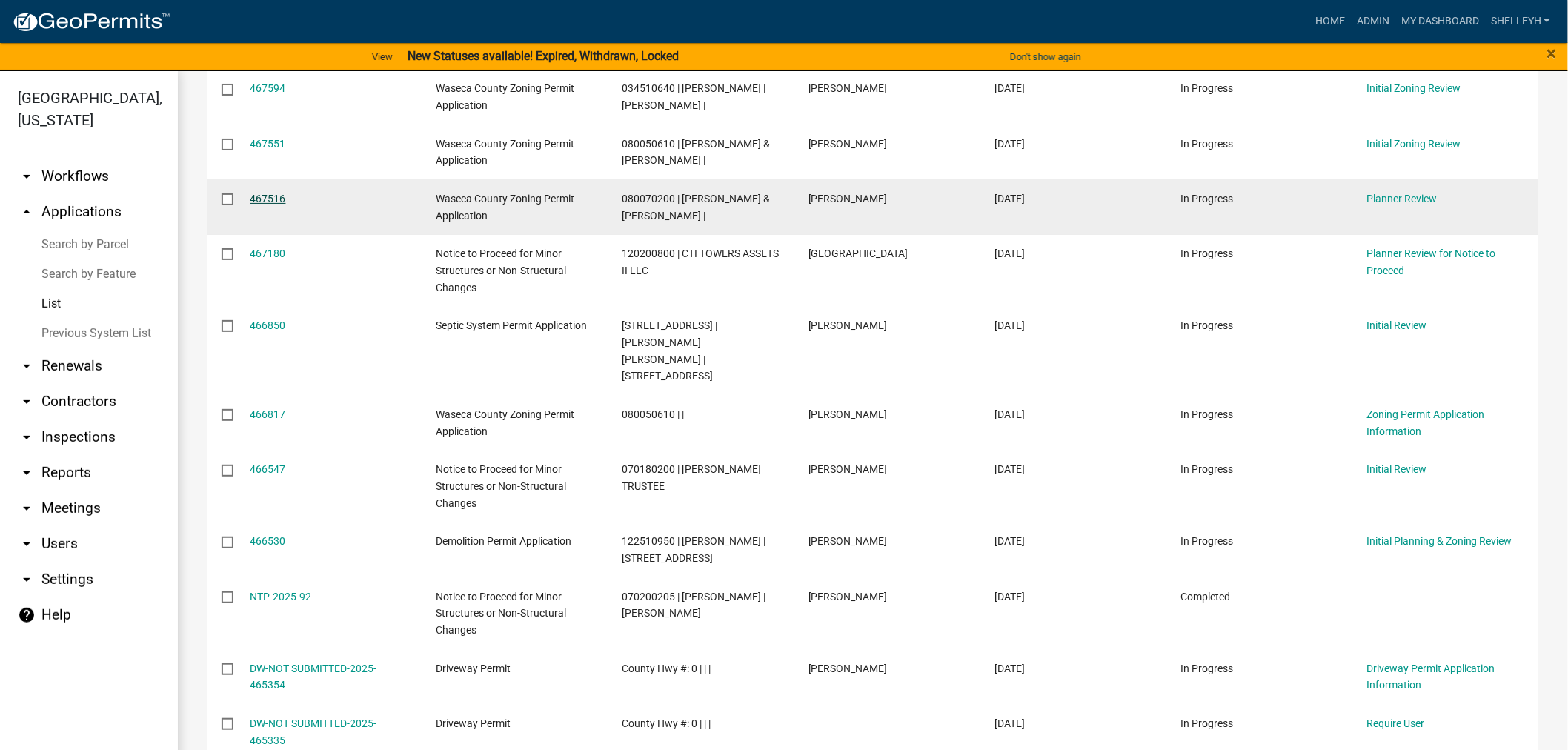
click at [268, 202] on link "467516" at bounding box center [268, 198] width 35 height 12
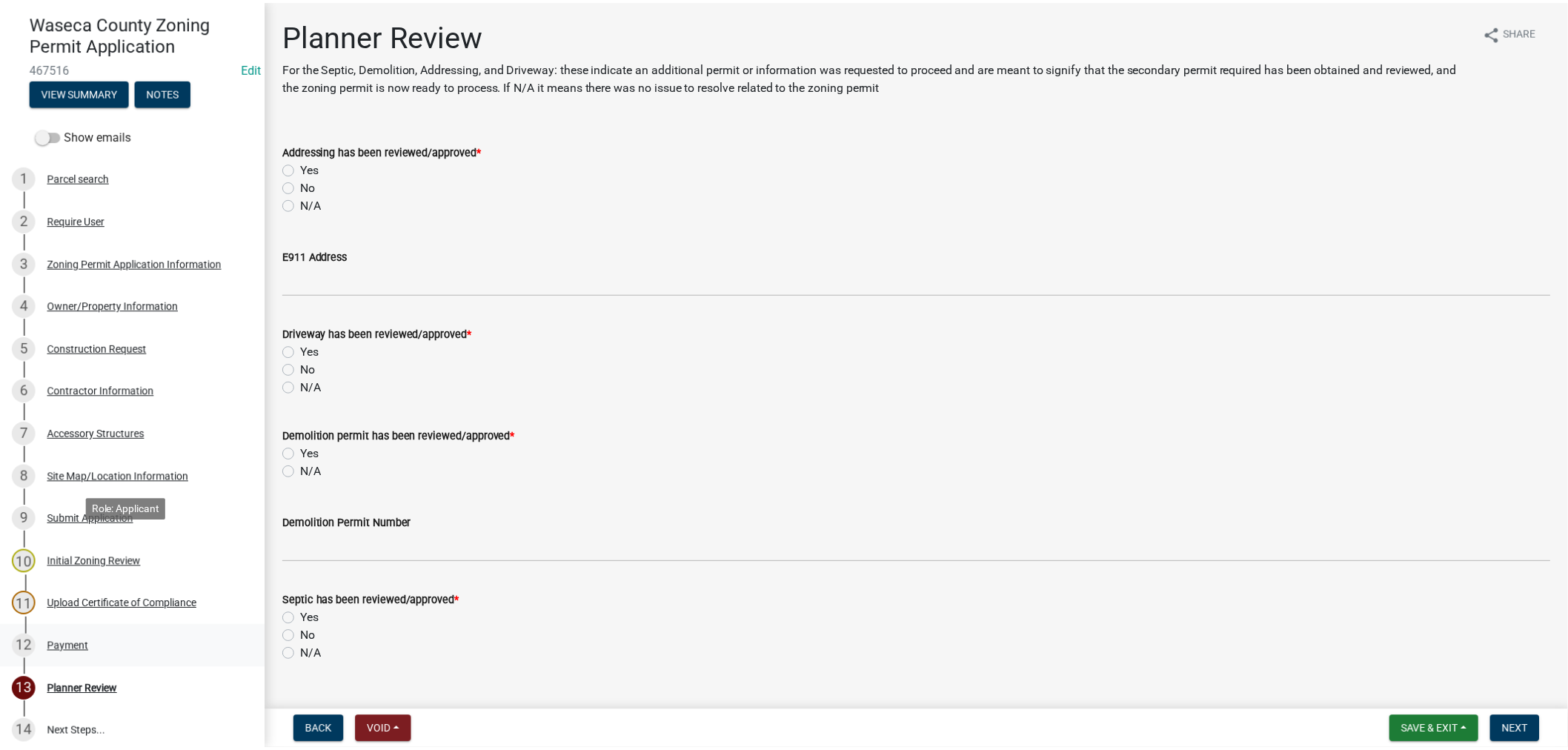
scroll to position [165, 0]
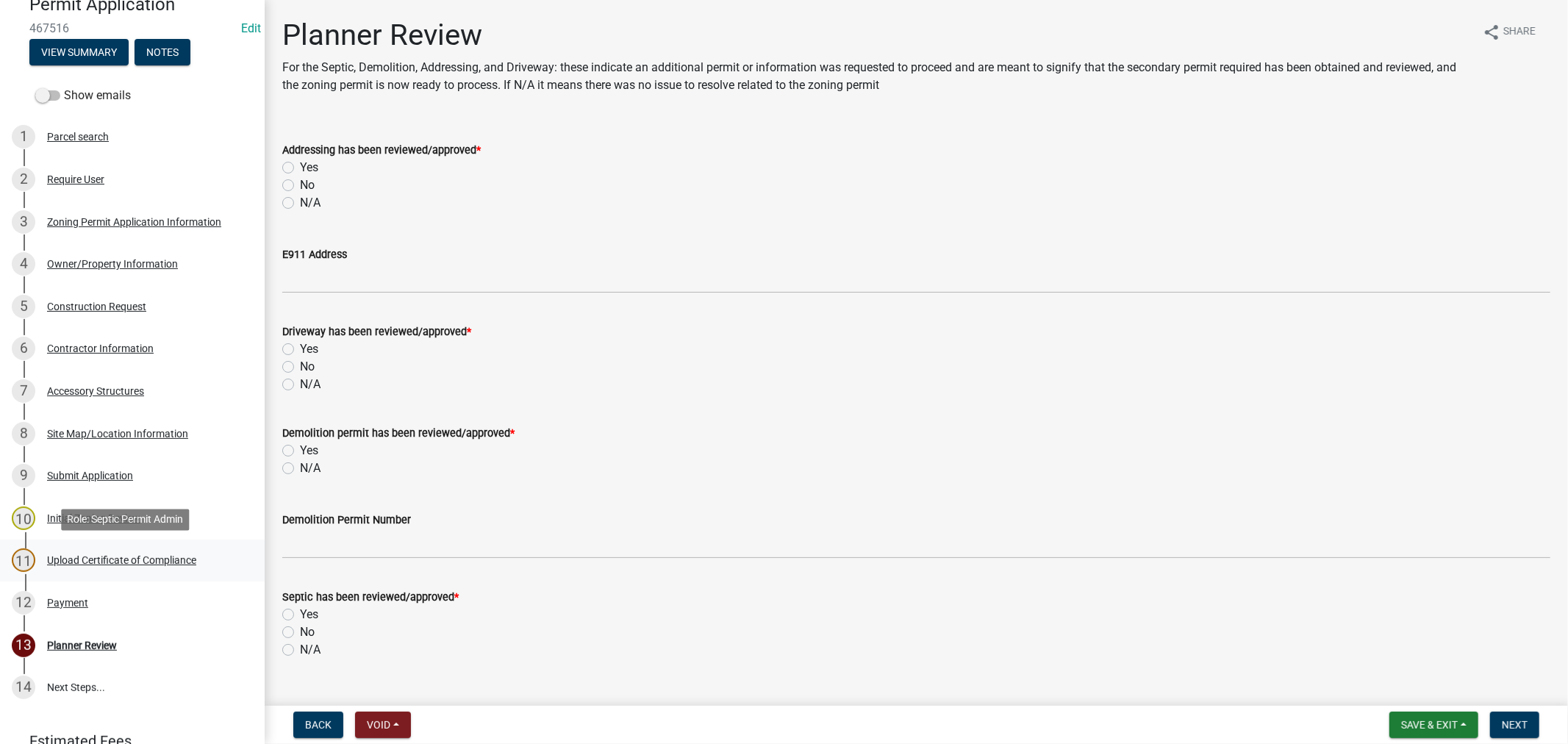
click at [75, 563] on div "Upload Certificate of Compliance" at bounding box center [121, 560] width 149 height 10
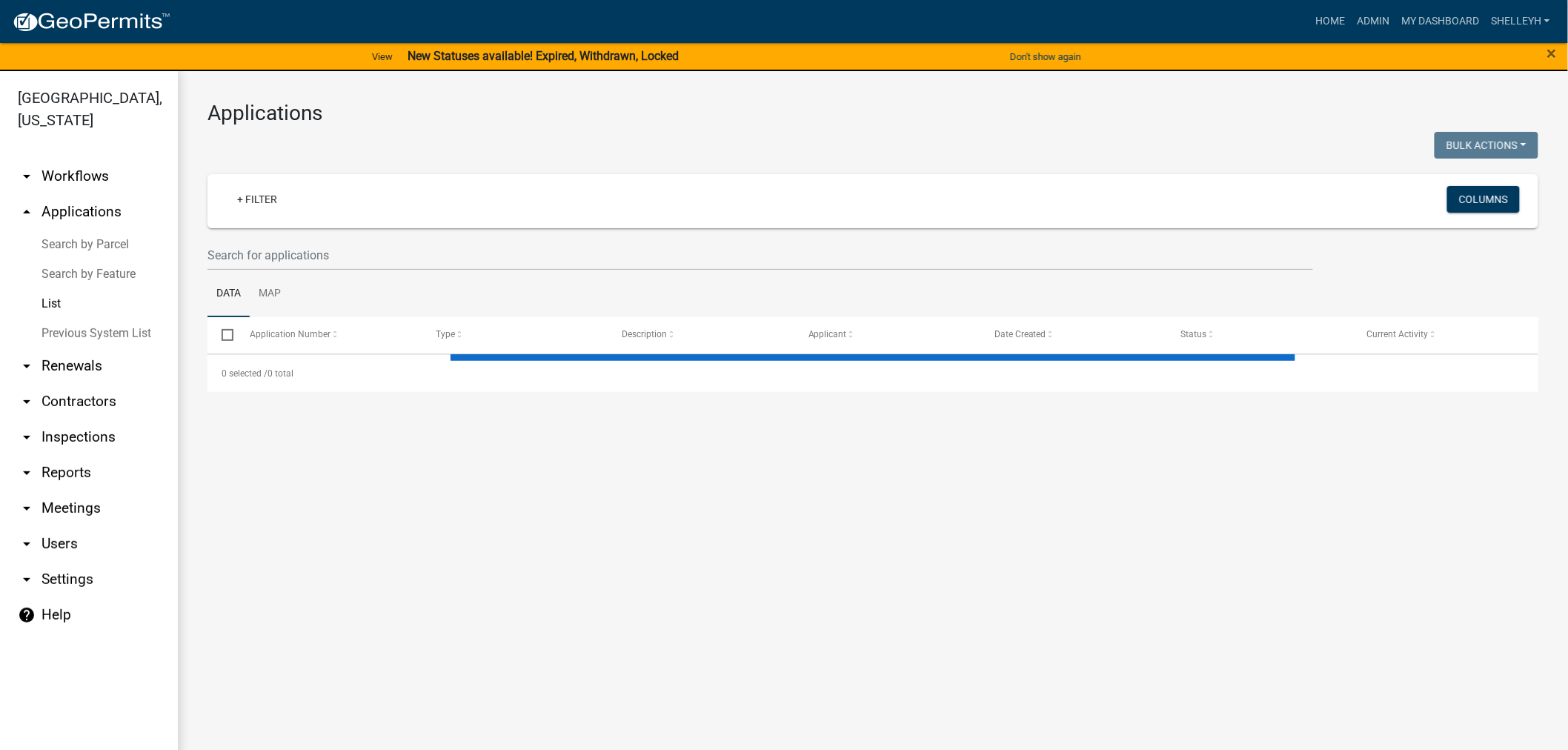
select select "1: 25"
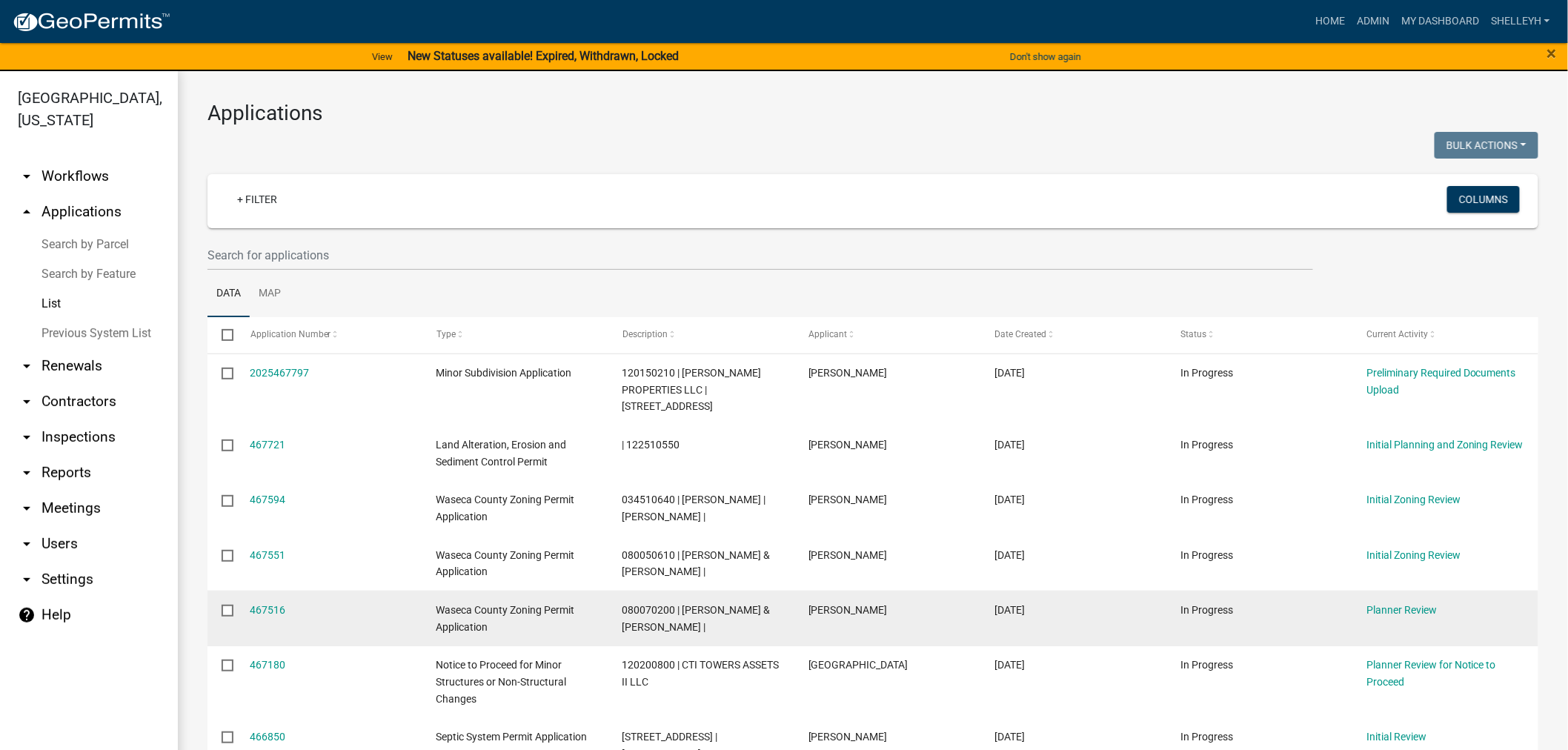
drag, startPoint x: 277, startPoint y: 611, endPoint x: 294, endPoint y: 608, distance: 17.3
click at [277, 611] on link "467516" at bounding box center [268, 610] width 35 height 12
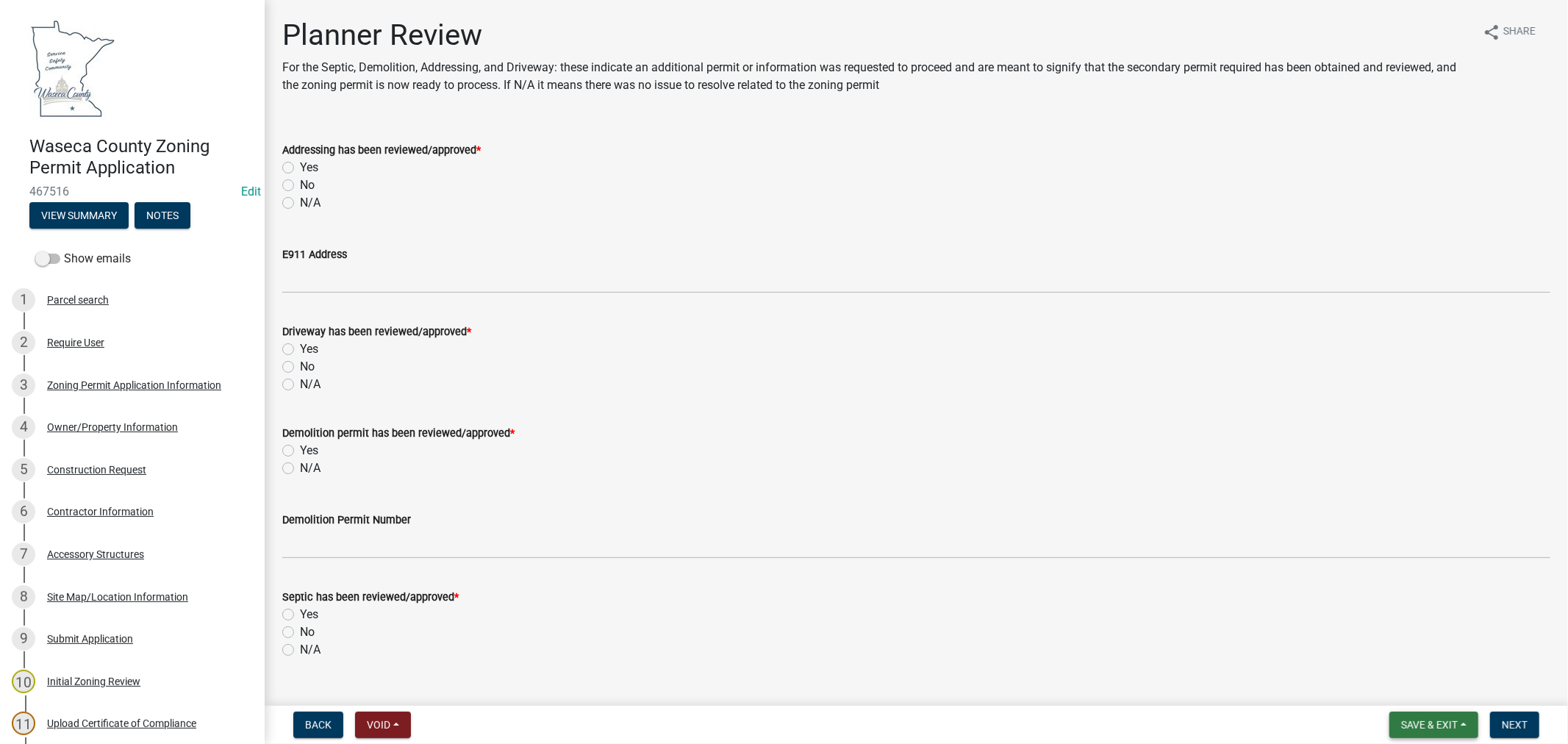
click at [1441, 723] on span "Save & Exit" at bounding box center [1430, 725] width 57 height 12
click at [1410, 684] on button "Save & Exit" at bounding box center [1420, 687] width 118 height 35
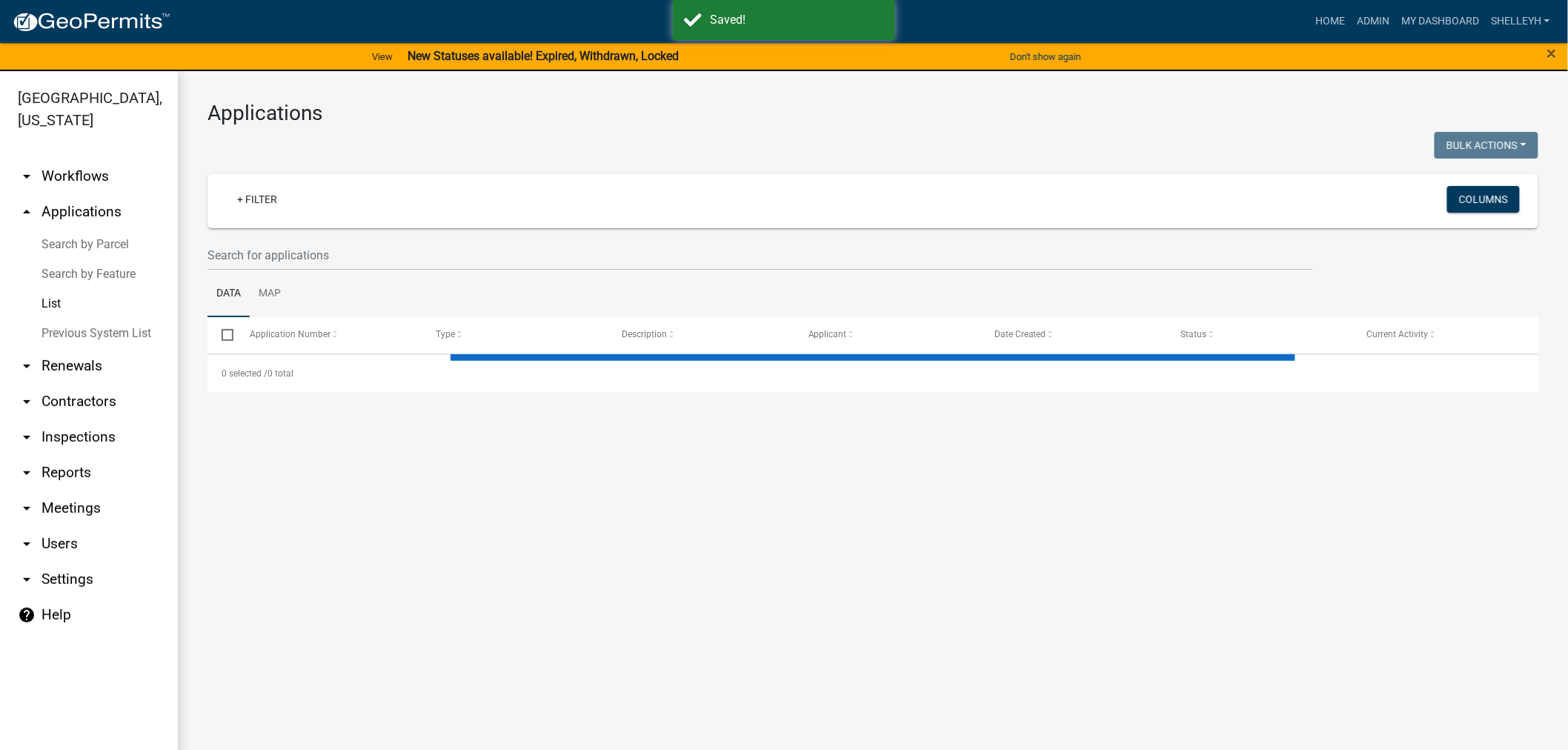
select select "1: 25"
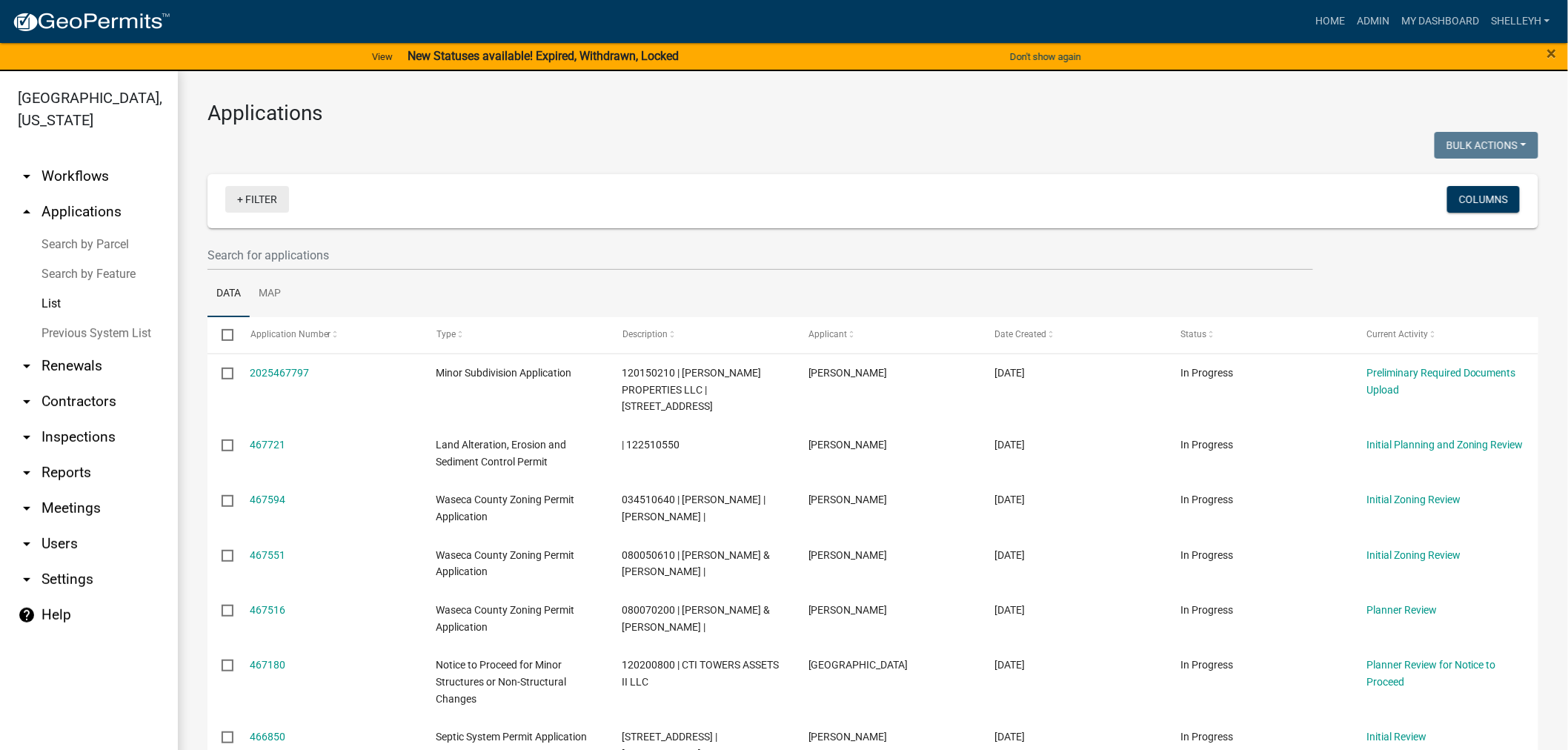
click at [284, 190] on link "+ Filter" at bounding box center [257, 199] width 64 height 27
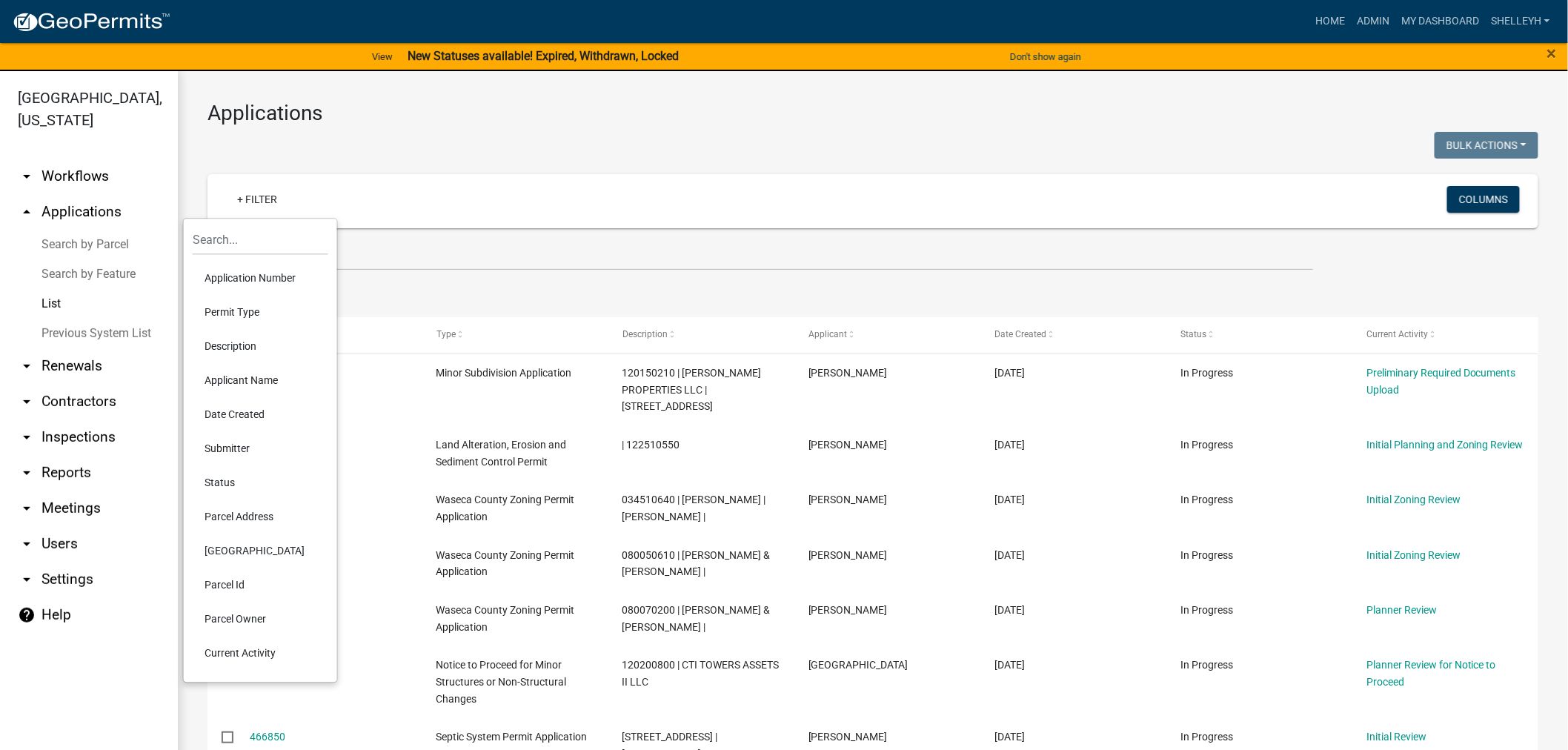
click at [417, 225] on div "+ Filter Columns" at bounding box center [873, 201] width 1318 height 54
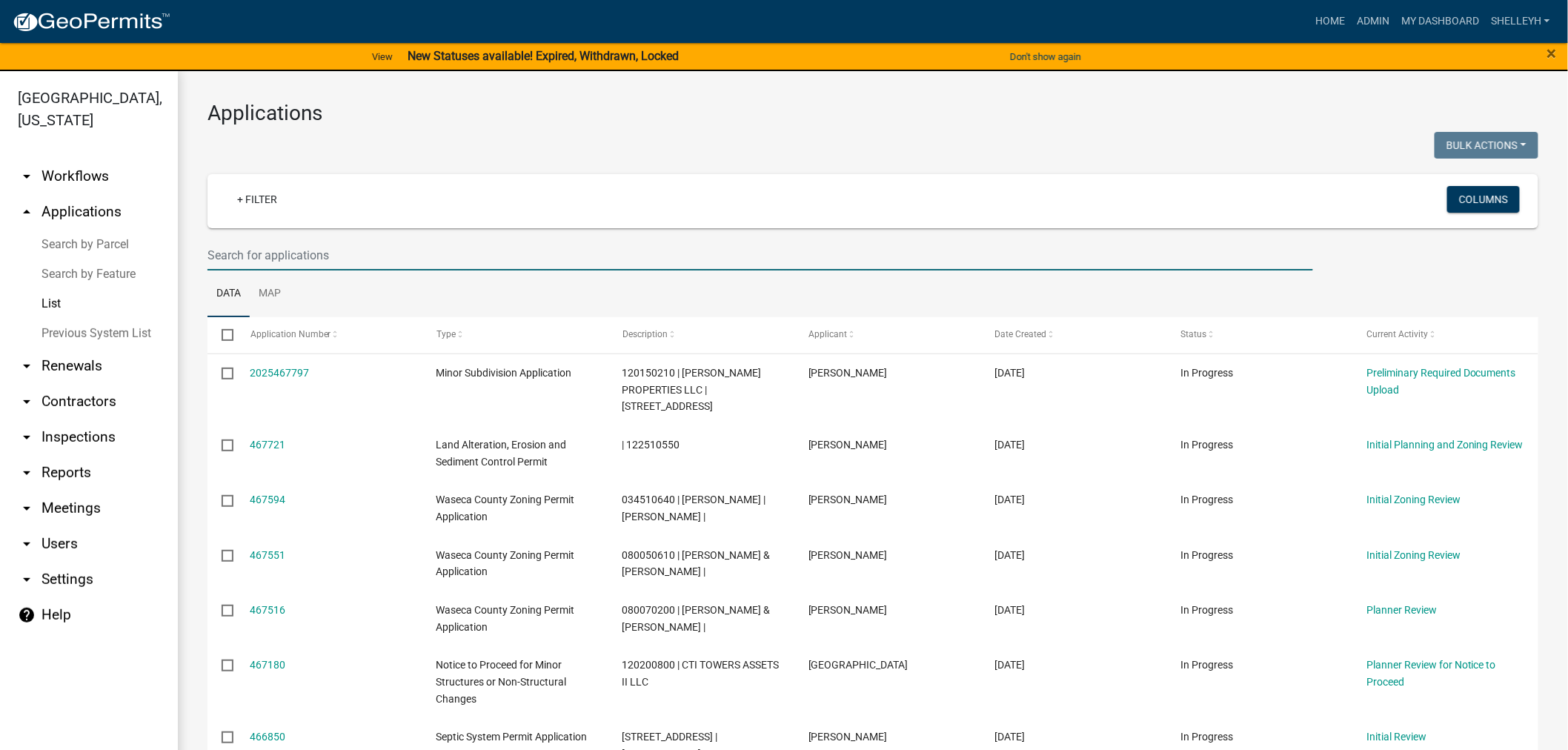
click at [406, 241] on input "text" at bounding box center [760, 255] width 1106 height 31
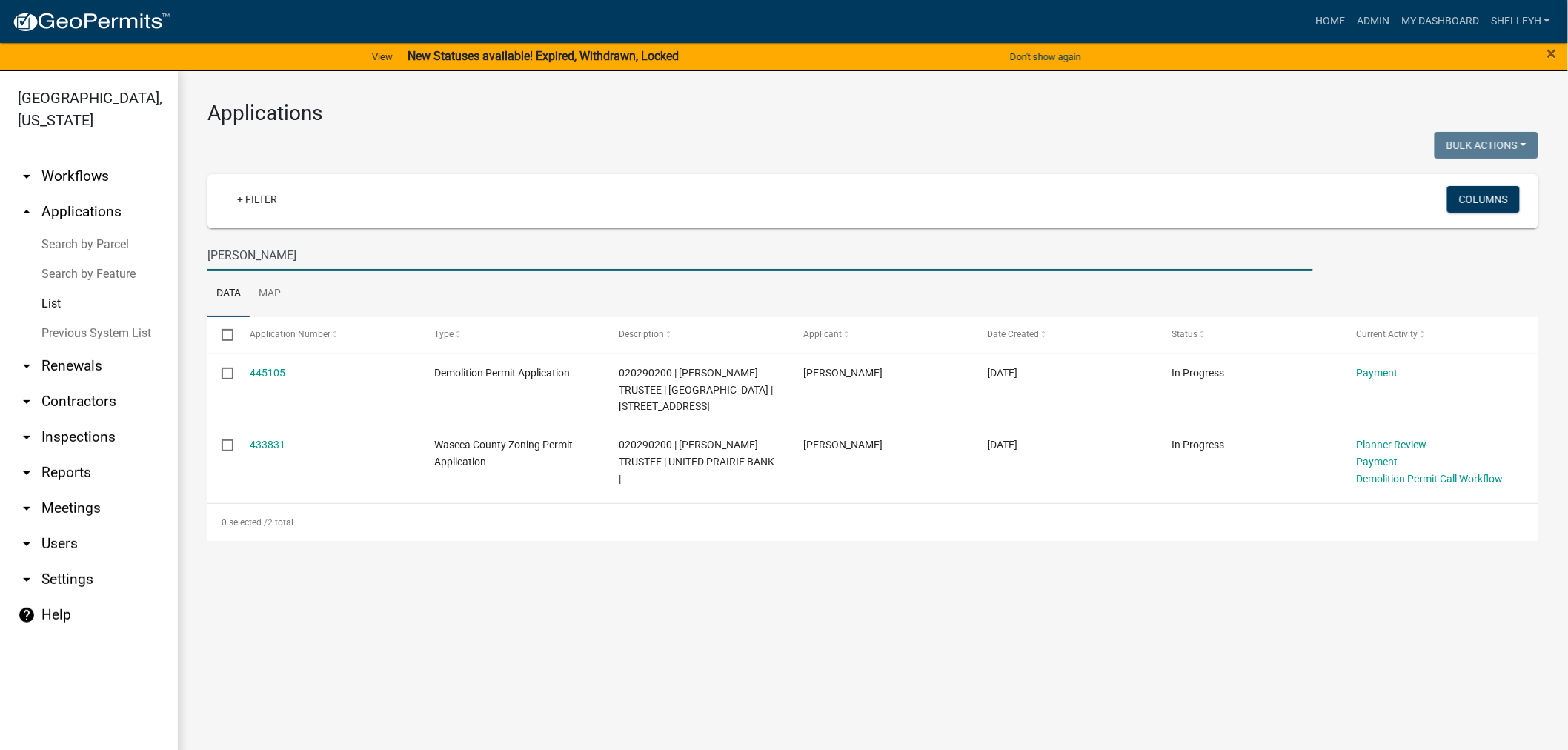
type input "[PERSON_NAME]"
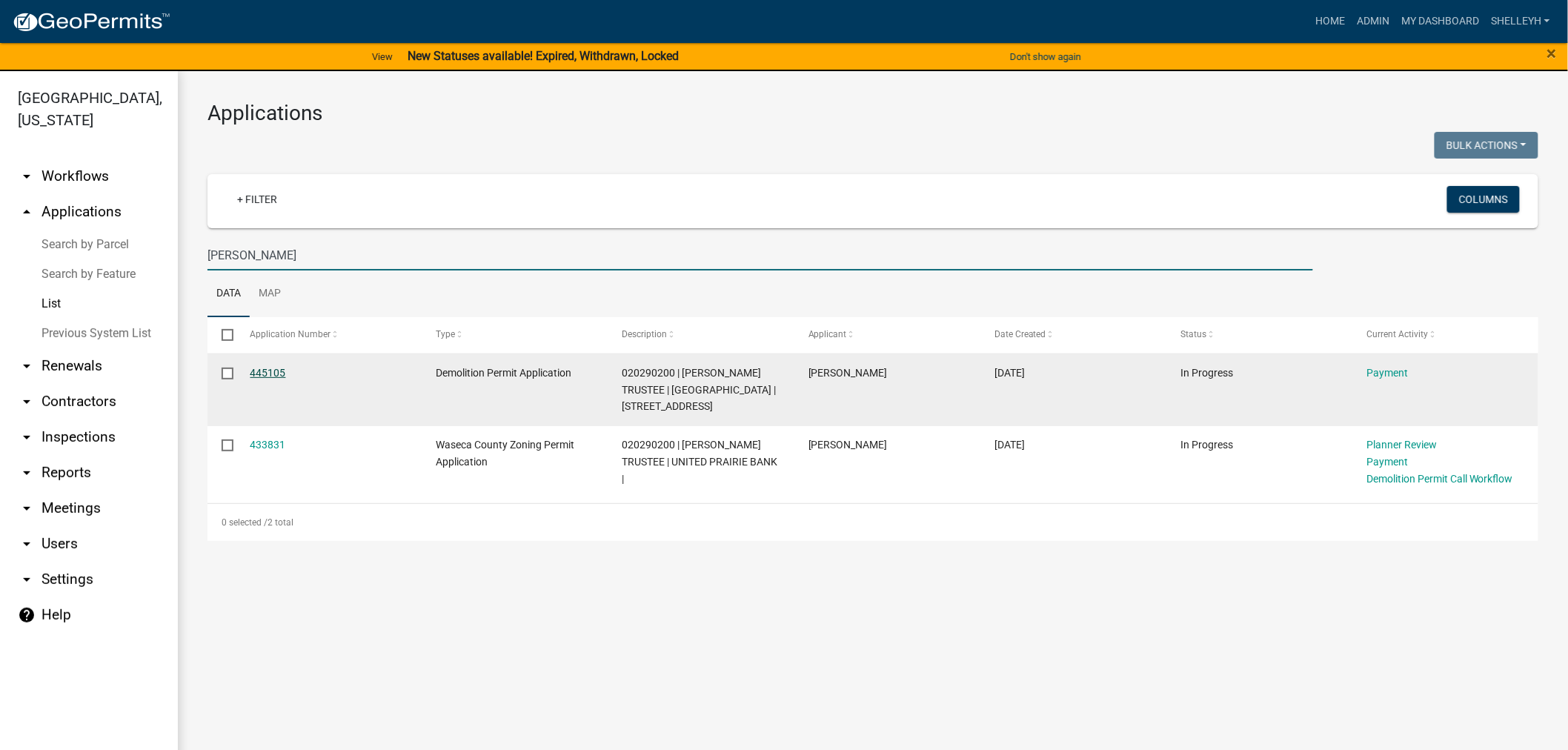
click at [262, 373] on link "445105" at bounding box center [268, 373] width 35 height 12
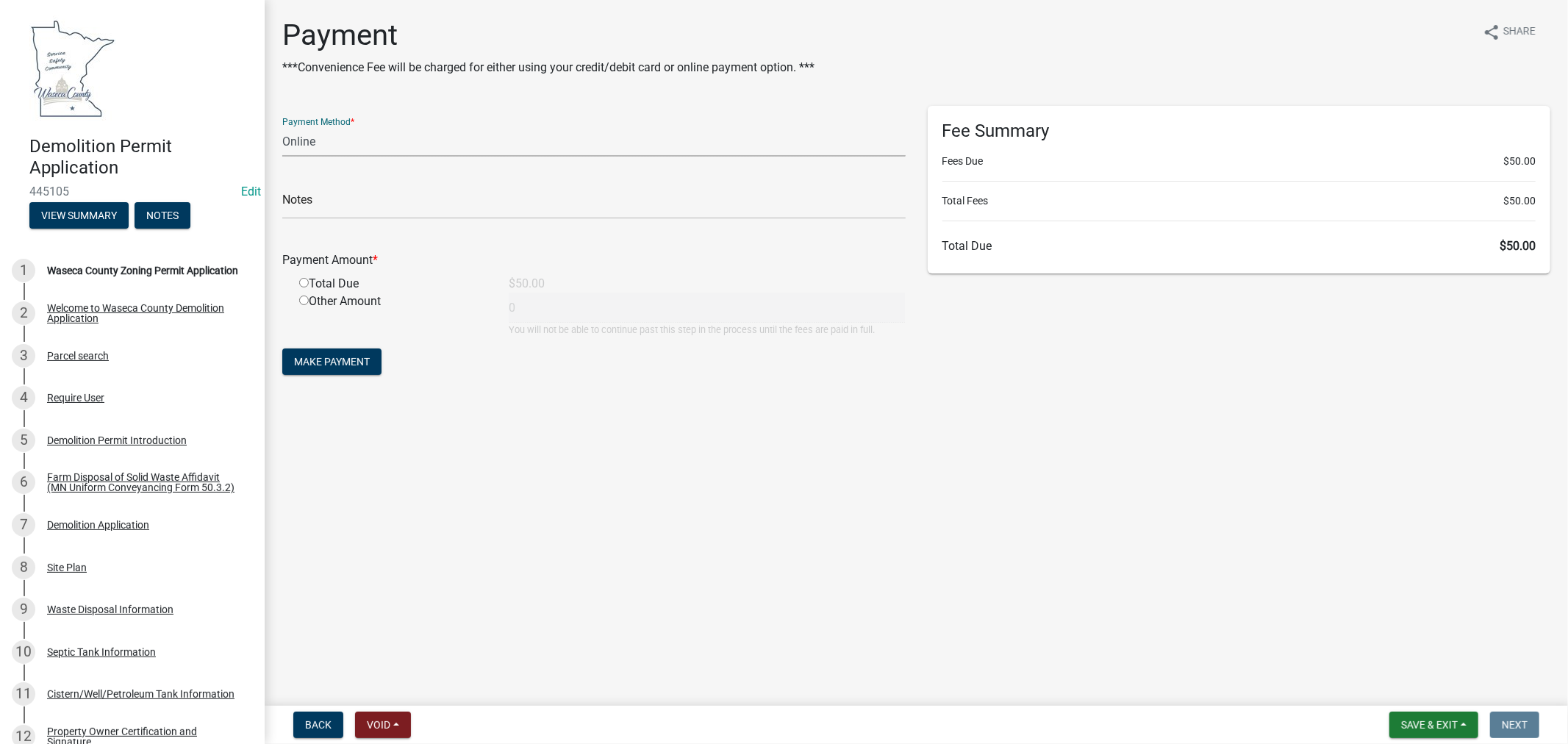
click at [384, 136] on select "Credit Card POS Check Cash Online" at bounding box center [594, 142] width 624 height 30
select select "0: 2"
click at [282, 127] on select "Credit Card POS Check Cash Online" at bounding box center [594, 142] width 624 height 30
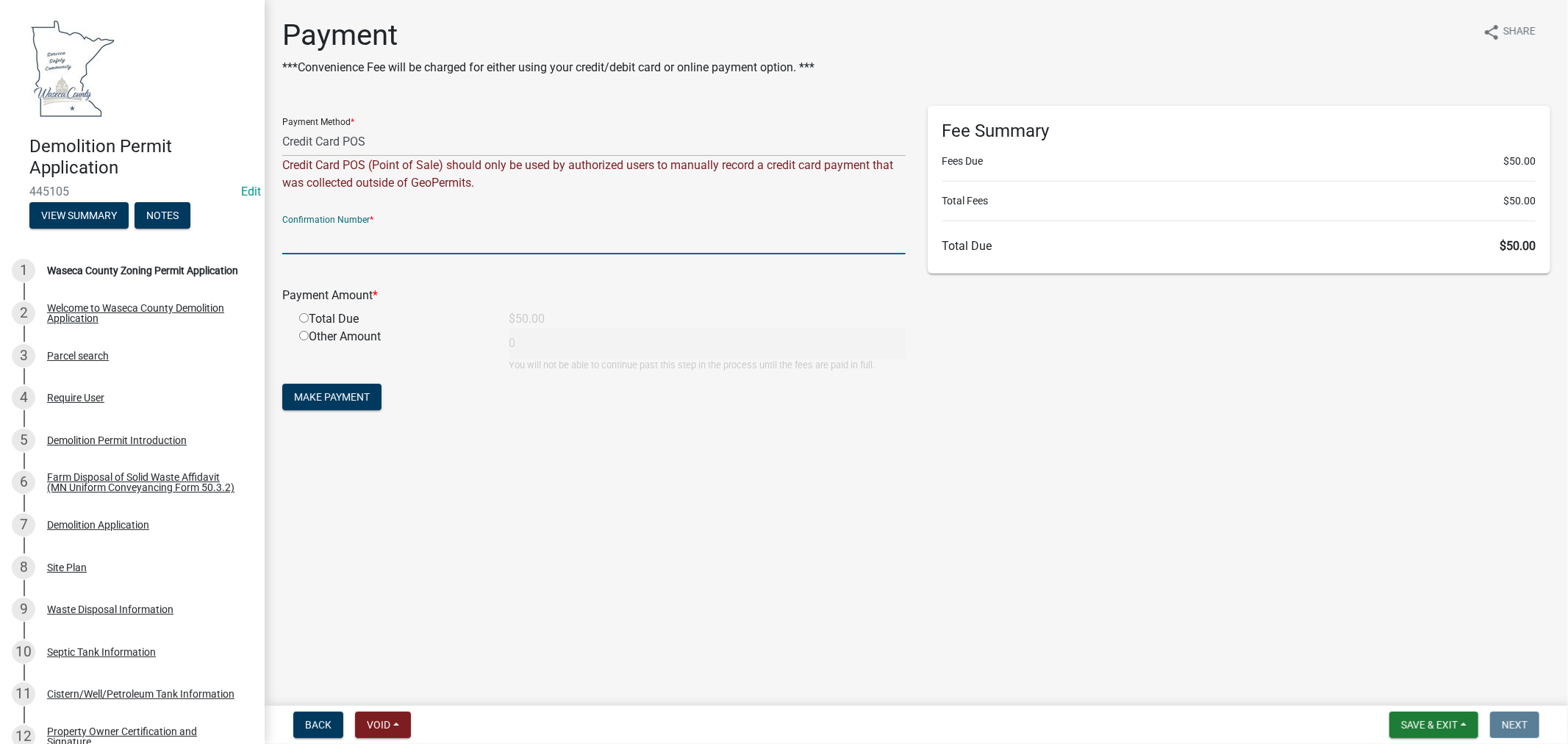
click at [515, 241] on input "text" at bounding box center [594, 239] width 624 height 30
type input "181346884"
click at [314, 328] on div "Other Amount" at bounding box center [393, 350] width 210 height 44
click at [310, 321] on div "Total Due" at bounding box center [393, 318] width 210 height 17
click at [310, 318] on div "Total Due" at bounding box center [393, 318] width 210 height 17
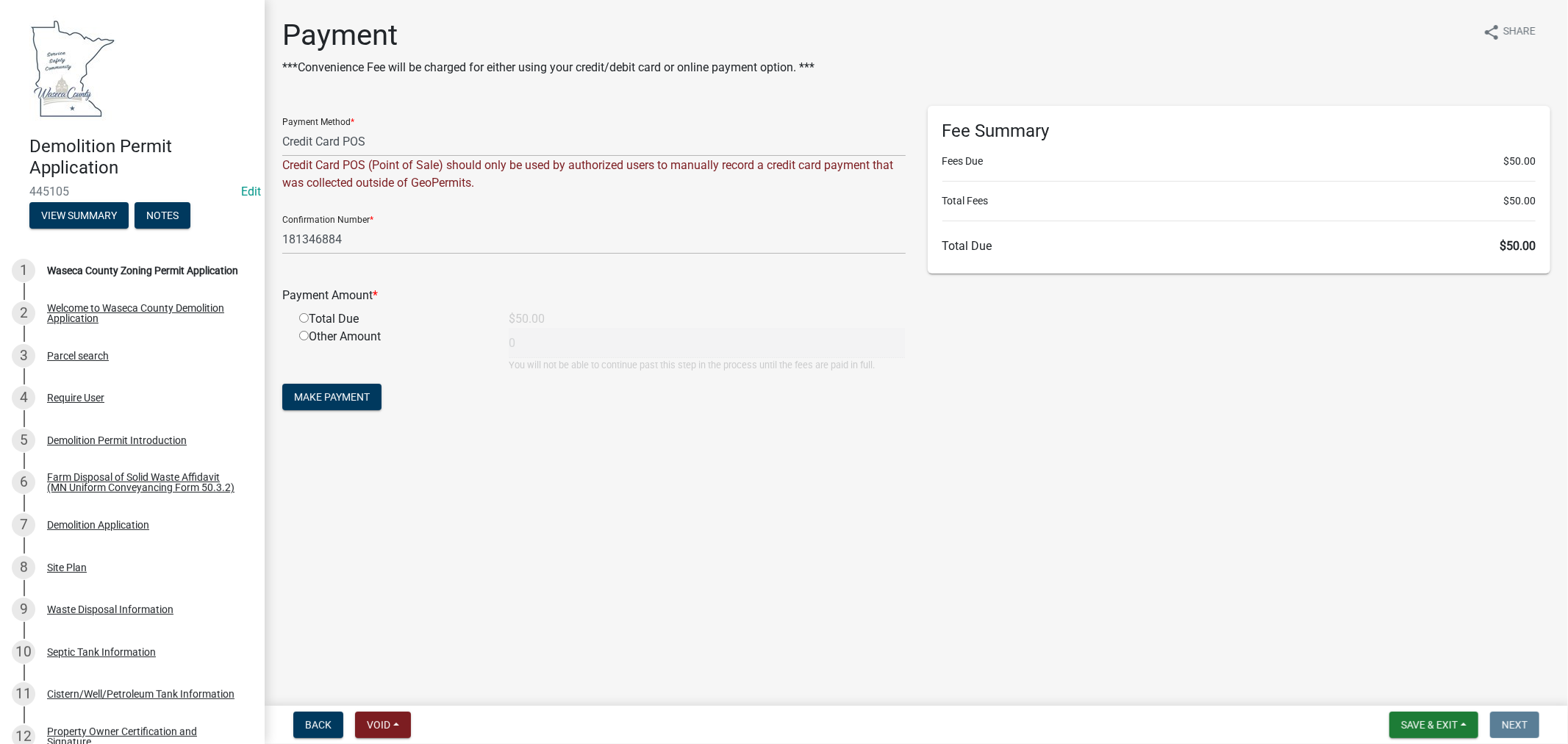
click at [304, 317] on input "radio" at bounding box center [303, 318] width 9 height 9
radio input "true"
type input "50"
click at [327, 388] on button "Make Payment" at bounding box center [332, 396] width 99 height 27
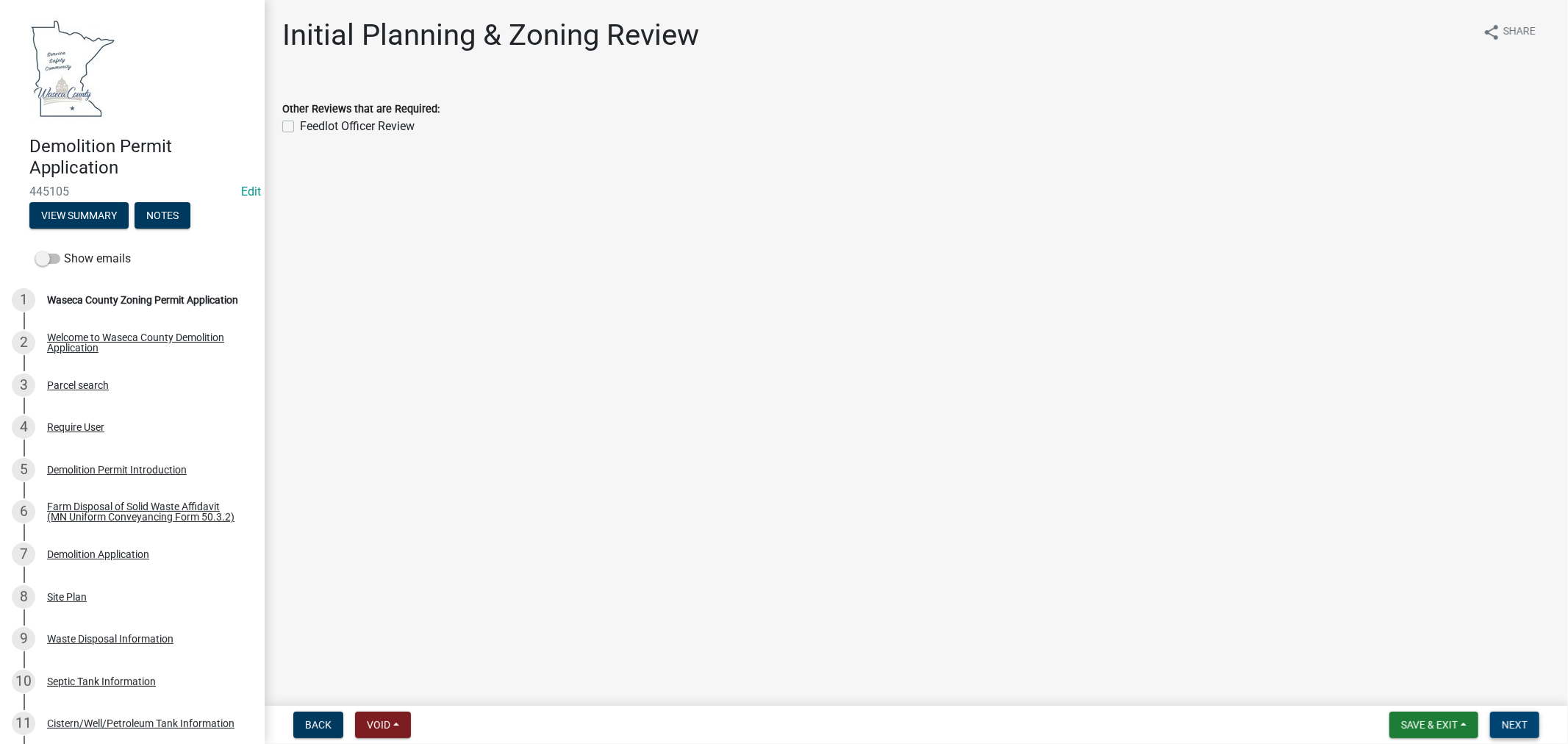
click at [1534, 726] on button "Next" at bounding box center [1516, 725] width 50 height 27
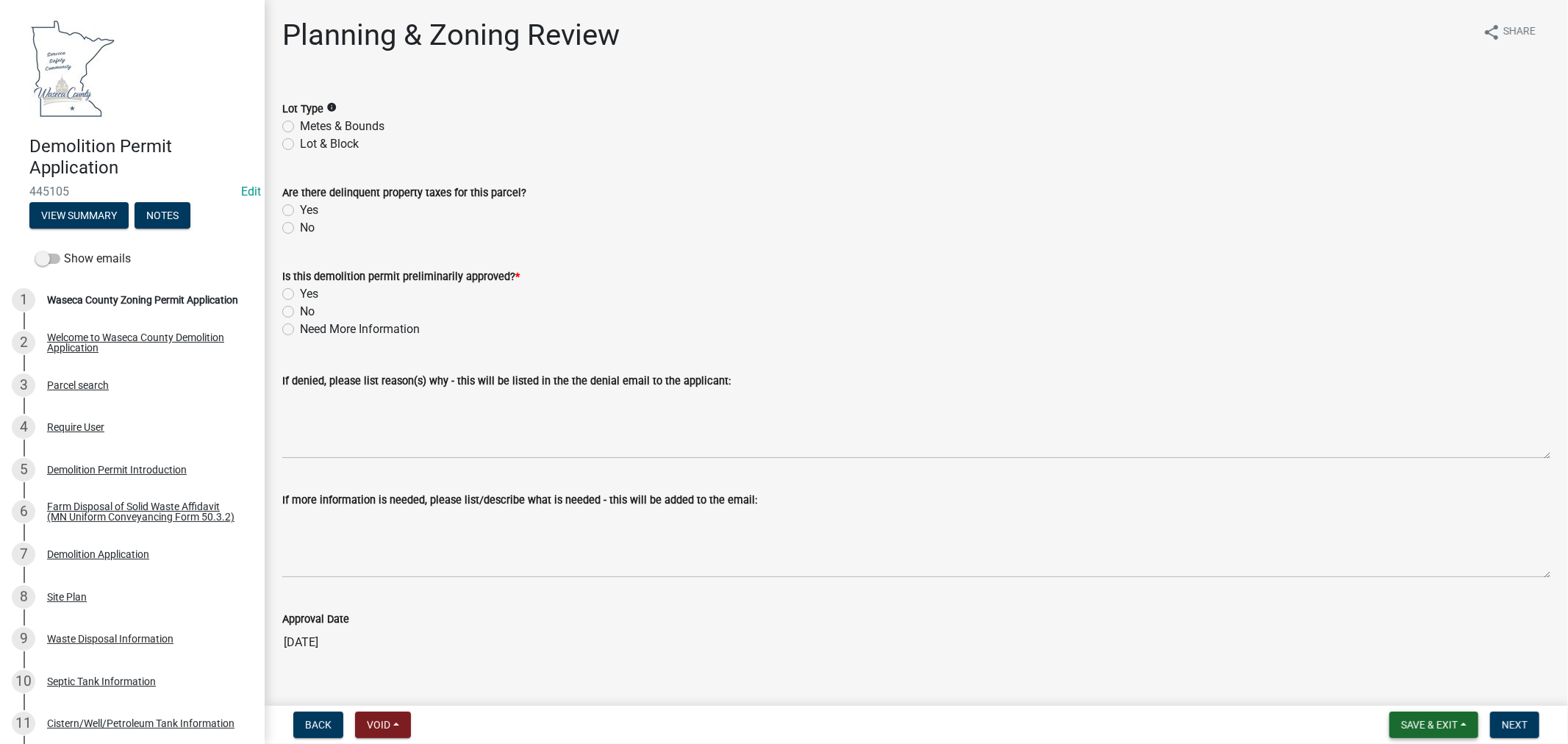
click at [1435, 721] on span "Save & Exit" at bounding box center [1430, 725] width 57 height 12
click at [1409, 689] on button "Save & Exit" at bounding box center [1420, 687] width 118 height 35
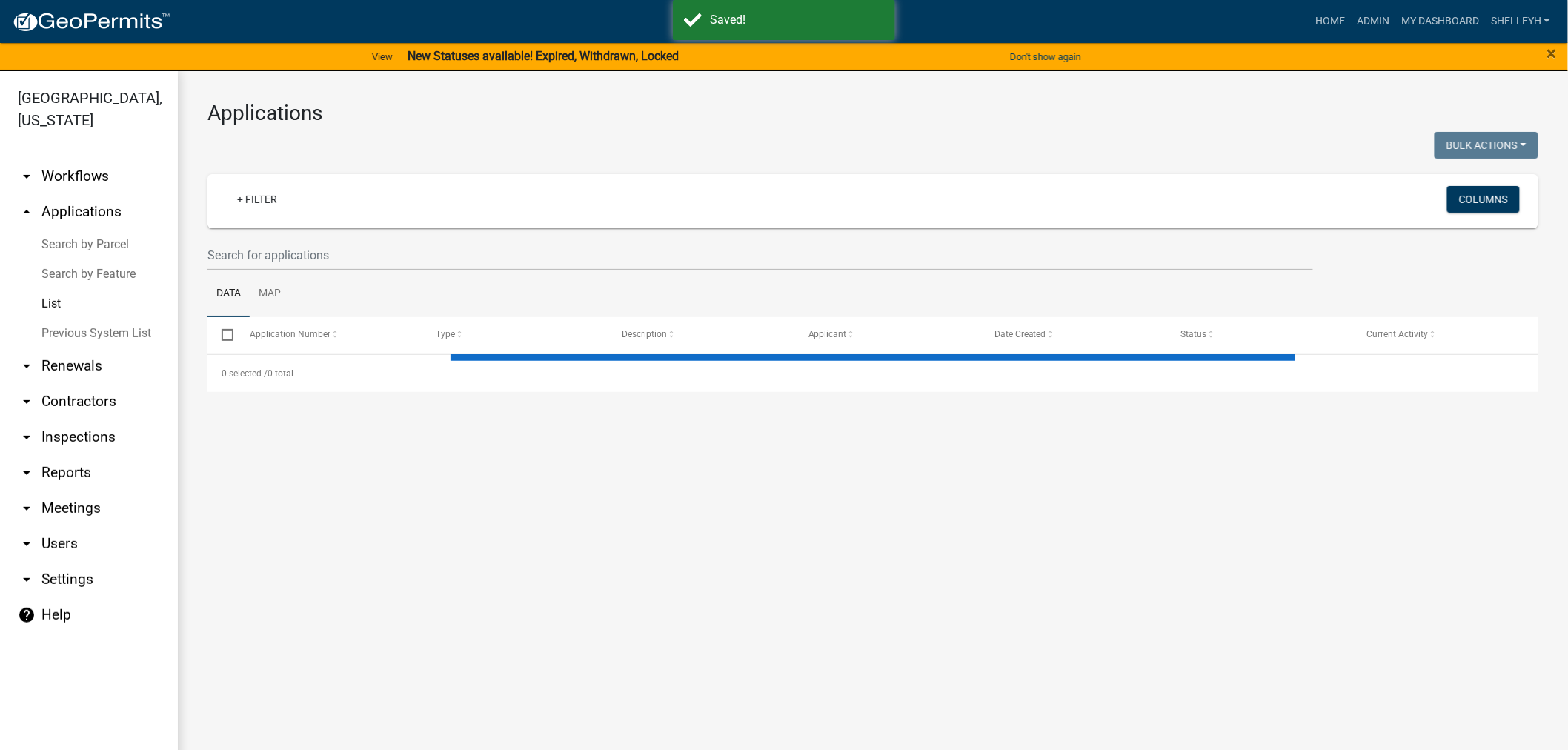
select select "1: 25"
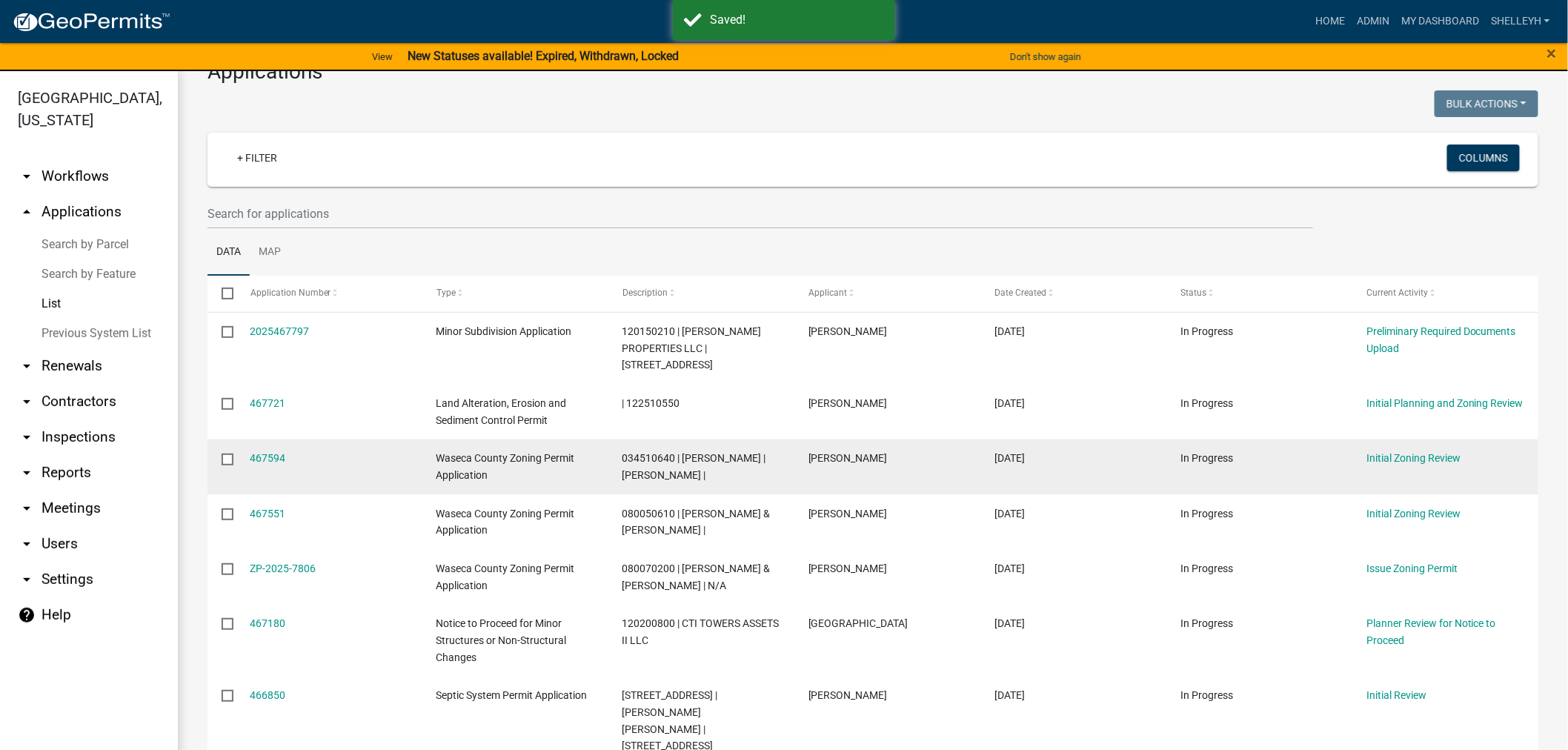
scroll to position [83, 0]
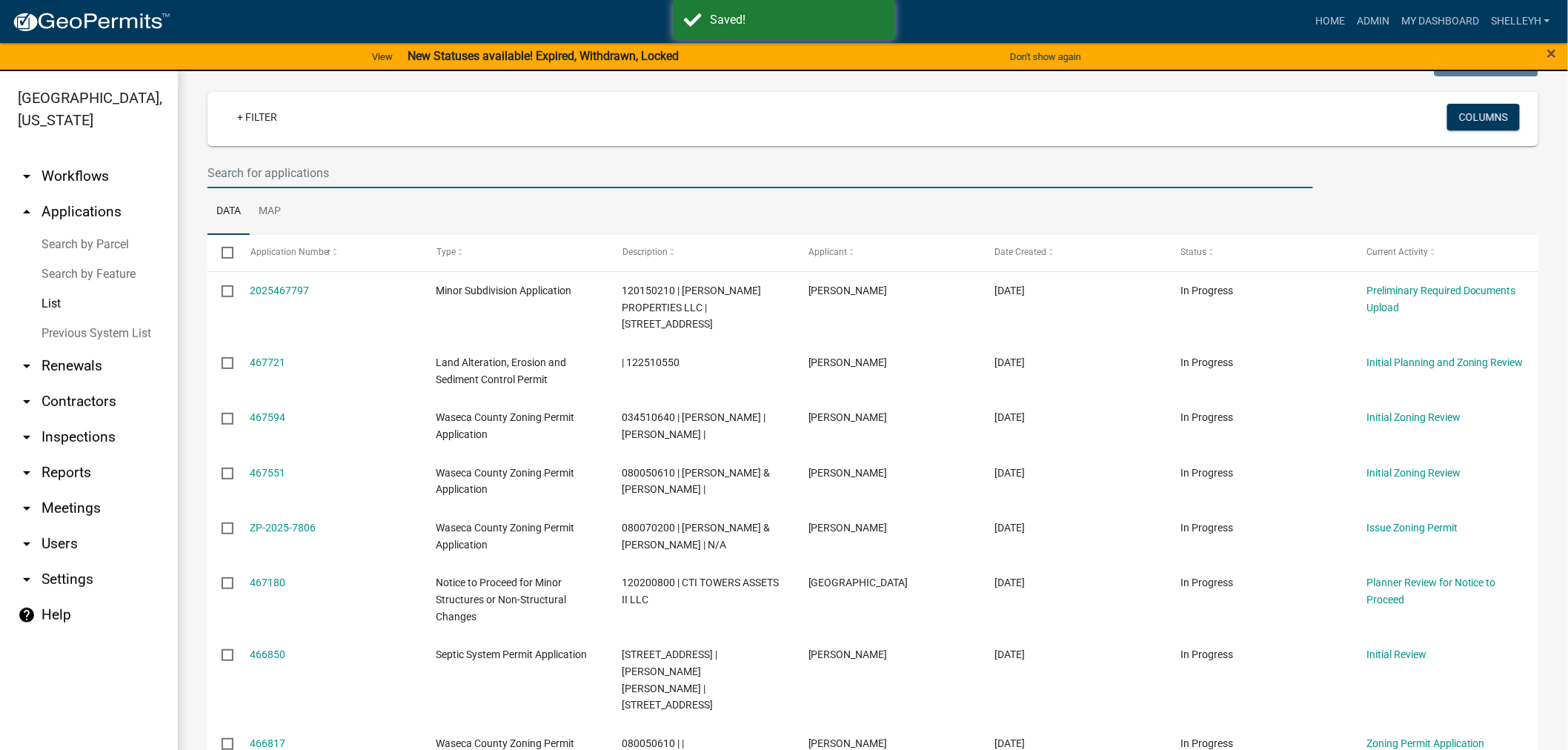
click at [310, 165] on input "text" at bounding box center [760, 172] width 1106 height 31
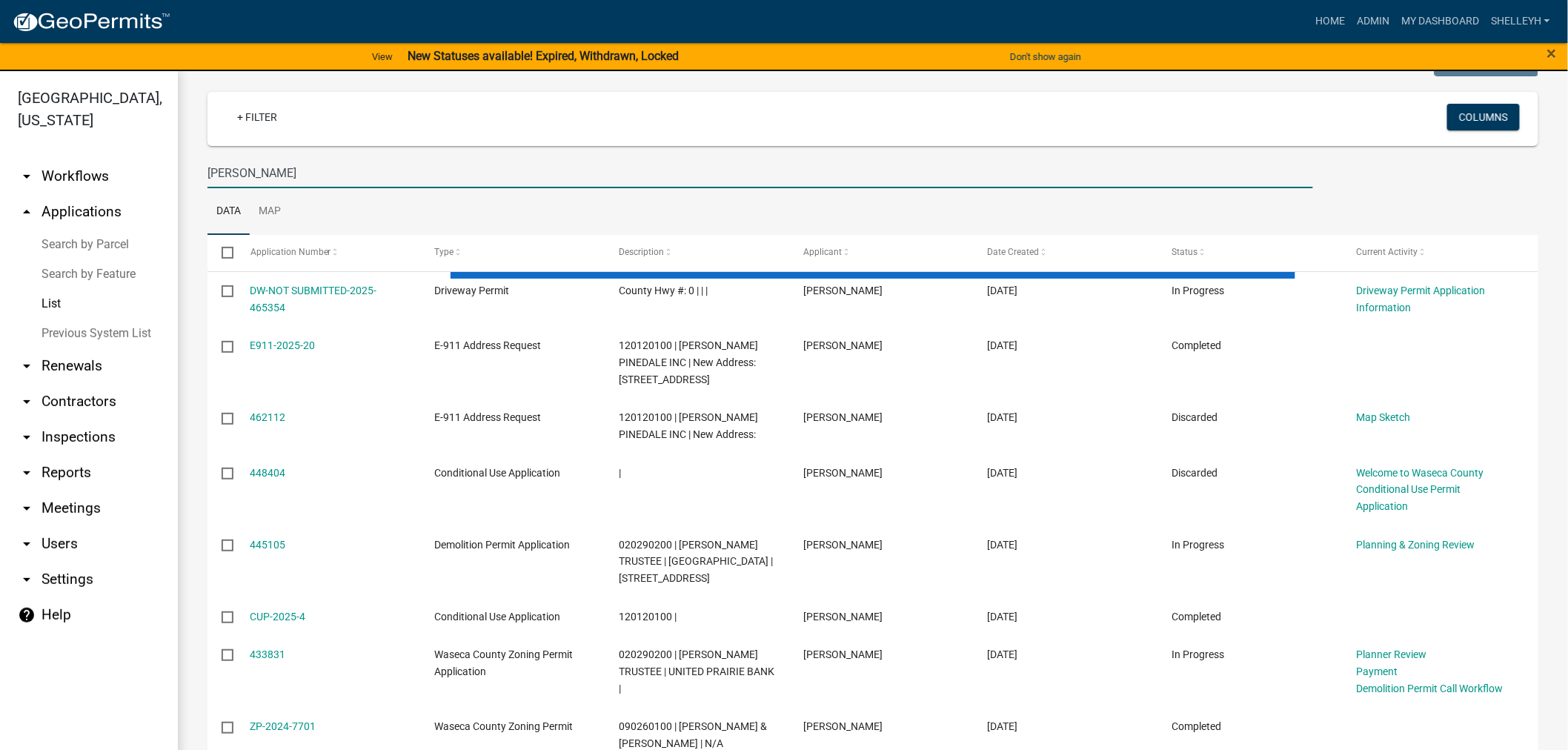
type input "[PERSON_NAME]"
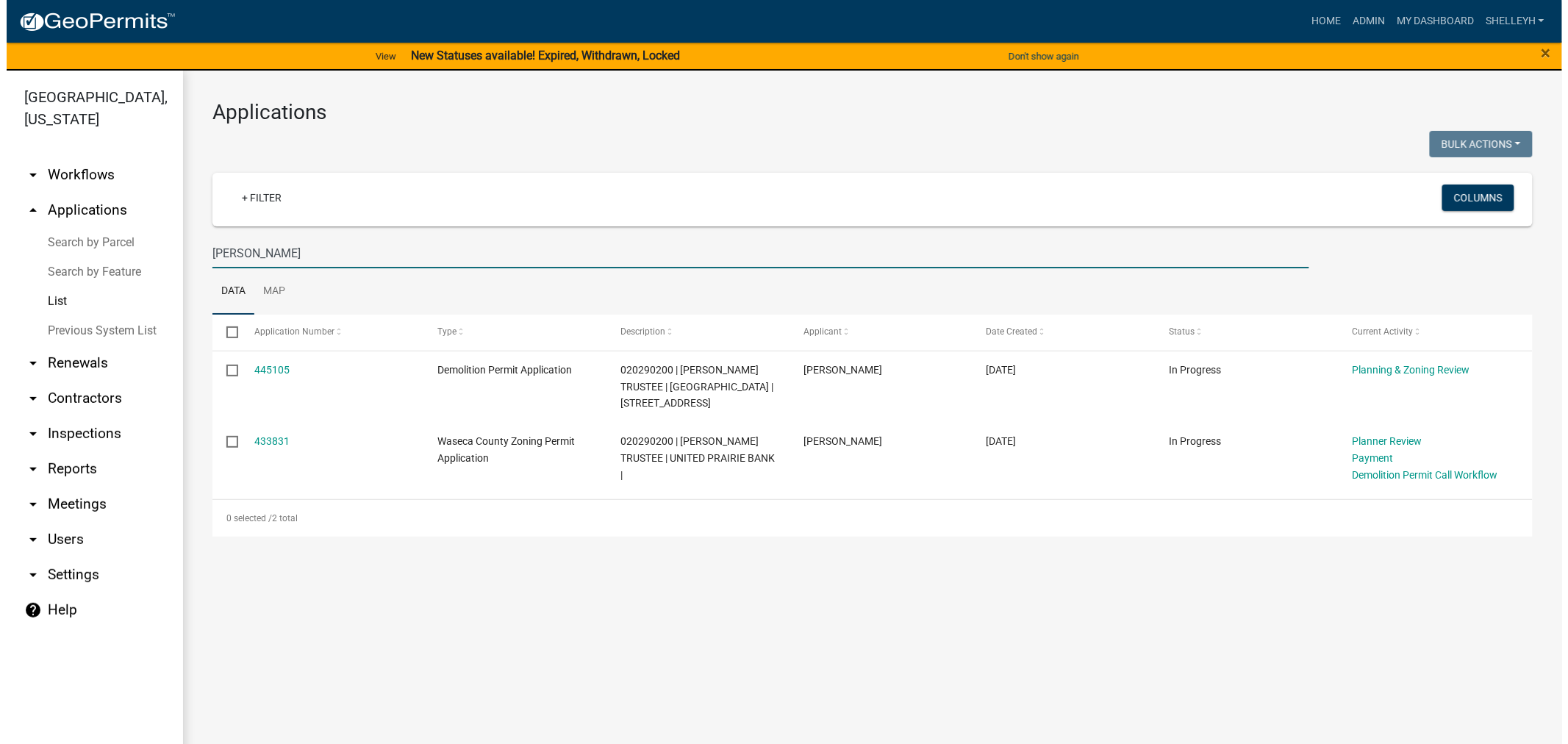
scroll to position [0, 0]
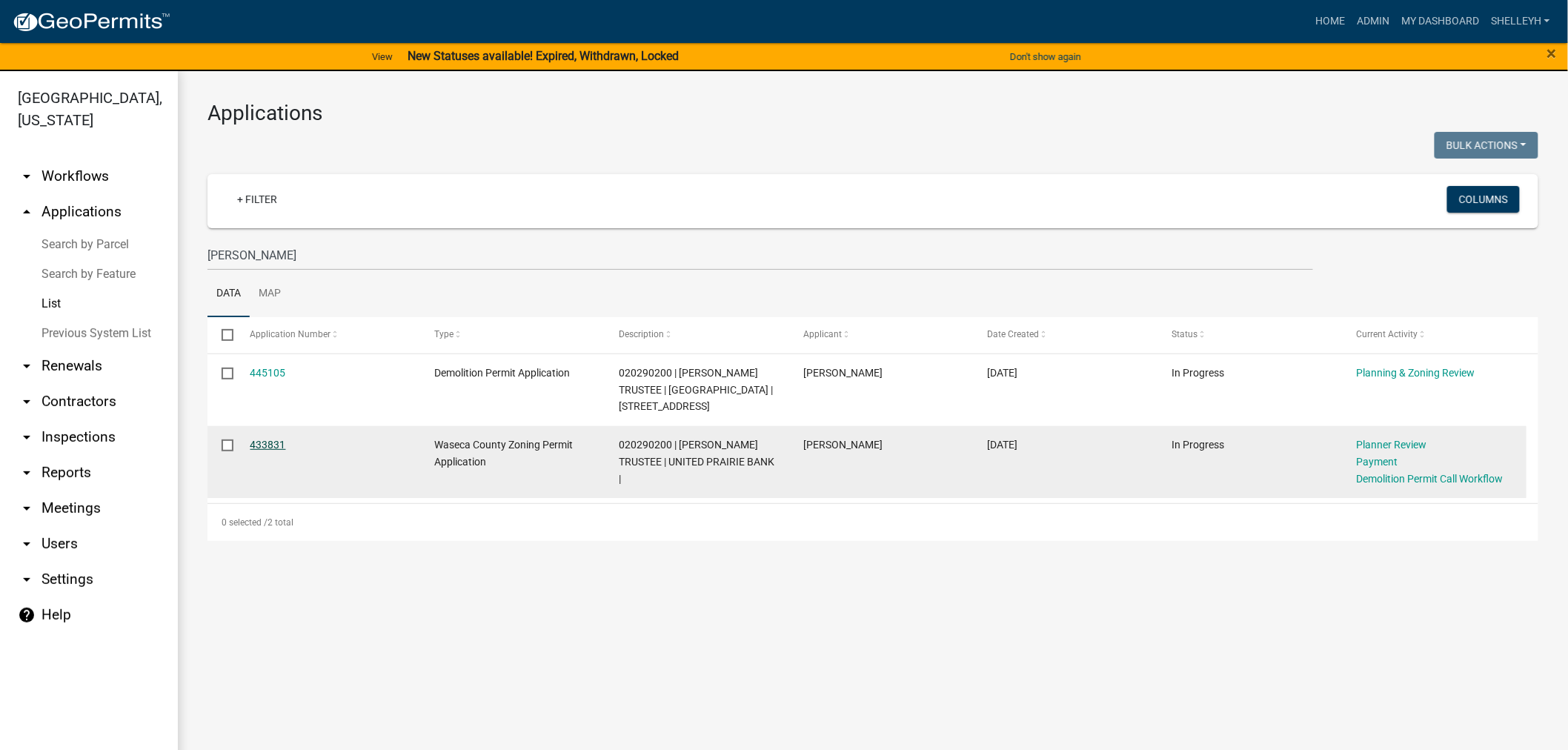
click at [264, 446] on link "433831" at bounding box center [268, 444] width 35 height 12
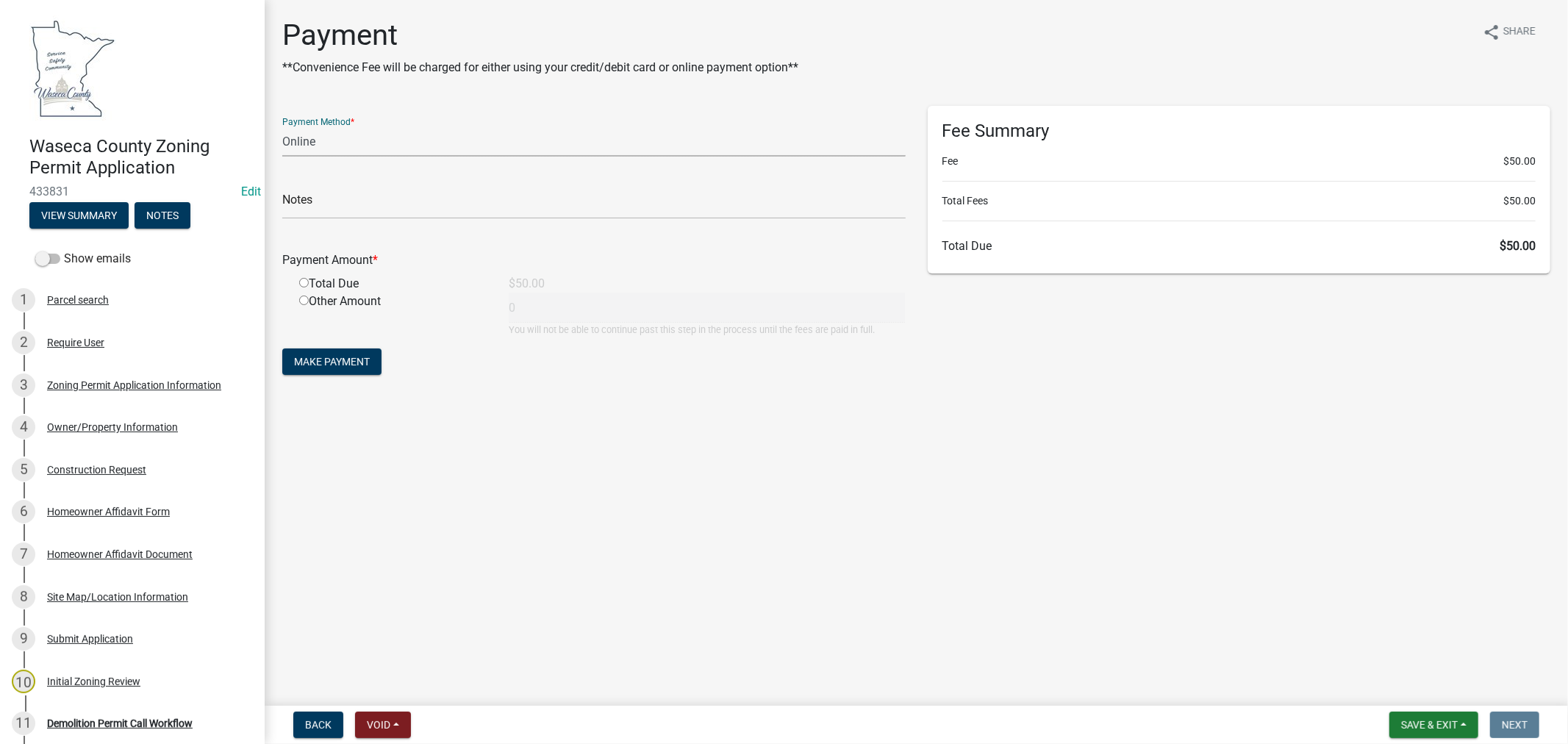
click at [340, 145] on select "Credit Card POS Check Cash Online" at bounding box center [594, 142] width 624 height 30
select select "0: 2"
click at [282, 127] on select "Credit Card POS Check Cash Online" at bounding box center [594, 142] width 624 height 30
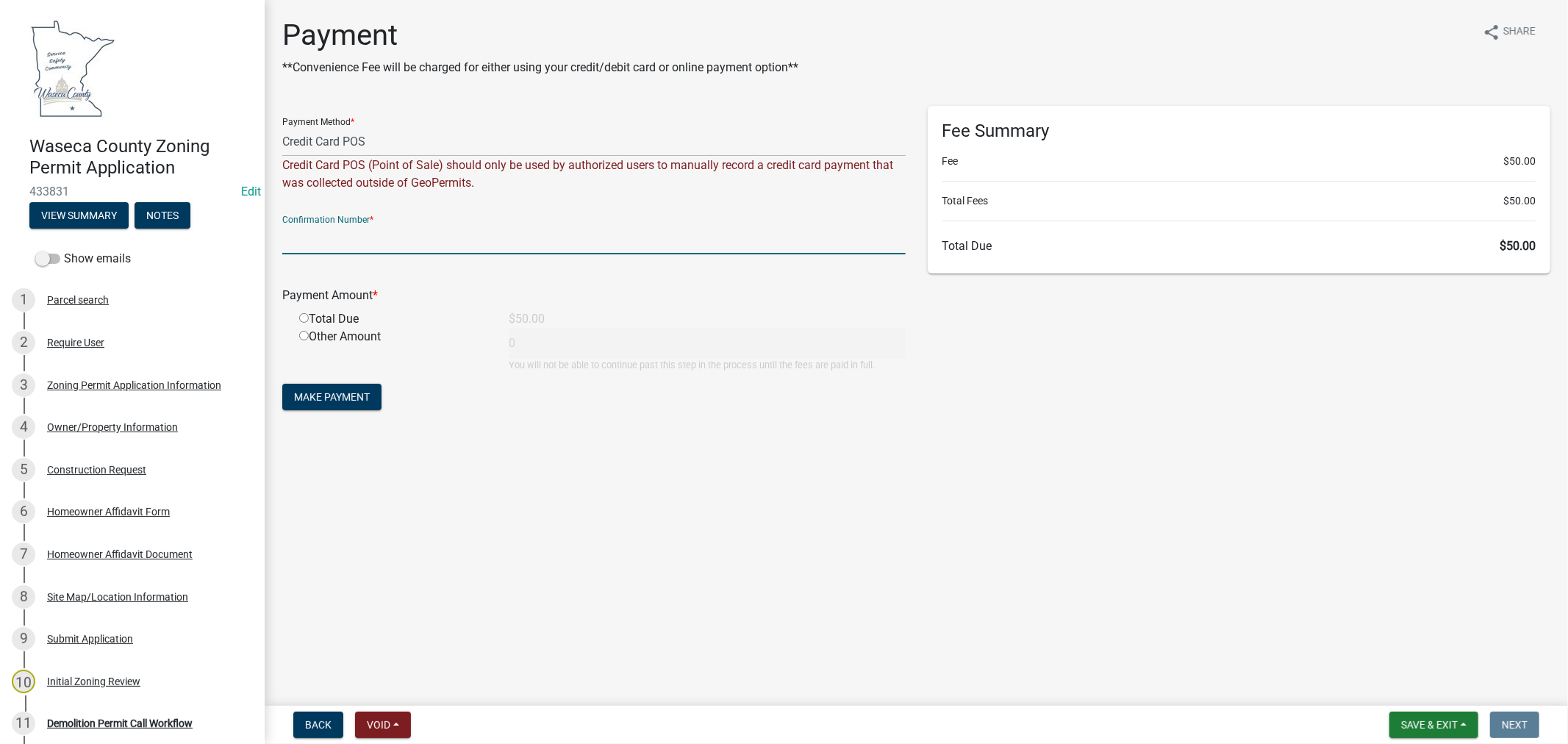
click at [353, 247] on input "text" at bounding box center [594, 239] width 624 height 30
type input "181346884"
click at [307, 315] on input "radio" at bounding box center [303, 318] width 9 height 9
radio input "true"
type input "50"
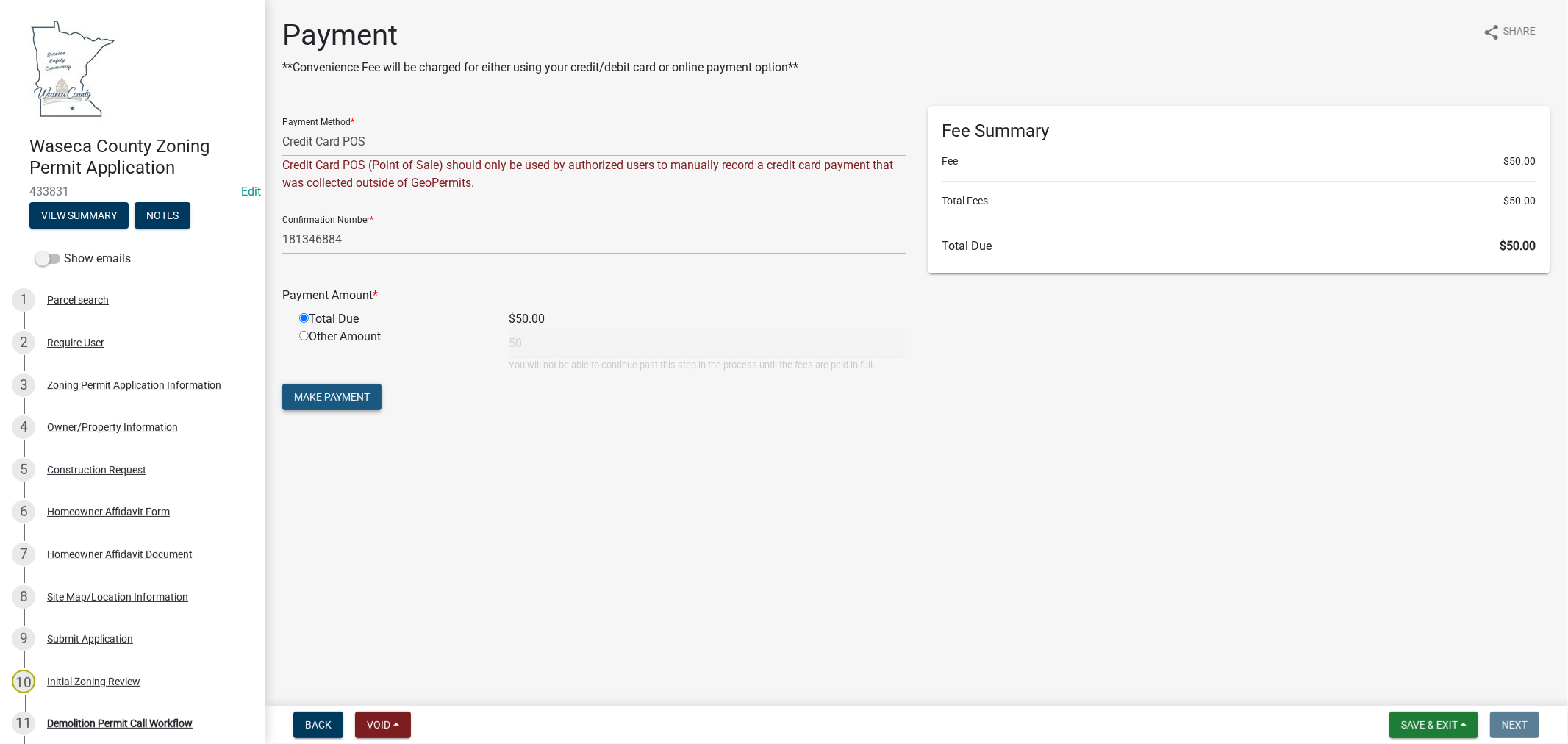
click at [322, 400] on span "Make Payment" at bounding box center [332, 396] width 75 height 12
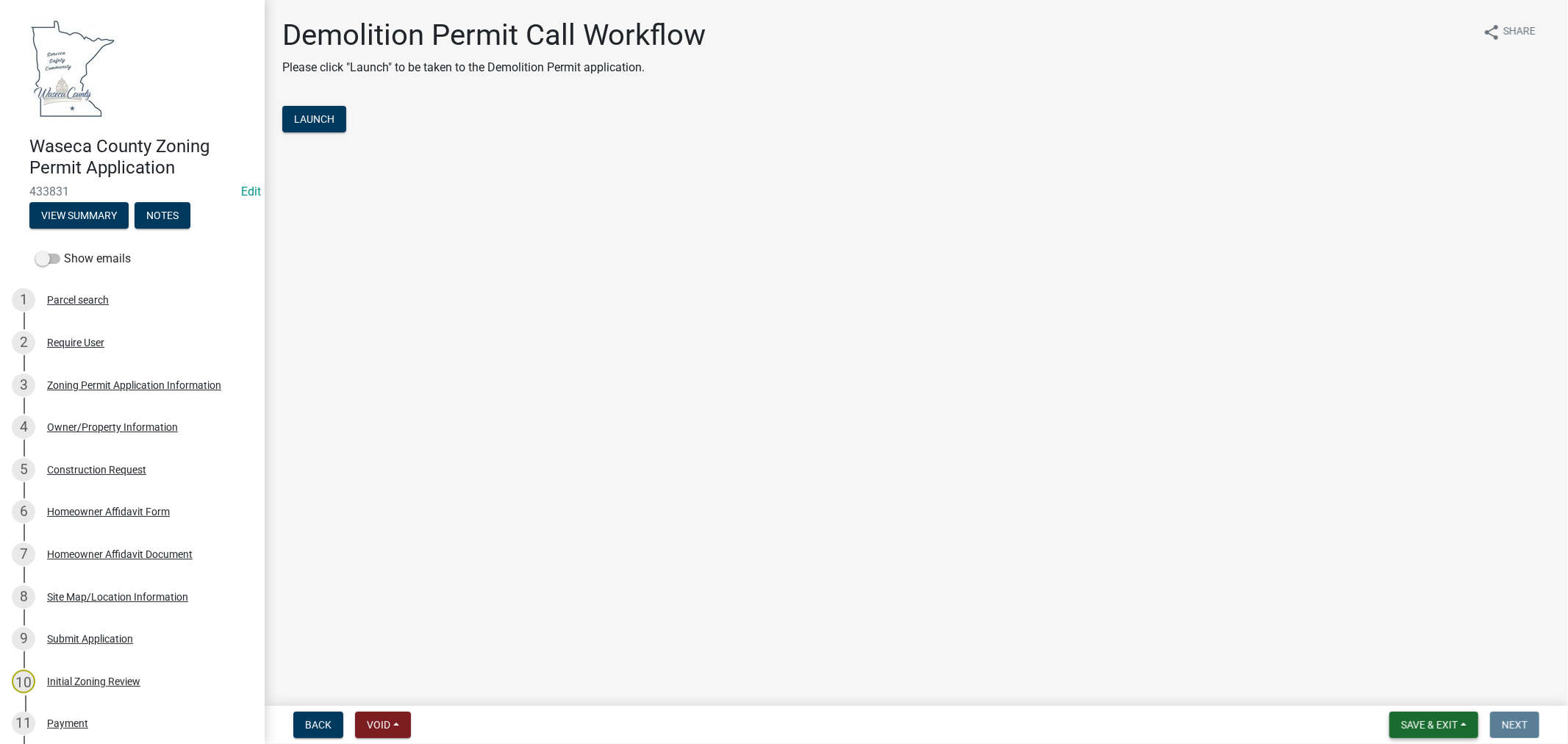
click at [1440, 721] on span "Save & Exit" at bounding box center [1430, 725] width 57 height 12
click at [1403, 656] on button "Save" at bounding box center [1420, 651] width 118 height 35
click at [84, 471] on div "Construction Request" at bounding box center [97, 469] width 99 height 10
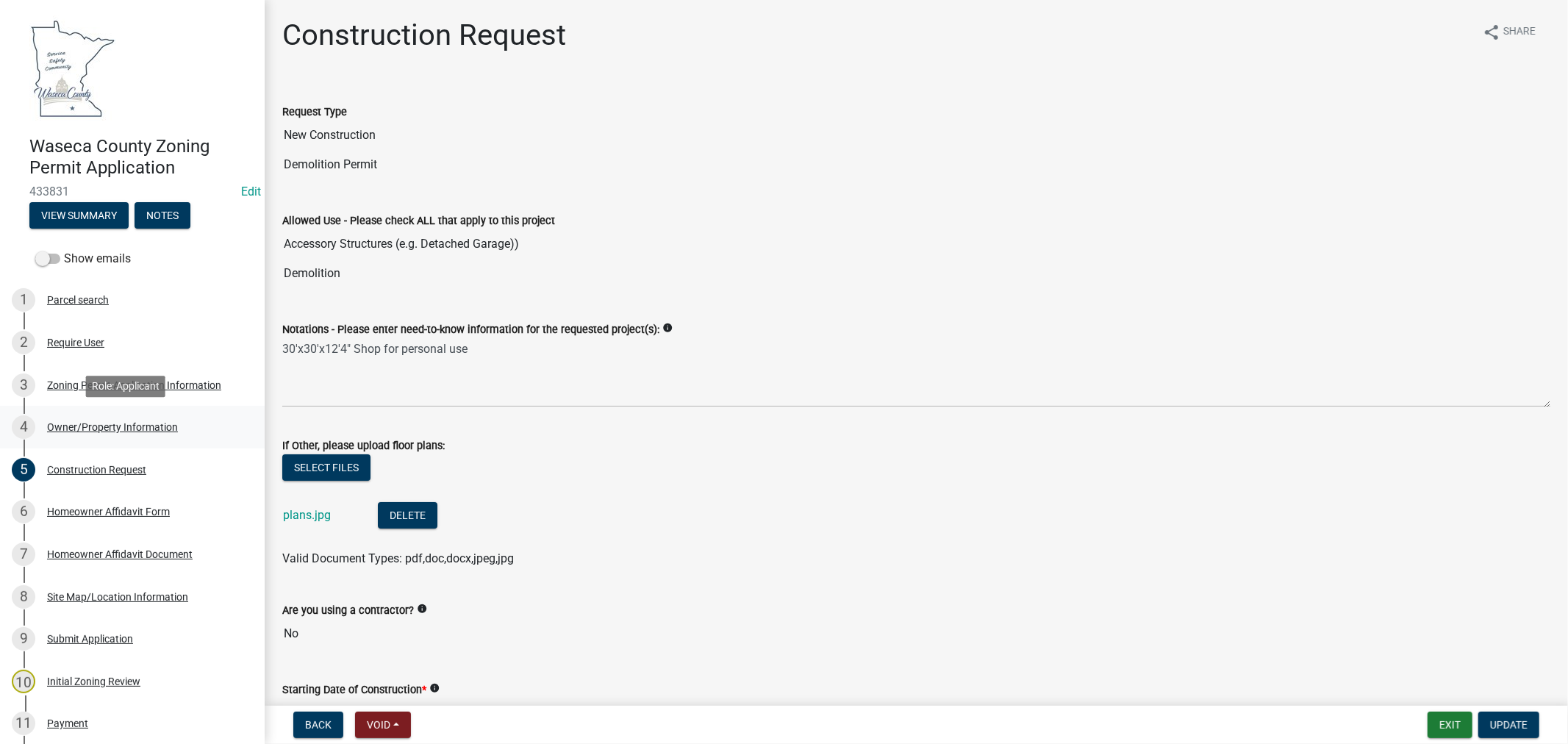
click at [71, 427] on div "Owner/Property Information" at bounding box center [112, 427] width 131 height 10
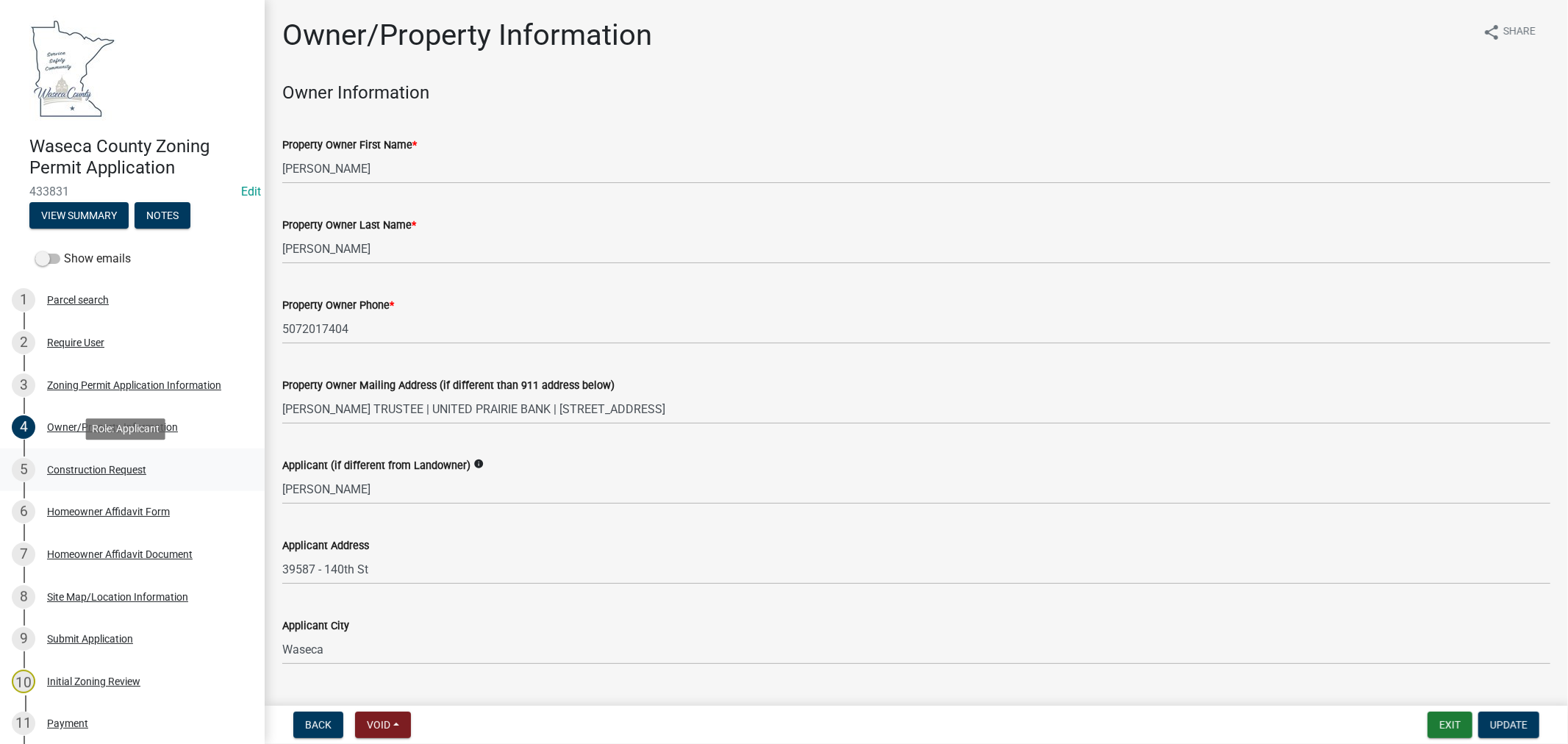
click at [105, 464] on div "Construction Request" at bounding box center [97, 469] width 99 height 10
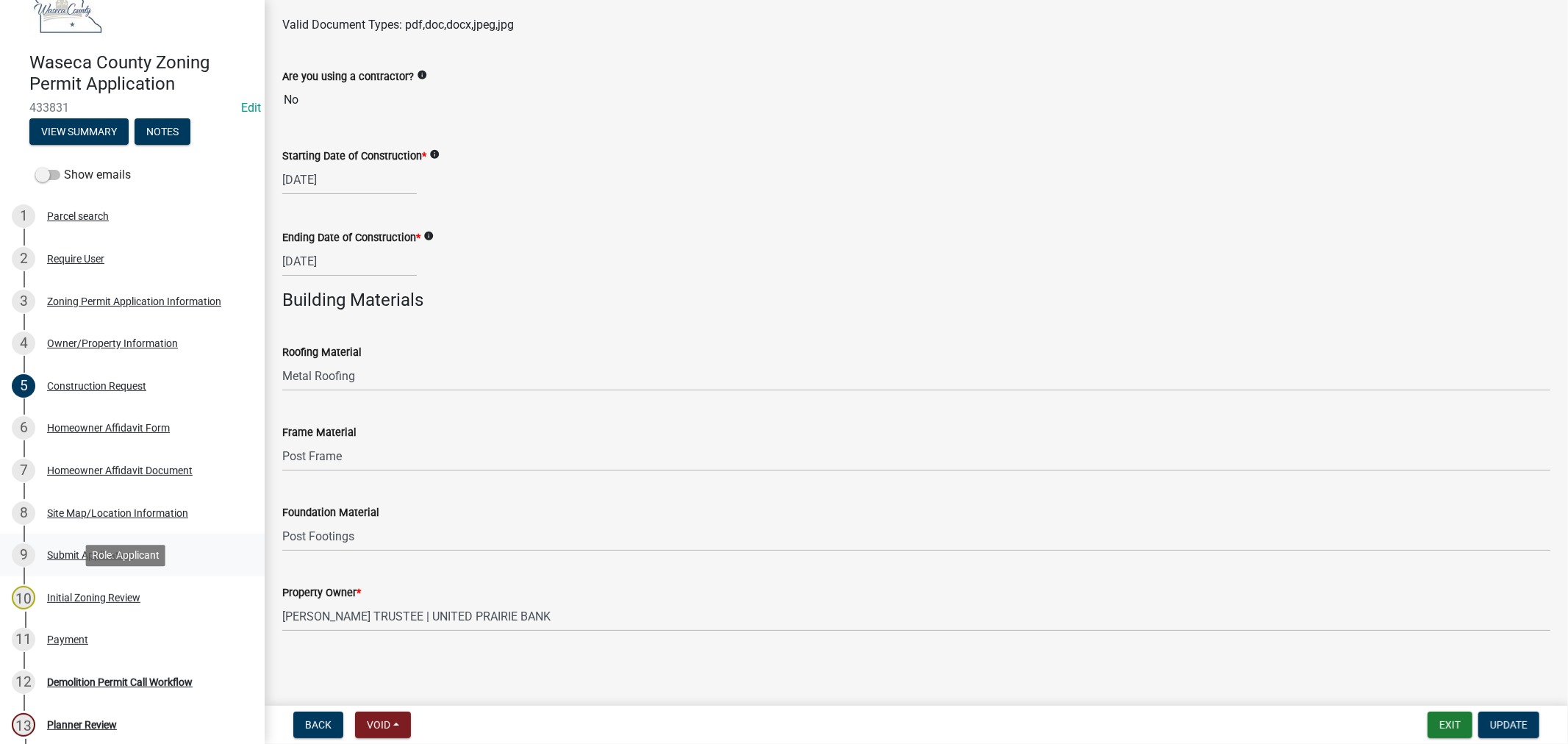
scroll to position [164, 0]
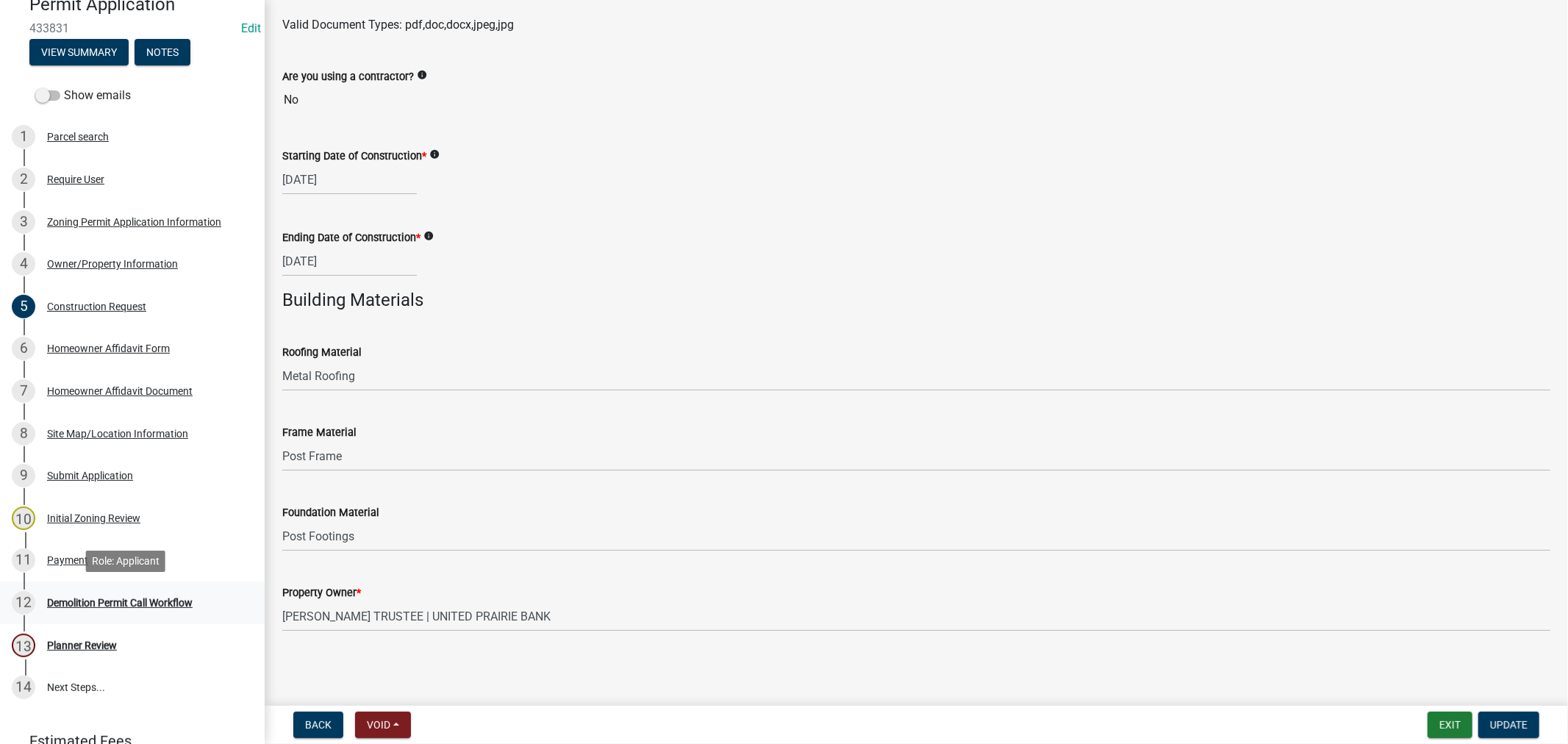
click at [165, 603] on div "Demolition Permit Call Workflow" at bounding box center [120, 602] width 145 height 10
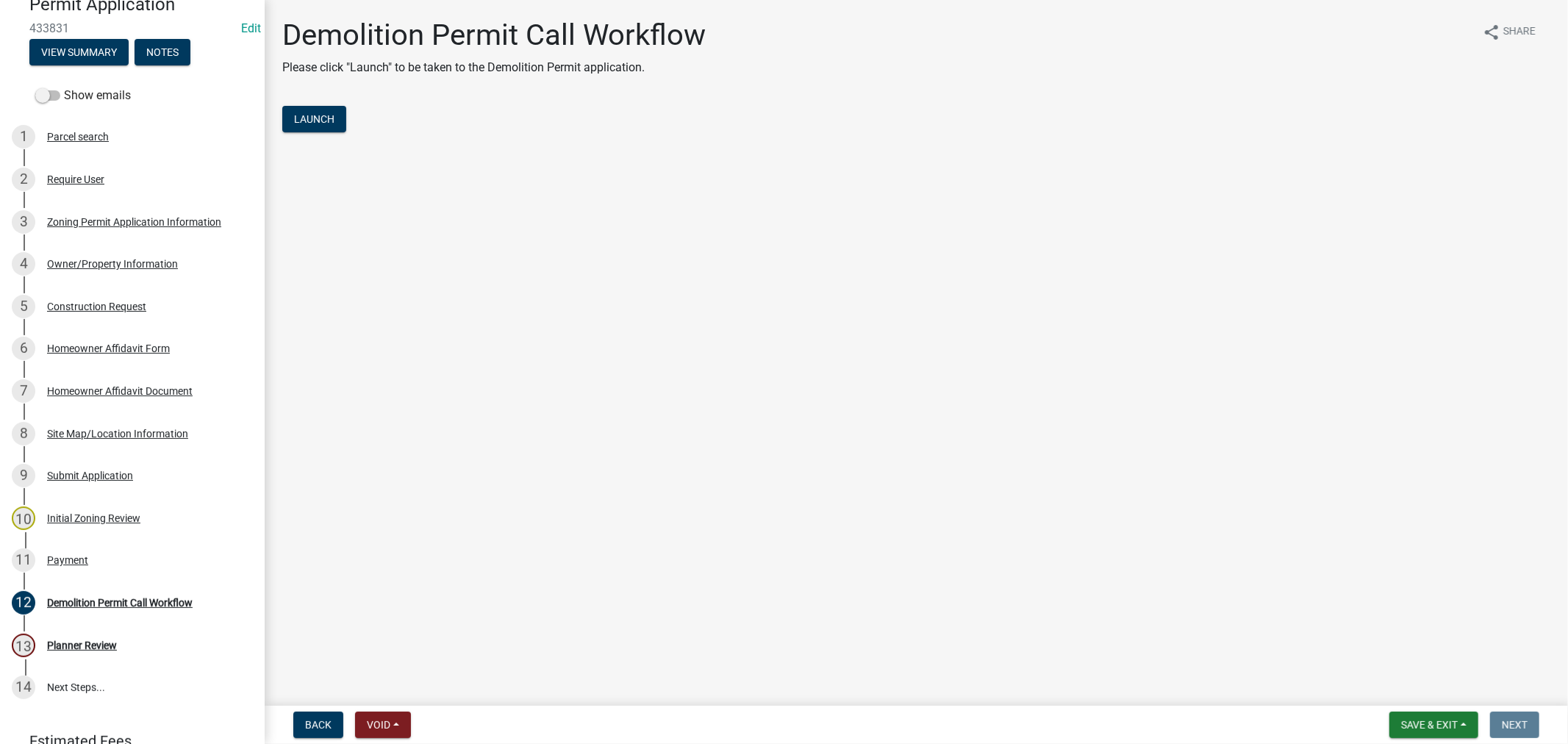
scroll to position [0, 0]
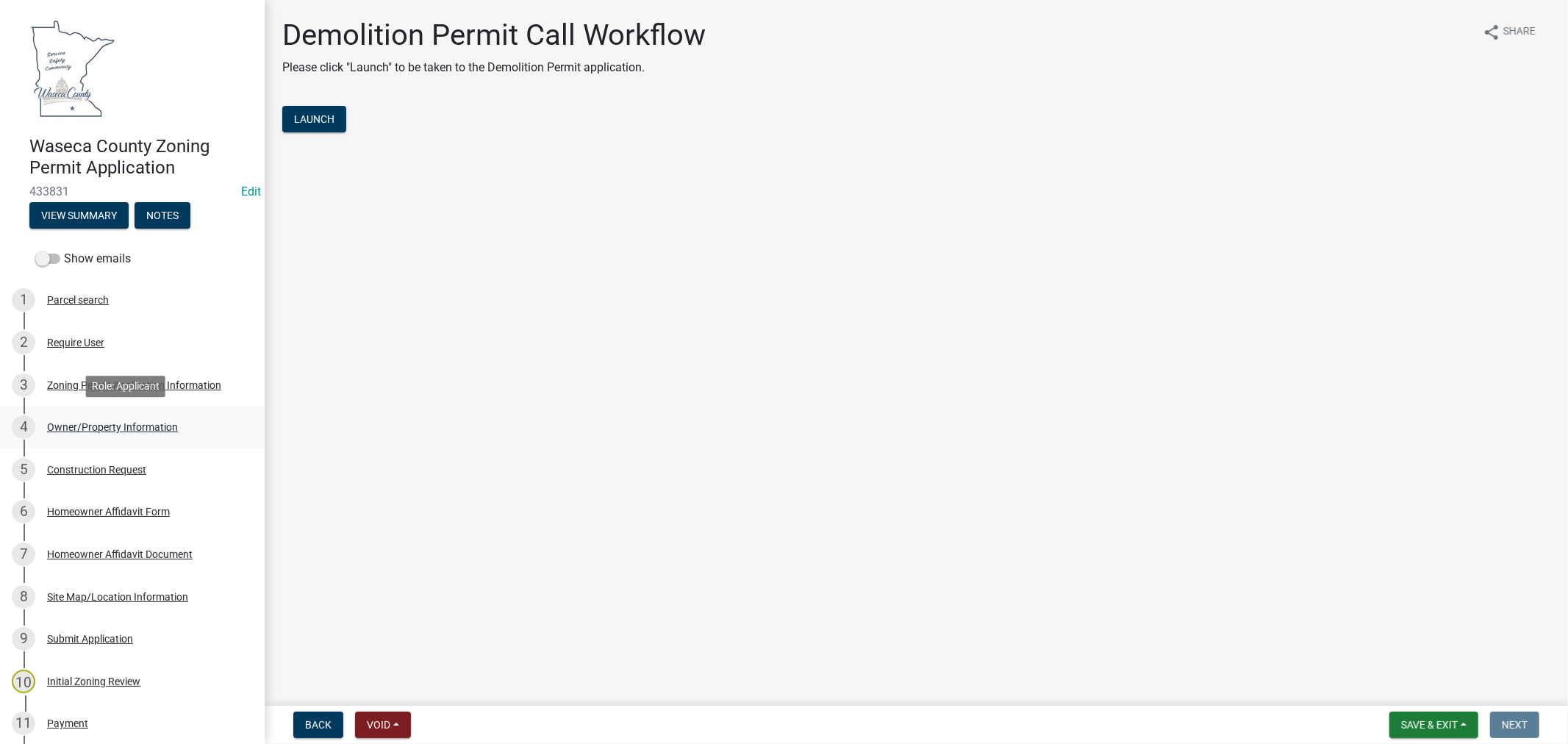
click at [76, 424] on div "Owner/Property Information" at bounding box center [112, 427] width 131 height 10
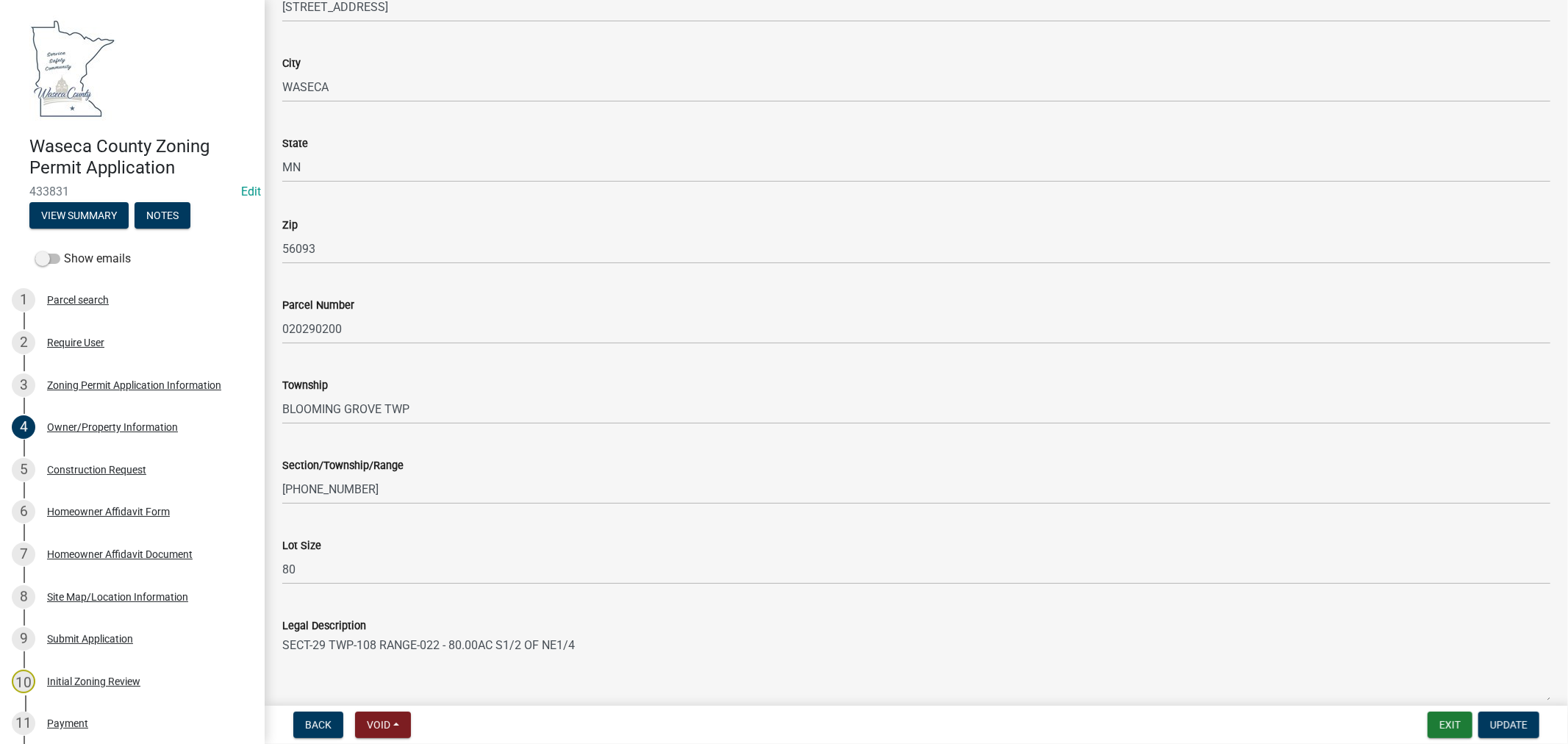
scroll to position [1230, 0]
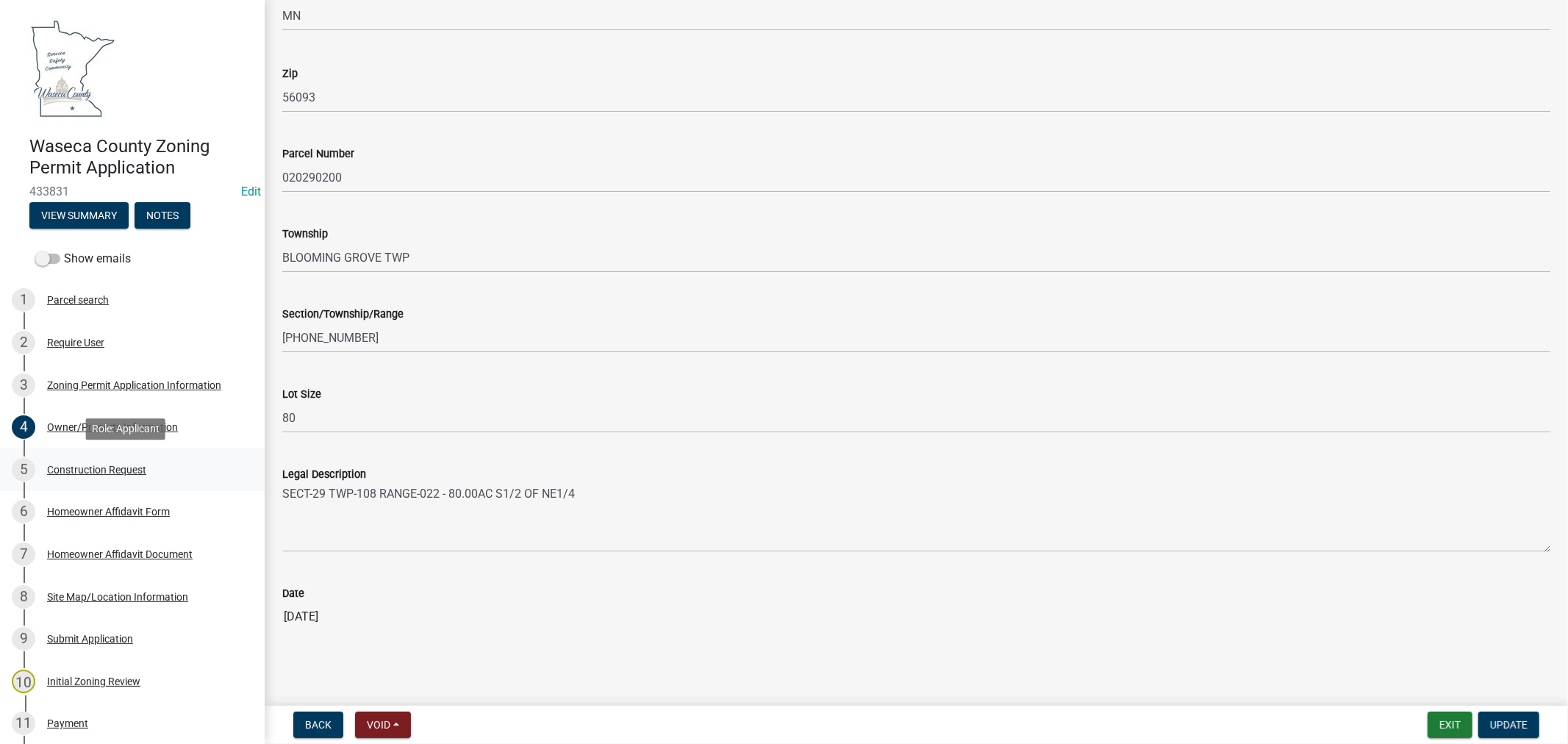
click at [91, 471] on div "Construction Request" at bounding box center [97, 469] width 99 height 10
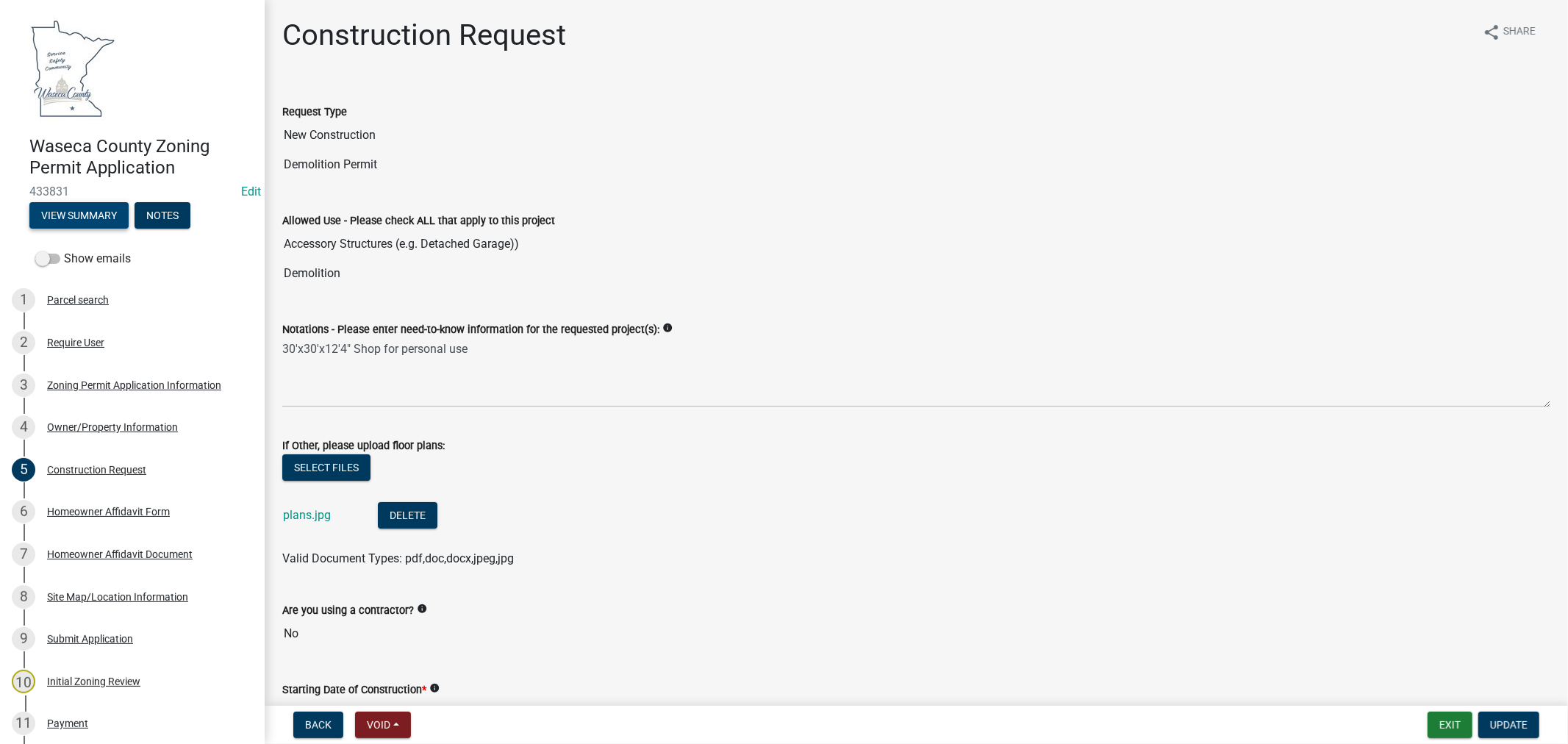
click at [74, 217] on button "View Summary" at bounding box center [79, 215] width 99 height 27
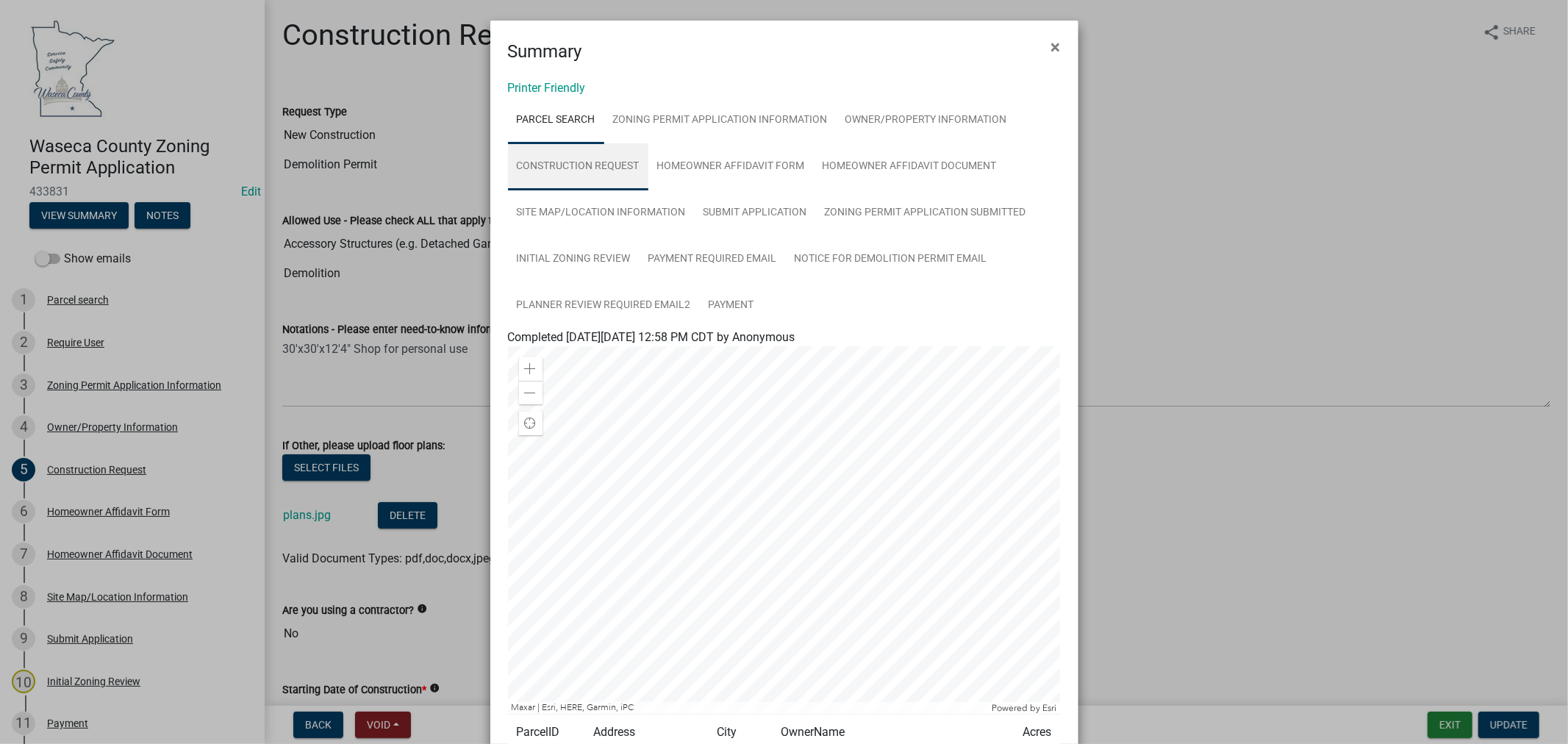
click at [584, 162] on link "Construction Request" at bounding box center [578, 166] width 141 height 47
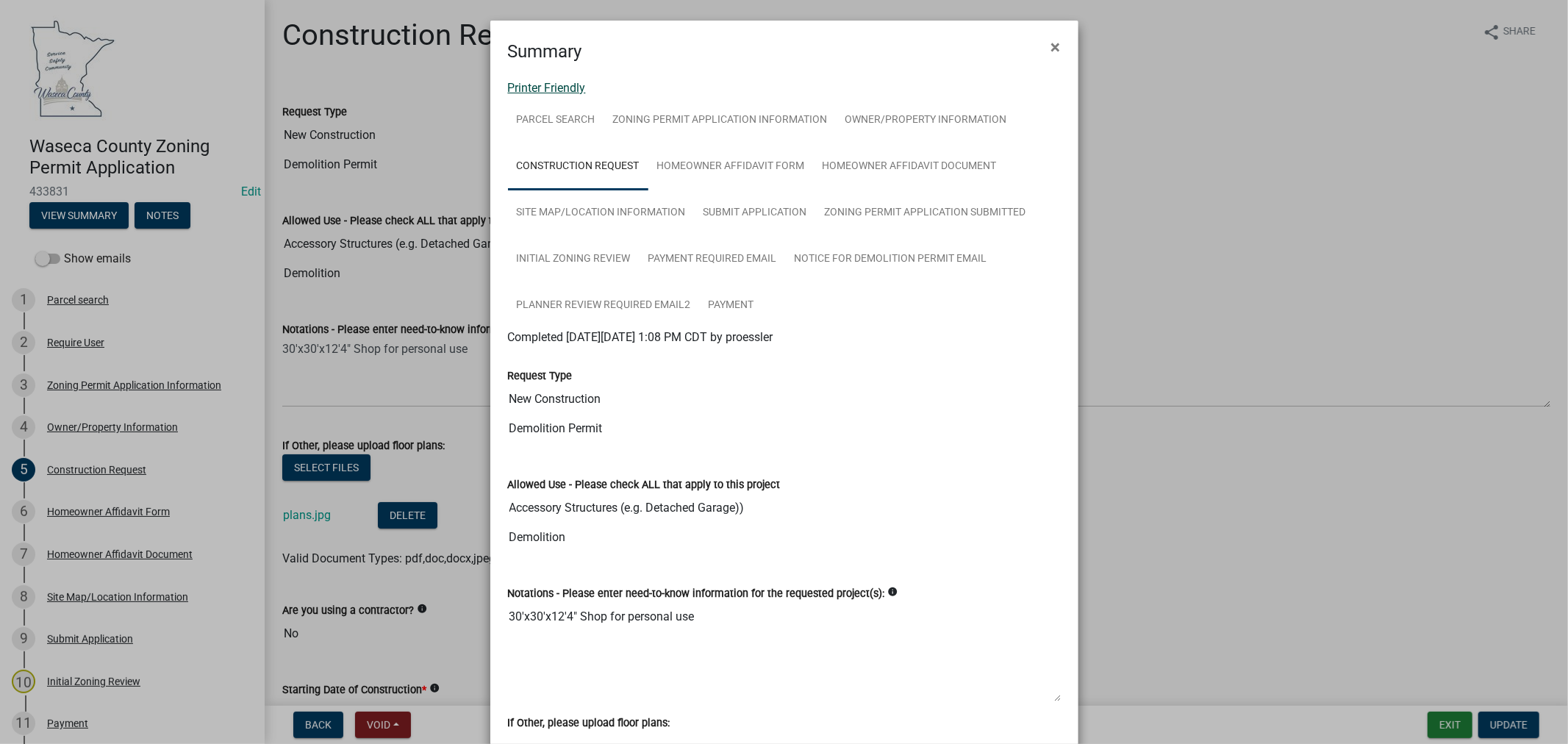
click at [559, 86] on link "Printer Friendly" at bounding box center [546, 87] width 78 height 14
click at [1051, 39] on span "×" at bounding box center [1056, 47] width 9 height 20
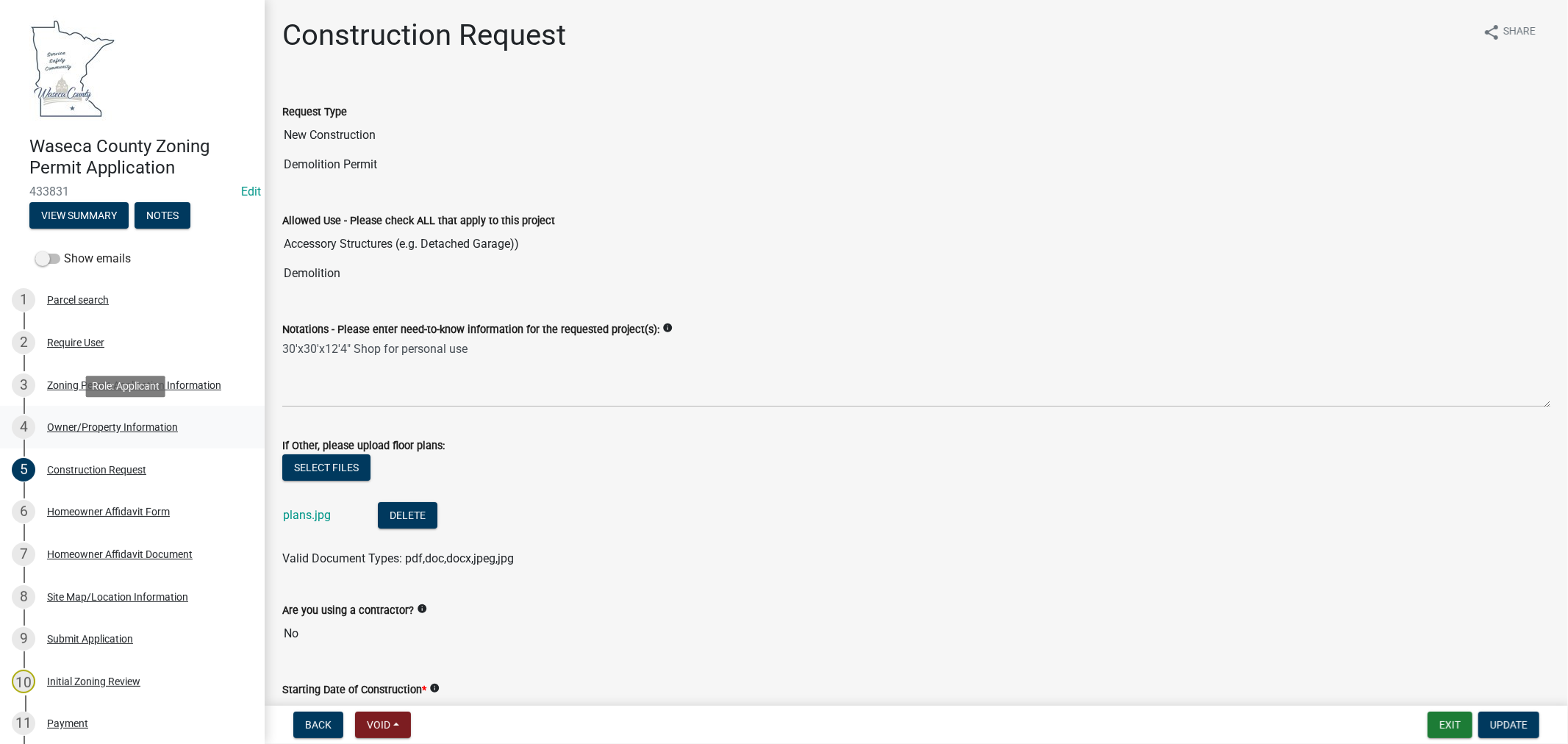
click at [111, 424] on div "Owner/Property Information" at bounding box center [112, 427] width 131 height 10
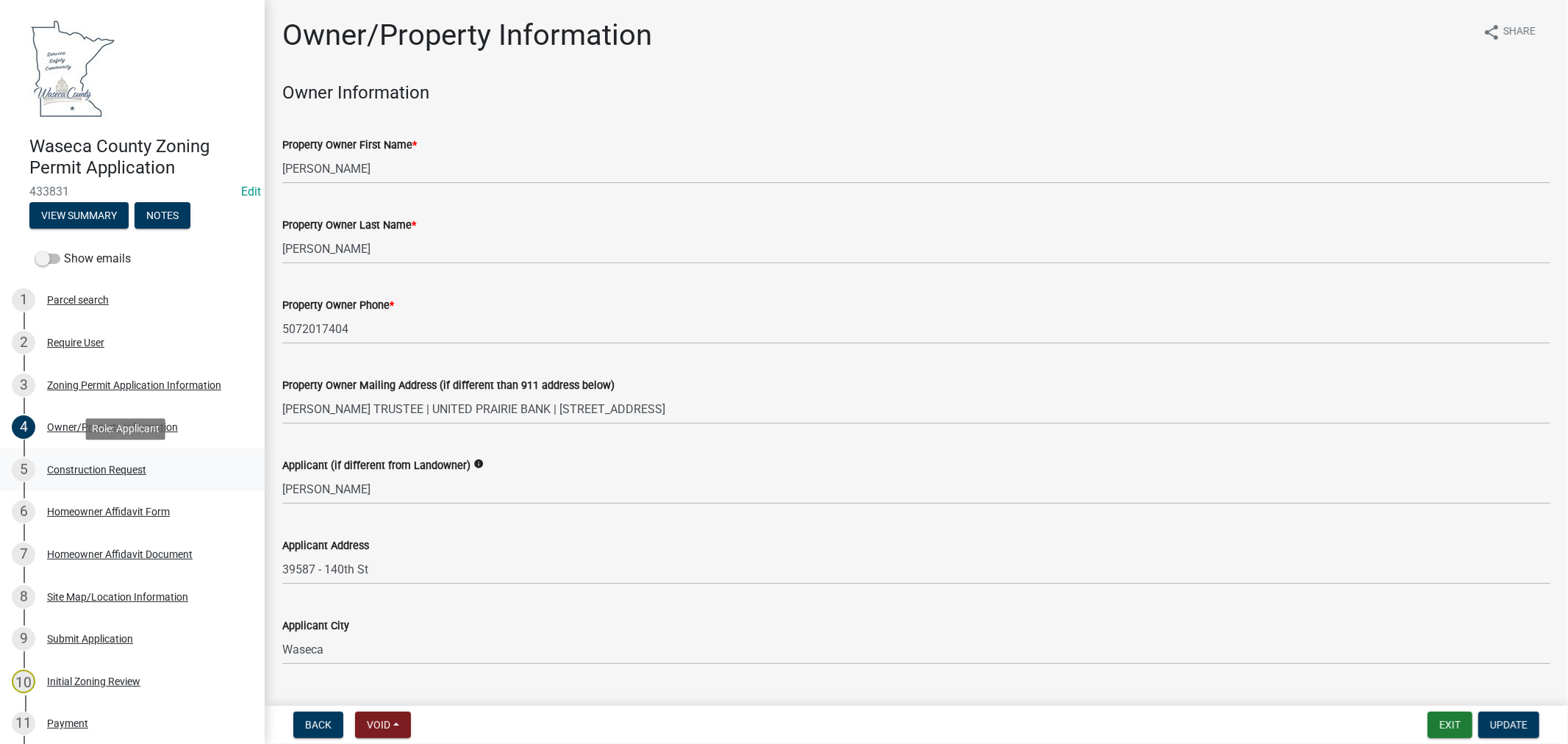
click at [72, 467] on div "Construction Request" at bounding box center [97, 469] width 99 height 10
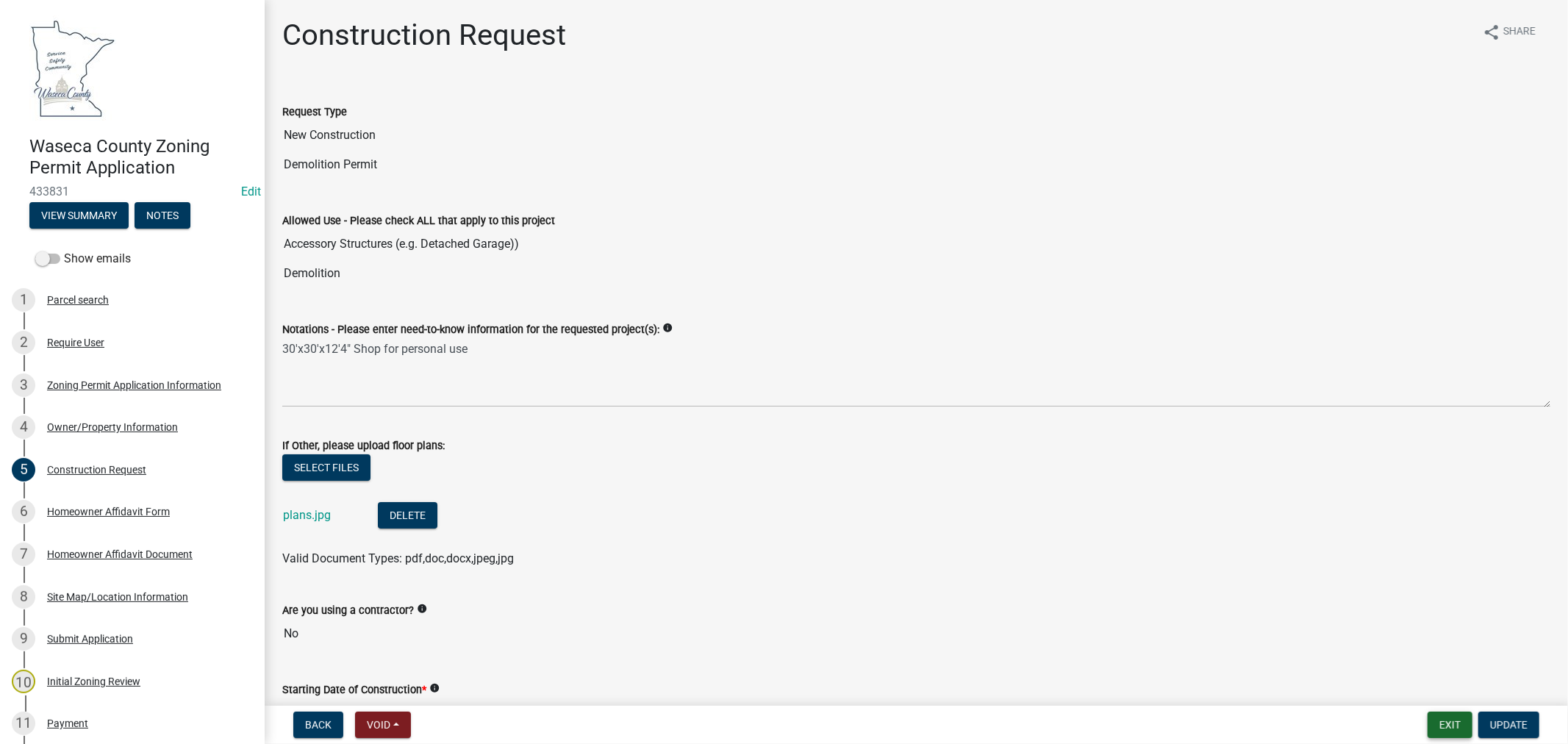
click at [1453, 721] on button "Exit" at bounding box center [1450, 725] width 45 height 27
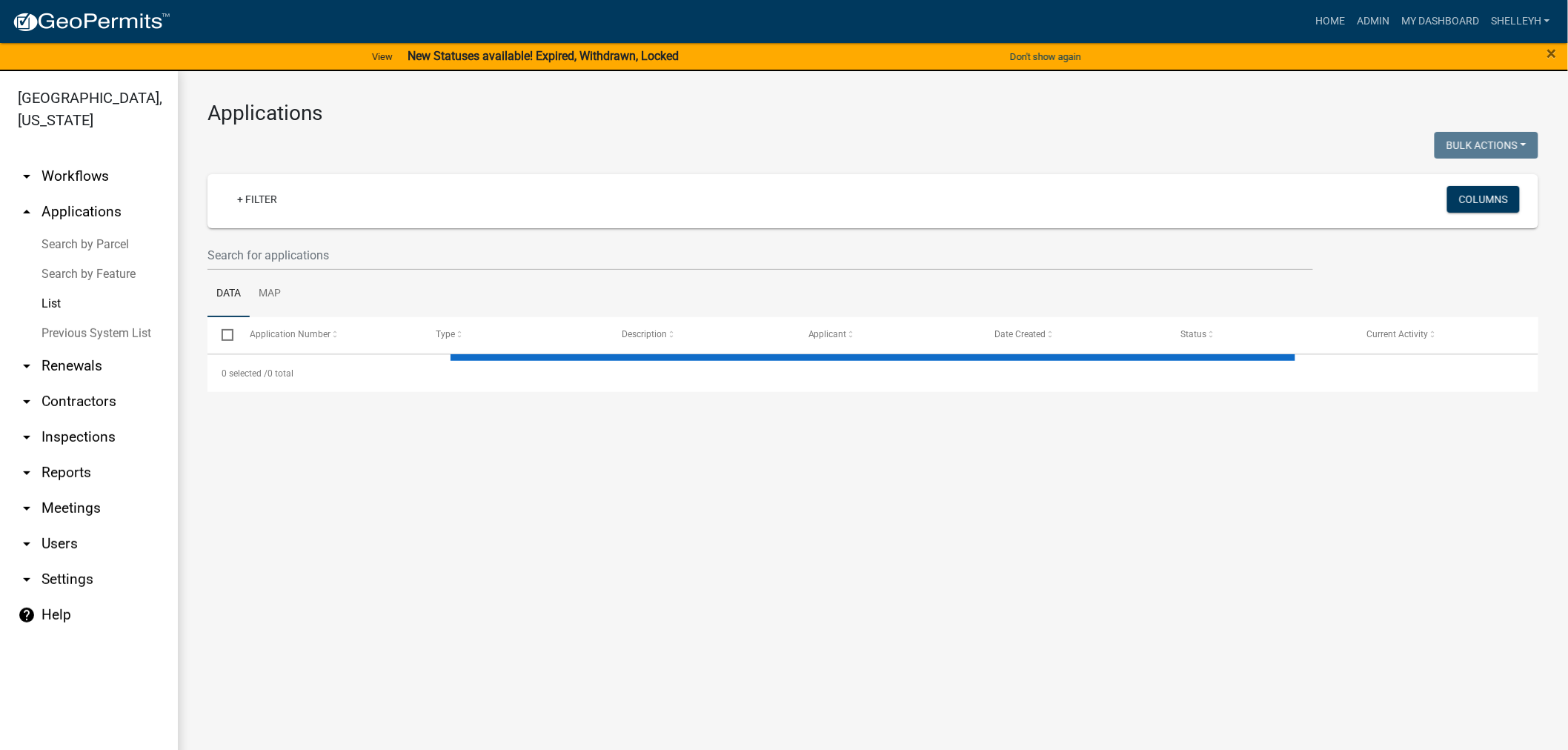
select select "1: 25"
